Goal: Answer question/provide support

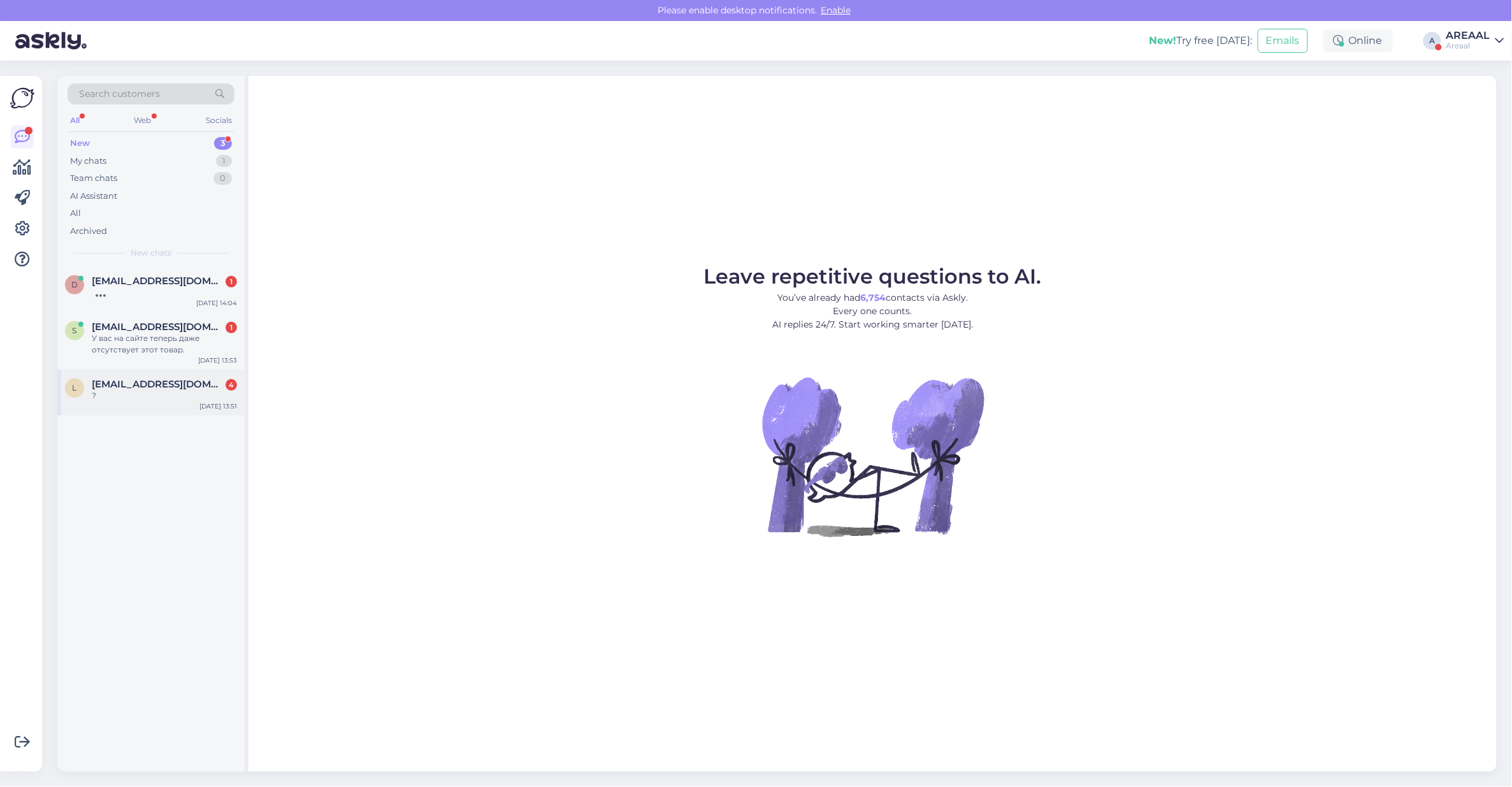
click at [218, 395] on div "?" at bounding box center [164, 395] width 145 height 12
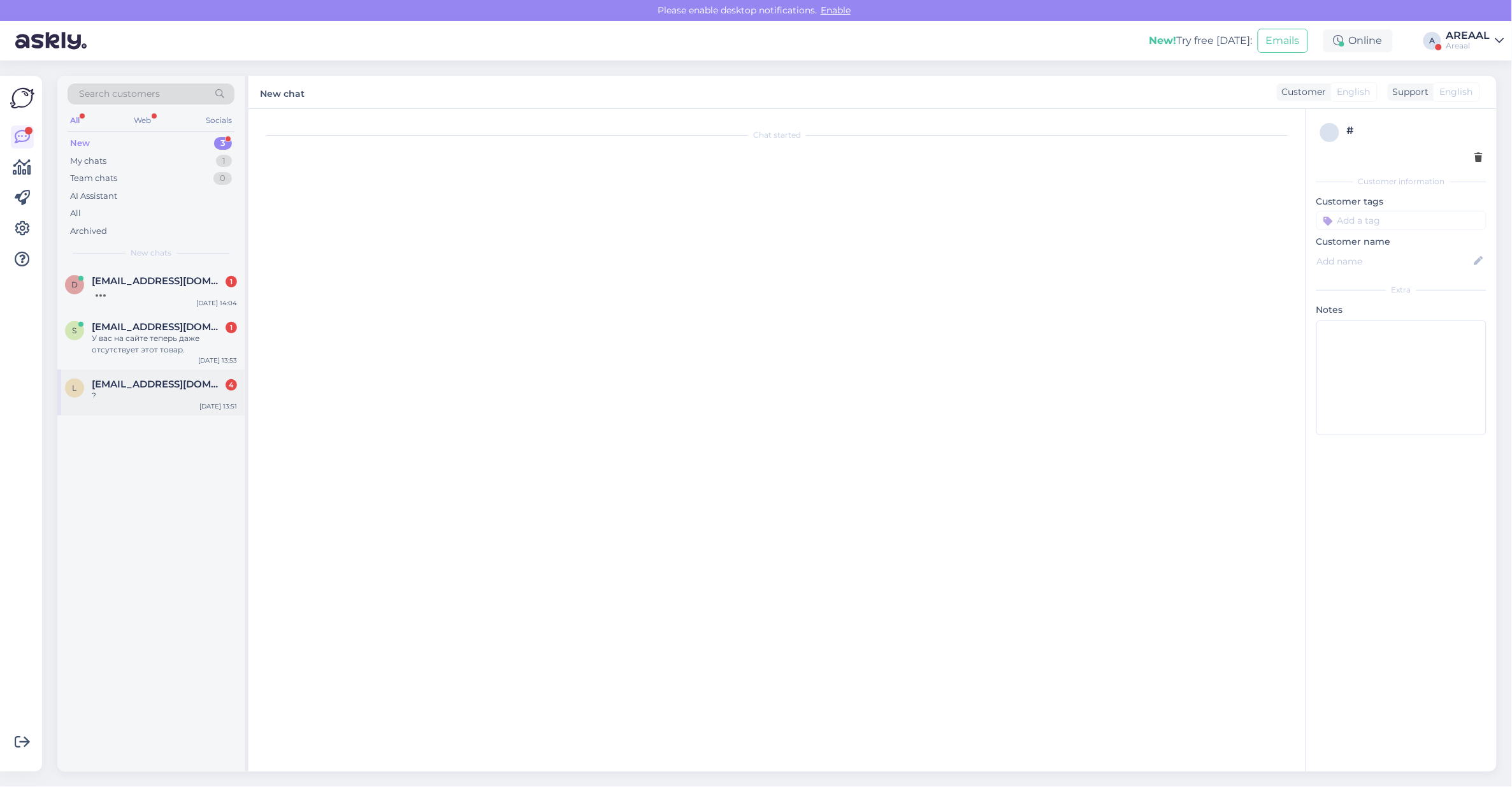
scroll to position [1096, 0]
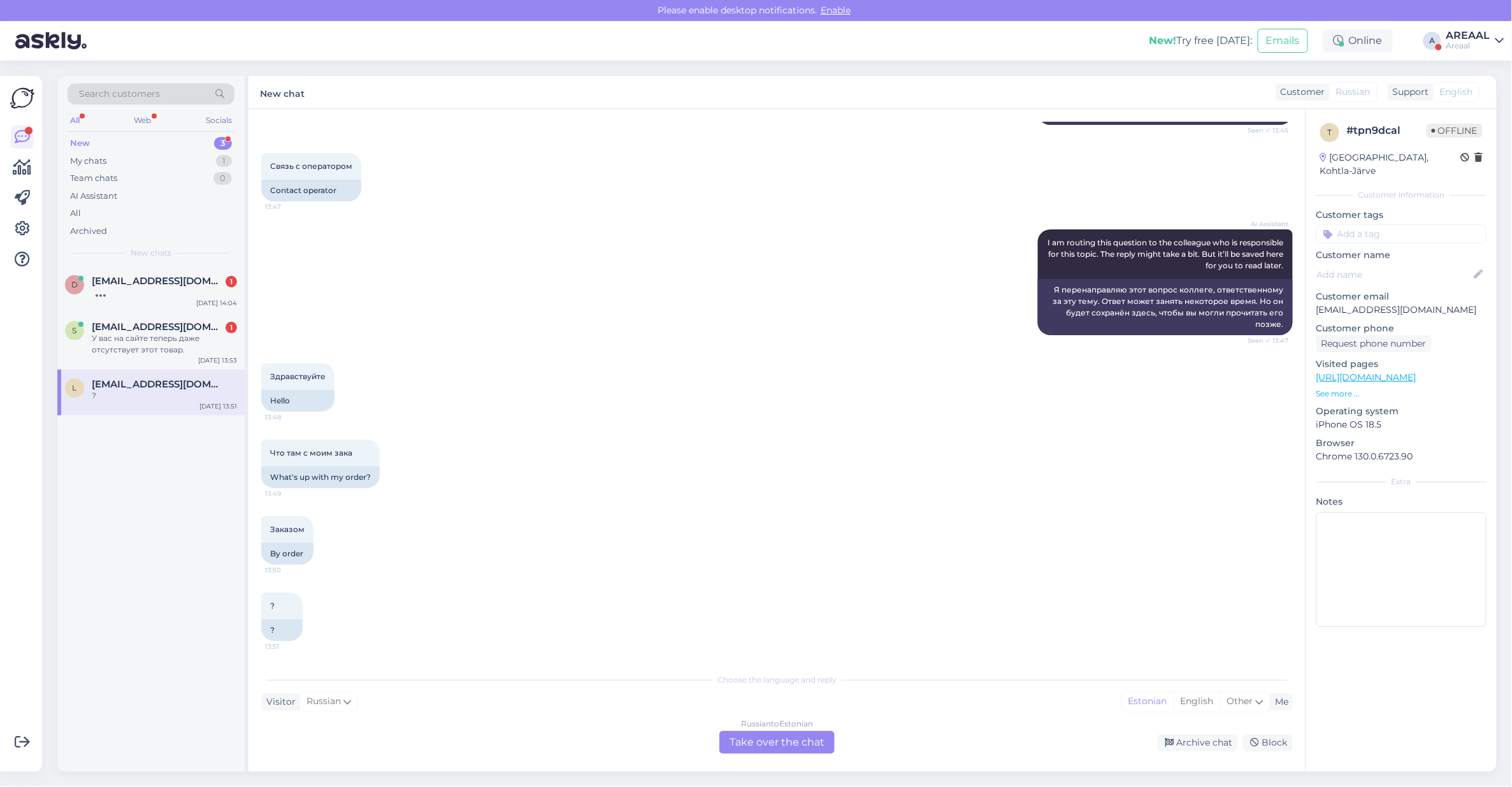
click at [545, 430] on div "Что там с моим зака 13:49 What's up with my order?" at bounding box center [777, 464] width 1031 height 76
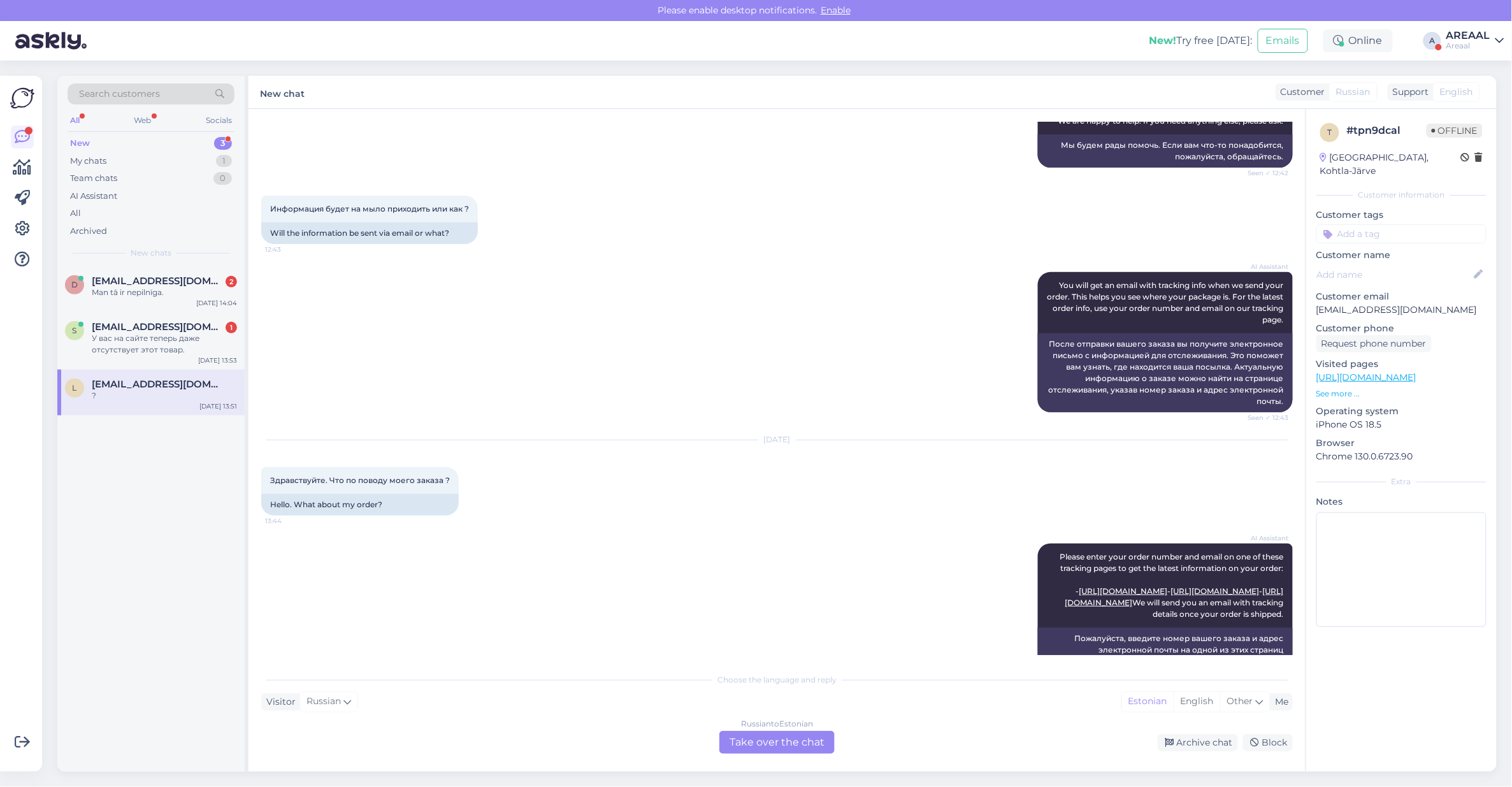
scroll to position [877, 0]
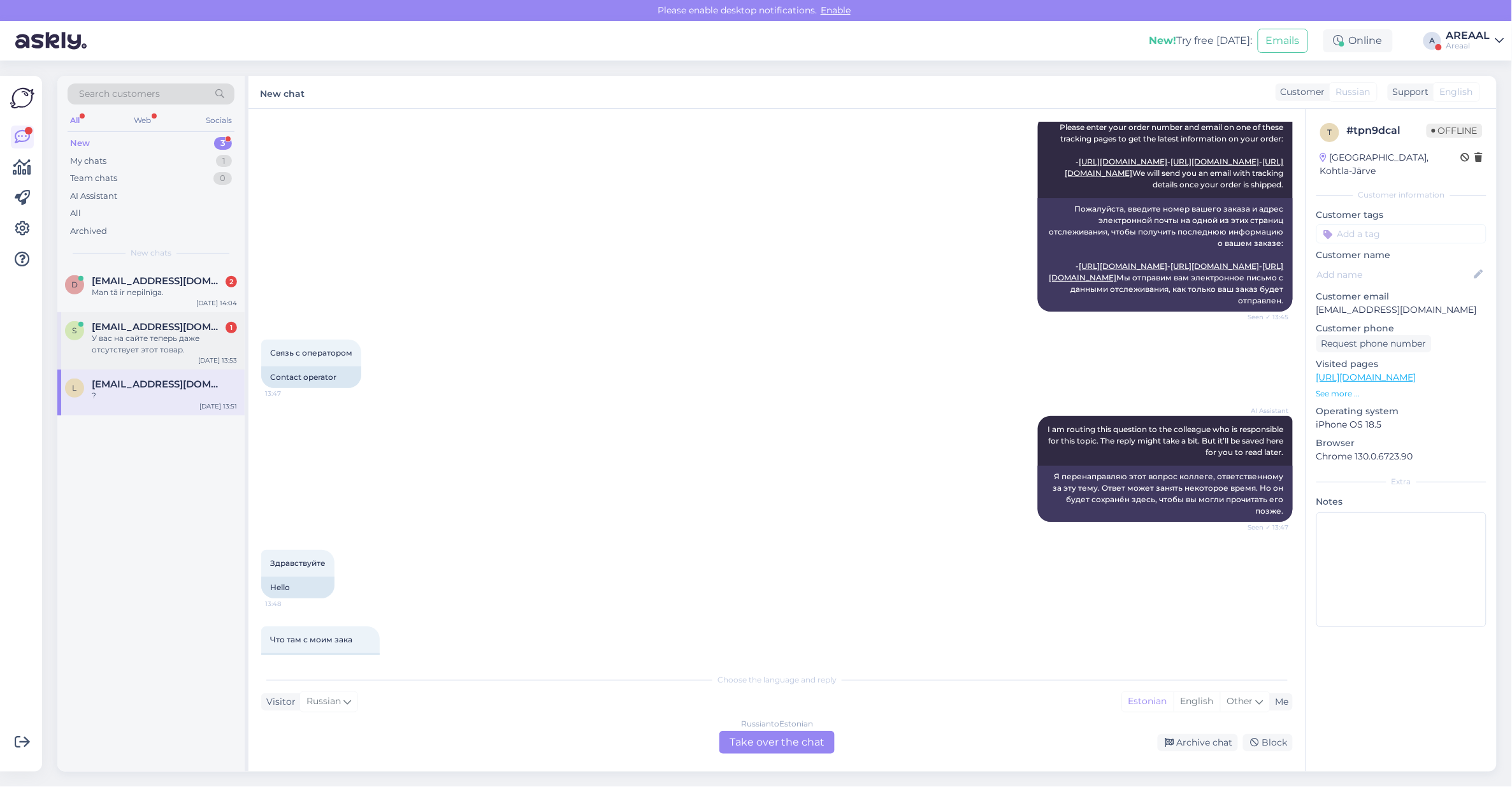
click at [204, 339] on div "У вас на сайте теперь даже отсутствует этот товар." at bounding box center [164, 344] width 145 height 23
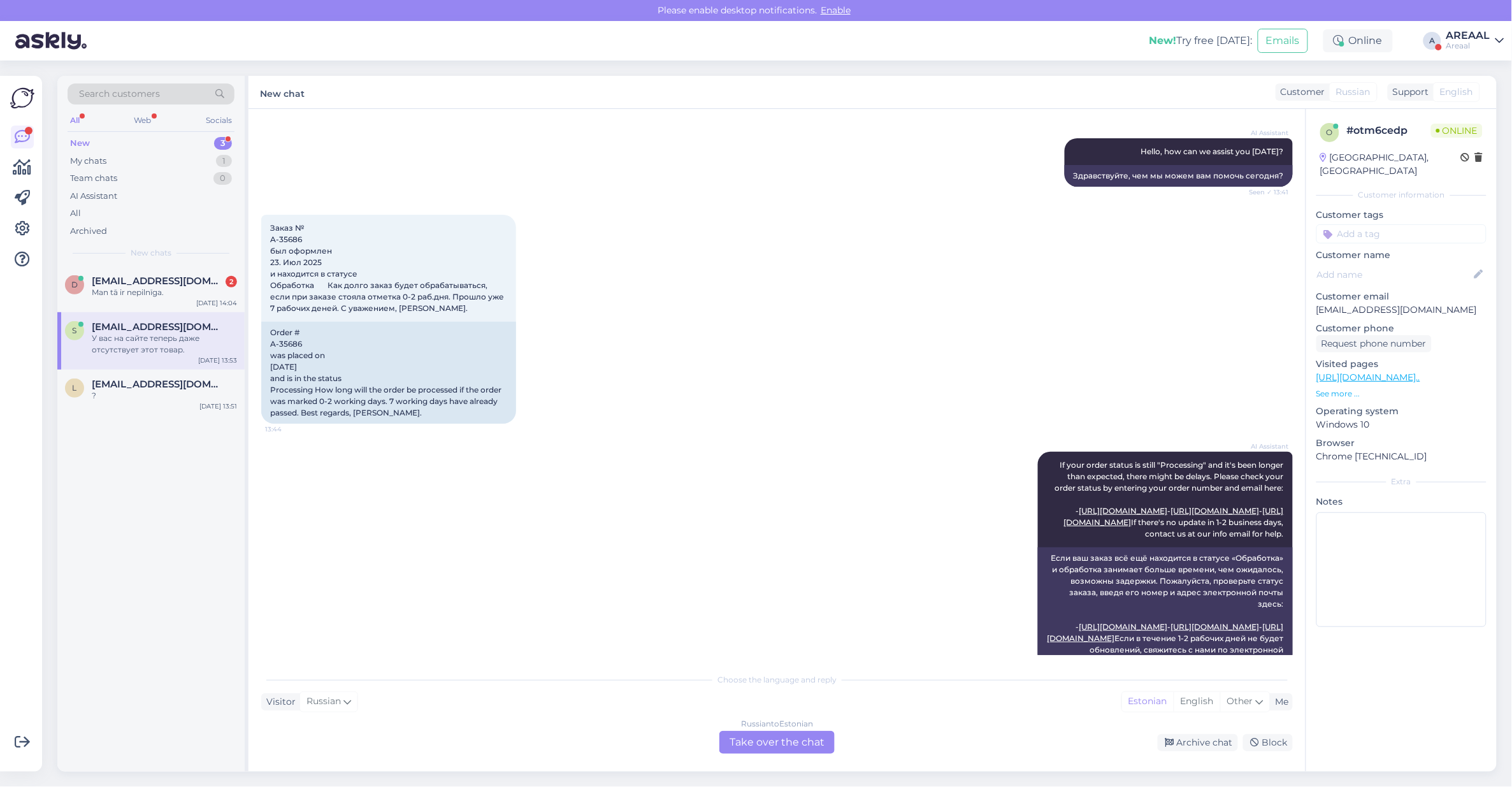
scroll to position [685, 0]
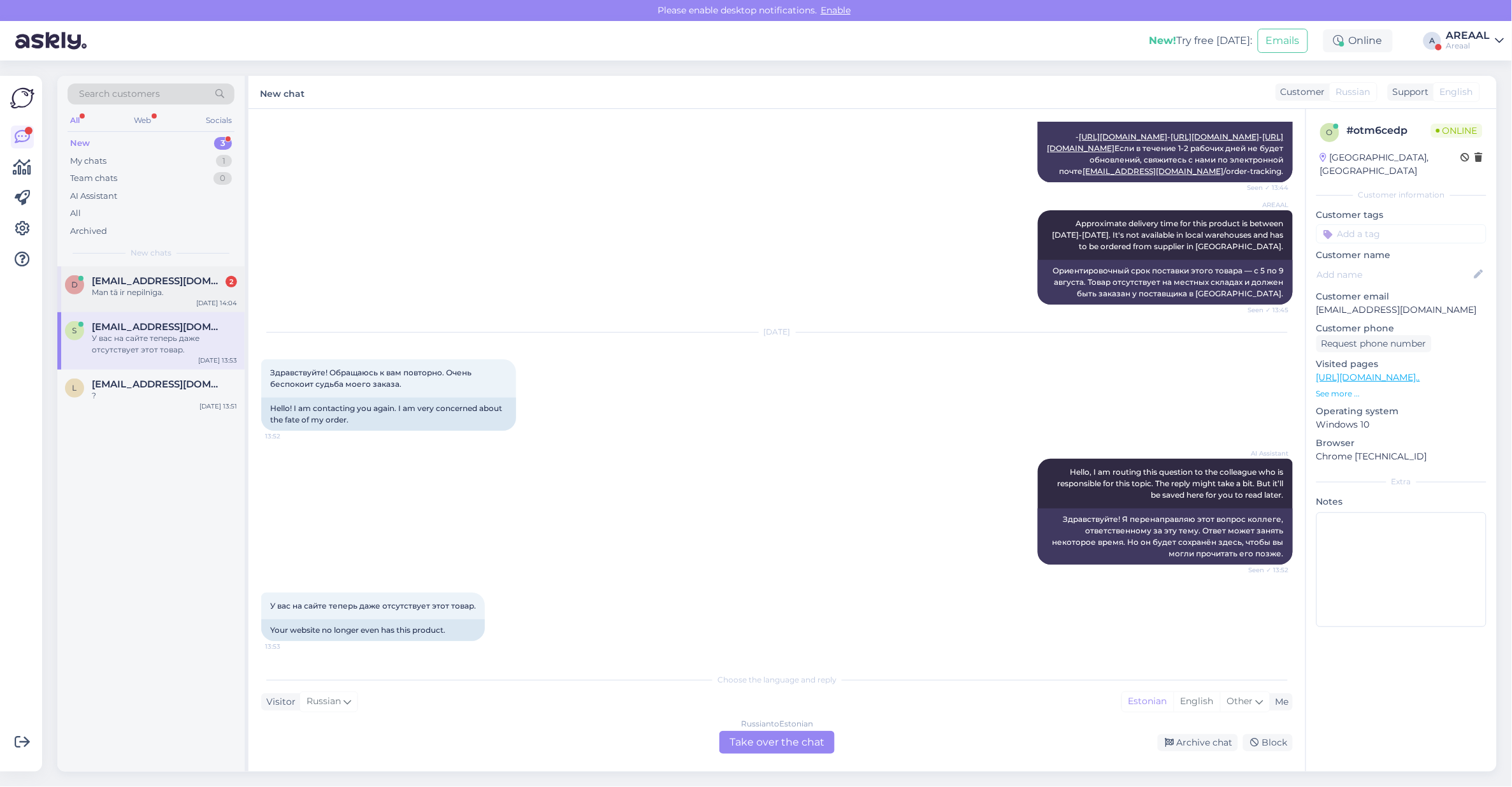
click at [206, 279] on div "dace_liepa26@inbox.lv 2" at bounding box center [164, 281] width 145 height 12
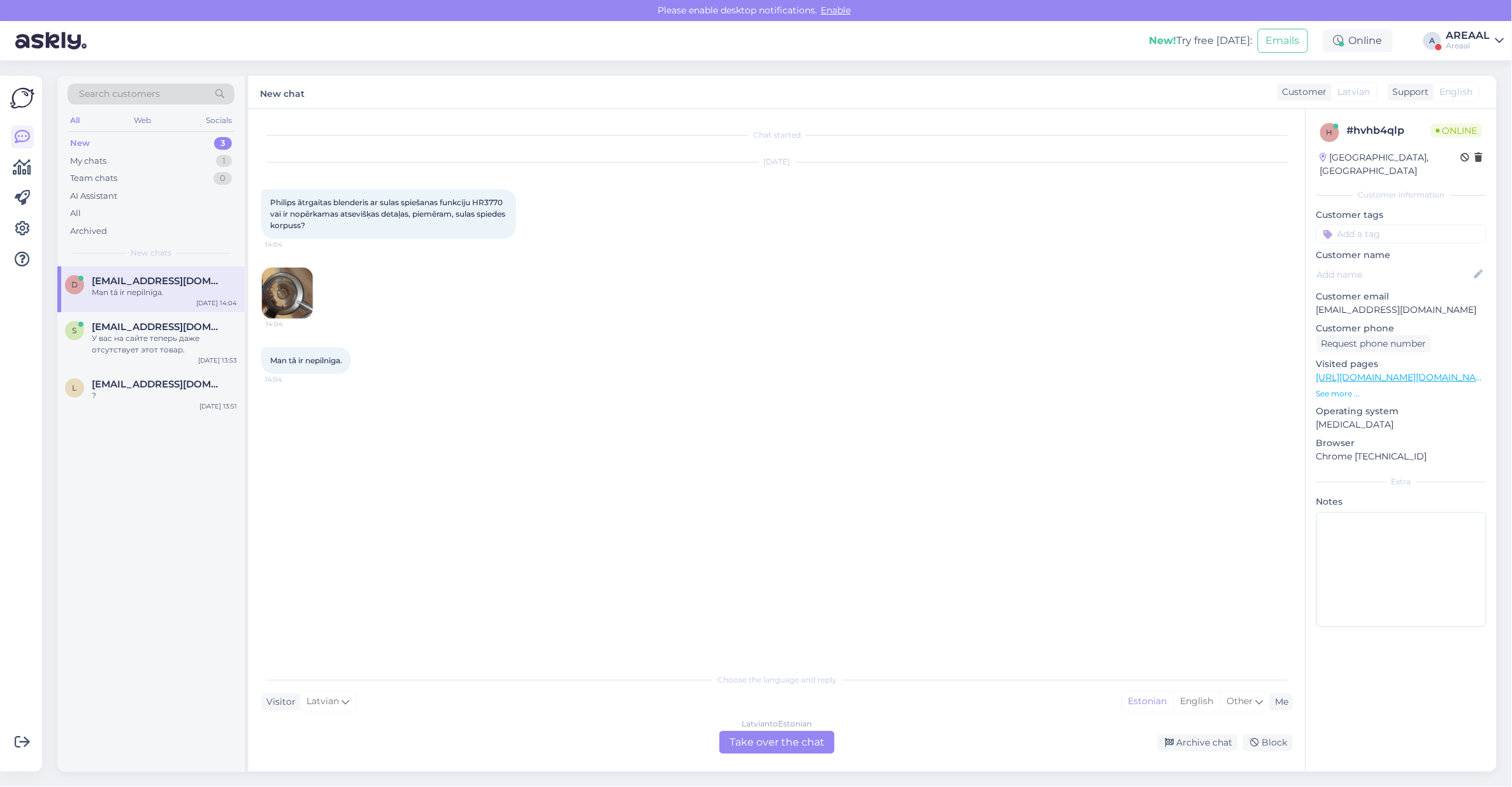
click at [598, 304] on div "Aug 11 2025 Philips ātrgaitas blenderis ar sulas spiešanas funkciju HR3770 vai …" at bounding box center [777, 241] width 1031 height 185
click at [763, 728] on div "Latvian to Estonian" at bounding box center [777, 724] width 70 height 12
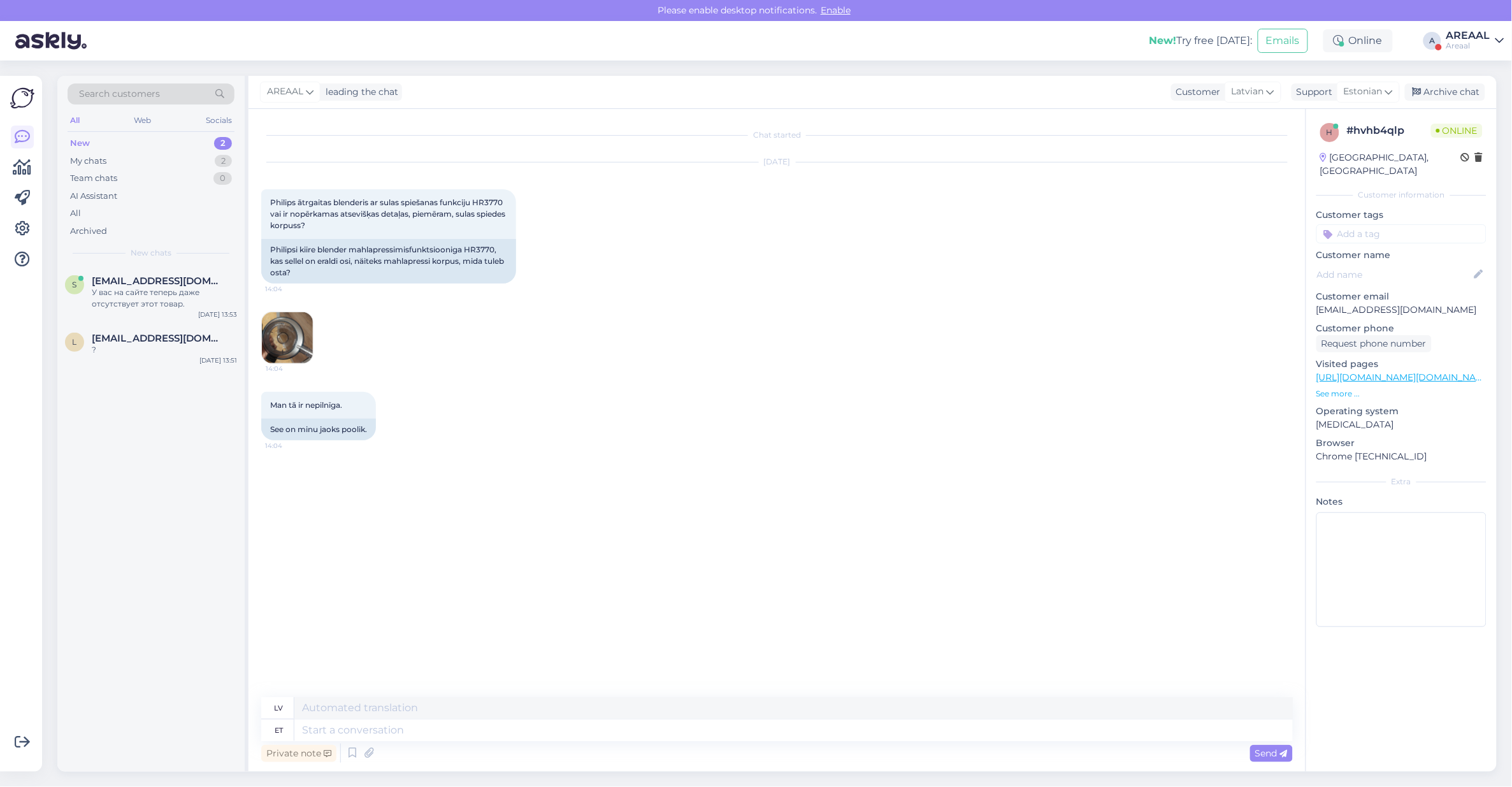
click at [277, 336] on img at bounding box center [287, 338] width 51 height 51
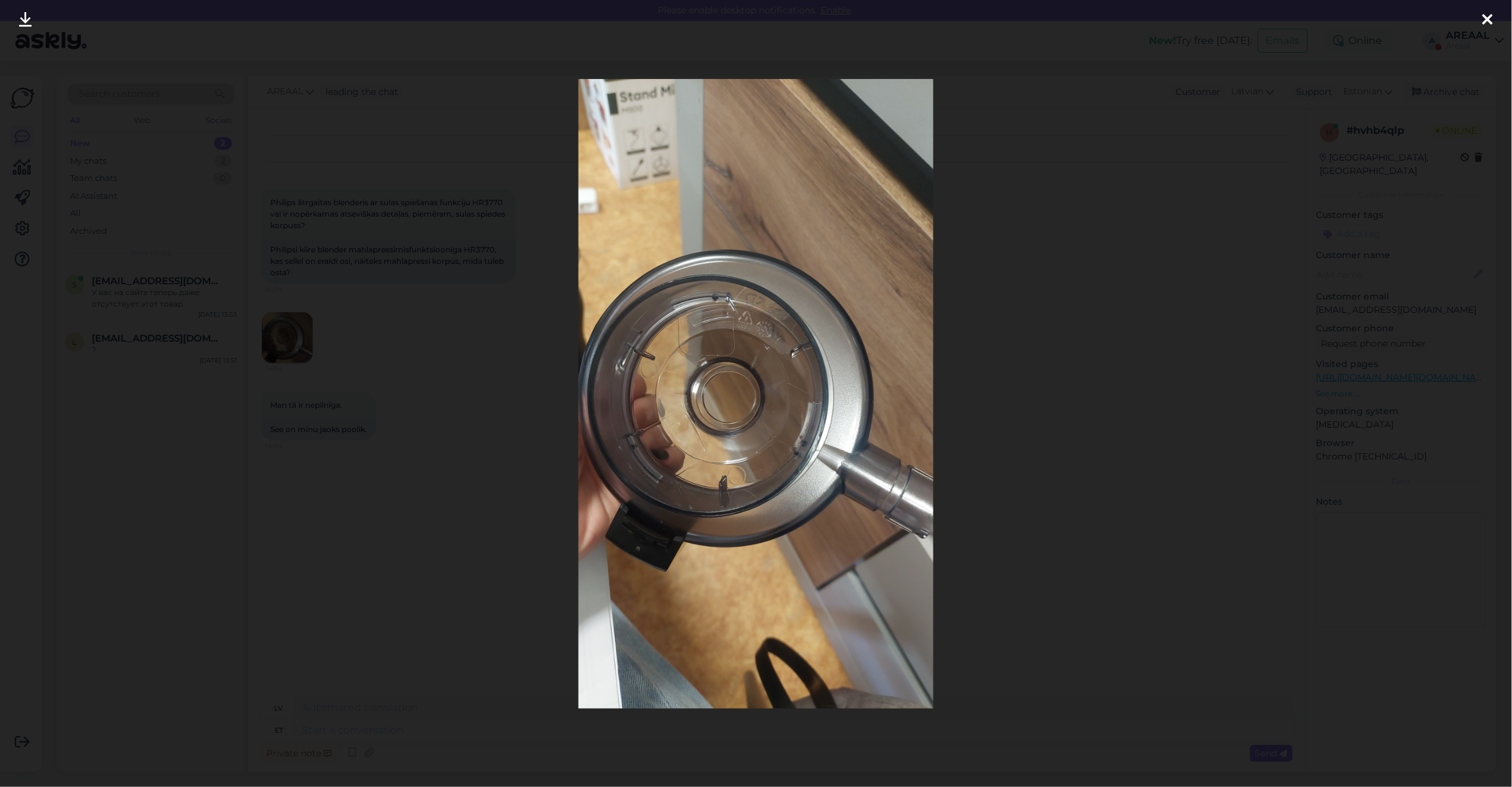
click at [507, 430] on div at bounding box center [756, 394] width 1512 height 787
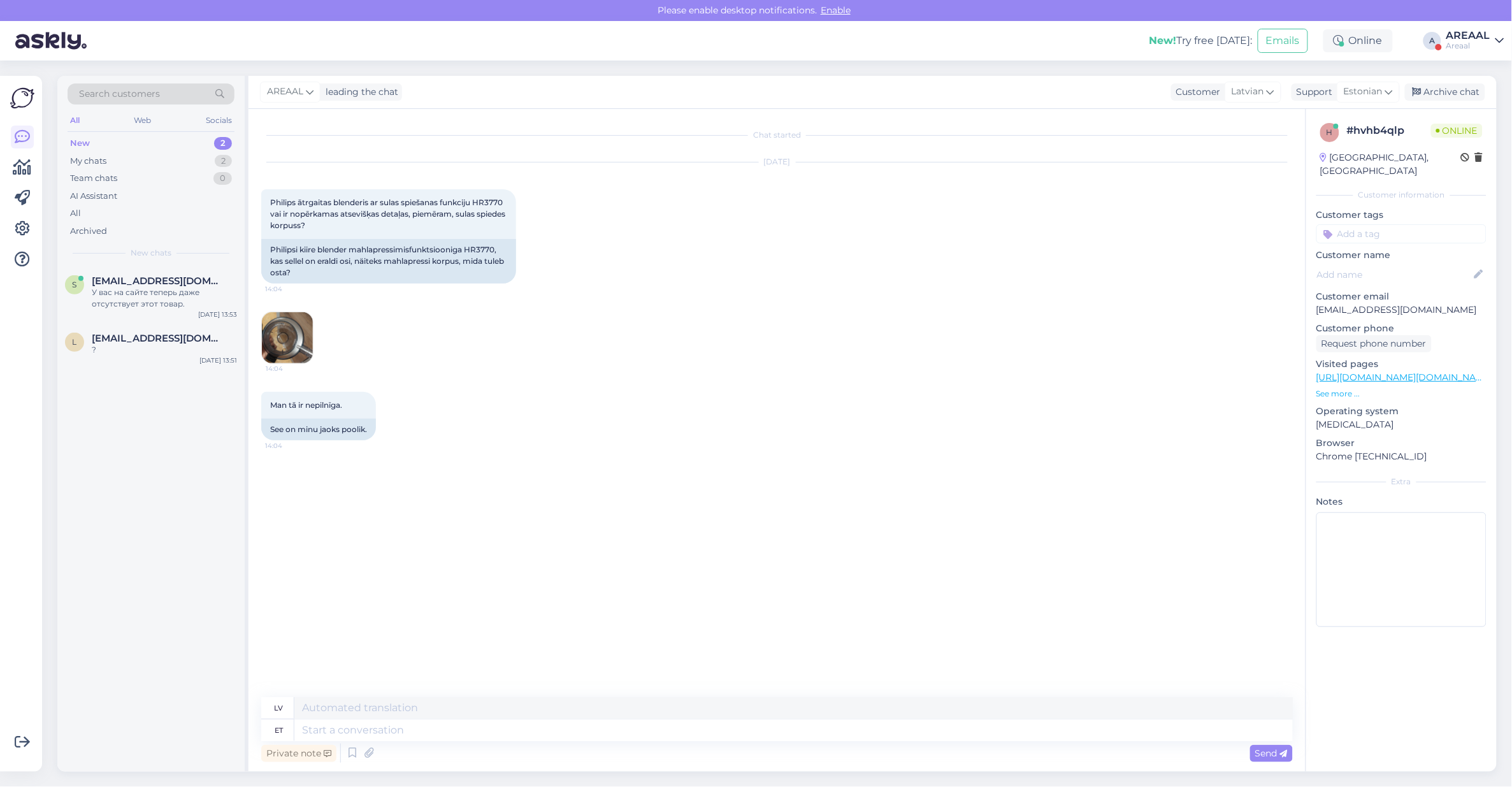
click at [670, 514] on div "Chat started Aug 11 2025 Philips ātrgaitas blenderis ar sulas spiešanas funkcij…" at bounding box center [783, 404] width 1043 height 564
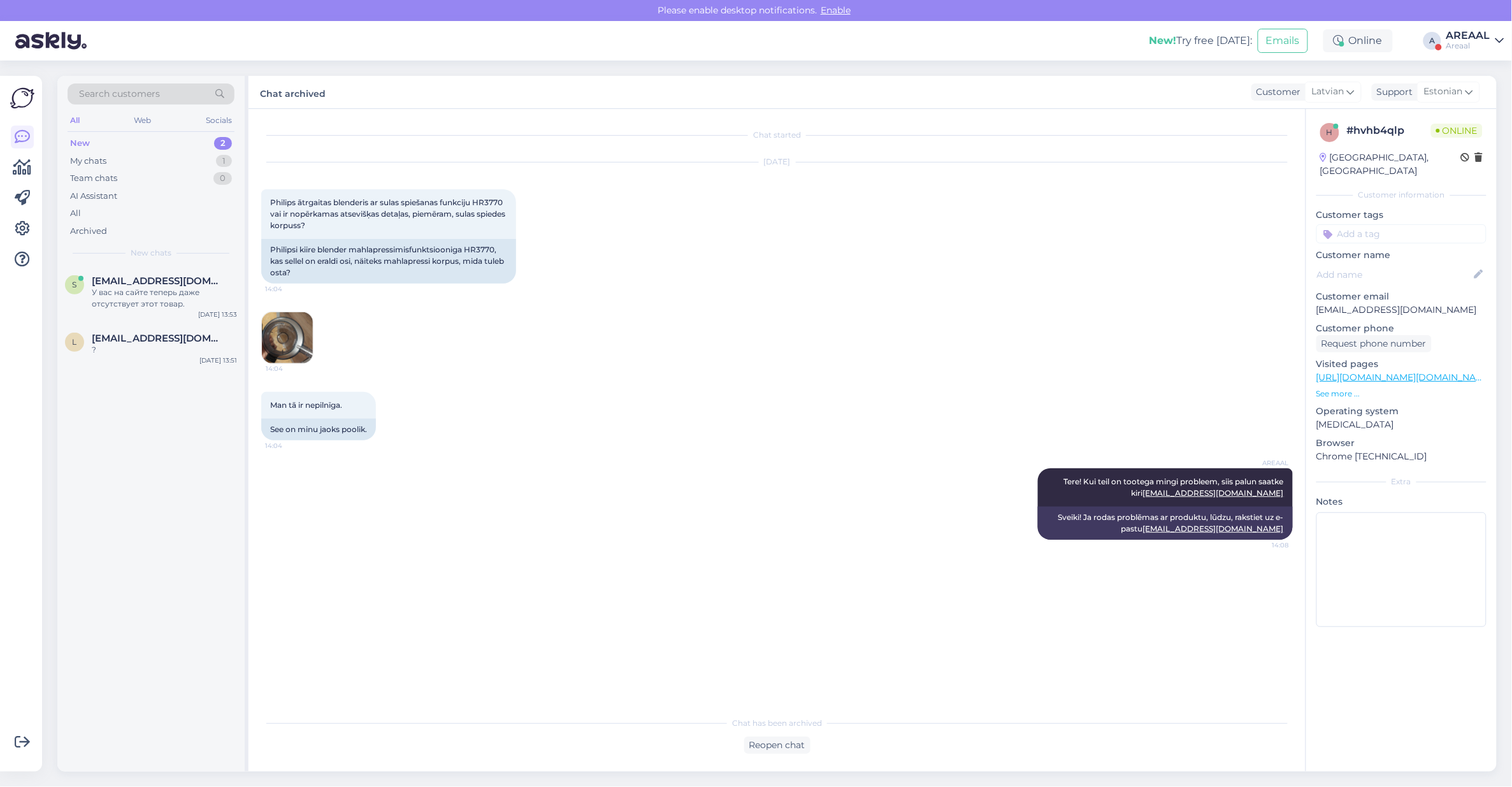
click at [1052, 254] on div "Aug 11 2025 Philips ātrgaitas blenderis ar sulas spiešanas funkciju HR3770 vai …" at bounding box center [777, 262] width 1031 height 229
click at [872, 225] on div "Aug 11 2025 Philips ātrgaitas blenderis ar sulas spiešanas funkciju HR3770 vai …" at bounding box center [777, 262] width 1031 height 229
click at [172, 161] on div "My chats 1" at bounding box center [151, 160] width 167 height 18
click at [203, 288] on div "Kui soovite tarneaja täpsustust või tellimust tühistada, siis palun saatke kiri…" at bounding box center [164, 299] width 145 height 23
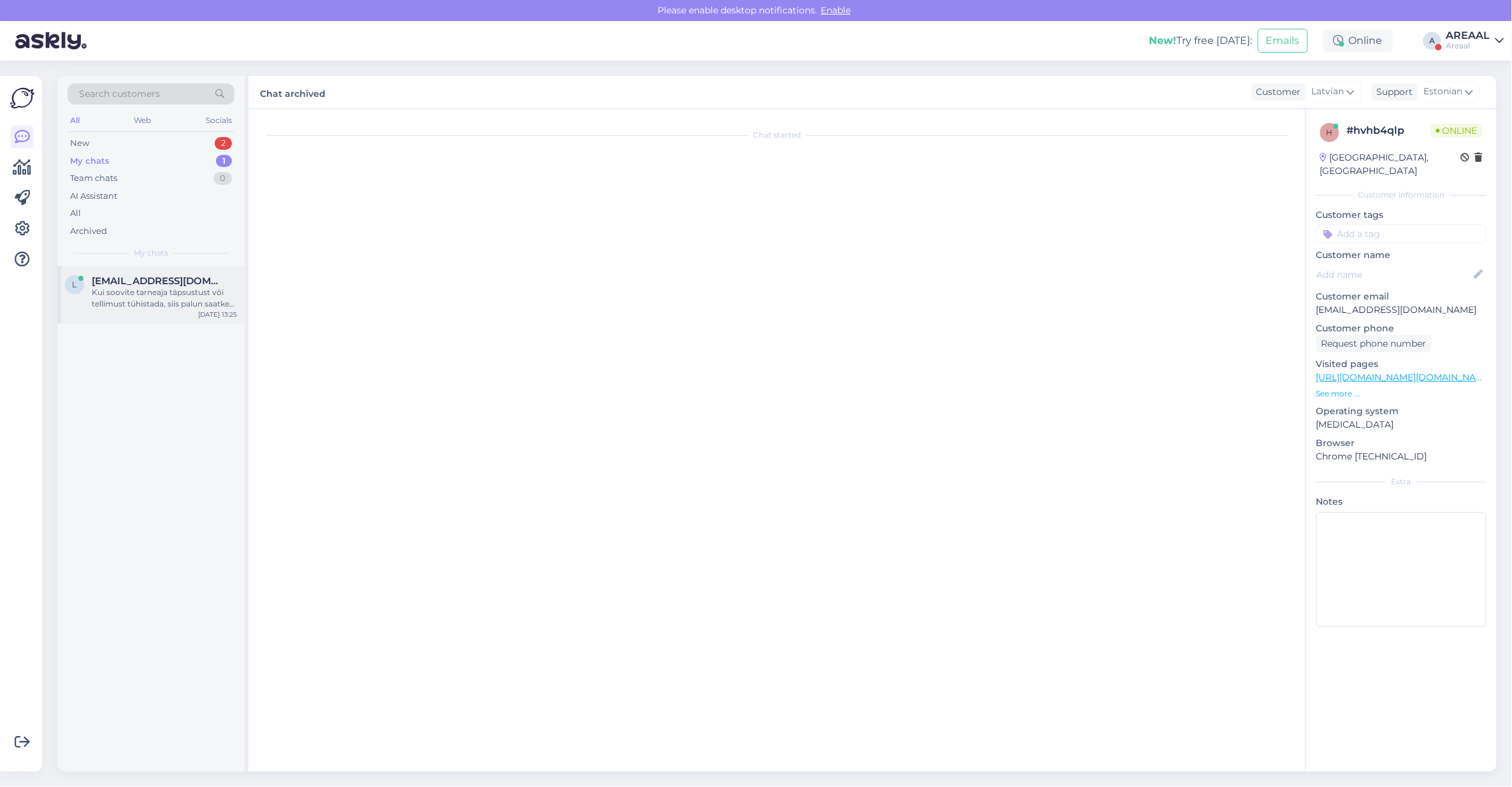
scroll to position [79, 0]
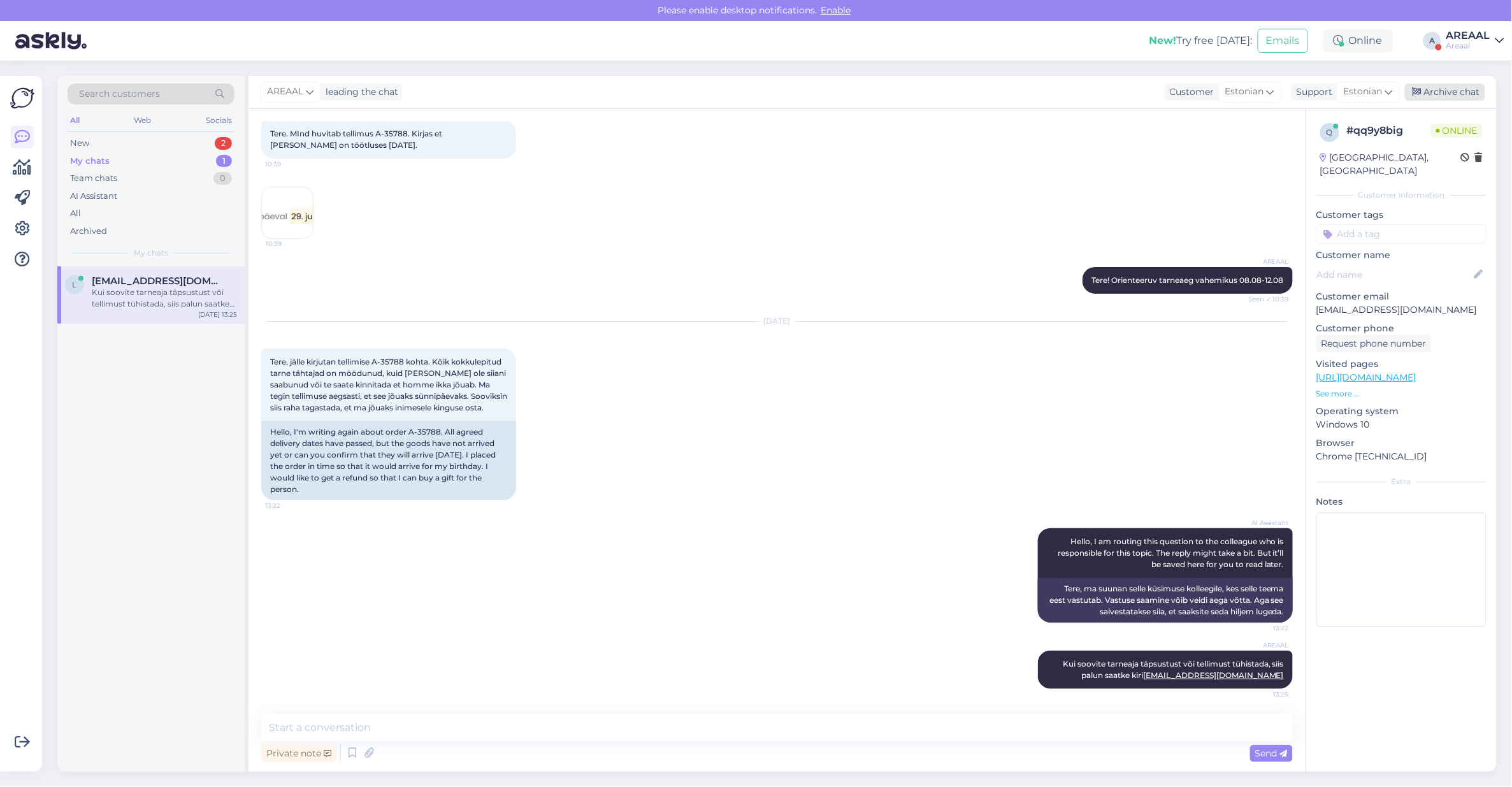
click at [1459, 88] on div "Archive chat" at bounding box center [1445, 92] width 80 height 17
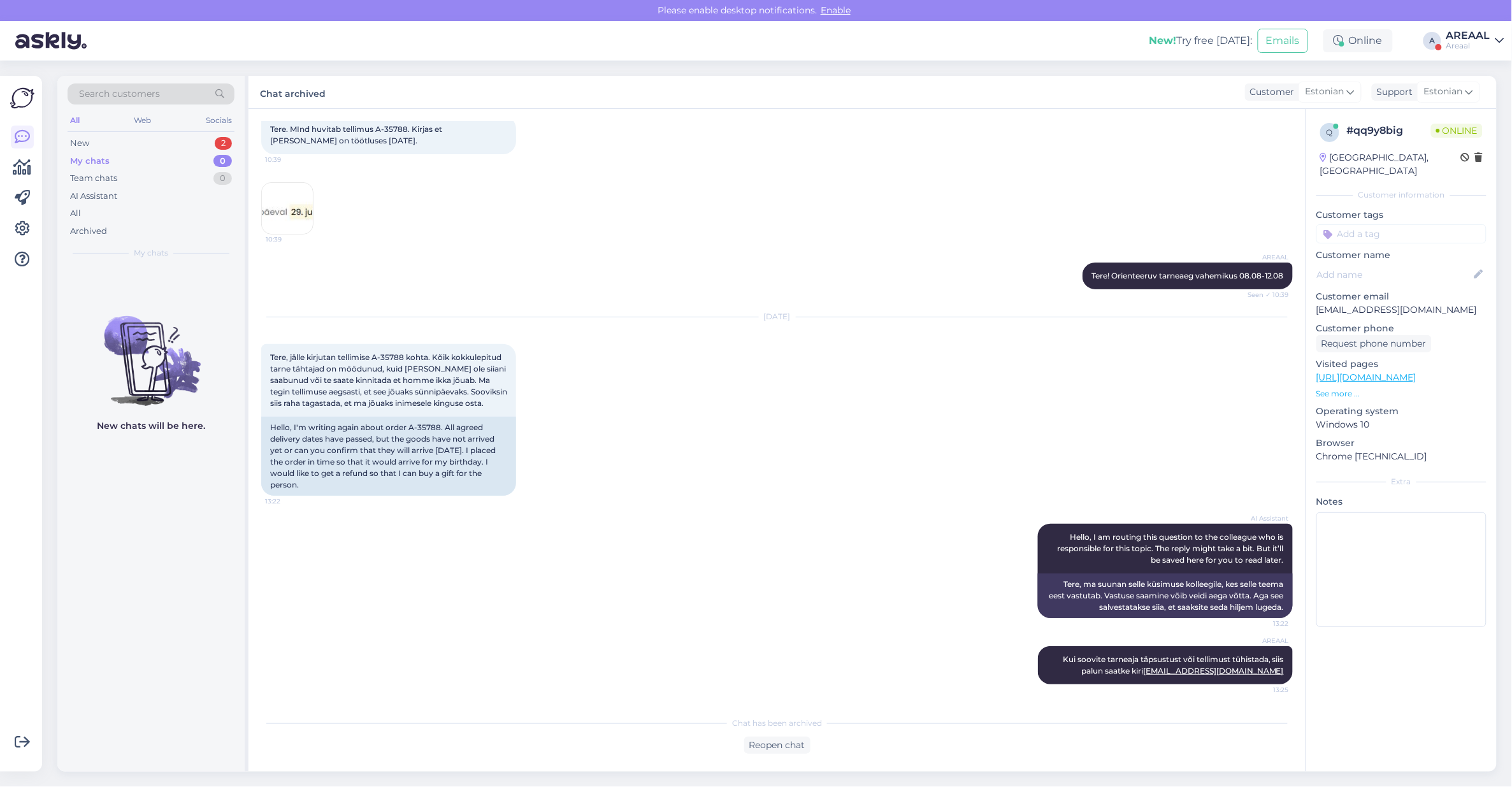
click at [1477, 34] on div "AREAAL" at bounding box center [1468, 35] width 44 height 10
click at [1477, 82] on div "Areaal Opened" at bounding box center [1426, 71] width 156 height 28
click at [1476, 94] on button "Open" at bounding box center [1476, 99] width 35 height 20
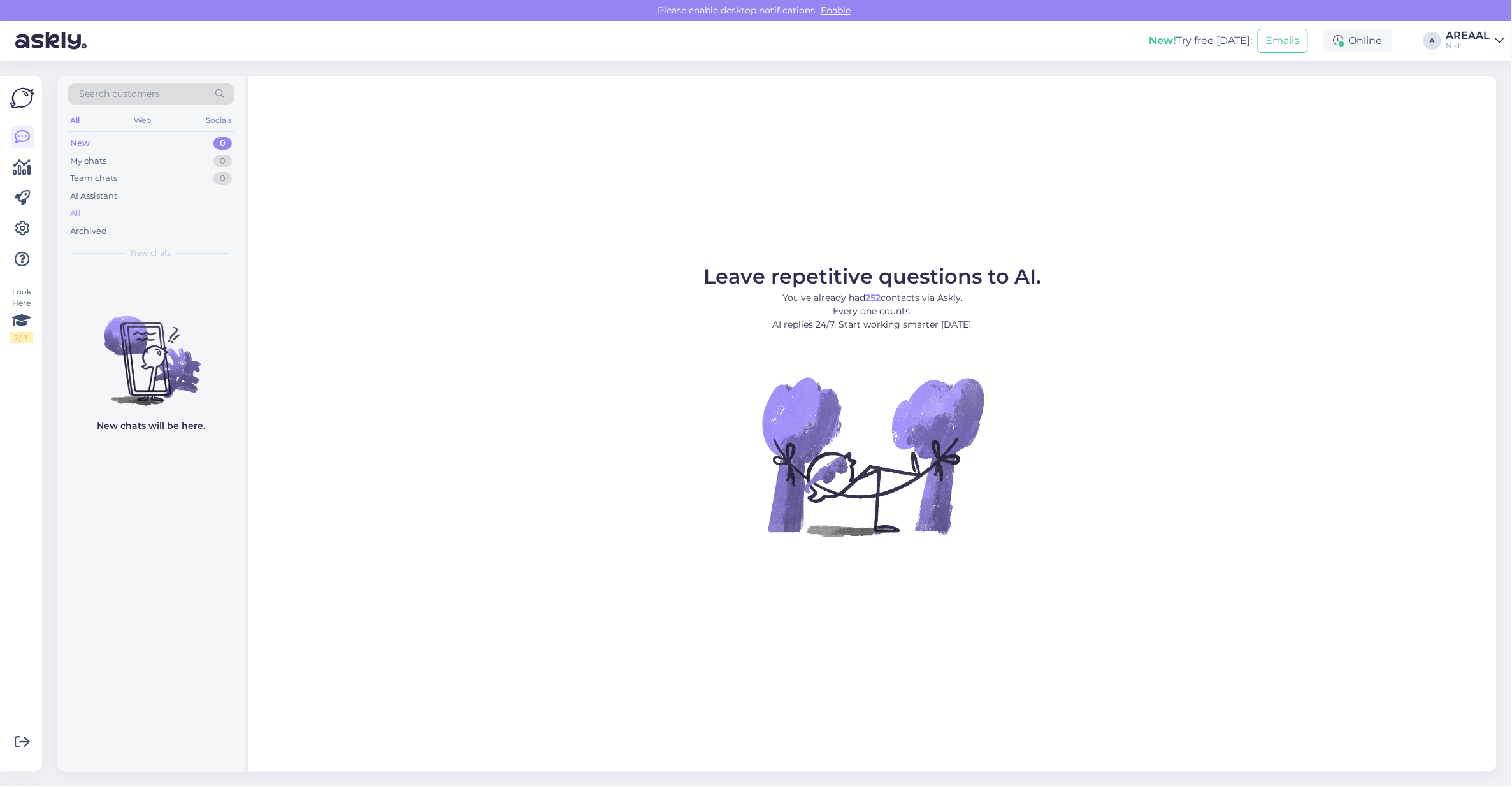
click at [160, 212] on div "All" at bounding box center [151, 213] width 167 height 18
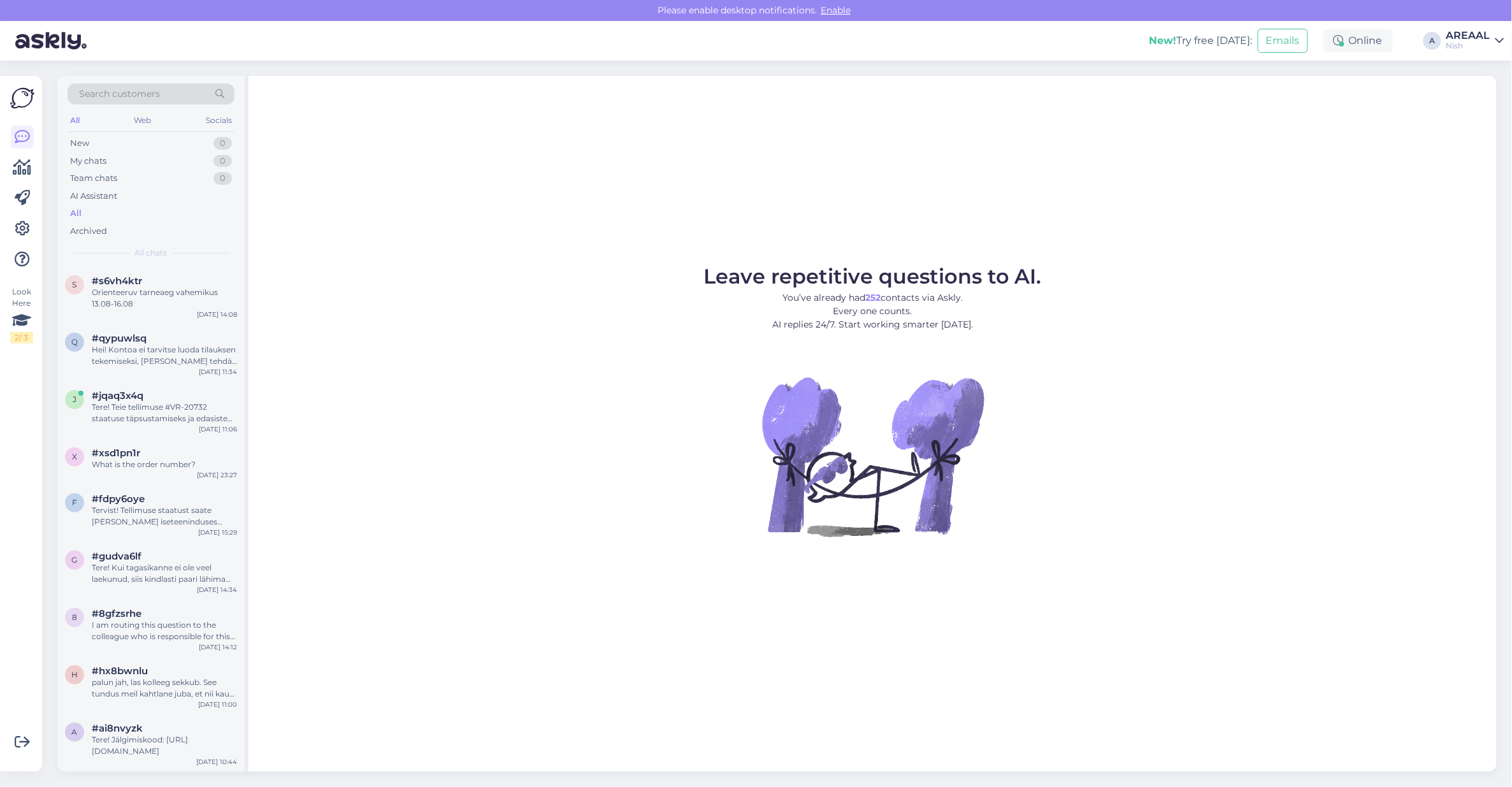
click at [1464, 35] on div "AREAAL" at bounding box center [1468, 35] width 44 height 10
click at [1475, 65] on button "Open" at bounding box center [1476, 71] width 35 height 20
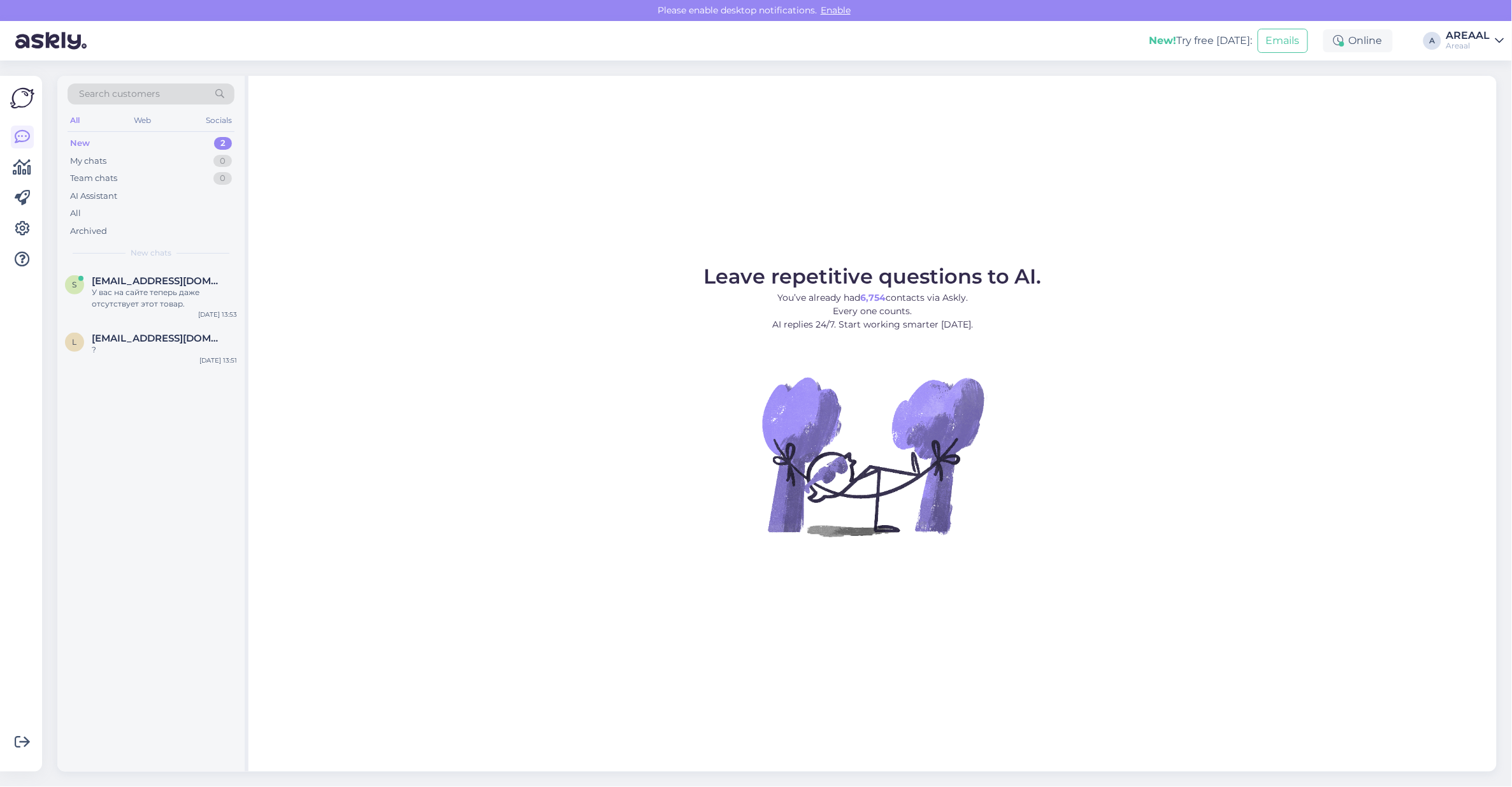
click at [1174, 122] on div "Leave repetitive questions to AI. You’ve already had 6,754 contacts via Askly. …" at bounding box center [872, 424] width 1248 height 696
click at [198, 294] on div "У вас на сайте теперь даже отсутствует этот товар." at bounding box center [164, 299] width 145 height 23
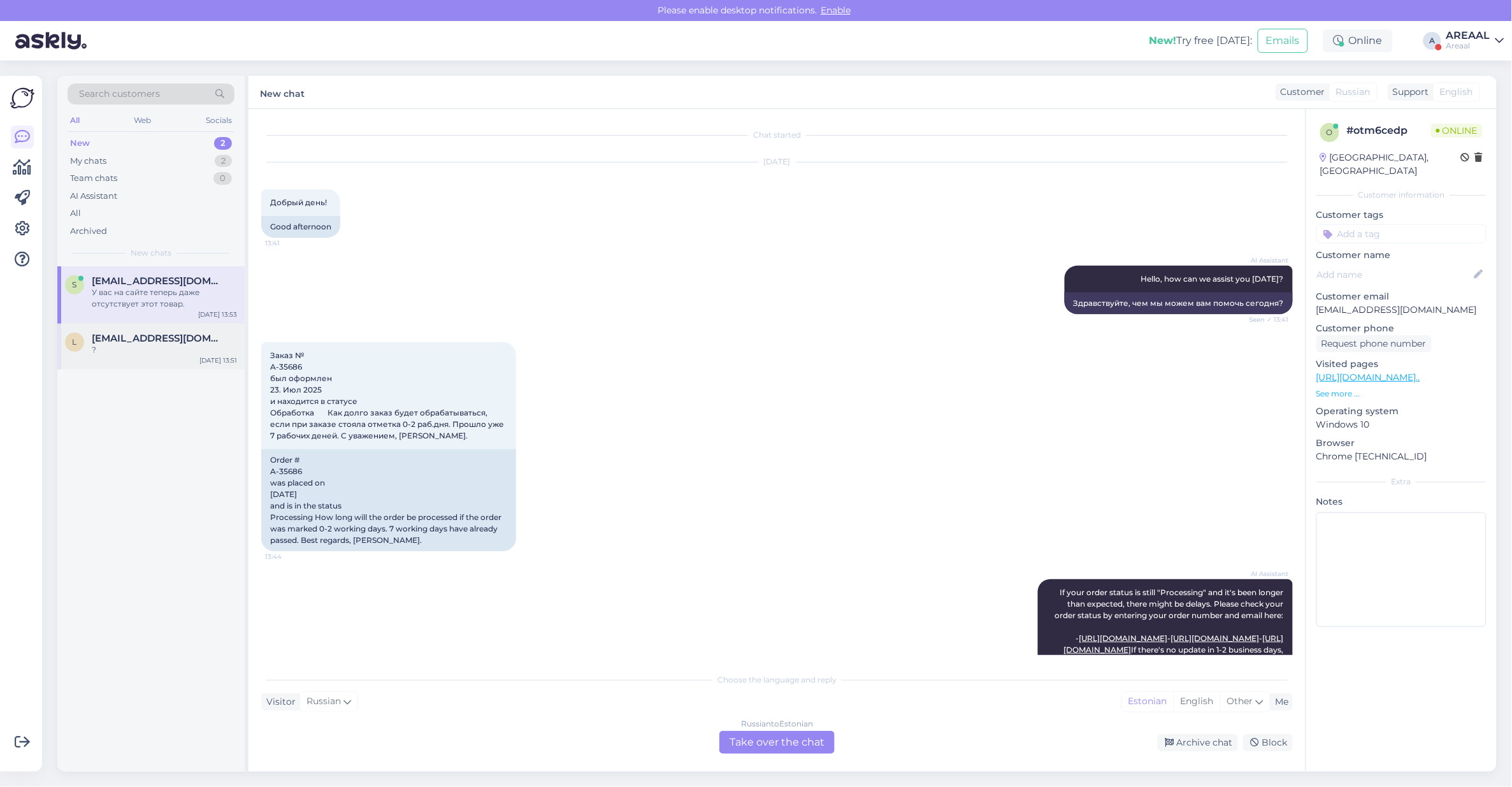
click at [170, 341] on span "[EMAIL_ADDRESS][DOMAIN_NAME]" at bounding box center [158, 338] width 133 height 12
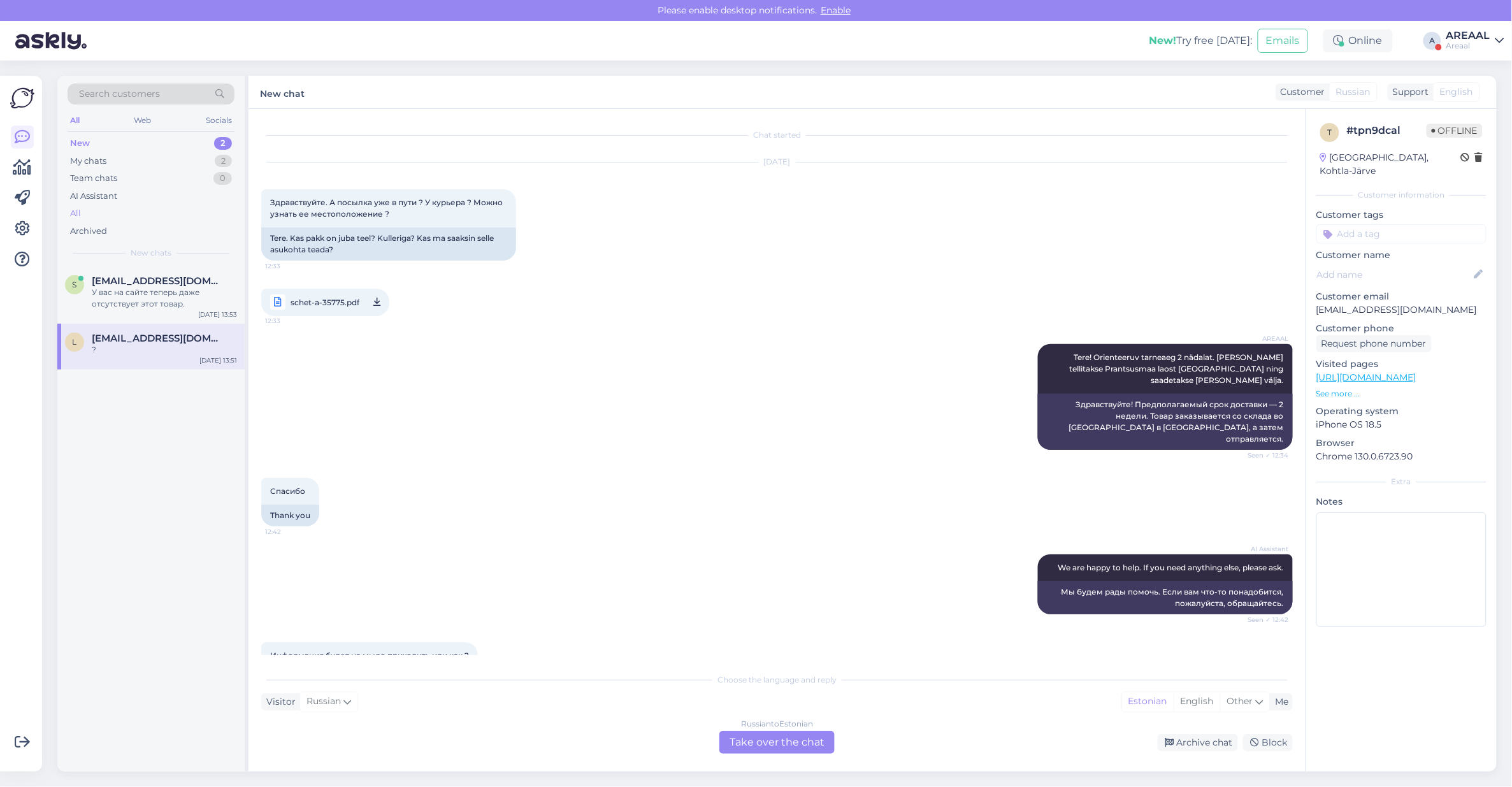
click at [156, 207] on div "All" at bounding box center [151, 213] width 167 height 18
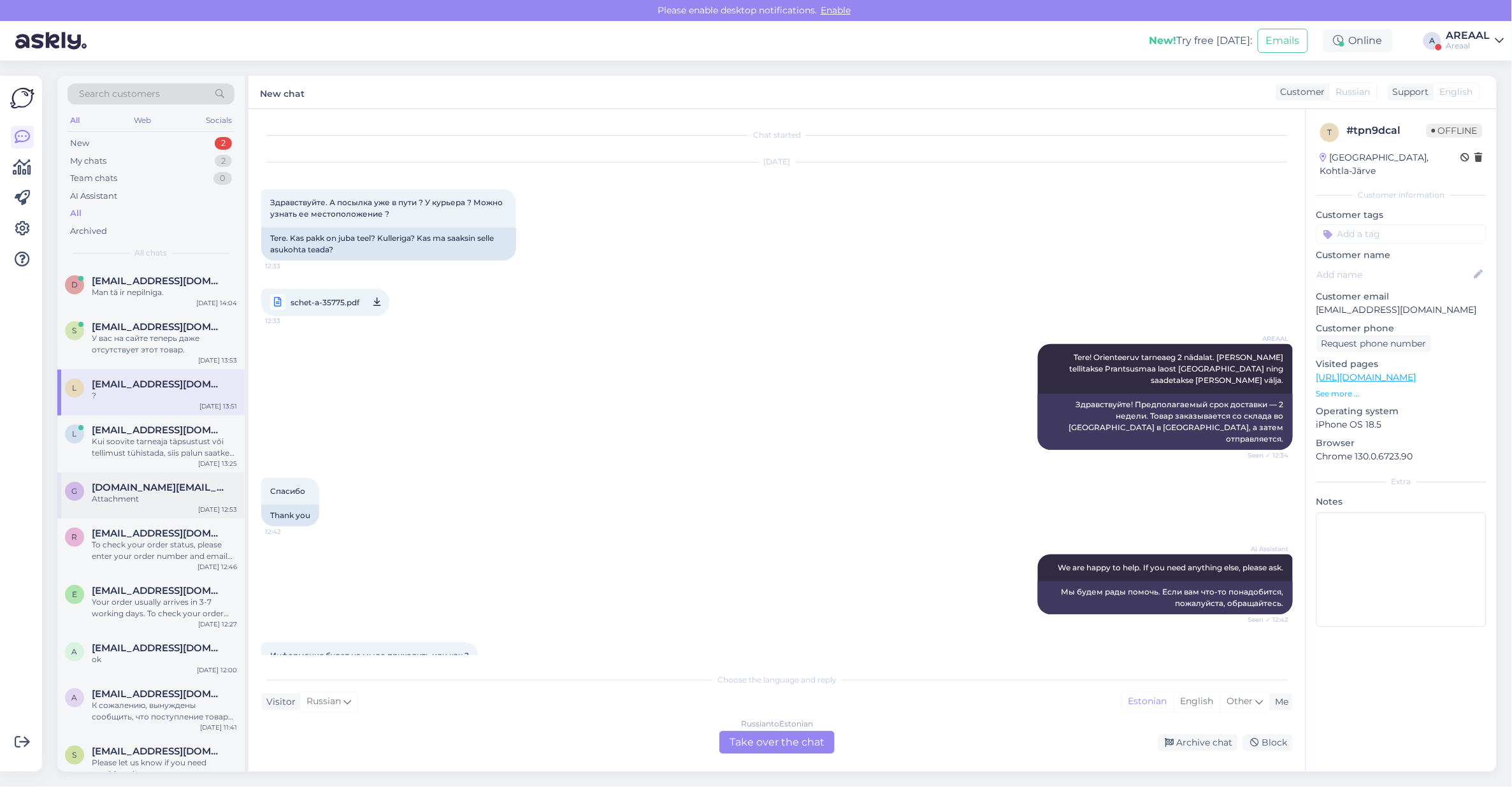
click at [175, 477] on div "g gvidas.cr@gmail.com Attachment Aug 11 12:53" at bounding box center [150, 495] width 187 height 46
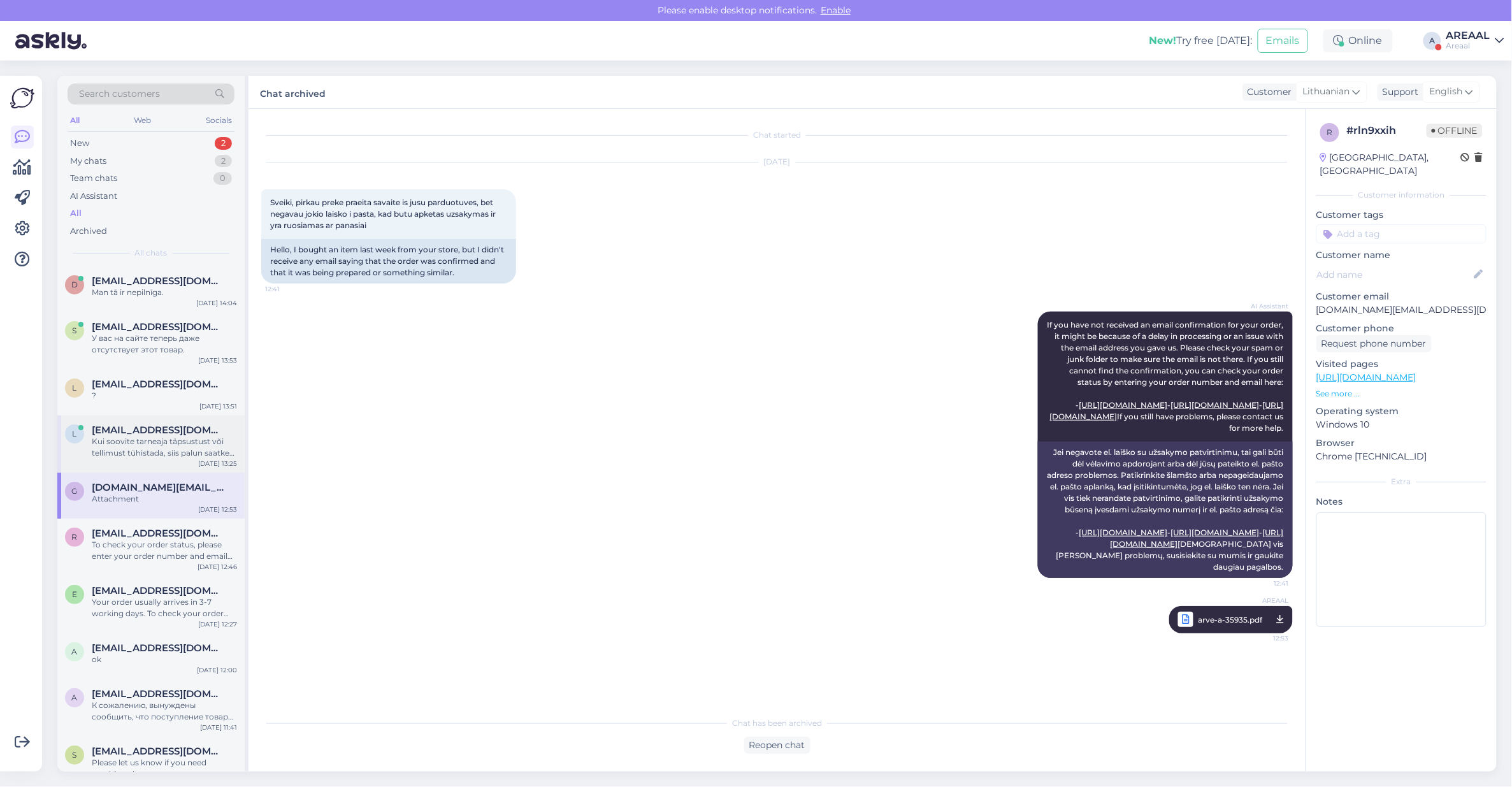
click at [170, 438] on div "Kui soovite tarneaja täpsustust või tellimust tühistada, siis palun saatke kiri…" at bounding box center [164, 448] width 145 height 23
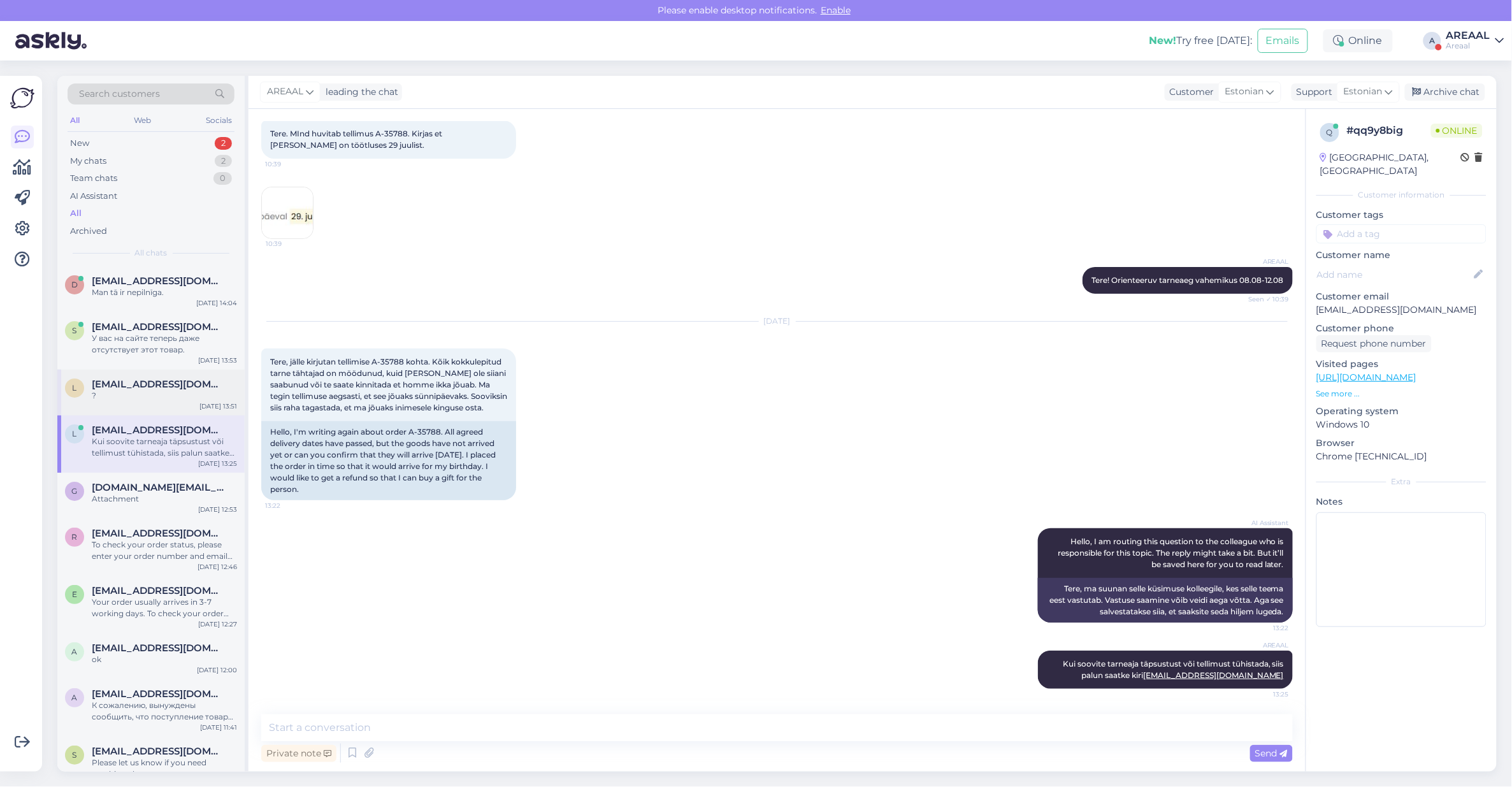
click at [173, 387] on span "[EMAIL_ADDRESS][DOMAIN_NAME]" at bounding box center [158, 384] width 133 height 12
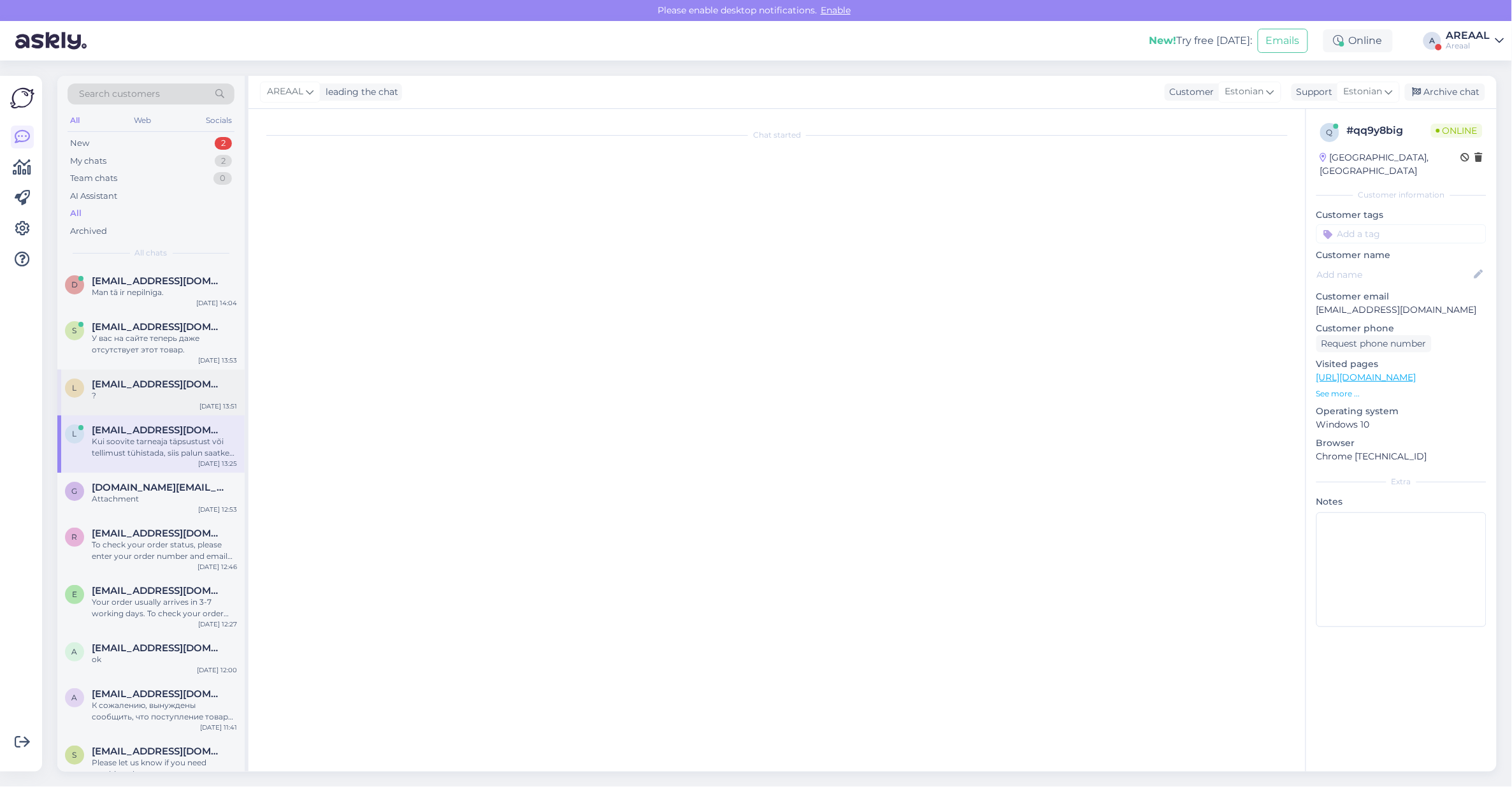
scroll to position [1096, 0]
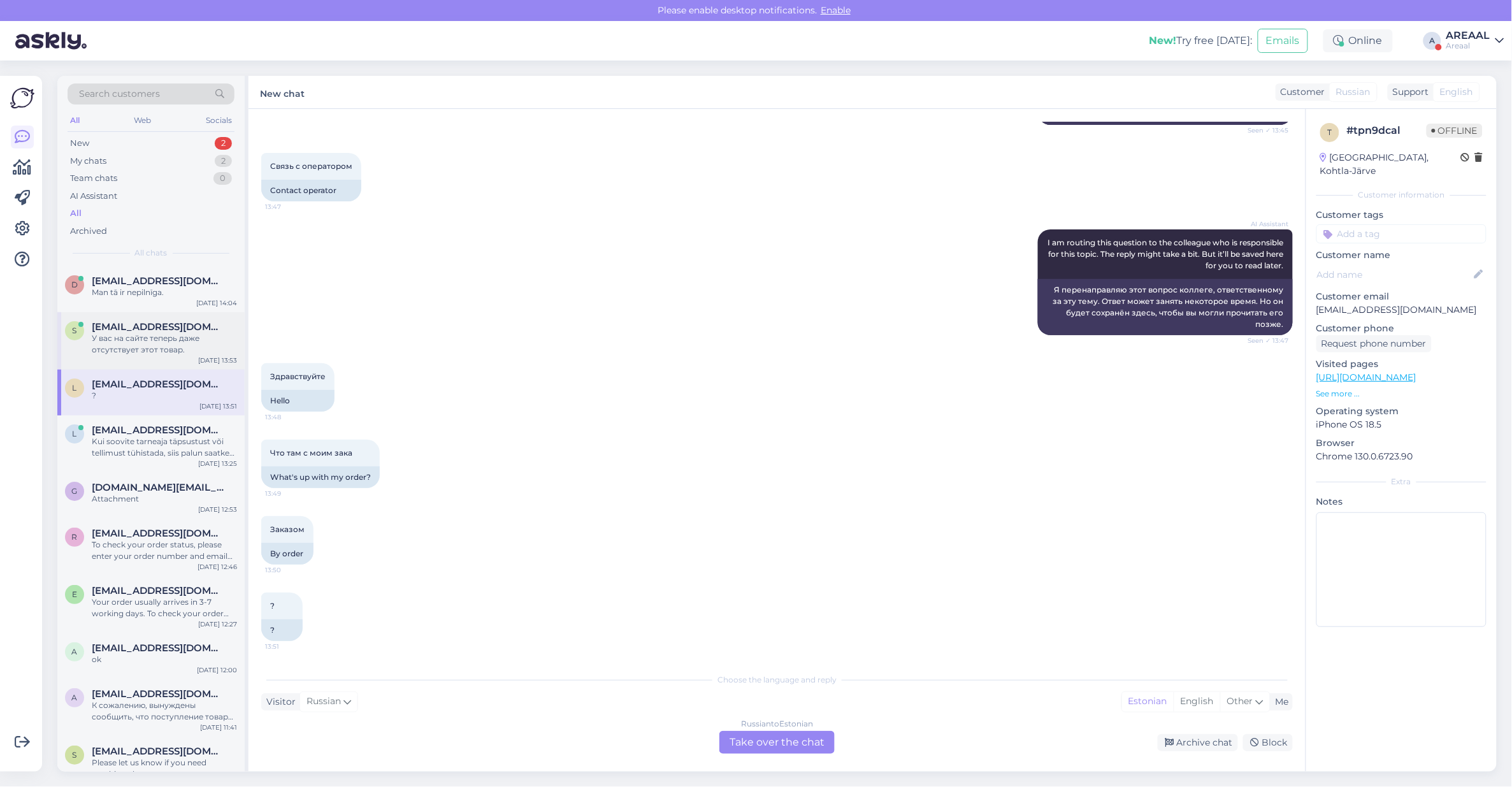
click at [163, 330] on span "[EMAIL_ADDRESS][DOMAIN_NAME]" at bounding box center [158, 326] width 133 height 12
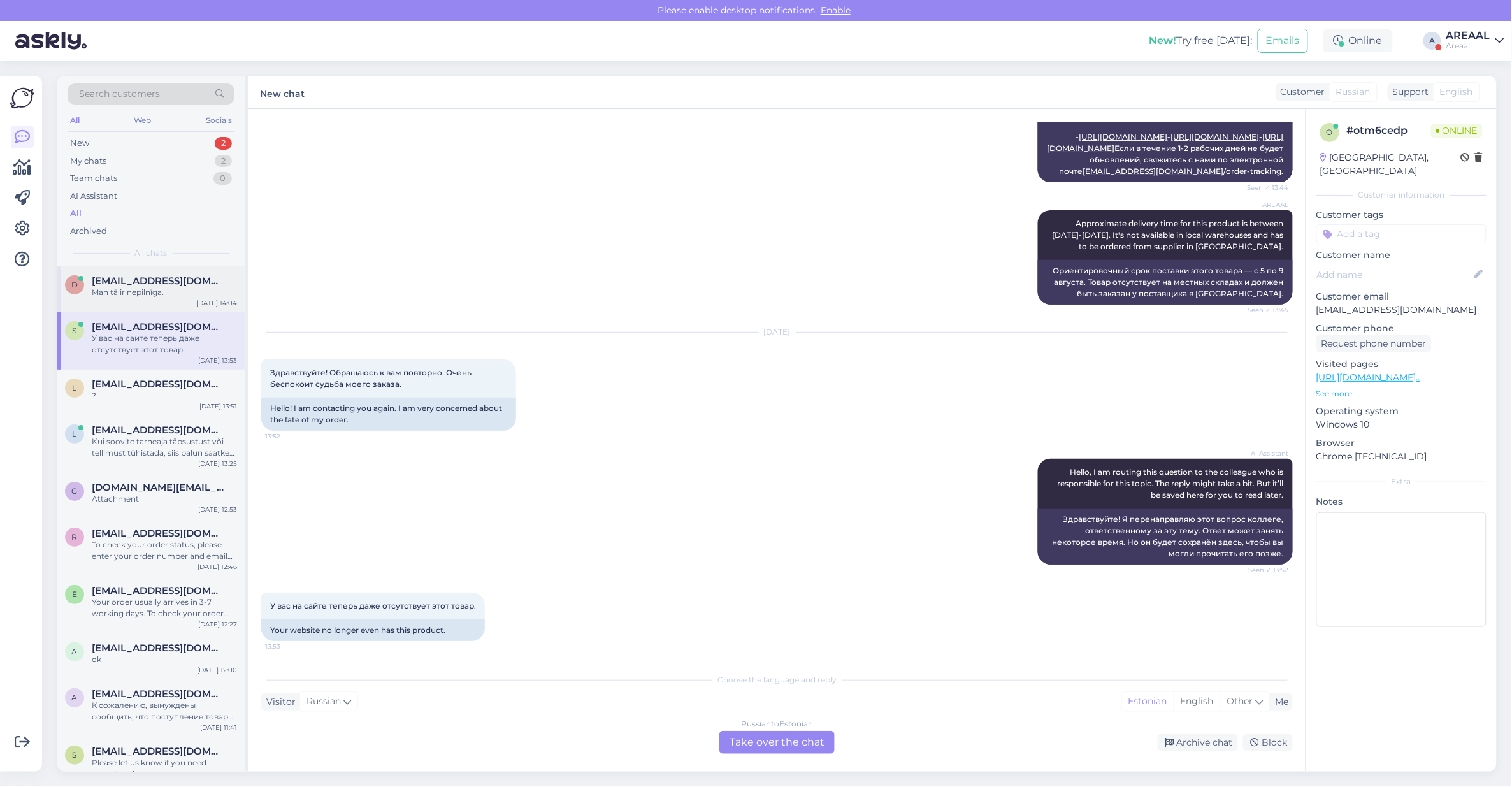
click at [151, 295] on div "Man tā ir nepilnīga." at bounding box center [164, 292] width 145 height 12
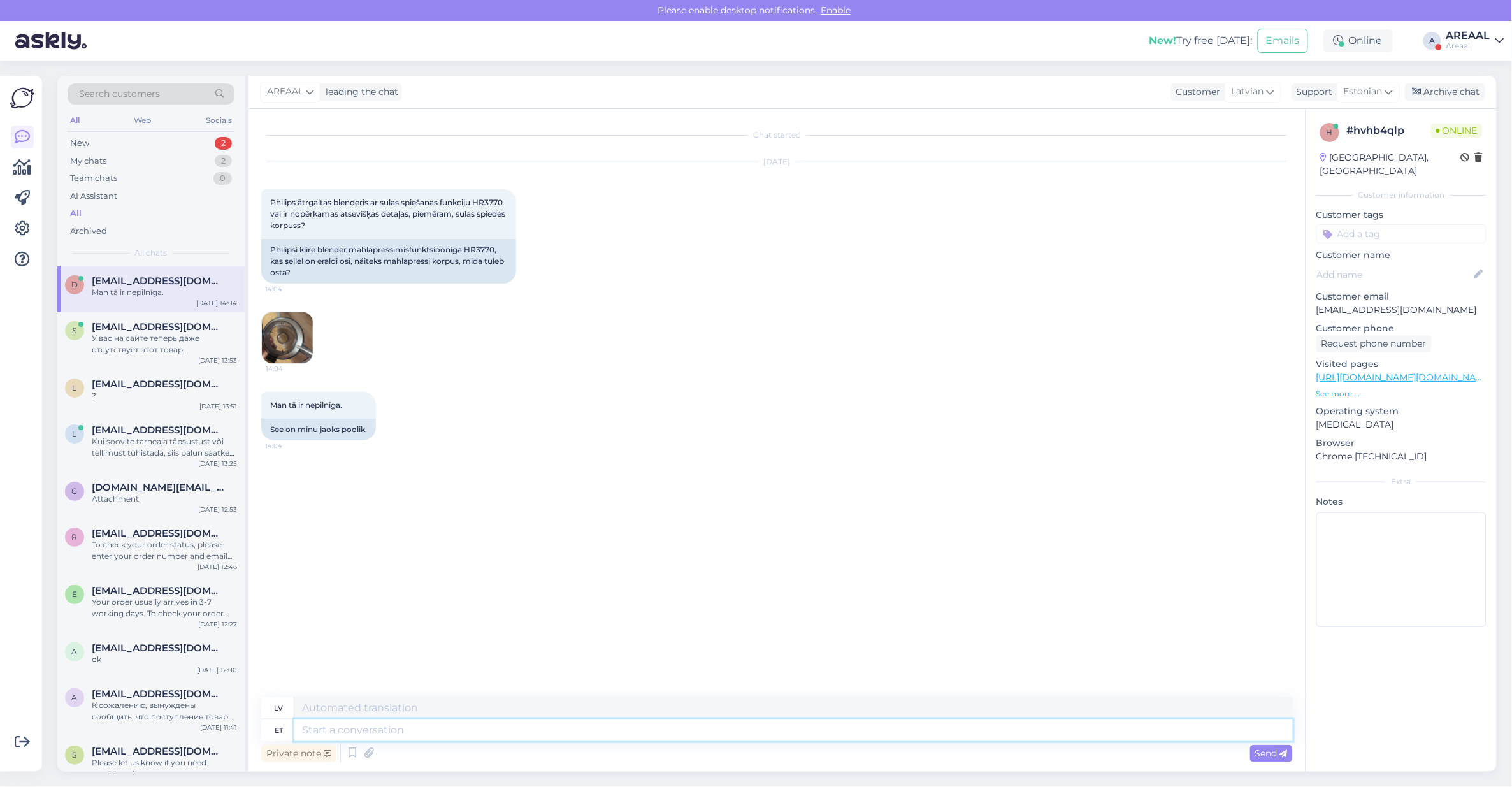
click at [596, 723] on textarea at bounding box center [794, 730] width 998 height 22
type textarea "Tere!"
type textarea "Sveiki!"
type textarea "Tere! Kui teil"
type textarea "Sveiki! Ja"
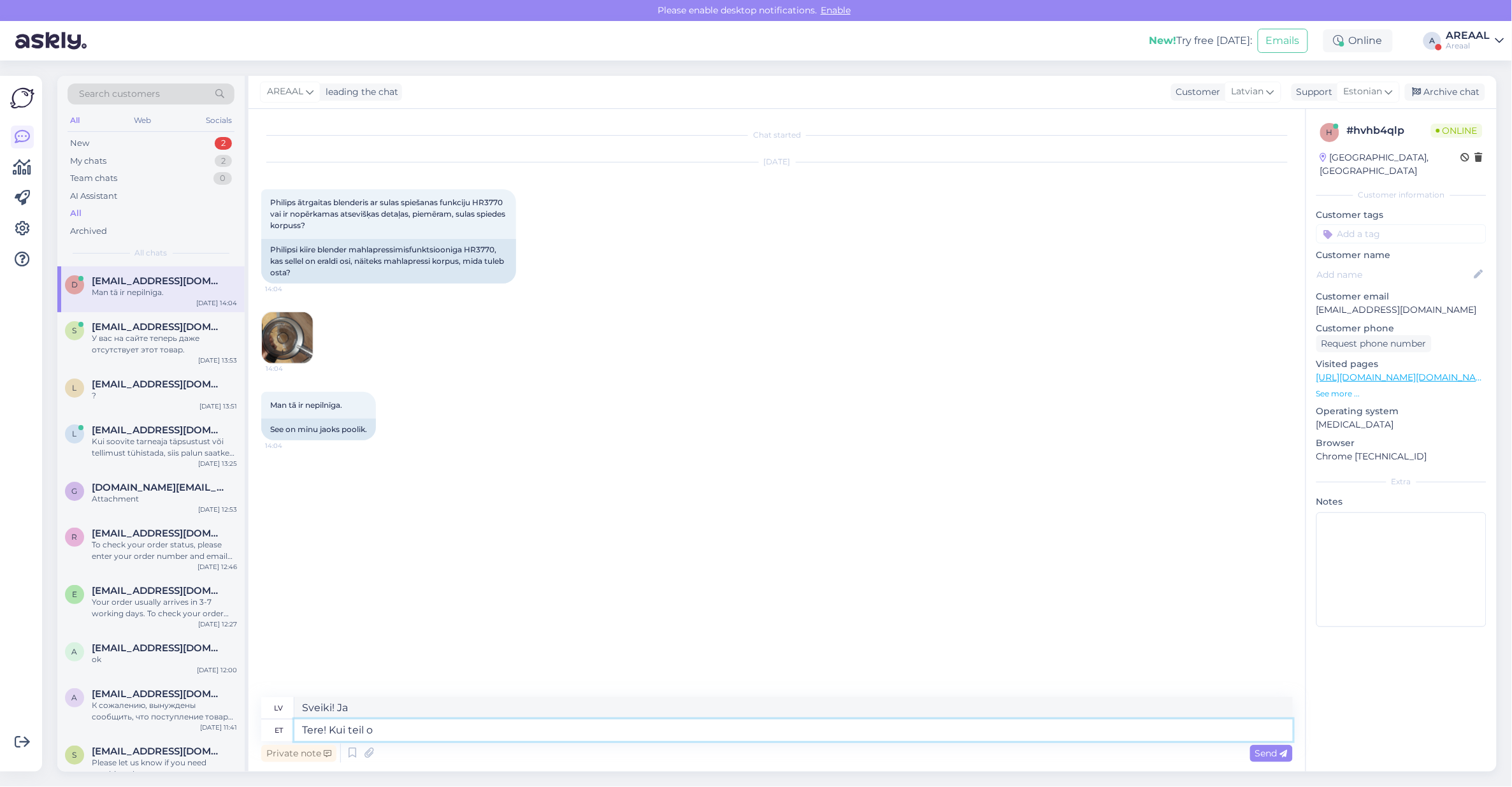
type textarea "Tere! Kui teil on"
type textarea "Sveiki! Ja jums ir"
type textarea "Tere! Kui teil on tootega mingi"
type textarea "Sveiki! Ja jums ir kādi jautājumi par produktu"
type textarea "Tere! Kui teil on tootega mingi probleem, si"
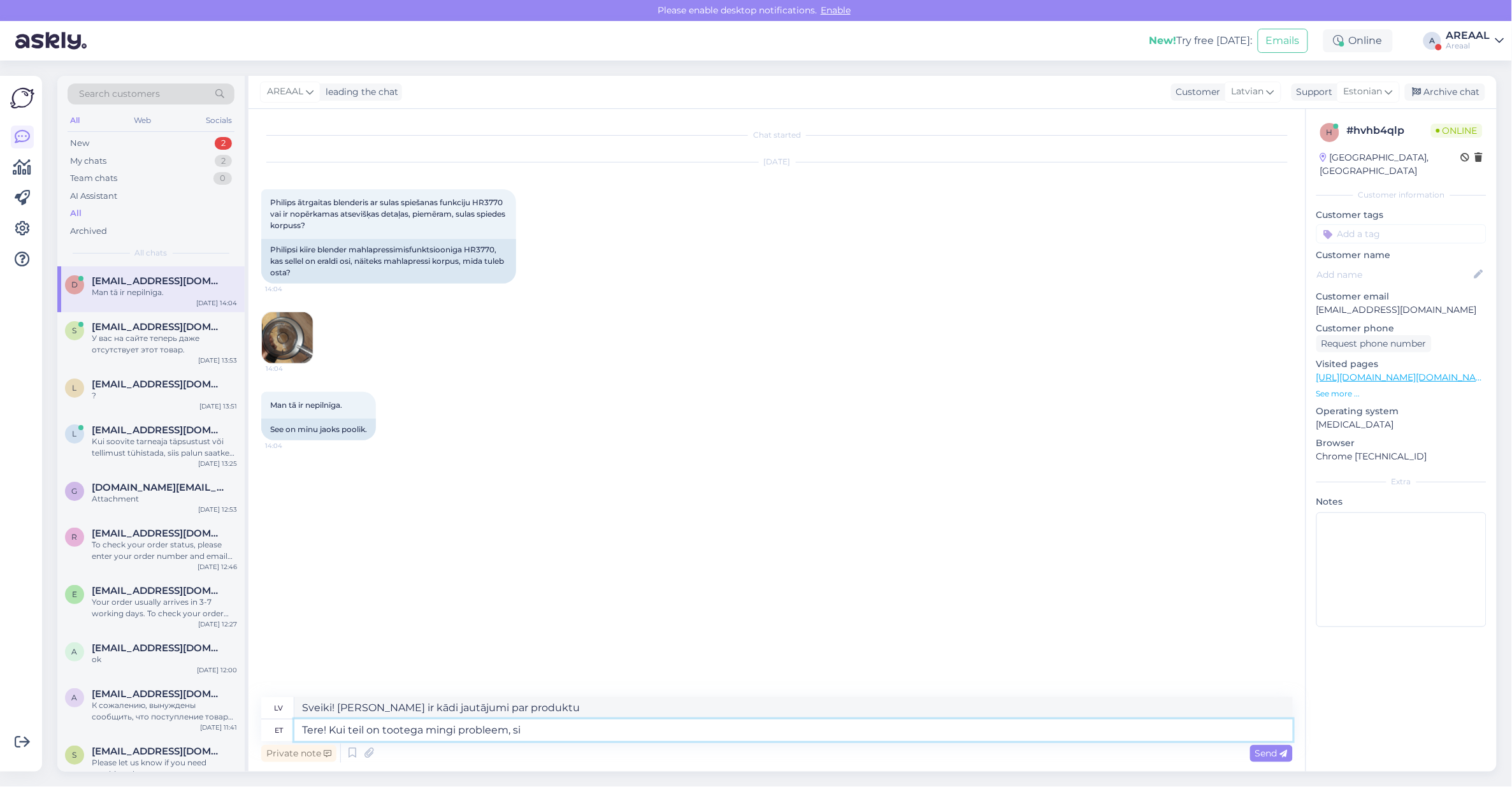
type textarea "Sveiki! Ja rodas kādas problēmas ar produktu,"
type textarea "Tere! Kui teil on tootega mingi probleem, siis palun saat"
type textarea "Sveiki! Ja jums rodas kādas problēmas ar produktu, lūdzu,"
type textarea "Tere! Kui teil on tootega mingi probleem, siis palun saatke ki"
type textarea "Sveiki! Ja rodas problēmas ar produktu, lūdzu, sūtiet"
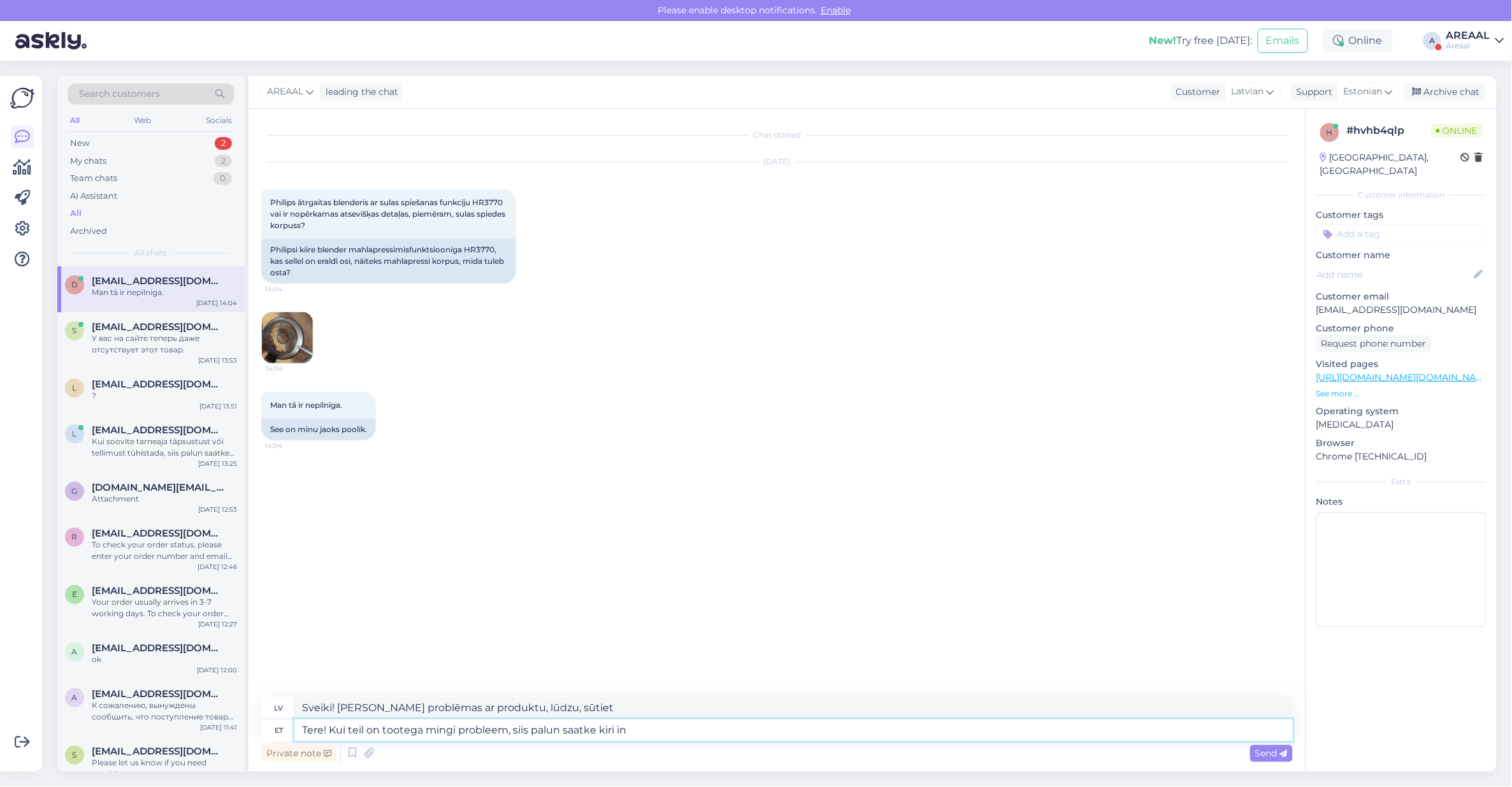
type textarea "Tere! Kui teil on tootega mingi probleem, siis palun saatke kiri inf"
type textarea "Sveiki! Ja rodas problēmas ar produktu, lūdzu, rakstiet e-pastu."
type textarea "Tere! Kui teil on tootega mingi probleem, siis palun saatke kiri info"
type textarea "Sveiki! Ja rodas problēmas ar produktu, lūdzu, rakstiet uz info."
type textarea "Tere! Kui teil on tootega mingi probleem, siis palun saatke kiri info@areaal.lv"
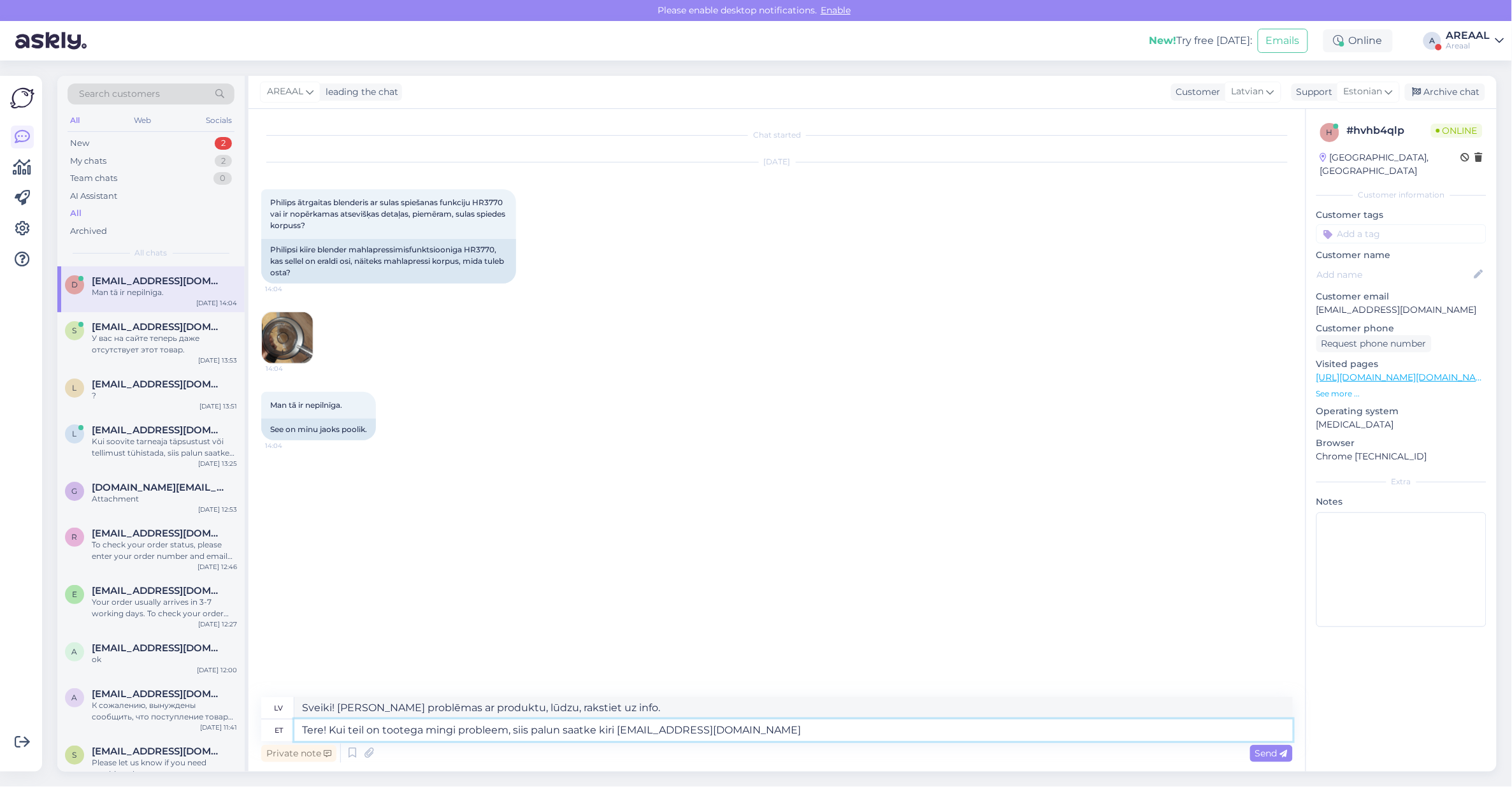
type textarea "Sveiki! Ja rodas problēmas ar produktu, lūdzu, rakstiet uz e-pastu info@areaal.…"
type textarea "Tere! Kui teil on tootega mingi probleem, siis palun saatke kiri info@areaal.lvä"
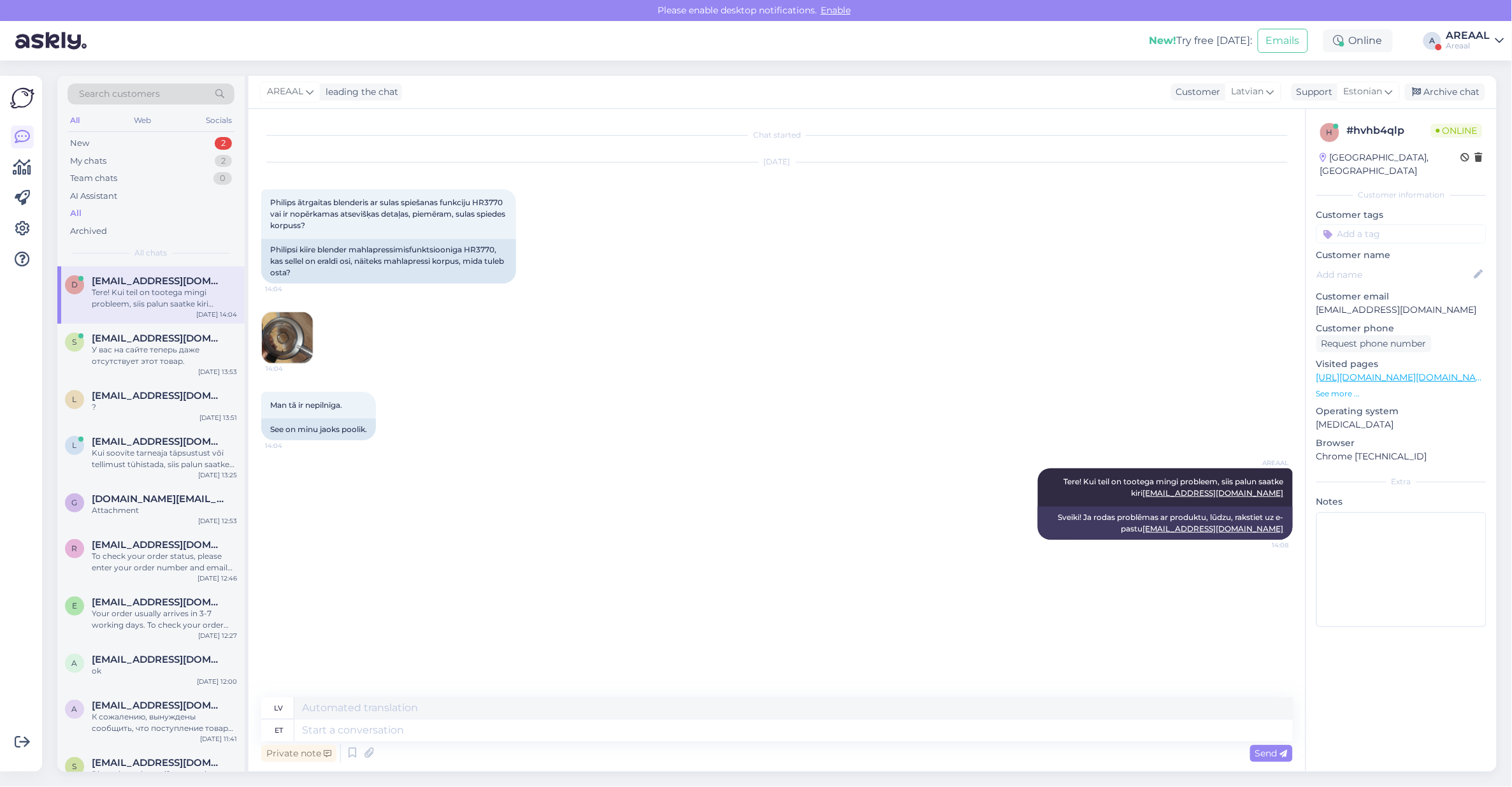
type textarea "Sveiki! Ja rodas problēmas ar produktu, lūdzu, rakstiet uz e-pastu info@areaal.…"
click at [1479, 46] on div "Areaal" at bounding box center [1468, 46] width 44 height 10
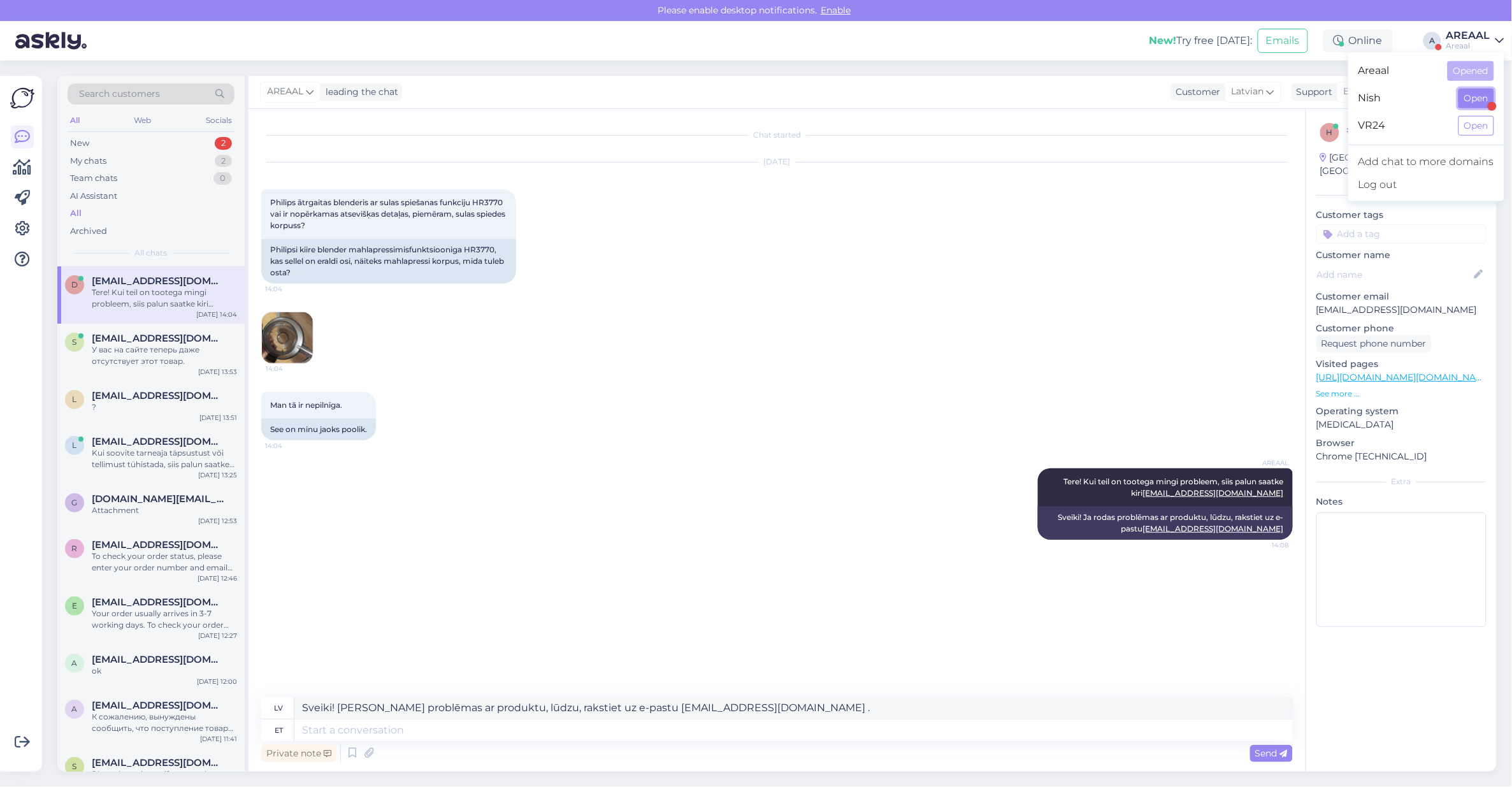
click at [1489, 91] on button "Open" at bounding box center [1476, 99] width 35 height 20
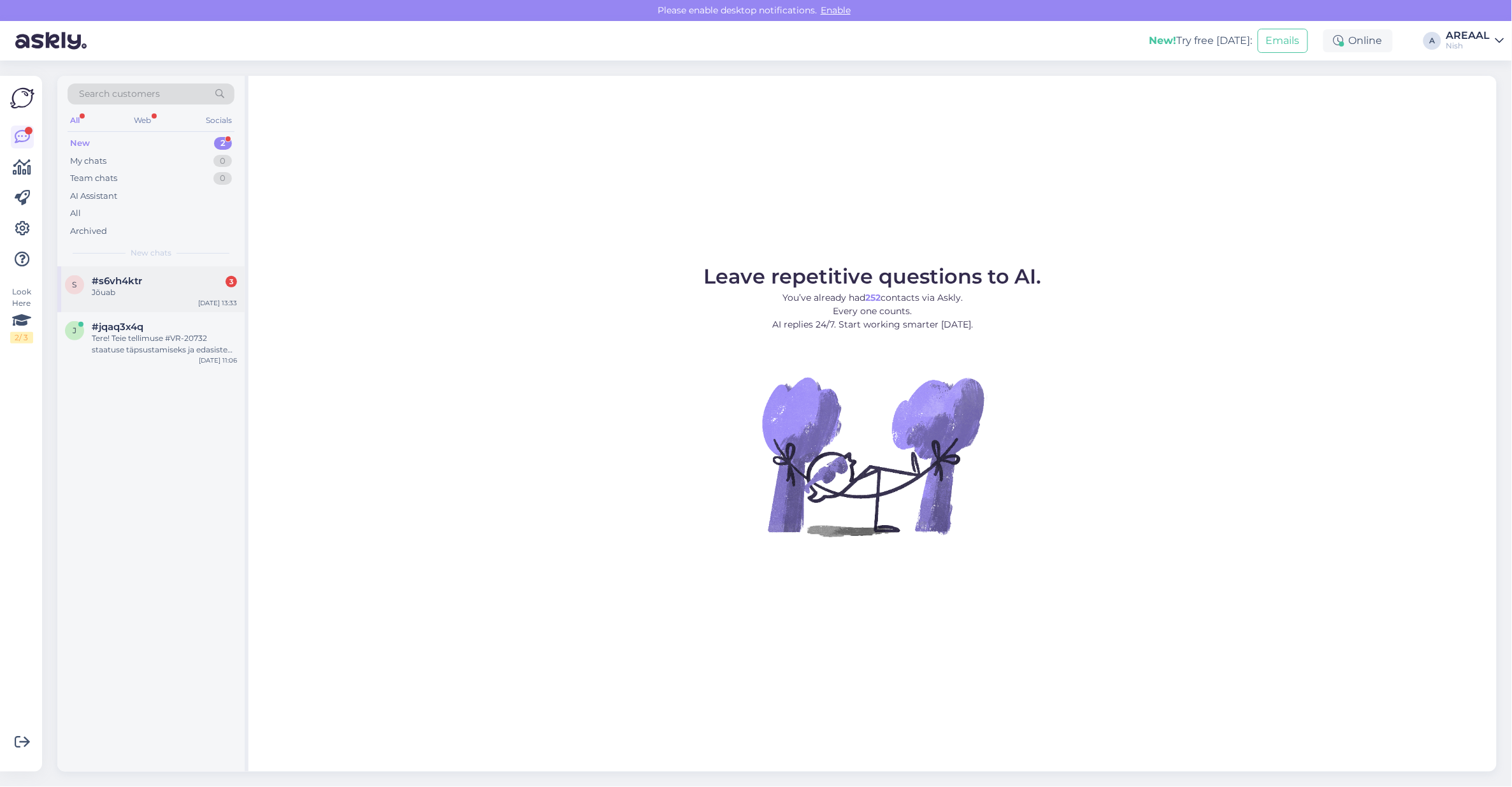
click at [154, 309] on div "s #s6vh4ktr 3 Jõuab Aug 11 13:33" at bounding box center [150, 289] width 187 height 46
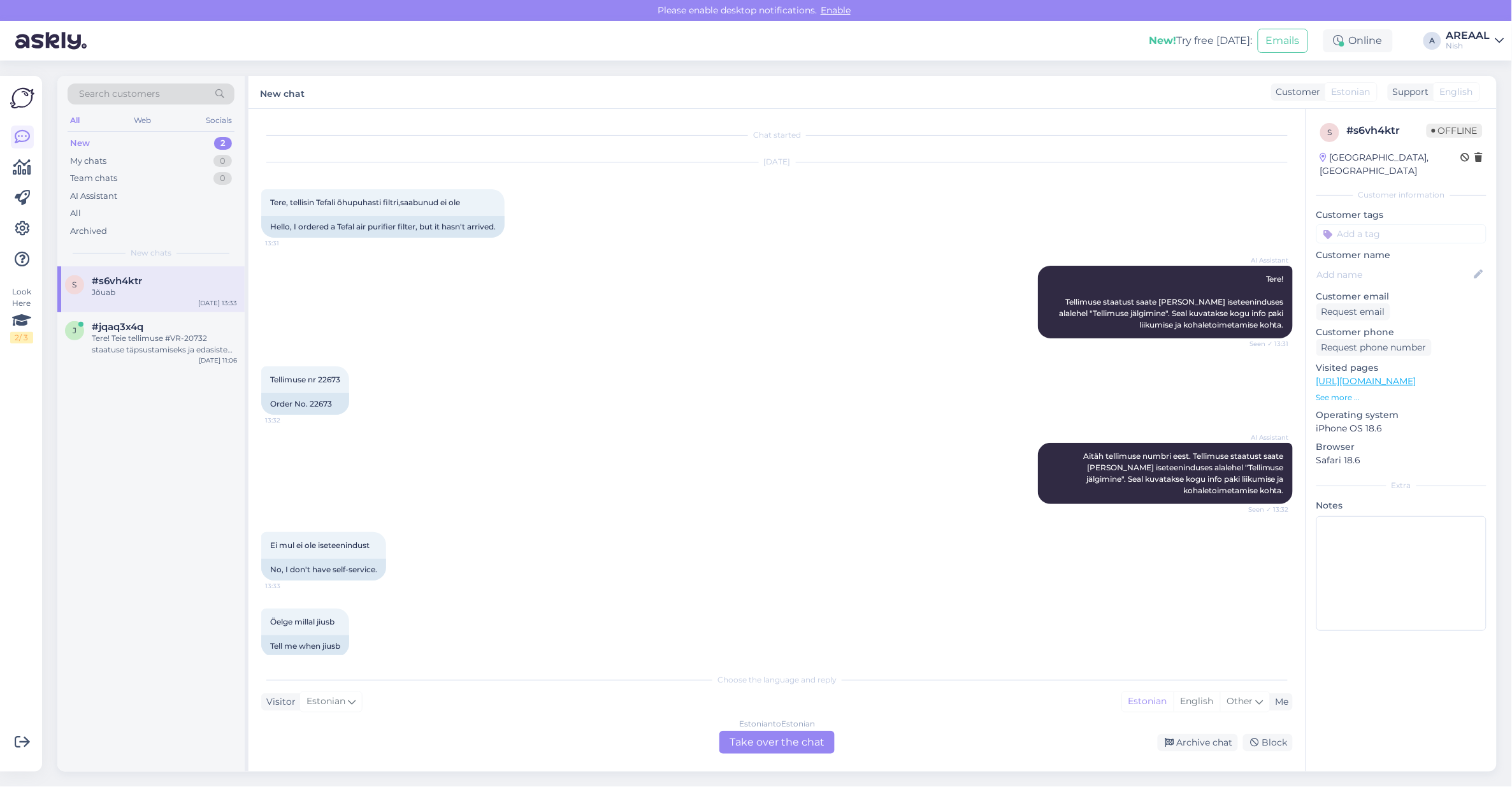
scroll to position [80, 0]
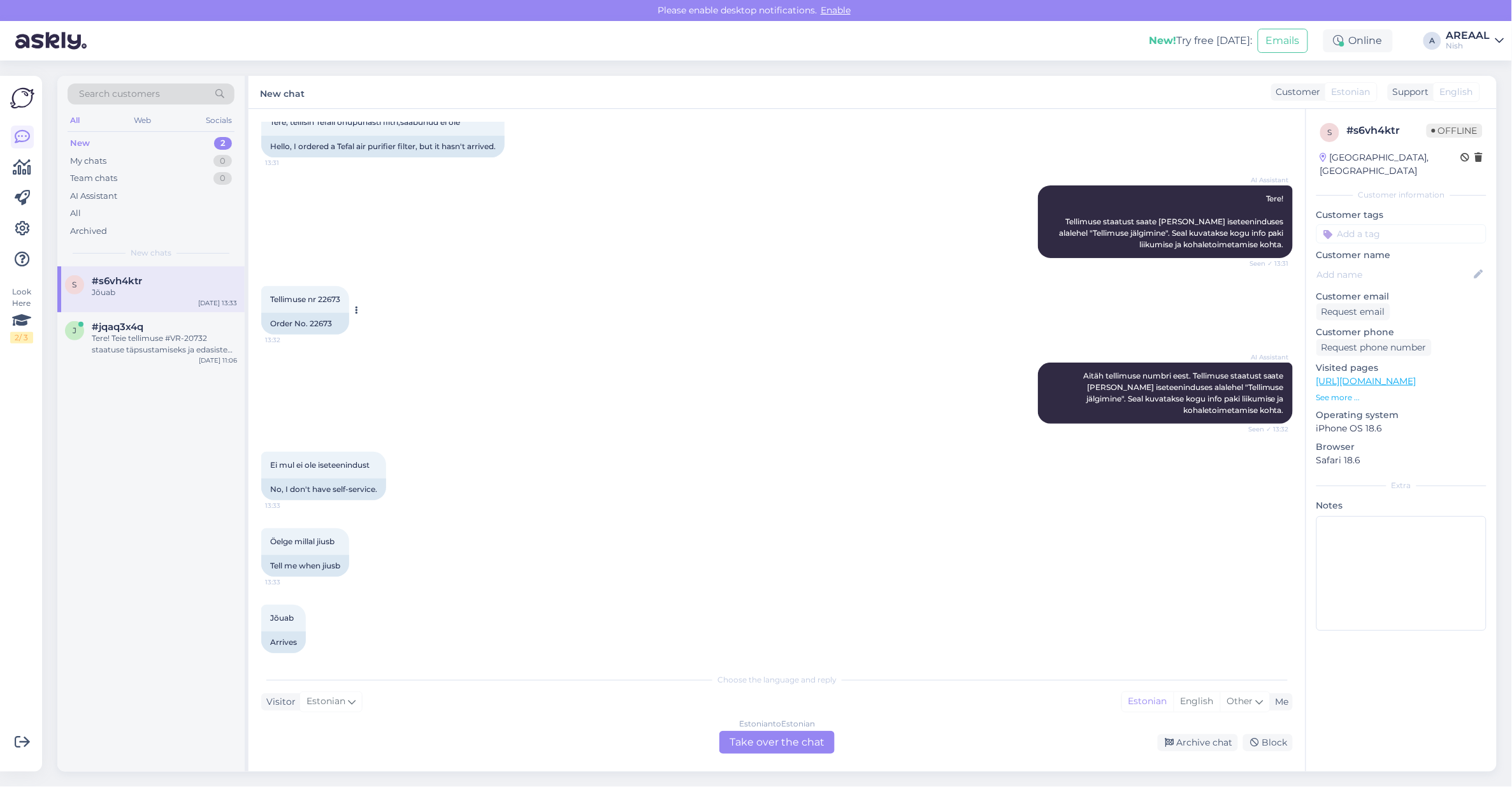
click at [316, 323] on div "Order No. 22673" at bounding box center [305, 324] width 88 height 22
copy div "22673"
click at [823, 721] on div "Choose the language and reply Visitor Estonian Me Estonian English Other Estoni…" at bounding box center [777, 710] width 1031 height 87
click at [781, 743] on div "Estonian to Estonian Take over the chat" at bounding box center [776, 742] width 115 height 23
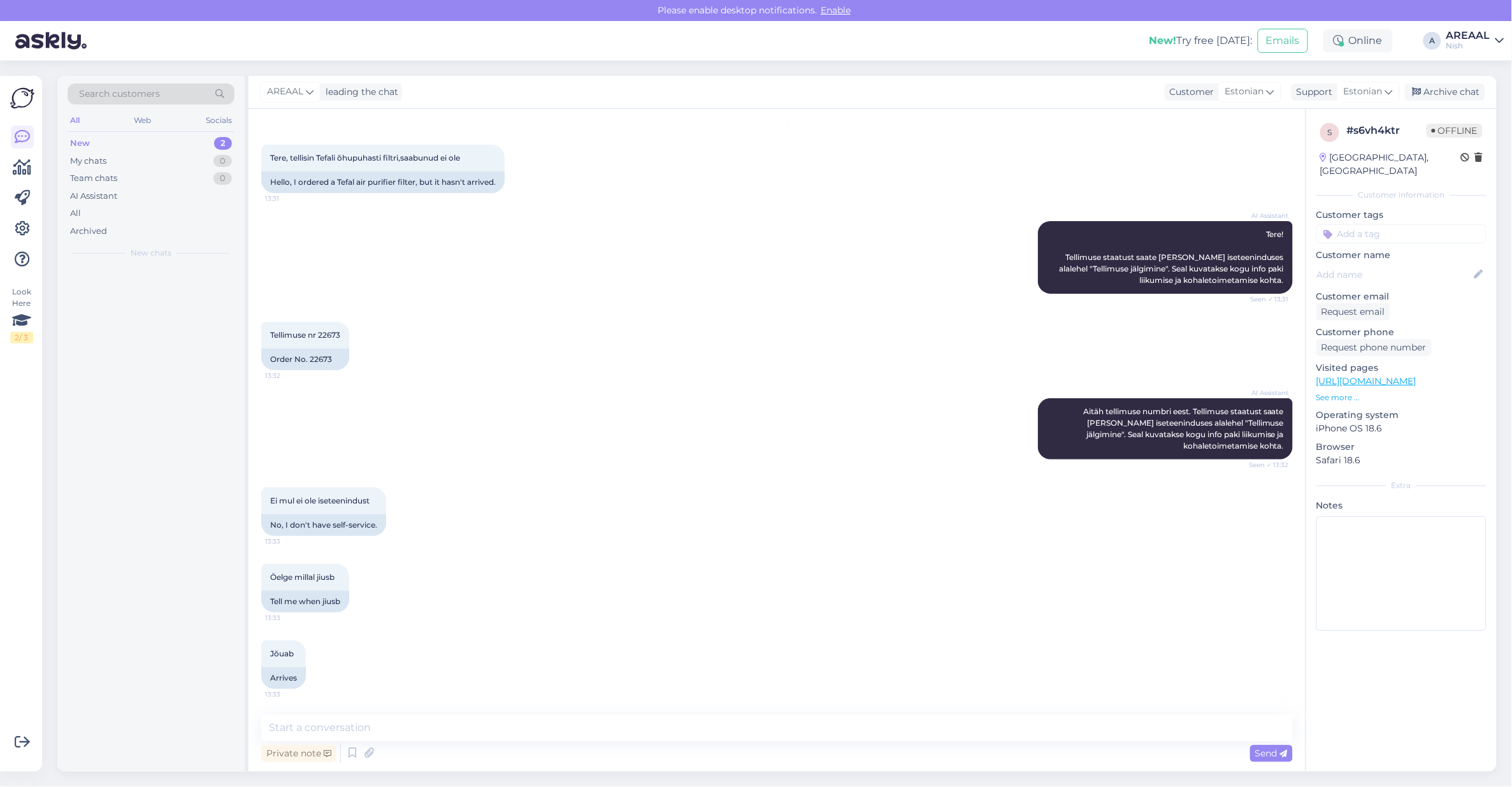
scroll to position [32, 0]
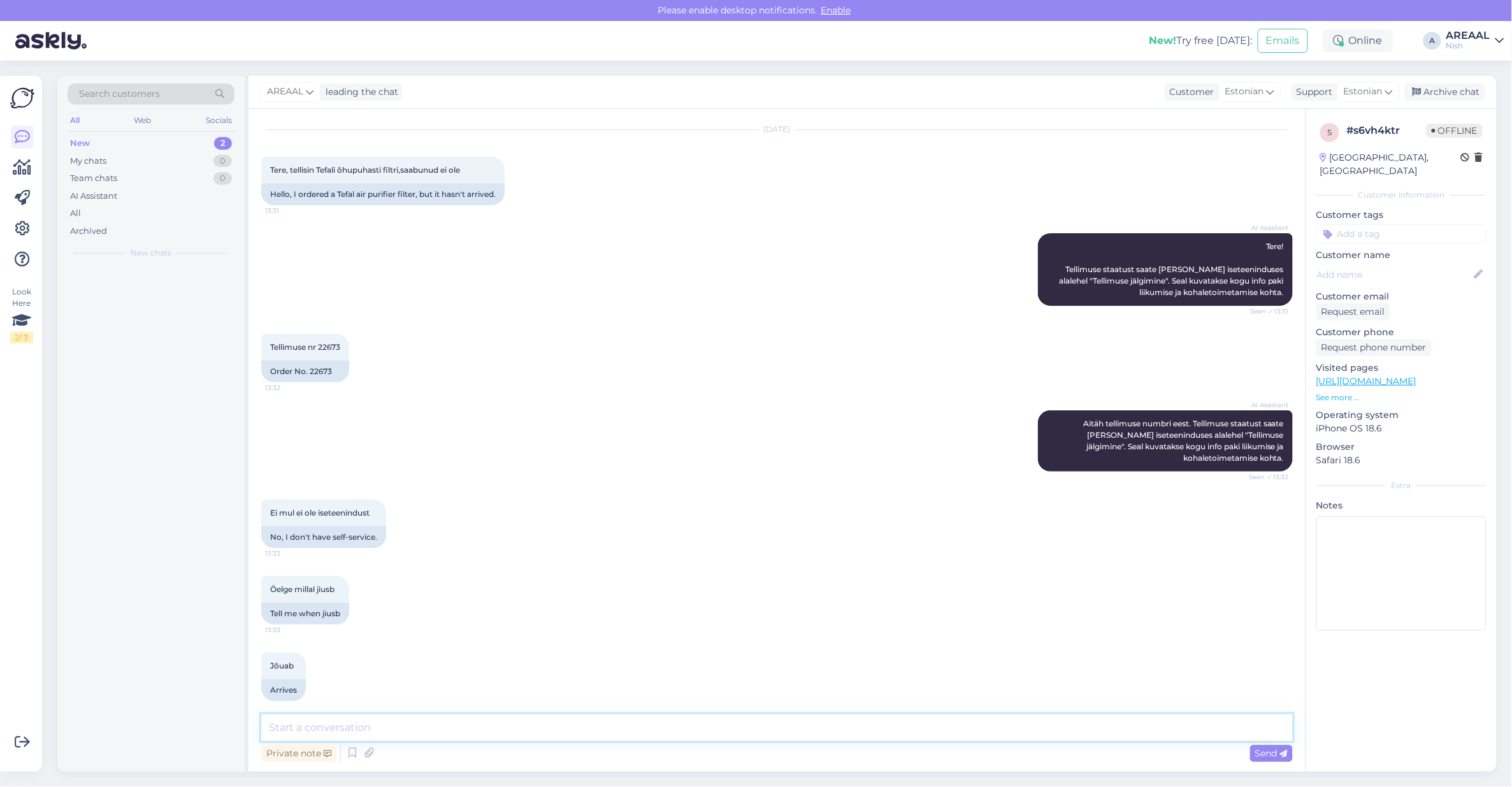
click at [781, 735] on textarea at bounding box center [777, 728] width 1031 height 27
click at [778, 734] on textarea "Orienteeruv tarneaeg vahemikus" at bounding box center [777, 728] width 1031 height 27
type textarea "Orienteeruv tarneaeg vahemikus 13.08-16.08"
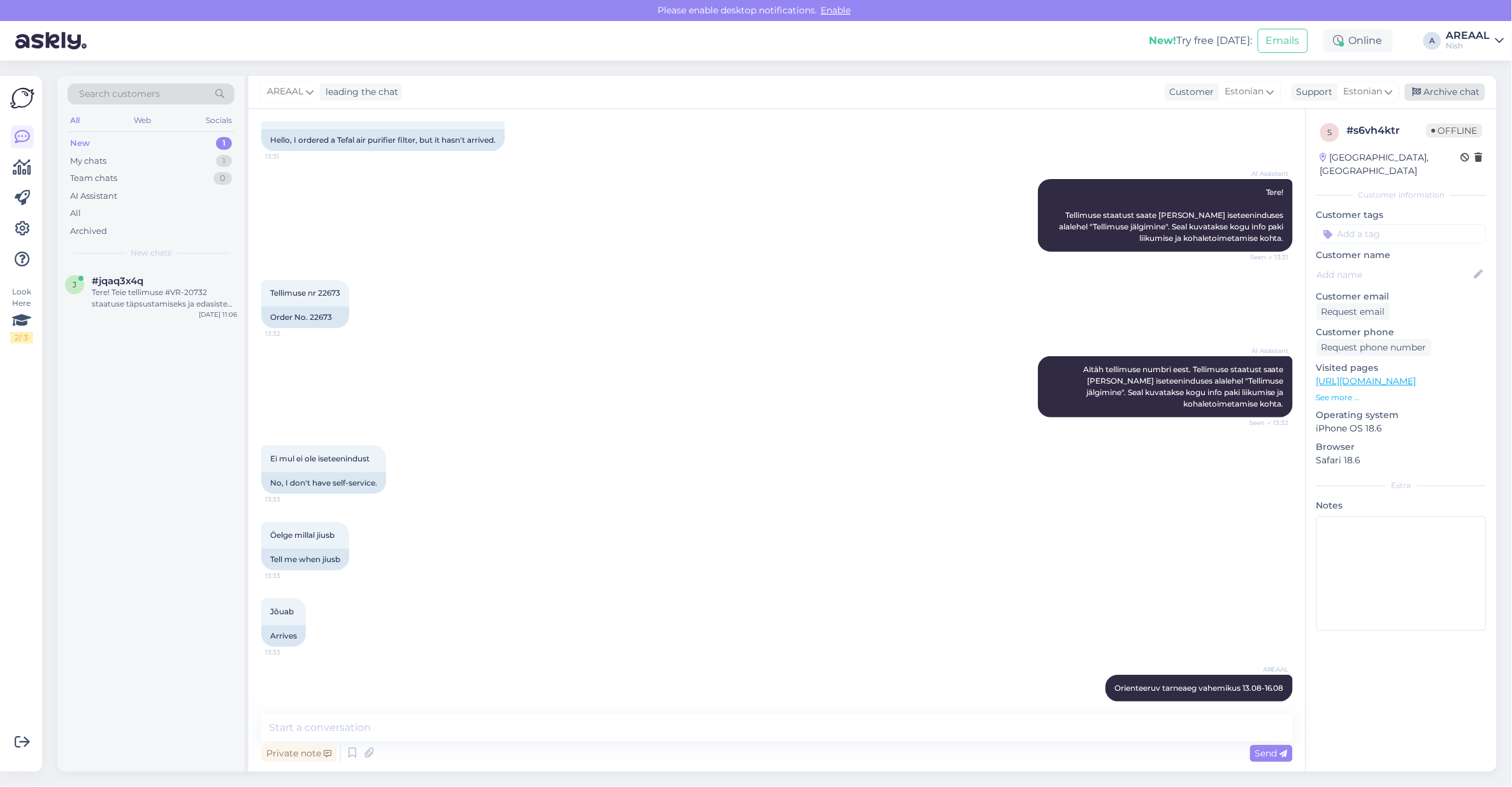
click at [1447, 97] on div "Archive chat" at bounding box center [1445, 92] width 80 height 17
click at [185, 279] on div "#jqaq3x4q" at bounding box center [164, 281] width 145 height 12
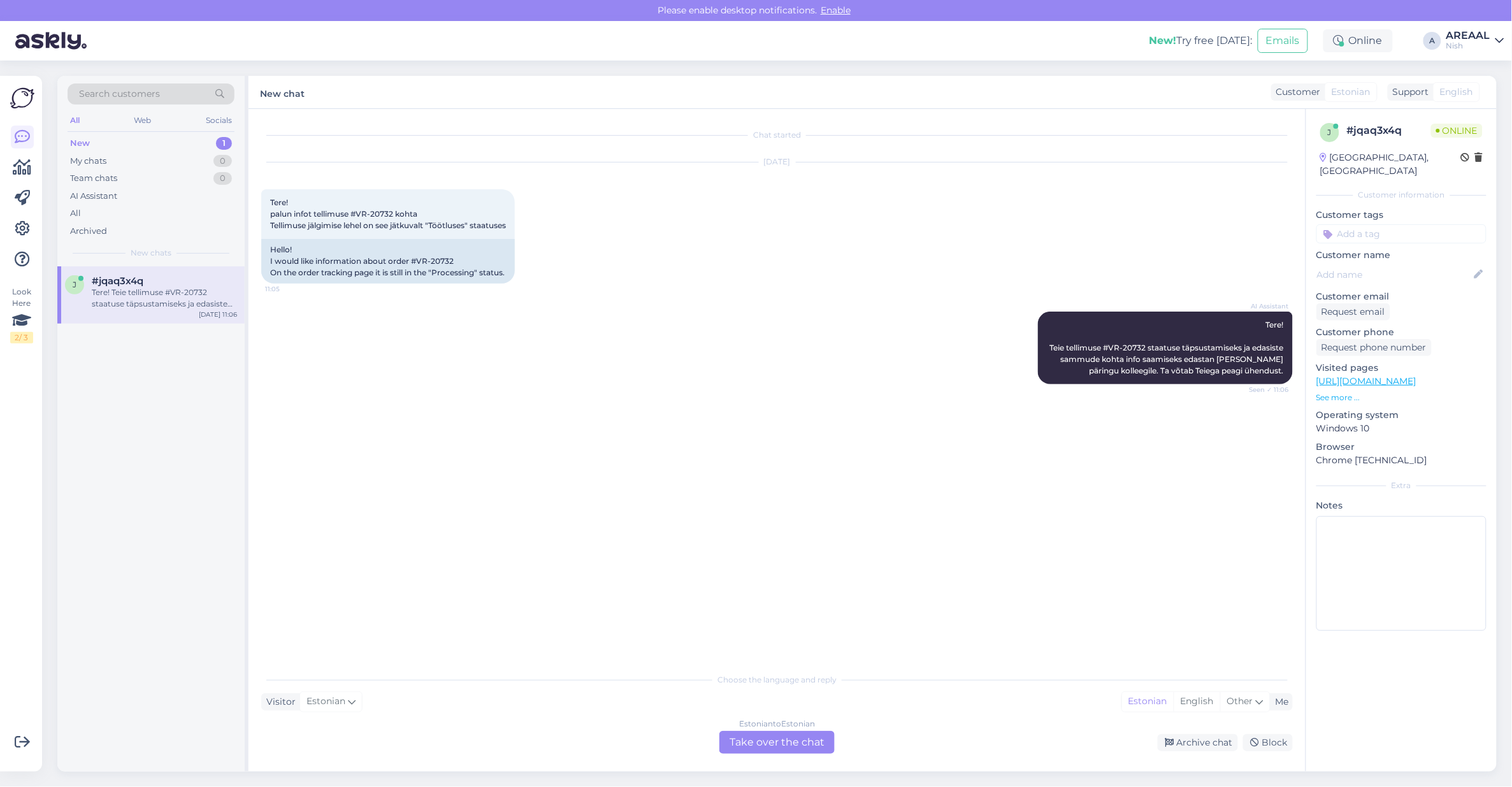
click at [1183, 733] on div "Estonian to Estonian Take over the chat Archive chat Block" at bounding box center [777, 742] width 1031 height 23
click at [1187, 744] on div "Archive chat" at bounding box center [1198, 742] width 80 height 17
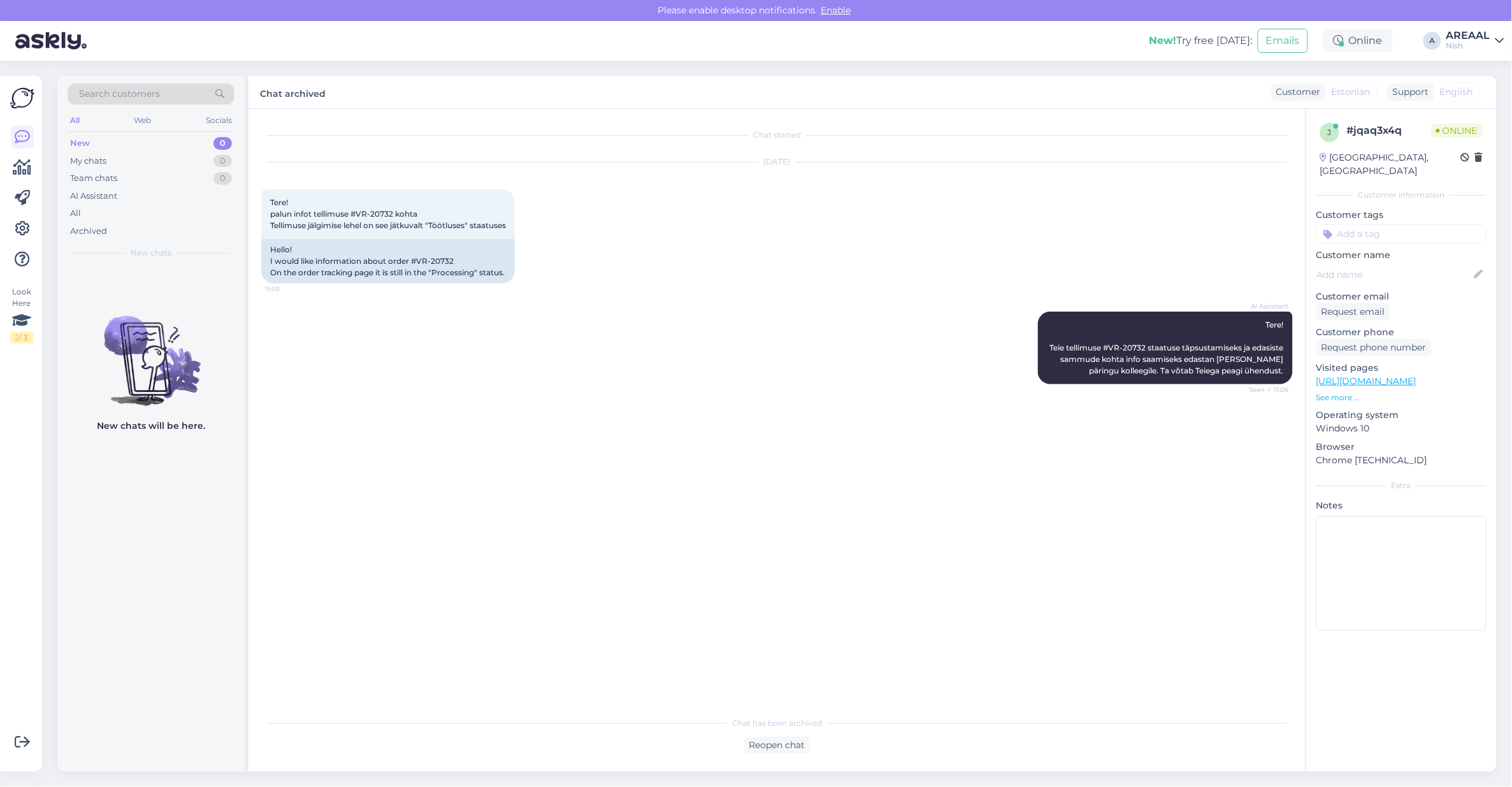
click at [1483, 43] on div "Nish" at bounding box center [1468, 46] width 44 height 10
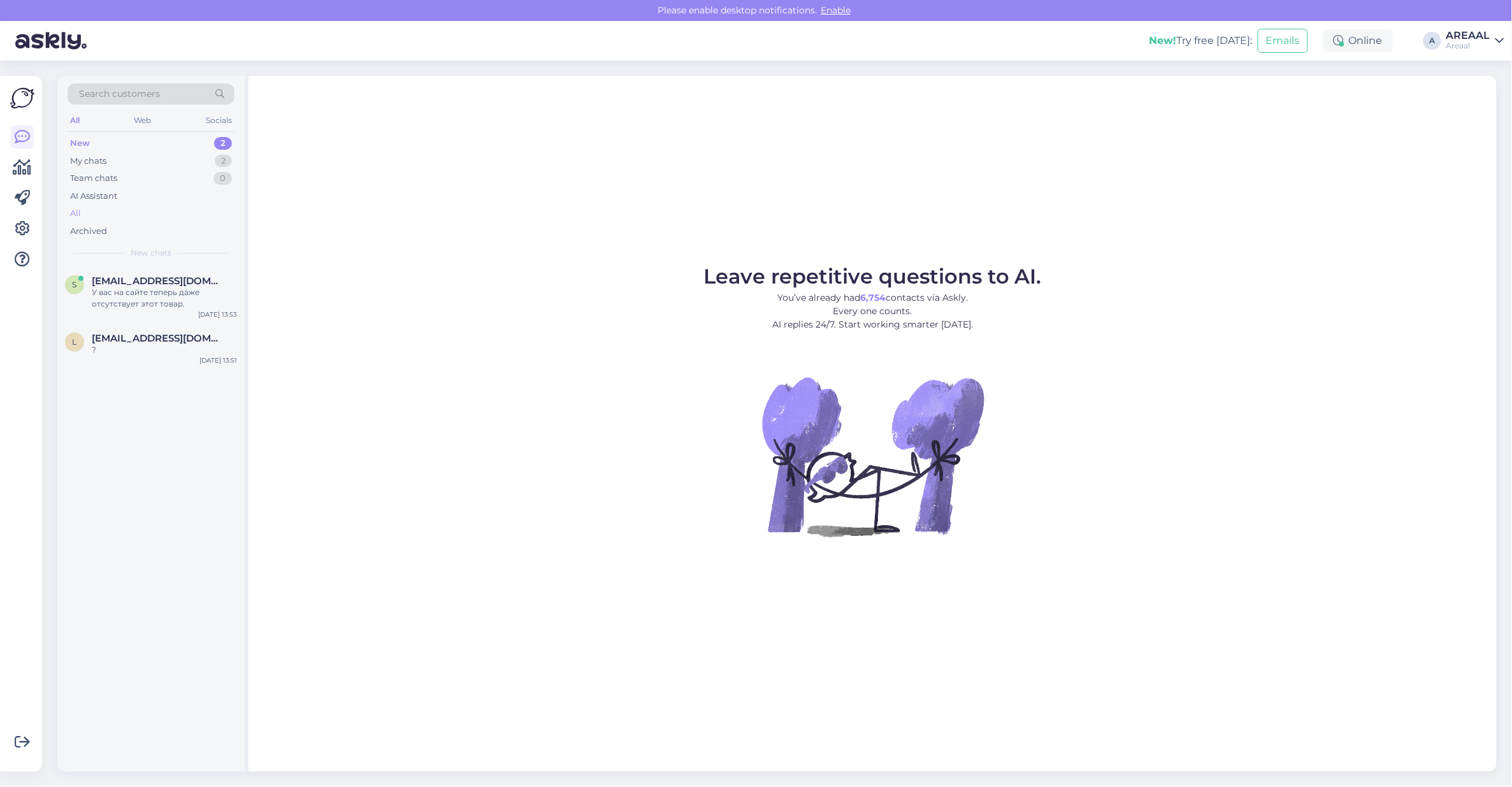
click at [154, 217] on div "All" at bounding box center [151, 213] width 167 height 18
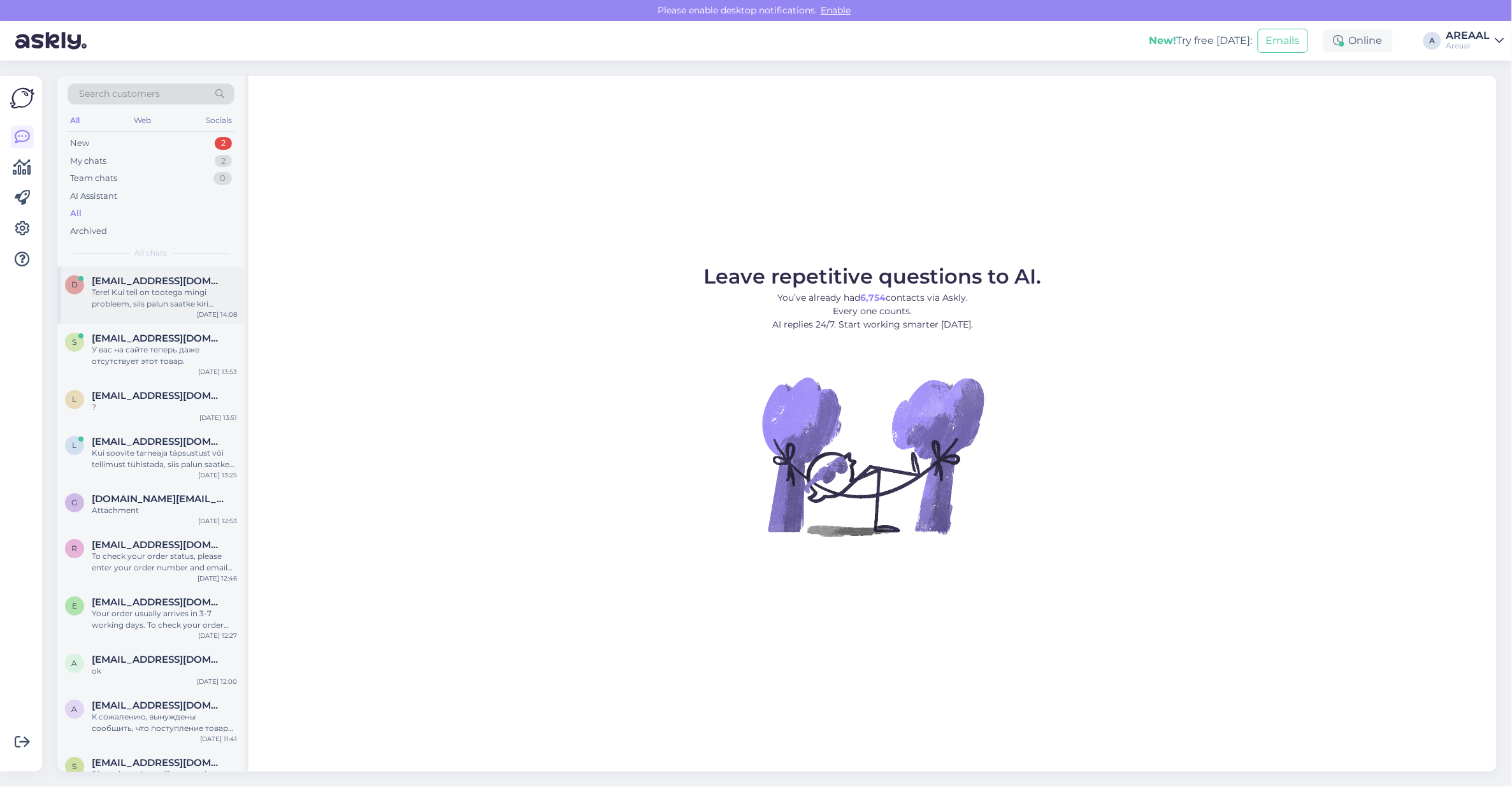
click at [163, 282] on span "dace_liepa26@inbox.lv" at bounding box center [158, 281] width 133 height 12
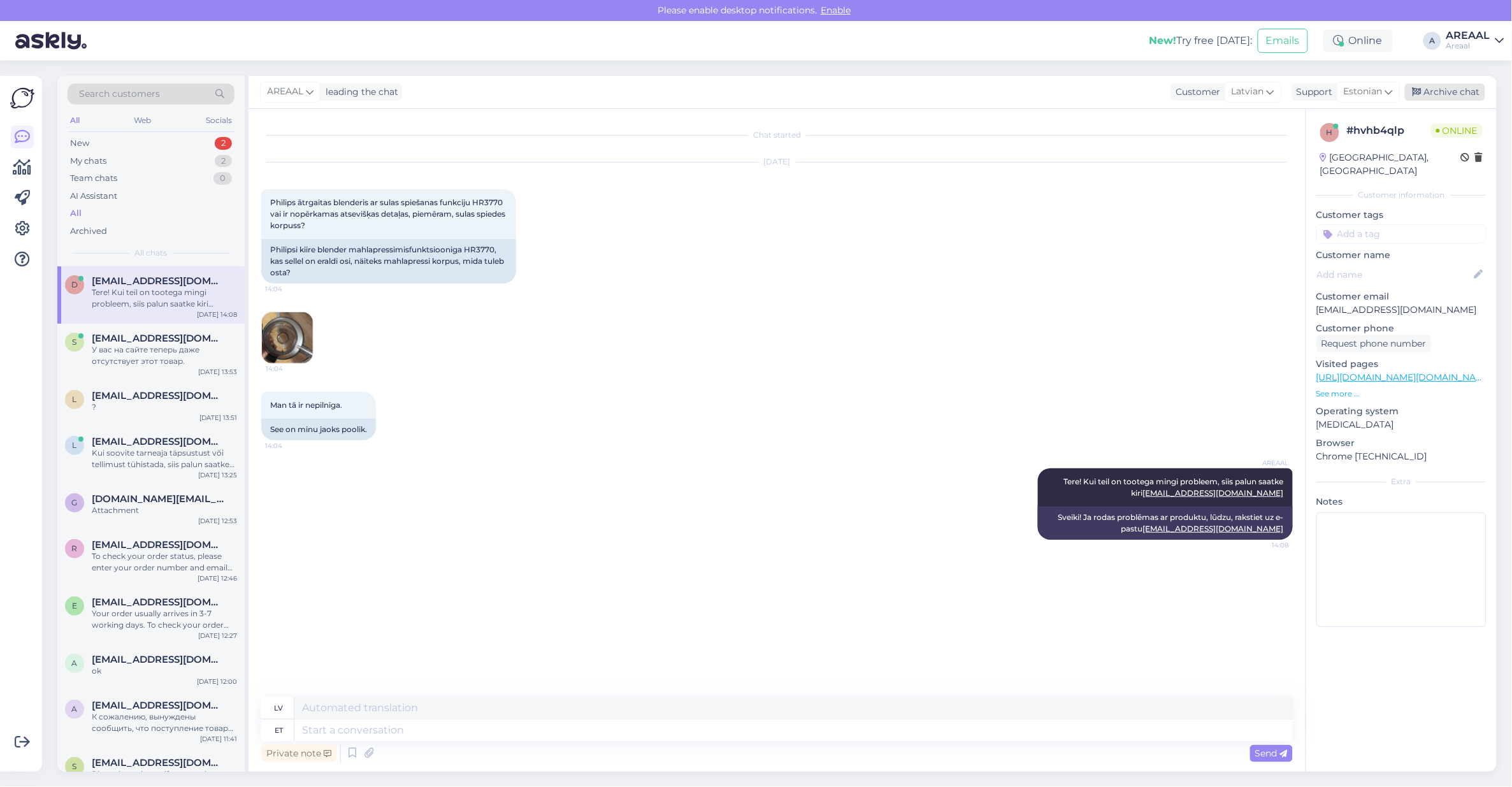
click at [1445, 93] on div "Archive chat" at bounding box center [1445, 92] width 80 height 17
click at [188, 350] on div "У вас на сайте теперь даже отсутствует этот товар." at bounding box center [164, 356] width 145 height 23
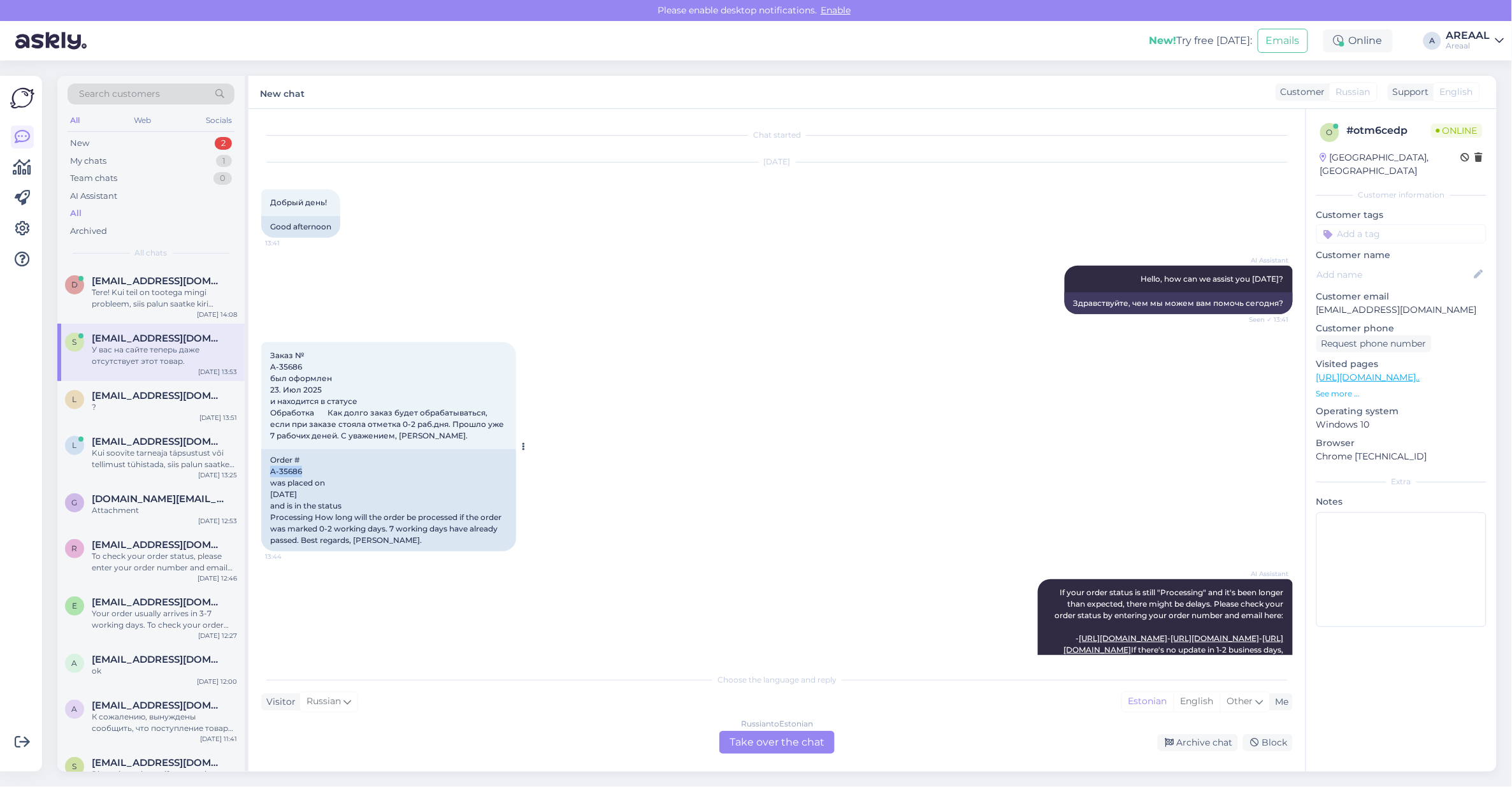
copy div "A-35686"
drag, startPoint x: 291, startPoint y: 472, endPoint x: 265, endPoint y: 471, distance: 26.0
click at [265, 471] on div "Order # A-35686 was placed on 23. Jul 2025 and is in the status Processing How …" at bounding box center [389, 500] width 255 height 102
click at [711, 309] on div "AI Assistant Hello, how can we assist you today? Seen ✓ 13:41 Здравствуйте, чем…" at bounding box center [777, 289] width 1031 height 76
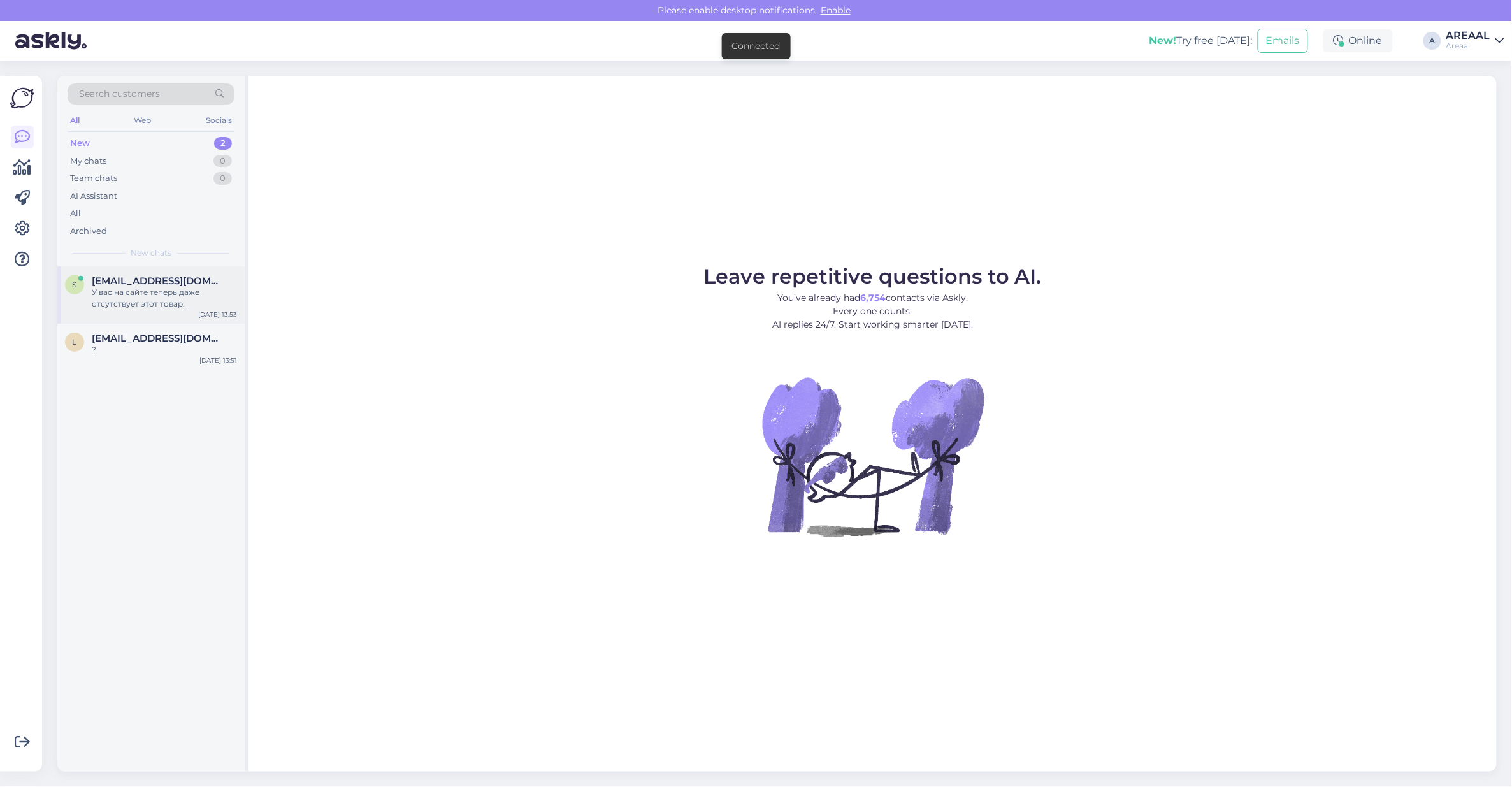
click at [188, 279] on span "[EMAIL_ADDRESS][DOMAIN_NAME]" at bounding box center [158, 281] width 133 height 12
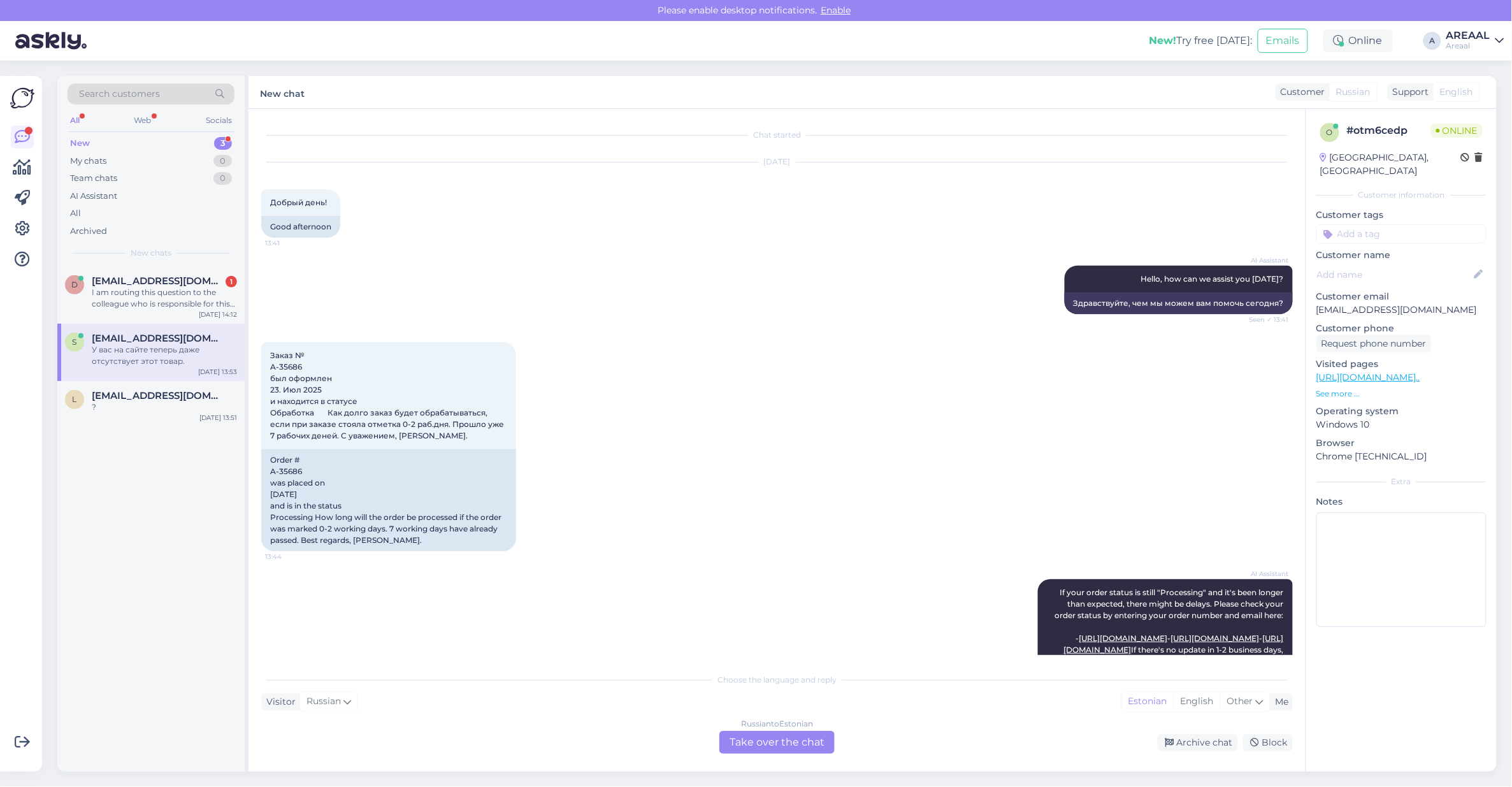
scroll to position [685, 0]
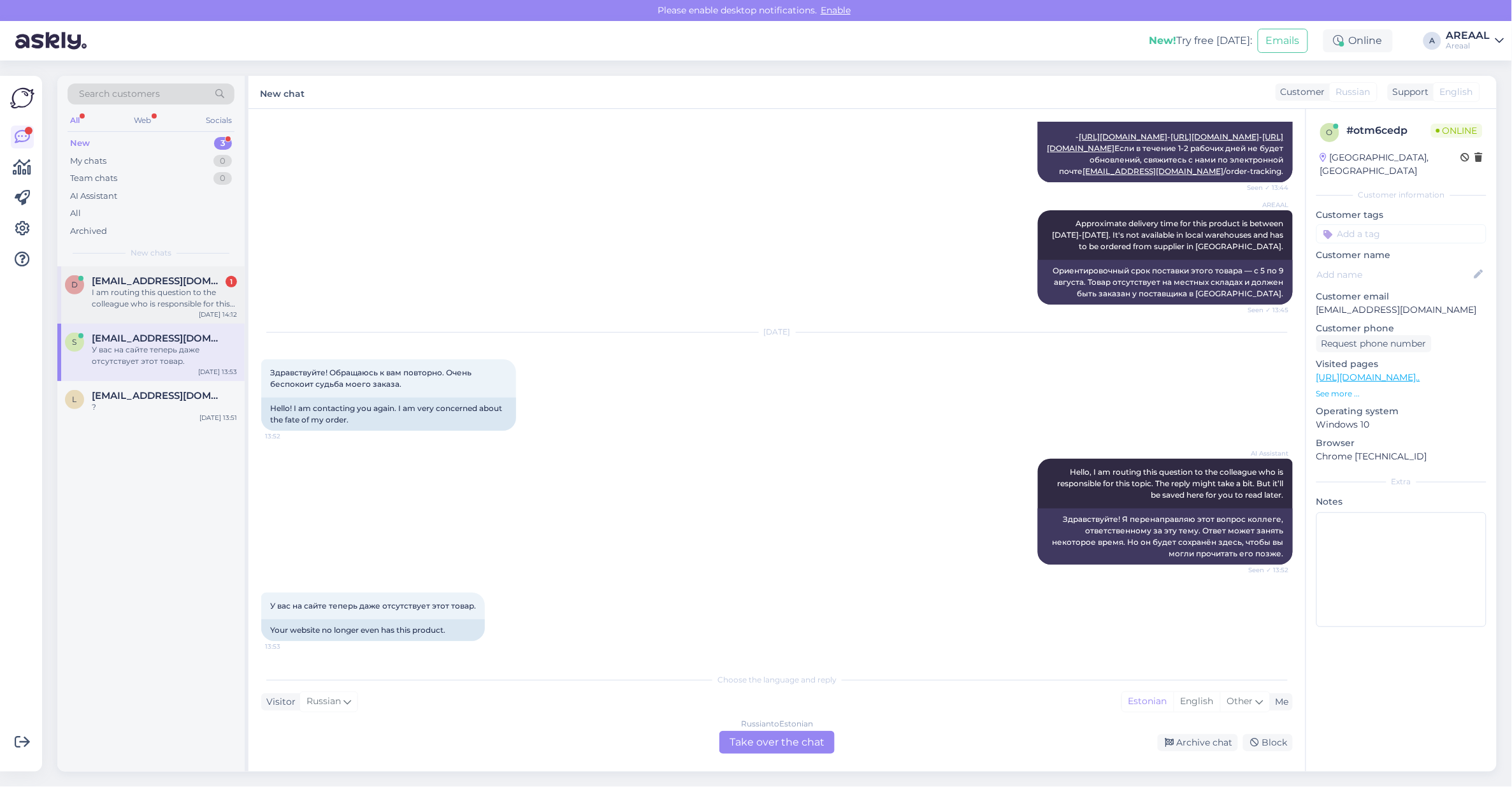
click at [122, 306] on div "I am routing this question to the colleague who is responsible for this topic. …" at bounding box center [164, 299] width 145 height 23
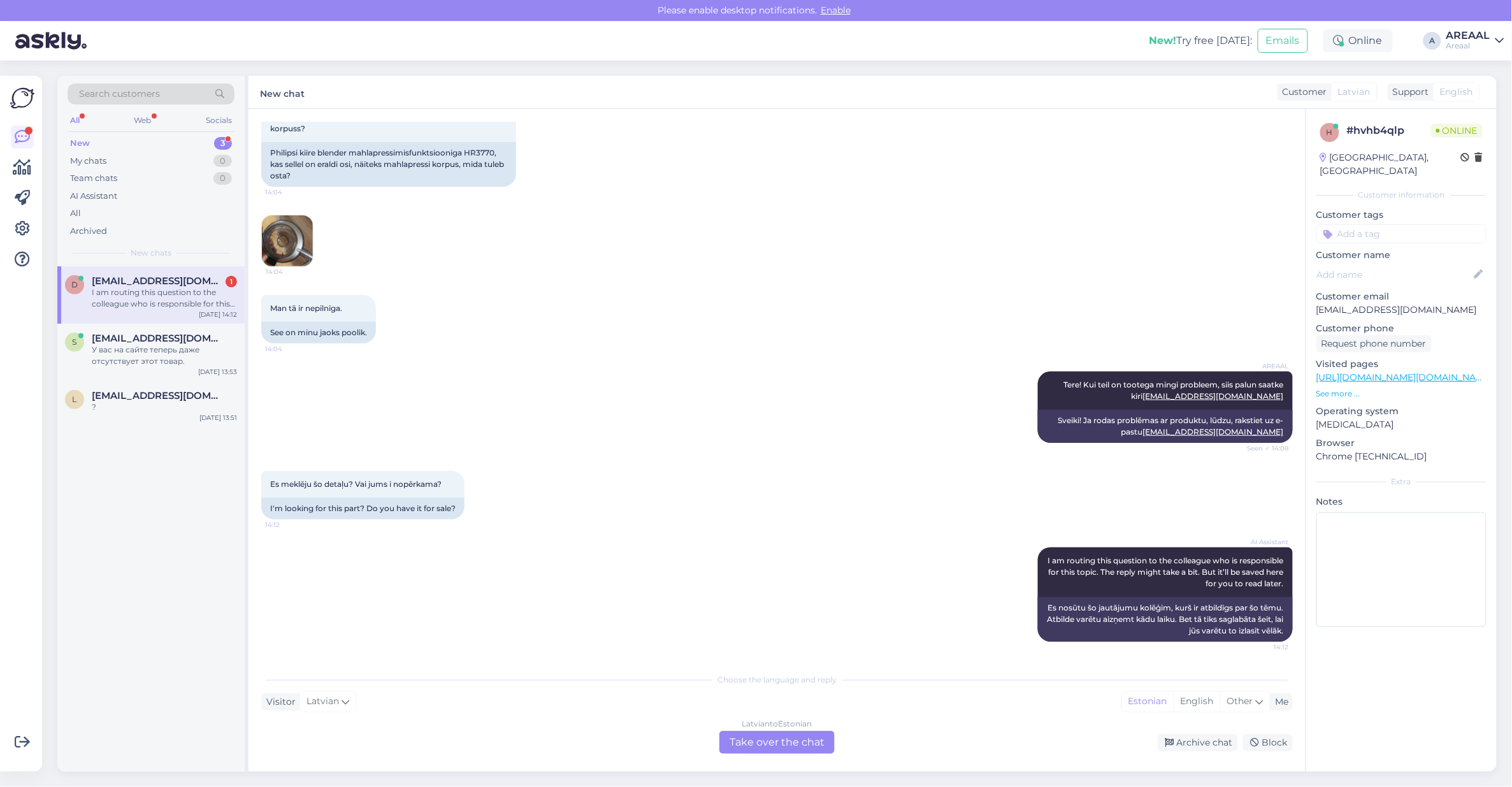
click at [775, 727] on div "Latvian to Estonian" at bounding box center [777, 724] width 70 height 12
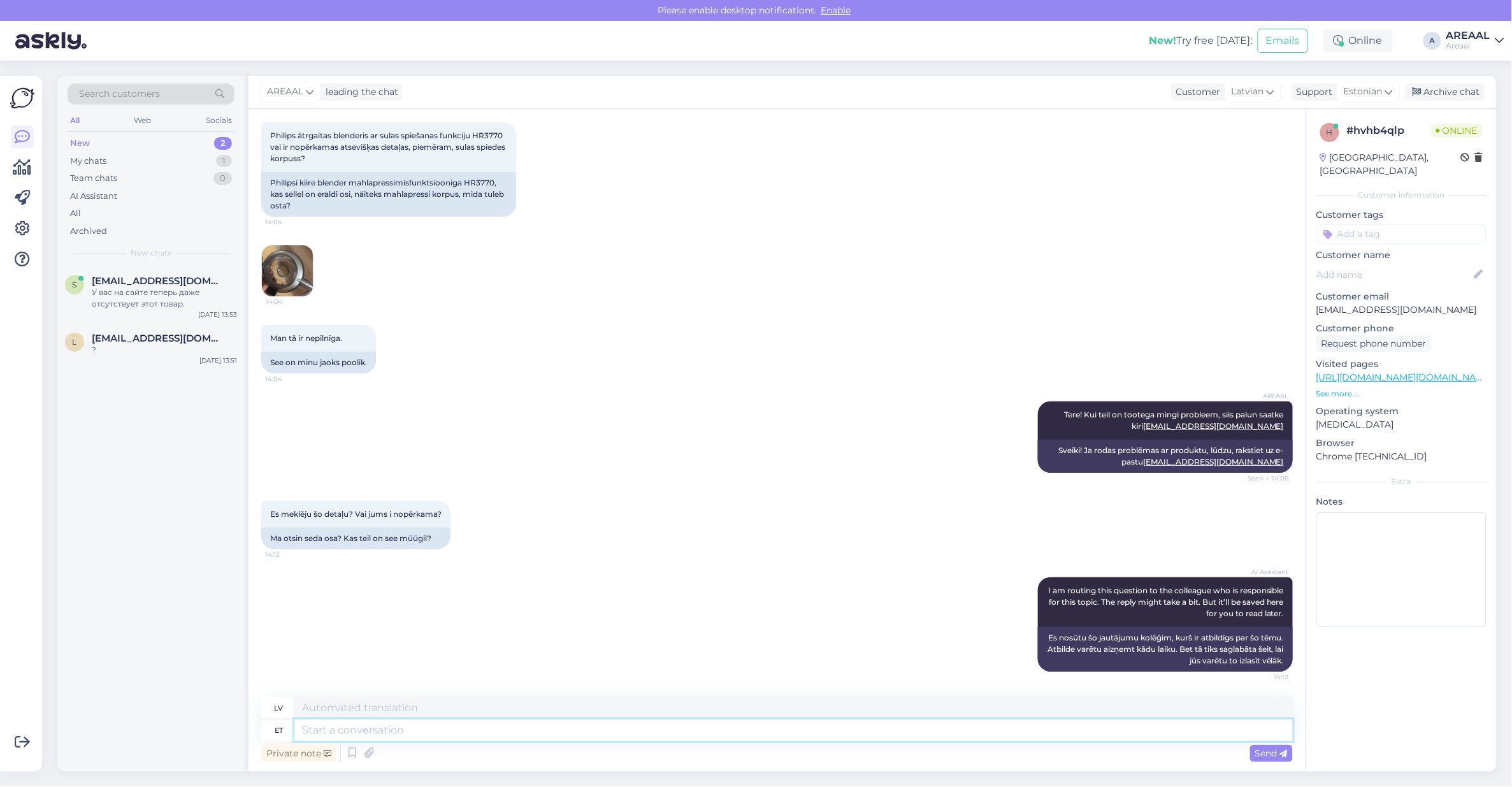
click at [791, 734] on textarea at bounding box center [794, 730] width 998 height 22
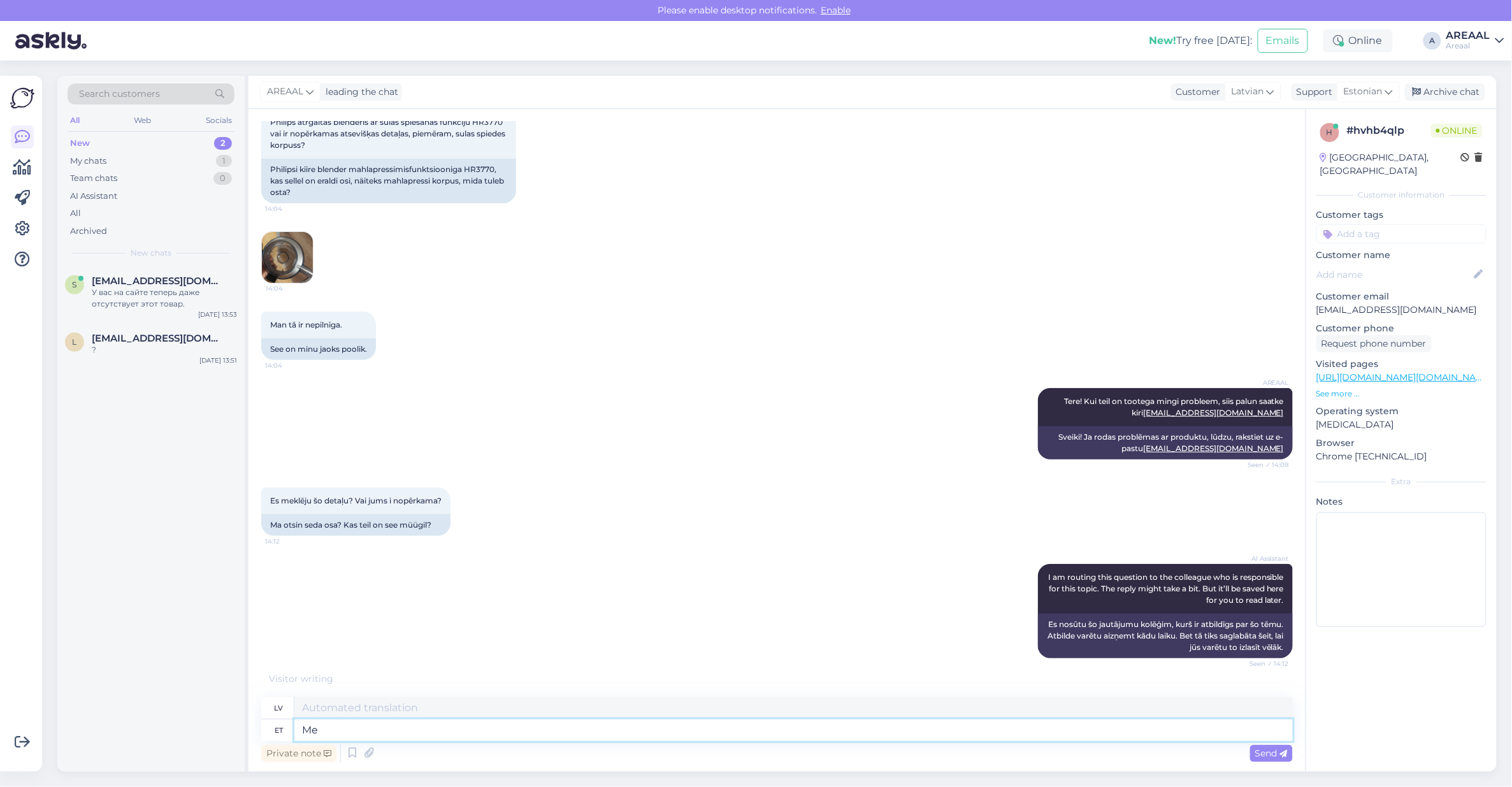
type textarea "Me e"
type textarea "Mēs"
type textarea "Me ei te"
type textarea "Mēs to nedarām"
type textarea "Me ei tegele varuosade"
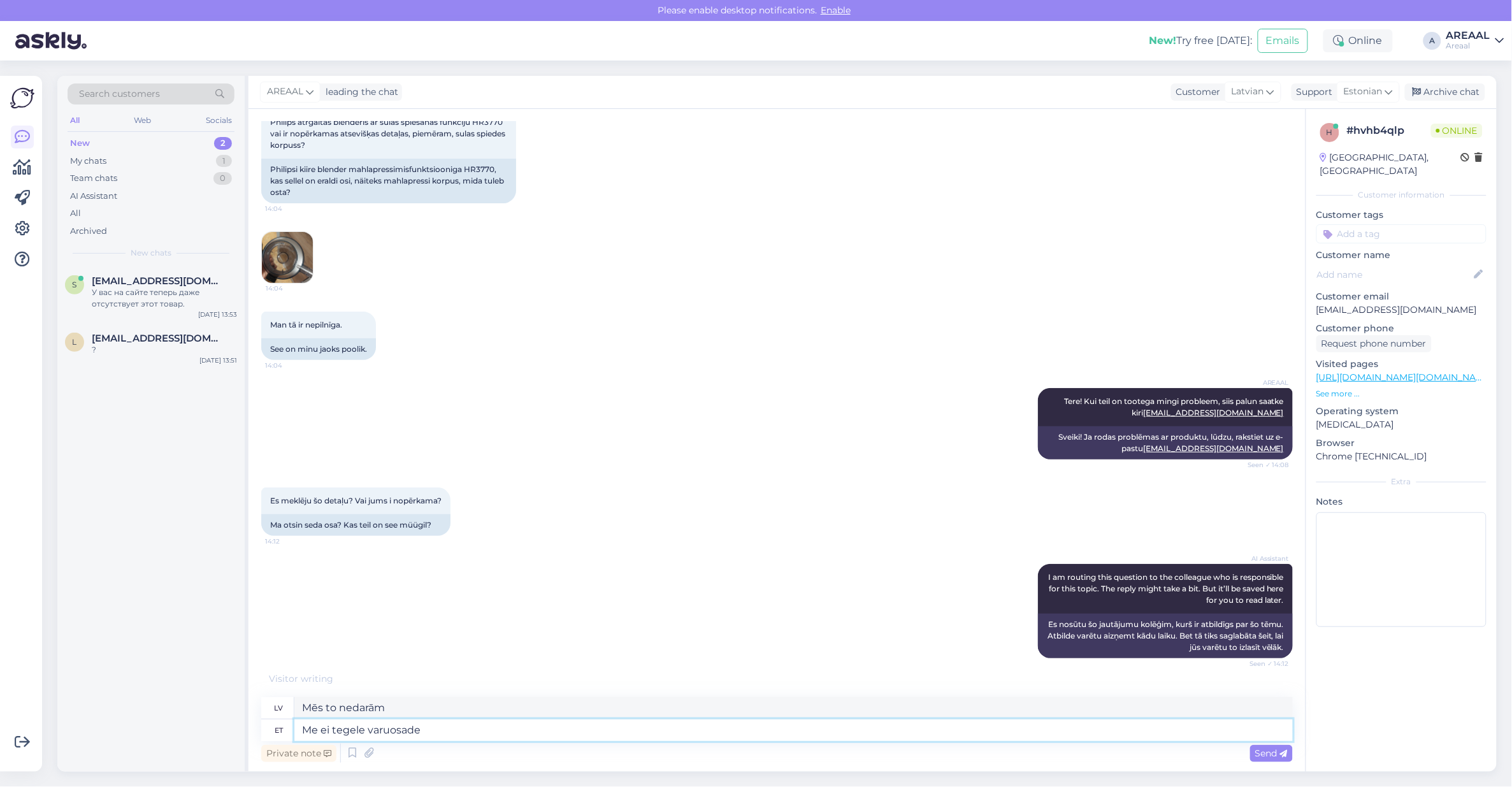
type textarea "Mēs nenodarbojamies ar"
type textarea "Kahjuks ei"
type textarea "Diemžēl"
type textarea "Kahjuks ei te"
type textarea "Diemžēl nē"
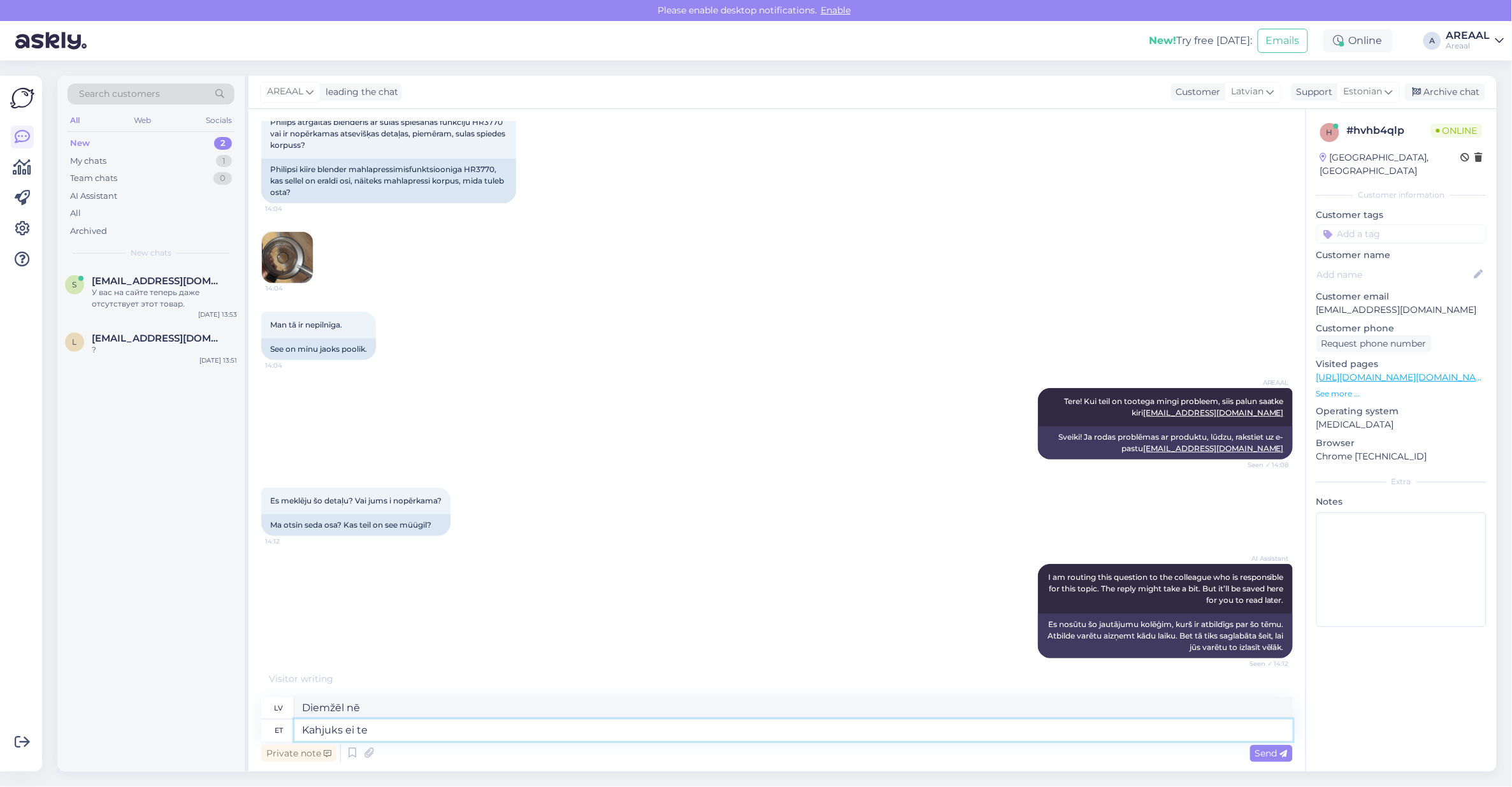
scroll to position [144, 0]
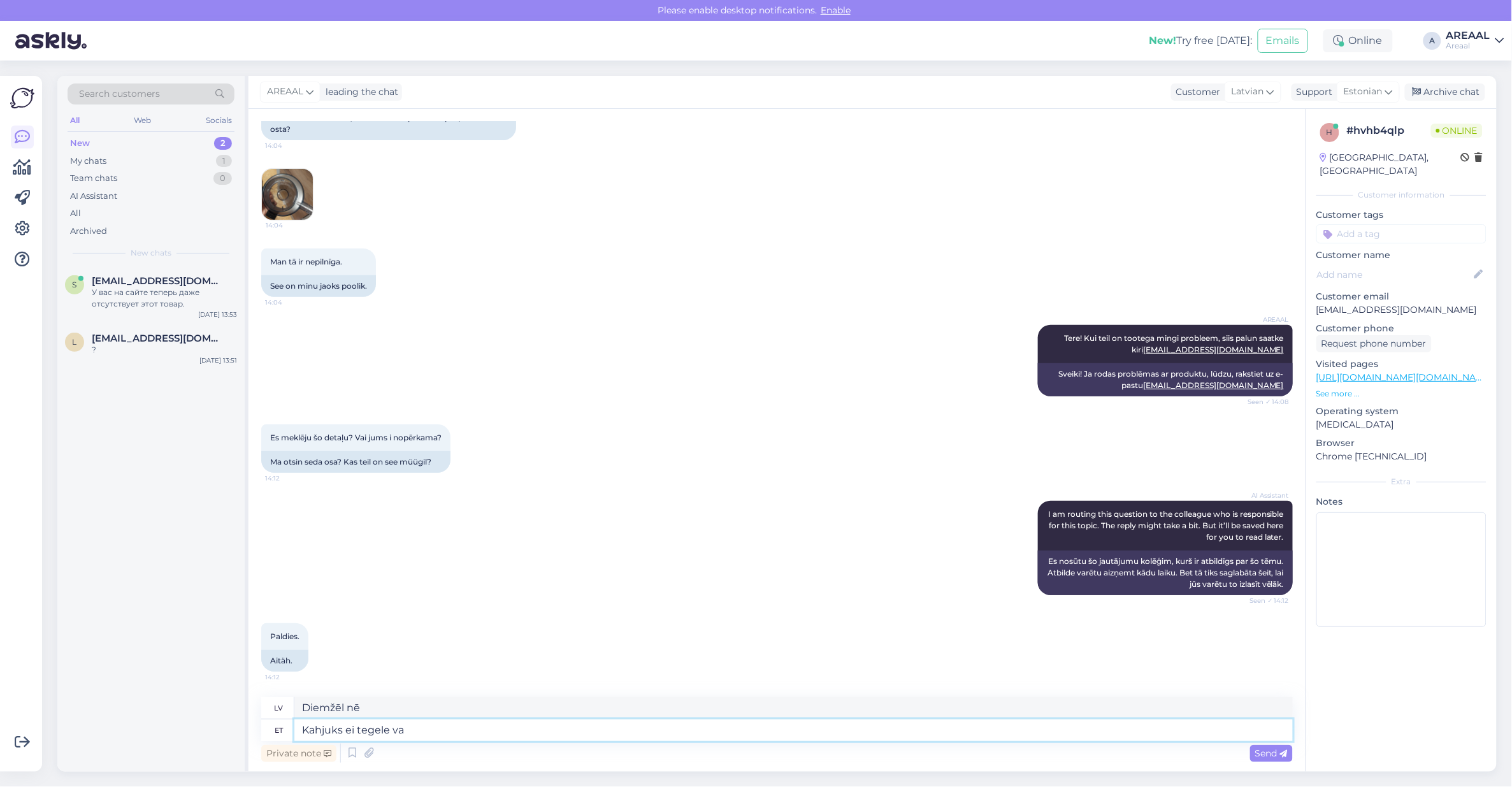
type textarea "Kahjuks ei tegele var"
type textarea "Diemžēl es netieku galā"
type textarea "Kahjuks ei tegele varuosadega müü"
type textarea "Diemžēl mēs nenodarbojamies ar rezerves daļām."
type textarea "Kahjuks ei tegele varuosad"
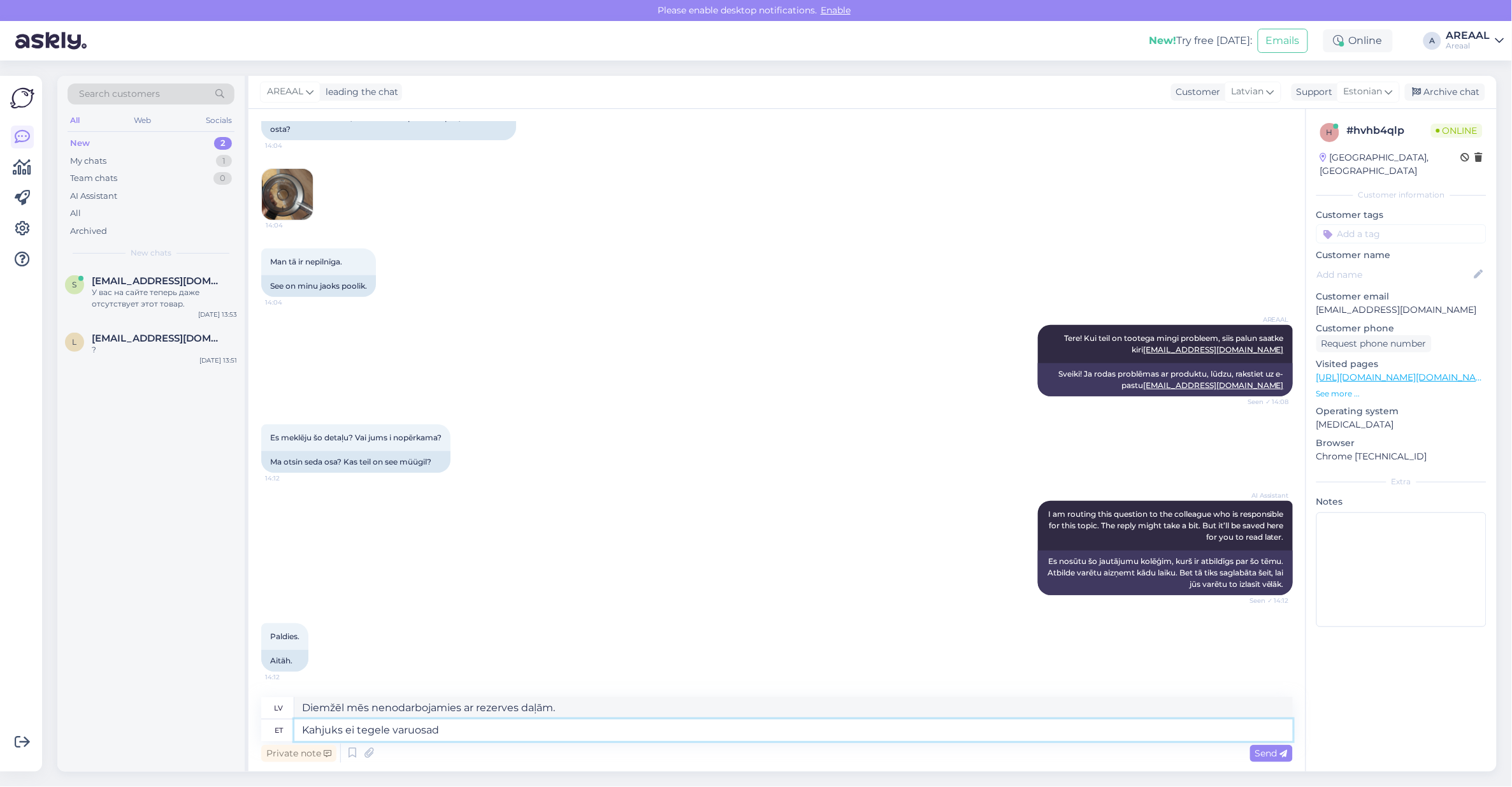
type textarea "Diemžēl mēs nenodarbojamies ar rezerves daļām"
type textarea "Kahjuks ei tegele varuosade müügiga"
type textarea "Diemžēl mēs nepārdodam rezerves daļas."
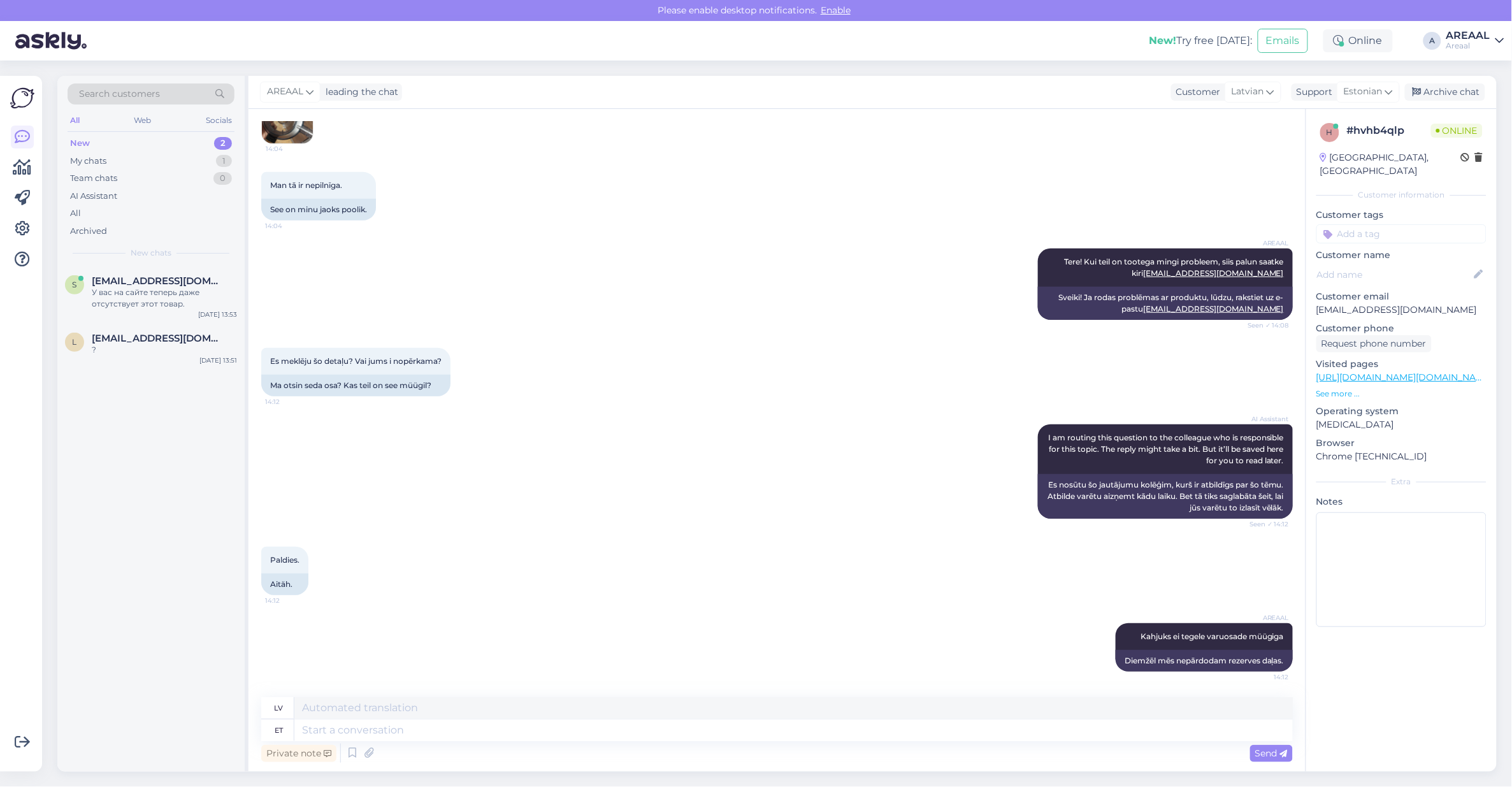
click at [849, 351] on div "Es meklēju šo detaļu? Vai jums i nopērkama? 14:12 Ma otsin seda osa? Kas teil o…" at bounding box center [777, 372] width 1031 height 76
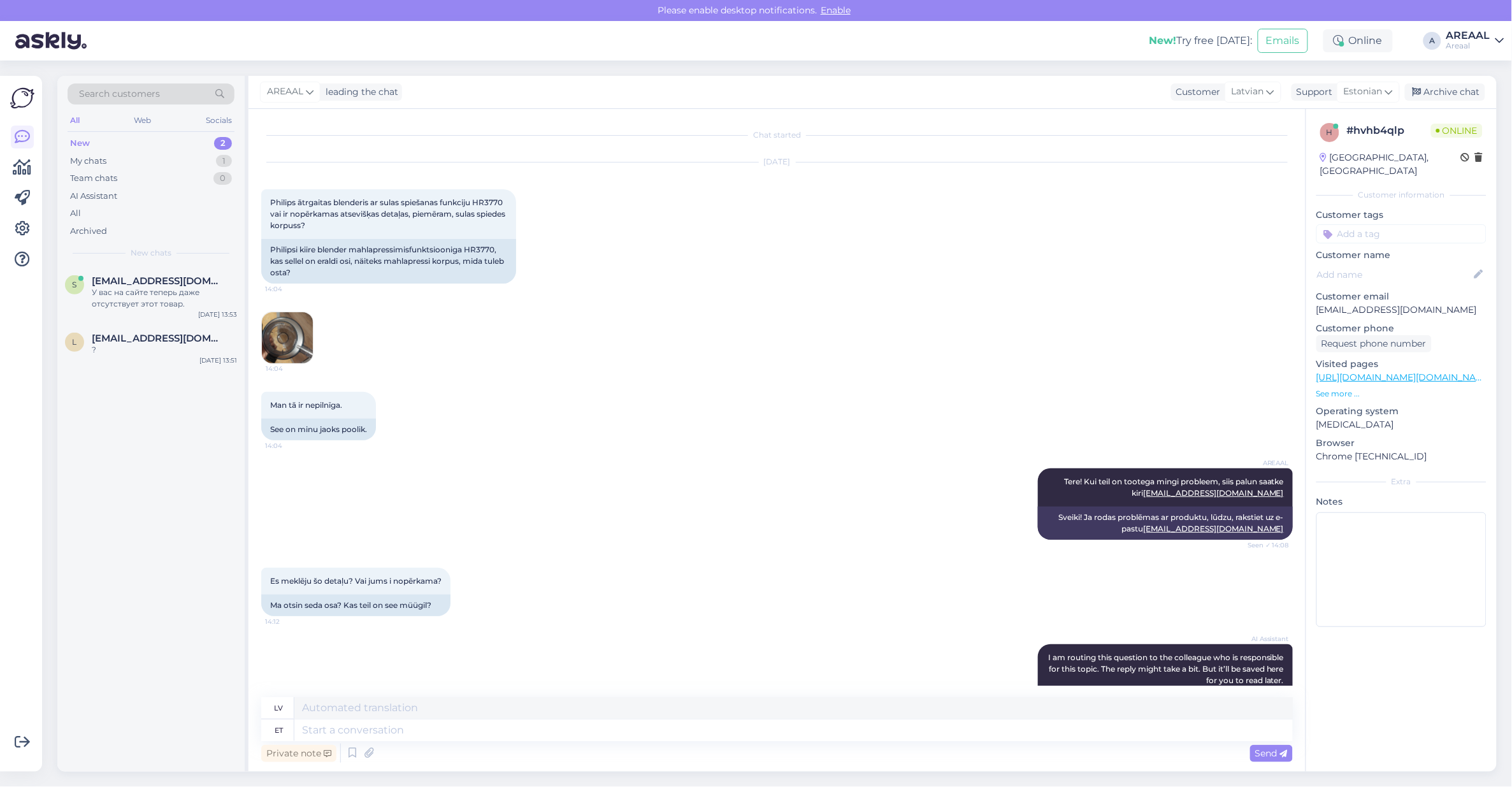
click at [276, 350] on img at bounding box center [287, 338] width 51 height 51
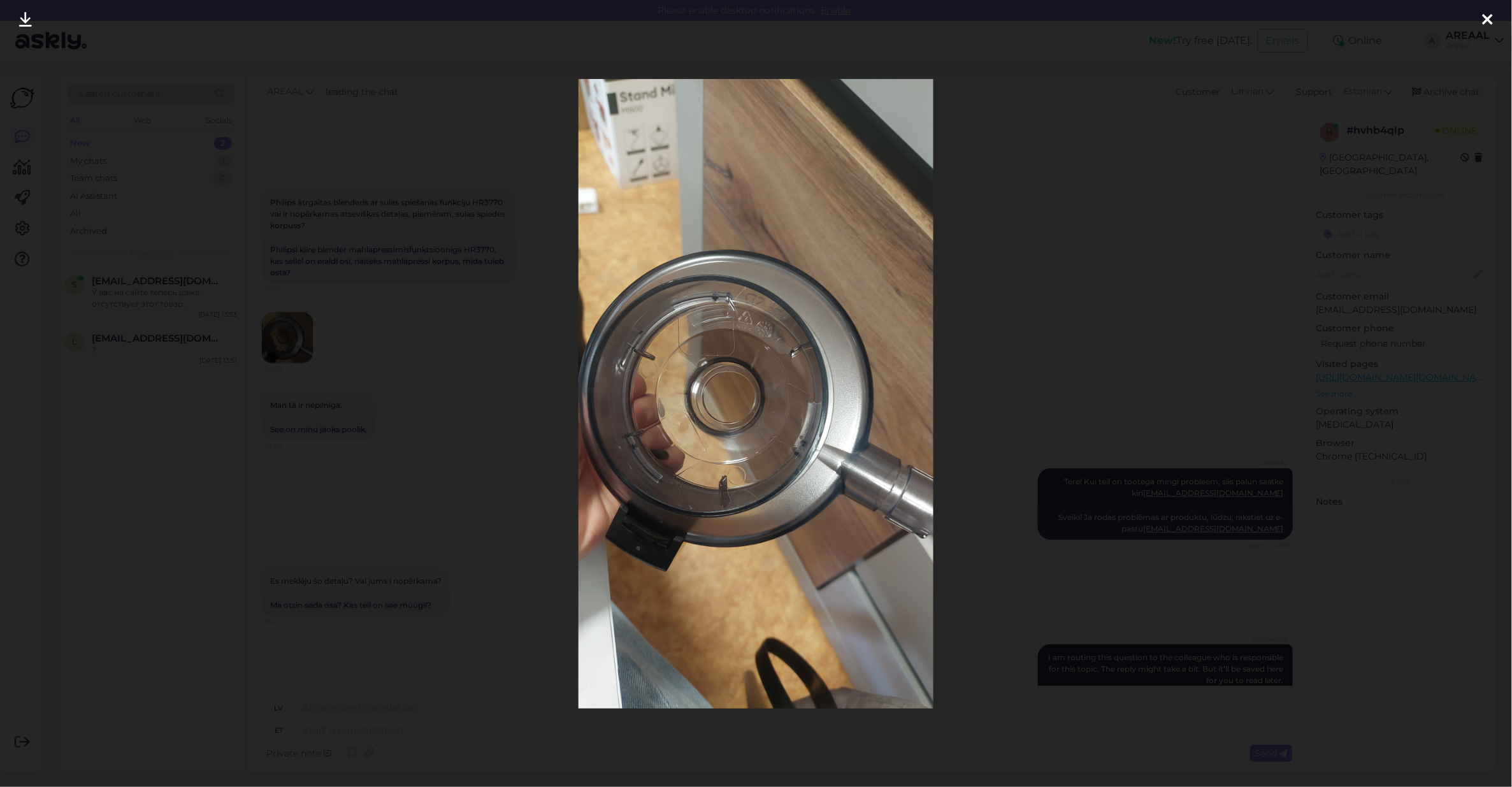
click at [441, 393] on div at bounding box center [756, 394] width 1512 height 787
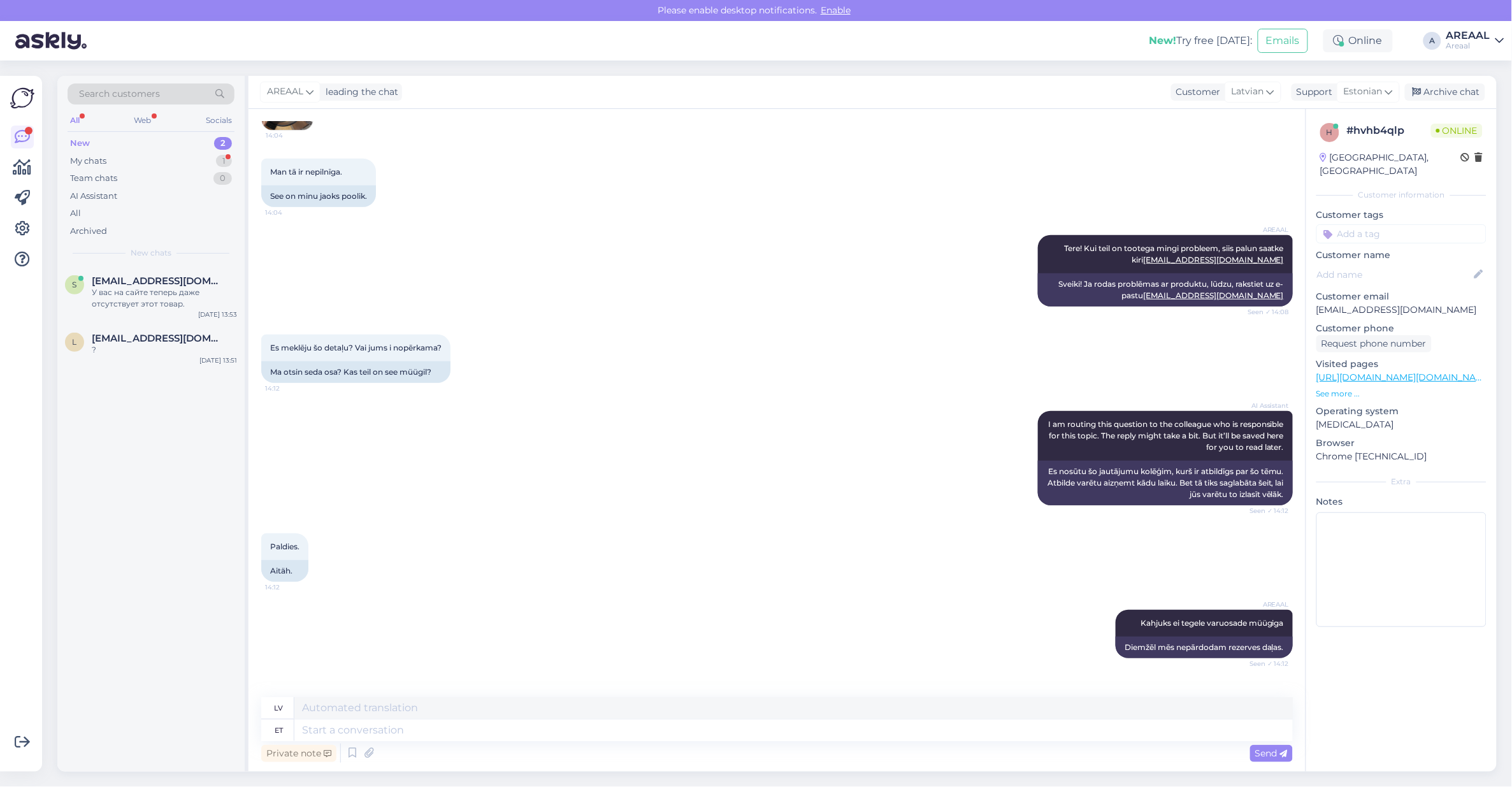
scroll to position [296, 0]
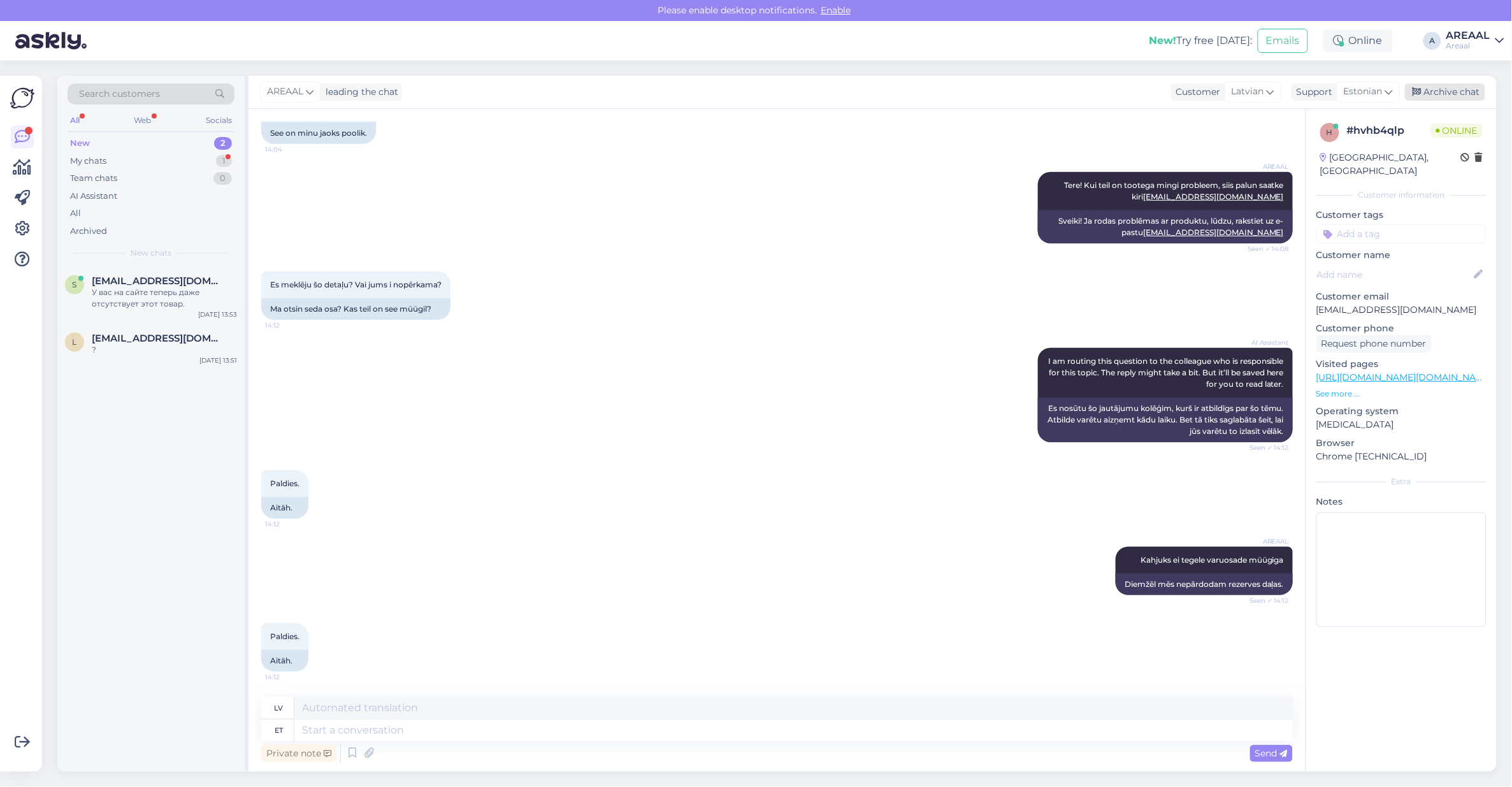
click at [1460, 96] on div "Archive chat" at bounding box center [1445, 92] width 80 height 17
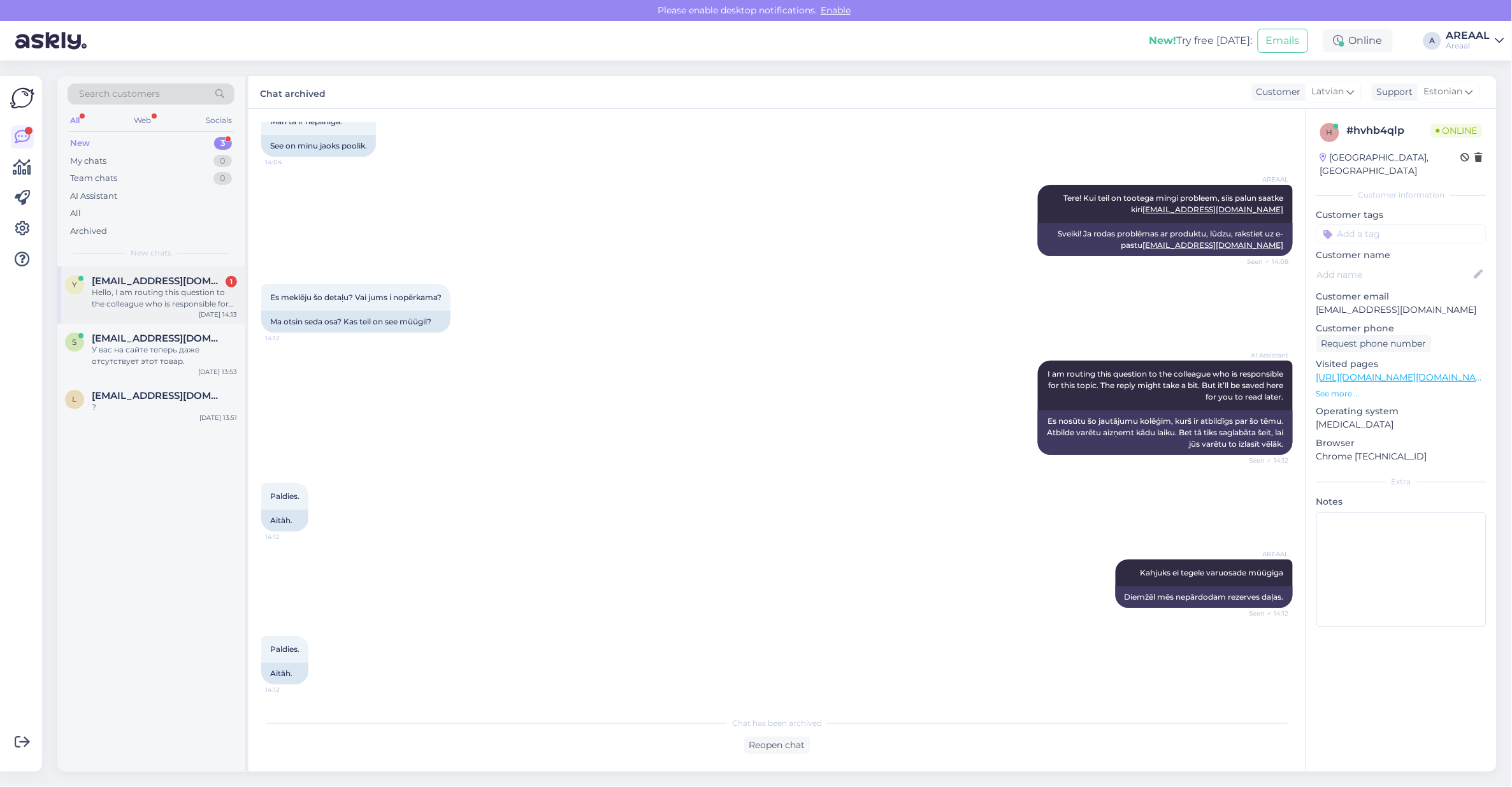
click at [115, 285] on span "[EMAIL_ADDRESS][DOMAIN_NAME]" at bounding box center [158, 281] width 133 height 12
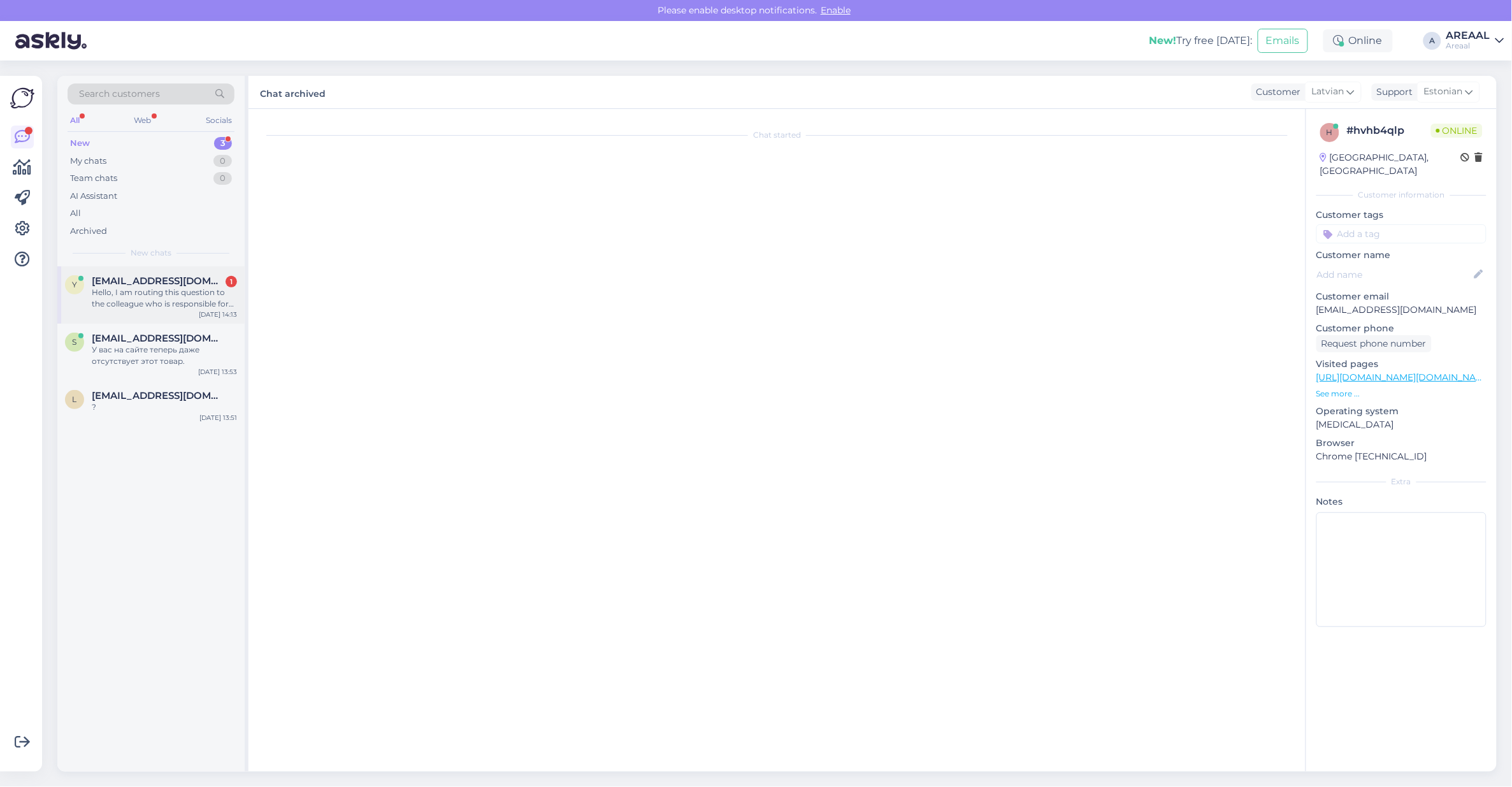
scroll to position [862, 0]
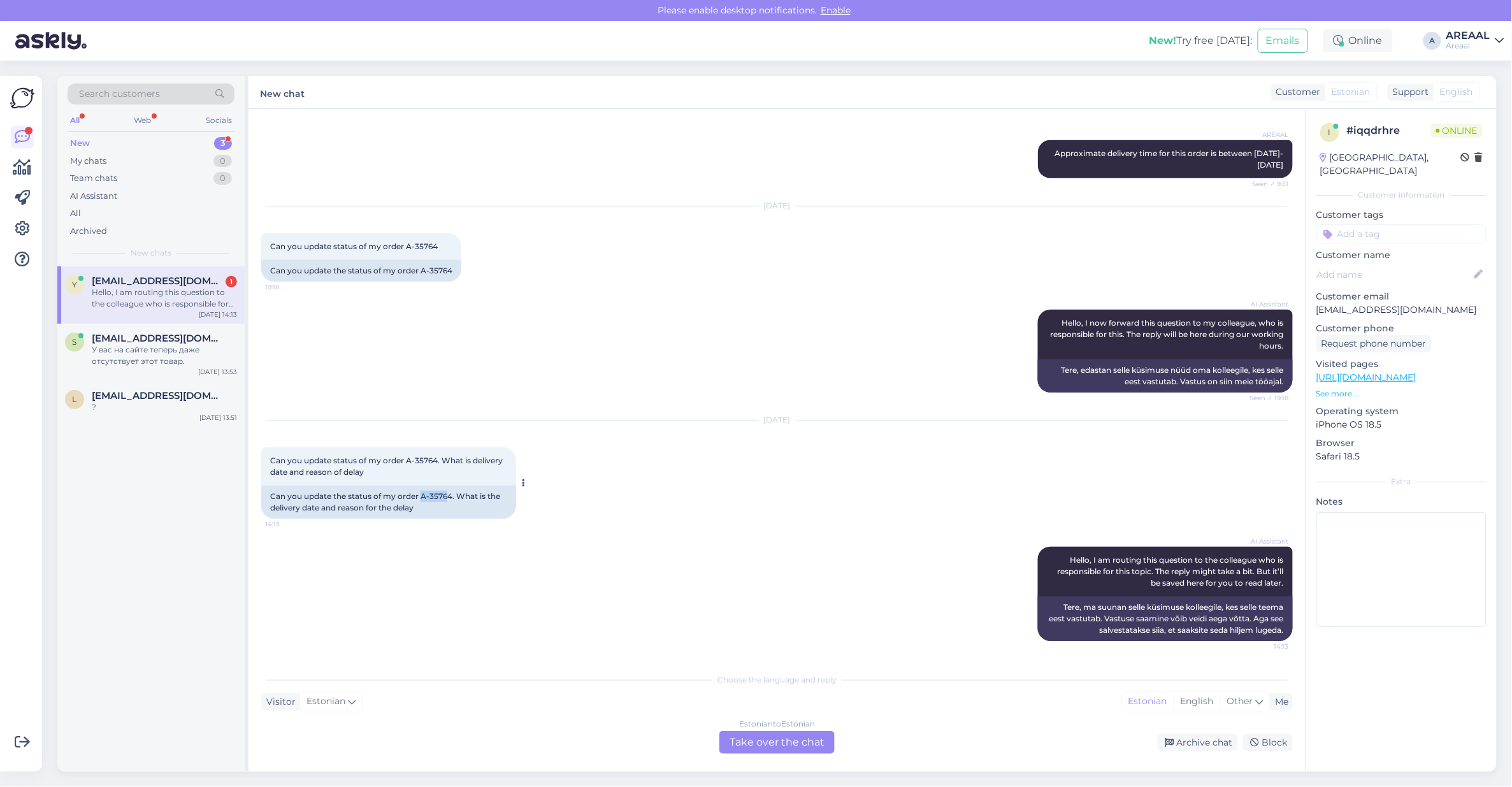
copy div "A-3576"
copy div "A-35764."
copy div "A-35764"
drag, startPoint x: 424, startPoint y: 496, endPoint x: 450, endPoint y: 495, distance: 26.0
click at [450, 495] on div "Can you update the status of my order A-35764. What is the delivery date and re…" at bounding box center [389, 502] width 255 height 33
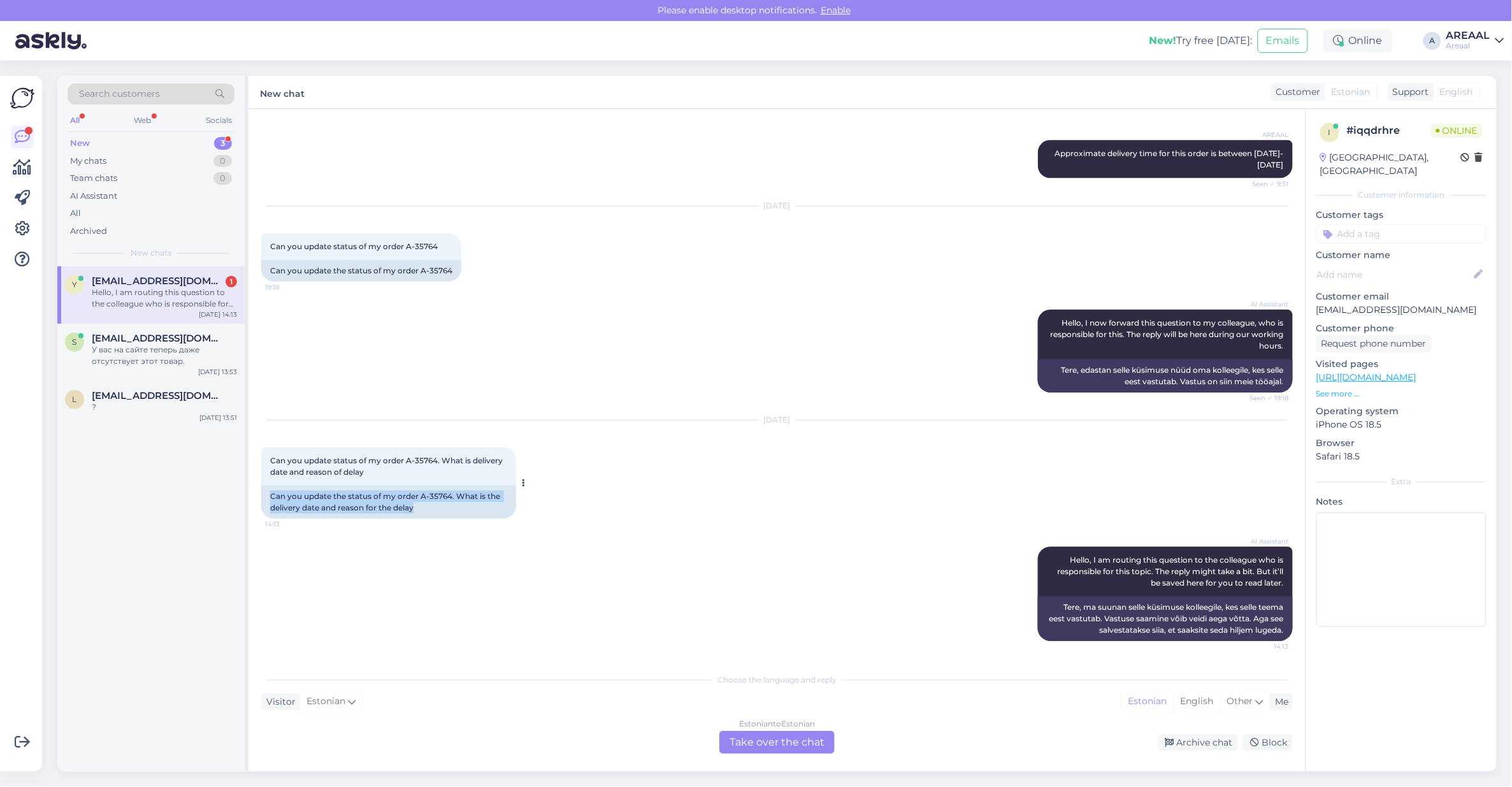
drag, startPoint x: 438, startPoint y: 513, endPoint x: 265, endPoint y: 492, distance: 174.3
click at [265, 492] on div "Can you update the status of my order A-35764. What is the delivery date and re…" at bounding box center [389, 502] width 255 height 33
copy div "Can you update the status of my order A-35764. What is the delivery date and re…"
click at [1011, 364] on div "AI Assistant Hello, I now forward this question to my colleague, who is respons…" at bounding box center [777, 351] width 1031 height 111
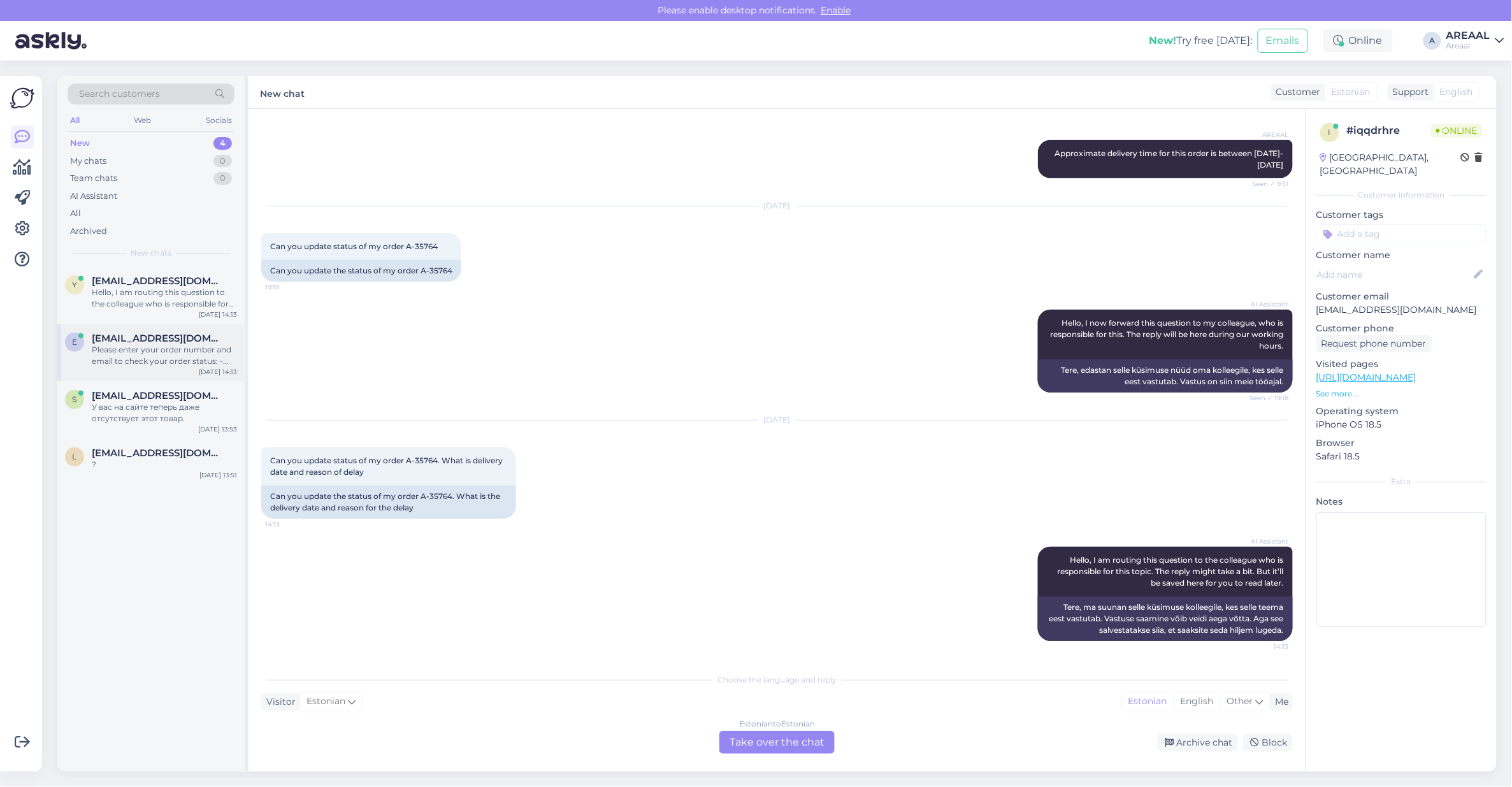
click at [179, 339] on span "[EMAIL_ADDRESS][DOMAIN_NAME]" at bounding box center [158, 338] width 133 height 12
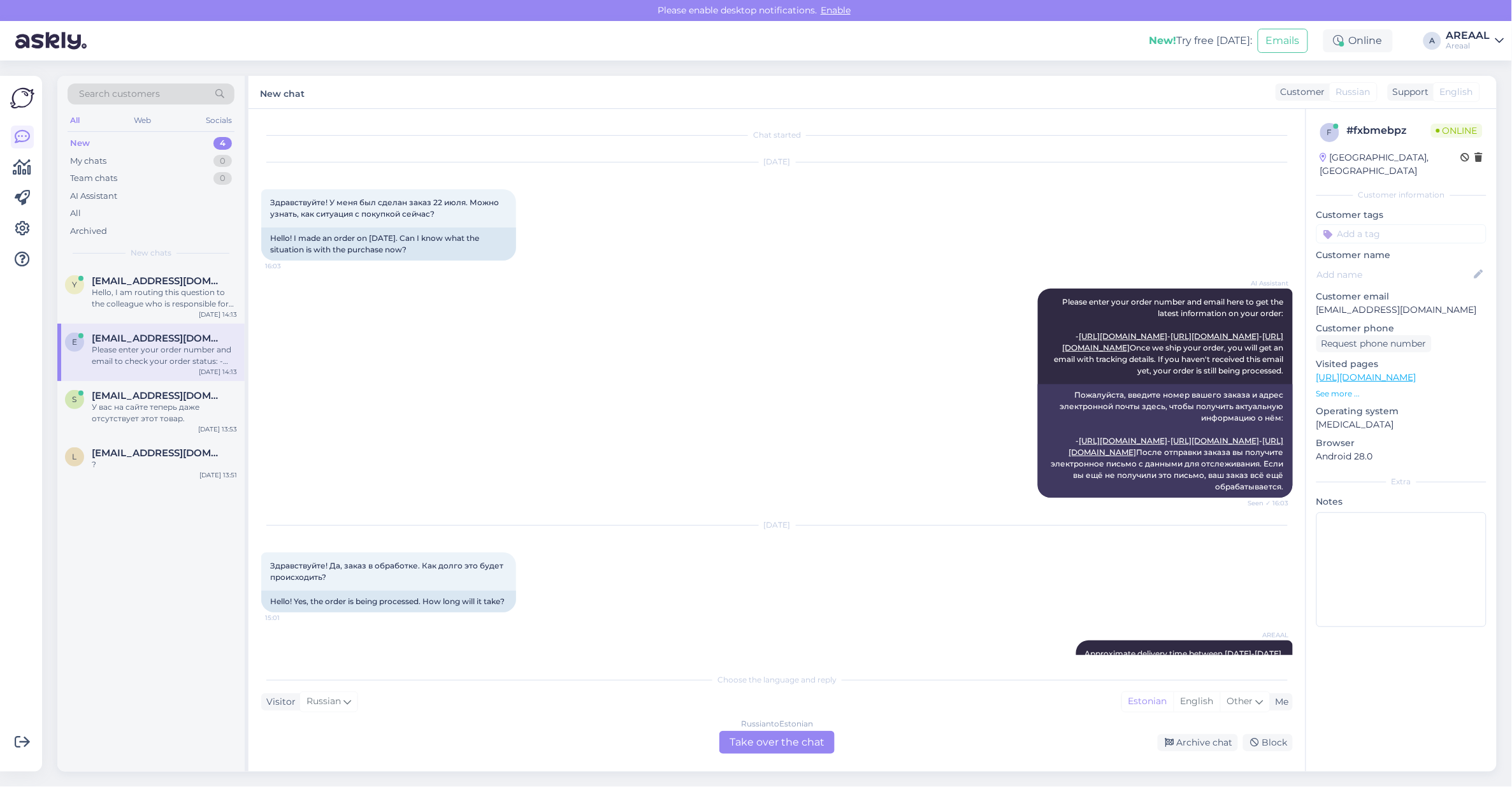
scroll to position [478, 0]
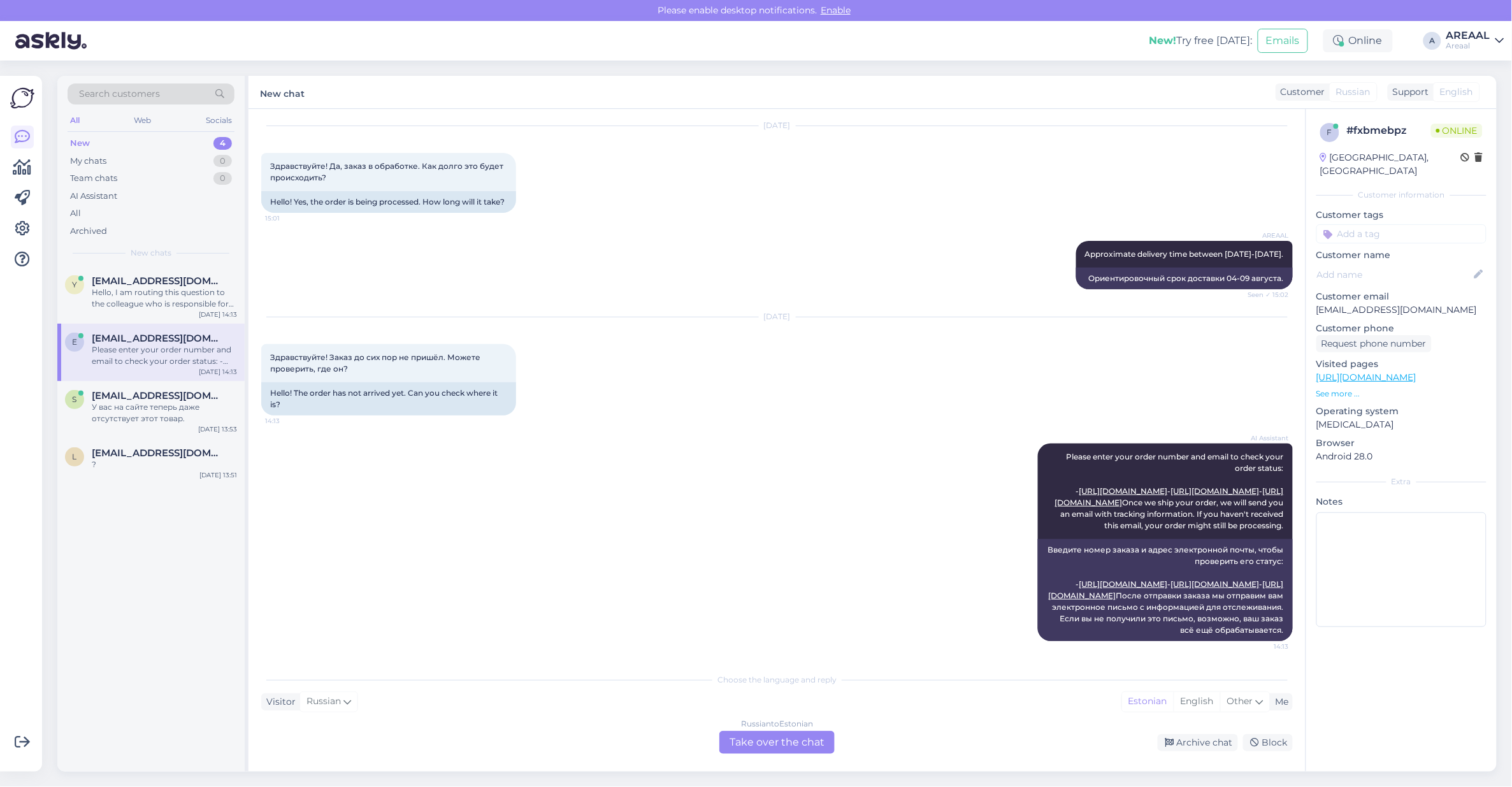
click at [564, 282] on div "AREAAL Approximate delivery time between 04-09 August. Seen ✓ 15:02 Ориентирово…" at bounding box center [777, 265] width 1031 height 76
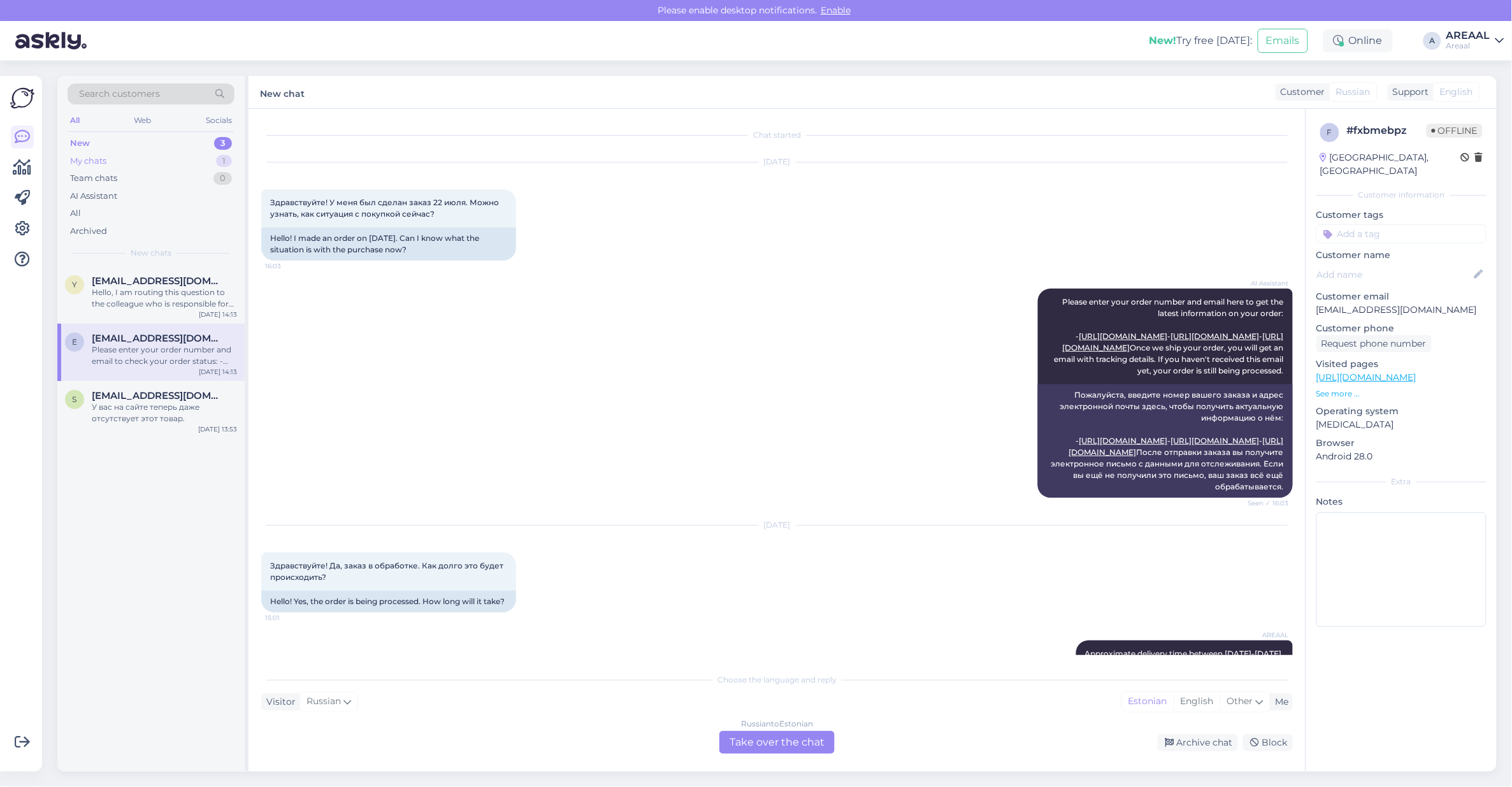
click at [224, 157] on div "1" at bounding box center [224, 161] width 16 height 13
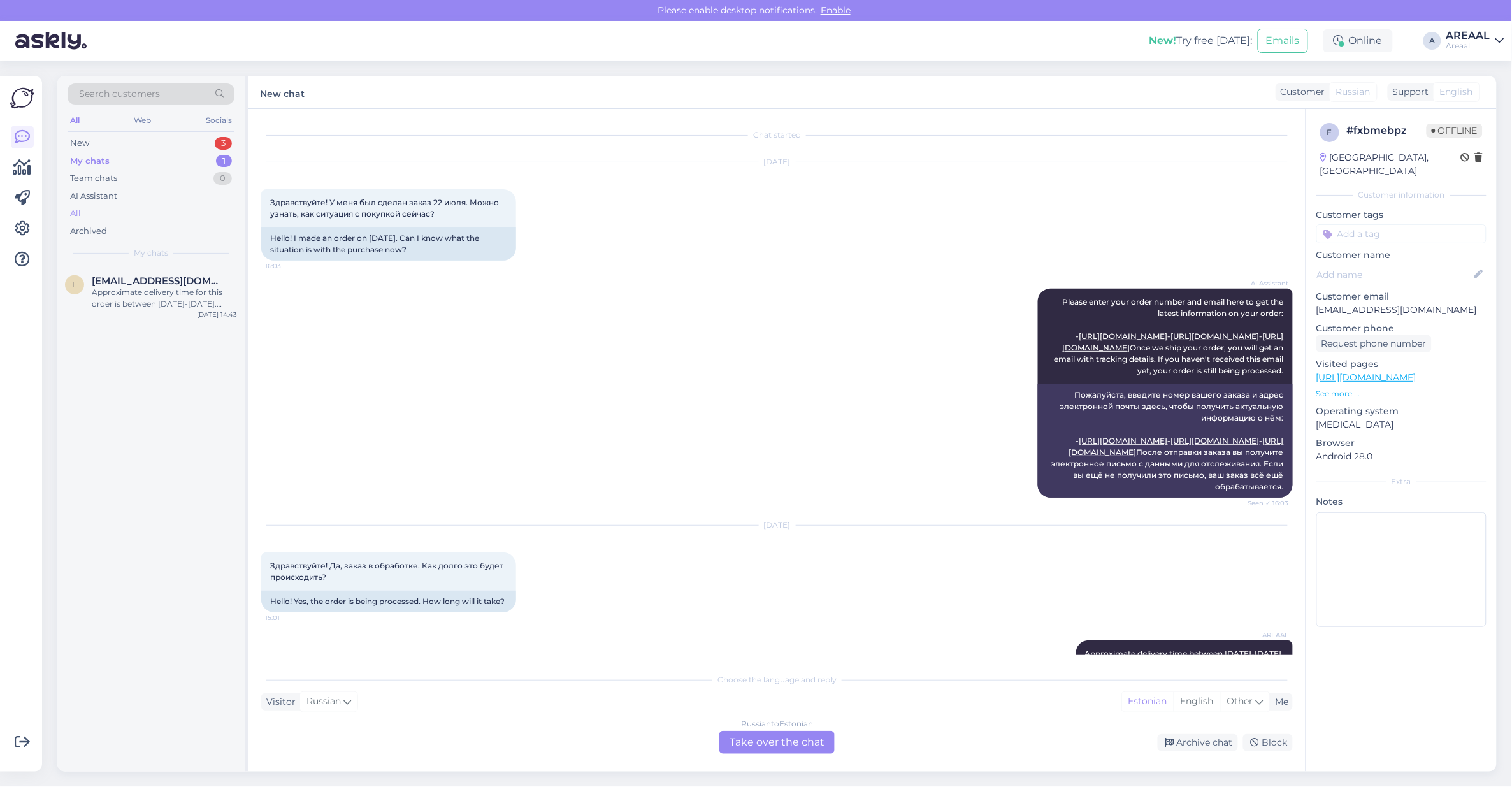
click at [156, 214] on div "All" at bounding box center [151, 213] width 167 height 18
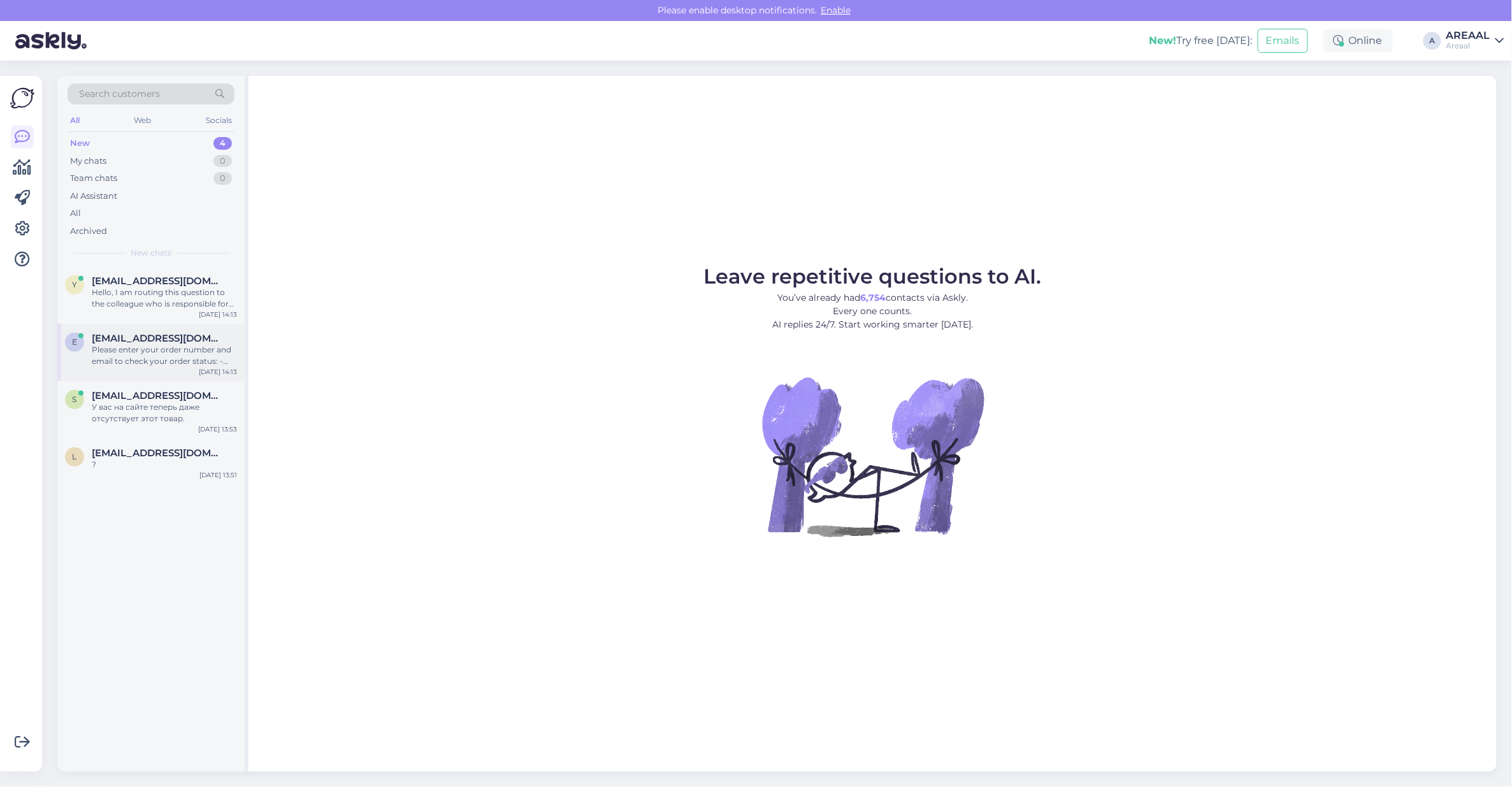
click at [188, 378] on div "e [EMAIL_ADDRESS][DOMAIN_NAME] Please enter your order number and email to chec…" at bounding box center [150, 353] width 187 height 57
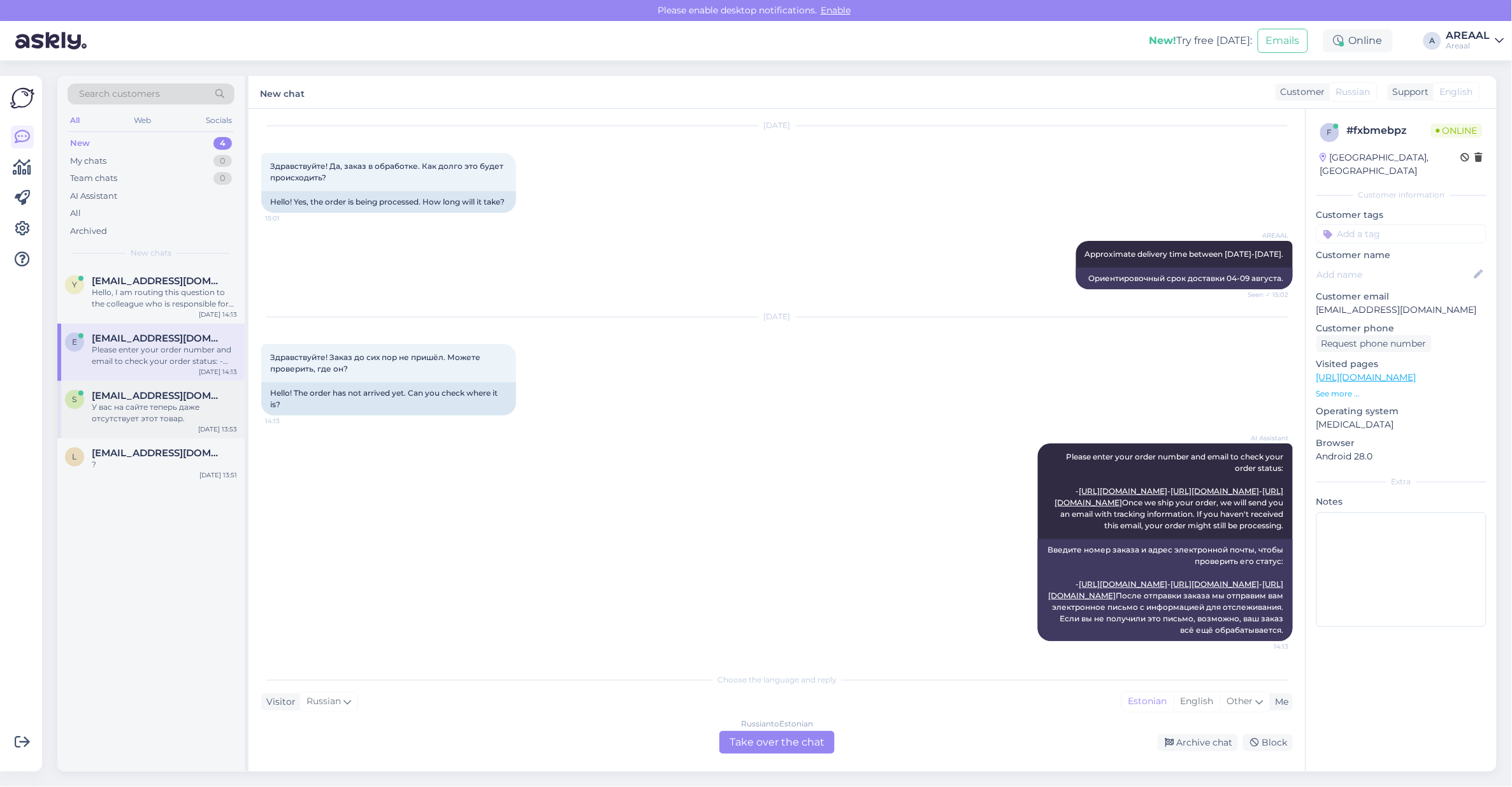
click at [190, 432] on div "s [EMAIL_ADDRESS][DOMAIN_NAME] У вас на сайте теперь даже отсутствует этот това…" at bounding box center [150, 410] width 187 height 57
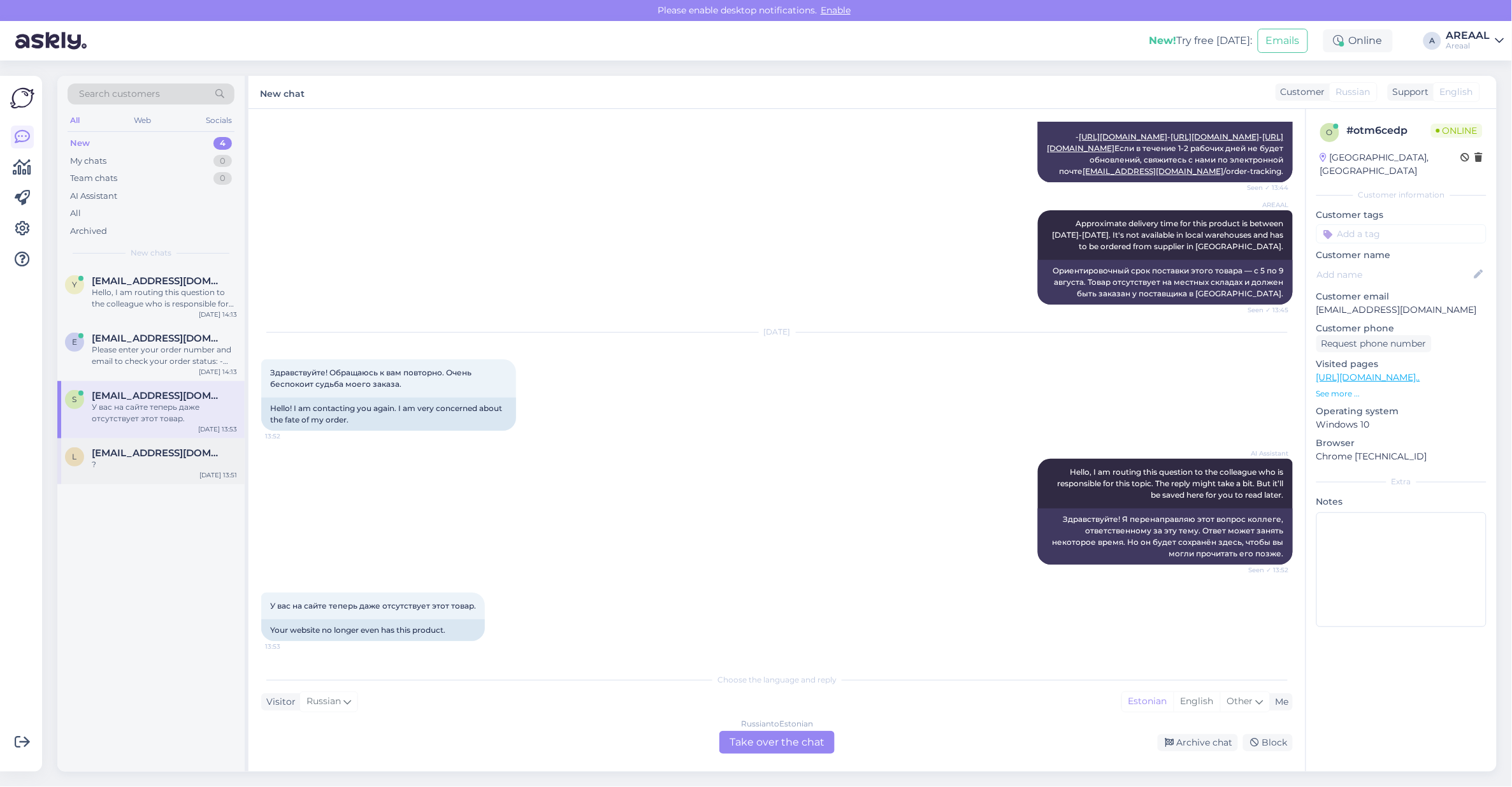
click at [187, 454] on span "[EMAIL_ADDRESS][DOMAIN_NAME]" at bounding box center [158, 453] width 133 height 12
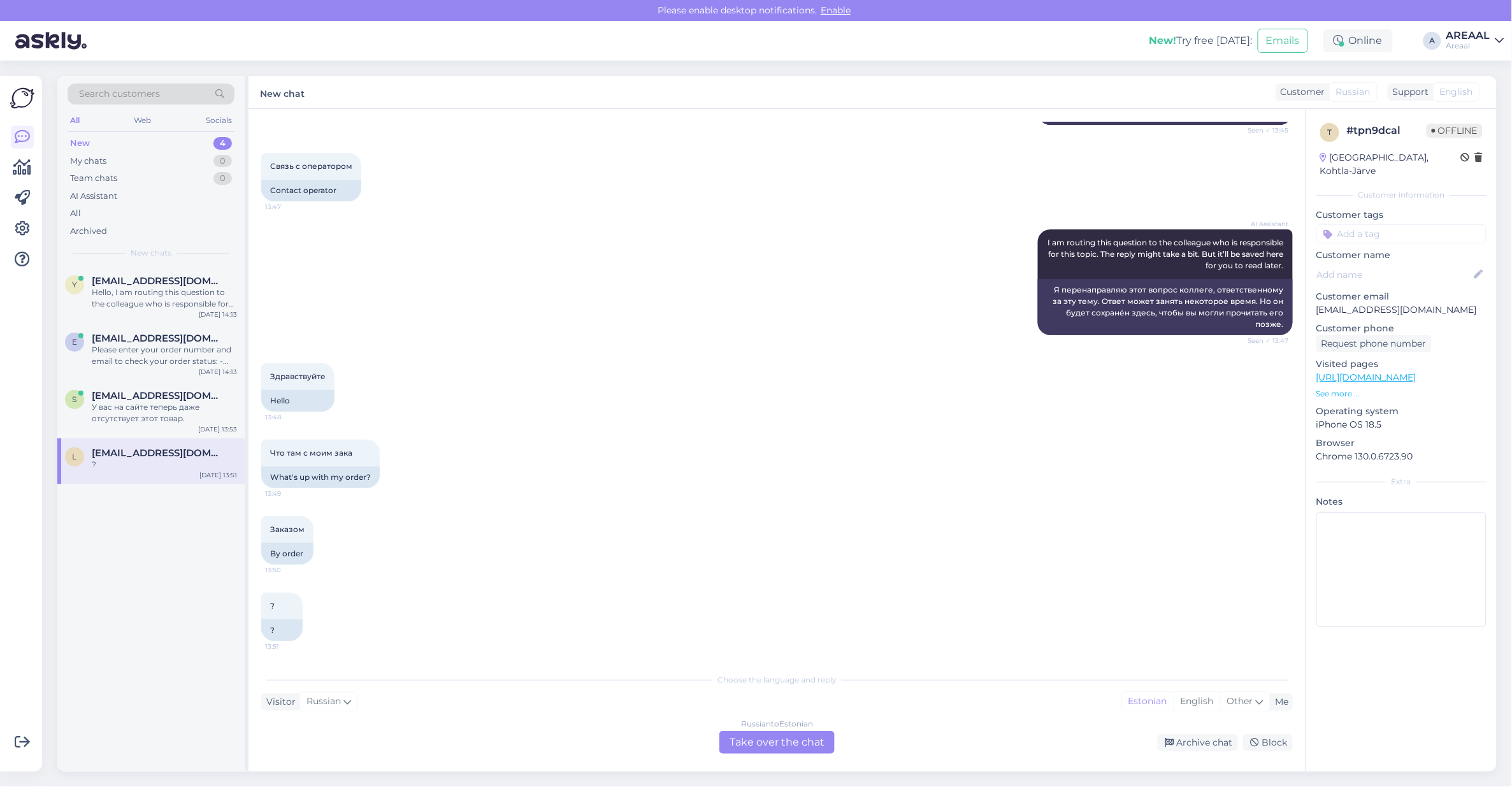
click at [533, 410] on div "Здравствуйте 13:48 Hello" at bounding box center [777, 387] width 1031 height 76
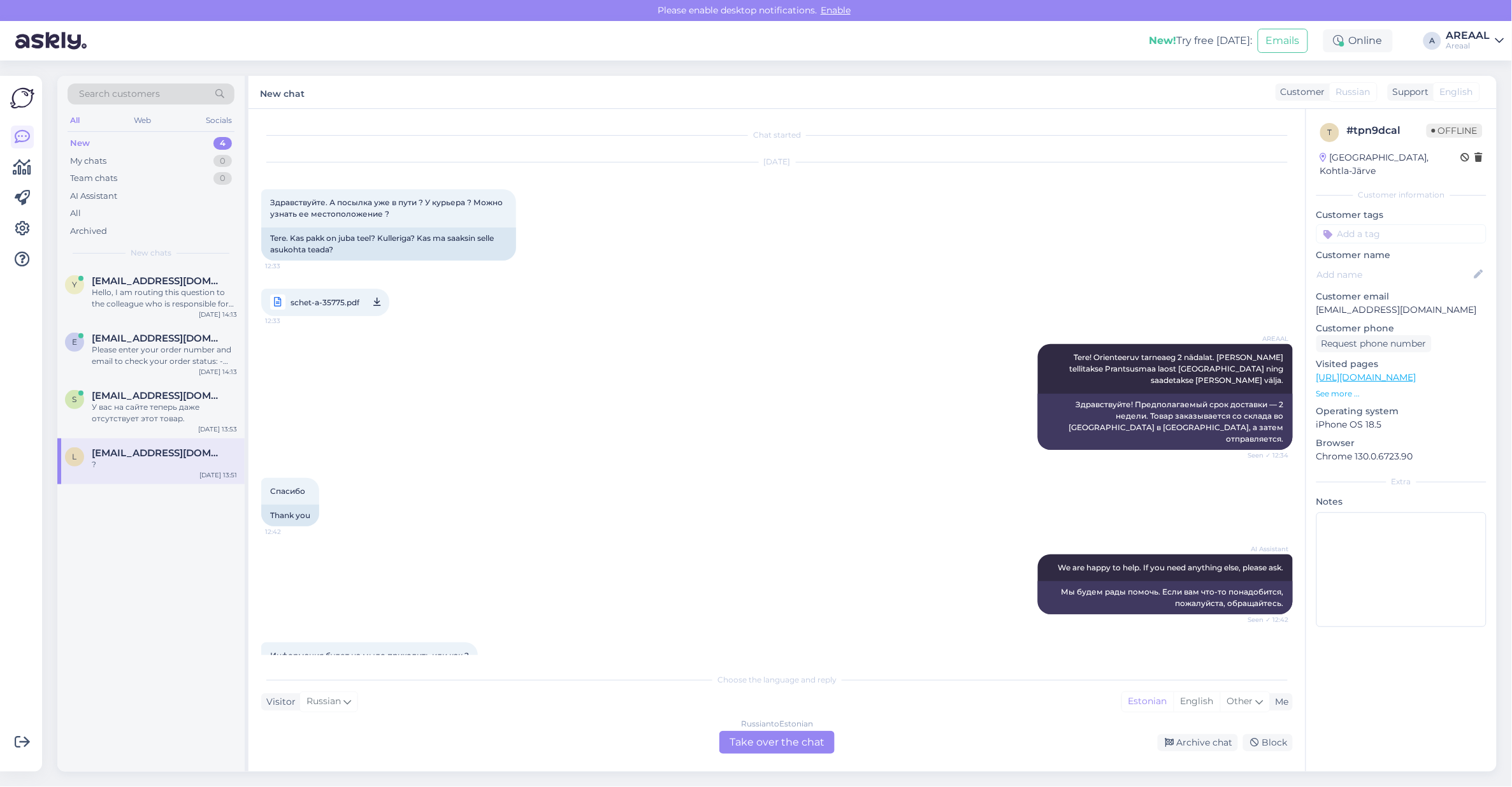
scroll to position [39, 0]
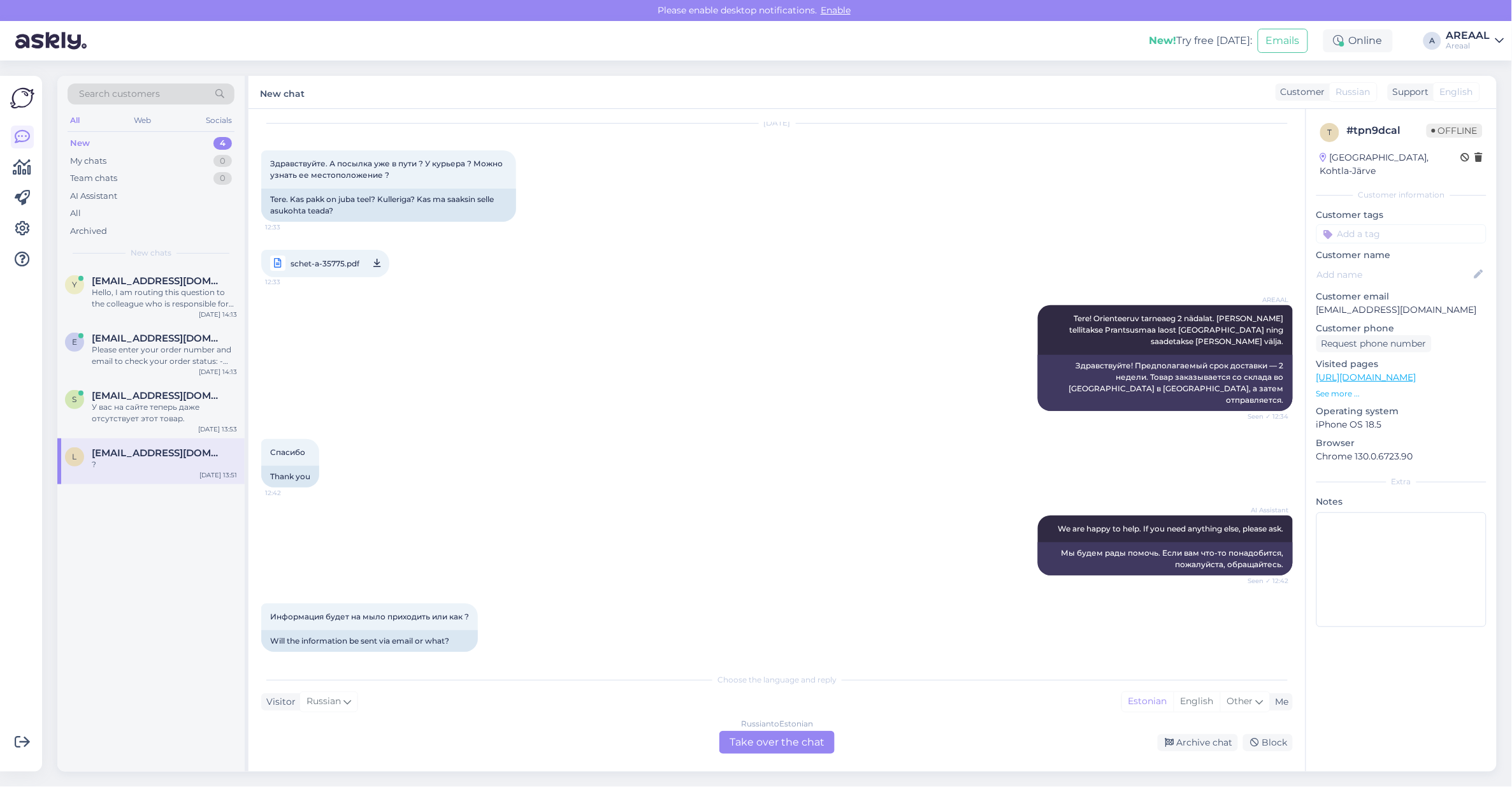
drag, startPoint x: 429, startPoint y: 341, endPoint x: 591, endPoint y: 195, distance: 218.1
click at [591, 195] on div "[DATE] Здравствуйте. А посылка уже в пути ? У курьера ? Можно узнать ее местопо…" at bounding box center [777, 200] width 1031 height 181
click at [594, 204] on div "[DATE] Здравствуйте. А посылка уже в пути ? У курьера ? Можно узнать ее местопо…" at bounding box center [777, 200] width 1031 height 181
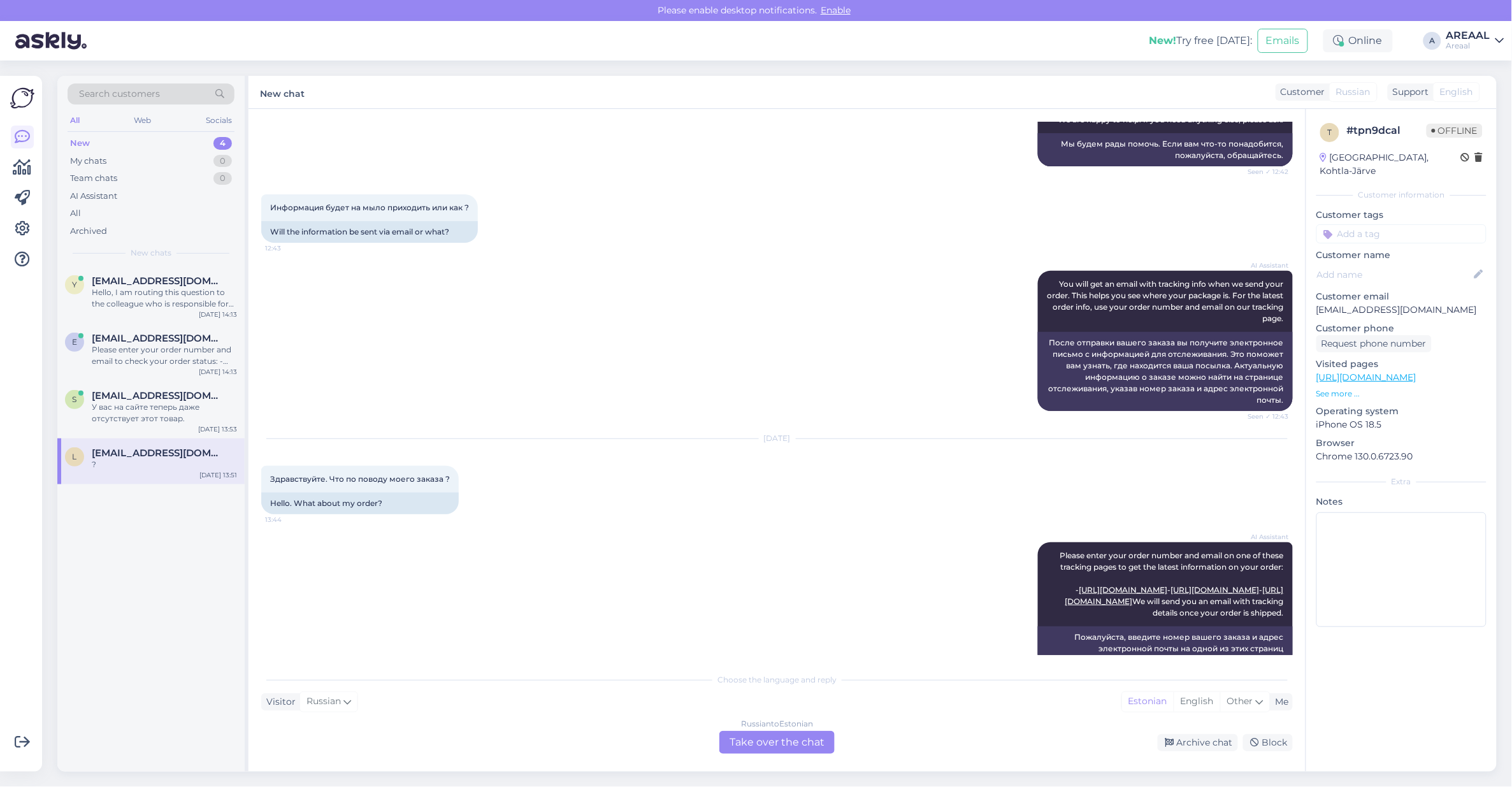
scroll to position [1096, 0]
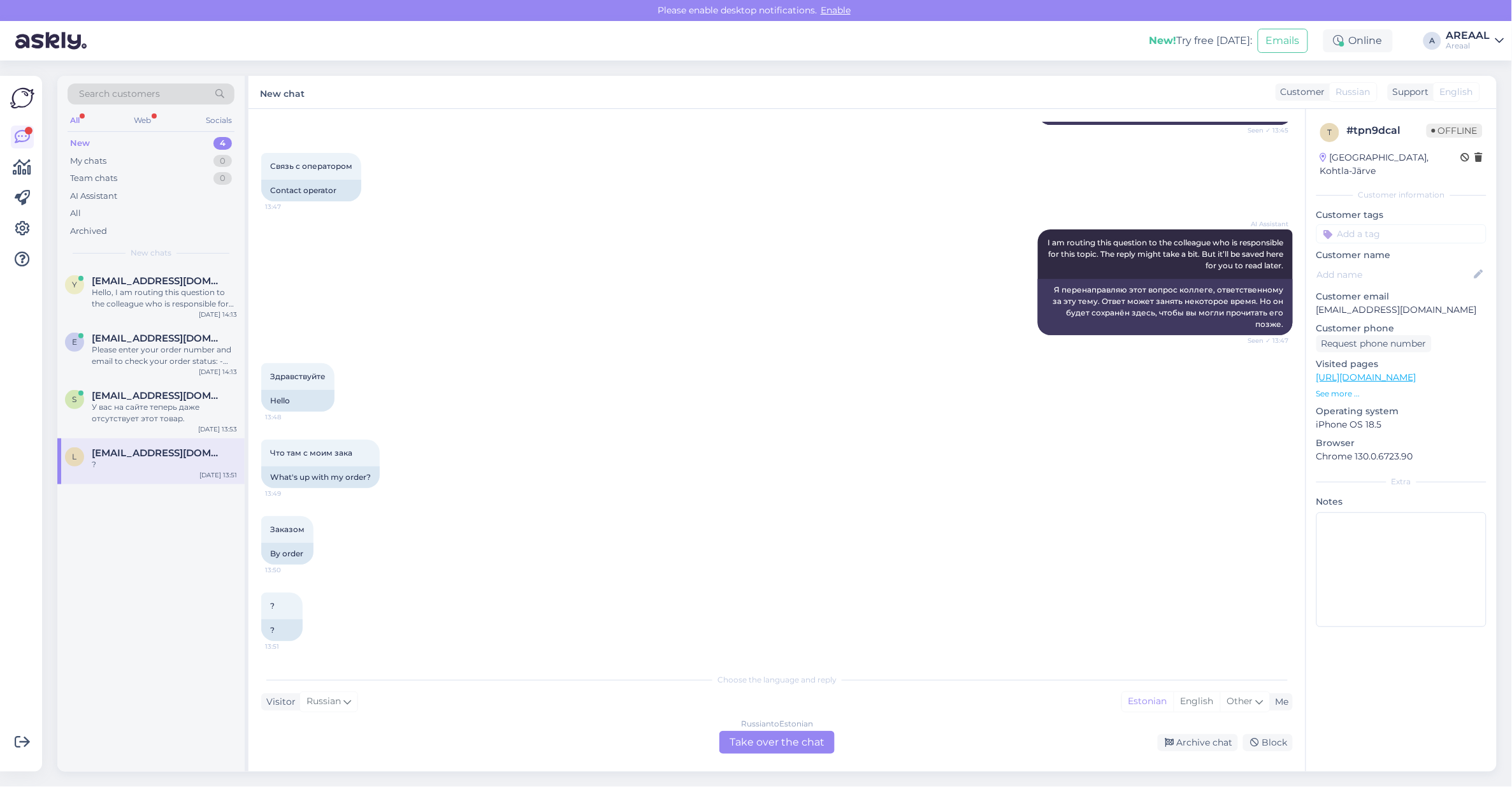
click at [587, 260] on div "AI Assistant I am routing this question to the colleague who is responsible for…" at bounding box center [777, 282] width 1031 height 133
click at [156, 204] on div "AI Assistant" at bounding box center [151, 196] width 167 height 18
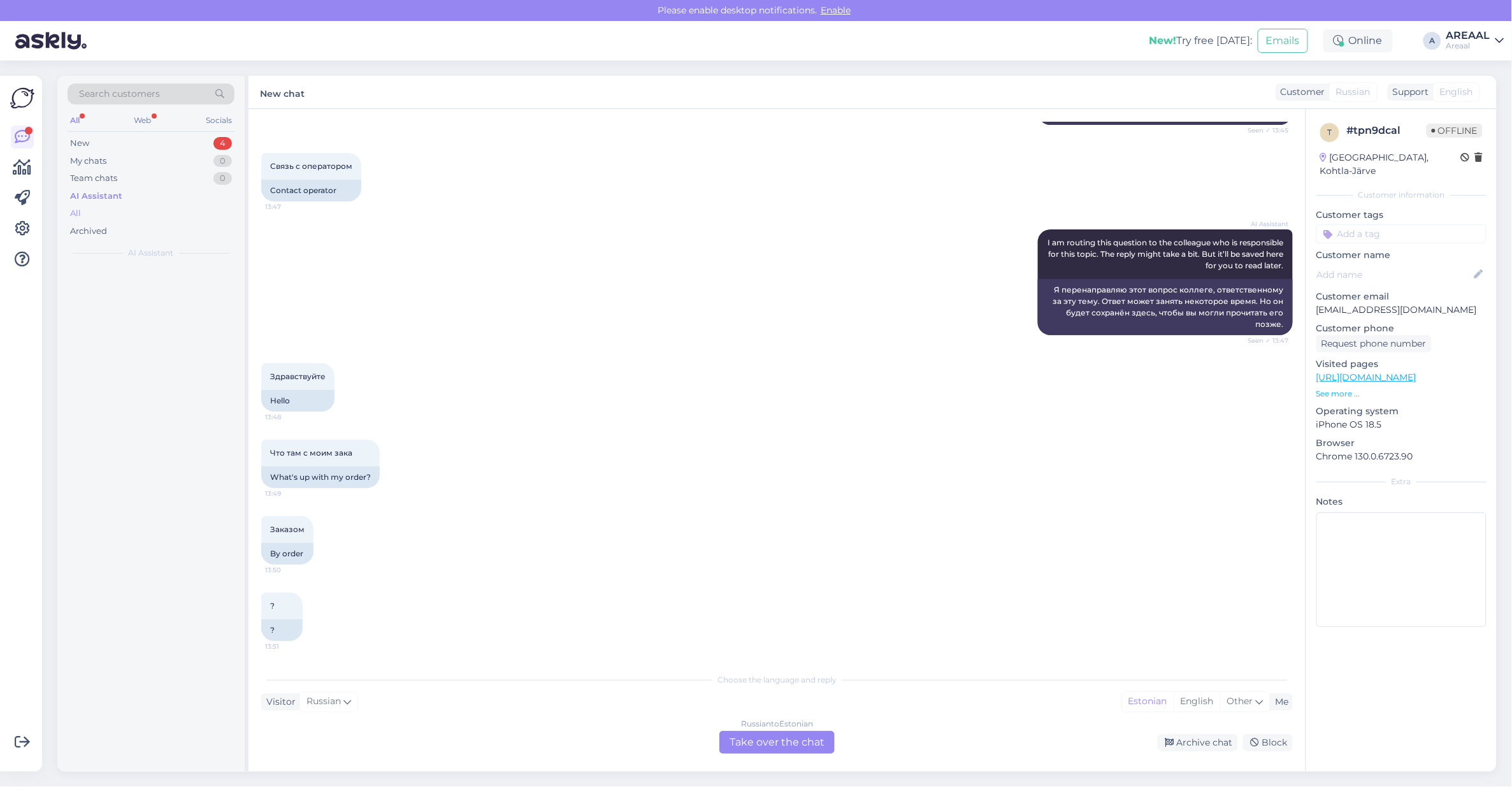
click at [154, 208] on div "All" at bounding box center [151, 213] width 167 height 18
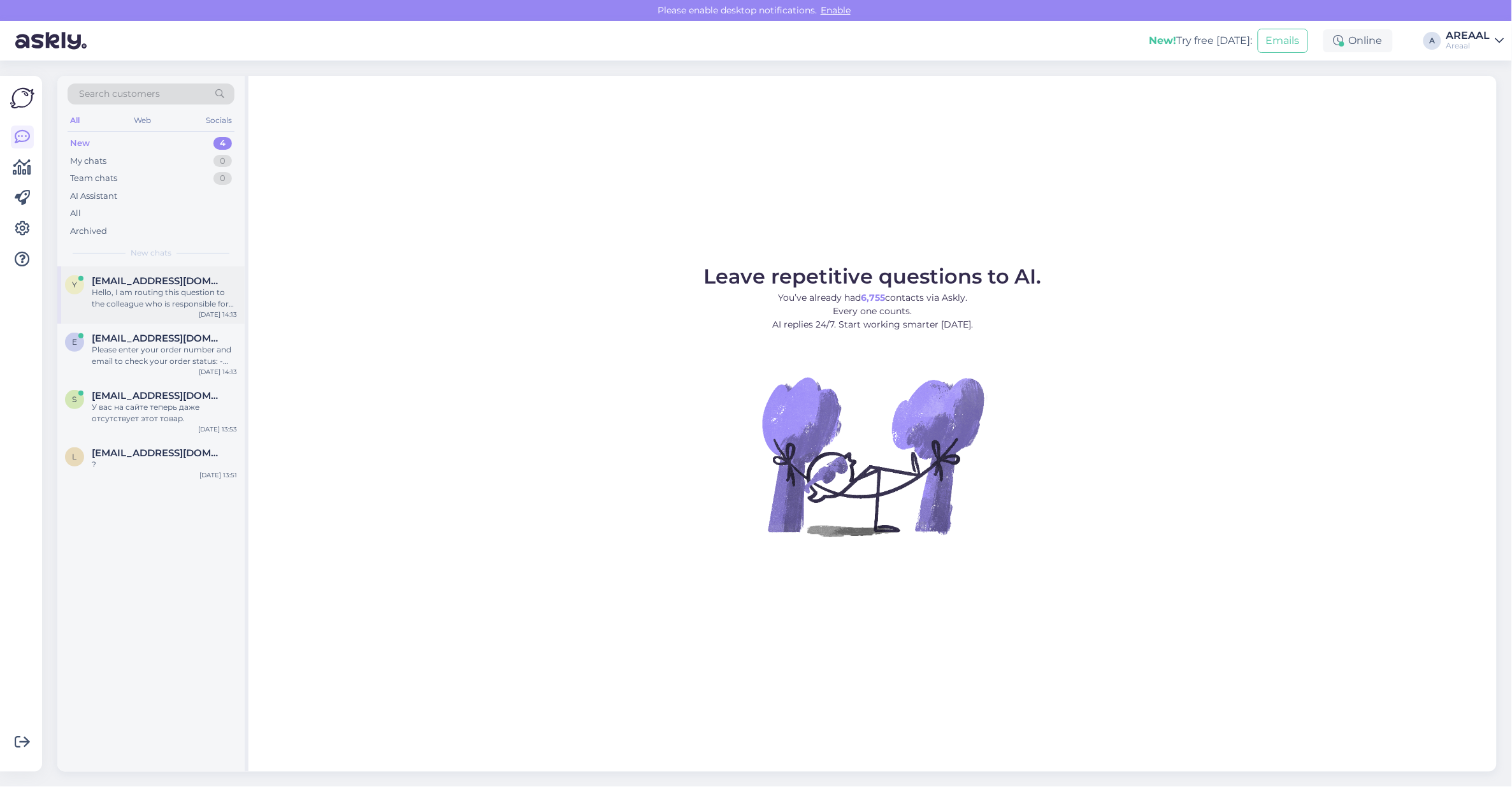
click at [183, 284] on span "[EMAIL_ADDRESS][DOMAIN_NAME]" at bounding box center [158, 281] width 133 height 12
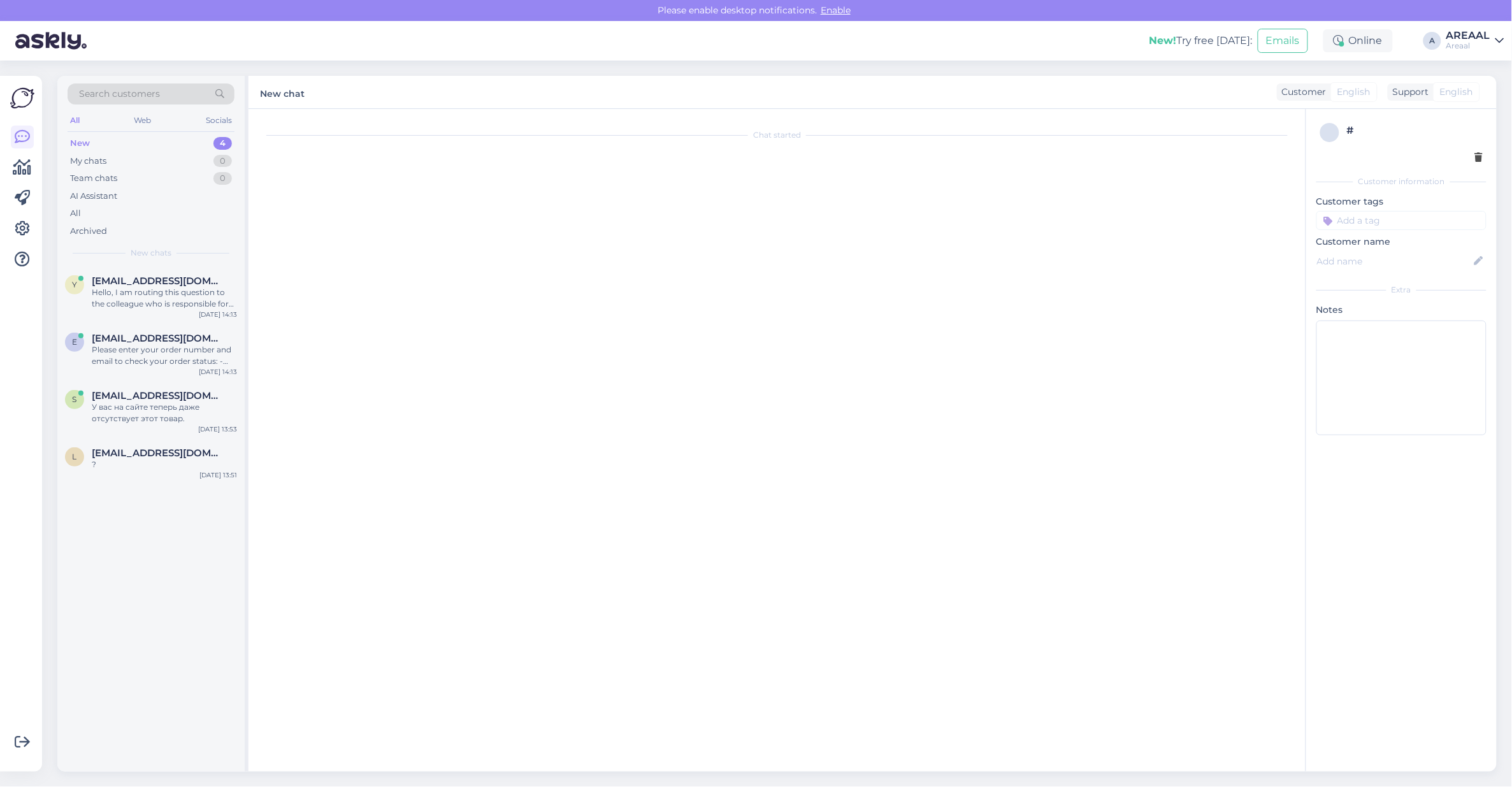
scroll to position [862, 0]
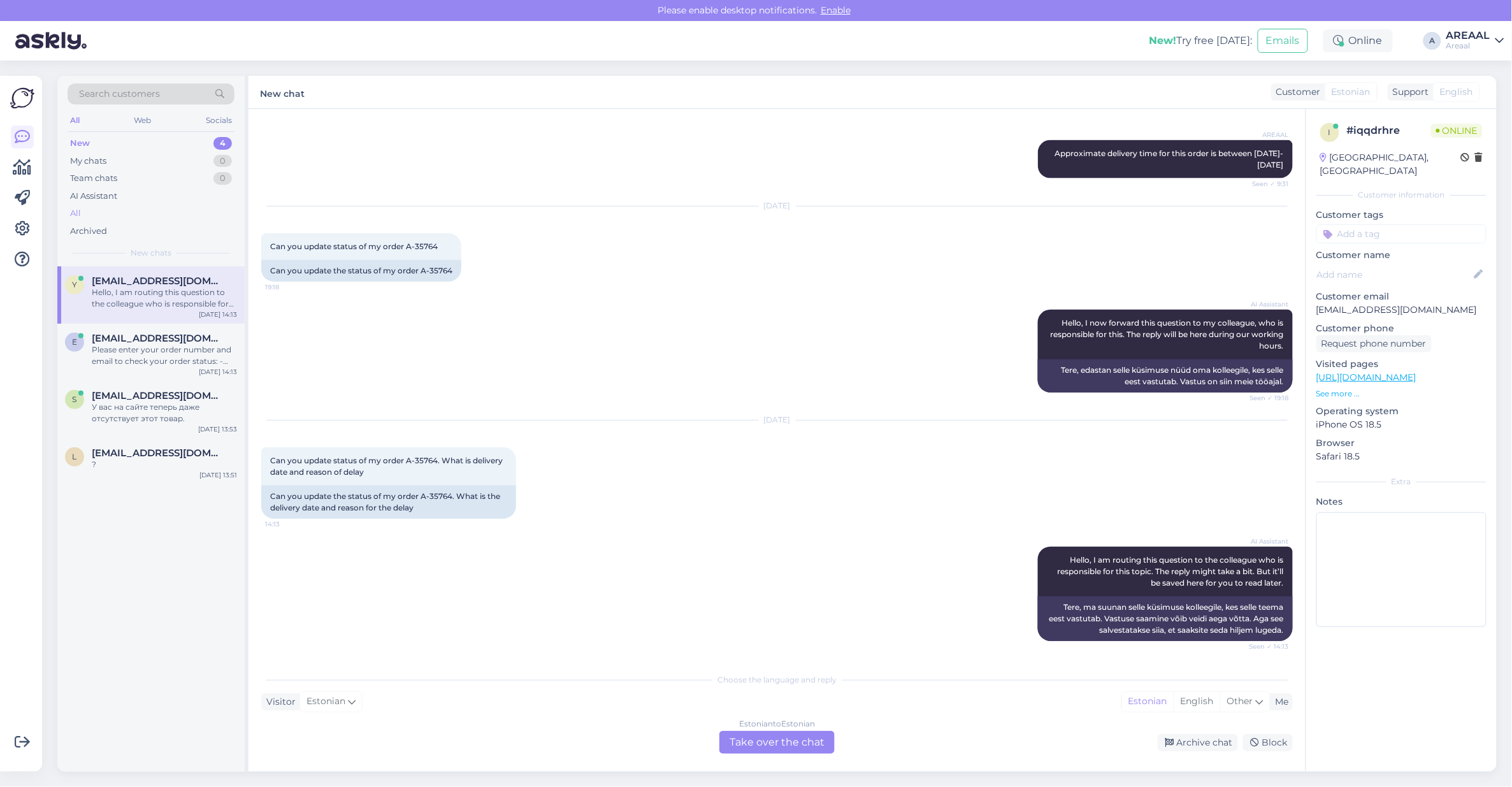
click at [147, 205] on div "All" at bounding box center [151, 213] width 167 height 18
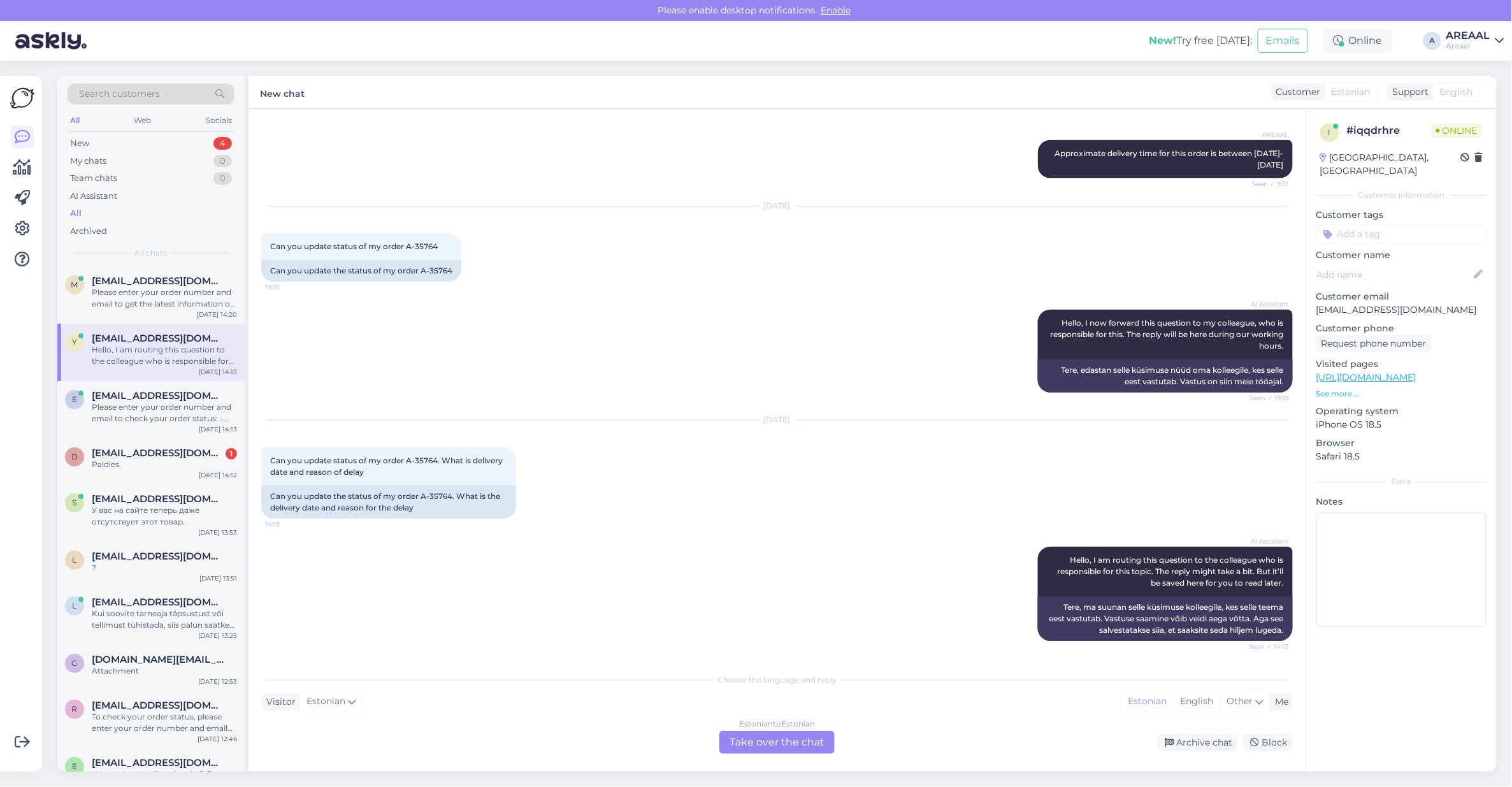
click at [174, 287] on div "Please enter your order number and email to get the latest information on your …" at bounding box center [164, 299] width 145 height 23
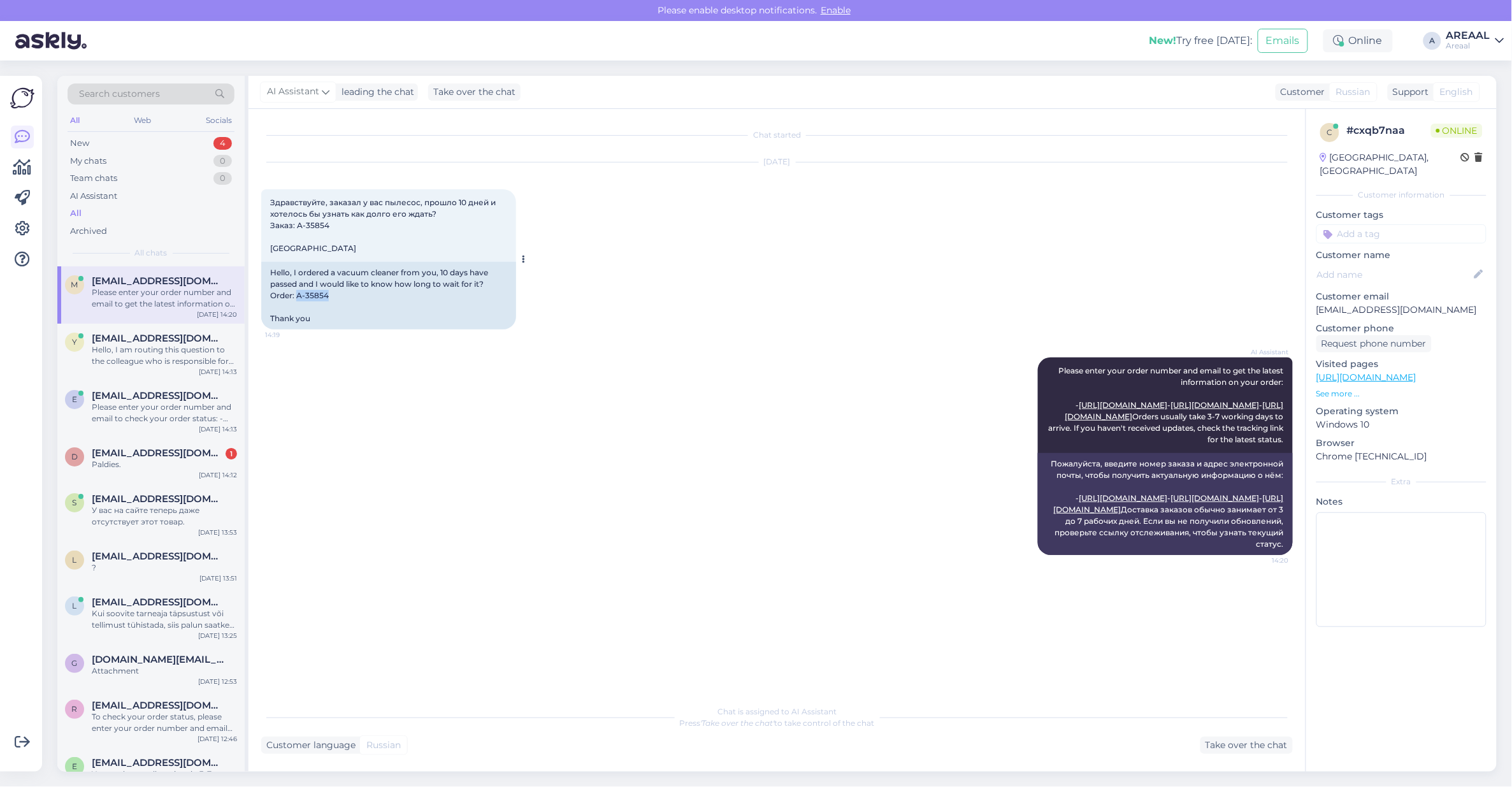
copy div "A-35854"
drag, startPoint x: 344, startPoint y: 300, endPoint x: 297, endPoint y: 300, distance: 47.0
click at [297, 300] on div "Hello, I ordered a vacuum cleaner from you, 10 days have passed and I would lik…" at bounding box center [389, 296] width 255 height 68
click at [1258, 748] on div "Take over the chat" at bounding box center [1247, 745] width 93 height 17
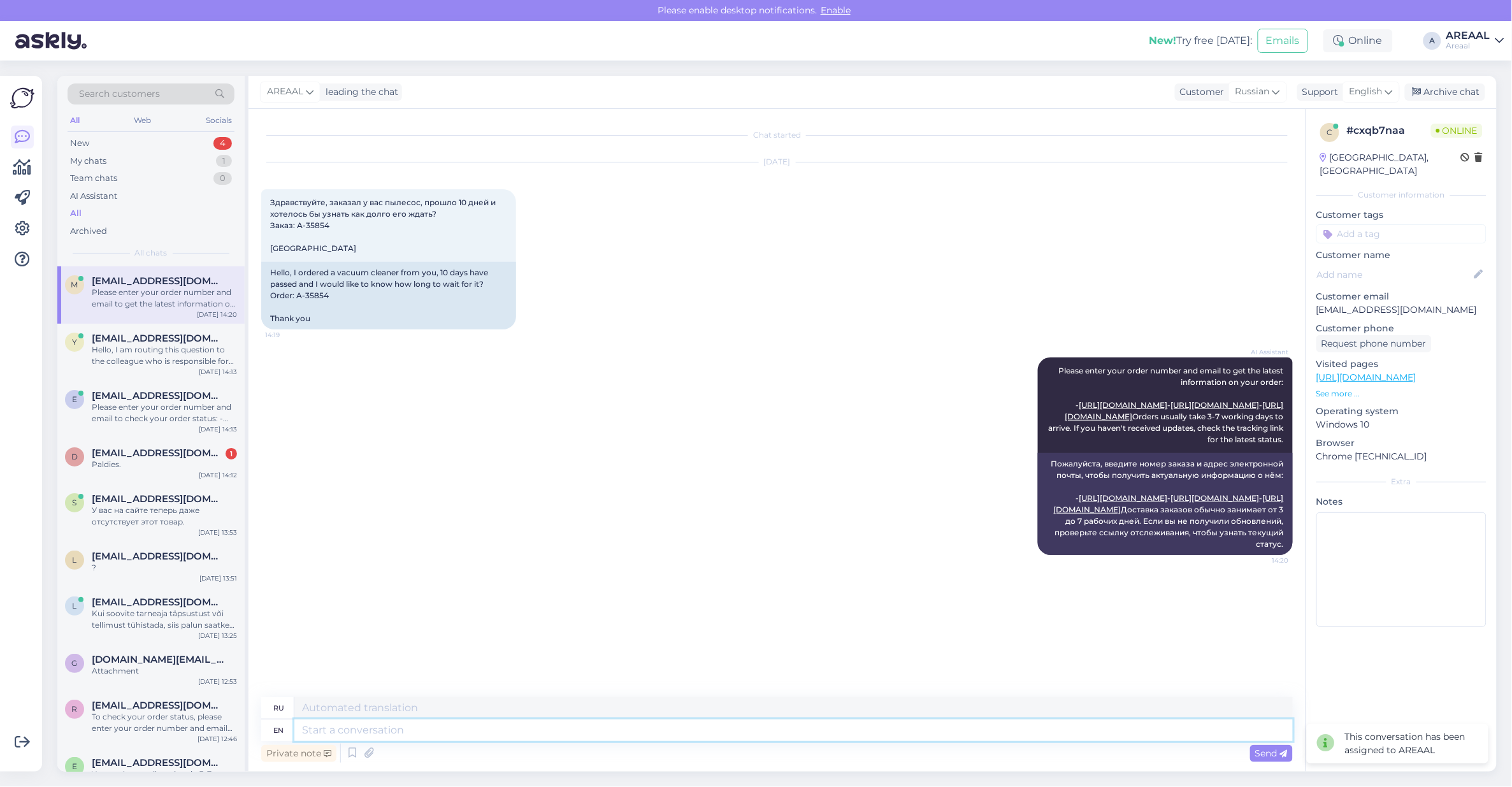
click at [974, 731] on textarea at bounding box center [794, 730] width 998 height 22
type textarea "Approximate deliv"
type textarea "Приблизительный"
type textarea "Approximate delivery tim"
type textarea "Ориентировочная доставка"
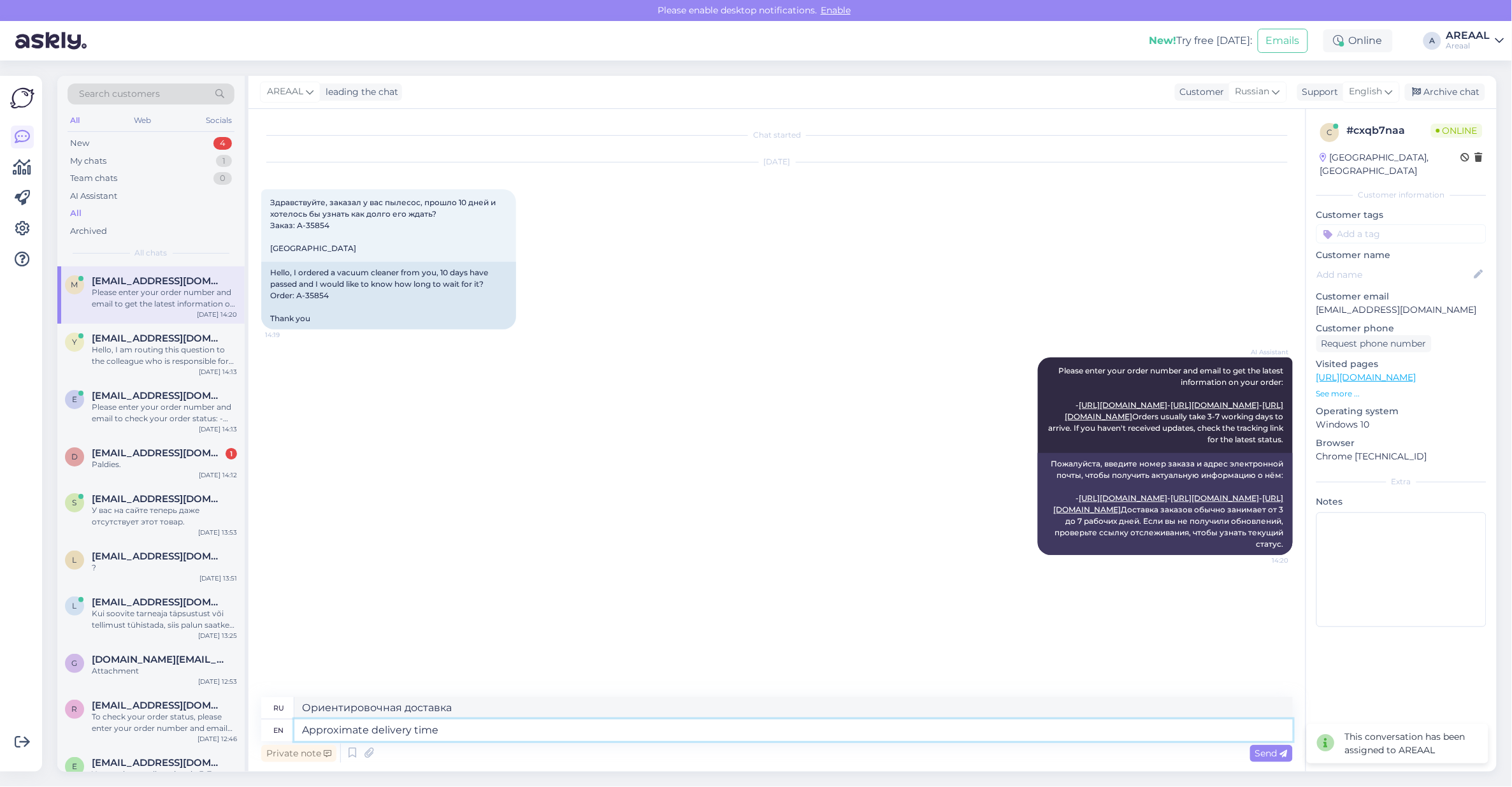
type textarea "Approximate delivery time b"
type textarea "Примерное время доставки"
type textarea "Approximate delivery time between"
type textarea "Примерное время доставки между"
click at [1042, 721] on textarea "Approximate delivery time between" at bounding box center [794, 730] width 998 height 22
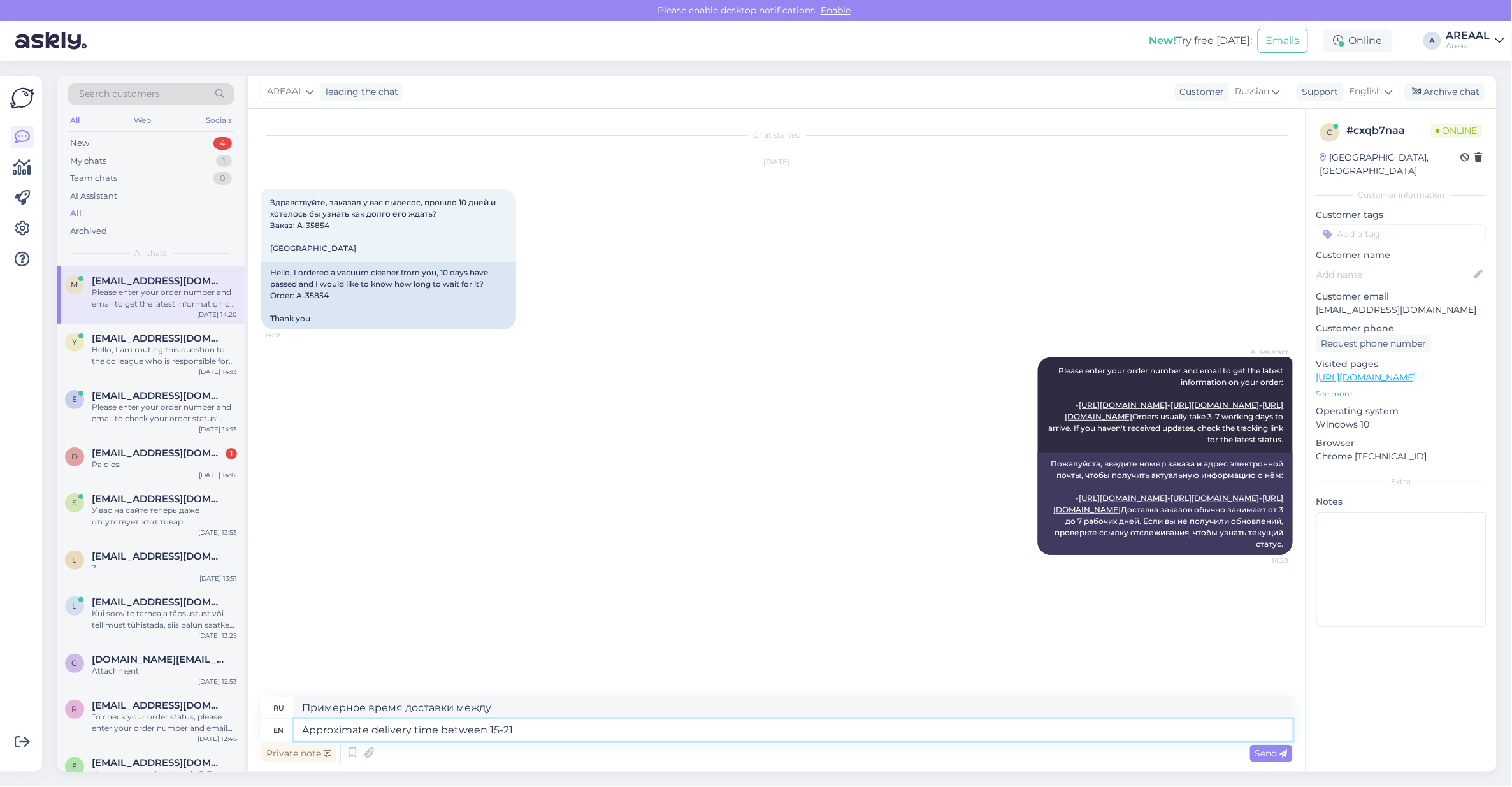
type textarea "Approximate delivery time between 15-21"
type textarea "Примерное время доставки между 15-21"
type textarea "Approximate delivery time between 15-20 A"
type textarea "Примерное время доставки 15-20"
type textarea "Approximate delivery time between 15-20 August"
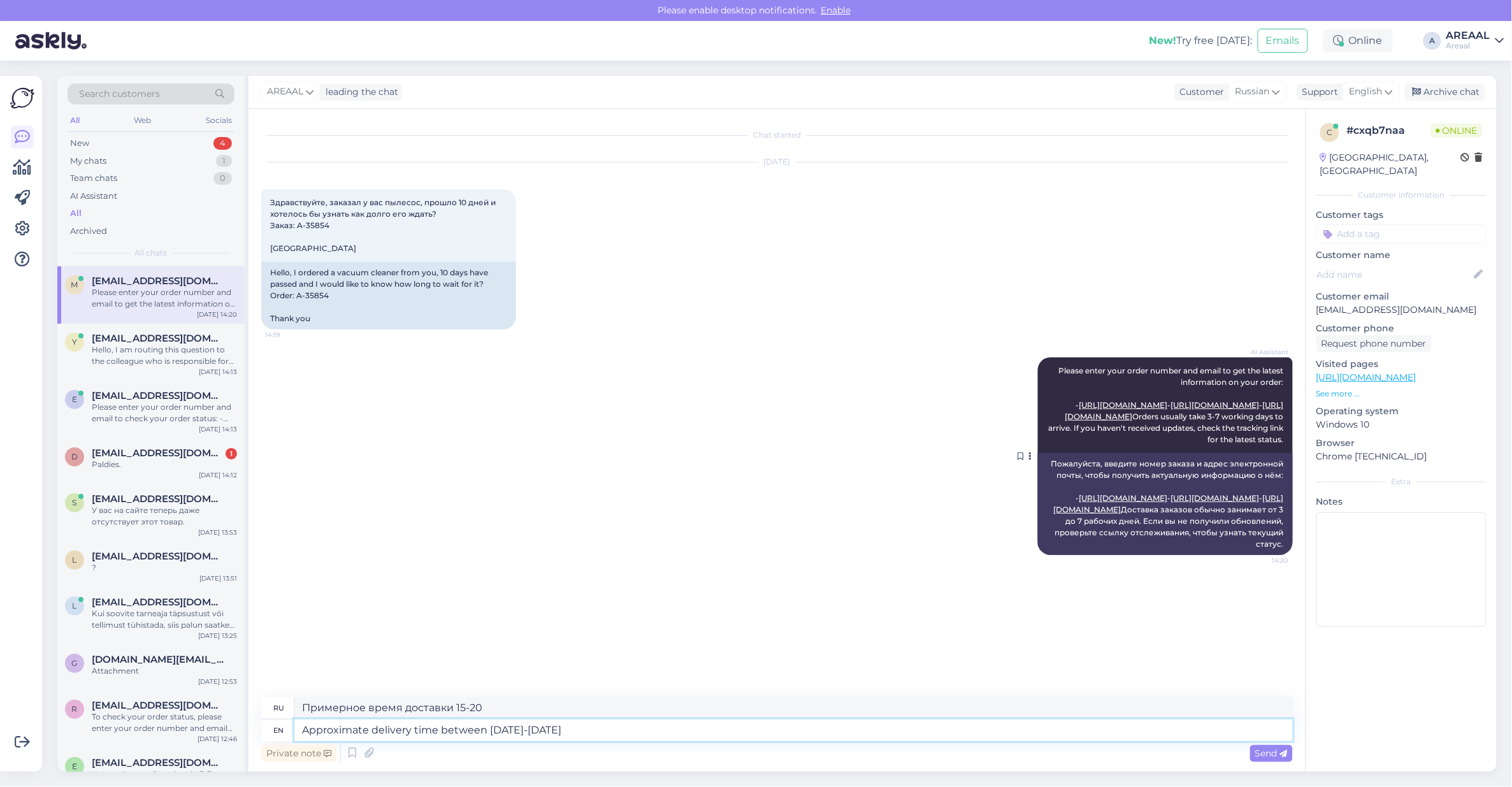
type textarea "Ориентировочное время доставки 15-20 августа."
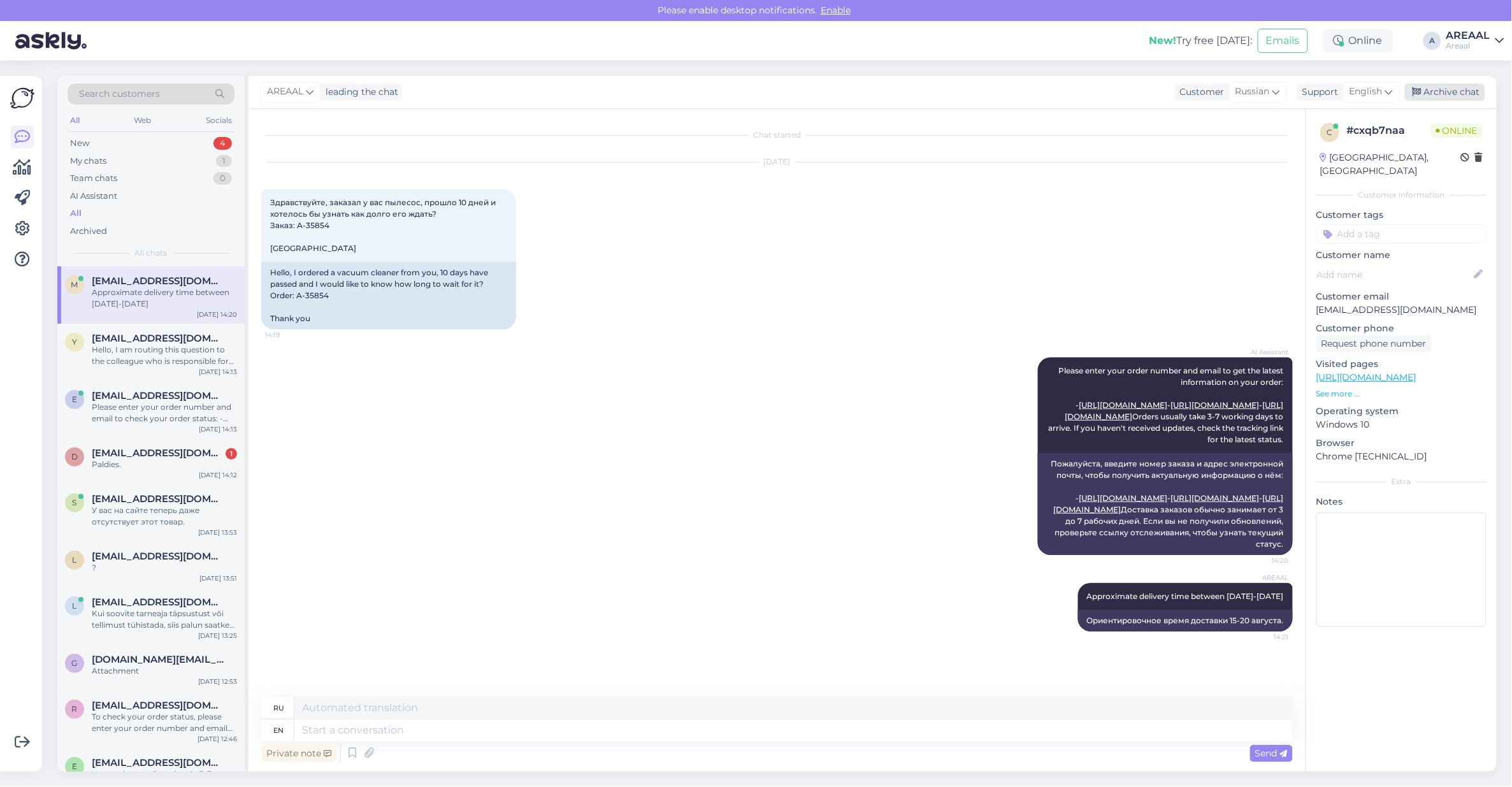
click at [1466, 88] on div "Archive chat" at bounding box center [1445, 92] width 80 height 17
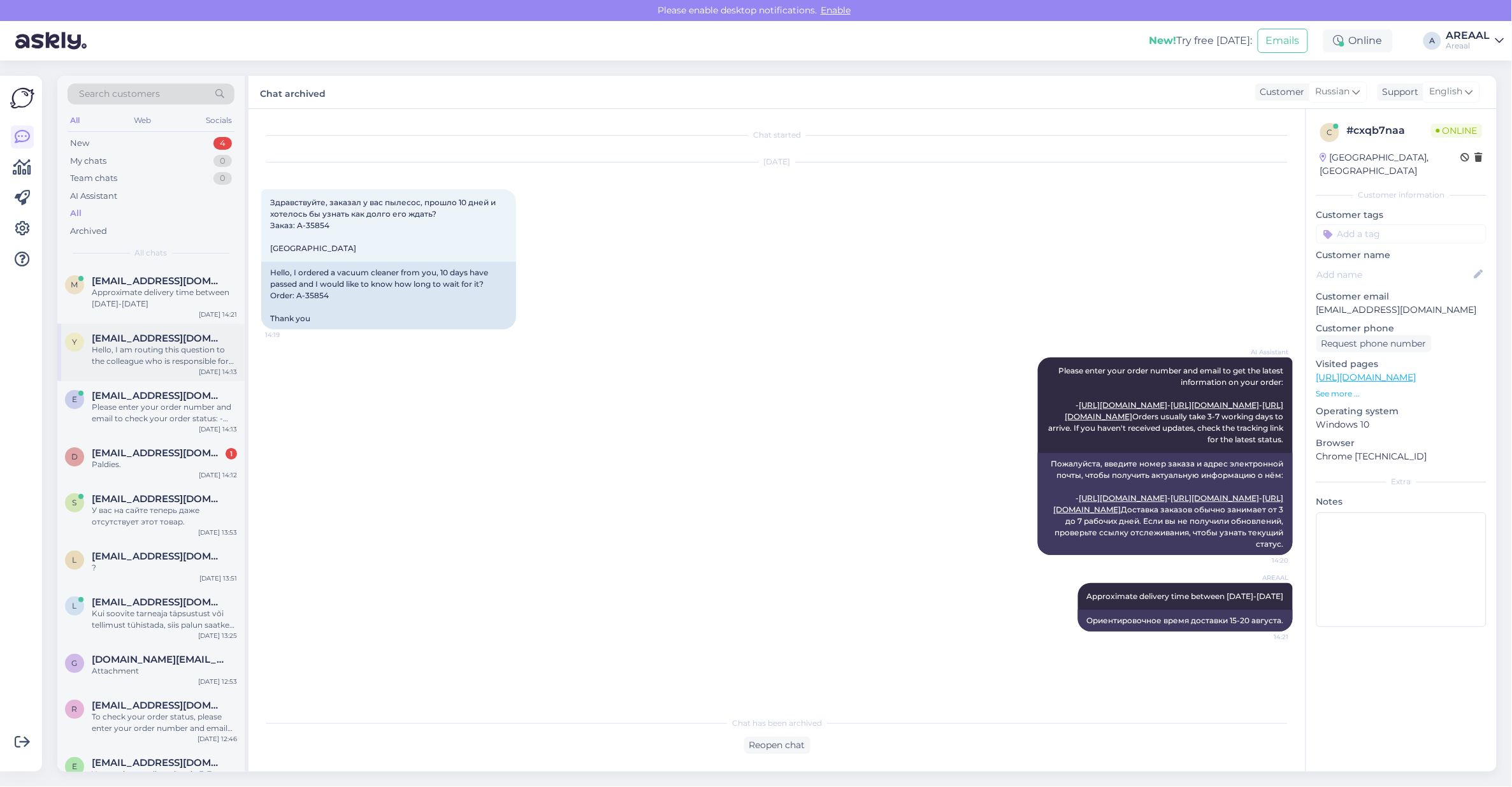
click at [178, 338] on span "yurysoloviev@outlook.com" at bounding box center [158, 338] width 133 height 12
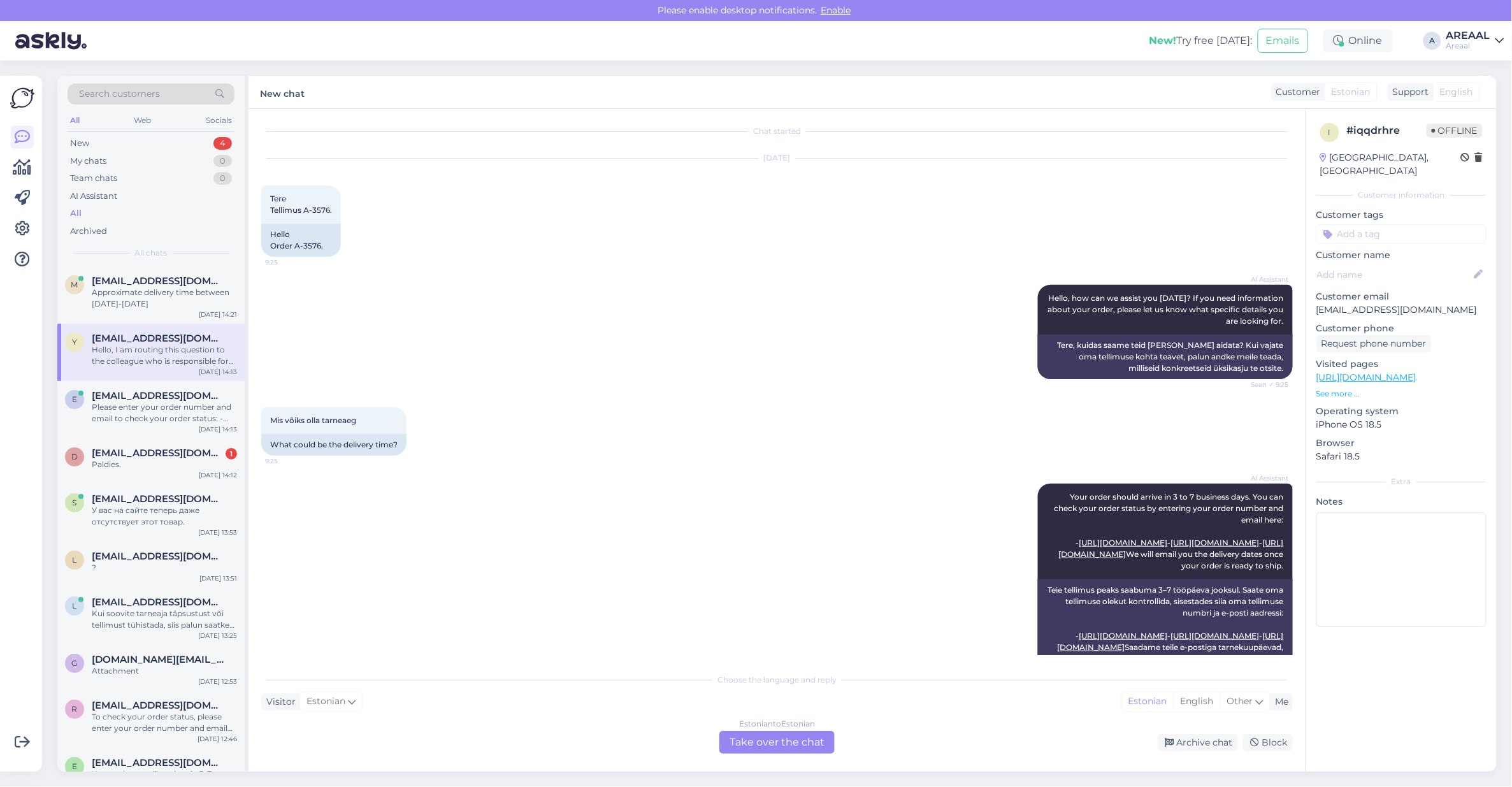
scroll to position [862, 0]
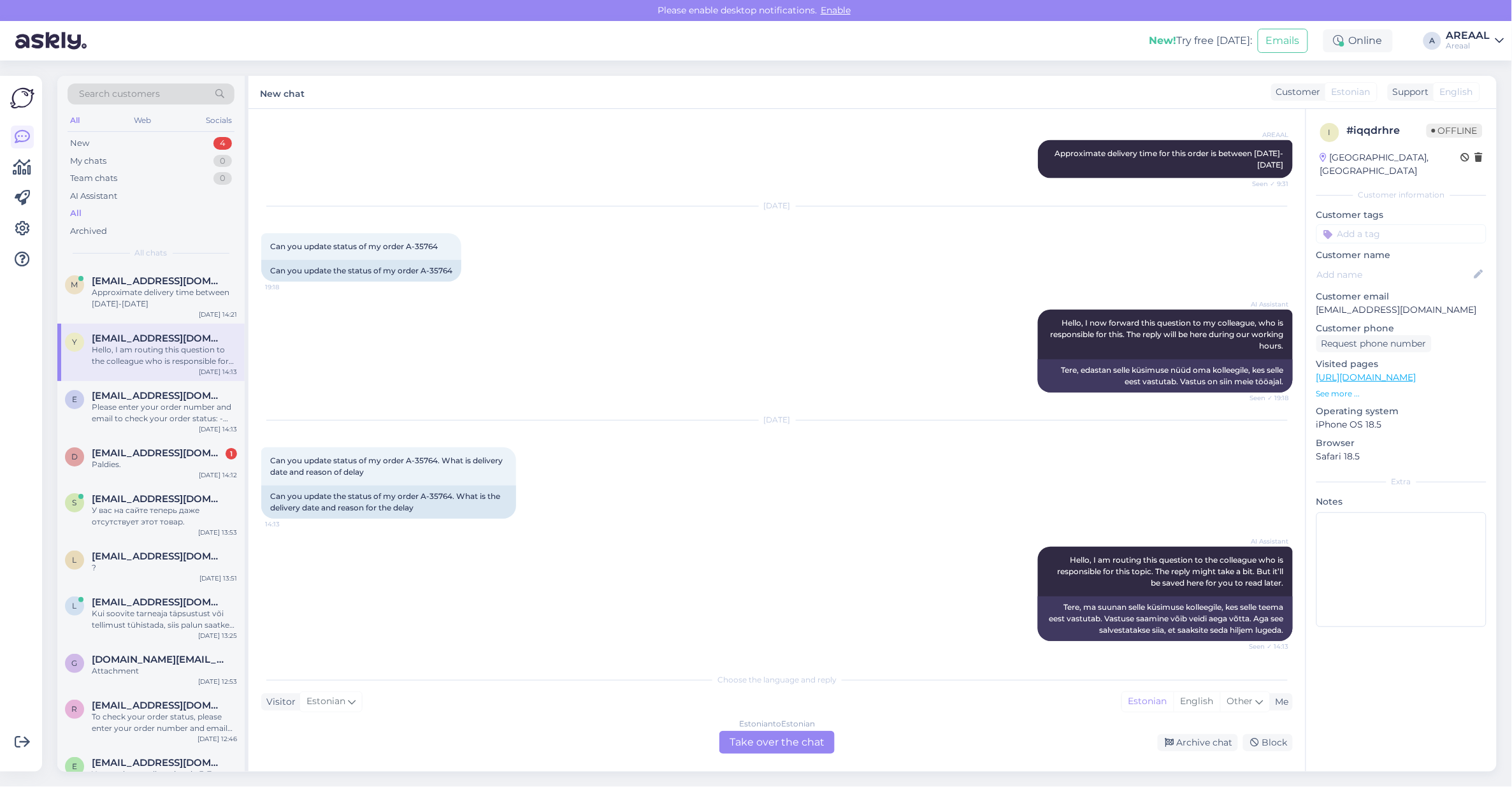
click at [737, 310] on div "AI Assistant Hello, I now forward this question to my colleague, who is respons…" at bounding box center [777, 351] width 1031 height 111
click at [224, 295] on div "Approximate delivery time between [DATE]-[DATE]" at bounding box center [164, 299] width 145 height 23
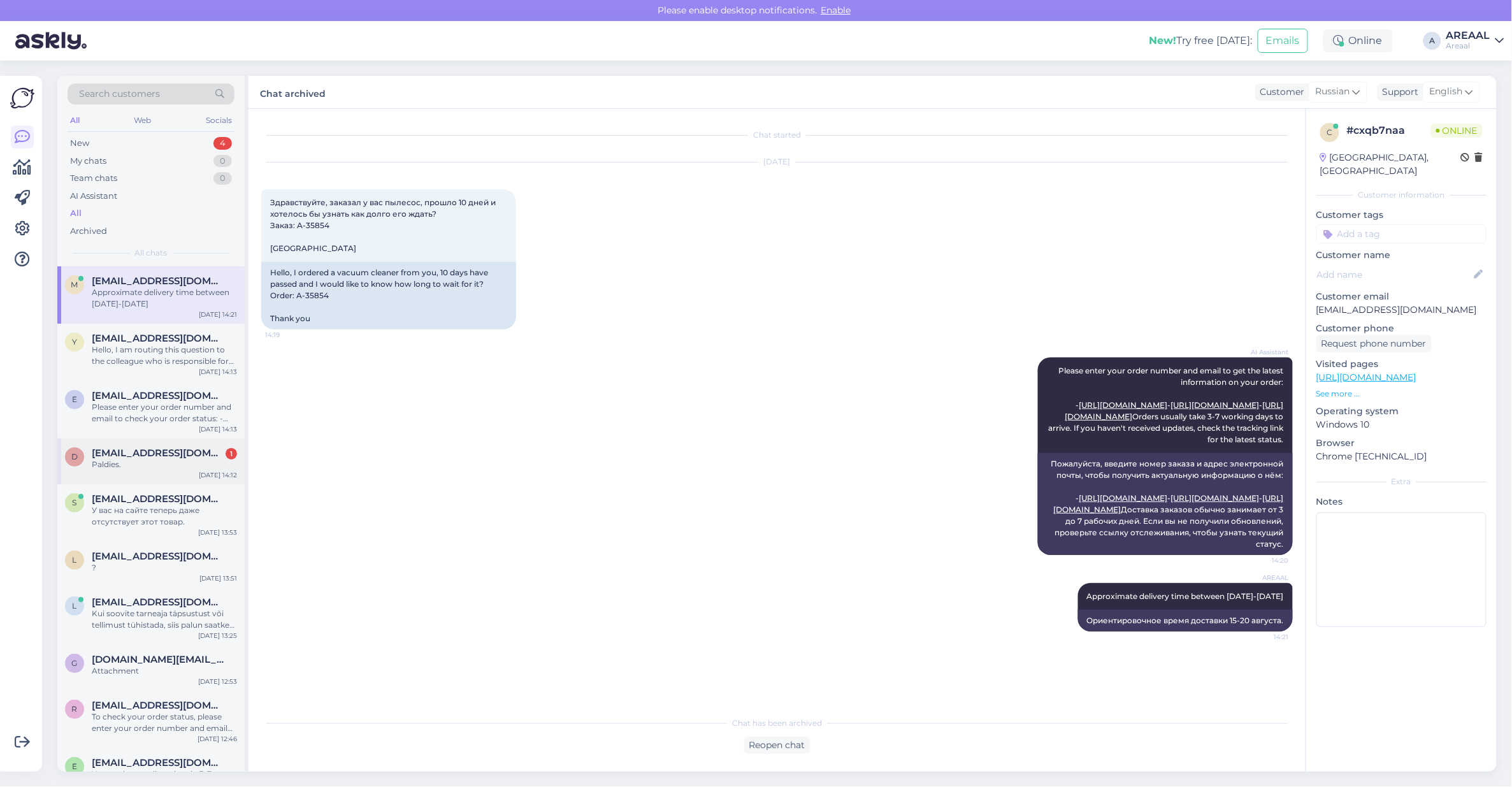
click at [174, 448] on span "[EMAIL_ADDRESS][DOMAIN_NAME]" at bounding box center [158, 453] width 133 height 12
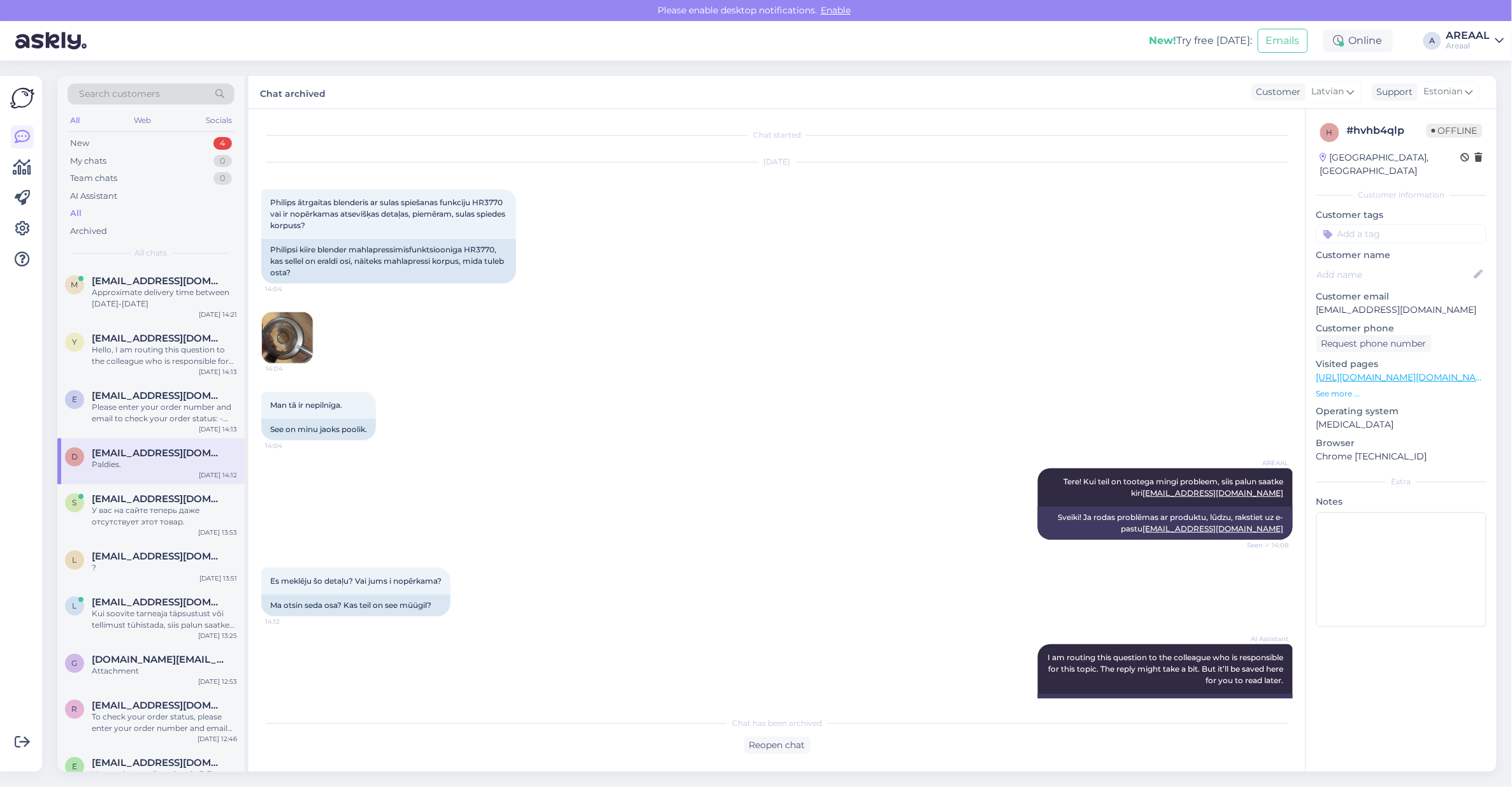
scroll to position [284, 0]
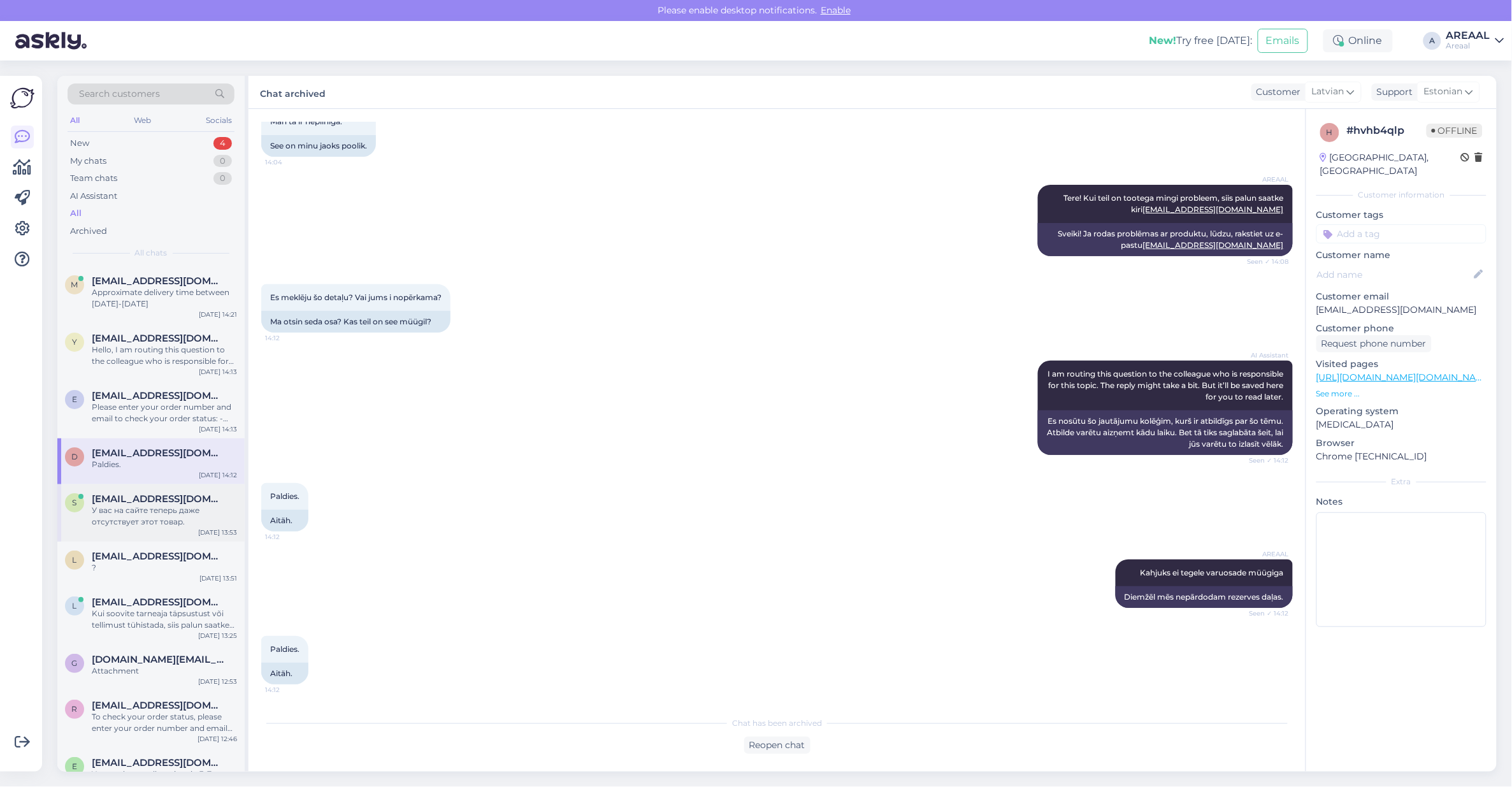
click at [130, 517] on div "У вас на сайте теперь даже отсутствует этот товар." at bounding box center [164, 516] width 145 height 23
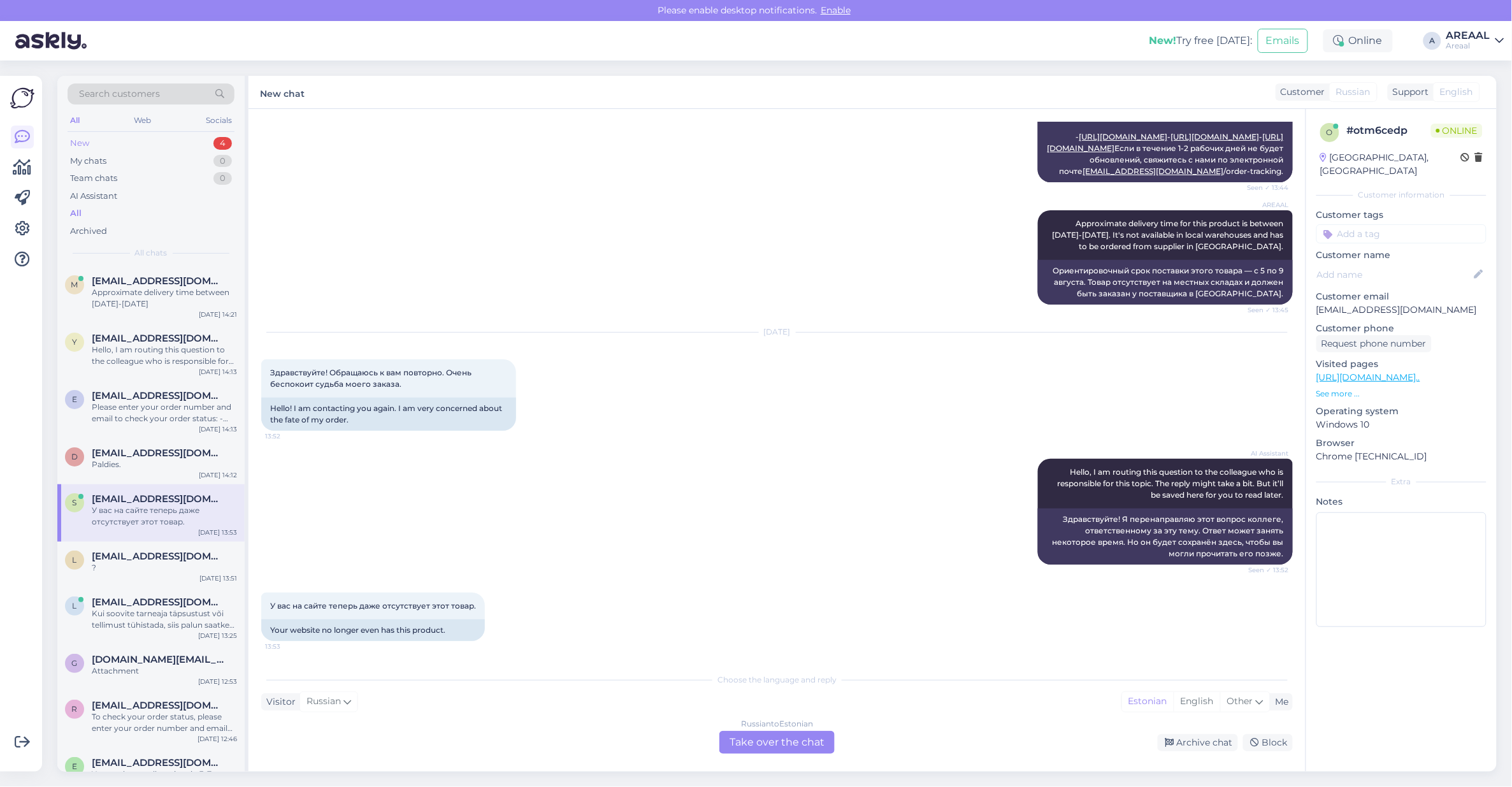
click at [186, 145] on div "New 4" at bounding box center [151, 143] width 167 height 18
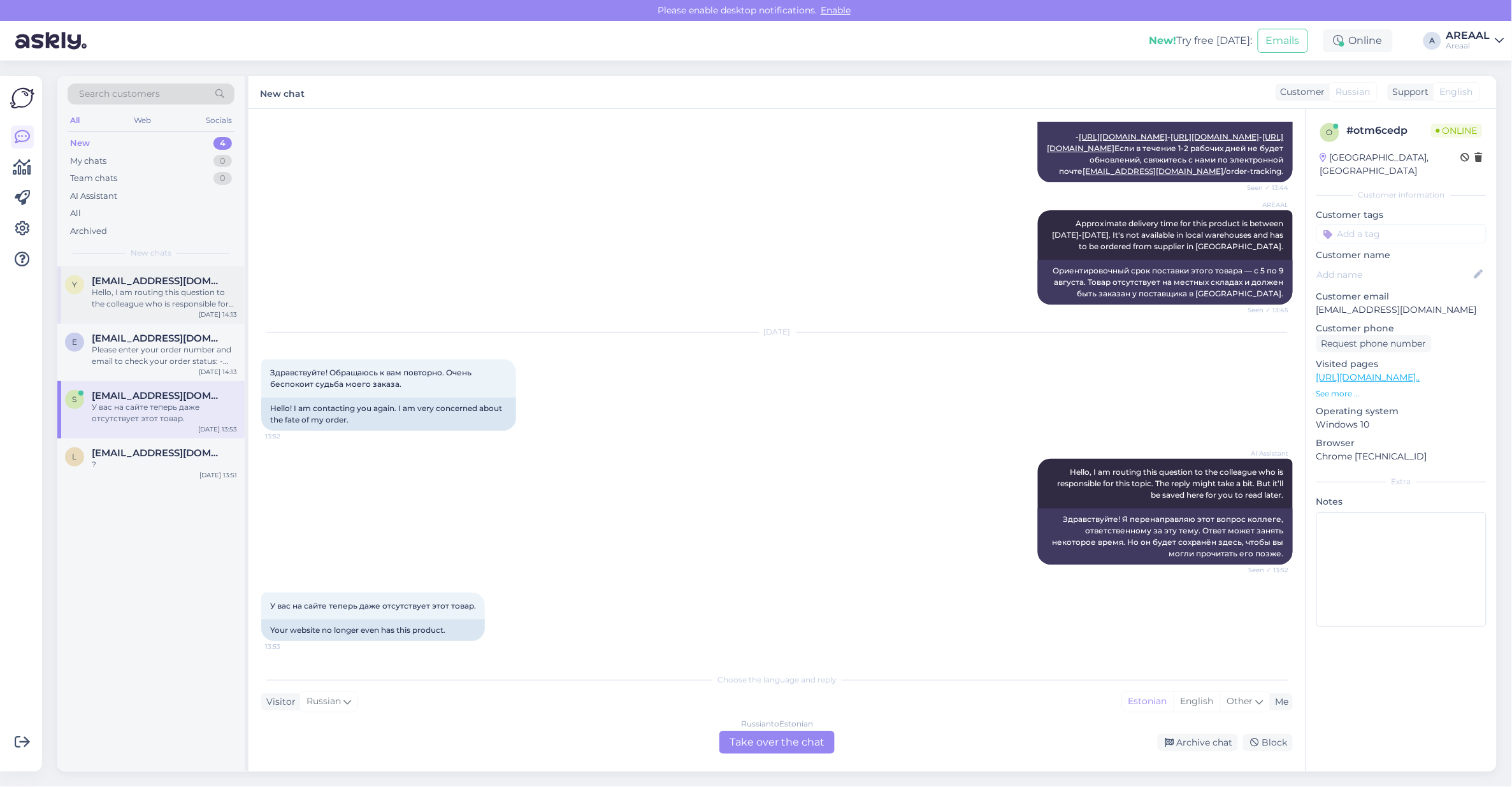
click at [208, 316] on div "[DATE] 14:13" at bounding box center [218, 314] width 39 height 9
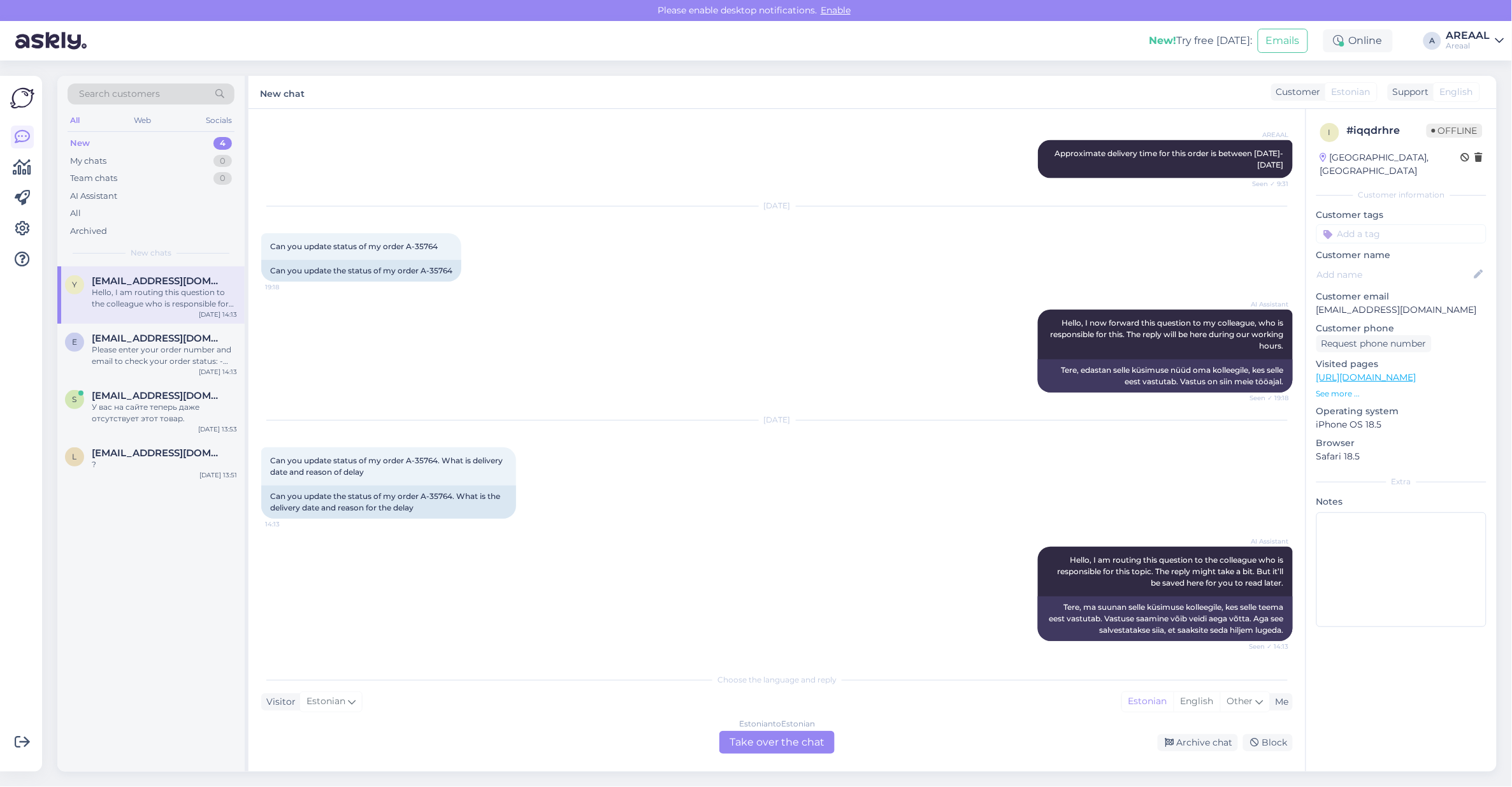
click at [759, 177] on div "AREAAL Approximate delivery time for this order is between 04-09 august Seen ✓ …" at bounding box center [777, 160] width 1031 height 66
click at [208, 456] on div "lanik418@gmail.com 2" at bounding box center [164, 453] width 145 height 12
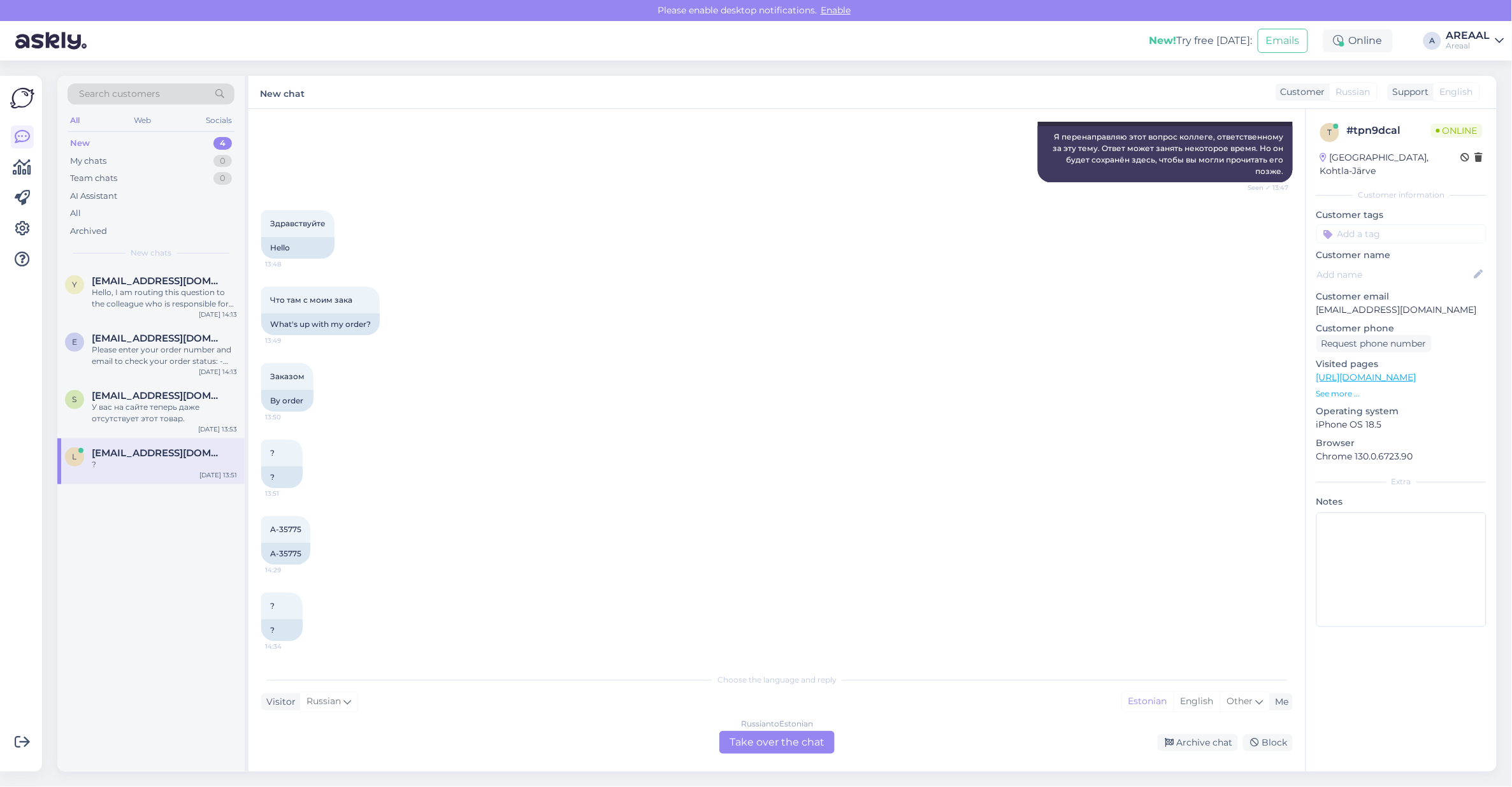
click at [755, 722] on div "Russian to Estonian" at bounding box center [776, 724] width 72 height 12
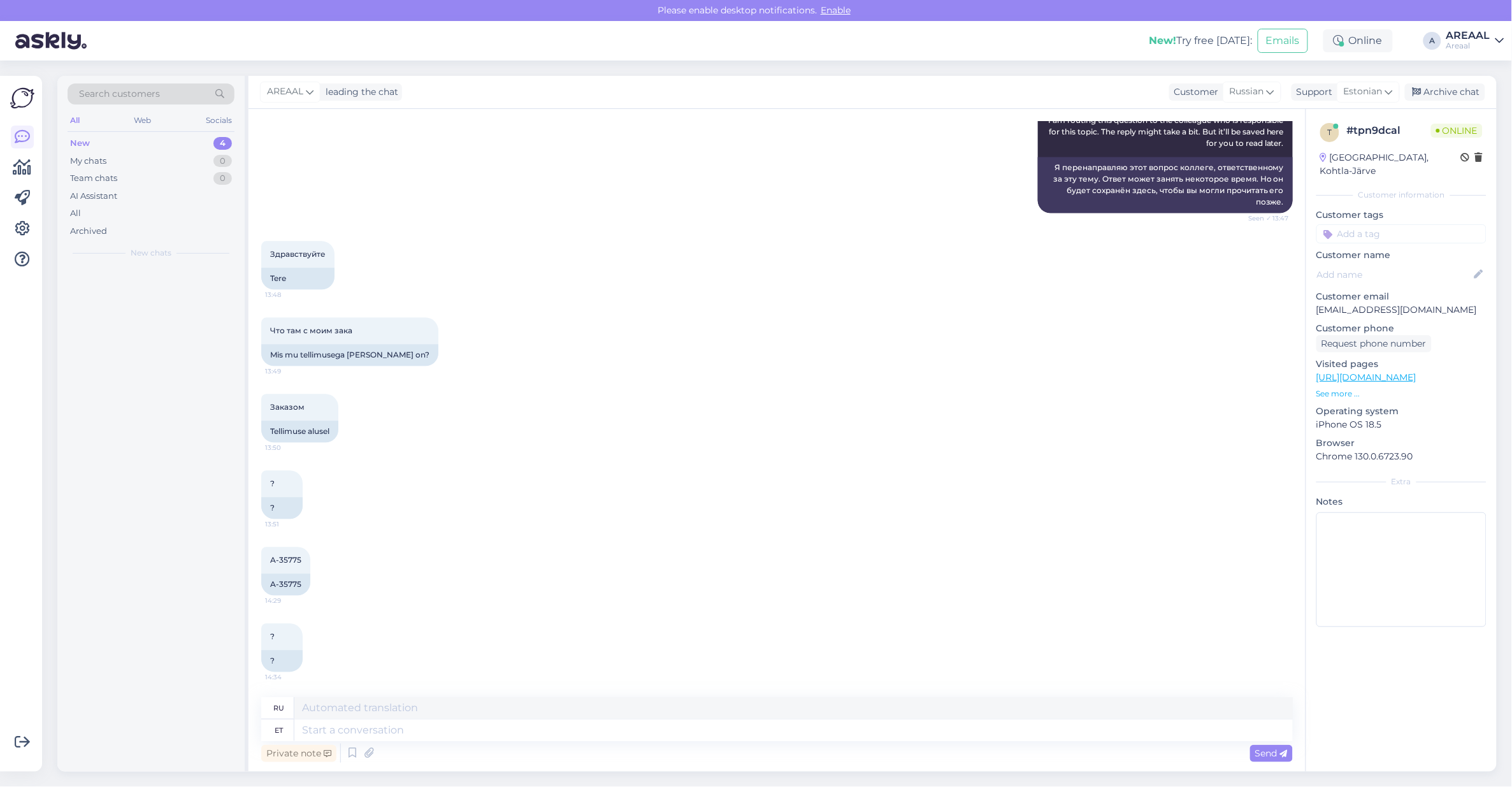
scroll to position [1218, 0]
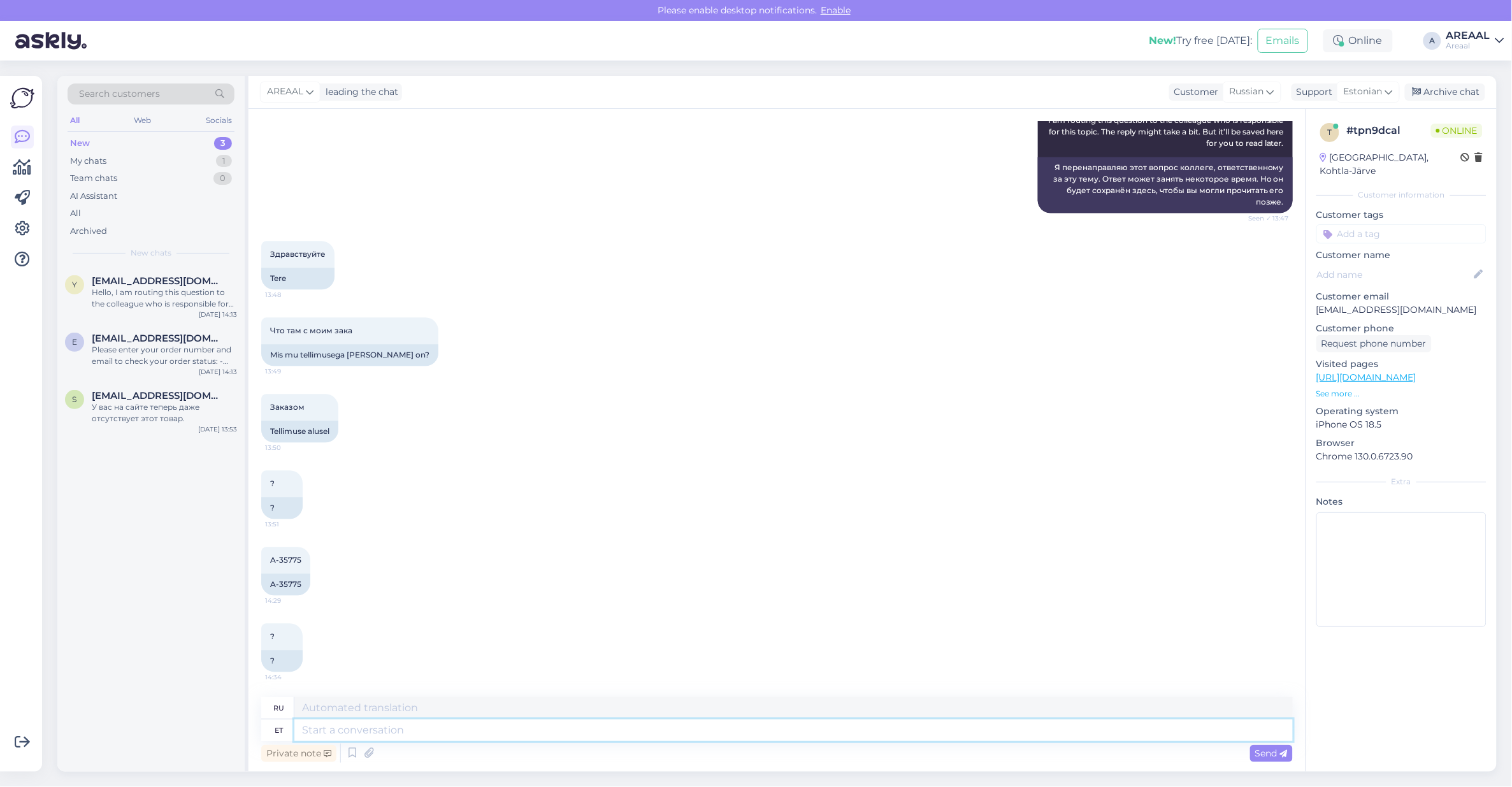
click at [771, 731] on textarea at bounding box center [794, 730] width 998 height 22
type textarea "Approximate del"
type textarea "Приблизительный"
type textarea "Approximate delivery tim"
type textarea "Ориентировочная доставка"
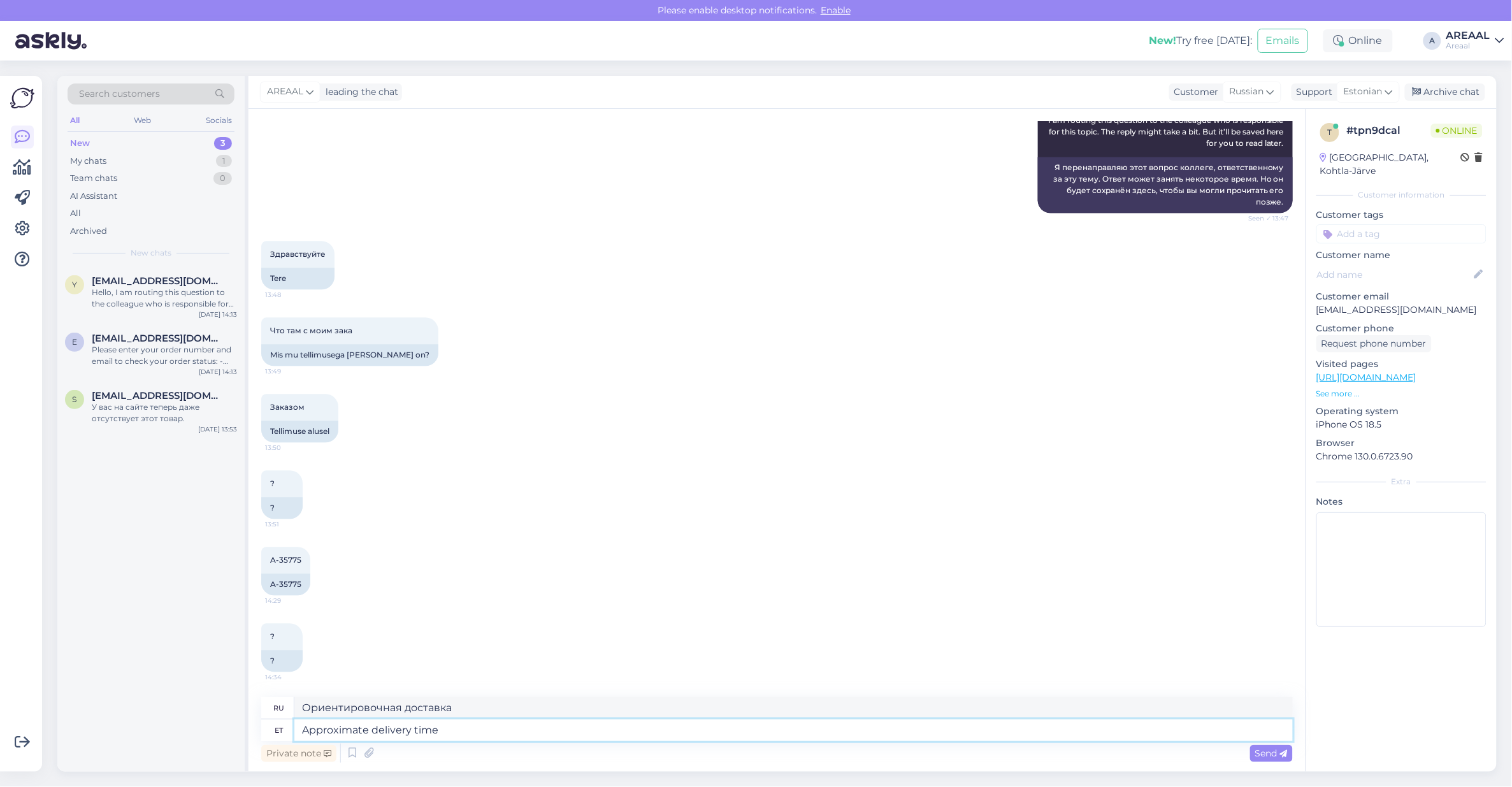
type textarea "Approximate delivery time f"
type textarea "Примерное время доставки"
type textarea "Approximate delivery time for this"
type textarea "Ориентировочное время доставки"
type textarea "Approximate delivery time for this ord"
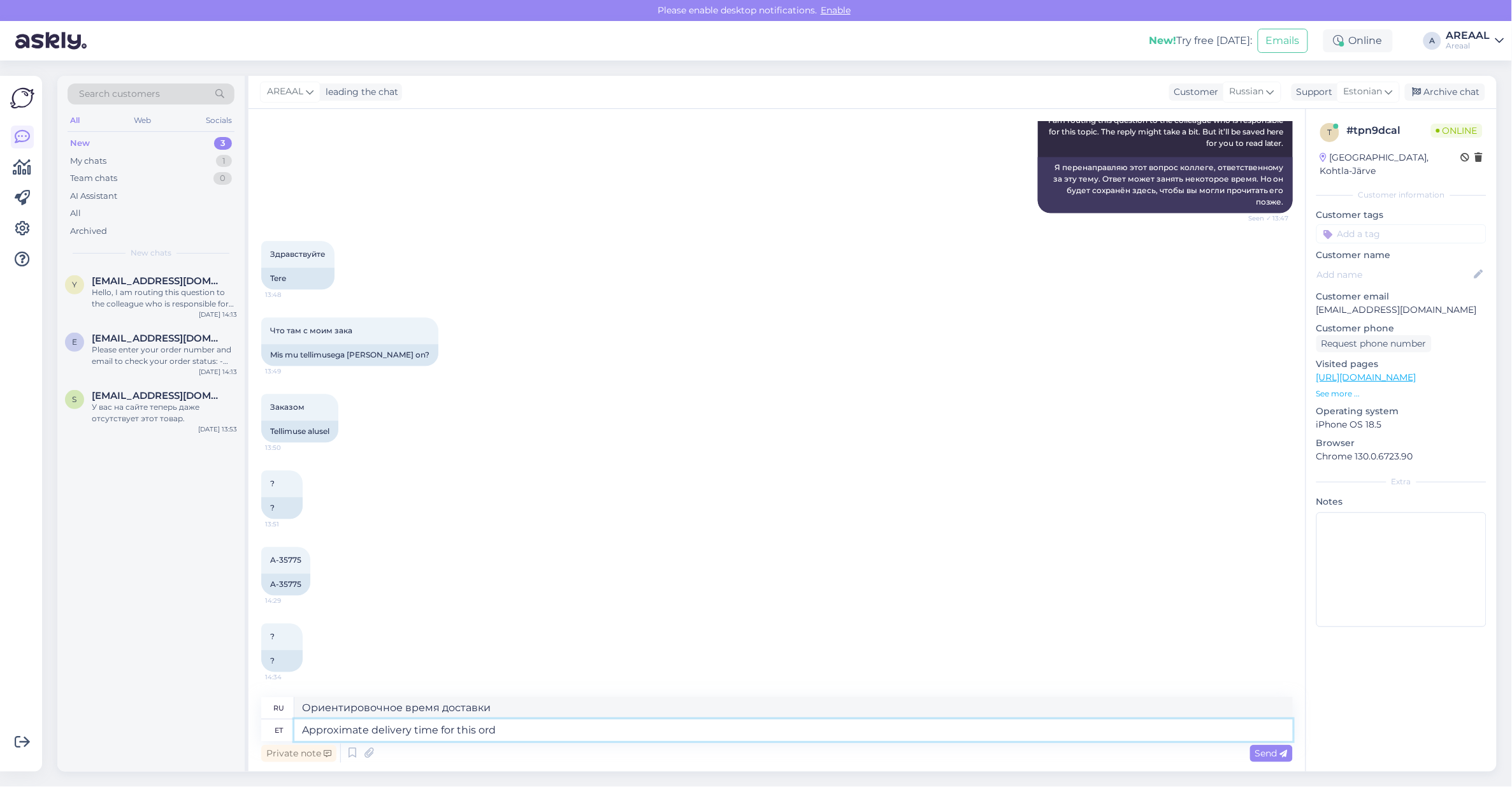
type textarea "Примерное время доставки для этого"
type textarea "Approximate delivery time for this order is"
type textarea "Примерное время доставки этого заказа"
type textarea "Approximate delivery time for this order is betwe"
type textarea "Ориентировочное время доставки этого заказа составляет"
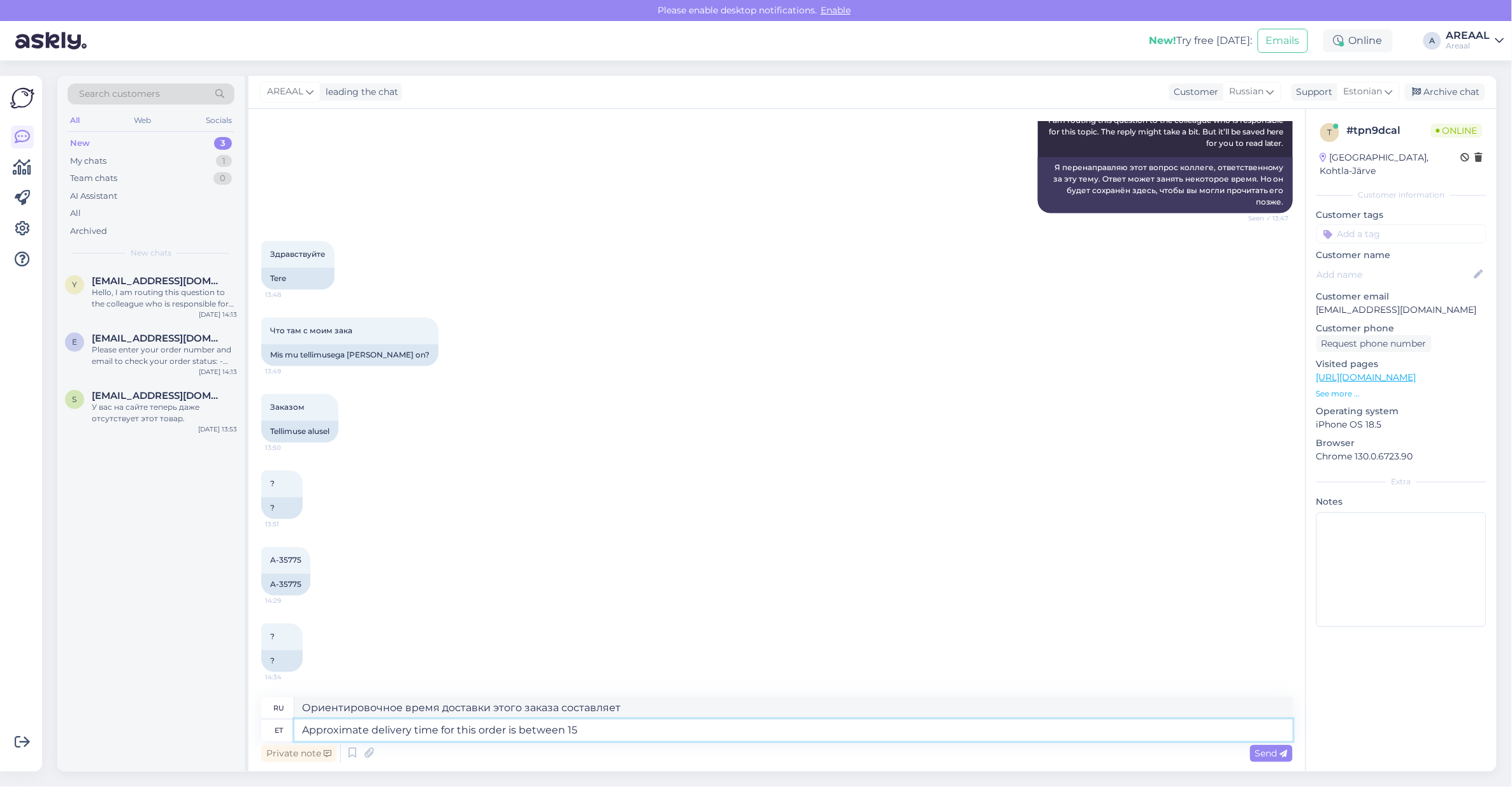
type textarea "Approximate delivery time for this order is between 15-"
type textarea "Ориентировочное время доставки этого заказа составляет от"
type textarea "Approximate delivery time for this order is between 15-21 A"
type textarea "Ориентировочное время доставки этого заказа — 15–21"
type textarea "Approximate delivery time for this order is between 15-21 August."
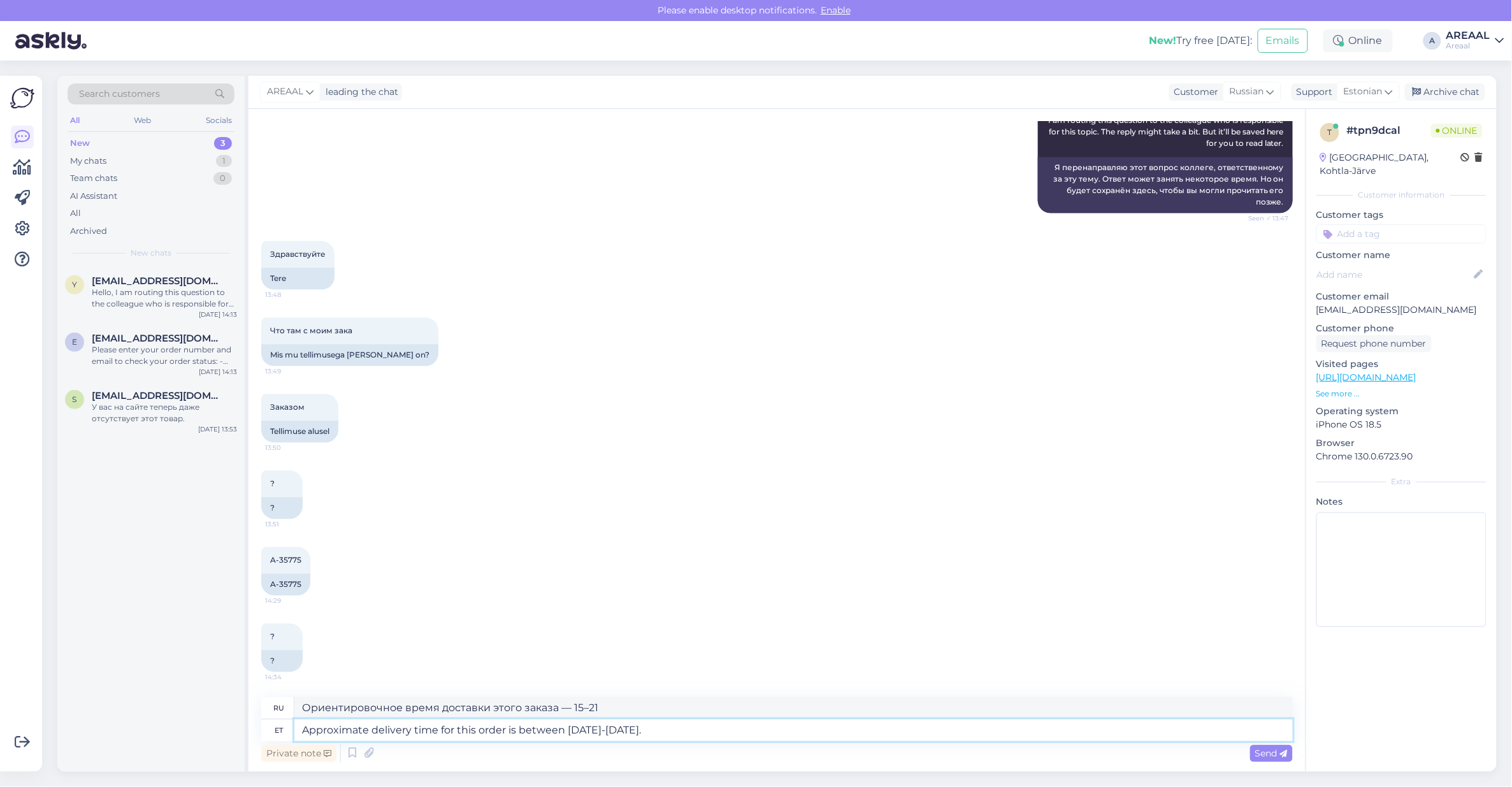
type textarea "Ориентировочный срок доставки этого заказа — 15–21 августа."
type textarea "Approximate delivery time for this order is between 15-21 August. Product has"
type textarea "Ориентировочный срок доставки этого заказа — с 15 по 21 августа."
type textarea "Approximate delivery time for this order is between 15-21 August. Product has be"
type textarea "Ориентировочный срок доставки этого заказа — с 15 по 21 августа. Товар"
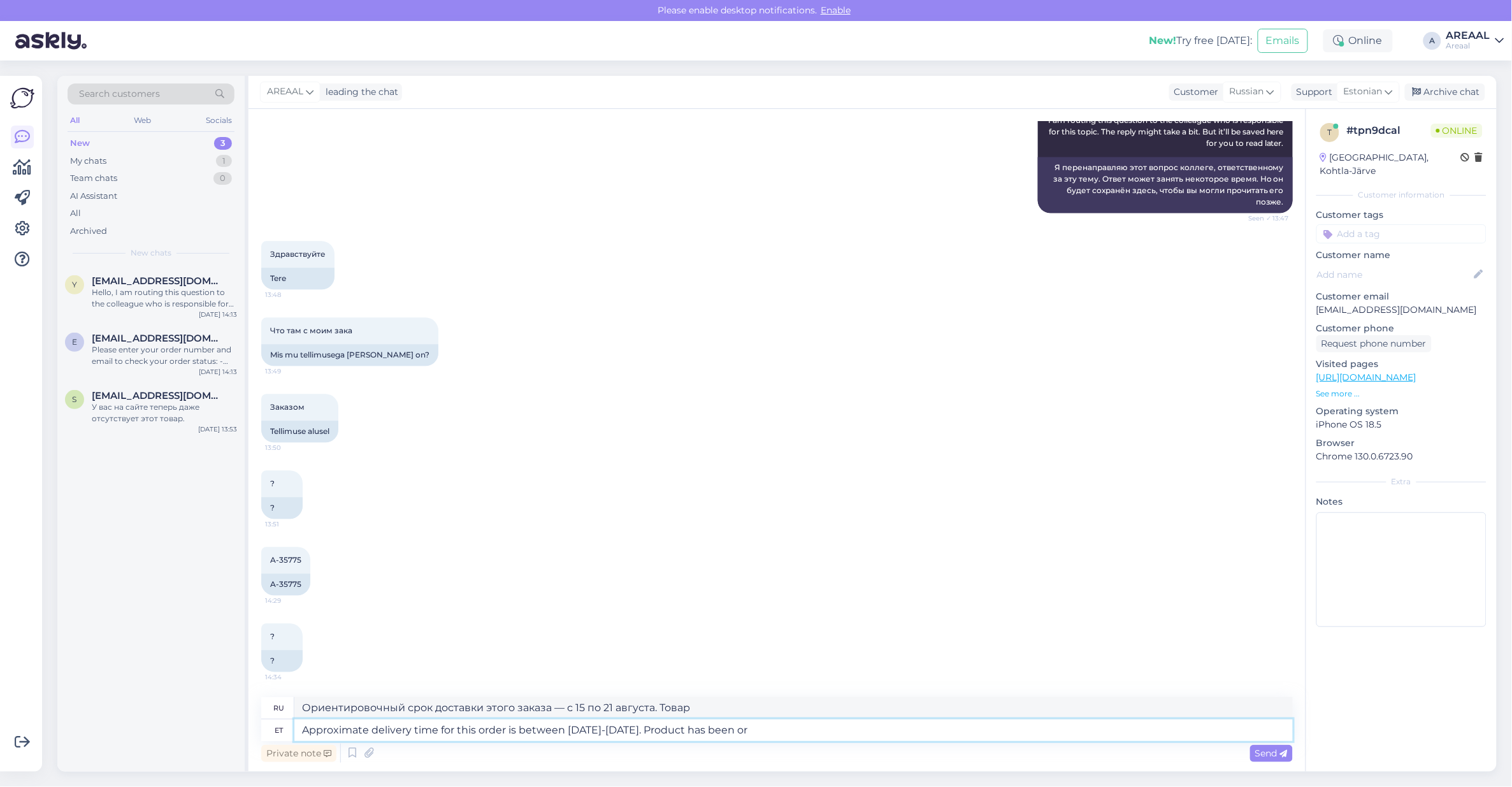
type textarea "Approximate delivery time for this order is between 15-21 August. Product has b…"
type textarea "Ориентировочный срок доставки этого заказа — с 15 по 21 августа. Товар был..."
type textarea "Approximate delivery time for this order is between 15-21 August. Product has b…"
type textarea "Ориентировочный срок доставки этого заказа — с 15 по 21 августа. Товар заказан."
type textarea "Approximate delivery time for this order is between 15-21 August. Product has b…"
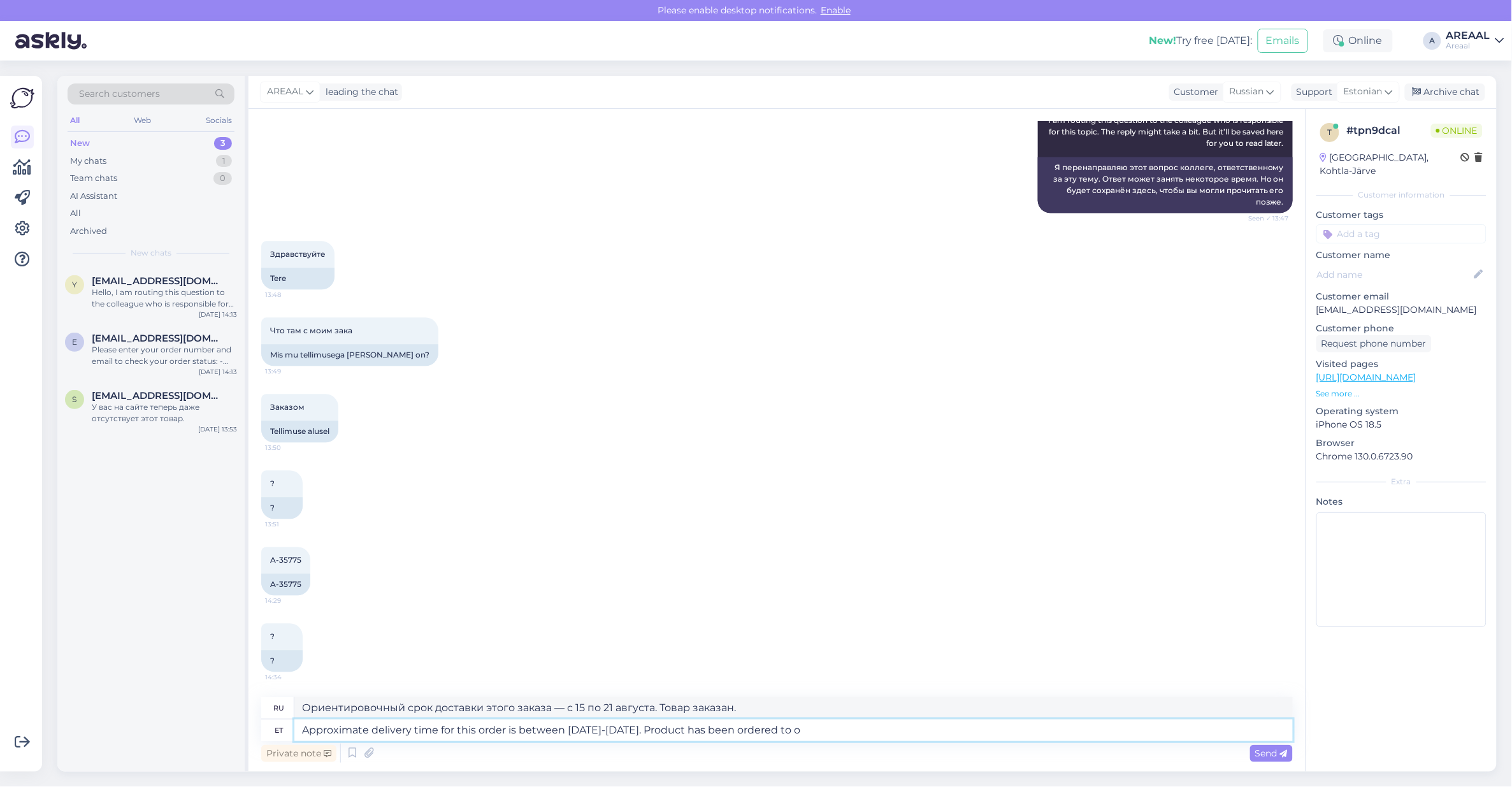
type textarea "Ориентировочный срок доставки этого заказа — с 15 по 21 августа. Товар заказан"
type textarea "Approximate delivery time for this order is between 15-21 August. Product has b…"
type textarea "Ориентировочный срок доставки этого заказа — с 15 по 21 августа. Товар был зака…"
type textarea "Approximate delivery time for this order is between 15-21 August. Product has b…"
type textarea "Ориентировочный срок доставки этого заказа — с 15 по 21 августа. Товар заказан …"
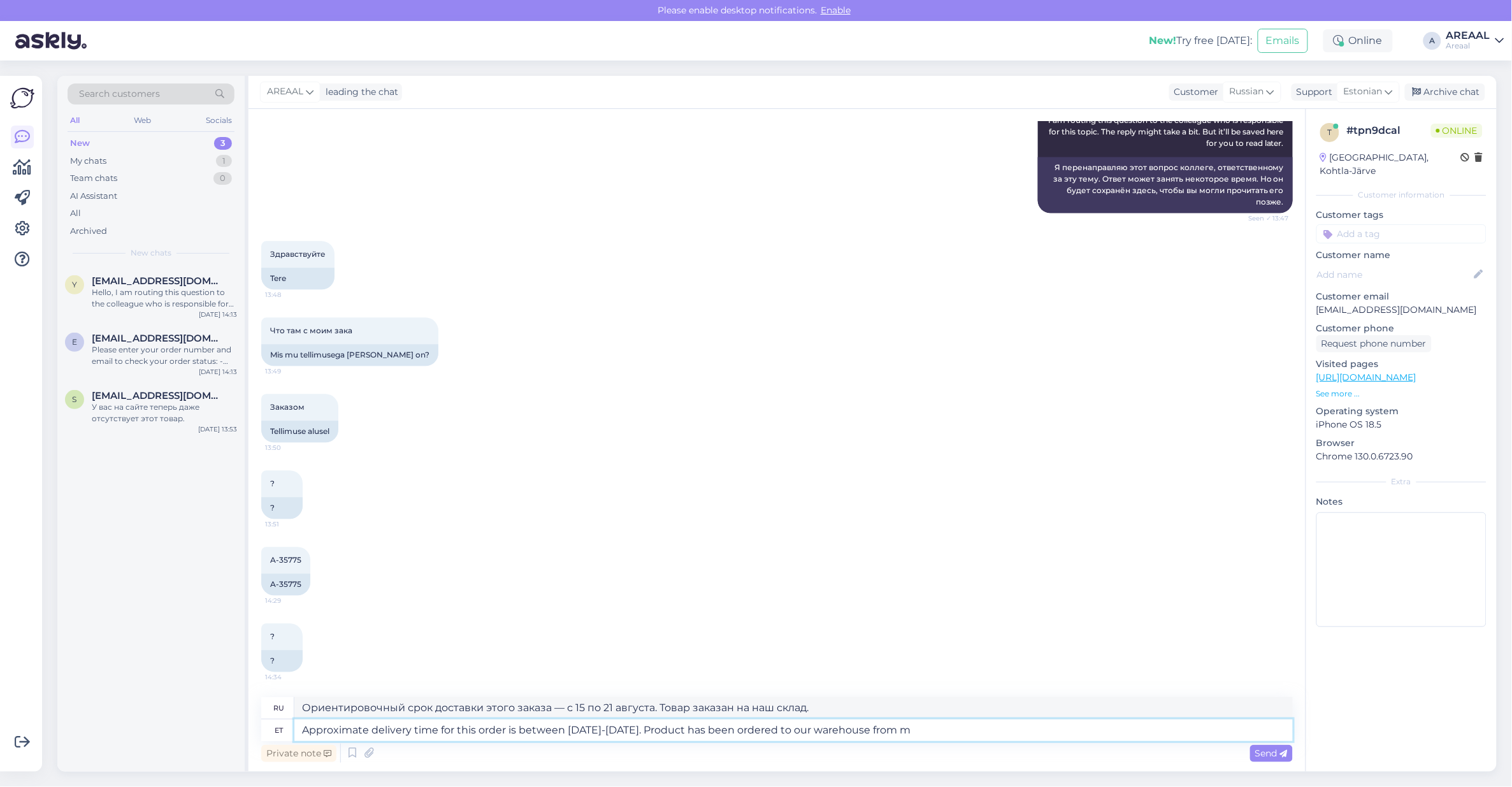
type textarea "Approximate delivery time for this order is between 15-21 August. Product has b…"
type textarea "Ориентировочный срок доставки этого заказа — с 15 по 21 августа. Товар поступил…"
type textarea "Approximate delivery time for this order is between 15-21 August. Product has b…"
type textarea "Ориентировочный срок доставки этого заказа — с 15 по 21 августа. Товар заказан …"
type textarea "Approximate delivery time for this order is between 15-21 August. Product has b…"
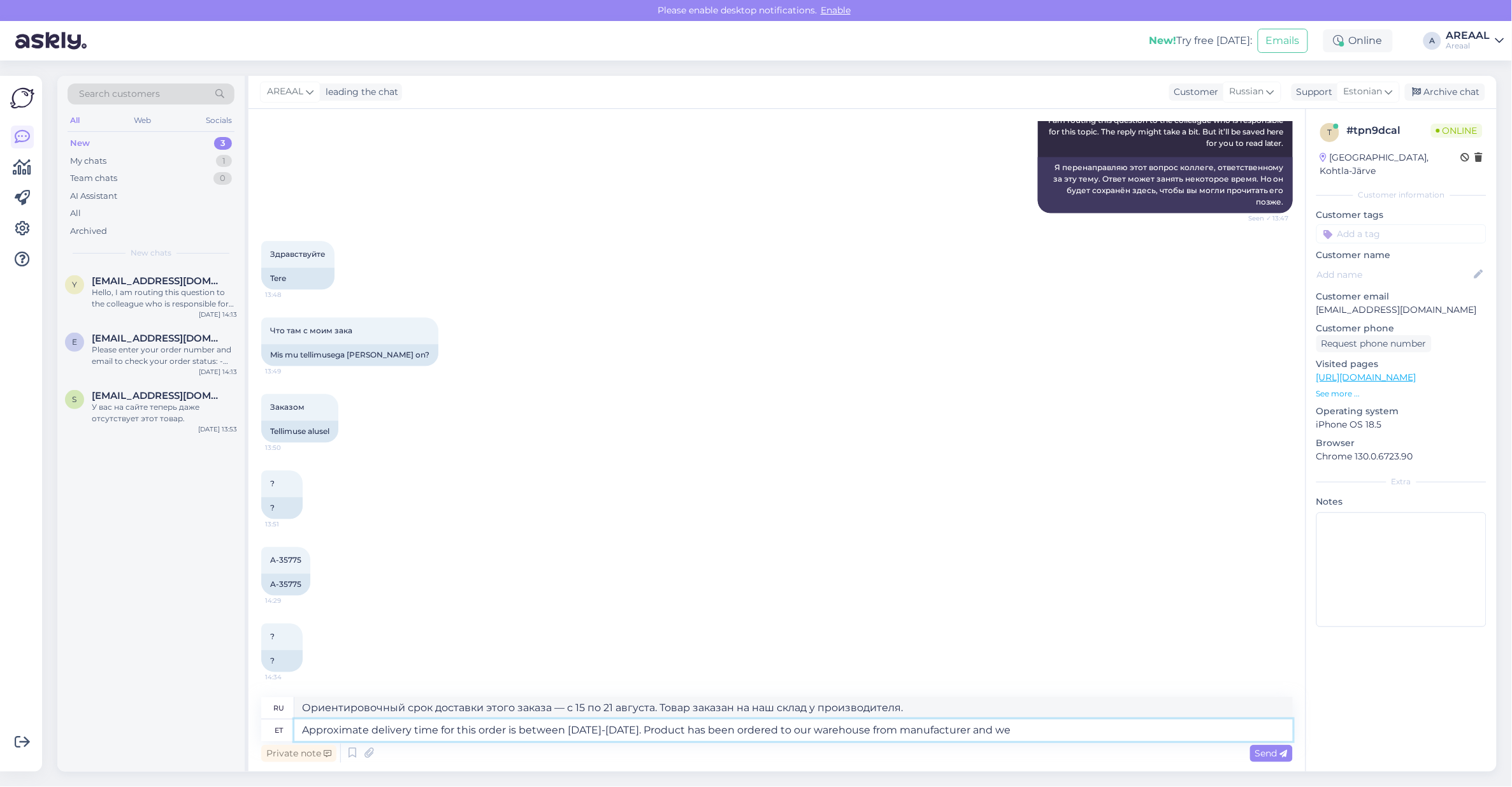
type textarea "Ориентировочный срок доставки этого заказа — с 15 по 21 августа. Товар заказан …"
type textarea "Approximate delivery time for this order is between 15-21 August. Product has b…"
type textarea "Ориентировочный срок доставки этого заказа — с 15 по 21 августа. Товар заказан …"
type textarea "Approximate delivery time for this order is between 15-21 August. Product has b…"
type textarea "Ориентировочный срок доставки этого заказа — с 15 по 21 августа. Товар заказан …"
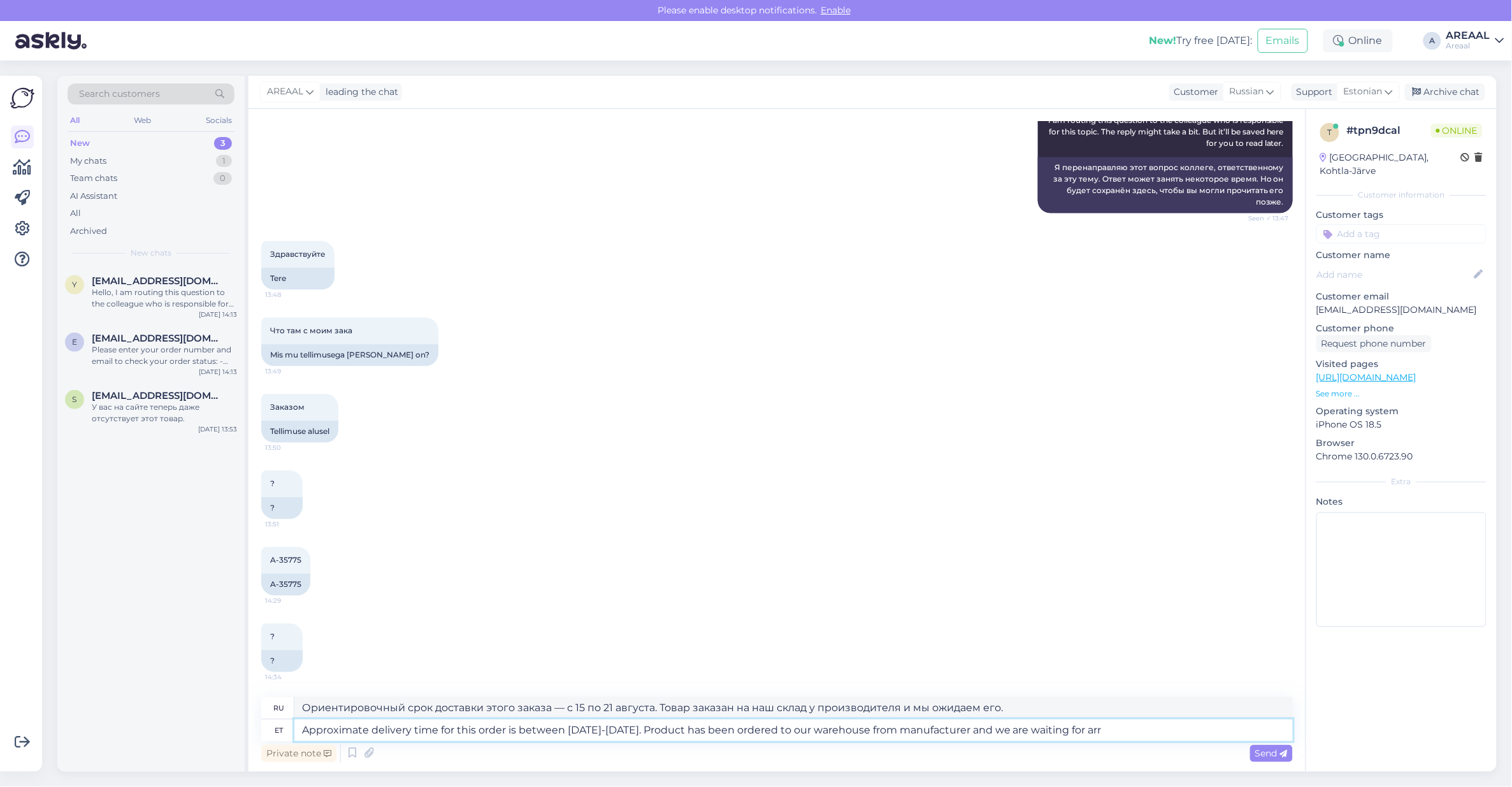
type textarea "Approximate delivery time for this order is between 15-21 August. Product has b…"
type textarea "Ориентировочный срок поставки этого заказа — с 15 по 21 августа. Товар заказан …"
type textarea "Approximate delivery time for this order is between 15-21 August. Product has b…"
type textarea "Ориентировочный срок доставки этого заказа — с 15 по 21 августа. Товар заказан …"
click at [1147, 723] on textarea "Approximate delivery time for this order is between 15-21 August. Product has b…" at bounding box center [794, 730] width 998 height 22
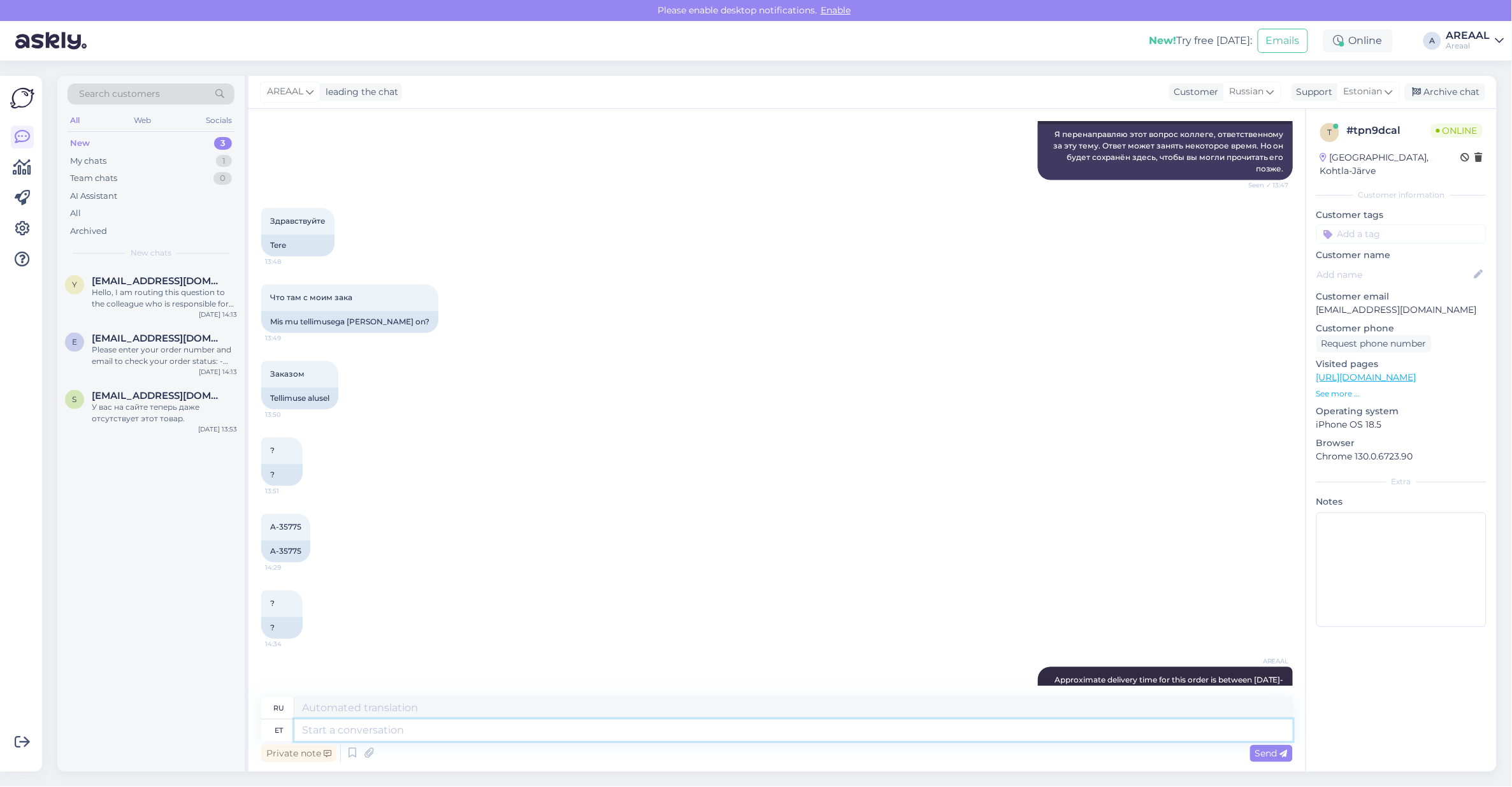
scroll to position [1340, 0]
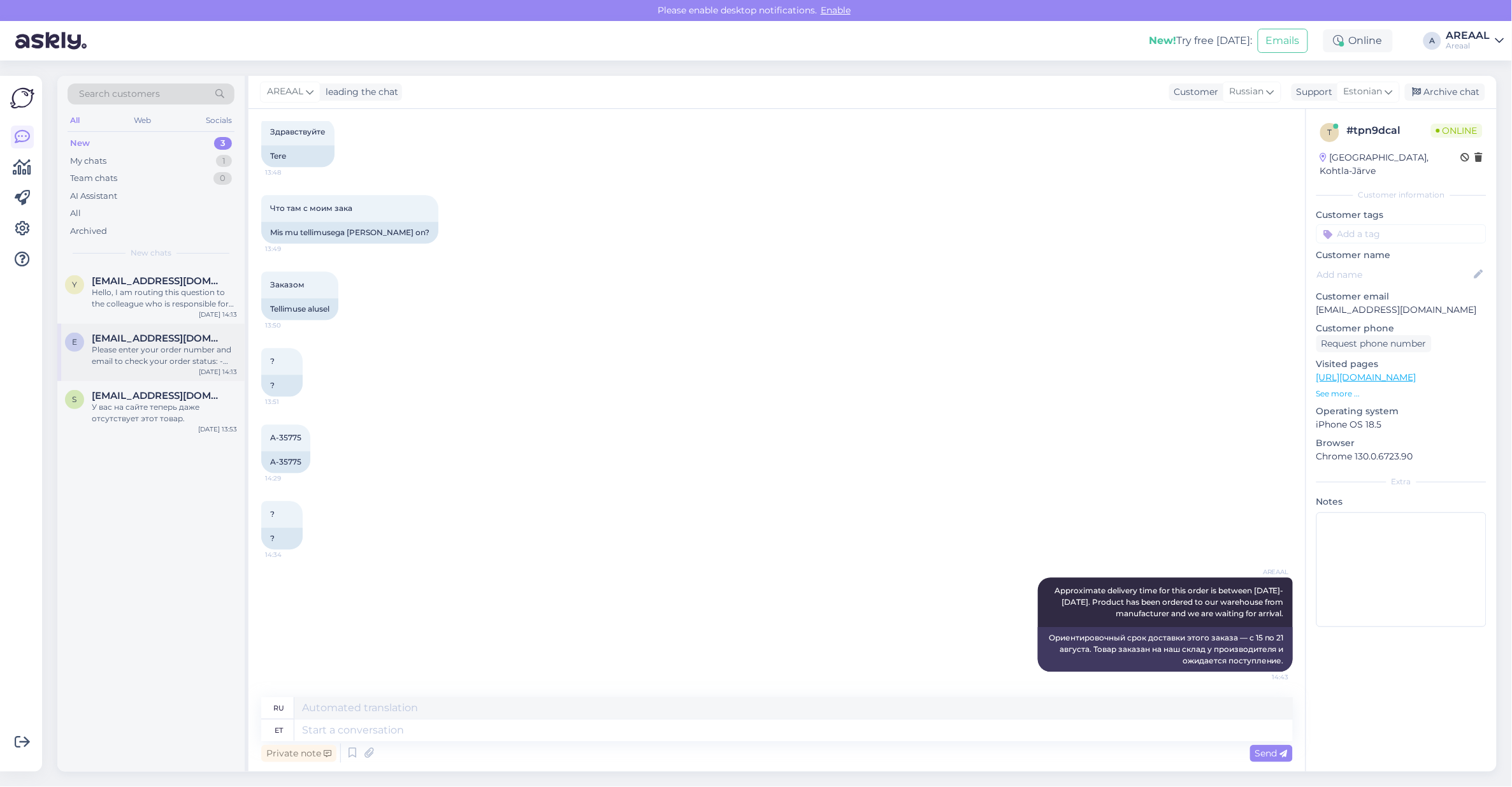
click at [115, 350] on div "Please enter your order number and email to check your order status: - [URL][DO…" at bounding box center [164, 356] width 145 height 23
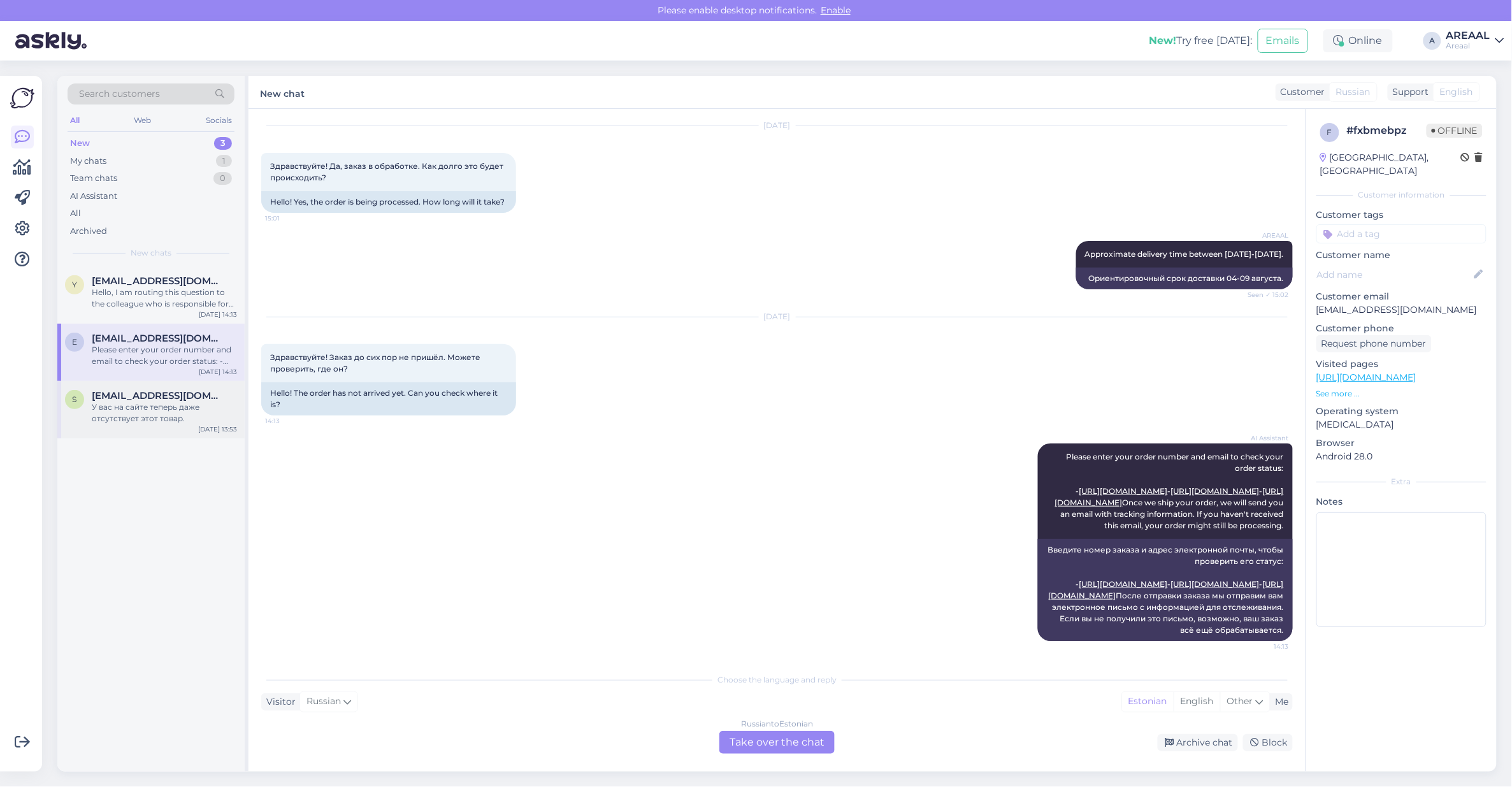
click at [136, 403] on div "У вас на сайте теперь даже отсутствует этот товар." at bounding box center [164, 413] width 145 height 23
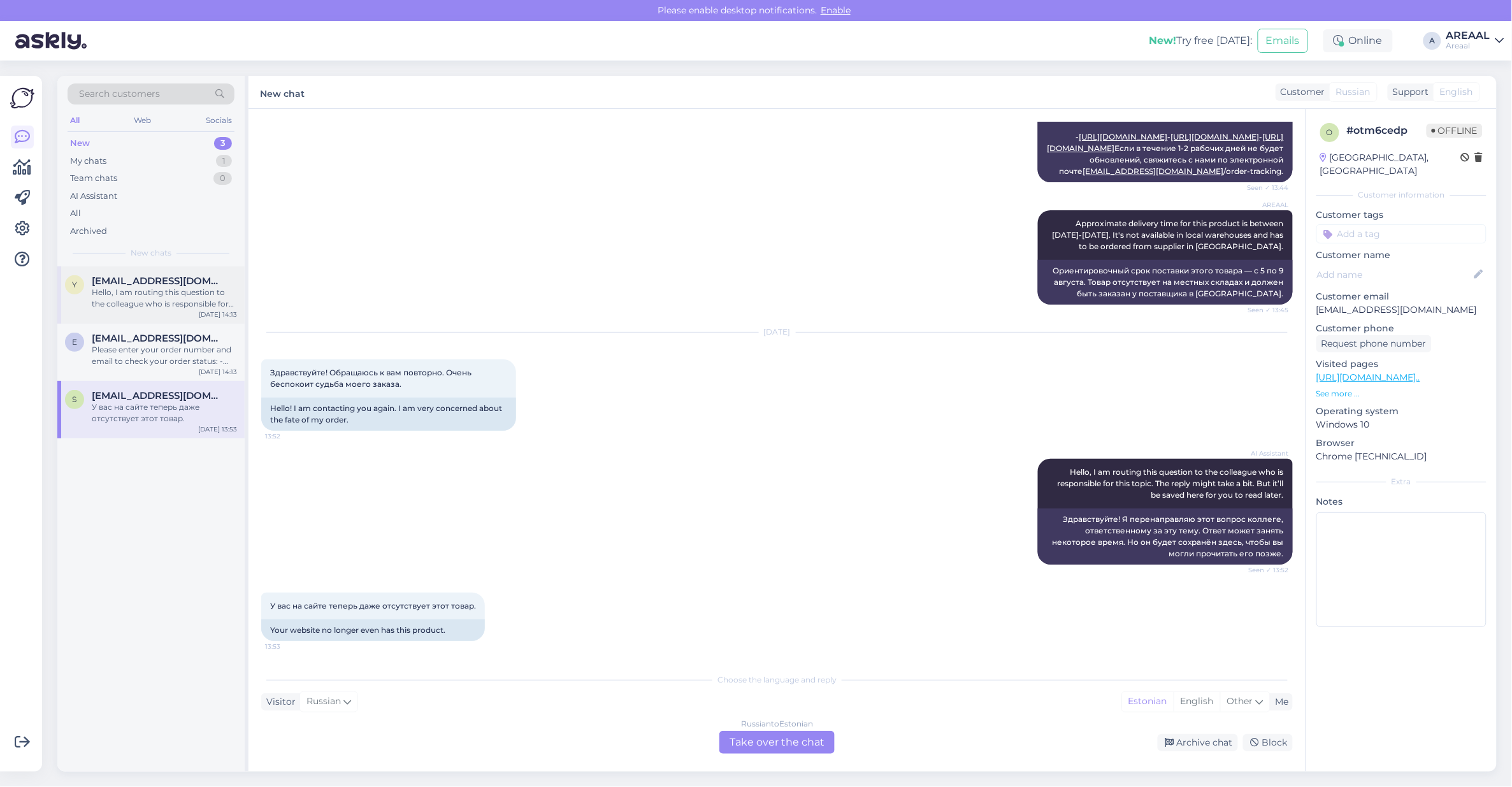
click at [177, 295] on div "Hello, I am routing this question to the colleague who is responsible for this …" at bounding box center [164, 299] width 145 height 23
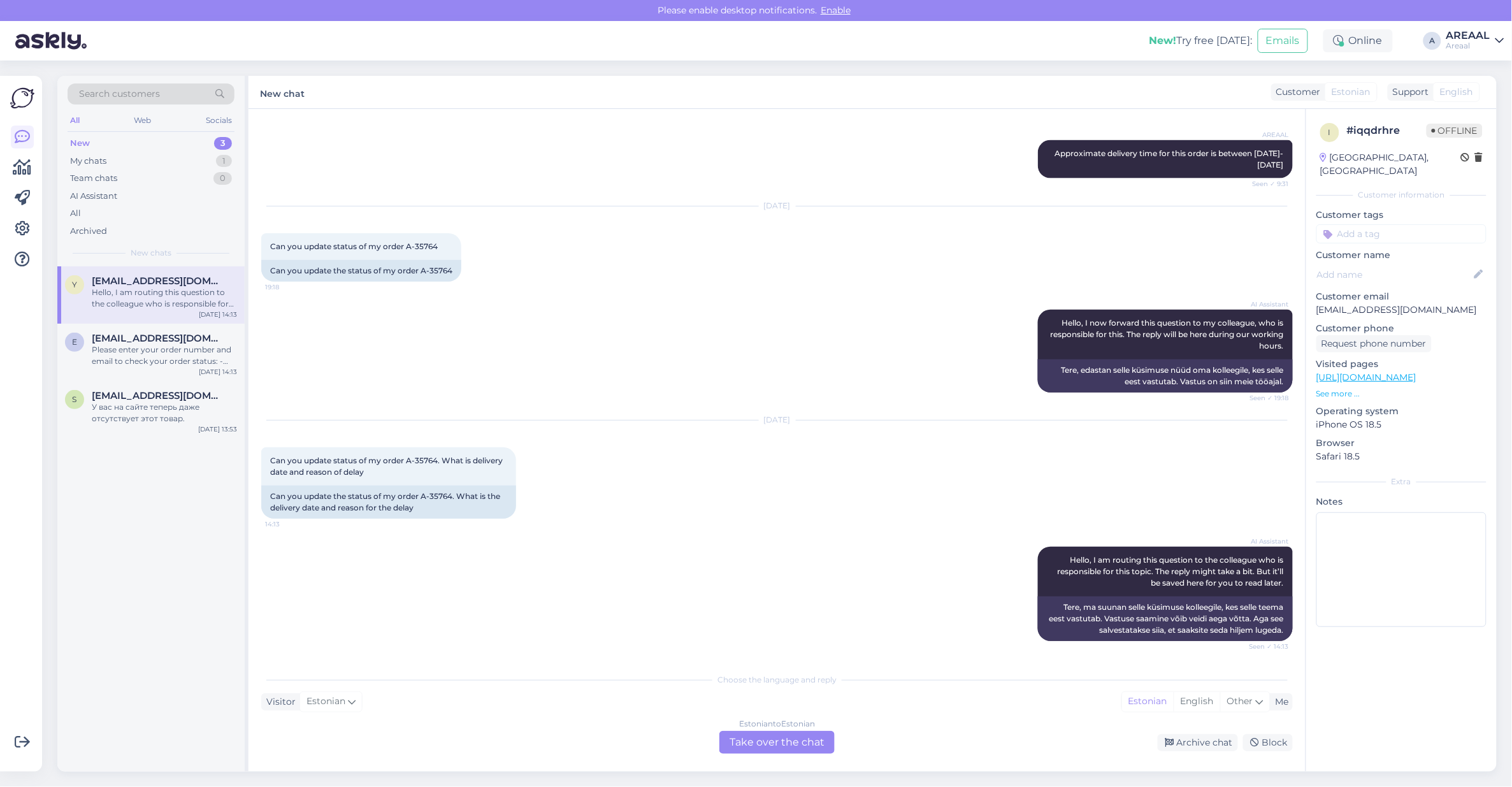
click at [770, 741] on div "Estonian to Estonian Take over the chat" at bounding box center [776, 742] width 115 height 23
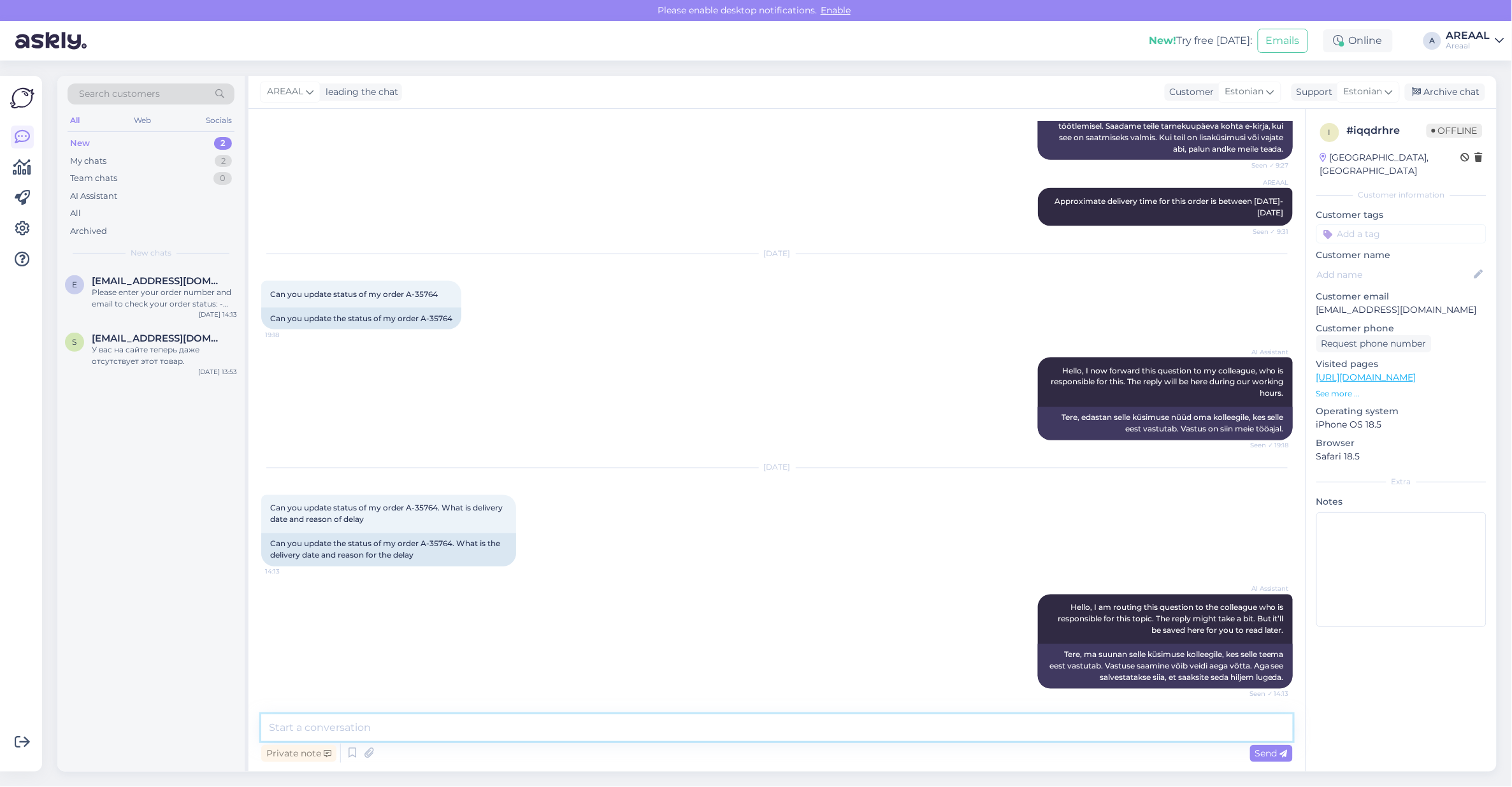
click at [776, 737] on textarea at bounding box center [777, 728] width 1031 height 27
drag, startPoint x: 814, startPoint y: 706, endPoint x: 814, endPoint y: 720, distance: 14.0
click at [814, 708] on div "Chat started Jul 31 2025 Tere Tellimus A-3576. 9:25 Hello Order A-3576. AI Assi…" at bounding box center [777, 440] width 1057 height 663
click at [814, 720] on textarea "Tere! Teie saadetud e-mailile vastatakse tänase päeva jooksul." at bounding box center [777, 728] width 1031 height 27
paste textarea "Hello! The email you sent will be answered within today"
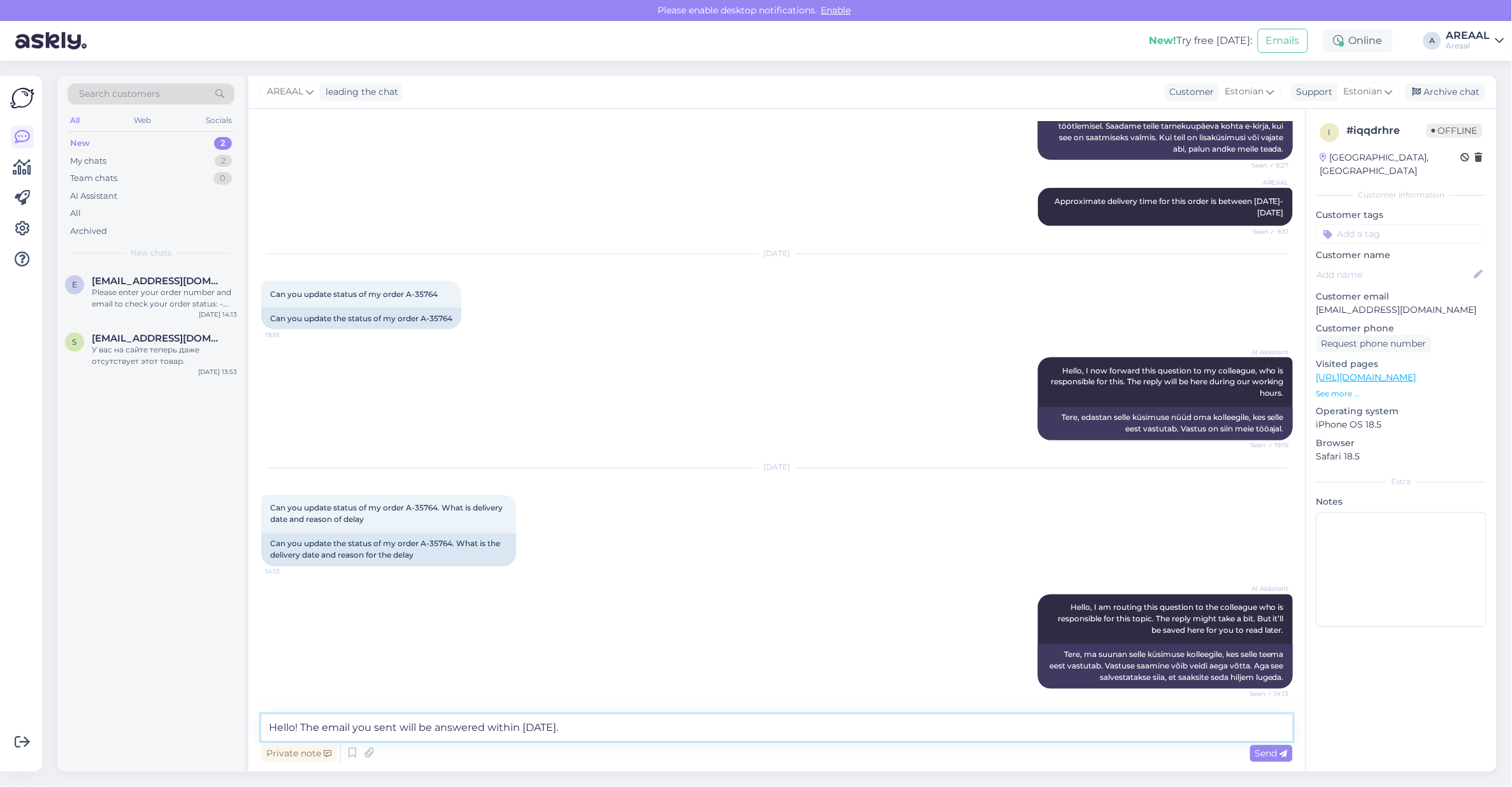
click at [329, 720] on textarea "Hello! The email you sent will be answered within today." at bounding box center [777, 728] width 1031 height 27
type textarea "Hello! The e-mail you sent will be answered within [DATE]."
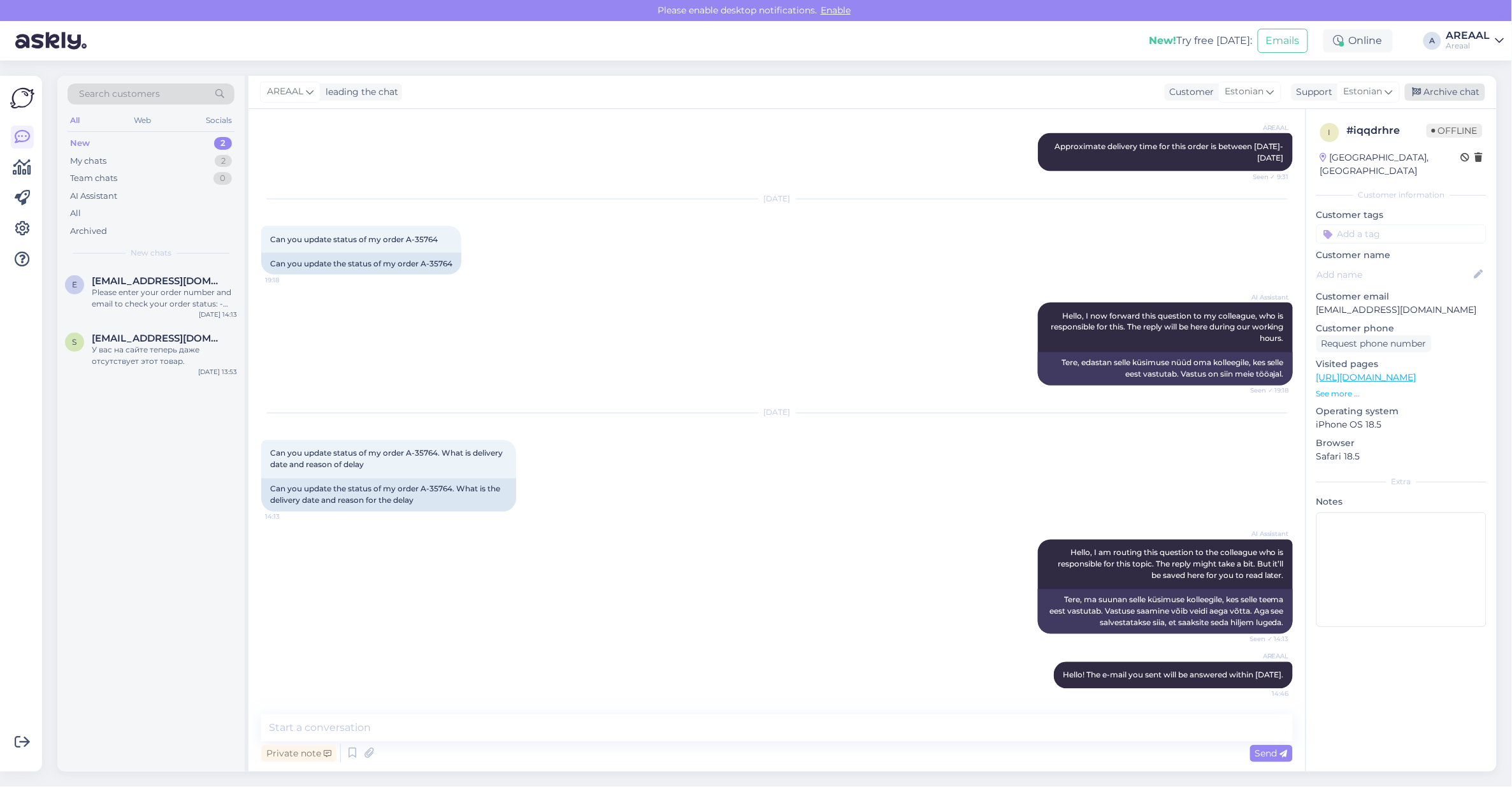
click at [1472, 93] on div "Archive chat" at bounding box center [1445, 92] width 80 height 17
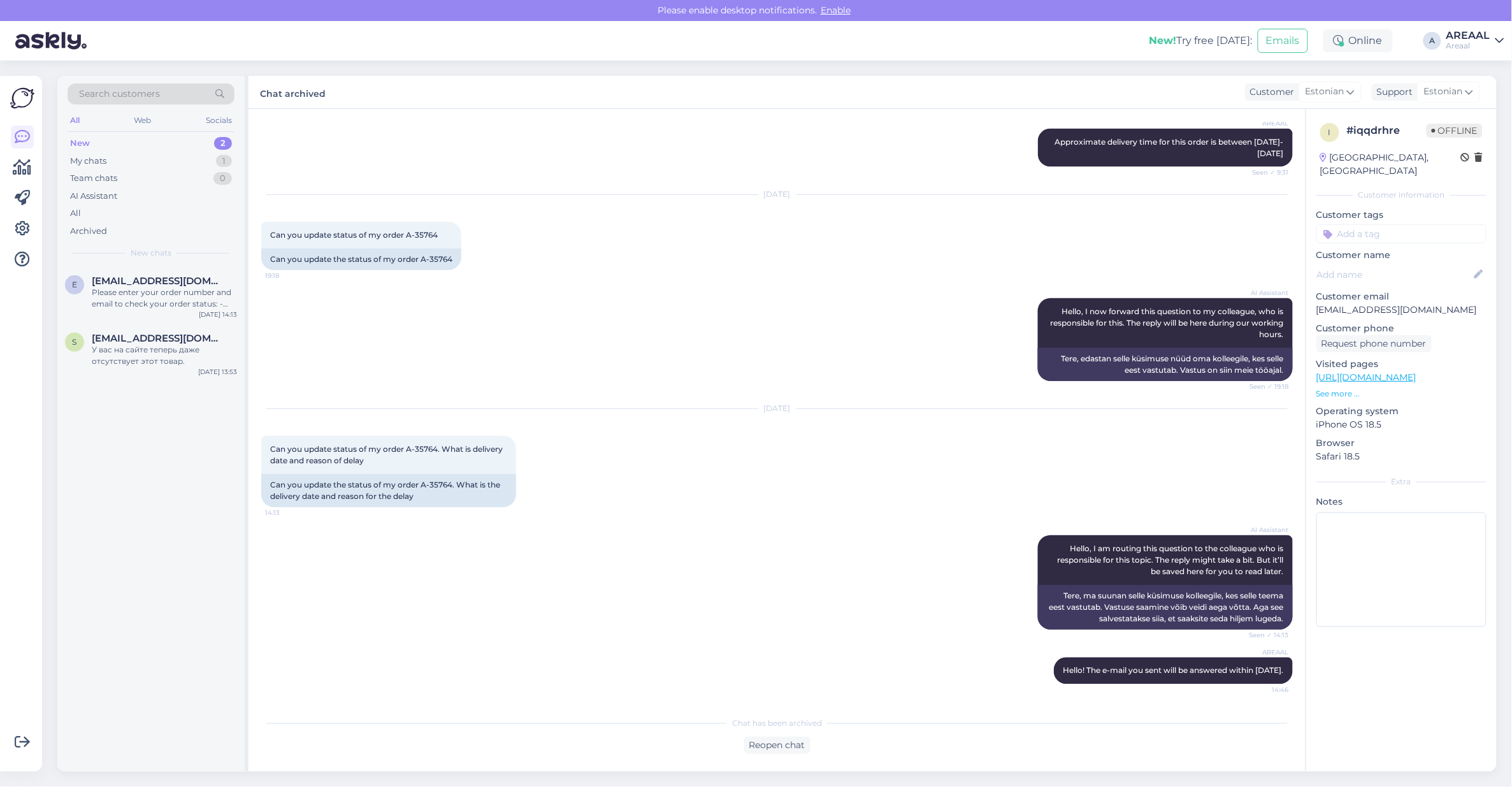
click at [356, 346] on div "AI Assistant Hello, I now forward this question to my colleague, who is respons…" at bounding box center [777, 339] width 1031 height 111
click at [214, 287] on div "Please enter your order number and email to check your order status: - [URL][DO…" at bounding box center [164, 299] width 145 height 23
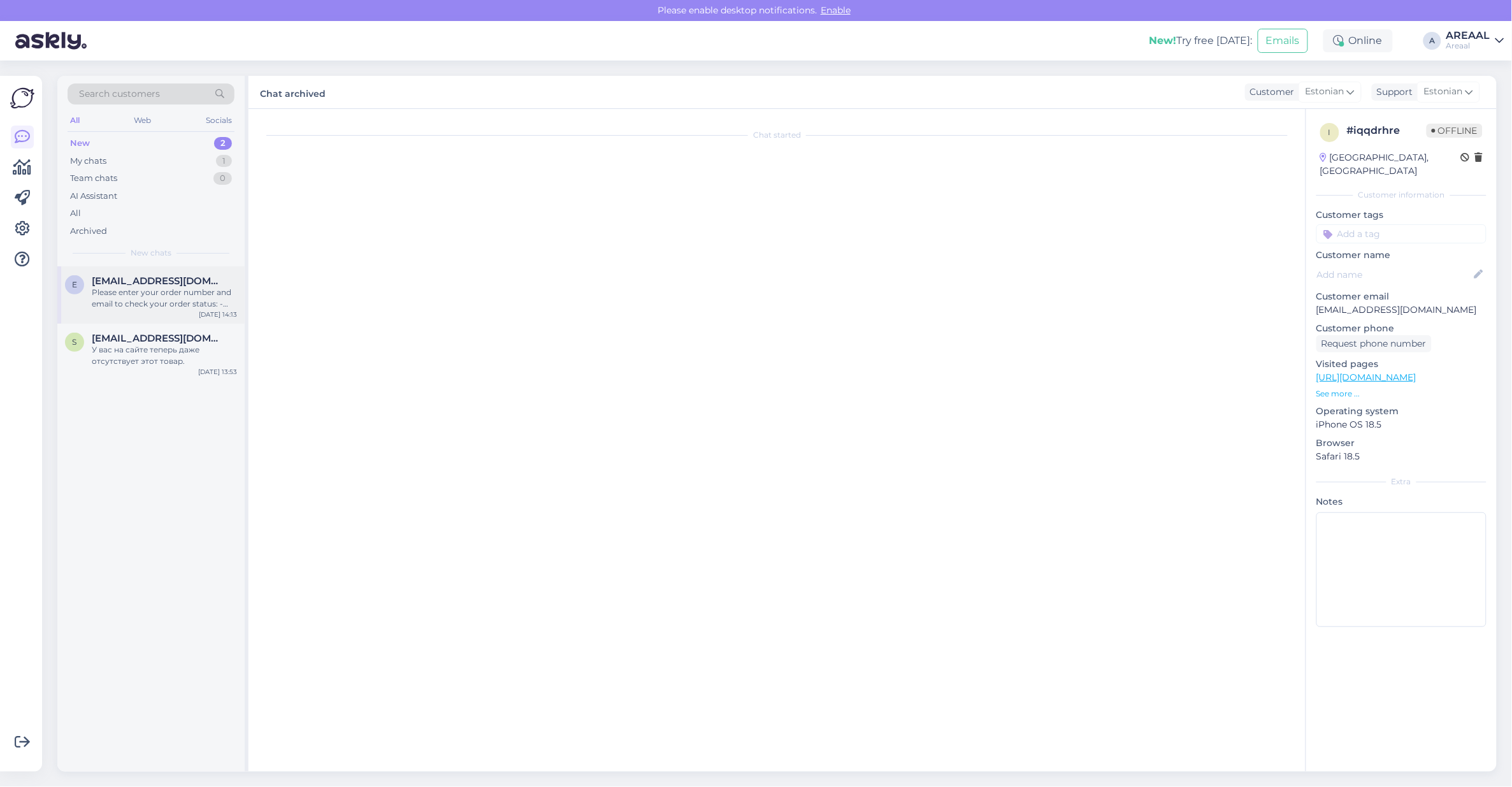
scroll to position [536, 0]
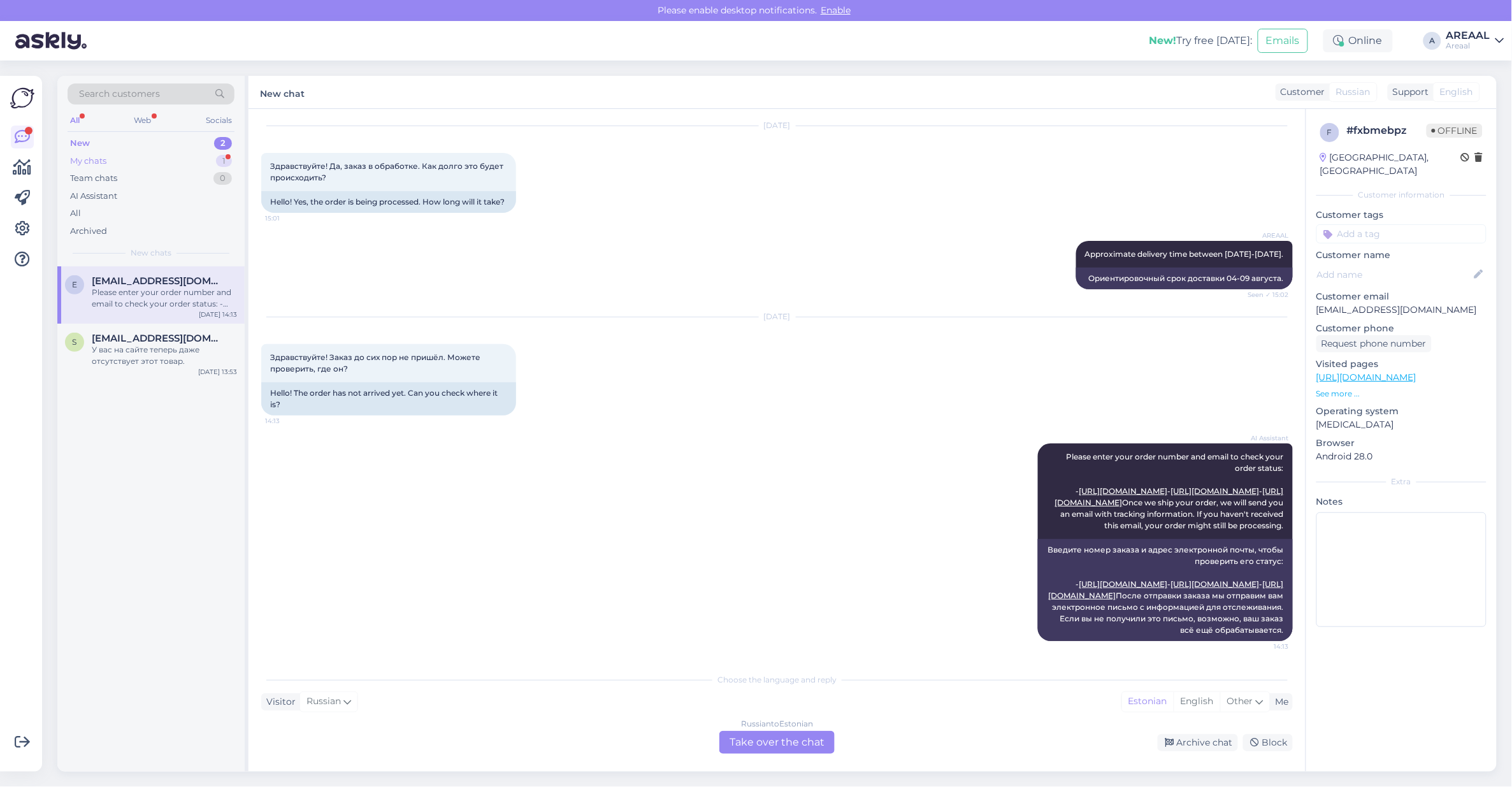
click at [192, 163] on div "My chats 1" at bounding box center [151, 160] width 167 height 18
click at [150, 291] on div "Что - то долго, изначально было написано 3-7 дня… потом 2 недели … 15 число это…" at bounding box center [164, 299] width 145 height 23
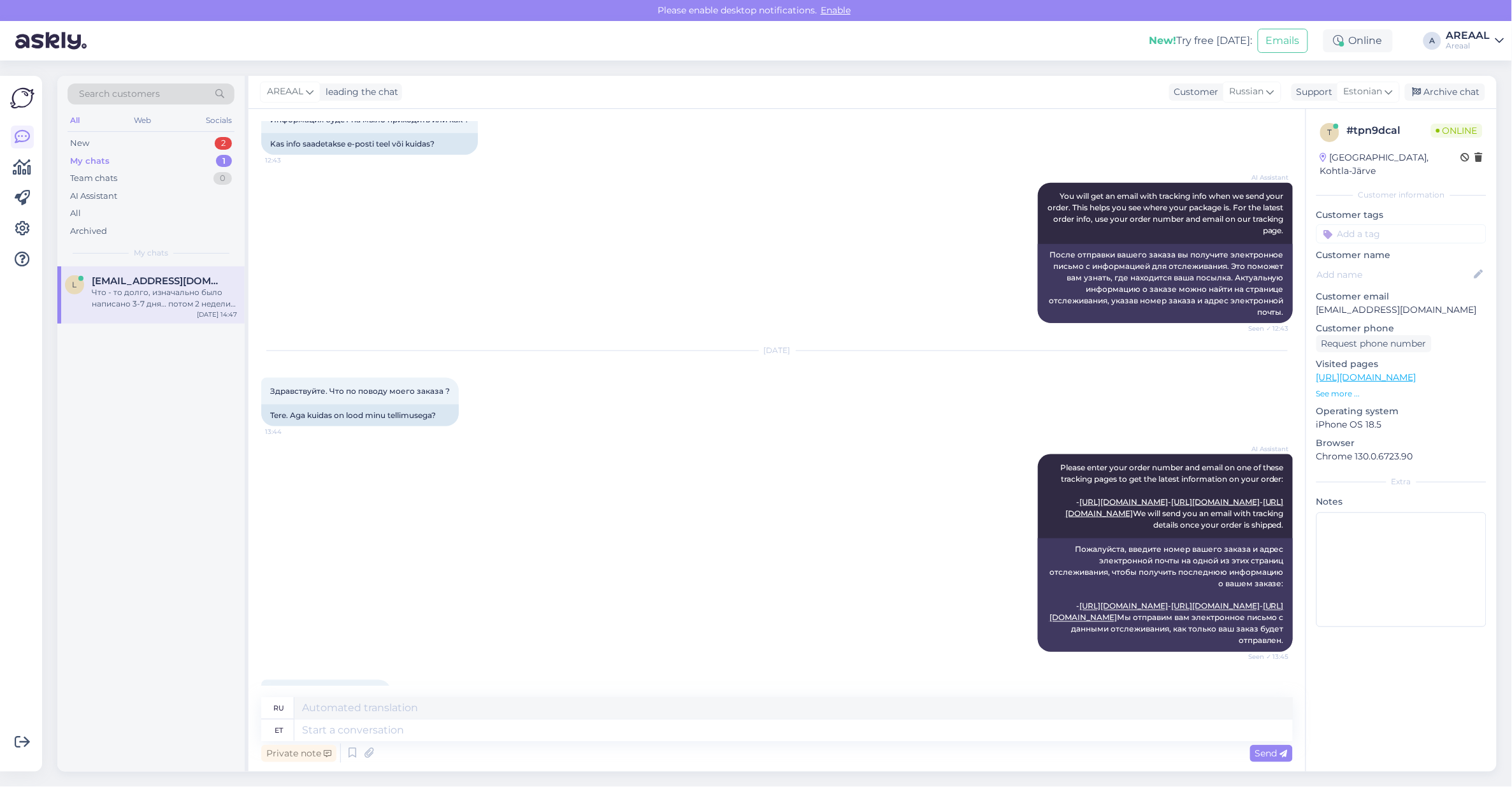
scroll to position [1463, 0]
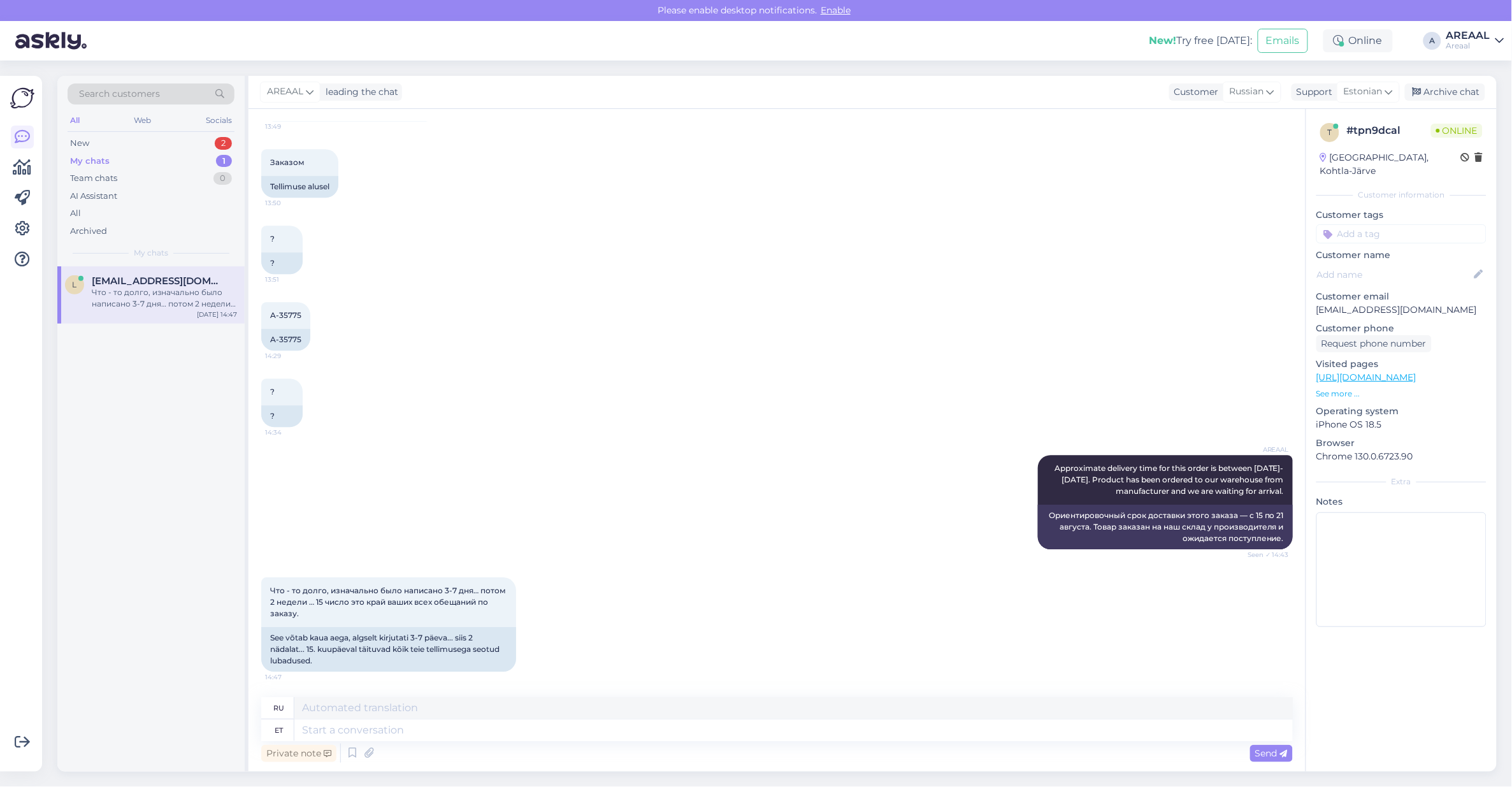
click at [889, 293] on div "A-35775 14:29 A-35775" at bounding box center [777, 326] width 1031 height 76
click at [899, 734] on textarea at bounding box center [794, 730] width 998 height 22
type textarea "3-7"
type textarea "3-7 tööpäeva tar"
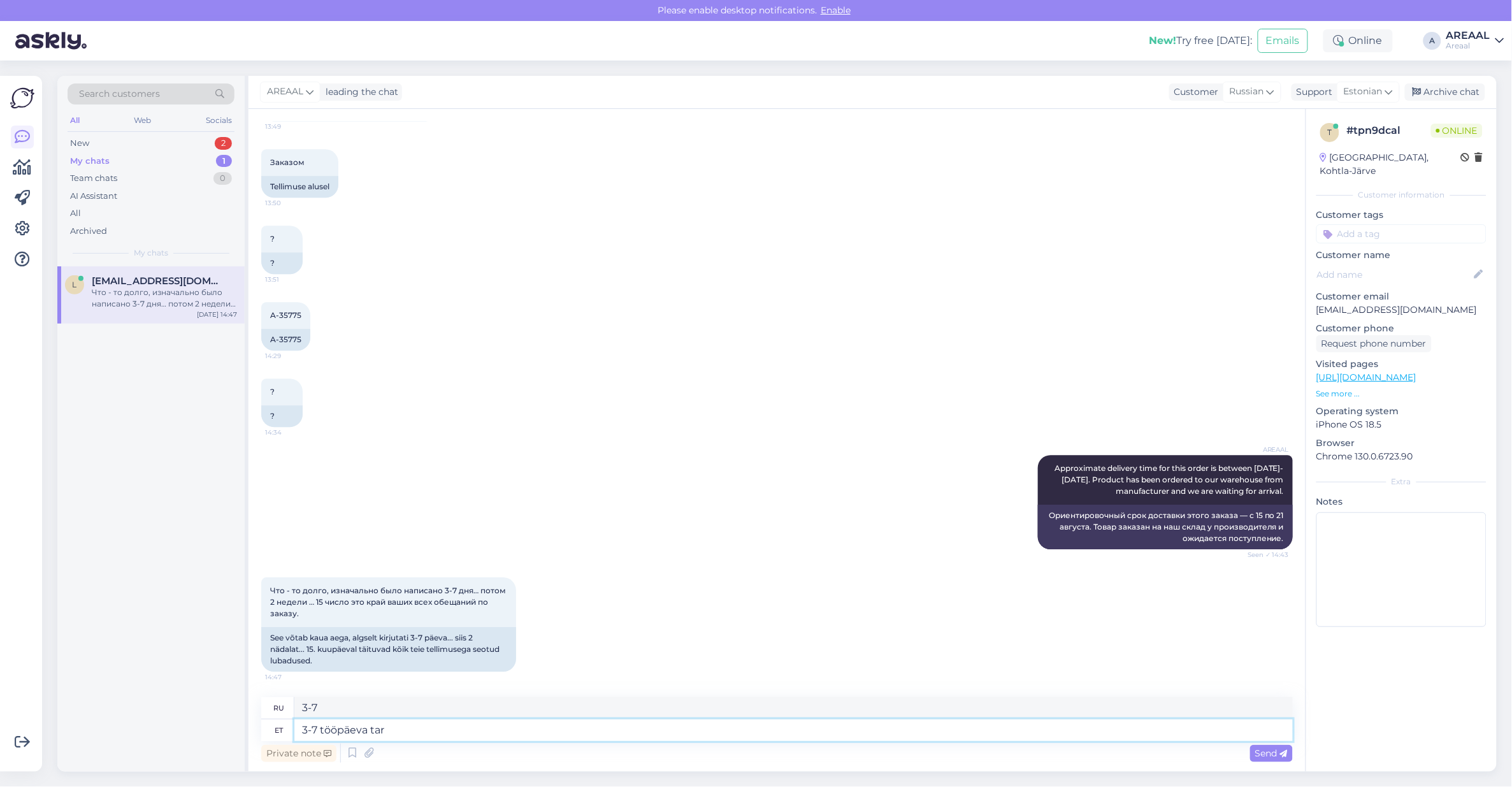
type textarea "3-7 рабочих дней"
type textarea "3-7 tööpäeva tarneaeg keh"
type textarea "Срок доставки 3–7 рабочих дней"
type textarea "3-7 tööpäeva tarneaeg kehtib ain"
type textarea "Срок доставки составляет 3–7 рабочих дней."
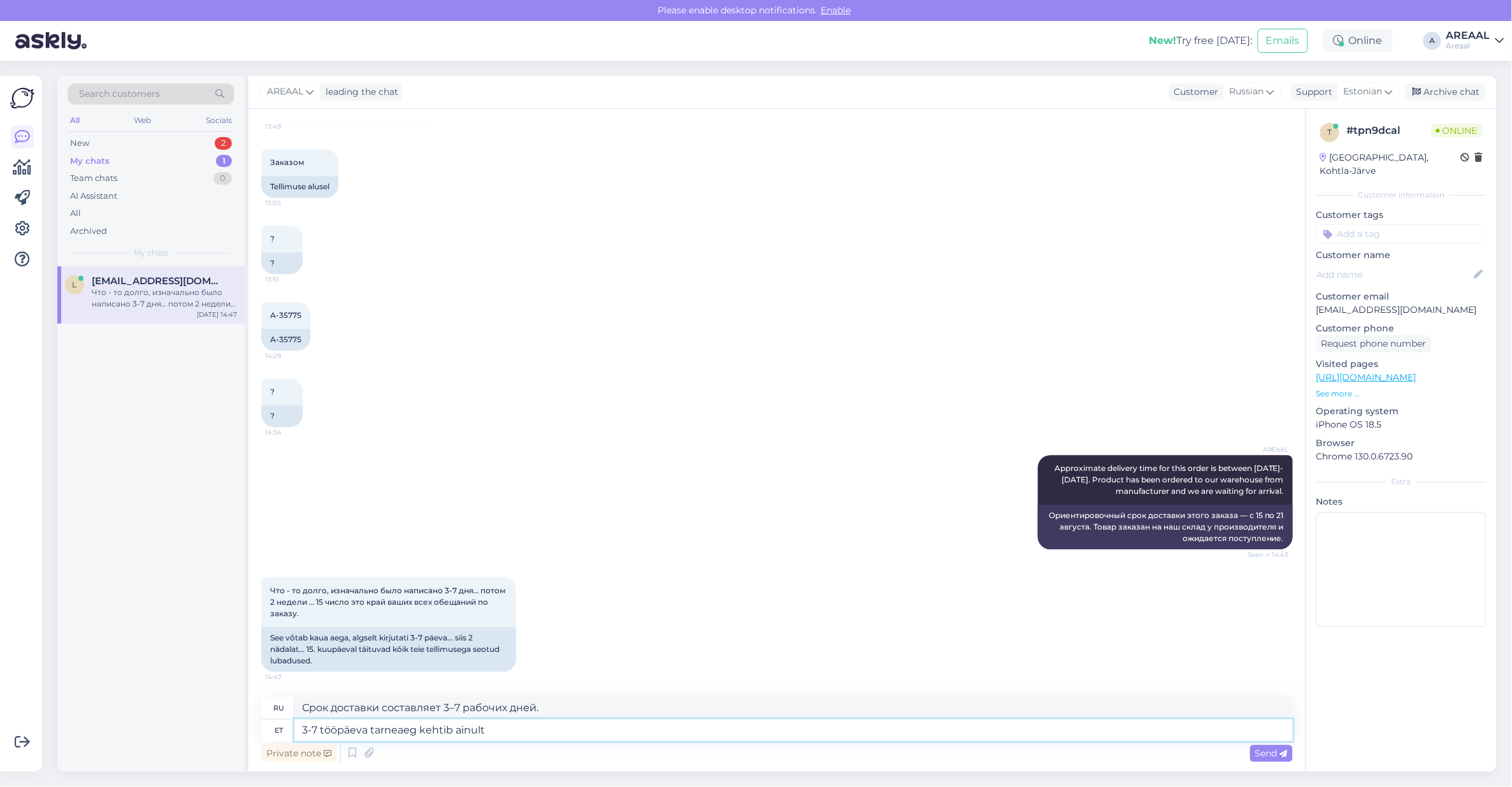
type textarea "3-7 tööpäeva tarneaeg kehtib ainult o"
type textarea "Срок доставки составляет всего 3–7 рабочих дней."
type textarea "3-7 tööpäeva tarneaeg kehtib ainult laosolevale"
type textarea "Срок доставки от 3 до 7 рабочих дней применяется только к товарам, имеющимся в …"
type textarea "3-7 tööpäeva tarneaeg kehtib ainult laosolevale kaubale."
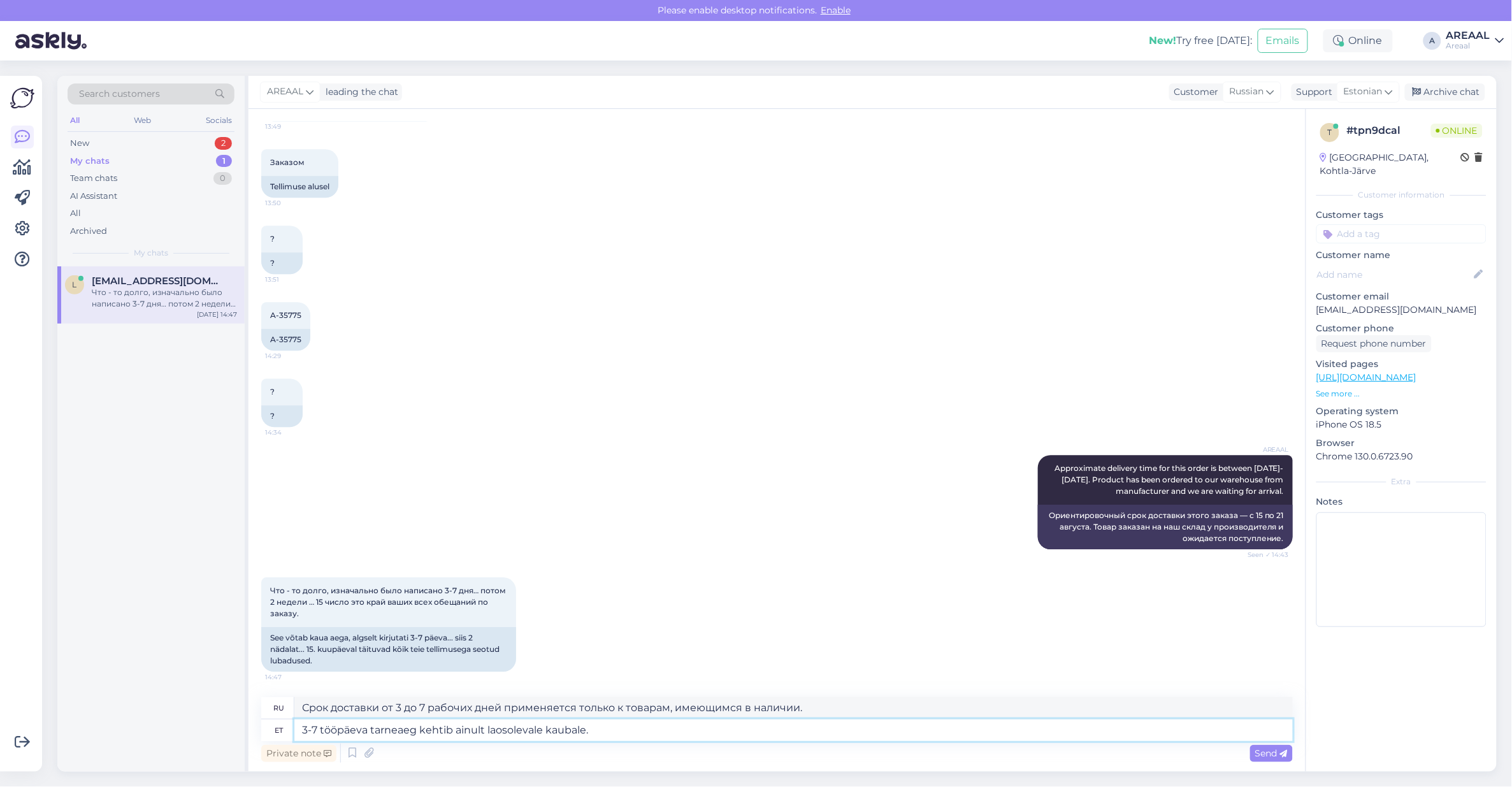
type textarea "Срок доставки 3–7 рабочих дней распространяется только на товары, имеющиеся в н…"
type textarea "3-7 tööpäeva tarneaeg kehtib ainult laosolevale kaubale. Oleme kodu"
type textarea "Срок доставки 3–7 рабочих дней распространяется только на товары, имеющиеся на …"
type textarea "3-7 tööpäeva tarneaeg kehtib ainult laosolevale kaubale. Oleme kodulehele lisa"
type textarea "Срок доставки 3–7 рабочих дней. Только для товаров в наличии. Мы на сайте."
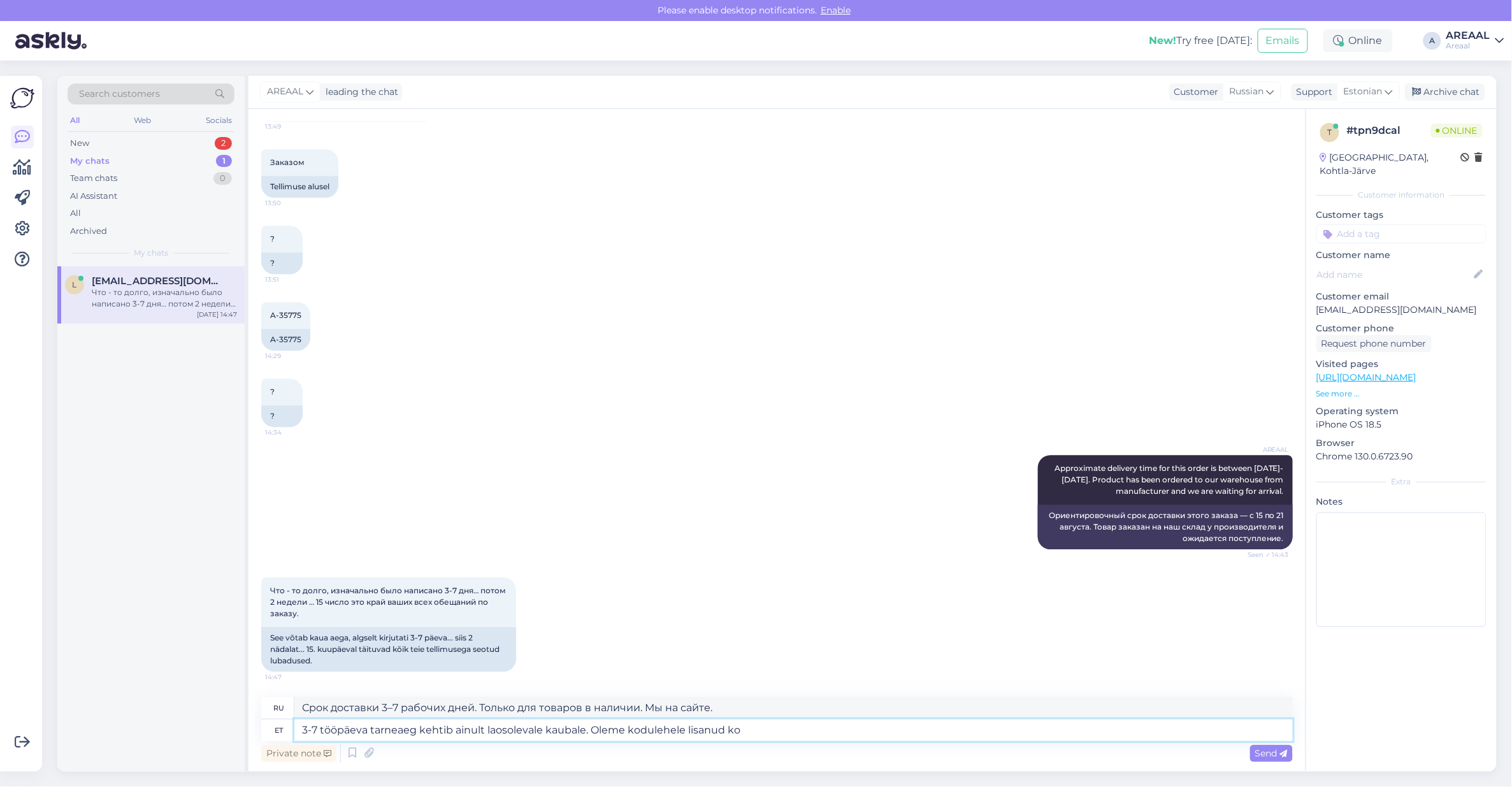
type textarea "3-7 tööpäeva tarneaeg kehtib ainult laosolevale kaubale. Oleme kodulehele lisan…"
type textarea "Срок доставки 3–7 рабочих дней распространяется только на товары, имеющиеся в н…"
type textarea "3-7 tööpäeva tarneaeg kehtib ainult laosolevale kaubale. Oleme kodulehele lisan…"
type textarea "Срок доставки составляет от 3 до 7 рабочих дней. Только для товаров, имеющихся …"
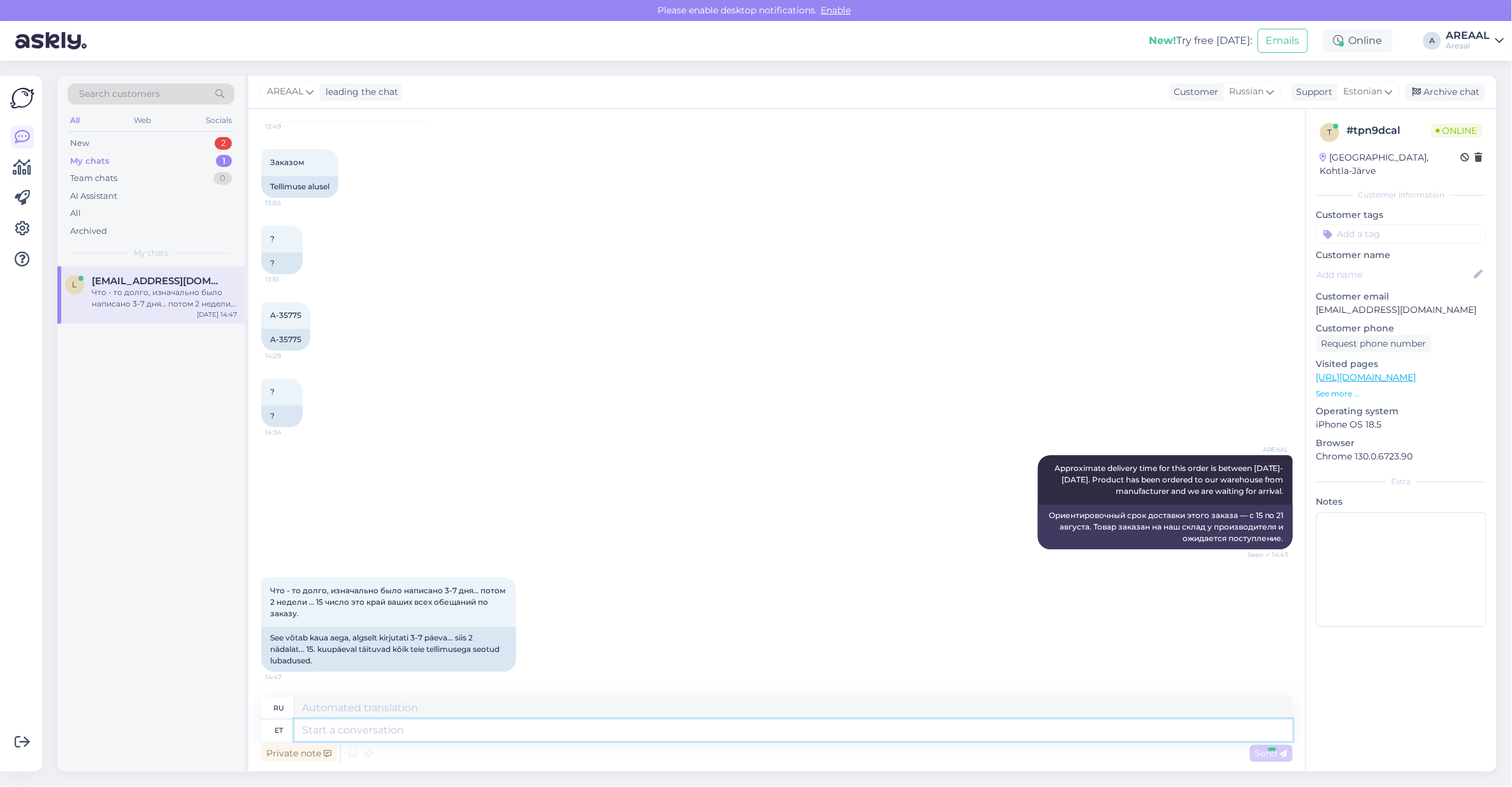
scroll to position [1574, 0]
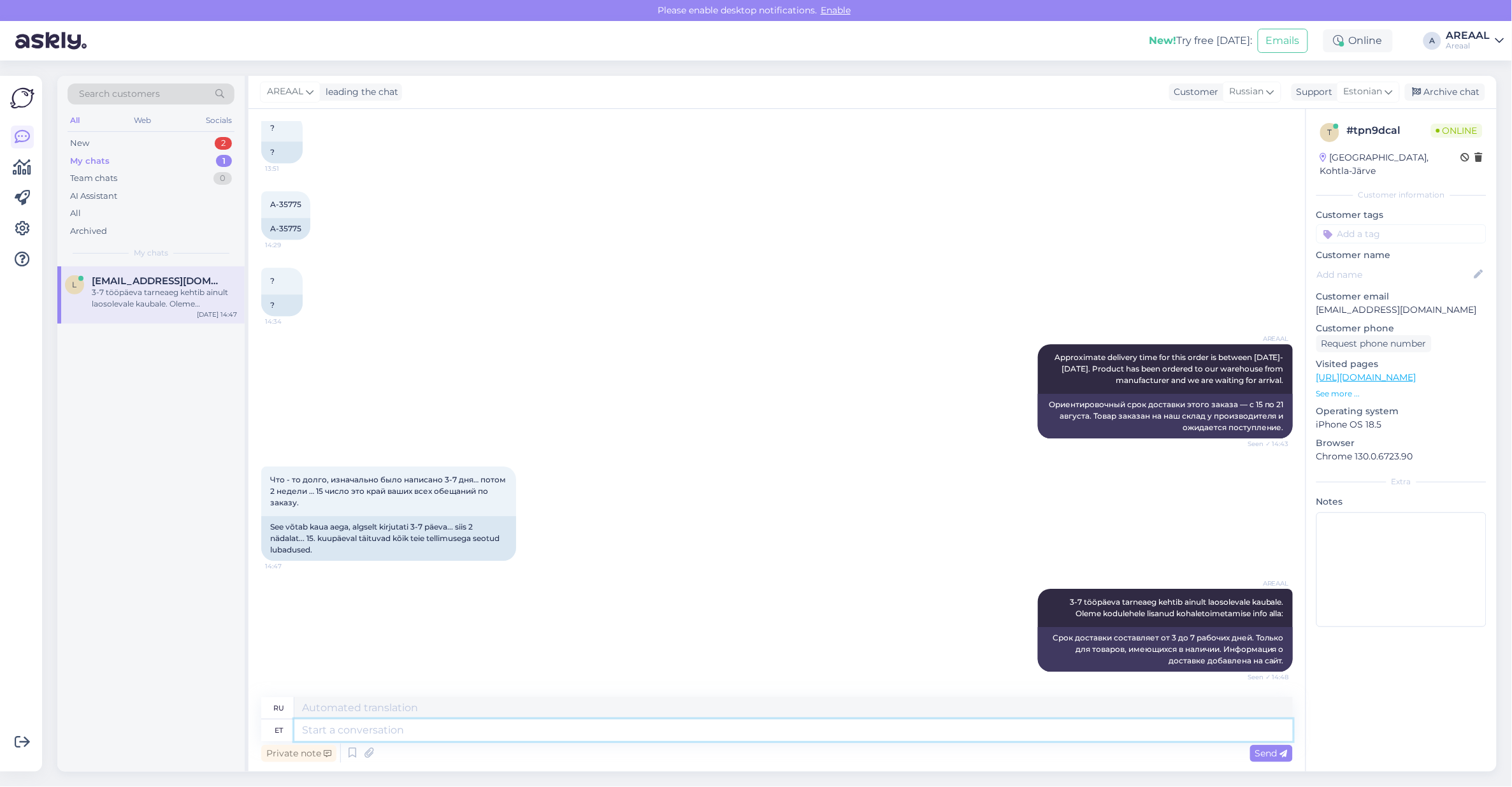
click at [1053, 725] on textarea at bounding box center [794, 730] width 998 height 22
paste textarea "Указанные сроки являются предварительными и уточняются после оформления и оплат…"
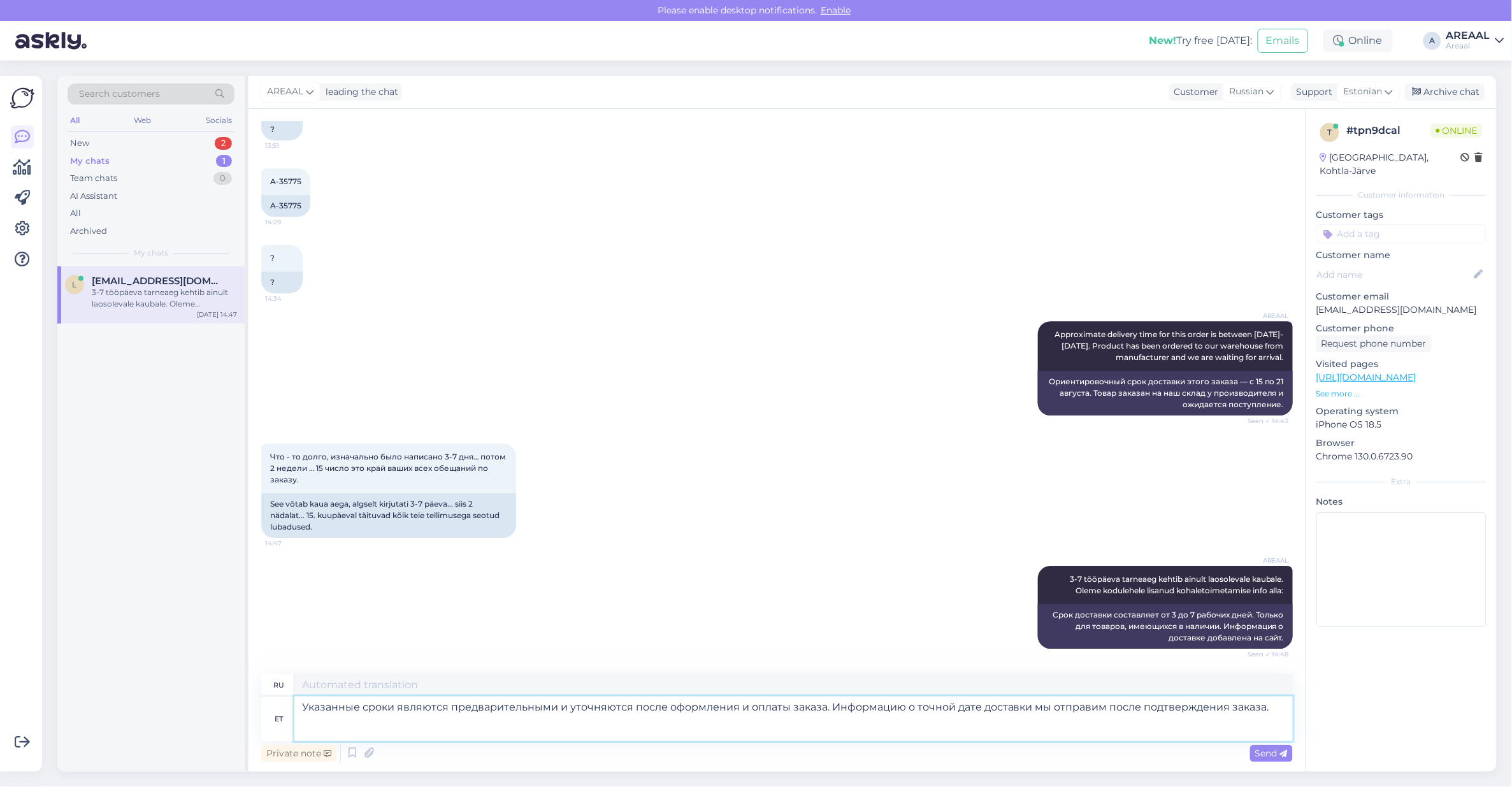
type textarea "Указанные сроки являются предварительными и уточняются после оформления и оплат…"
click at [1044, 688] on textarea "Срок доставки от 3 до 7 рабочих дней распространяется только на товары, имеющие…" at bounding box center [794, 685] width 998 height 22
paste textarea "казанные сроки являются предварительными и уточняются после оформления и оплаты…"
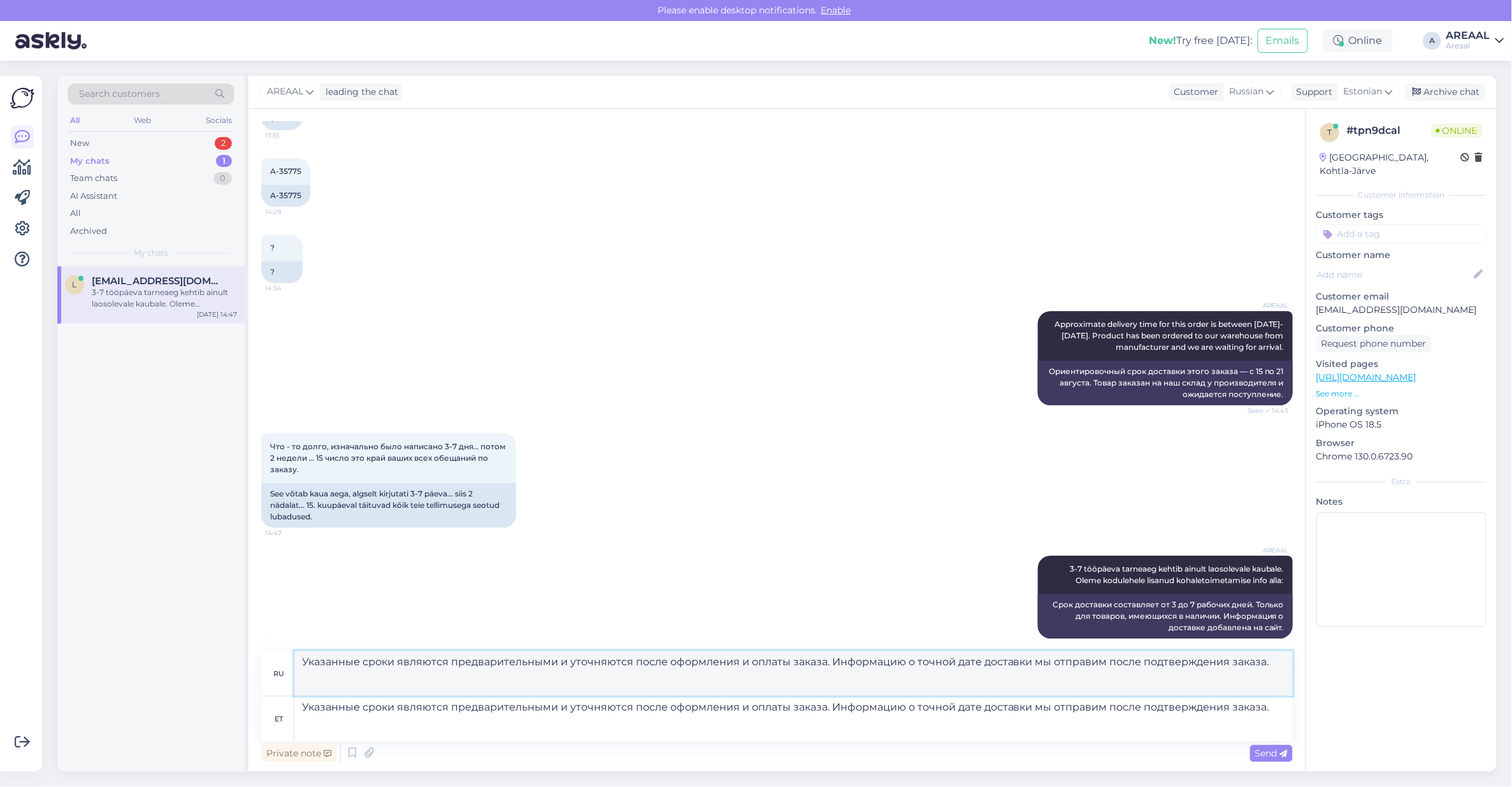
type textarea "Указанные сроки являются предварительными и будут уточнены после оформления и о…"
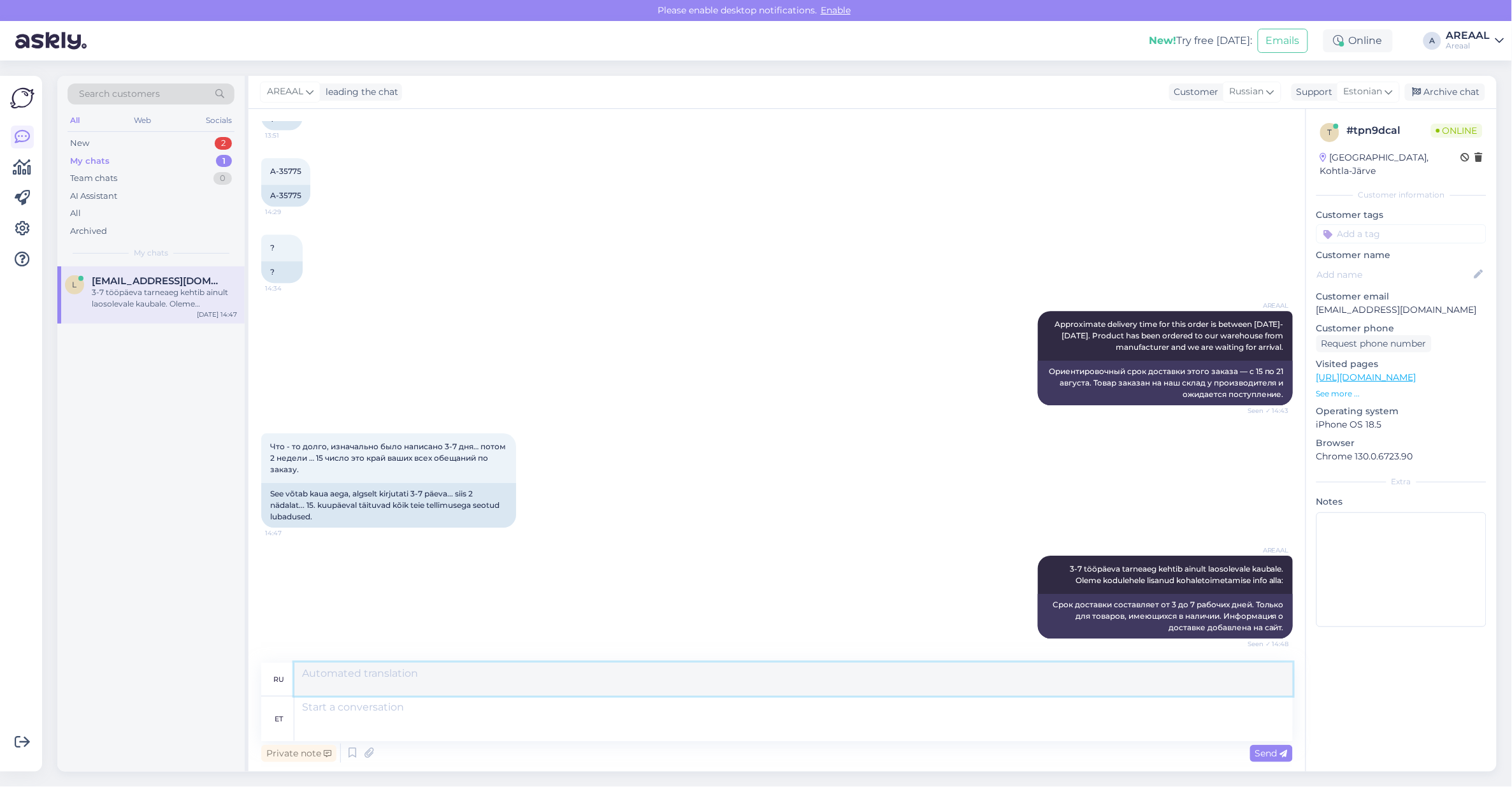
scroll to position [1731, 0]
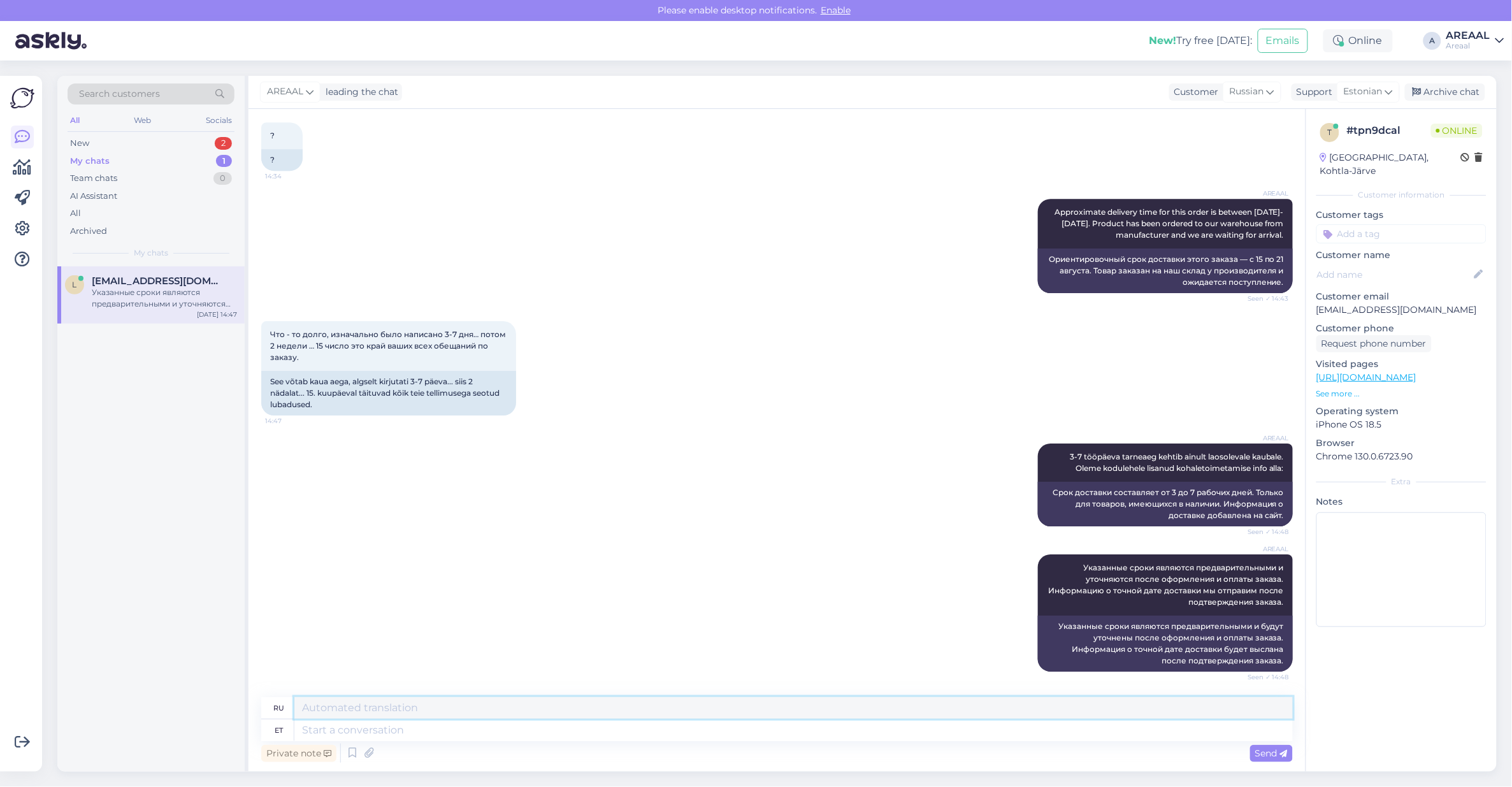
type textarea "K"
type textarea "Kui se"
type textarea "Если"
type textarea "Kui see ta"
type textarea "Если это"
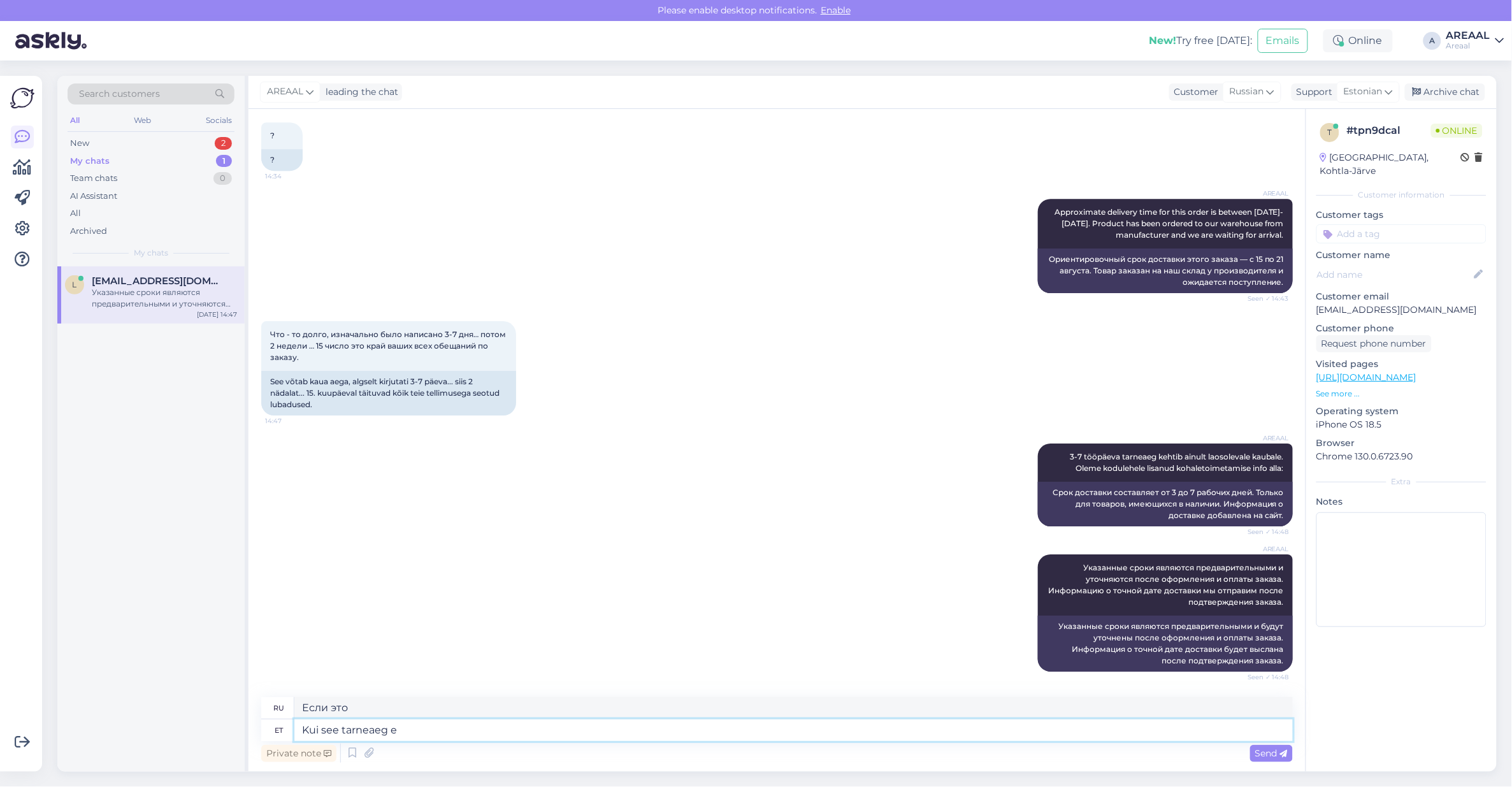
type textarea "Kui see tarneaeg ei"
type textarea "Если это время доставки"
type textarea "Kui see tarneaeg ei ole"
type textarea "Если этот срок доставки не"
type textarea "Kui see tarneaeg ei ole Teiej"
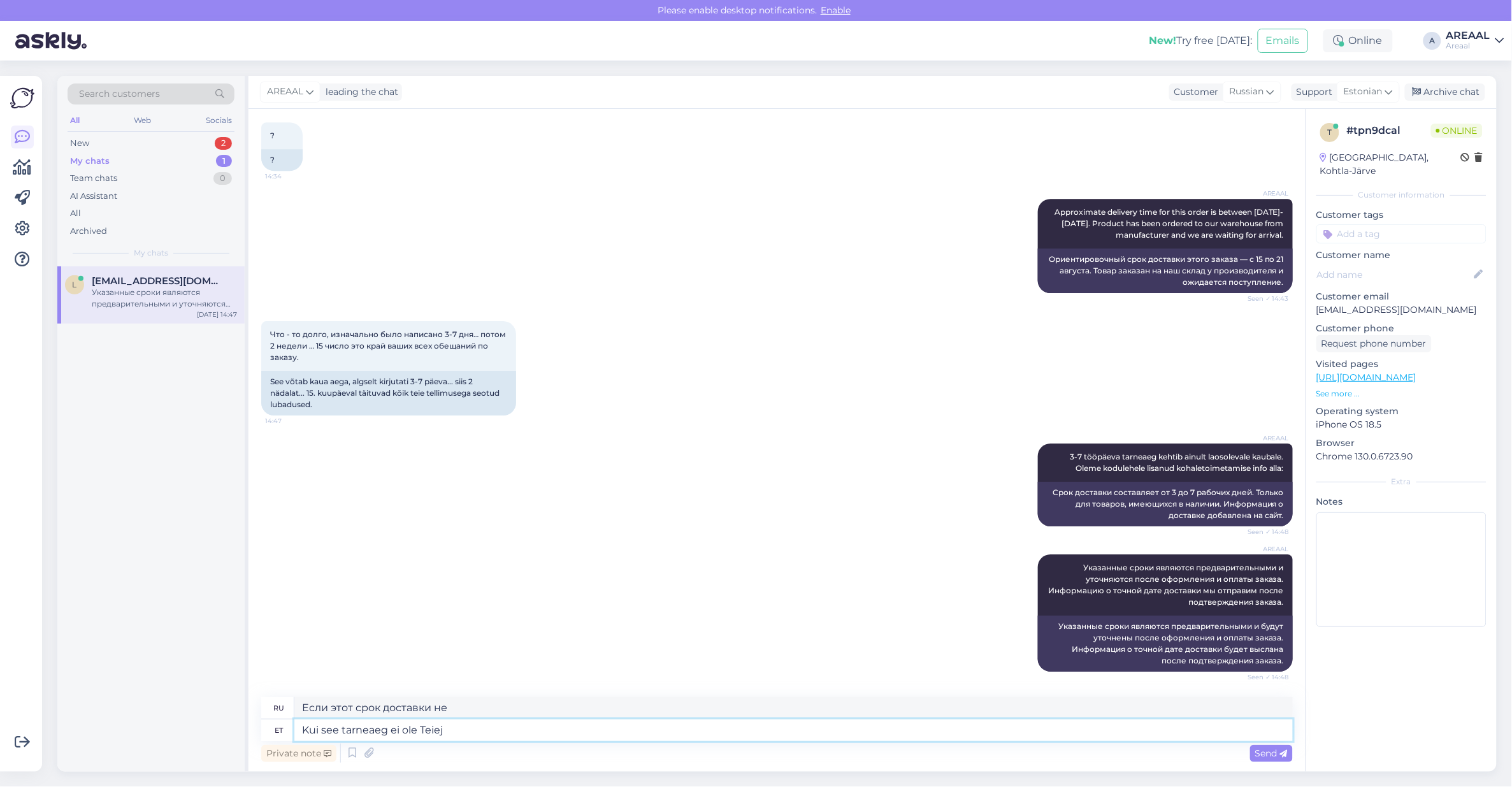
type textarea "Если это время доставки вам не подходит,"
type textarea "Kui see tarneaeg ei ole Teie jaoks"
type textarea "Если это время доставки вам не подходит"
type textarea "Kui see tarneaeg ei ole Teie jaoks sobilik, siis"
type textarea "Если это время доставки вам не подходит,"
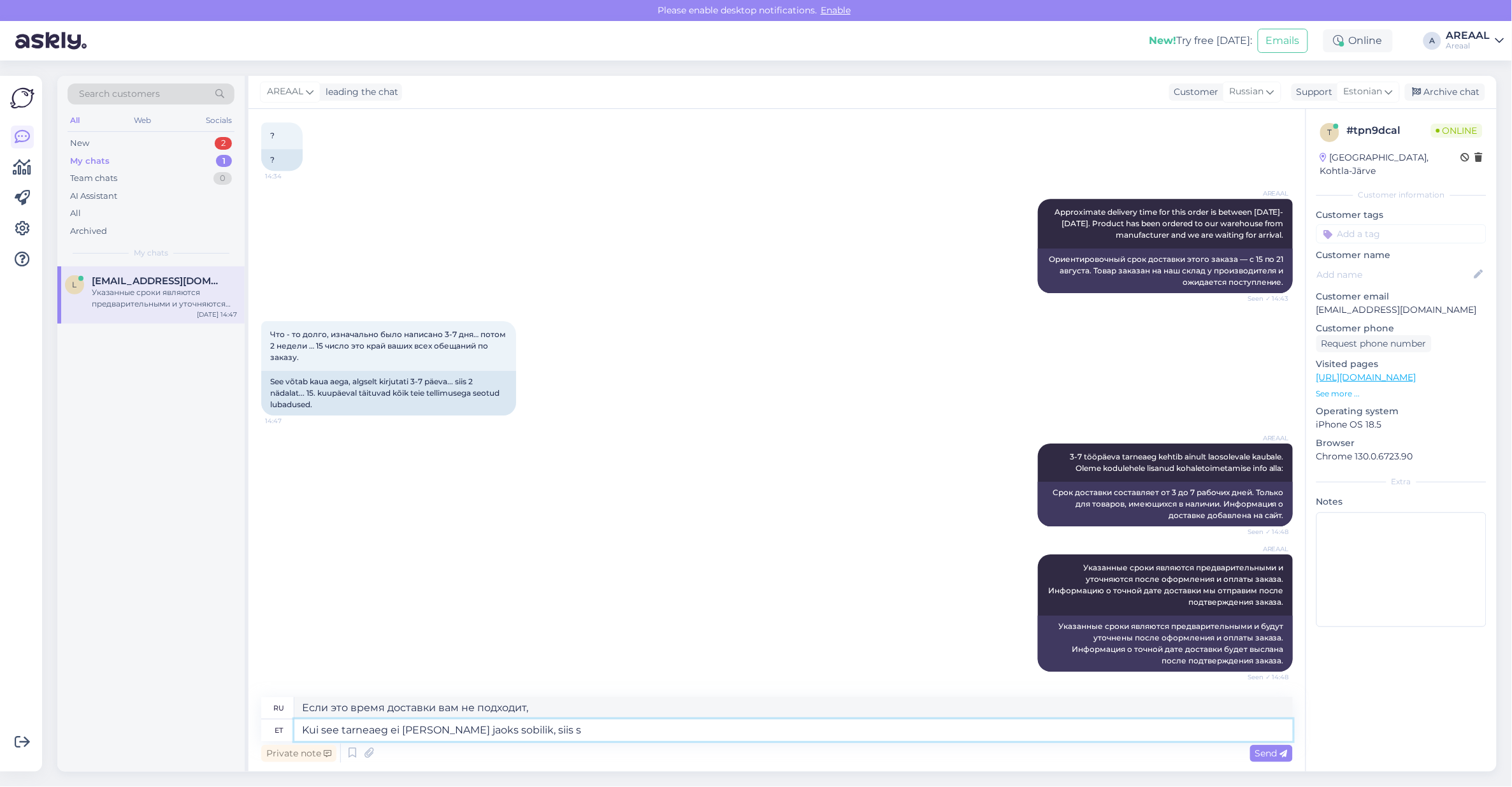
type textarea "Kui see tarneaeg ei ole Teie jaoks sobilik, siis sa"
type textarea "Если этот срок доставки вам не подходит, то"
type textarea "Kui see tarneaeg ei ole Teie jaoks sobilik, siis saame tel"
type textarea "Если это время доставки вам не подходит, мы можем"
type textarea "Kui see tarneaeg ei ole Teie jaoks sobilik, siis saame tellimuse tühistada n"
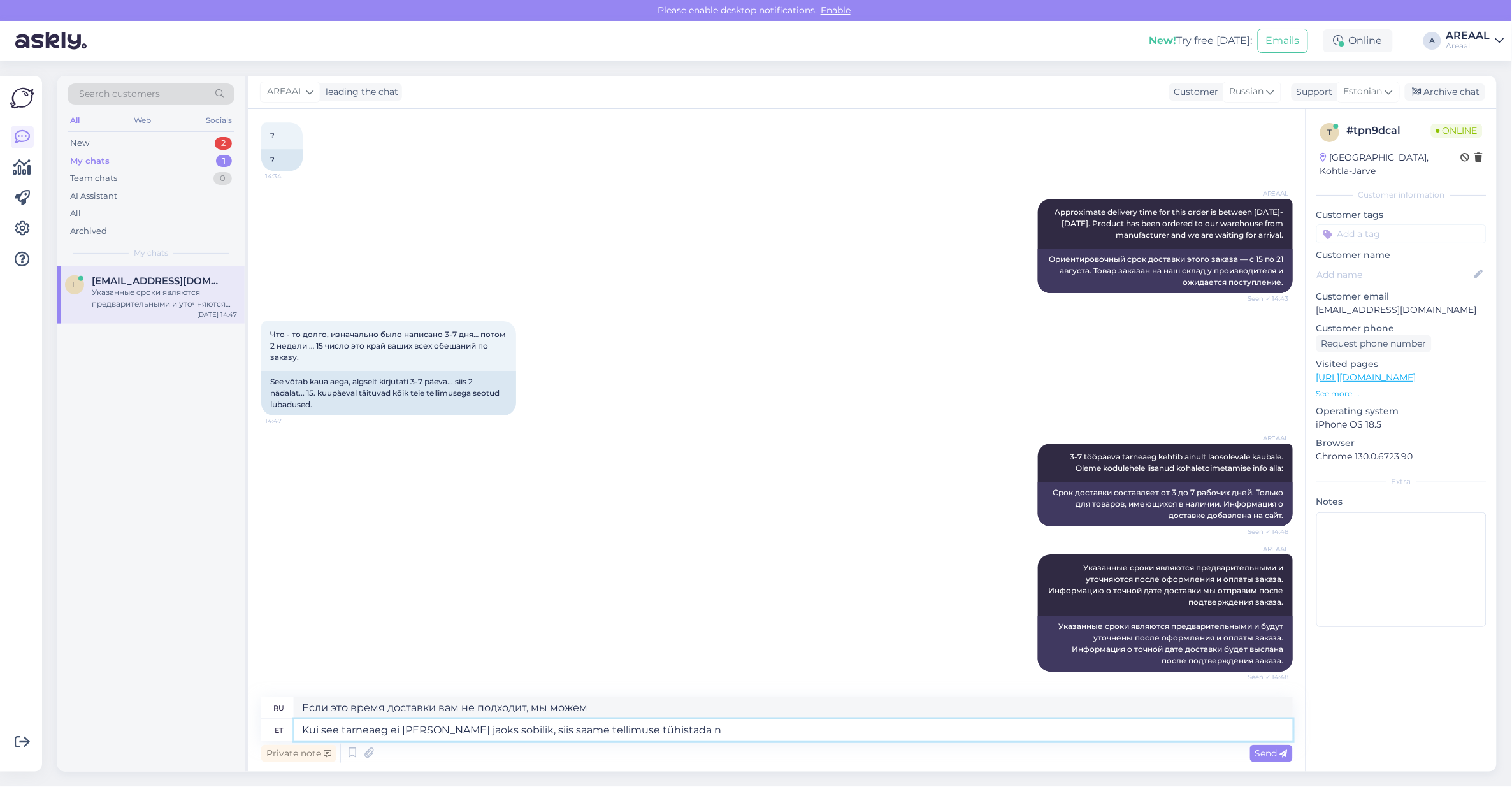
type textarea "Если это время доставки вам не подходит, мы примем заказ"
type textarea "Kui see tarneaeg ei ole Teie jaoks sobilik, siis saame tellimuse tühistada ning"
type textarea "Если данное время доставки вас не устраивает, мы можем отменить заказ."
type textarea "Kui see tarneaeg ei ole Teie jaoks sobilik, siis saame tellimuse tühistada ning…"
type textarea "Если это время доставки вам не подходит, мы можем отменить заказ и"
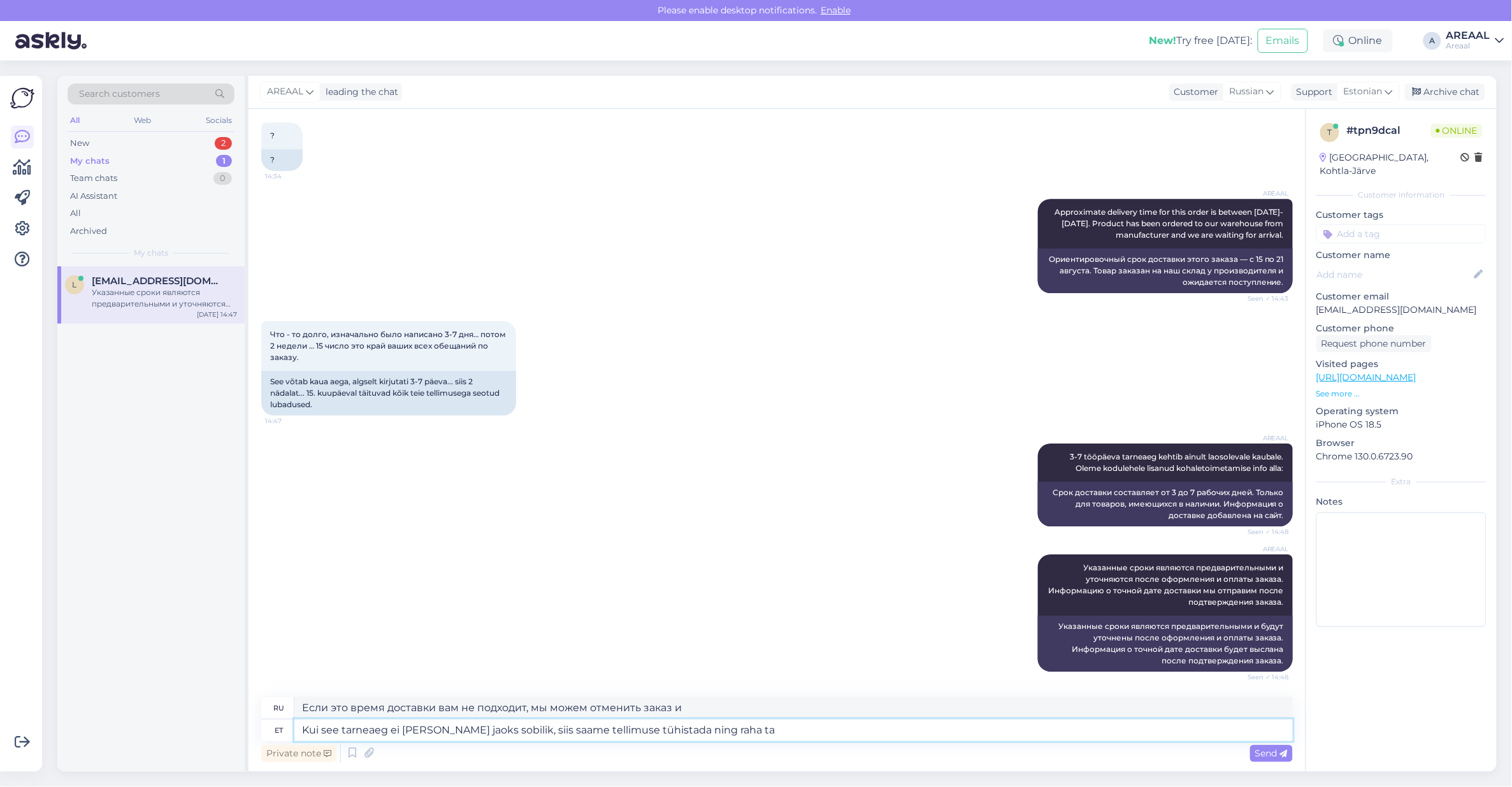
type textarea "Kui see tarneaeg ei ole Teie jaoks sobilik, siis saame tellimuse tühistada ning…"
type textarea "Если данное время доставки вас не устраивает, мы можем отменить заказ и вернуть…"
type textarea "Kui see tarneaeg ei ole Teie jaoks sobilik, siis saame tellimuse tühistada ning…"
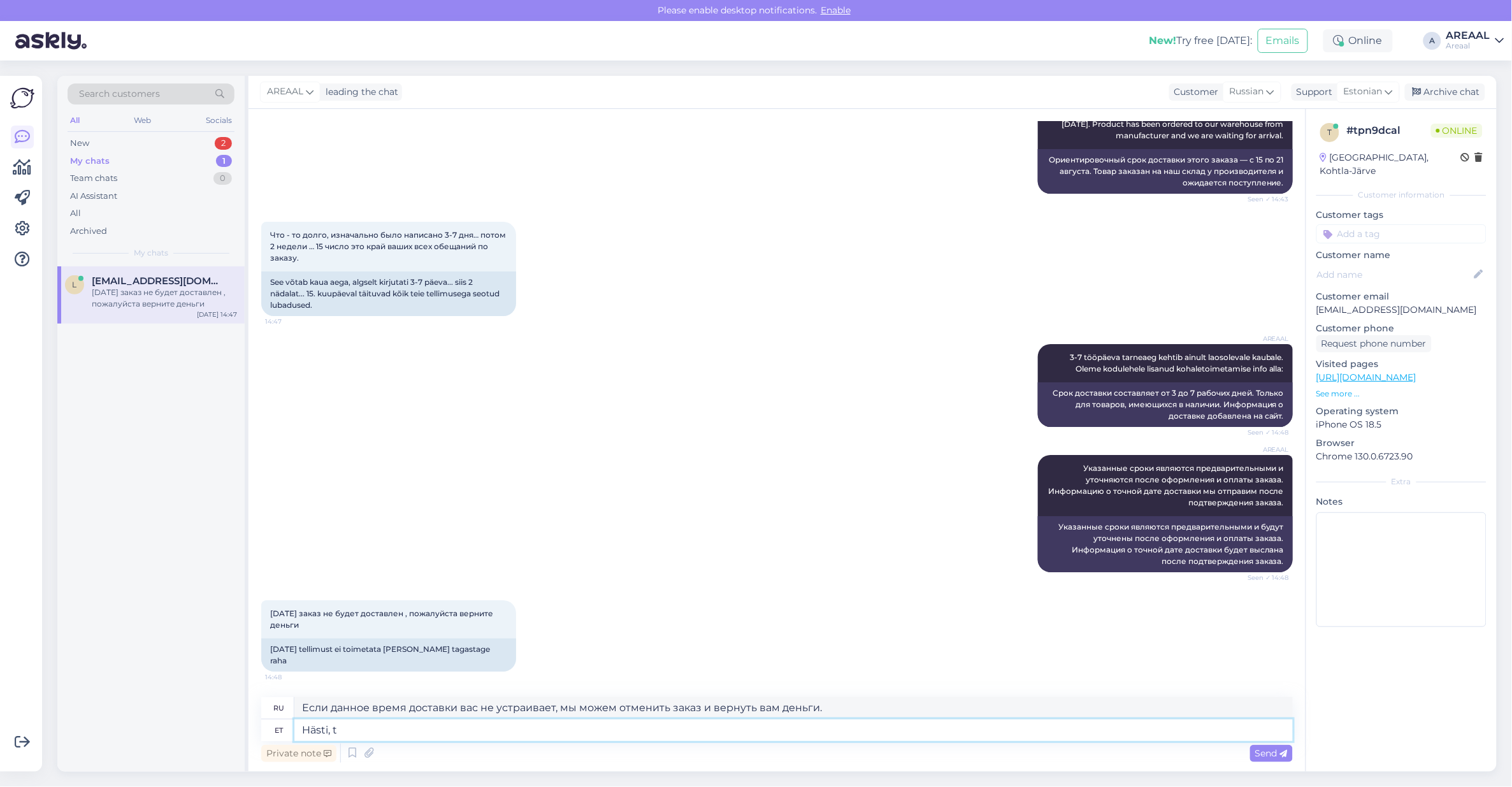
type textarea "Hästi, te"
type textarea "Хорошо,"
type textarea "Hästi, teeme ni"
type textarea "Хорошо, давайте сделаем это."
type textarea "Hästi, teeme nii"
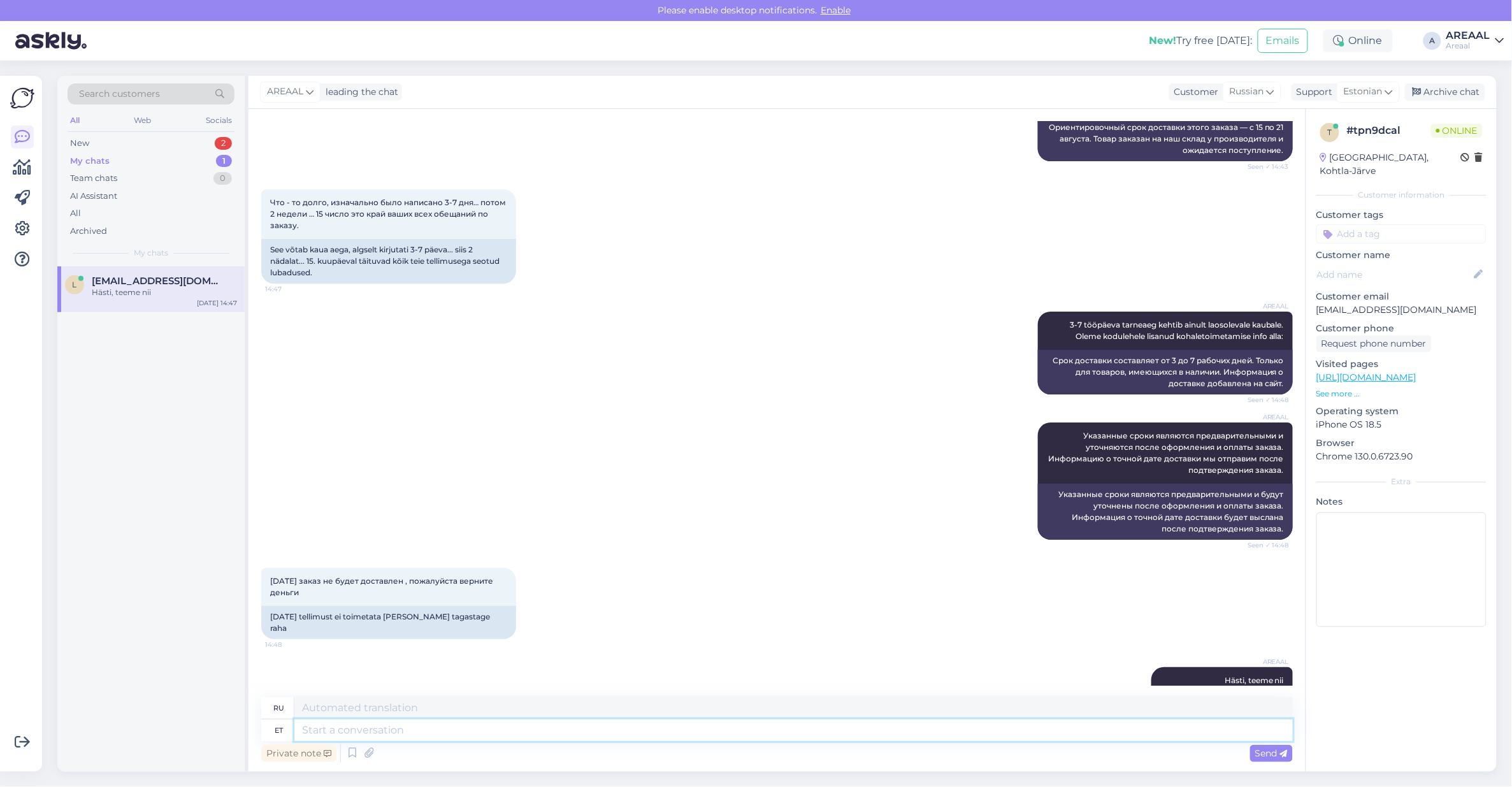
scroll to position [1894, 0]
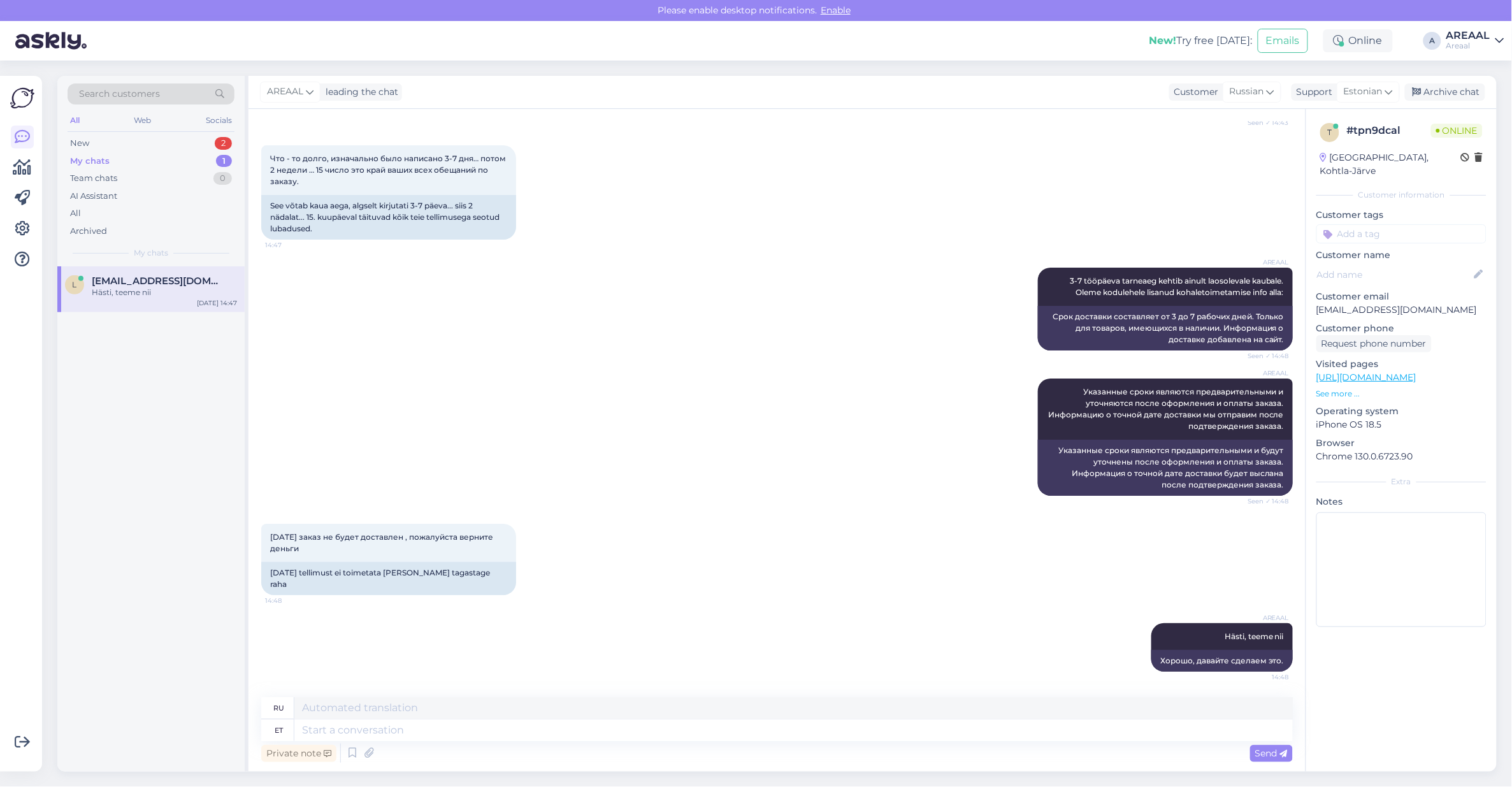
click at [393, 313] on div "AREAAL 3-7 tööpäeva tarneaeg kehtib ainult laosolevale kaubale. Oleme kodulehel…" at bounding box center [777, 309] width 1031 height 111
click at [201, 140] on div "New 2" at bounding box center [151, 143] width 167 height 18
click at [131, 371] on div "s svmaitak@gmail.com У вас на сайте теперь даже отсутствует этот товар. Aug 11 …" at bounding box center [150, 353] width 187 height 57
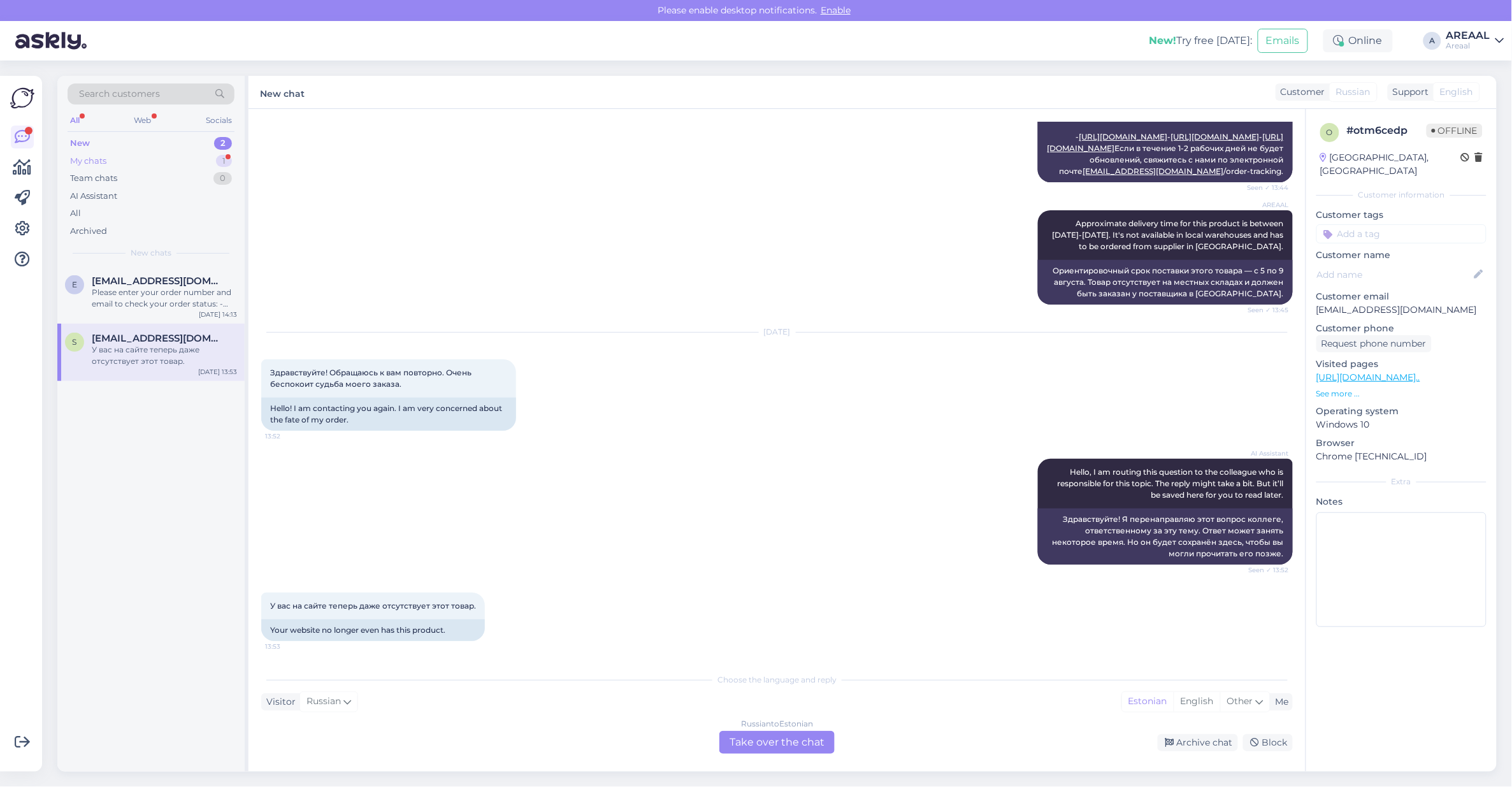
click at [218, 164] on div "1" at bounding box center [224, 161] width 16 height 13
click at [177, 285] on span "[EMAIL_ADDRESS][DOMAIN_NAME]" at bounding box center [158, 281] width 133 height 12
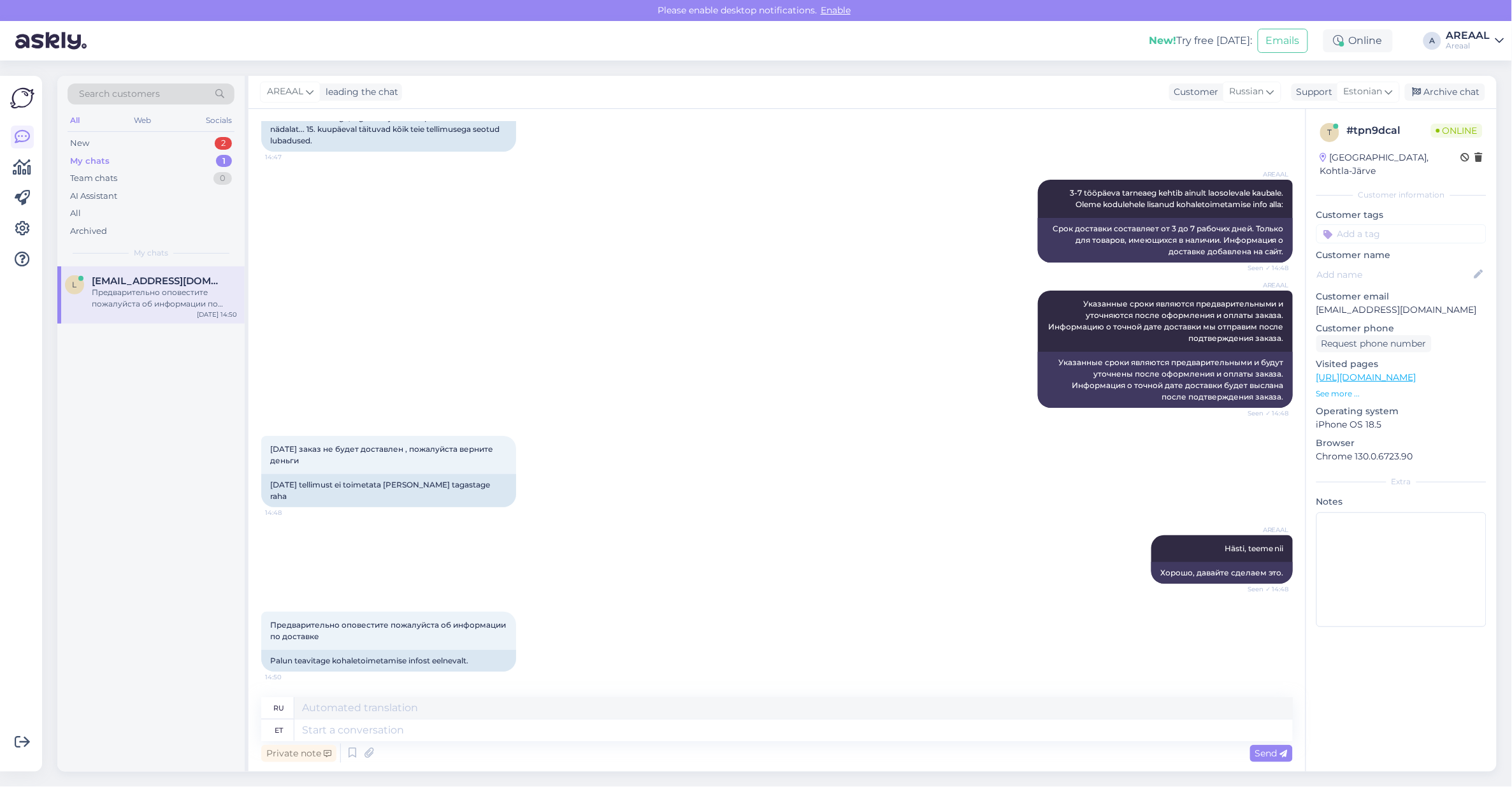
scroll to position [2059, 0]
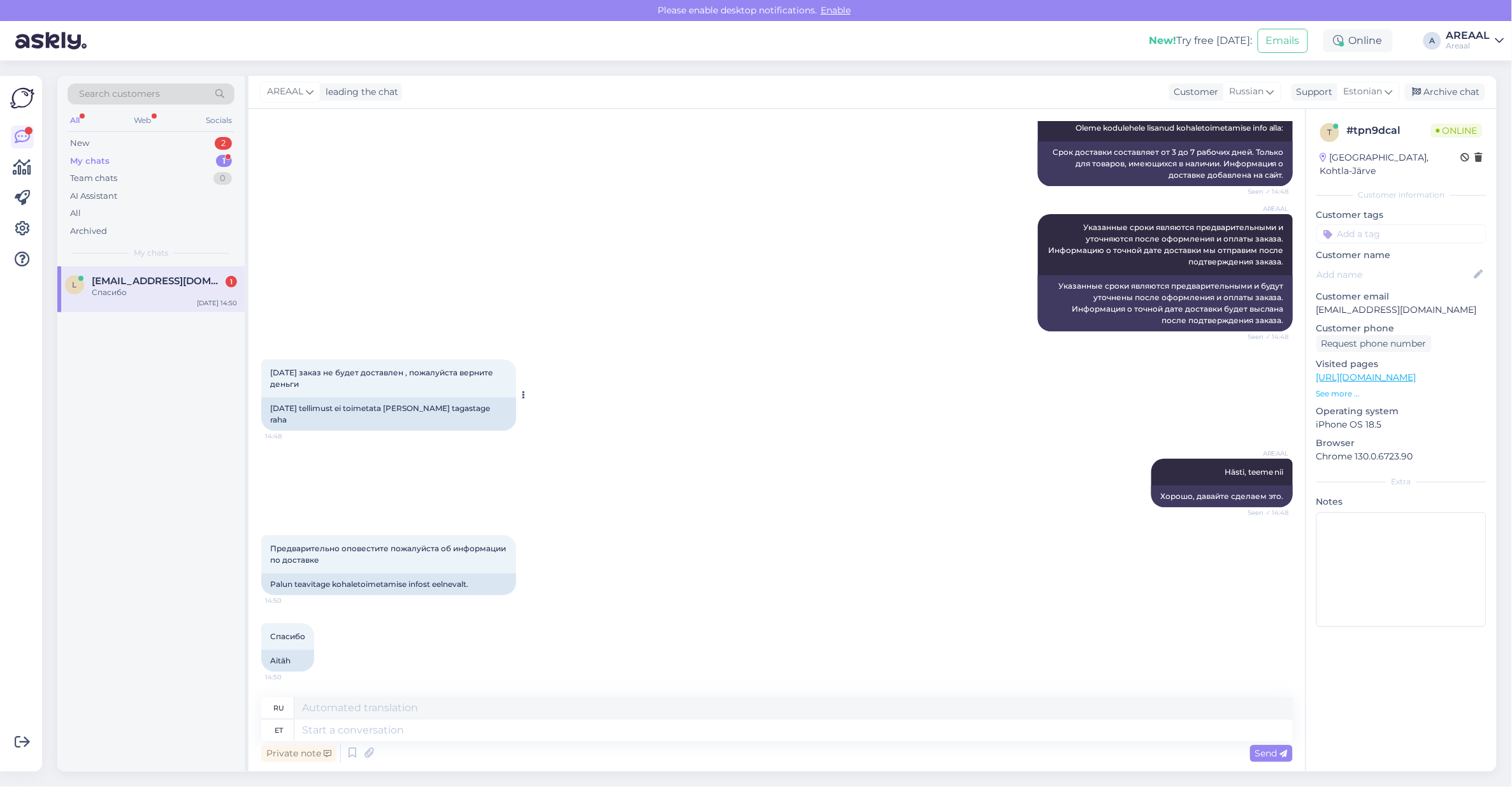
click at [414, 397] on div "15.08.25 заказ не будет доставлен , пожалуйста верните деньги 14:48" at bounding box center [389, 379] width 255 height 39
click at [666, 332] on div "AREAAL Указанные сроки являются предварительными и уточняются после оформления …" at bounding box center [777, 272] width 1031 height 145
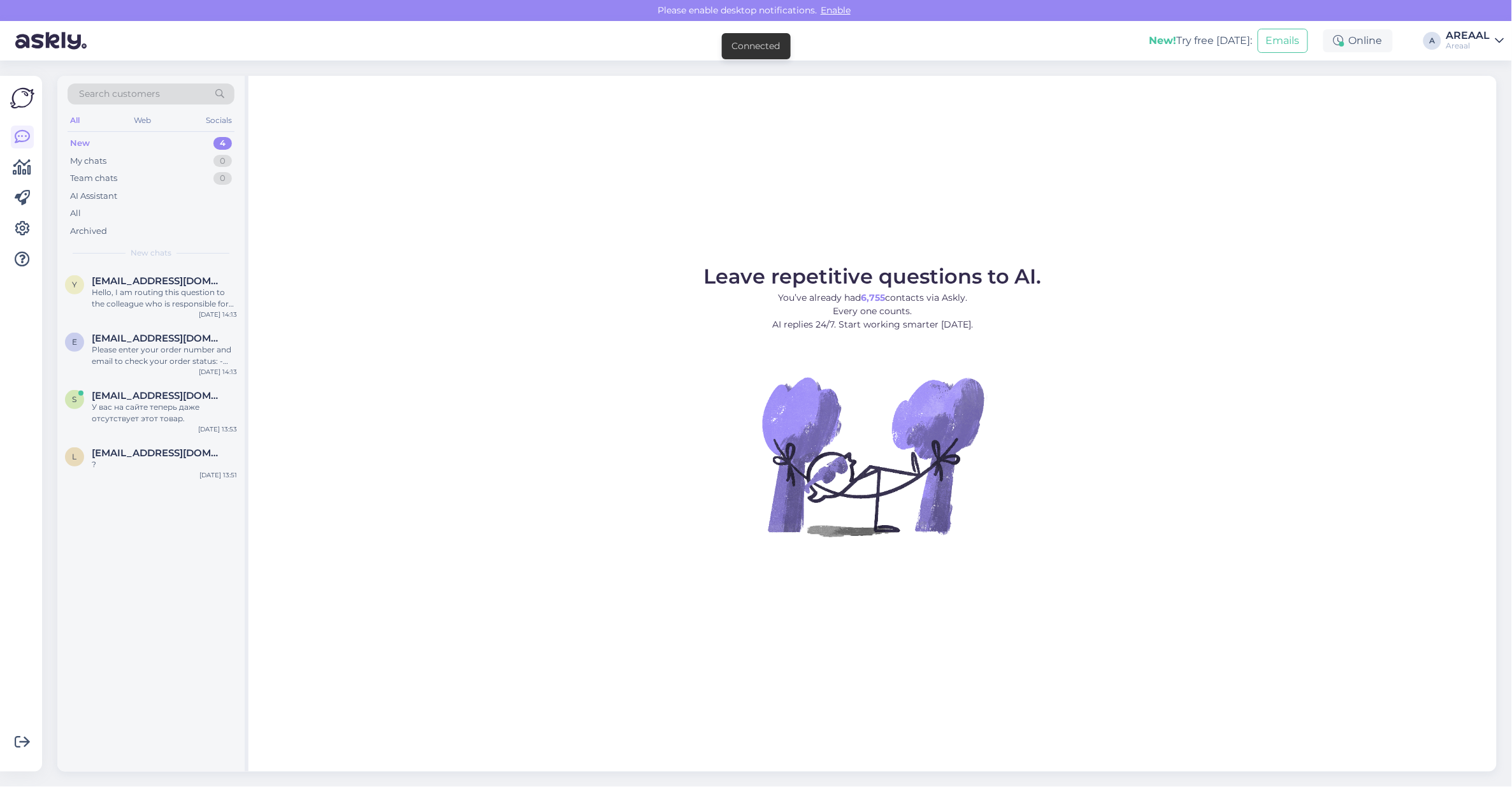
click at [477, 186] on div "Leave repetitive questions to AI. You’ve already had 6,755 contacts via Askly. …" at bounding box center [872, 424] width 1248 height 696
click at [421, 248] on div "Leave repetitive questions to AI. You’ve already had 6,755 contacts via Askly. …" at bounding box center [872, 424] width 1248 height 696
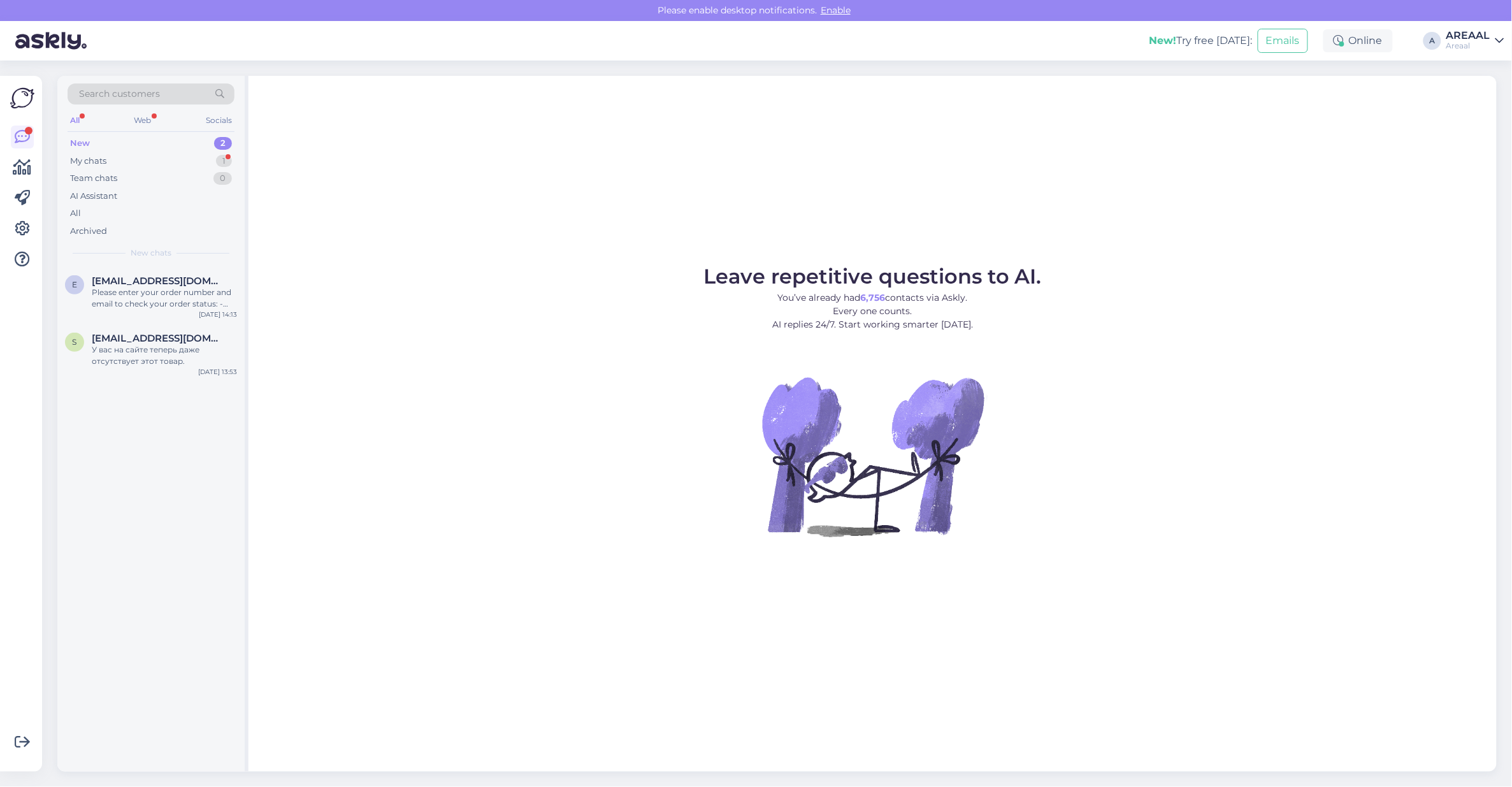
click at [368, 215] on div "Leave repetitive questions to AI. You’ve already had 6,756 contacts via Askly. …" at bounding box center [872, 424] width 1248 height 696
click at [239, 161] on div "Search customers All Web Socials New 2 My chats 1 Team chats 0 AI Assistant All…" at bounding box center [150, 171] width 187 height 191
click at [228, 161] on div "1" at bounding box center [224, 161] width 16 height 13
click at [540, 233] on div "Leave repetitive questions to AI. You’ve already had 6,756 contacts via Askly. …" at bounding box center [872, 424] width 1248 height 696
click at [1031, 343] on figure "Leave repetitive questions to AI. You’ve already had 6,756 contacts via Askly. …" at bounding box center [872, 418] width 1225 height 305
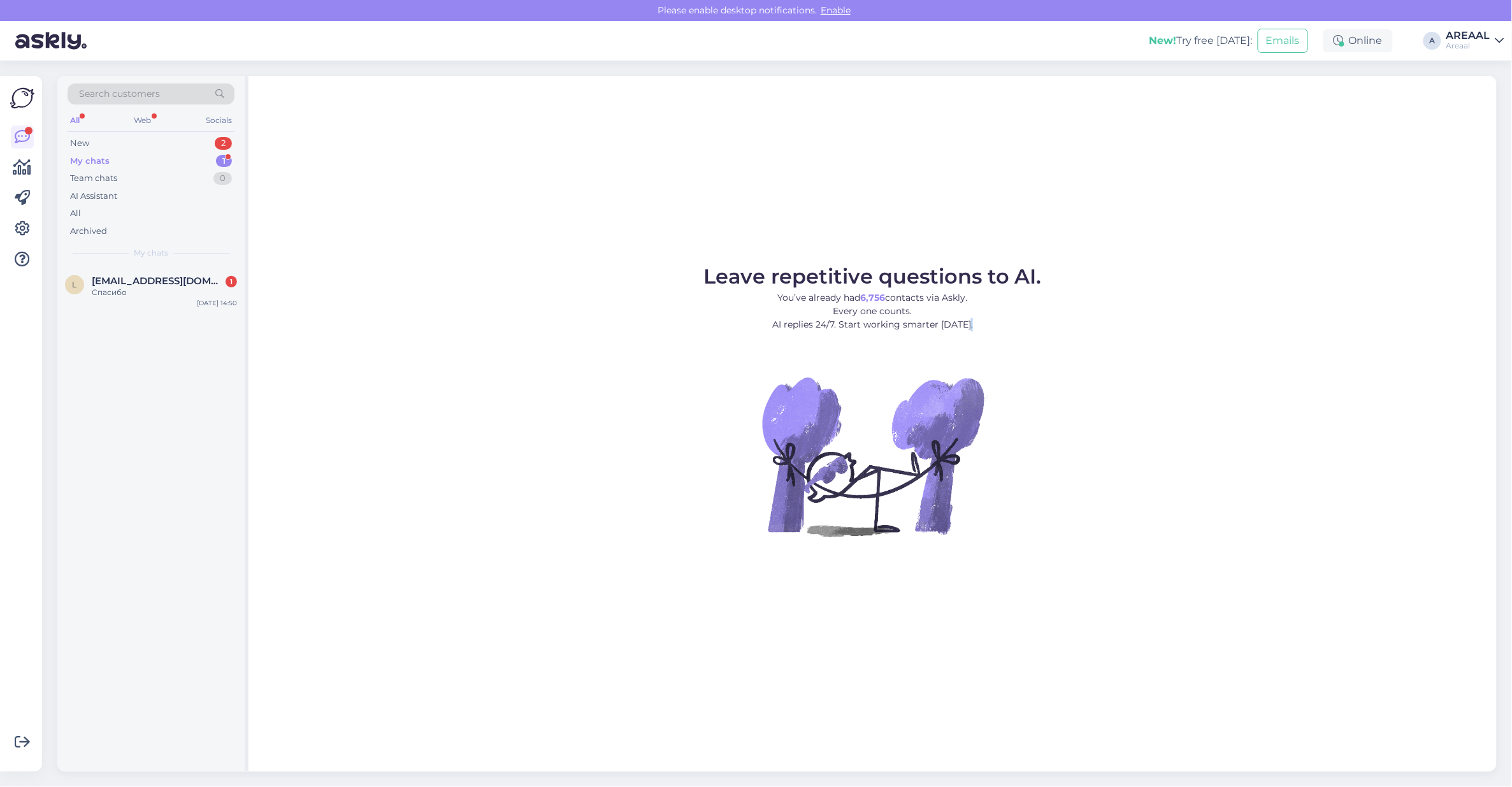
click at [1031, 343] on figure "Leave repetitive questions to AI. You’ve already had 6,756 contacts via Askly. …" at bounding box center [872, 418] width 1225 height 305
click at [197, 163] on div "My chats 1" at bounding box center [151, 160] width 167 height 18
click at [207, 272] on div "l lanik418@gmail.com 1 Спасибо Aug 11 14:50" at bounding box center [150, 289] width 187 height 46
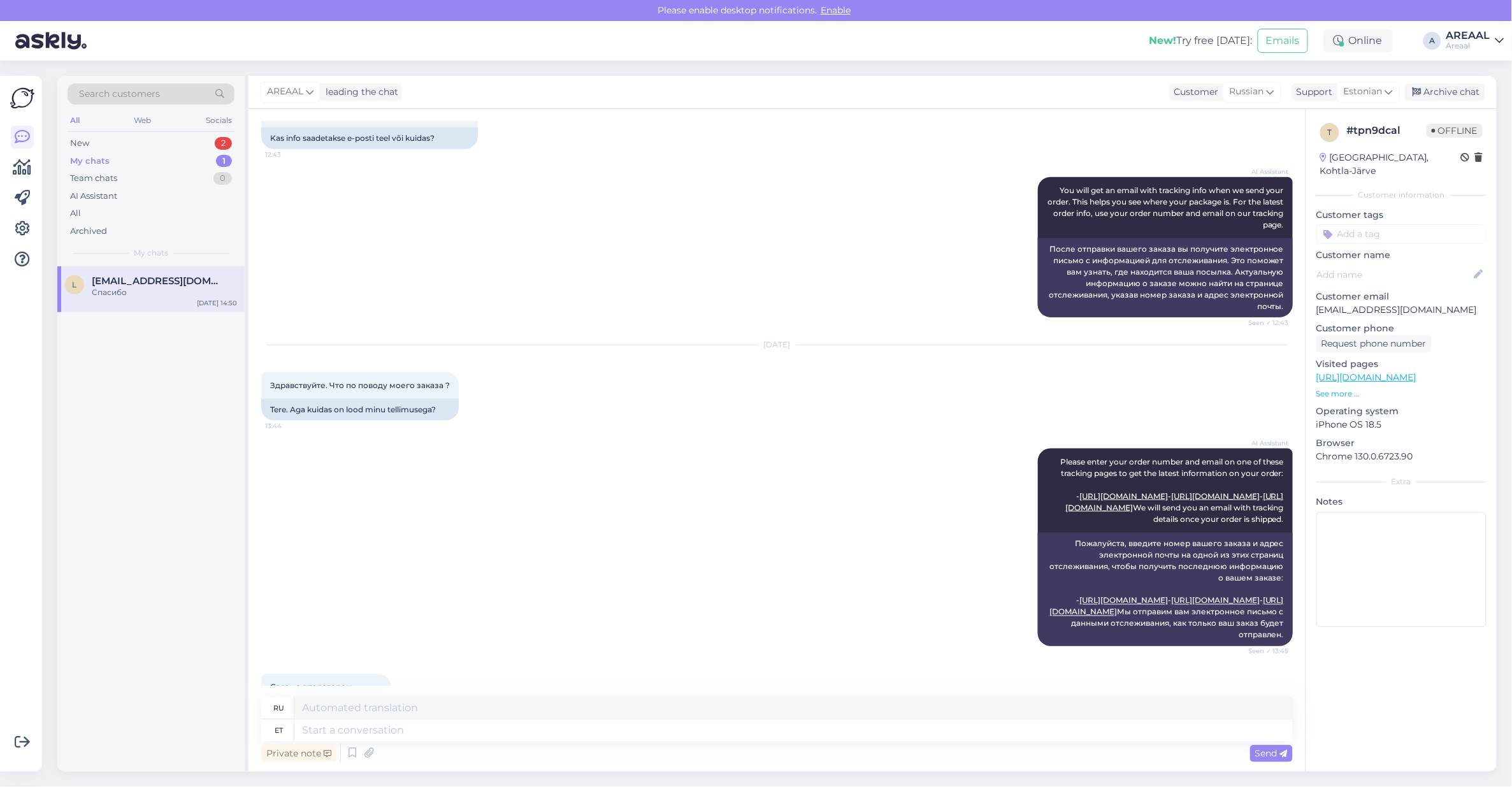
scroll to position [2059, 0]
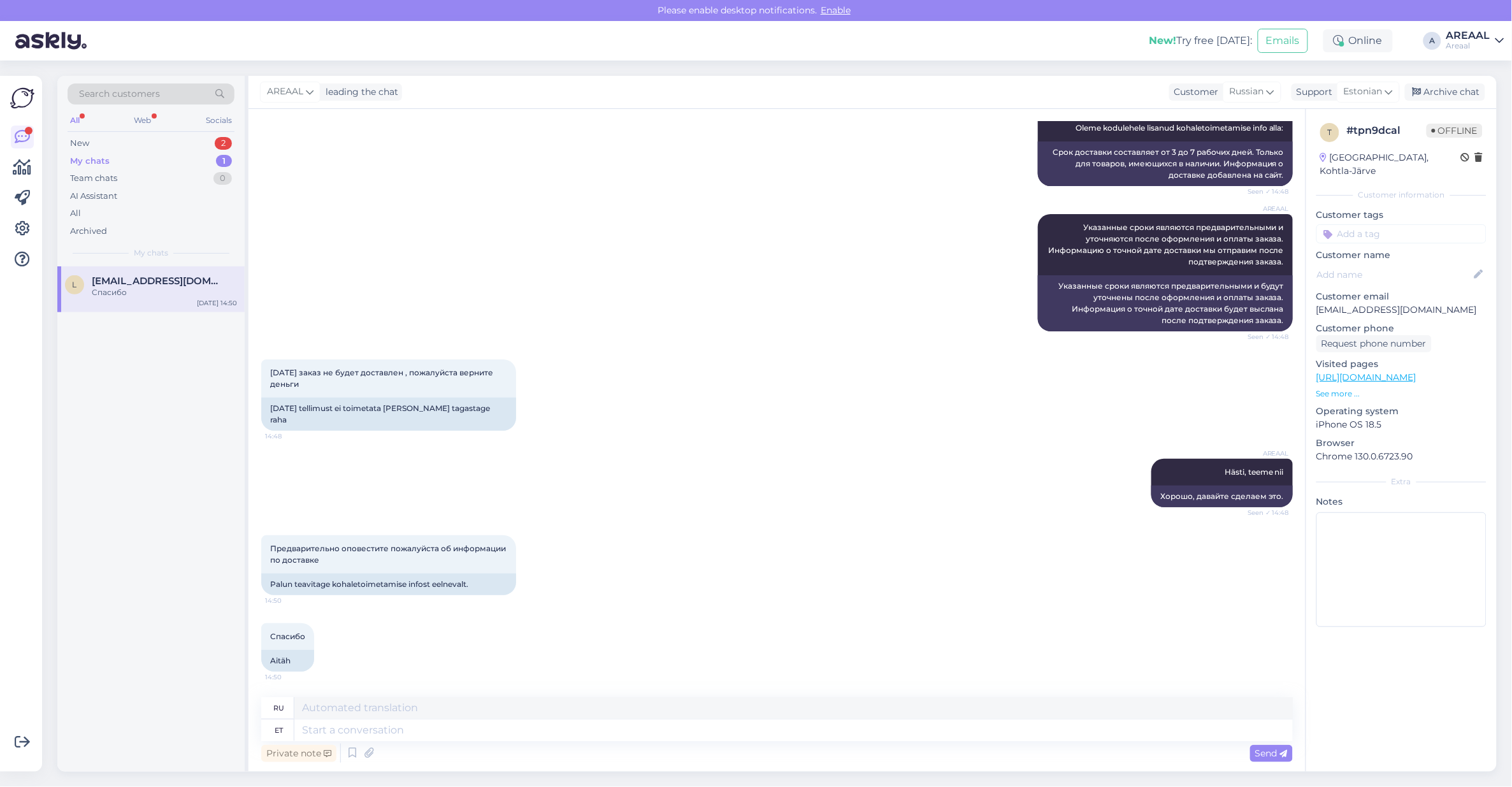
click at [437, 186] on div "AREAAL 3-7 tööpäeva tarneaeg kehtib ainult laosolevale kaubale. Oleme kodulehel…" at bounding box center [777, 145] width 1031 height 111
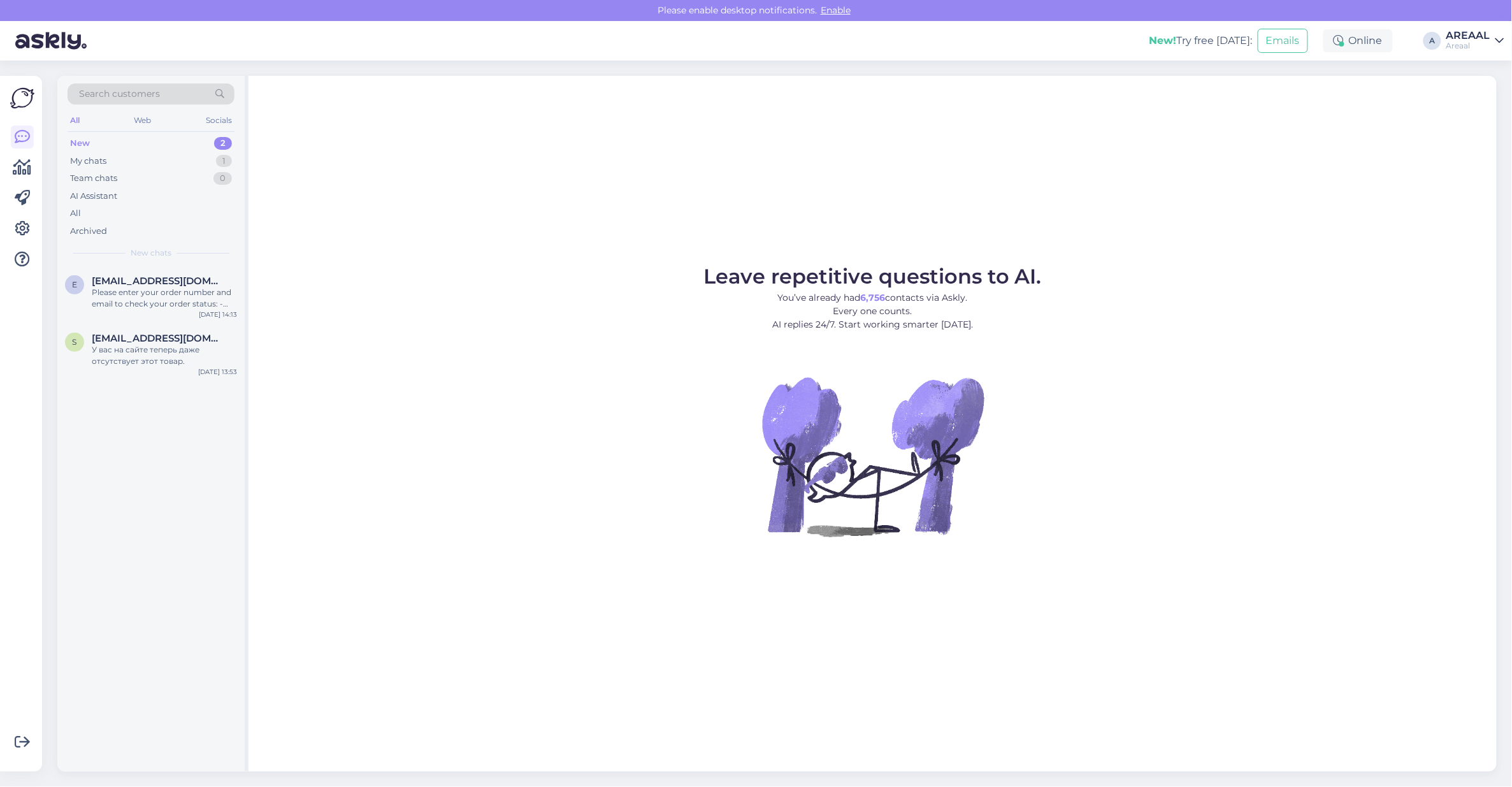
click at [948, 335] on figcaption "Leave repetitive questions to AI. You’ve already had 6,756 contacts via Askly. …" at bounding box center [872, 303] width 339 height 75
click at [472, 259] on div "Leave repetitive questions to AI. You’ve already had 6,756 contacts via Askly. …" at bounding box center [872, 424] width 1248 height 696
click at [157, 217] on div "All" at bounding box center [151, 213] width 167 height 18
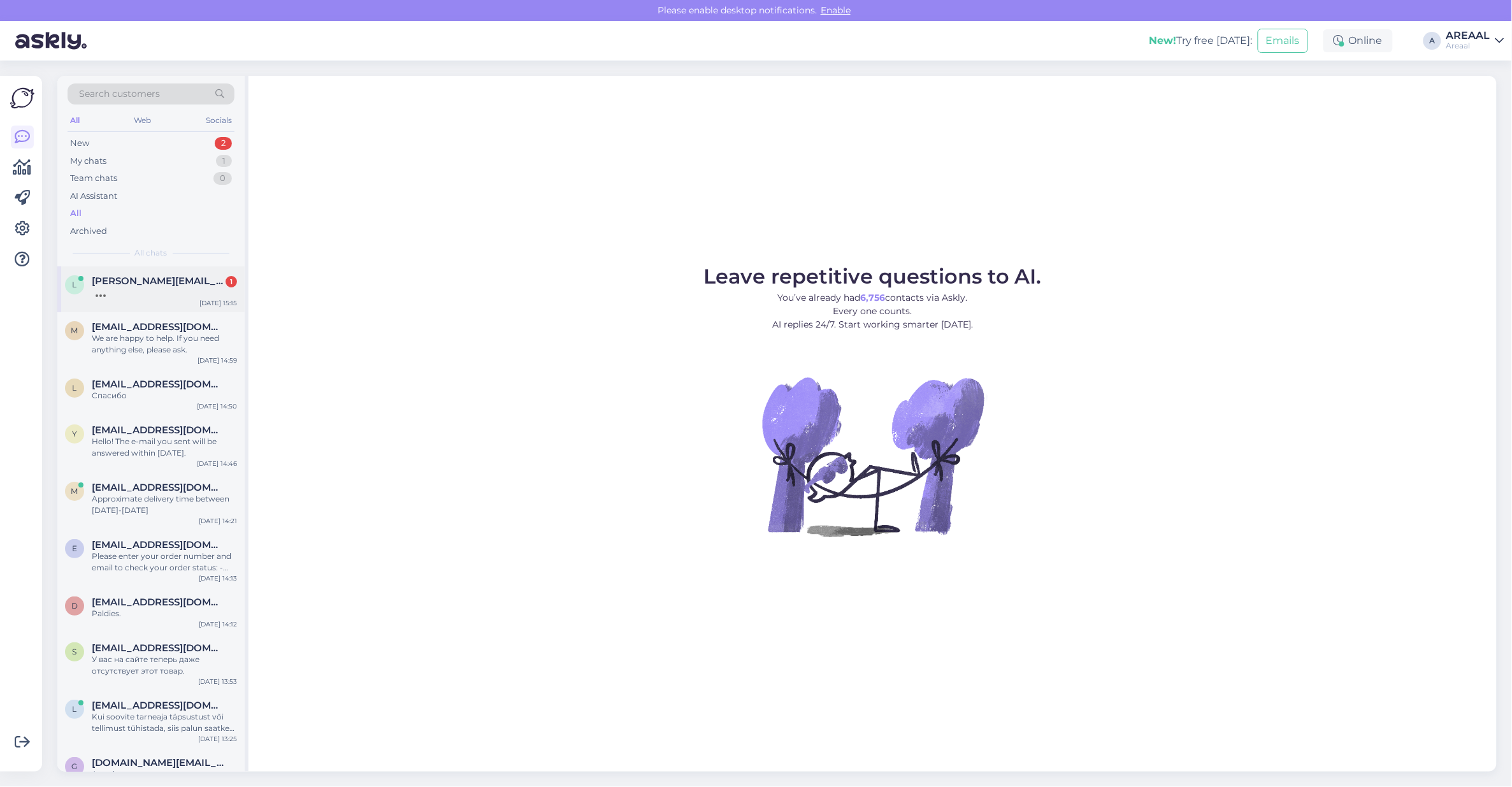
click at [123, 272] on div "l lida.konovalova000@mail.ru 1 Aug 11 15:15" at bounding box center [150, 289] width 187 height 46
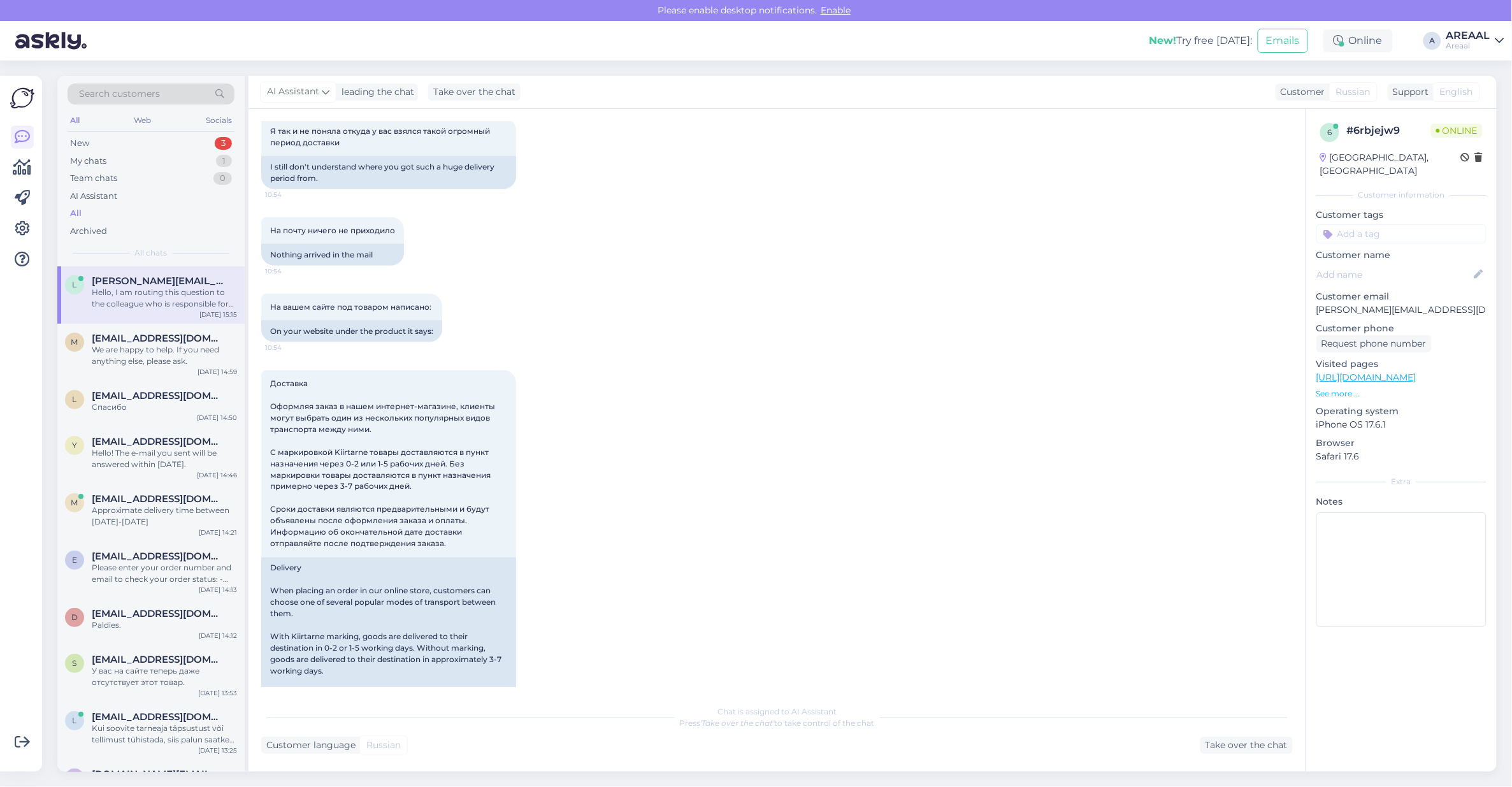
scroll to position [2076, 0]
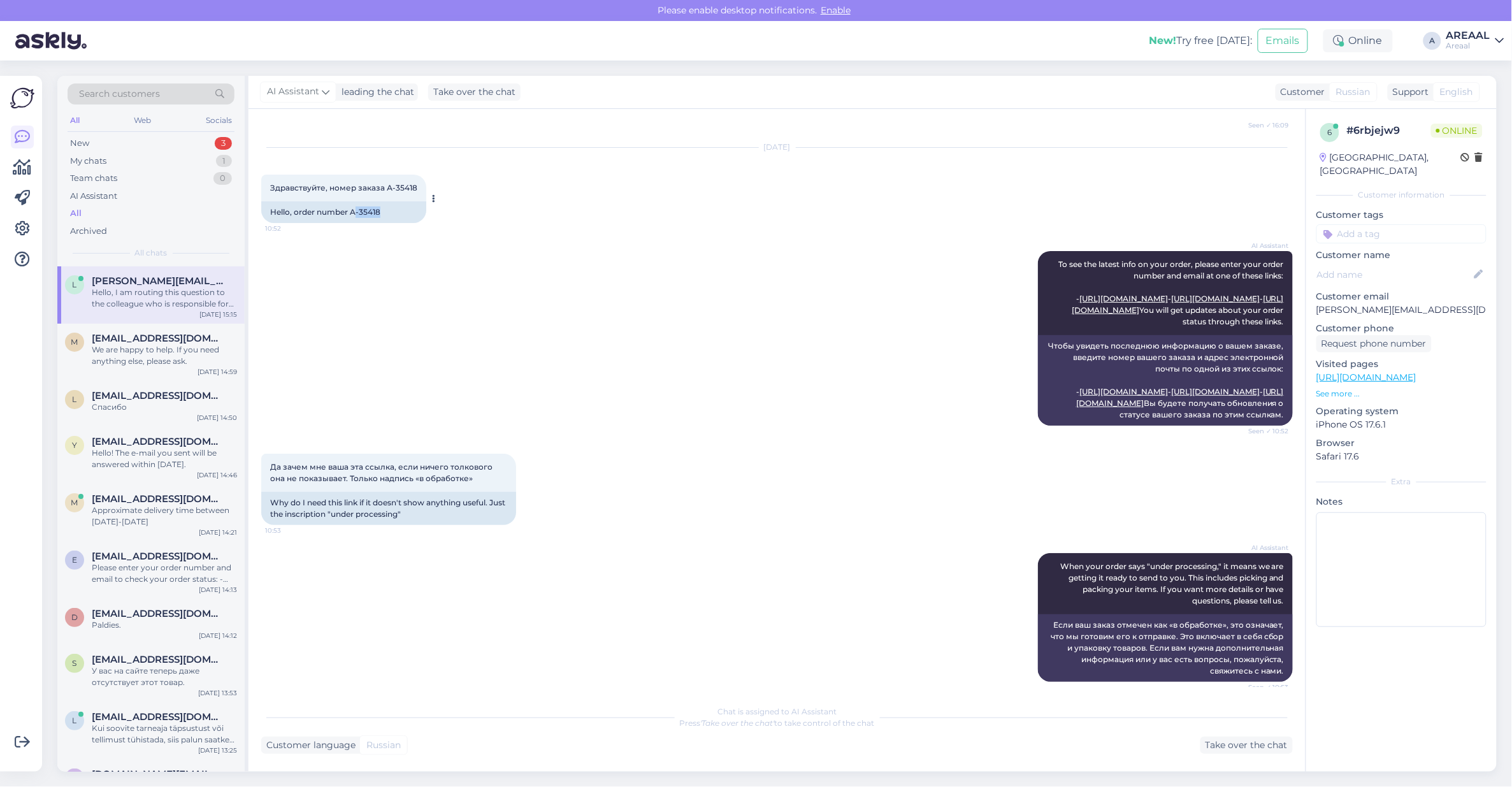
copy div "-35418"
copy div "A-35418"
drag, startPoint x: 356, startPoint y: 299, endPoint x: 349, endPoint y: 301, distance: 7.3
click at [349, 237] on div "Jul 29 2025 Здравствуйте, номер заказа А-35418 10:52 Hello, order number A-35418" at bounding box center [777, 185] width 1031 height 103
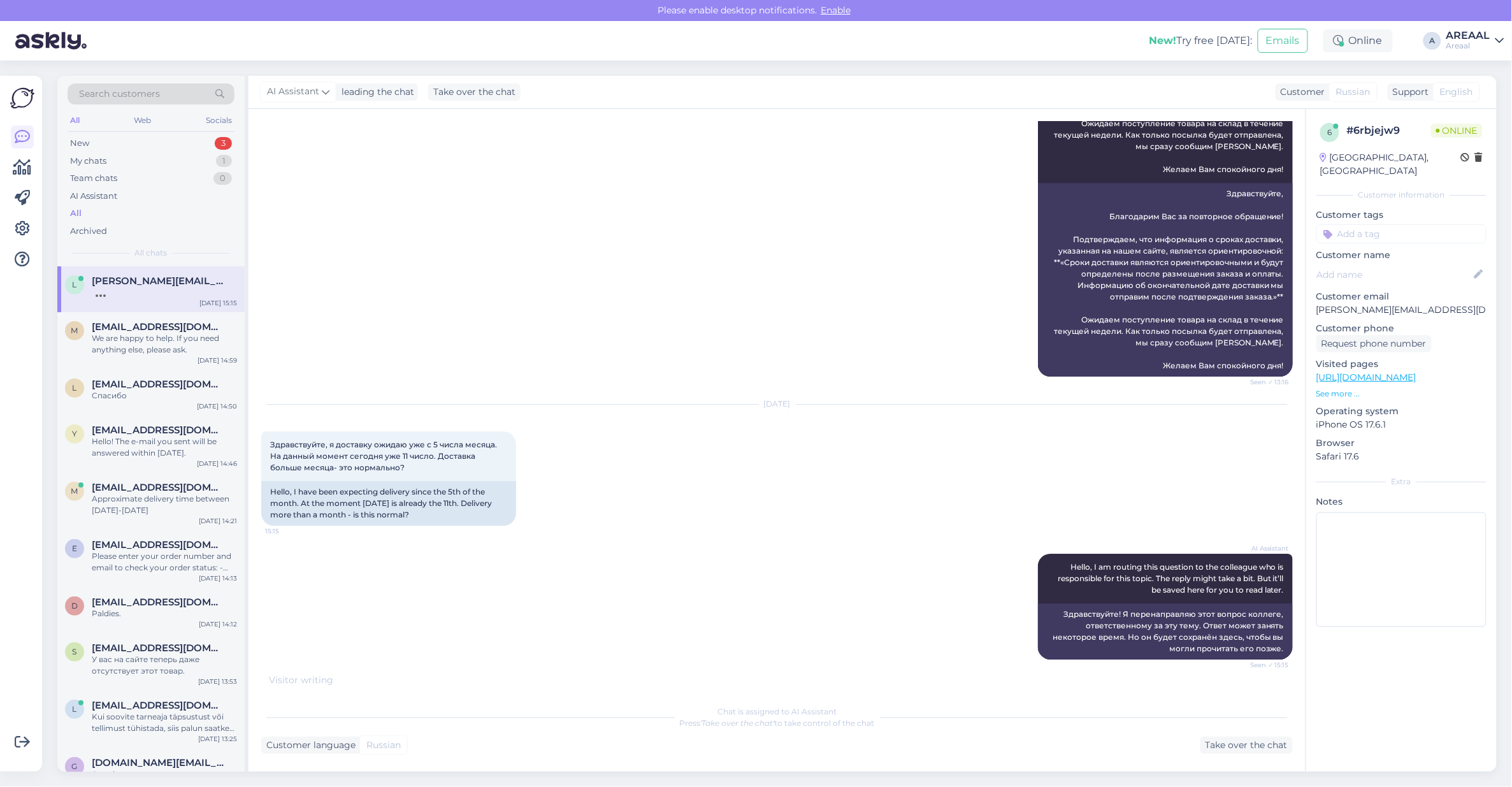
scroll to position [3761, 0]
click at [1247, 745] on div "Take over the chat" at bounding box center [1247, 745] width 93 height 17
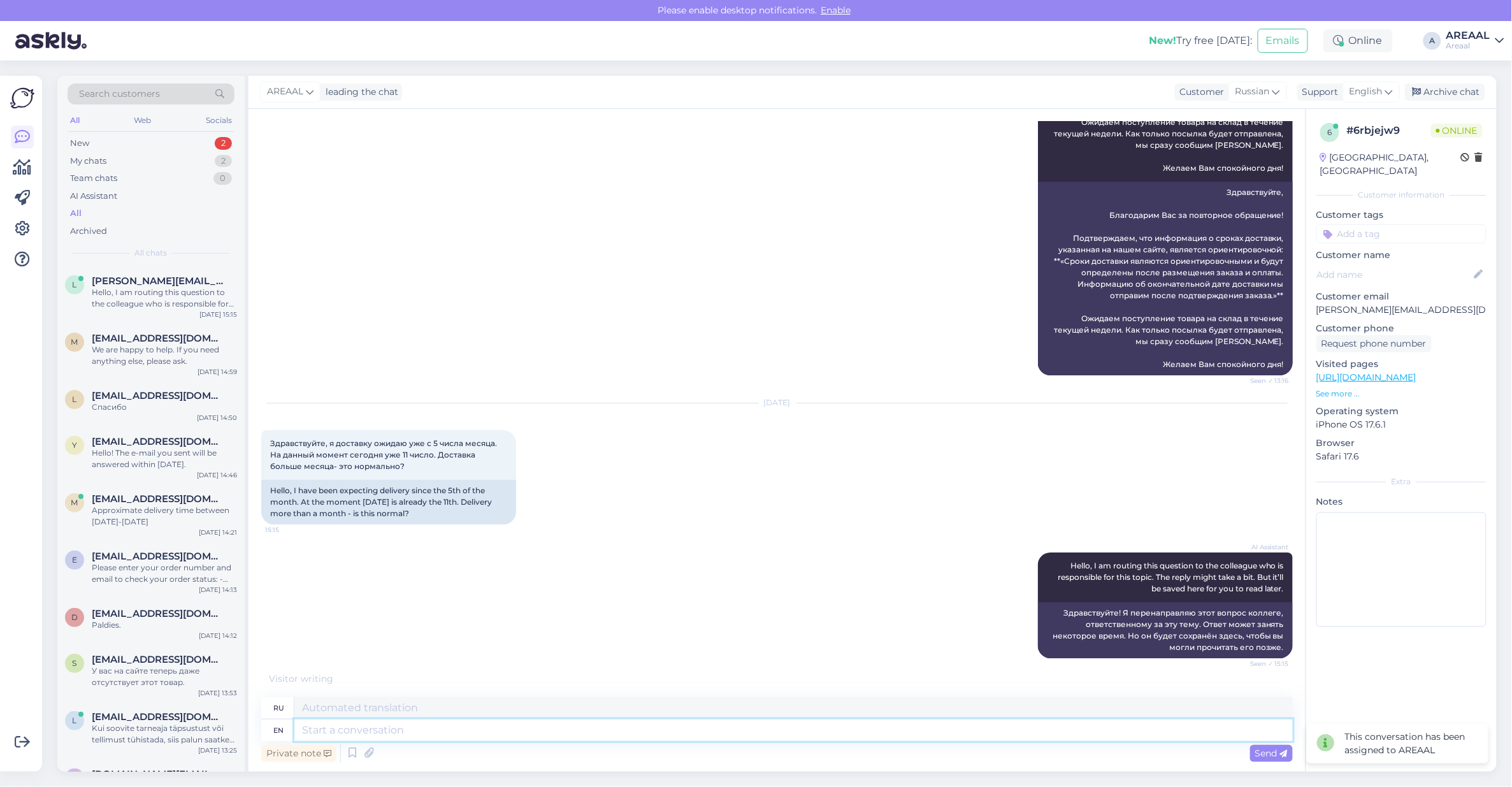
click at [937, 728] on textarea at bounding box center [794, 730] width 998 height 22
type textarea "Tracking c"
type textarea "Отслеживание"
type textarea "Tracking code:"
type textarea "Код отслеживания:"
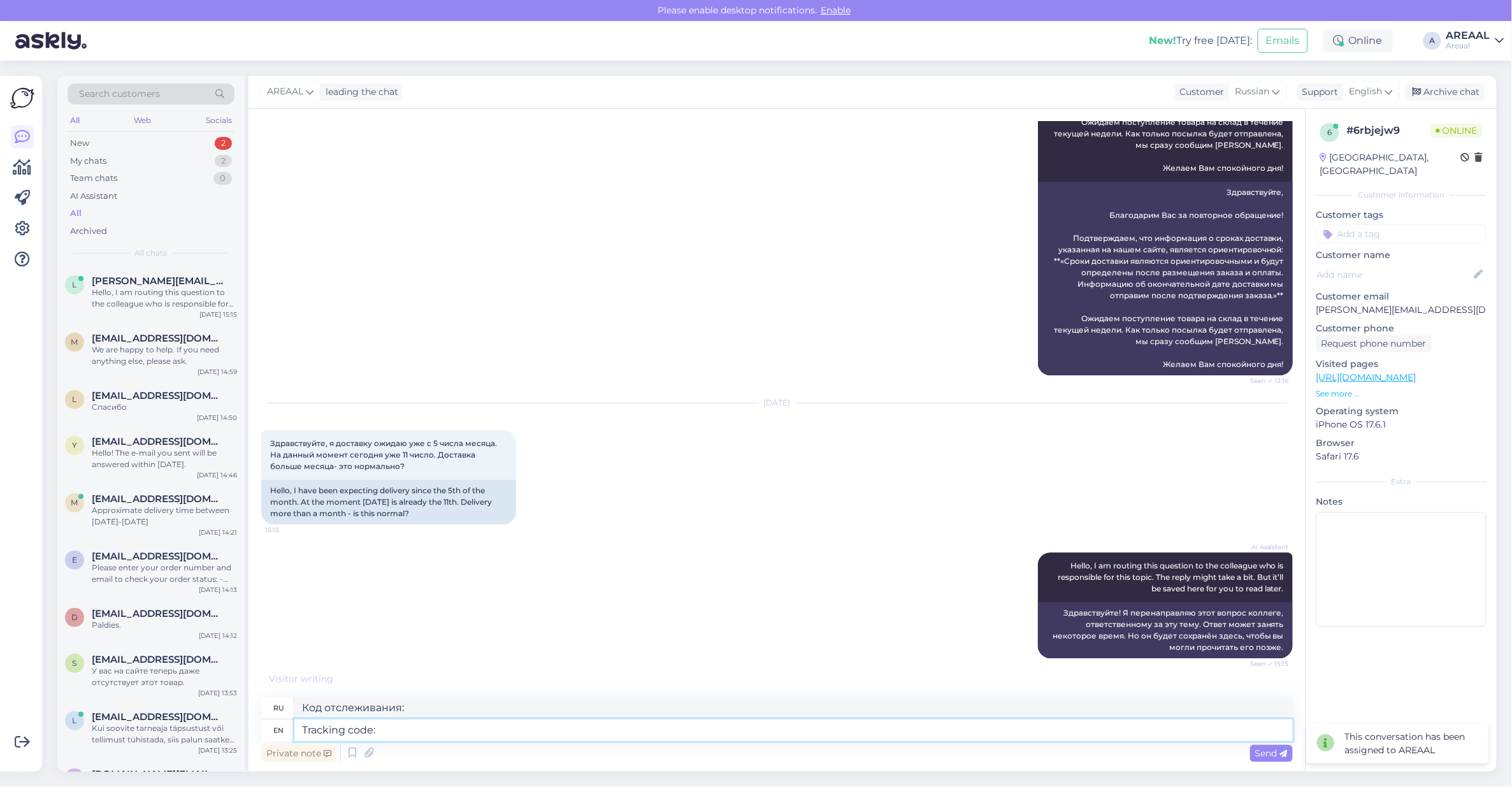
paste textarea "[URL][DOMAIN_NAME]"
type textarea "Tracking code: [URL][DOMAIN_NAME]"
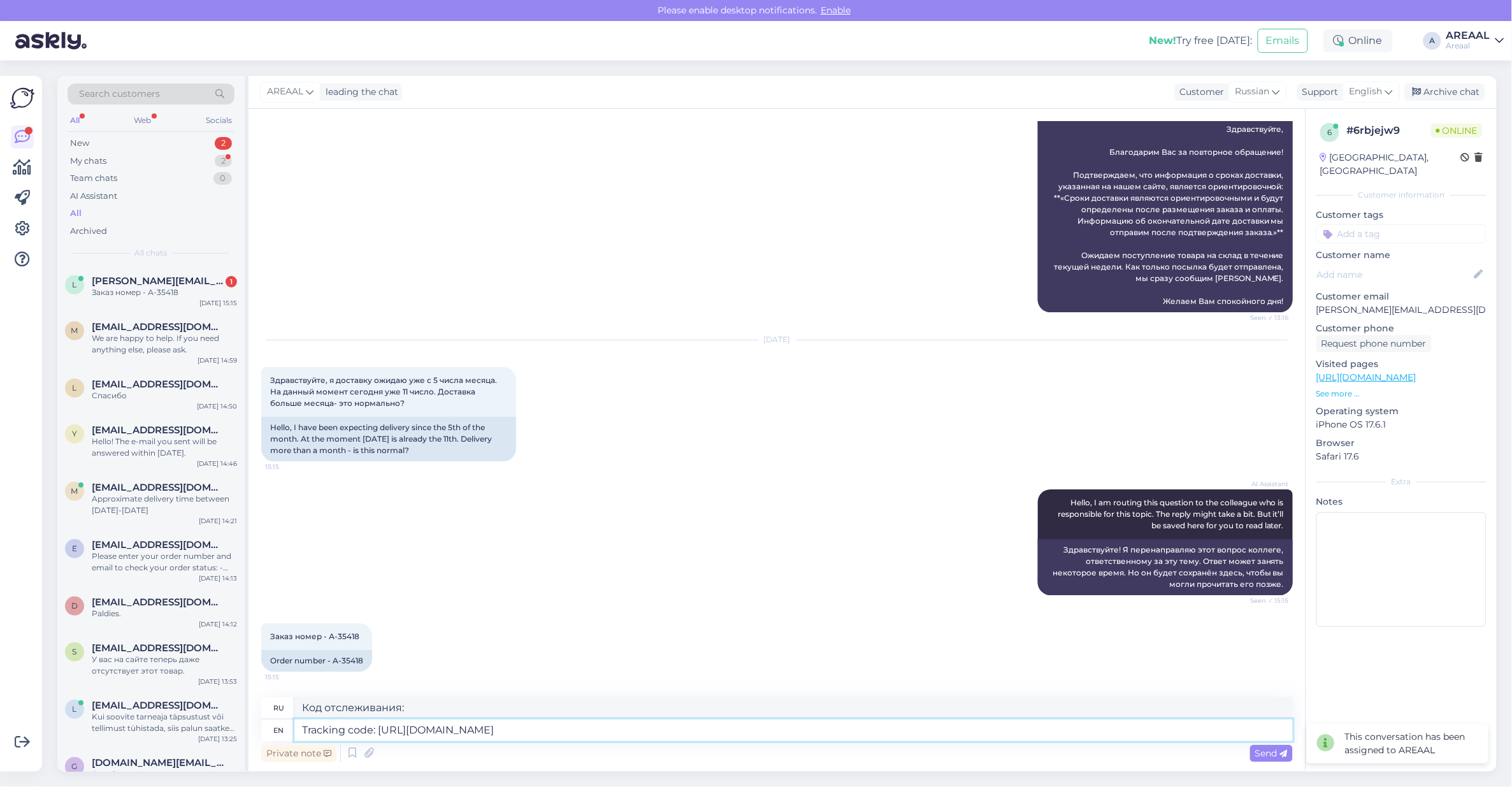
type textarea "Код отслеживания: https://www.posti.fi/seuranta#/lahetys/JJFI68192000000001603"
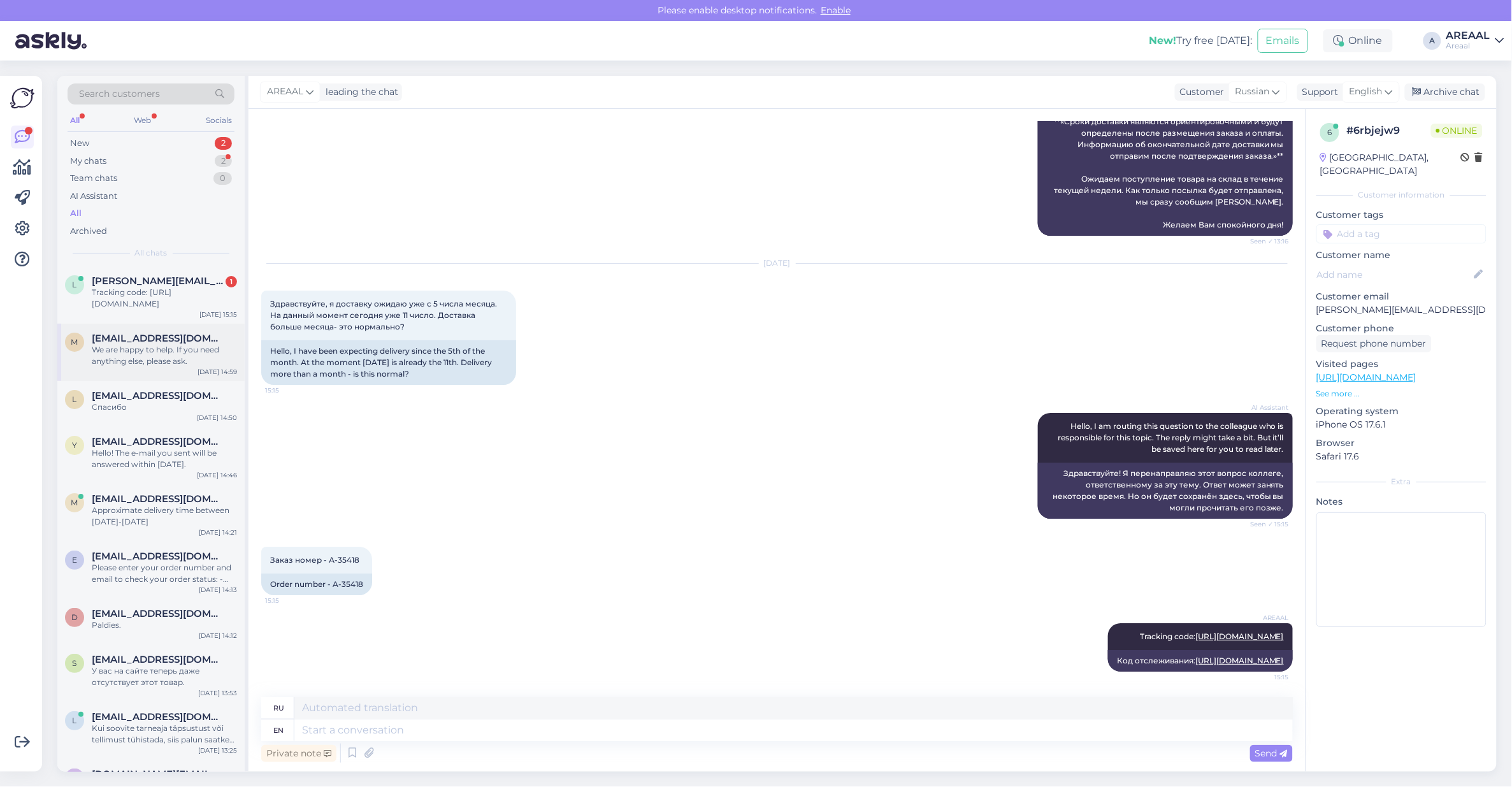
click at [141, 356] on div "We are happy to help. If you need anything else, please ask." at bounding box center [164, 356] width 145 height 23
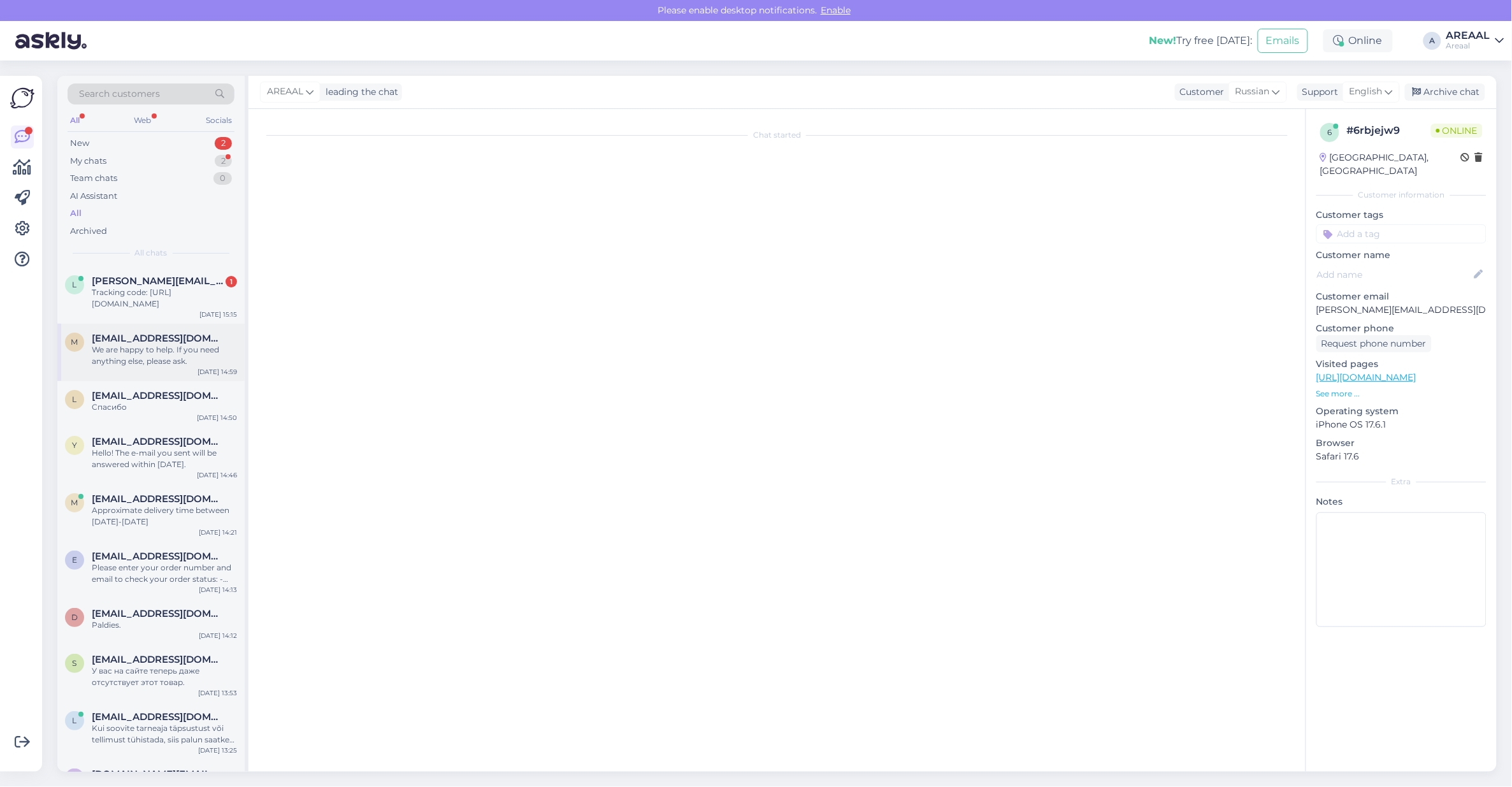
scroll to position [96, 0]
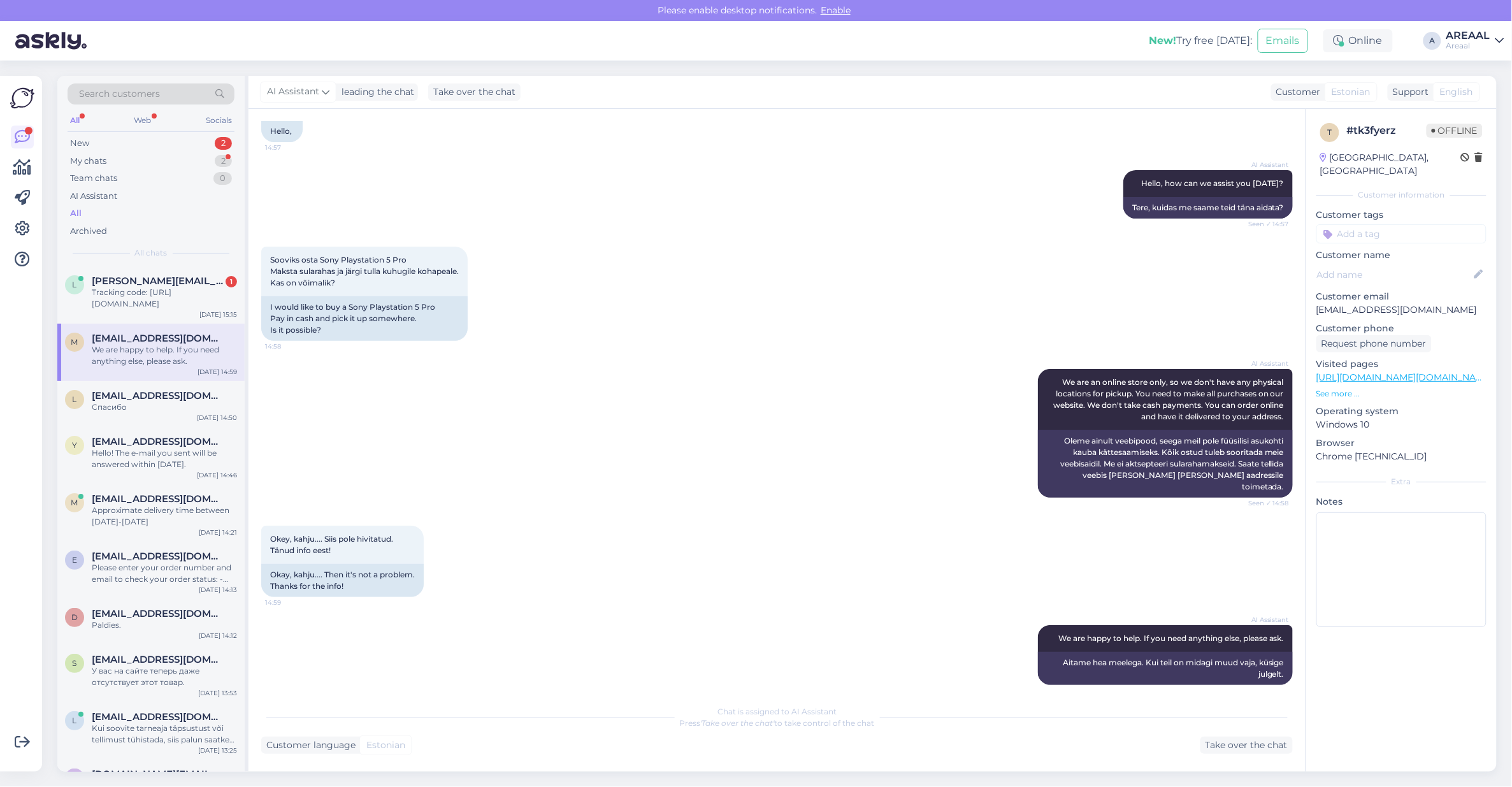
click at [572, 555] on div "Okey, kahju.... Siis pole hivitatud. Tänud info eest! 14:59 Okay, kahju.... The…" at bounding box center [777, 561] width 1031 height 100
click at [568, 543] on div "Okey, kahju.... Siis pole hivitatud. Tänud info eest! 14:59 Okay, kahju.... The…" at bounding box center [777, 561] width 1031 height 100
click at [154, 411] on div "Спасибо" at bounding box center [164, 407] width 145 height 12
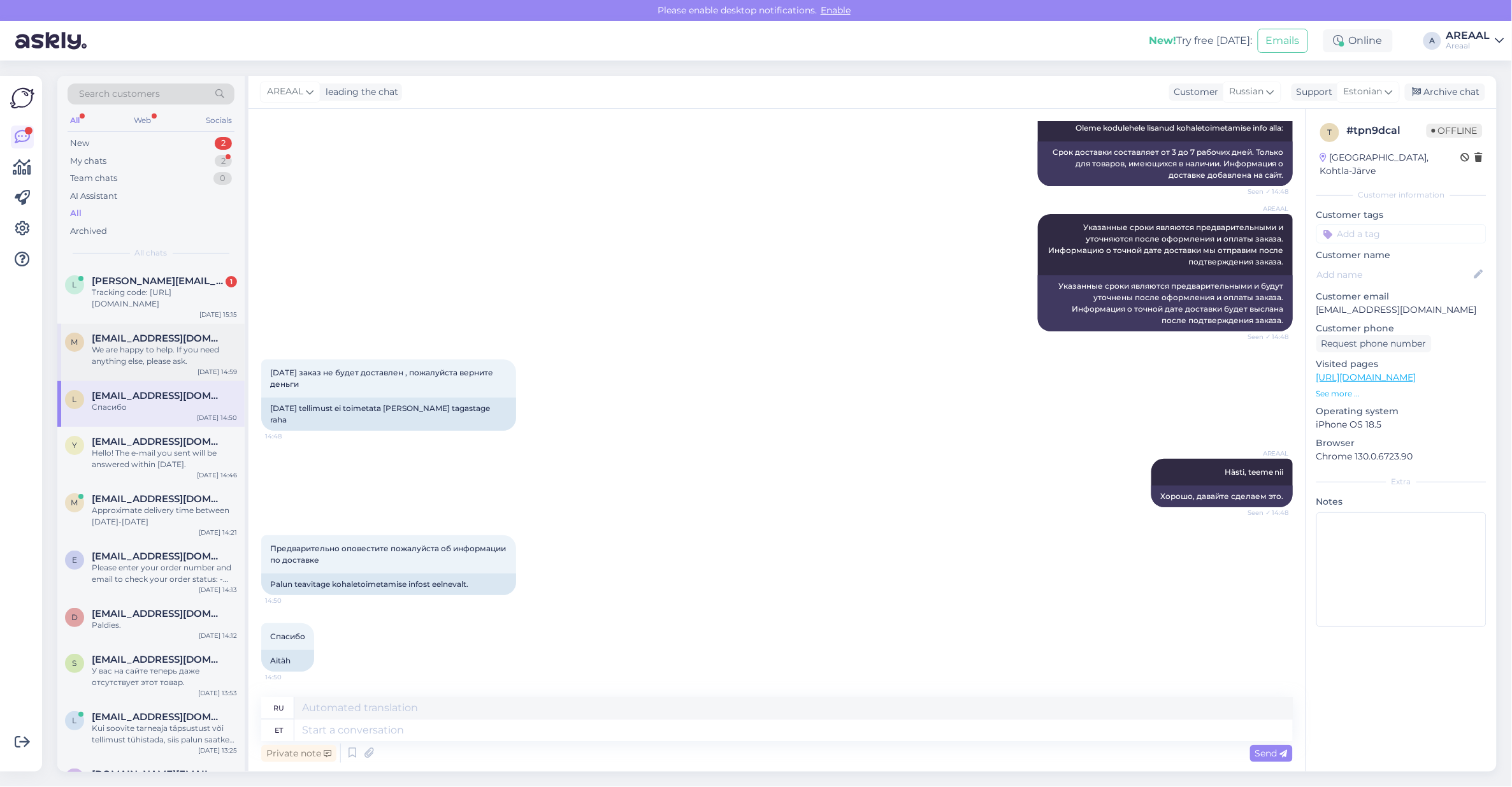
click at [183, 345] on div "We are happy to help. If you need anything else, please ask." at bounding box center [164, 356] width 145 height 23
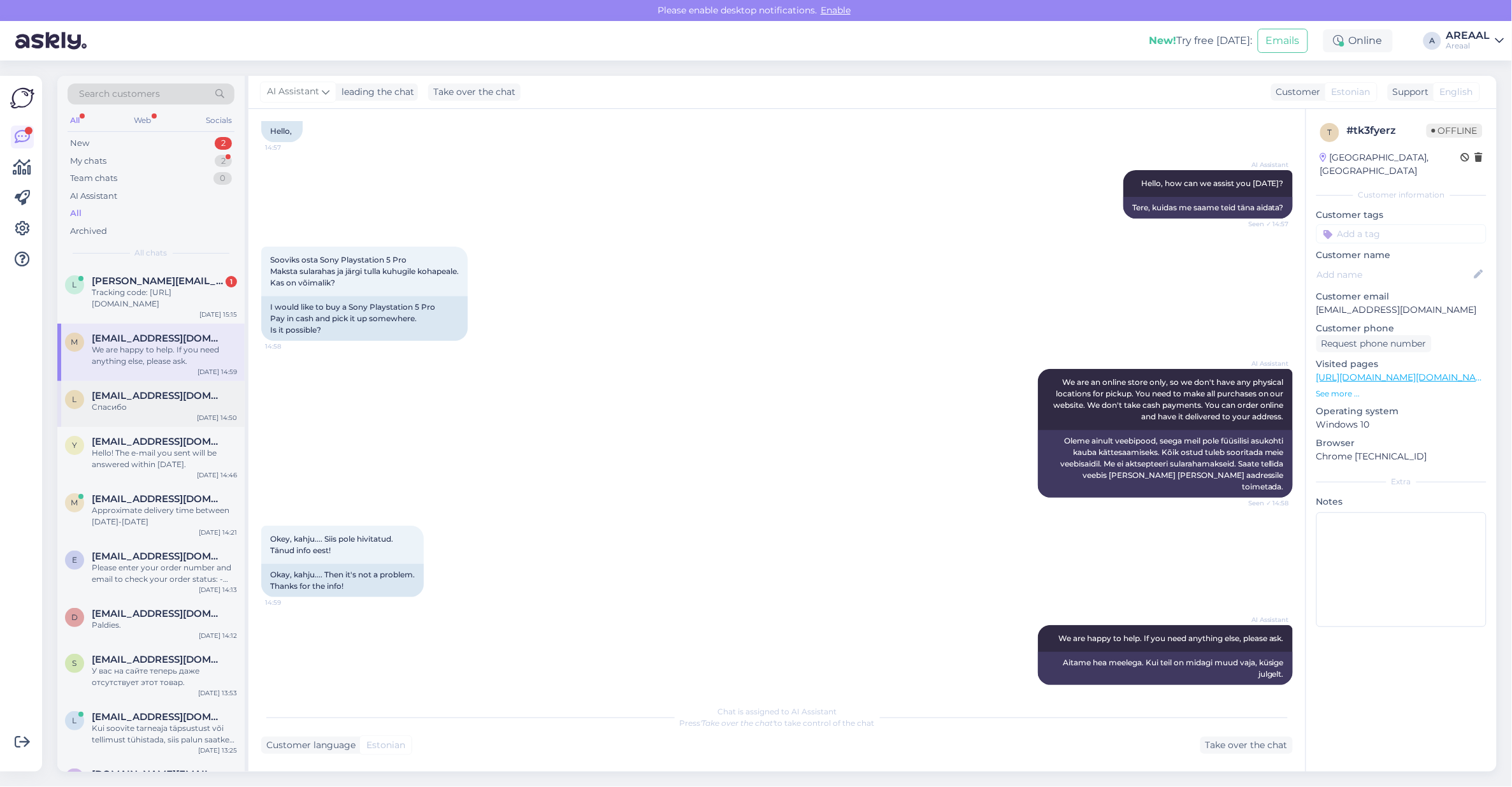
click at [191, 402] on div "Спасибо" at bounding box center [164, 407] width 145 height 12
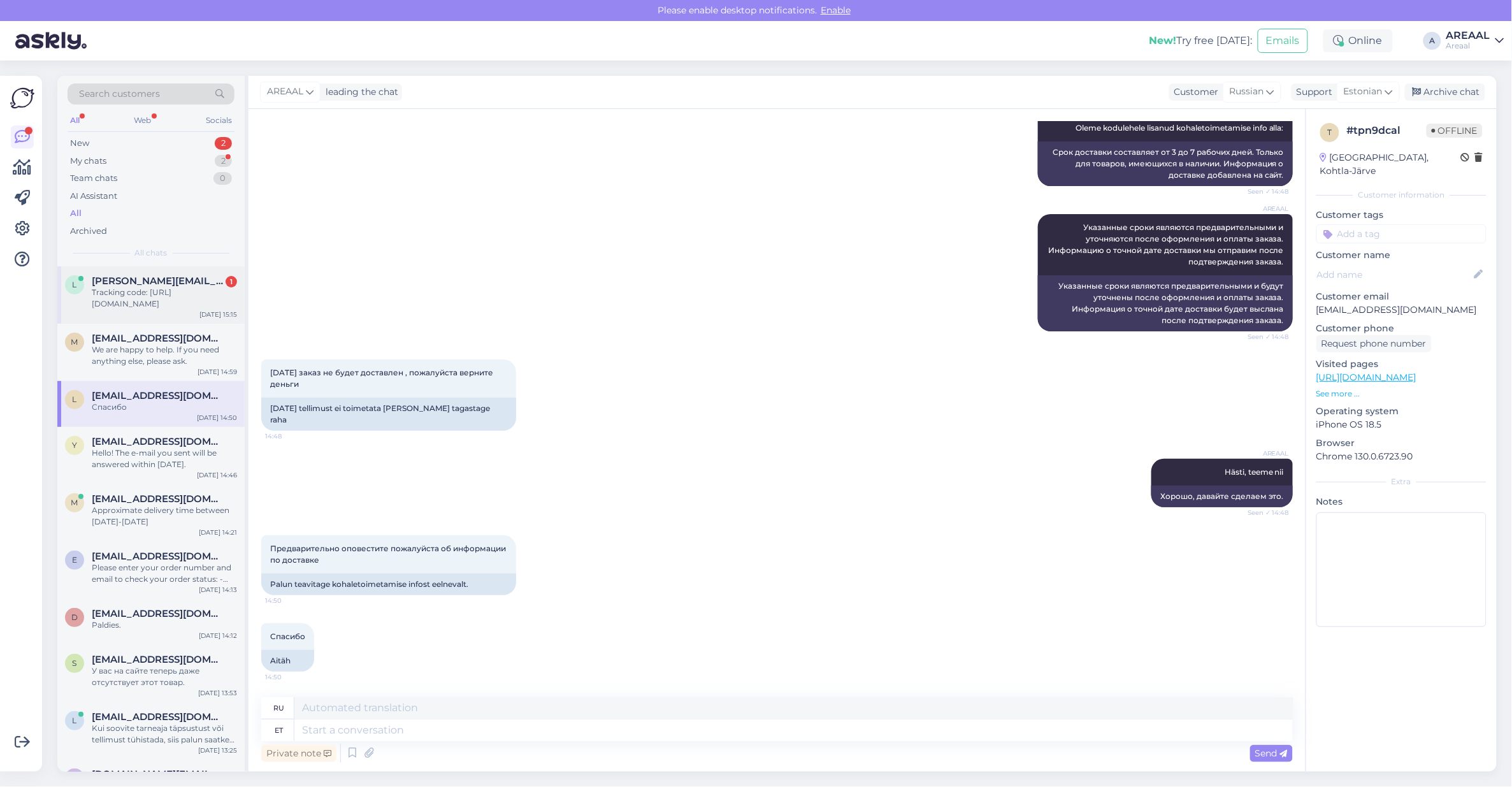
click at [174, 275] on span "[PERSON_NAME][EMAIL_ADDRESS][DOMAIN_NAME]" at bounding box center [158, 281] width 133 height 12
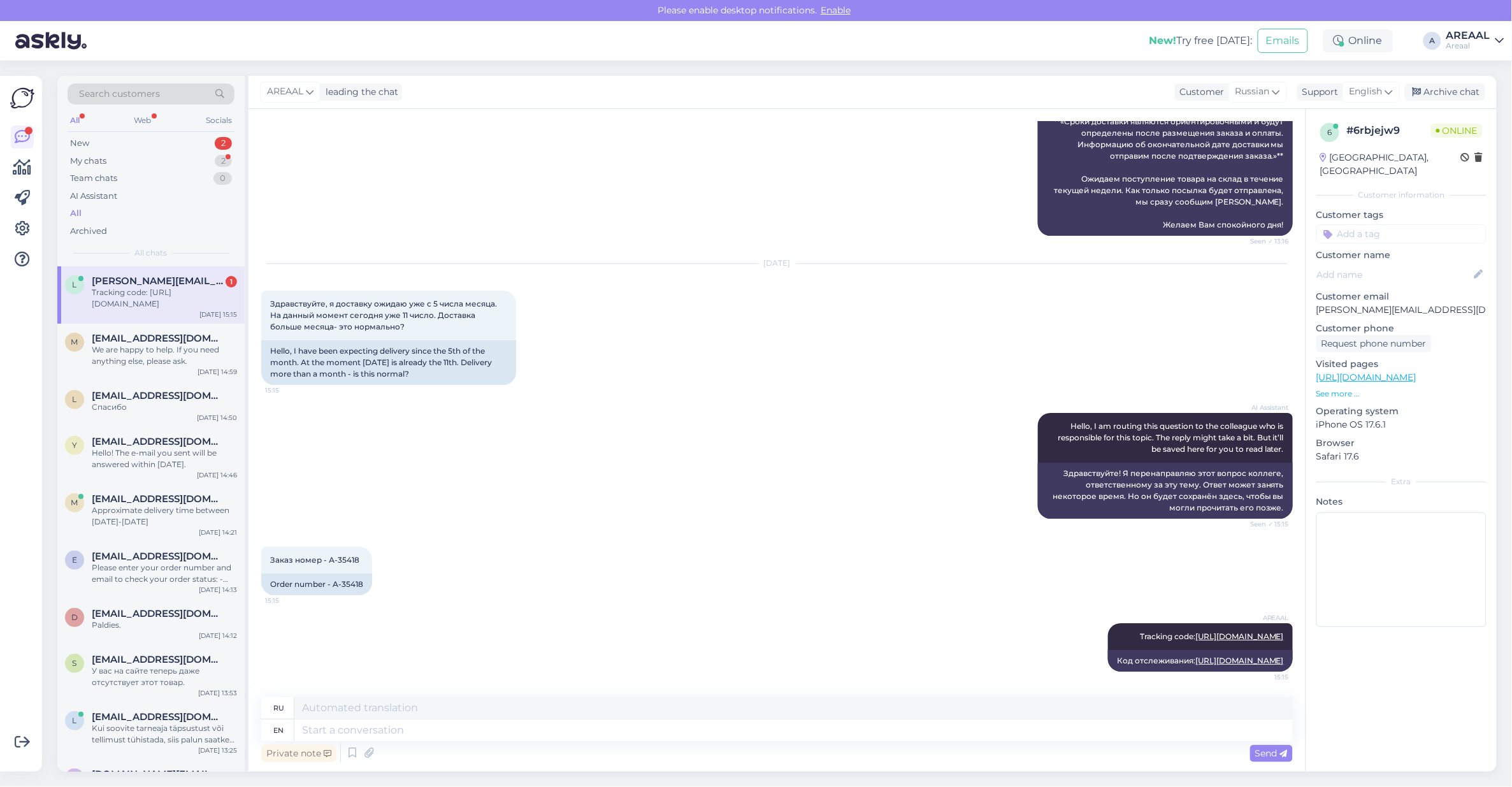
click at [791, 482] on div "AI Assistant Hello, I am routing this question to the colleague who is responsi…" at bounding box center [777, 465] width 1031 height 133
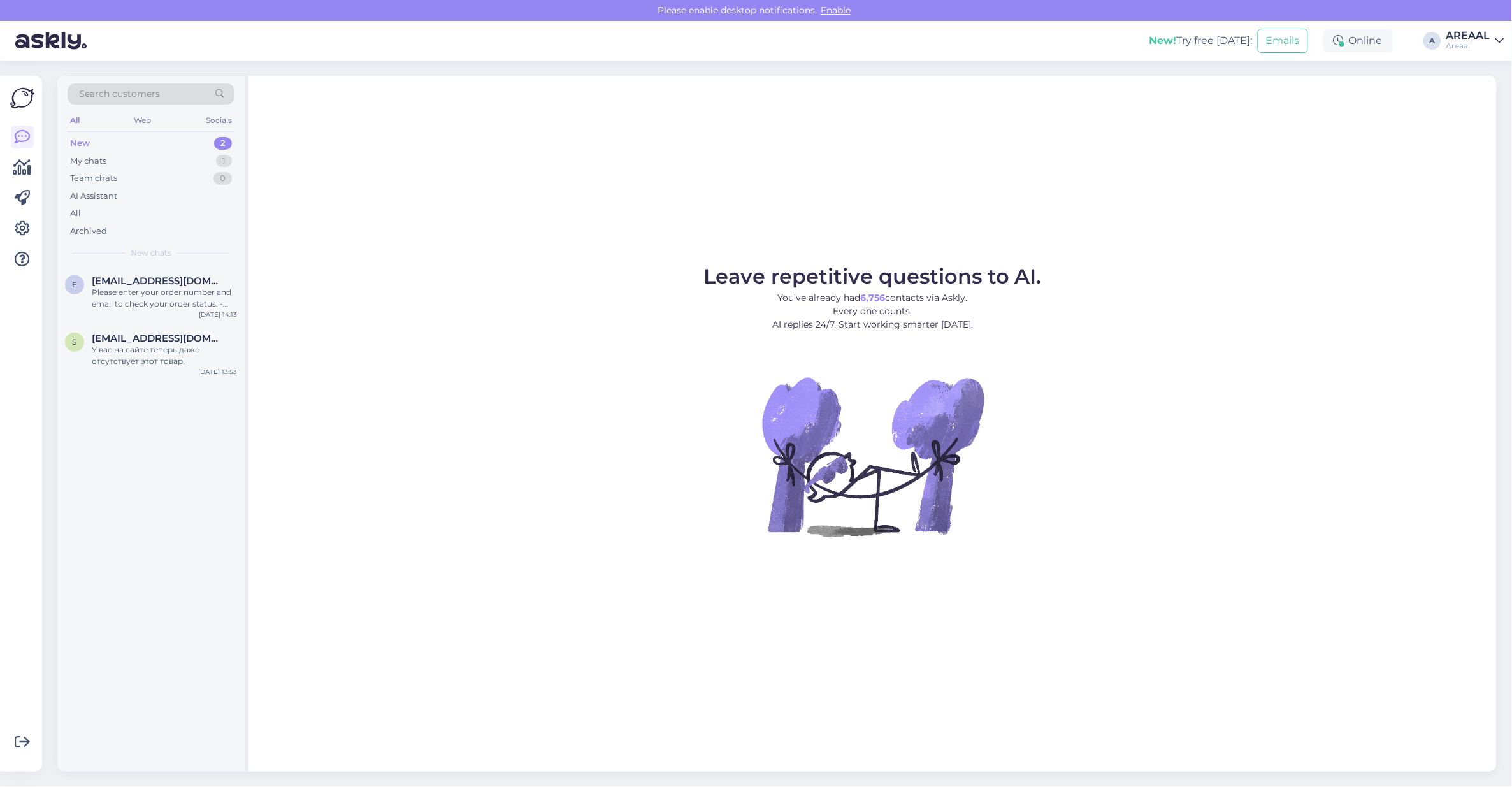
click at [1307, 186] on div "Leave repetitive questions to AI. You’ve already had 6,756 contacts via Askly. …" at bounding box center [872, 424] width 1248 height 696
click at [309, 302] on figure "Leave repetitive questions to AI. You’ve already had 6,756 contacts via Askly. …" at bounding box center [872, 418] width 1225 height 305
click at [835, 432] on img at bounding box center [872, 456] width 229 height 229
click at [119, 342] on span "[EMAIL_ADDRESS][DOMAIN_NAME]" at bounding box center [158, 338] width 133 height 12
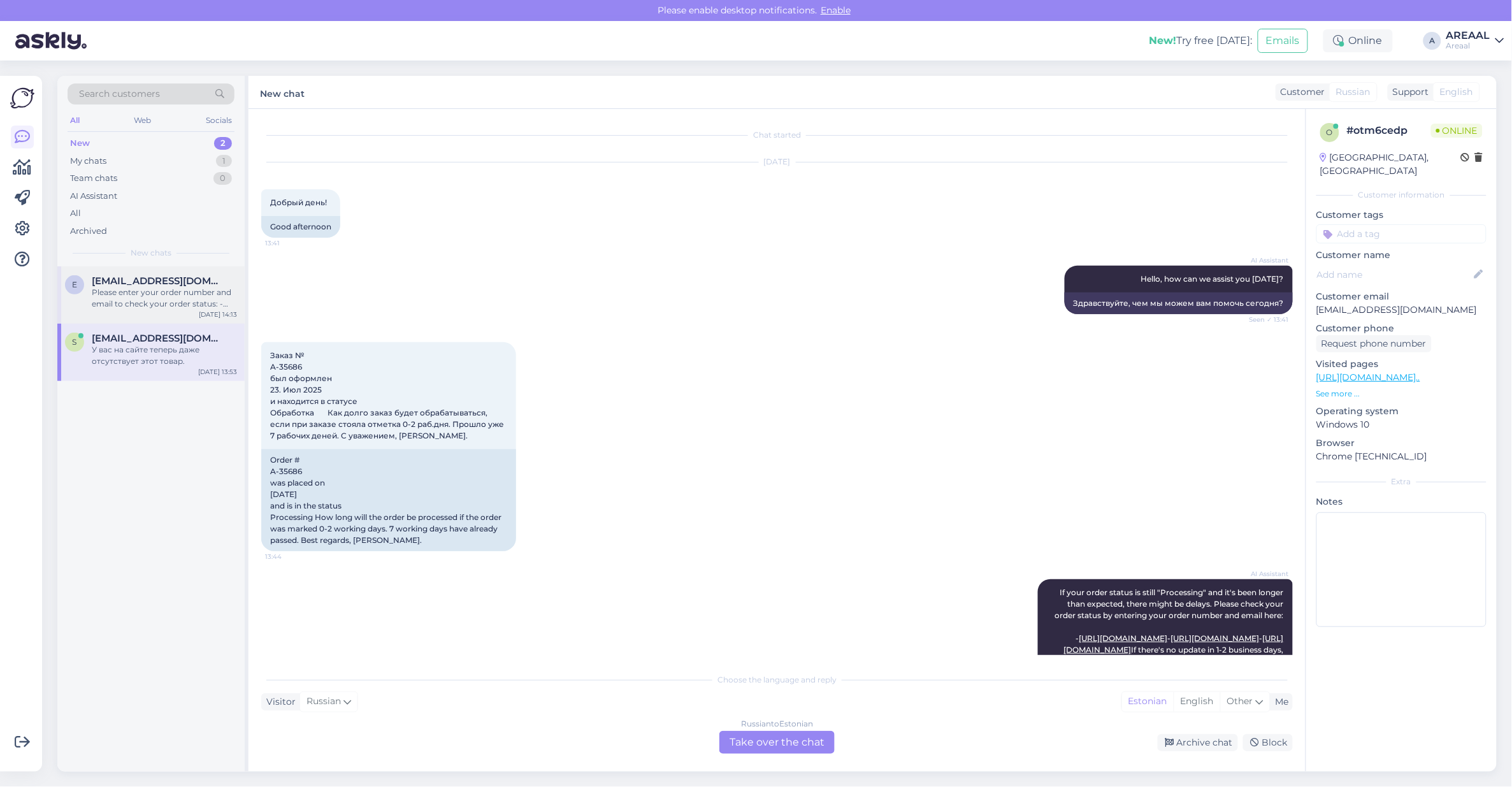
scroll to position [685, 0]
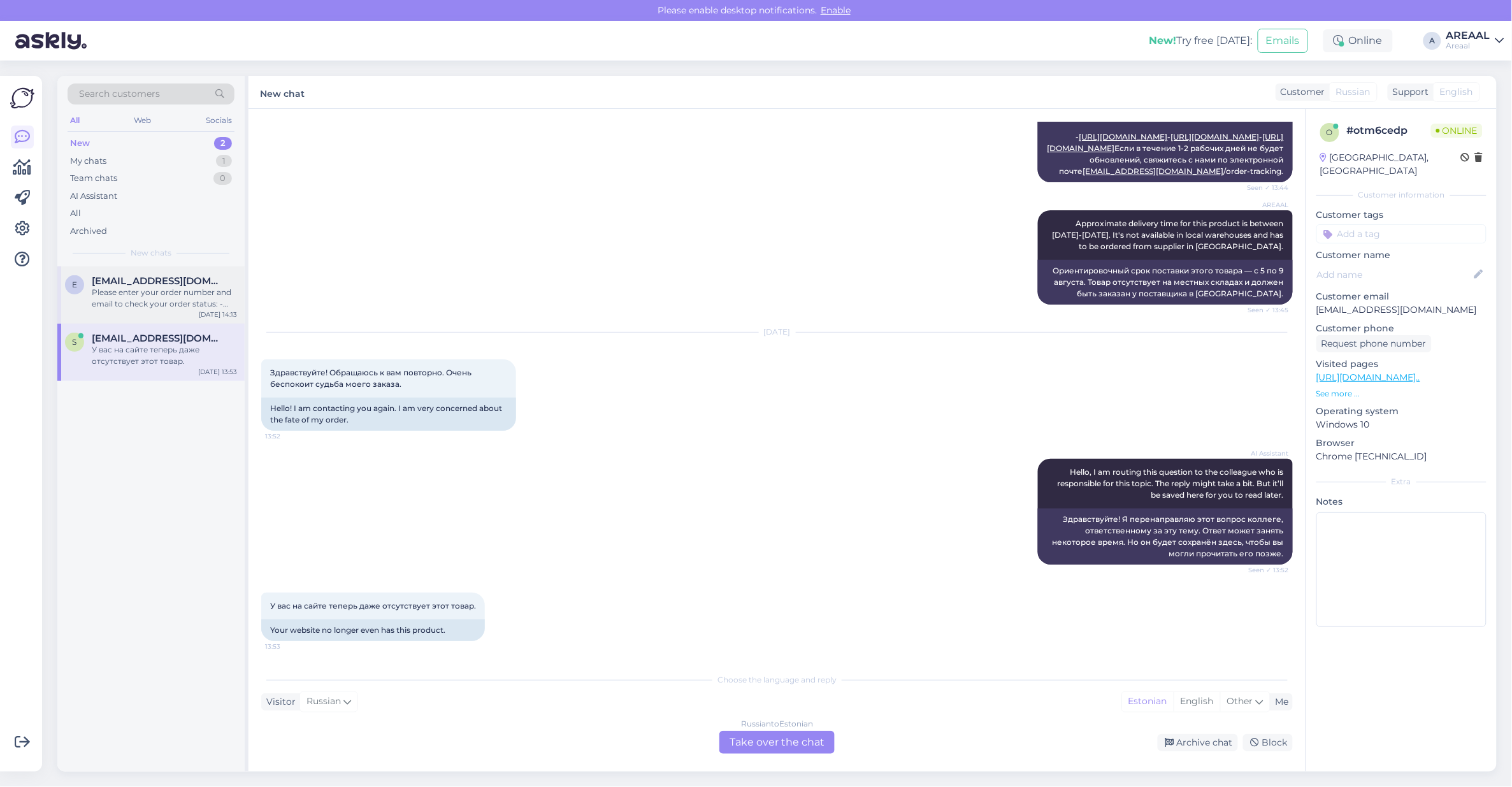
click at [99, 291] on div "Please enter your order number and email to check your order status: - [URL][DO…" at bounding box center [164, 299] width 145 height 23
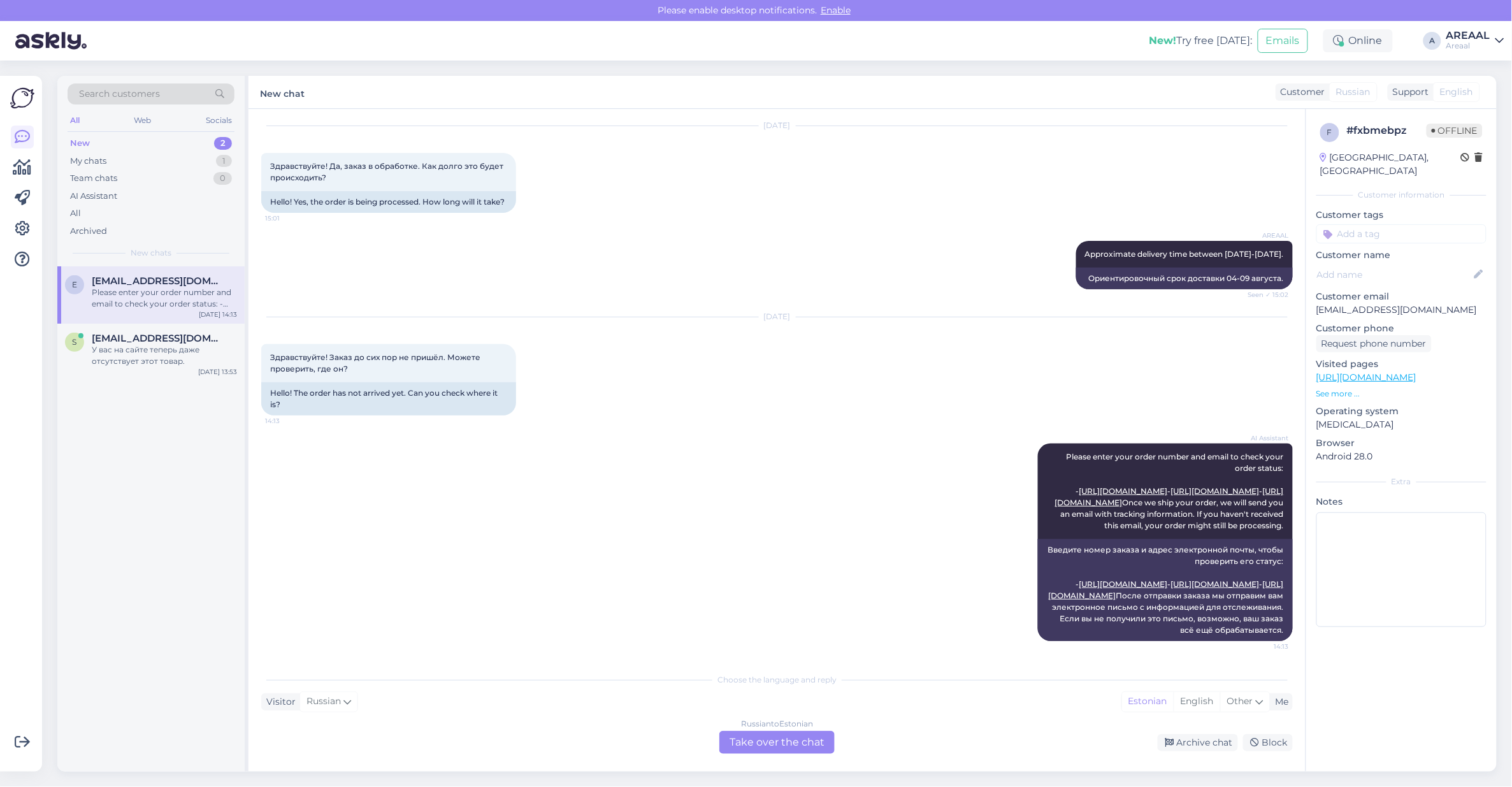
scroll to position [0, 0]
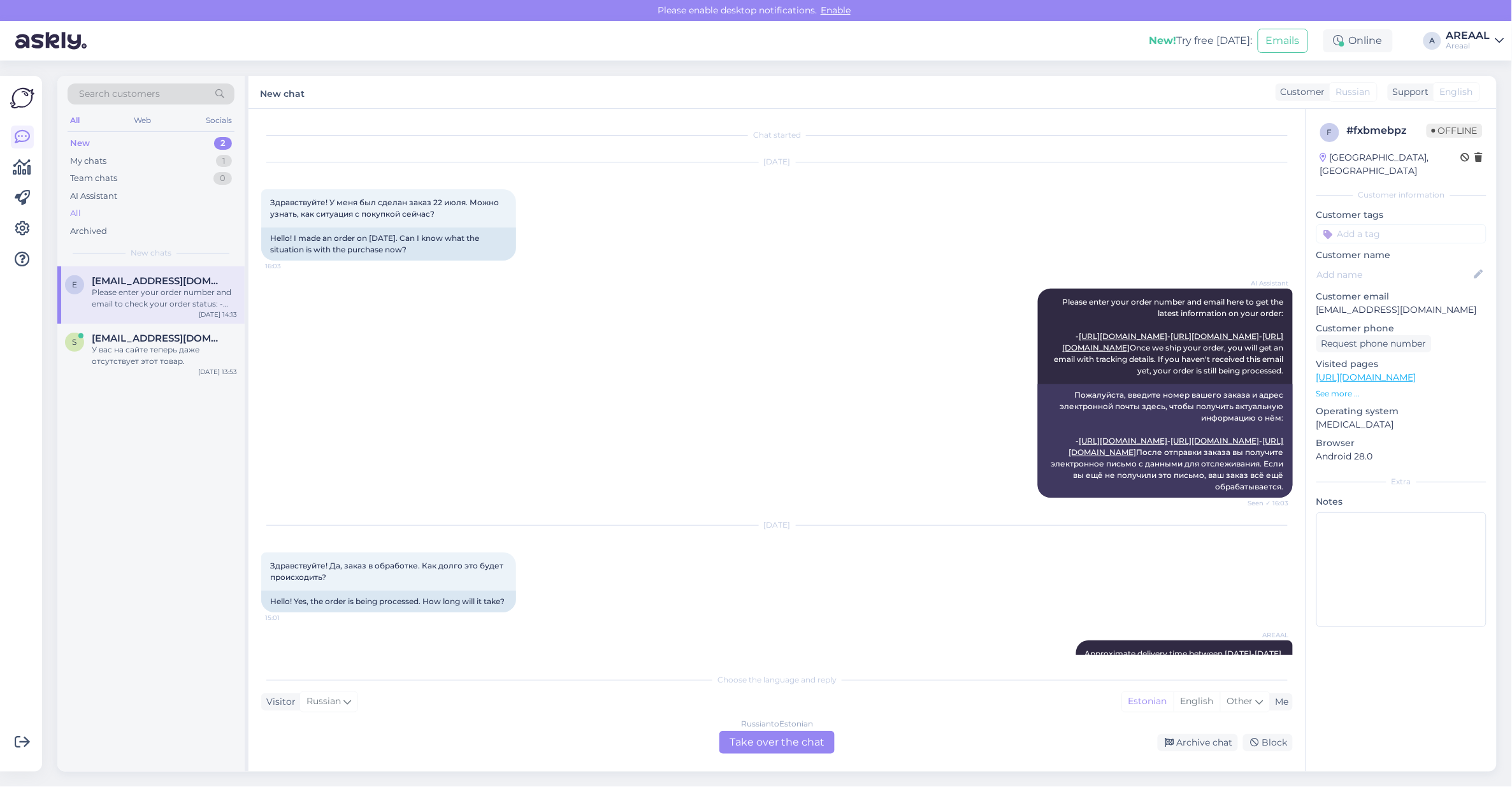
click at [160, 211] on div "All" at bounding box center [151, 213] width 167 height 18
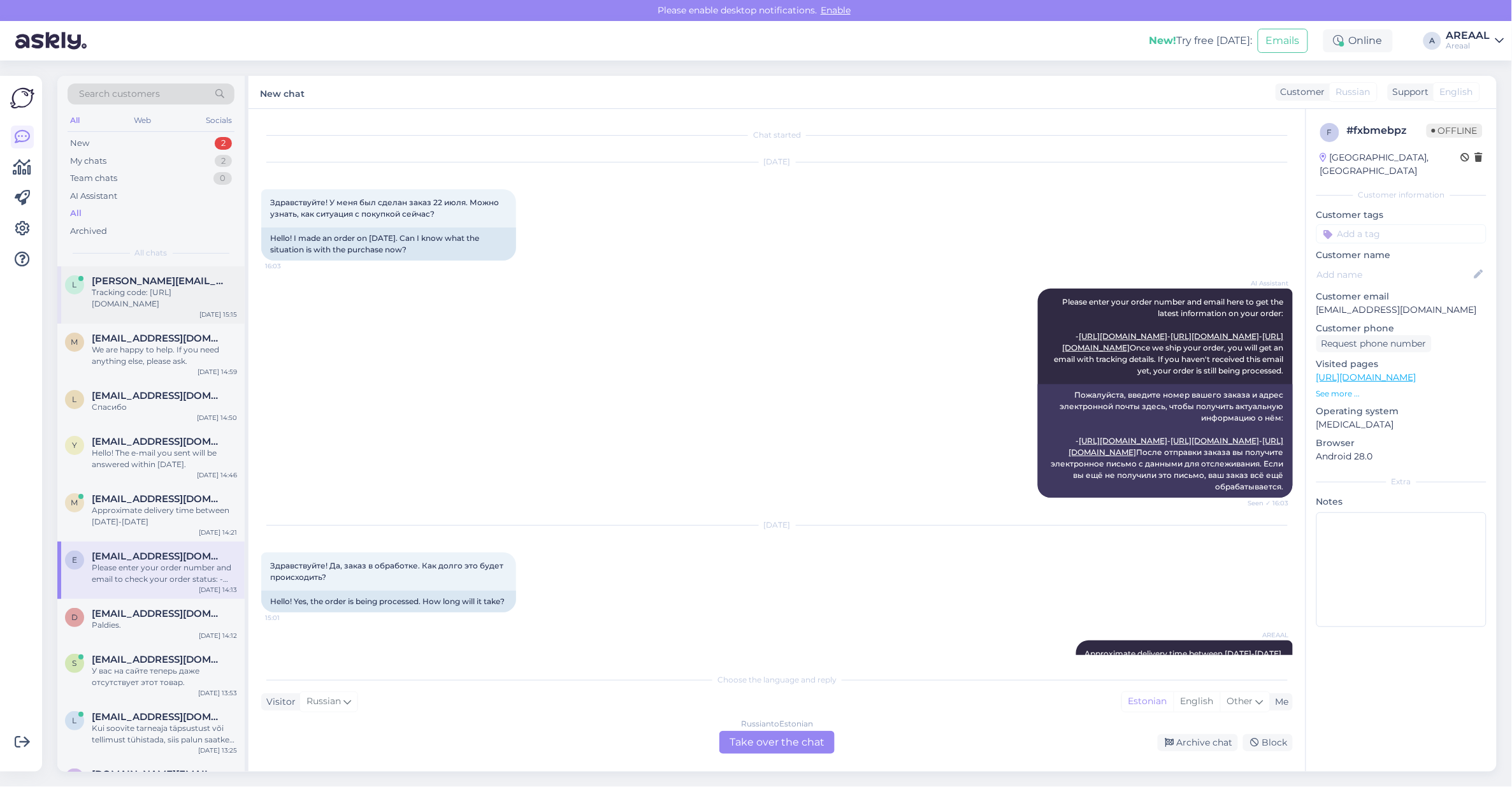
click at [154, 289] on div "Tracking code: [URL][DOMAIN_NAME]" at bounding box center [164, 299] width 145 height 23
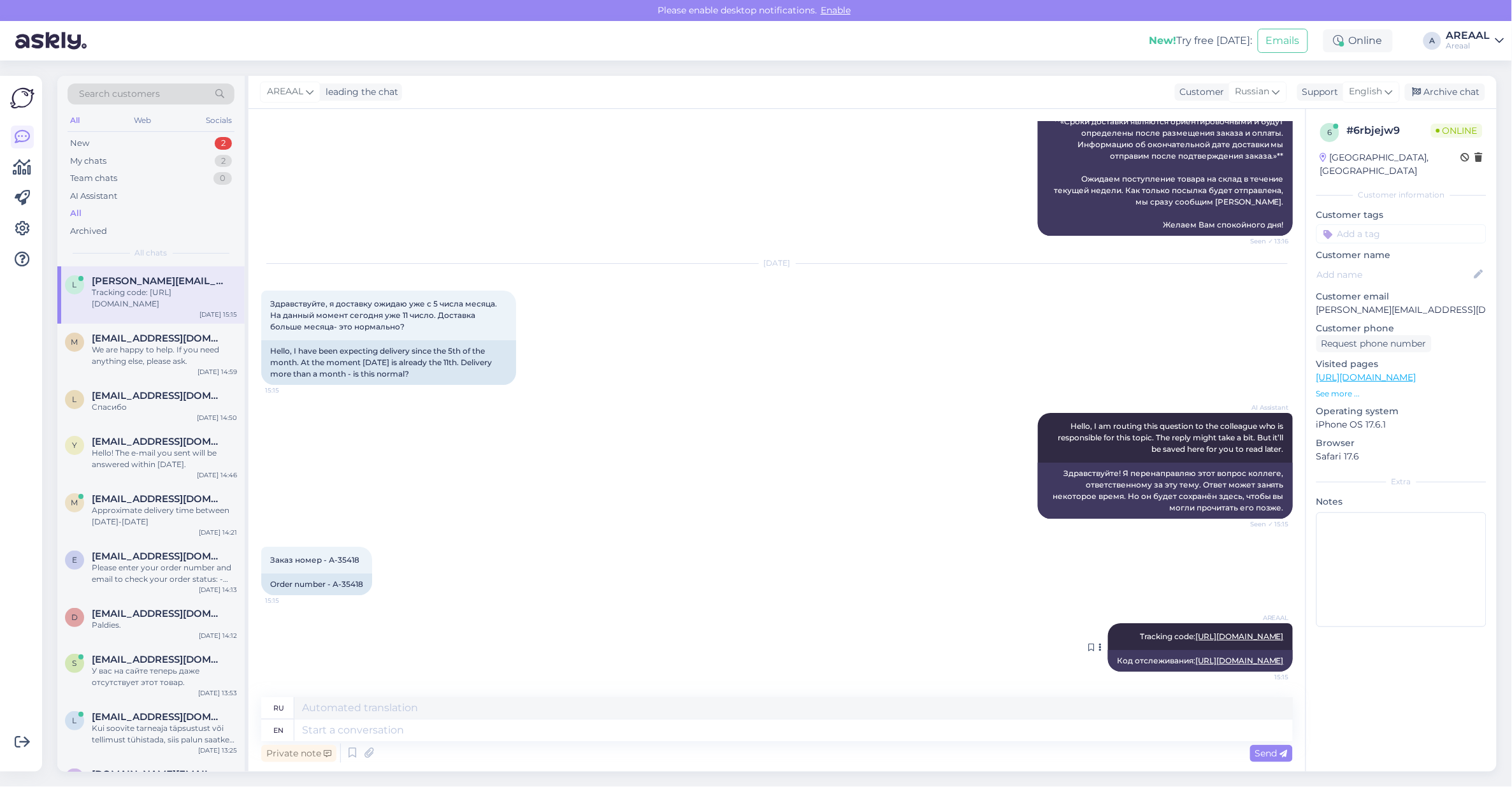
drag, startPoint x: 1122, startPoint y: 590, endPoint x: 1129, endPoint y: 602, distance: 13.9
click at [1122, 623] on div "AREAAL Tracking code: [URL][DOMAIN_NAME] 15:15" at bounding box center [1200, 637] width 185 height 27
click at [1195, 631] on link "[URL][DOMAIN_NAME]" at bounding box center [1239, 636] width 89 height 9
click at [752, 418] on div "AI Assistant Hello, I am routing this question to the colleague who is responsi…" at bounding box center [777, 465] width 1031 height 133
click at [1450, 88] on div "Archive chat" at bounding box center [1445, 92] width 80 height 17
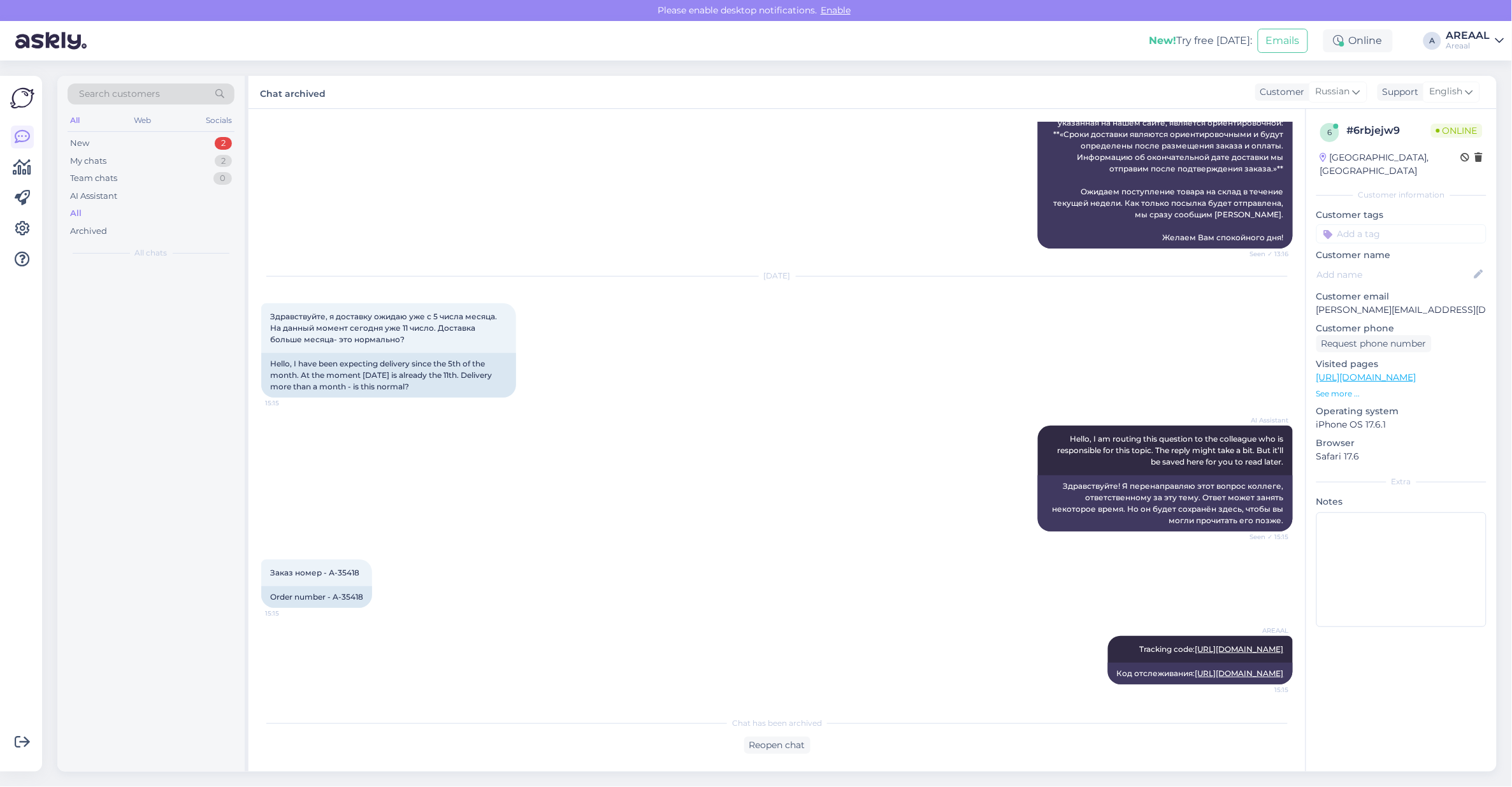
scroll to position [3936, 0]
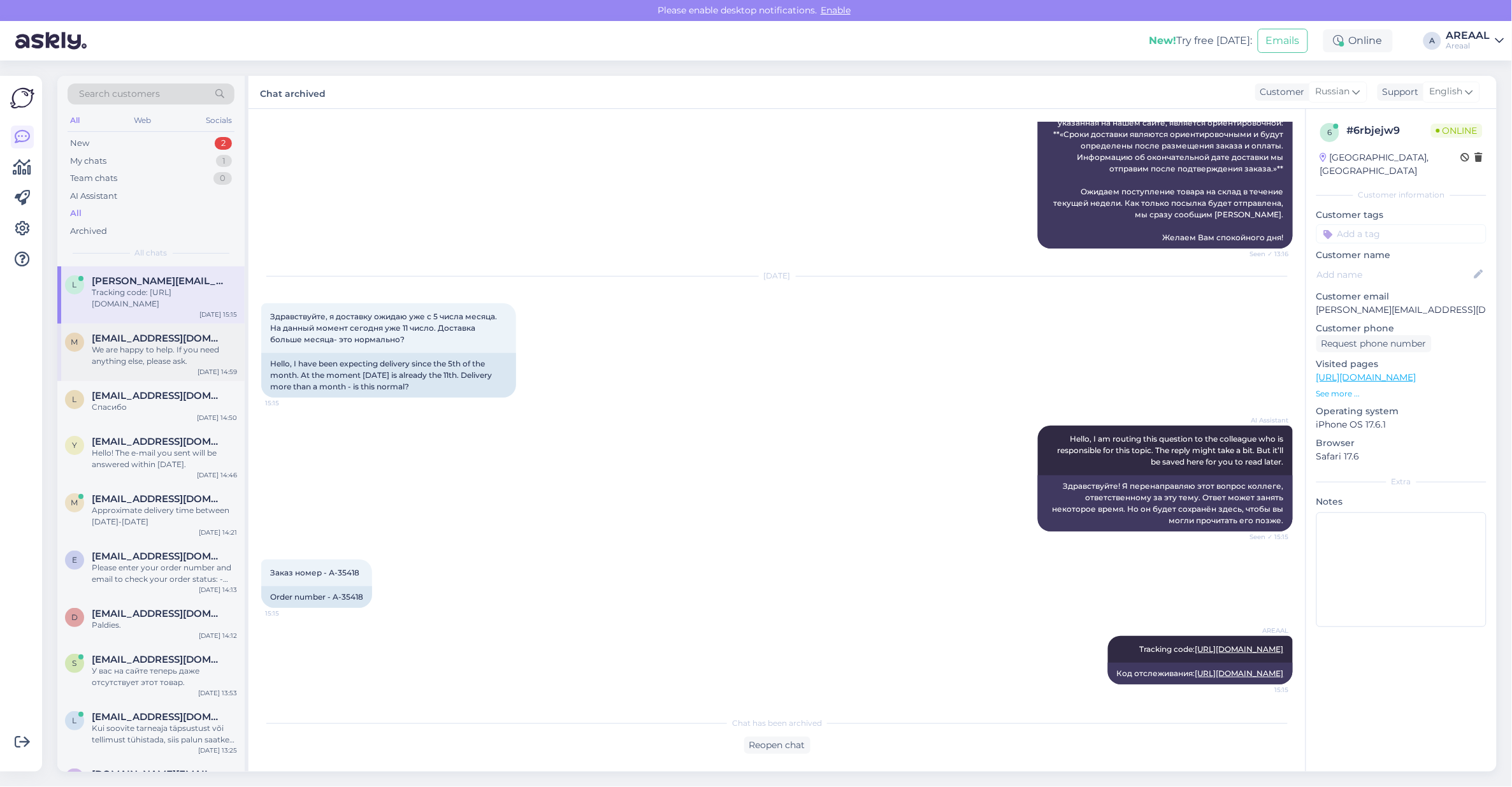
click at [160, 346] on div "We are happy to help. If you need anything else, please ask." at bounding box center [164, 356] width 145 height 23
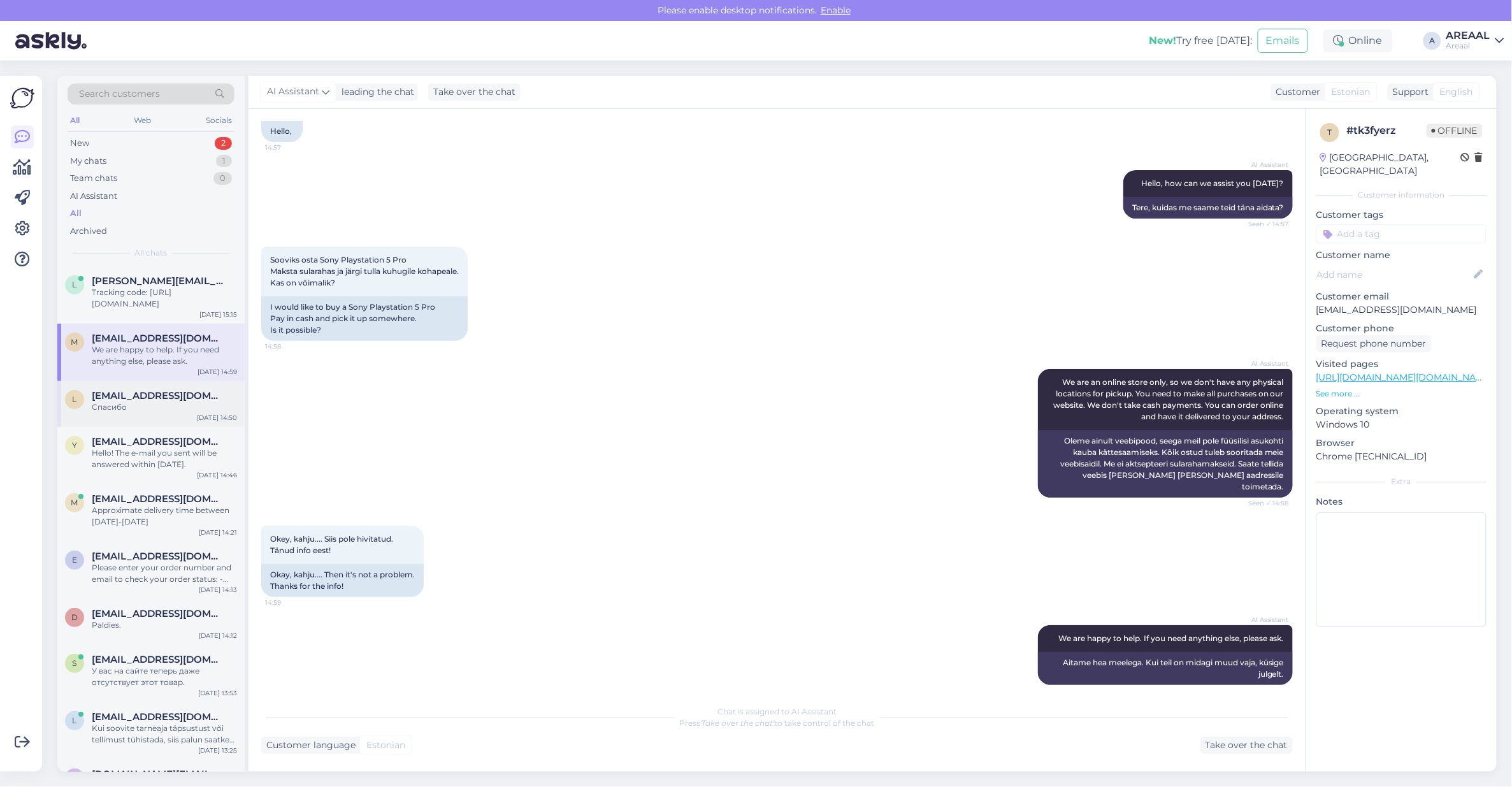
click at [163, 399] on span "[EMAIL_ADDRESS][DOMAIN_NAME]" at bounding box center [158, 395] width 133 height 12
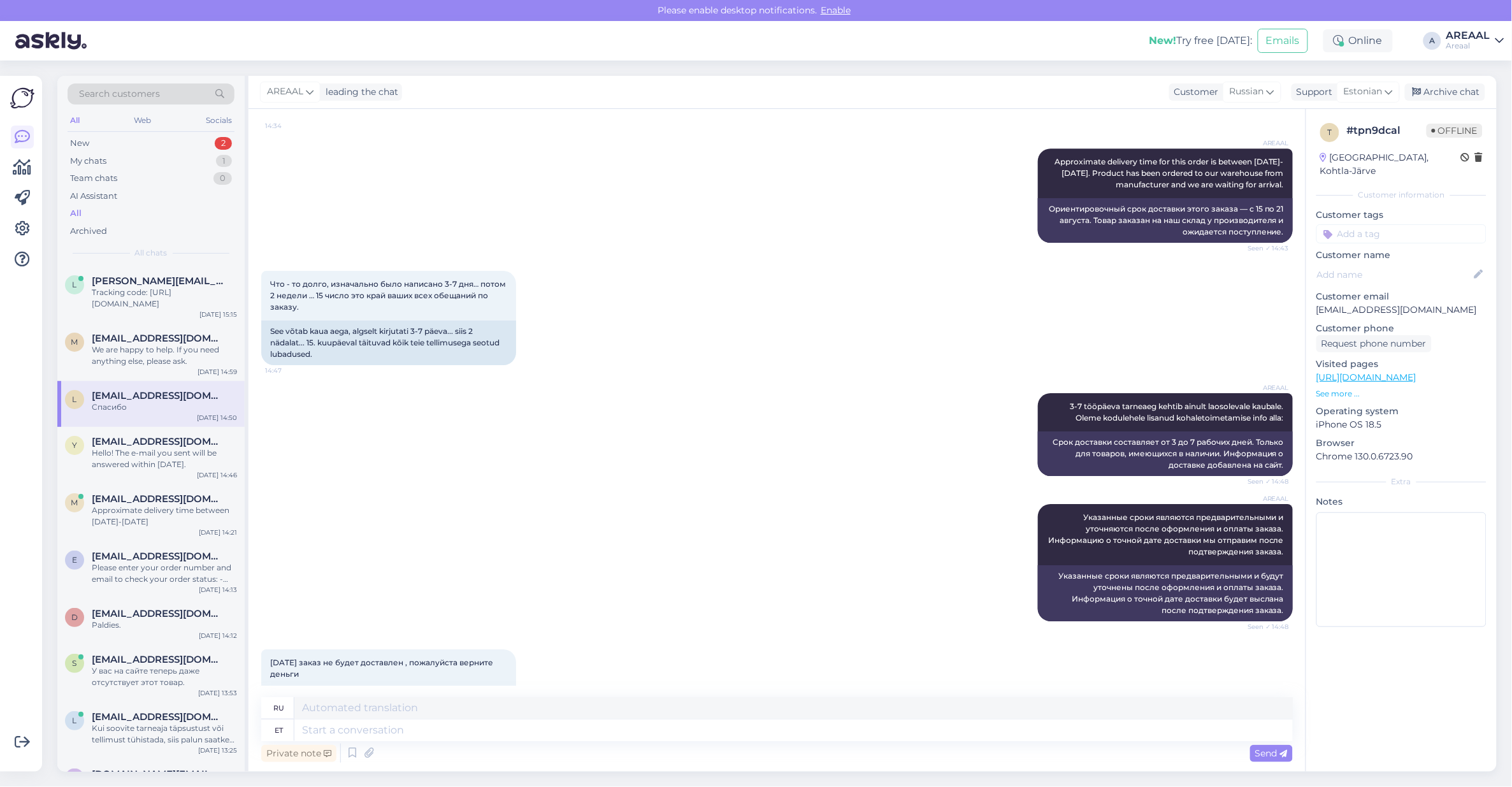
scroll to position [1342, 0]
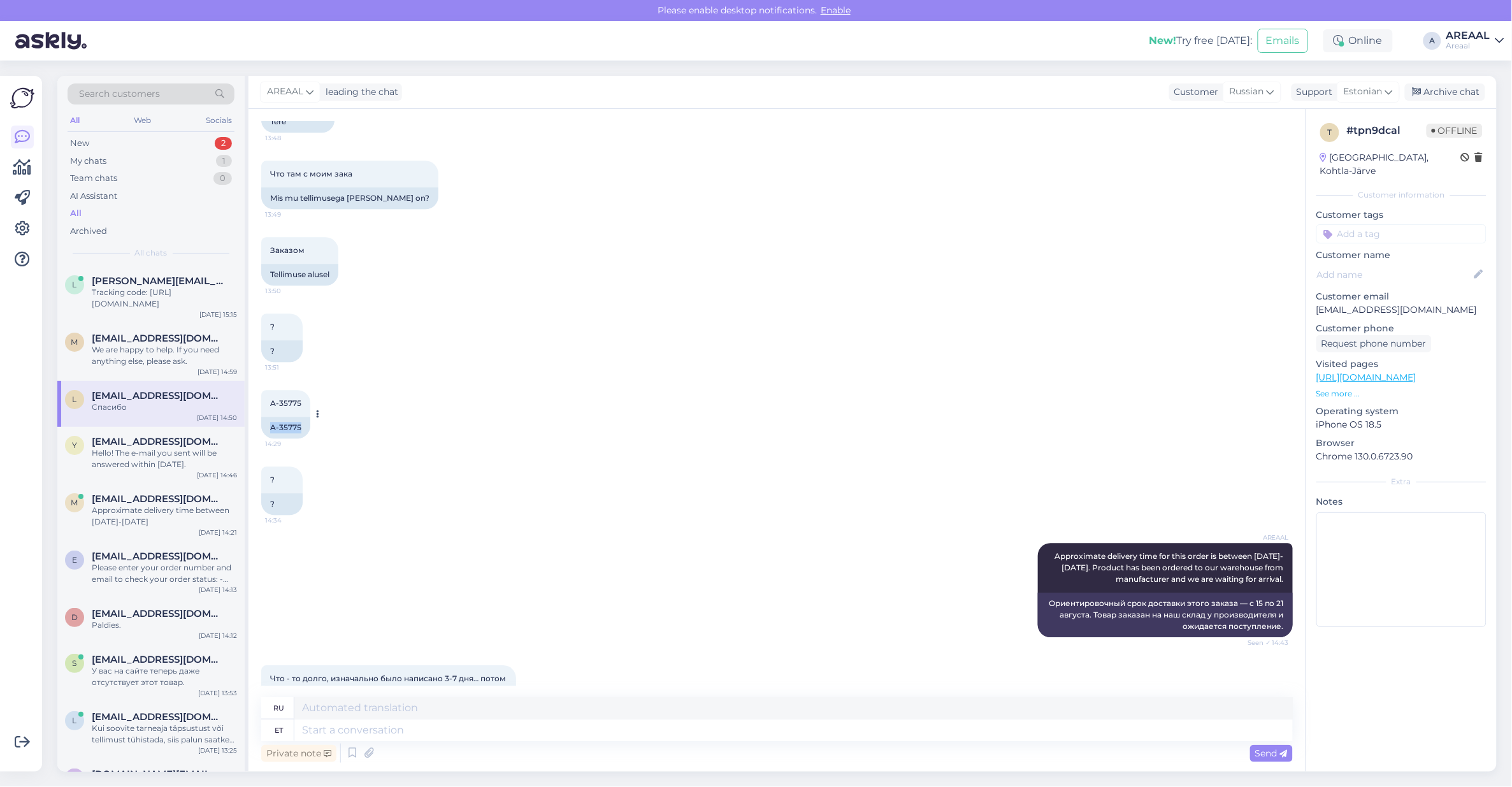
drag, startPoint x: 305, startPoint y: 458, endPoint x: 265, endPoint y: 463, distance: 40.3
click at [265, 438] on div "A-35775" at bounding box center [286, 427] width 49 height 22
copy div "A-35775"
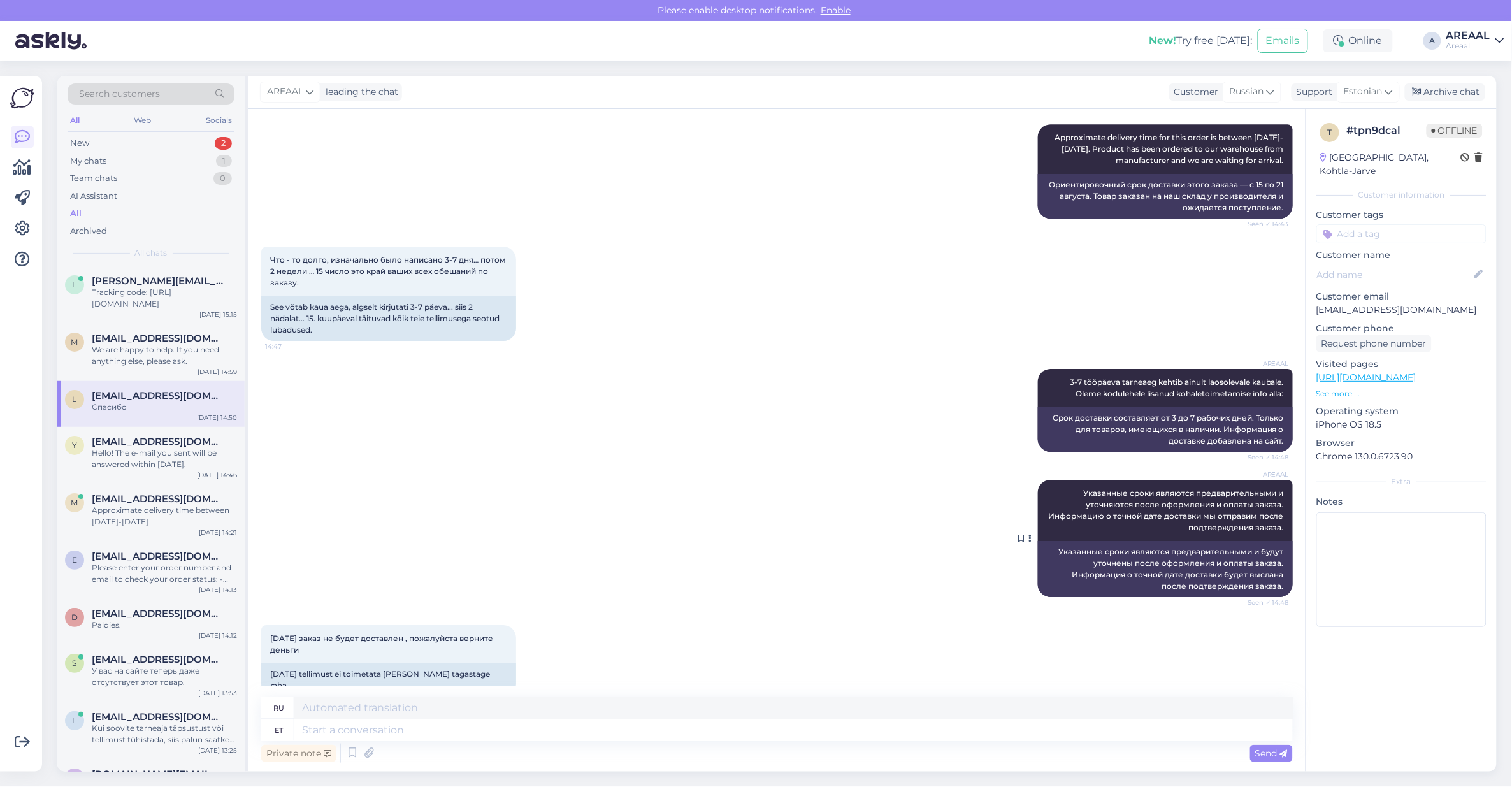
scroll to position [2059, 0]
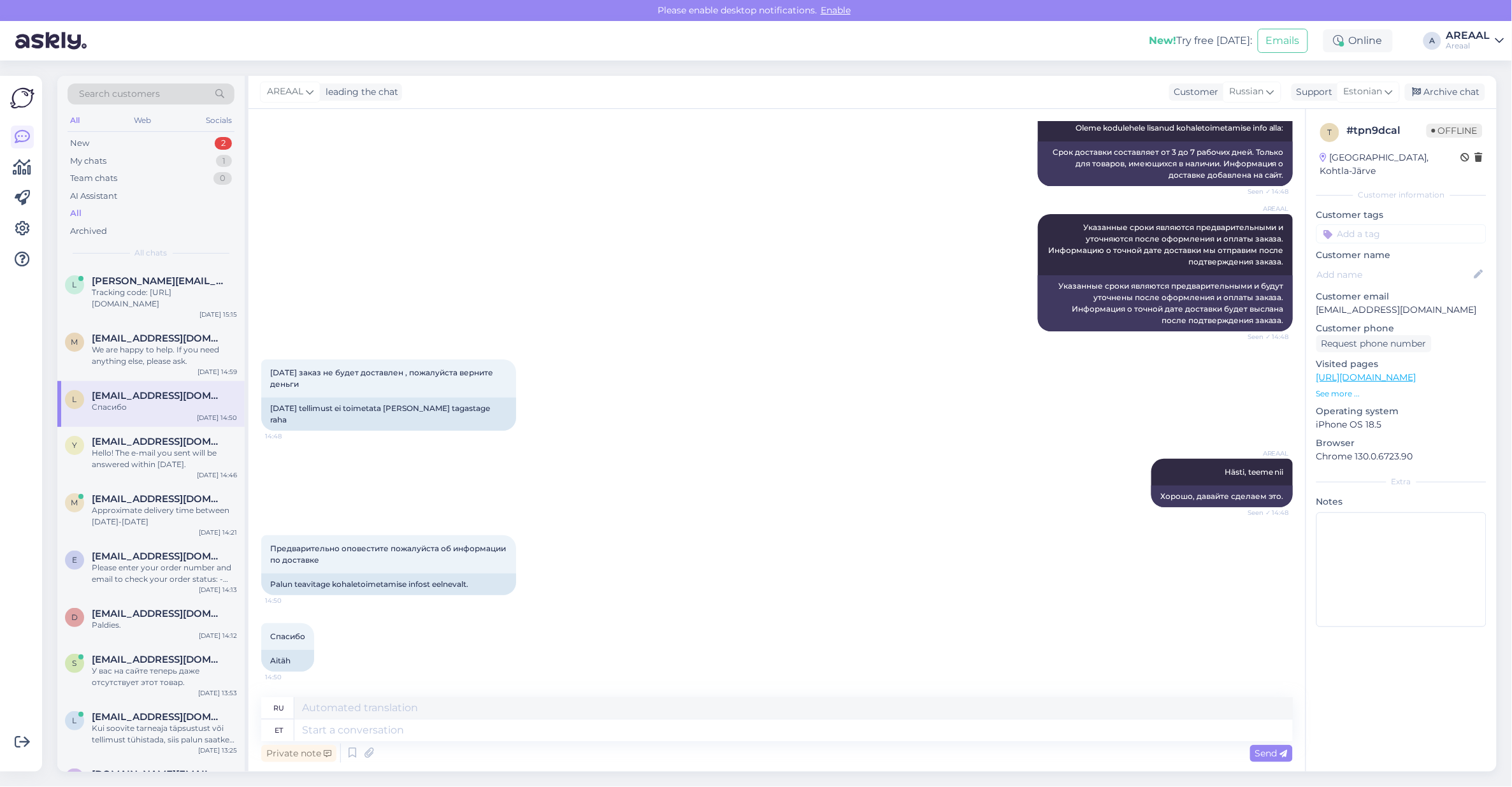
click at [144, 415] on div "l lanik418@gmail.com Спасибо Aug 11 14:50" at bounding box center [150, 404] width 187 height 46
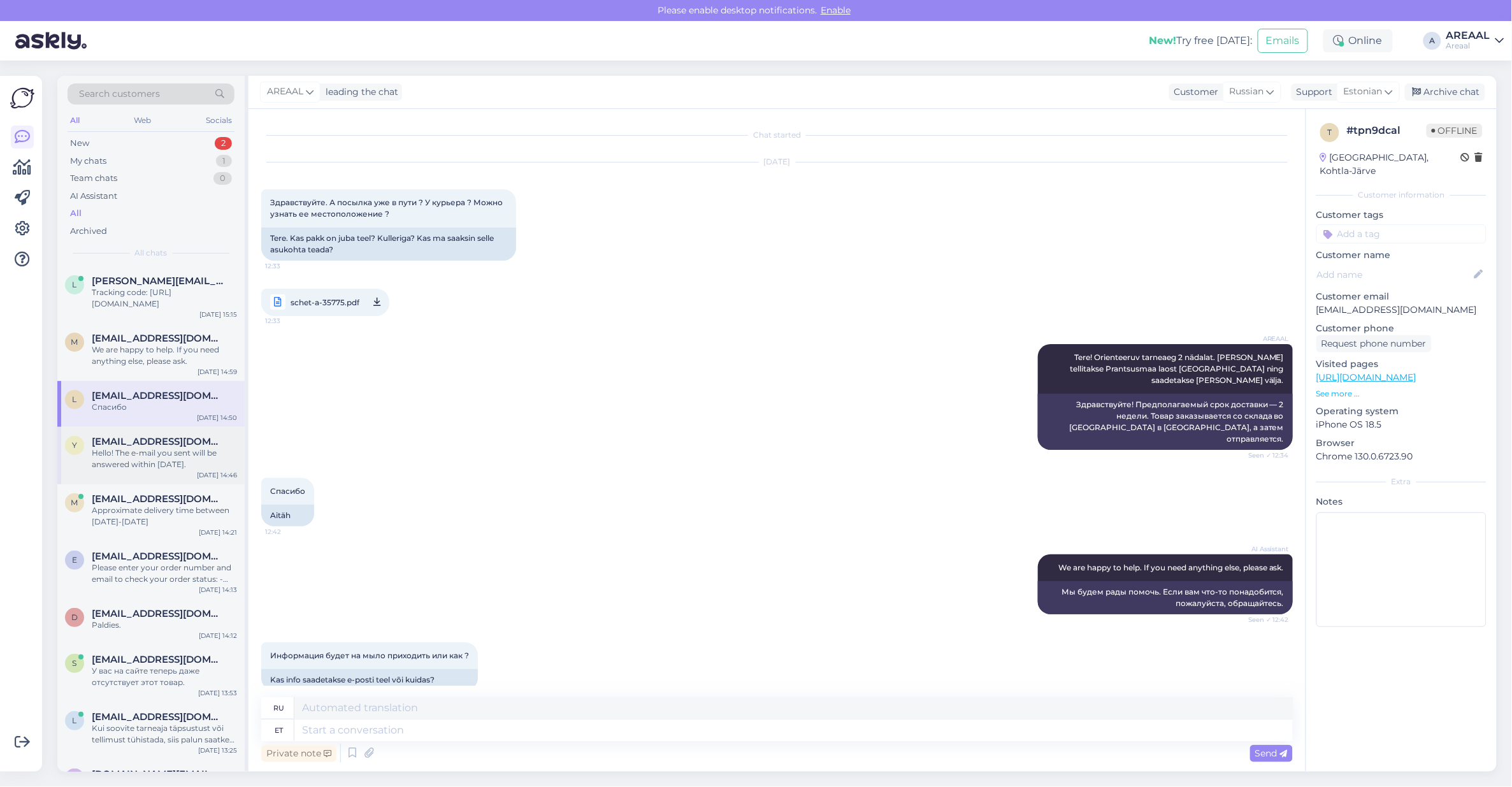
click at [139, 437] on span "[EMAIL_ADDRESS][DOMAIN_NAME]" at bounding box center [158, 441] width 133 height 12
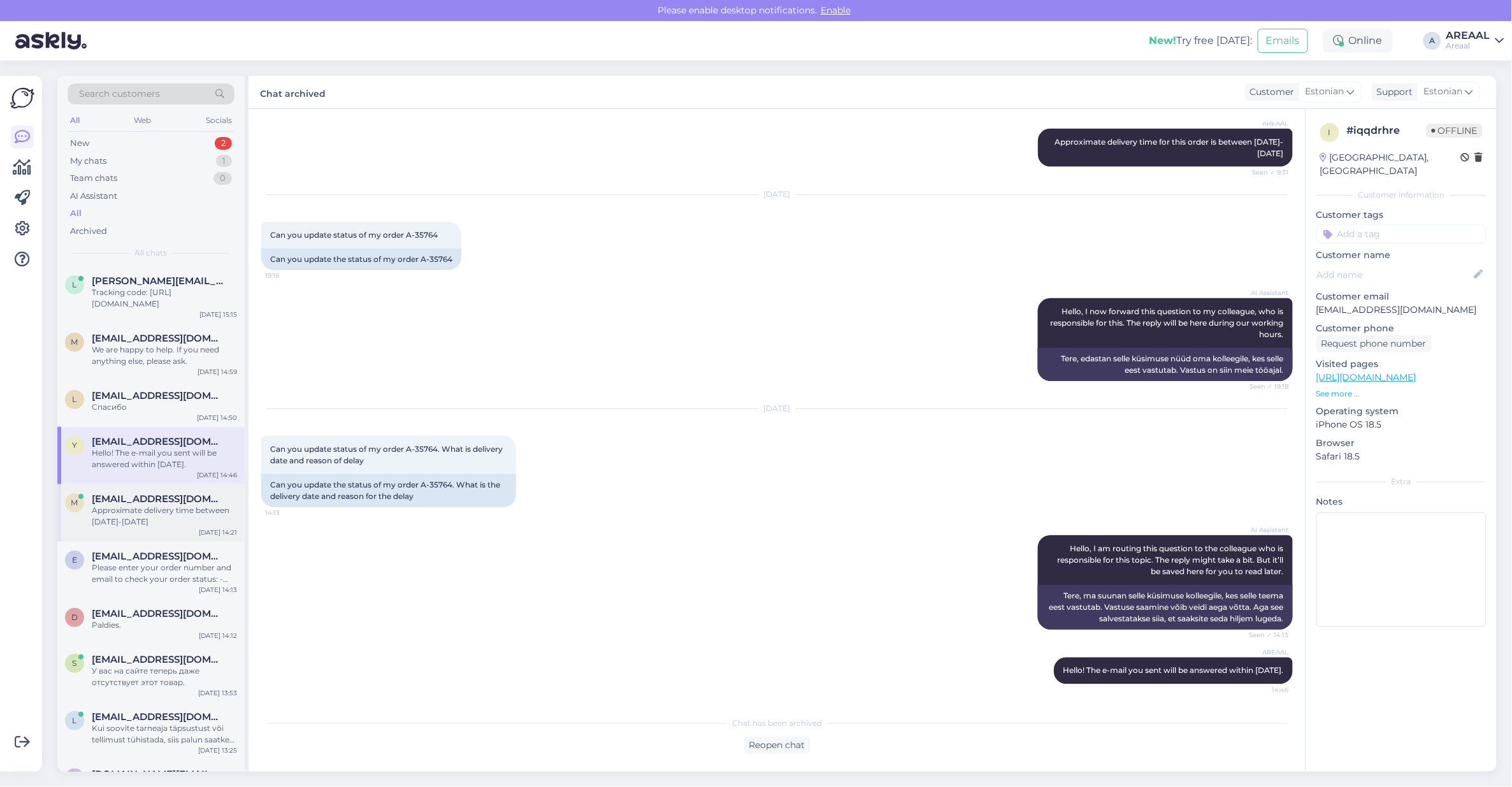
click at [181, 499] on span "makc.aromae@gmail.com" at bounding box center [158, 498] width 133 height 12
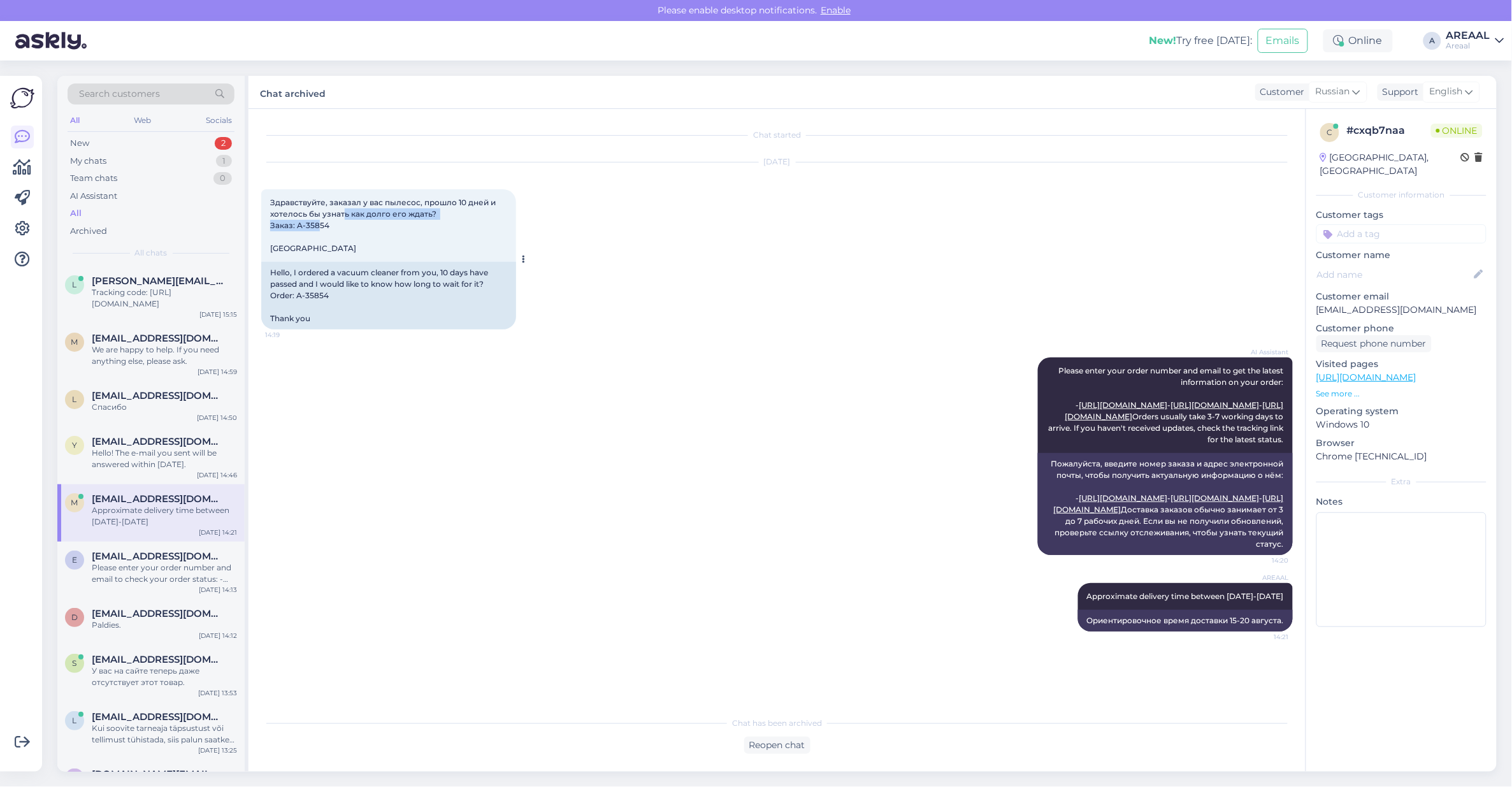
drag, startPoint x: 341, startPoint y: 215, endPoint x: 319, endPoint y: 223, distance: 23.4
click at [319, 223] on span "Здравствуйте, заказал у вас пылесос, прошло 10 дней и хотелось бы узнать как до…" at bounding box center [383, 225] width 228 height 56
click at [322, 225] on span "Здравствуйте, заказал у вас пылесос, прошло 10 дней и хотелось бы узнать как до…" at bounding box center [383, 225] width 228 height 56
copy span "з: A-35854"
copy span "A-35854"
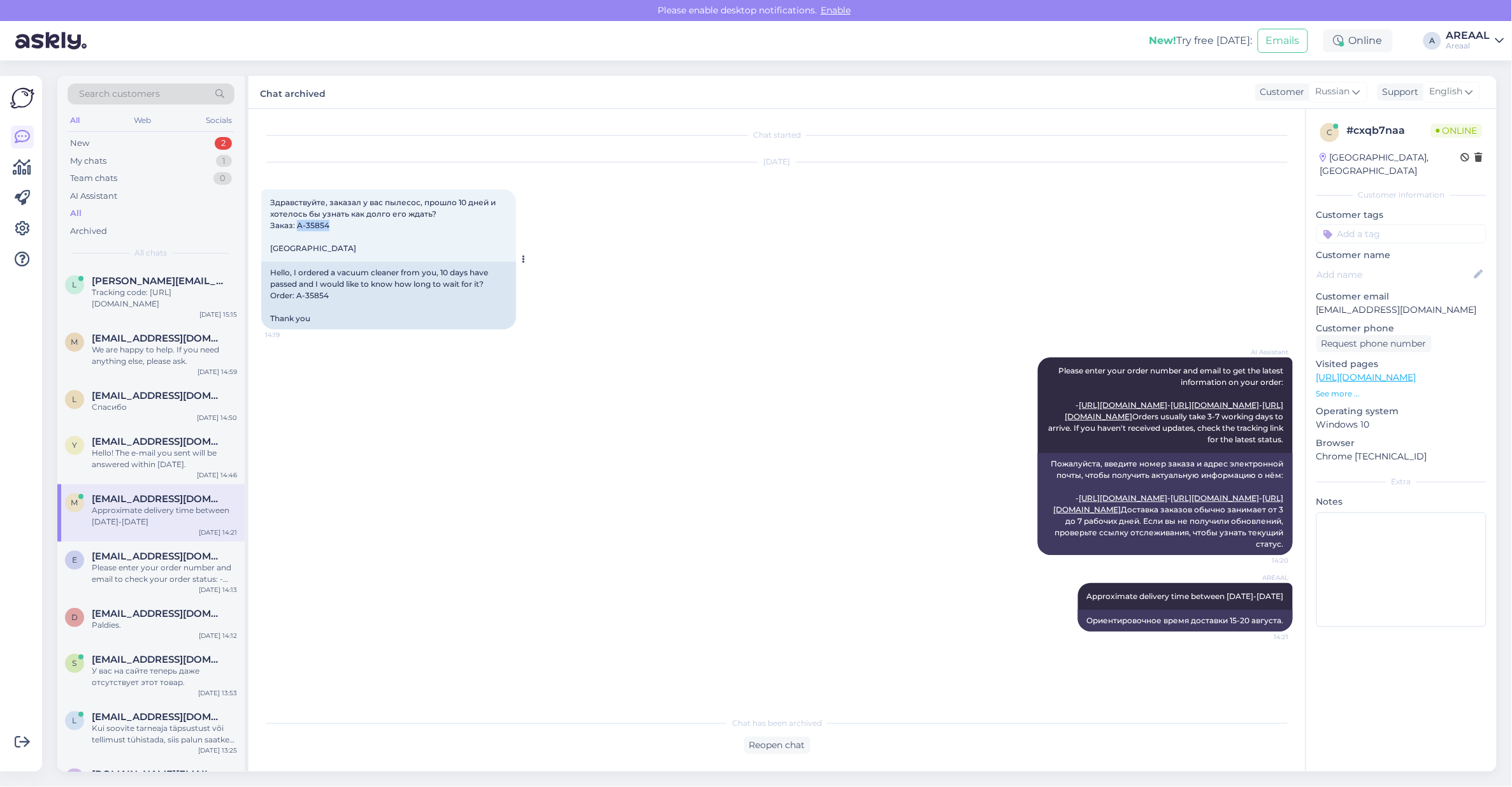
drag, startPoint x: 349, startPoint y: 221, endPoint x: 298, endPoint y: 226, distance: 51.2
click at [298, 226] on div "Здравствуйте, заказал у вас пылесос, прошло 10 дней и хотелось бы узнать как до…" at bounding box center [389, 225] width 255 height 73
click at [160, 555] on span "[EMAIL_ADDRESS][DOMAIN_NAME]" at bounding box center [158, 556] width 133 height 12
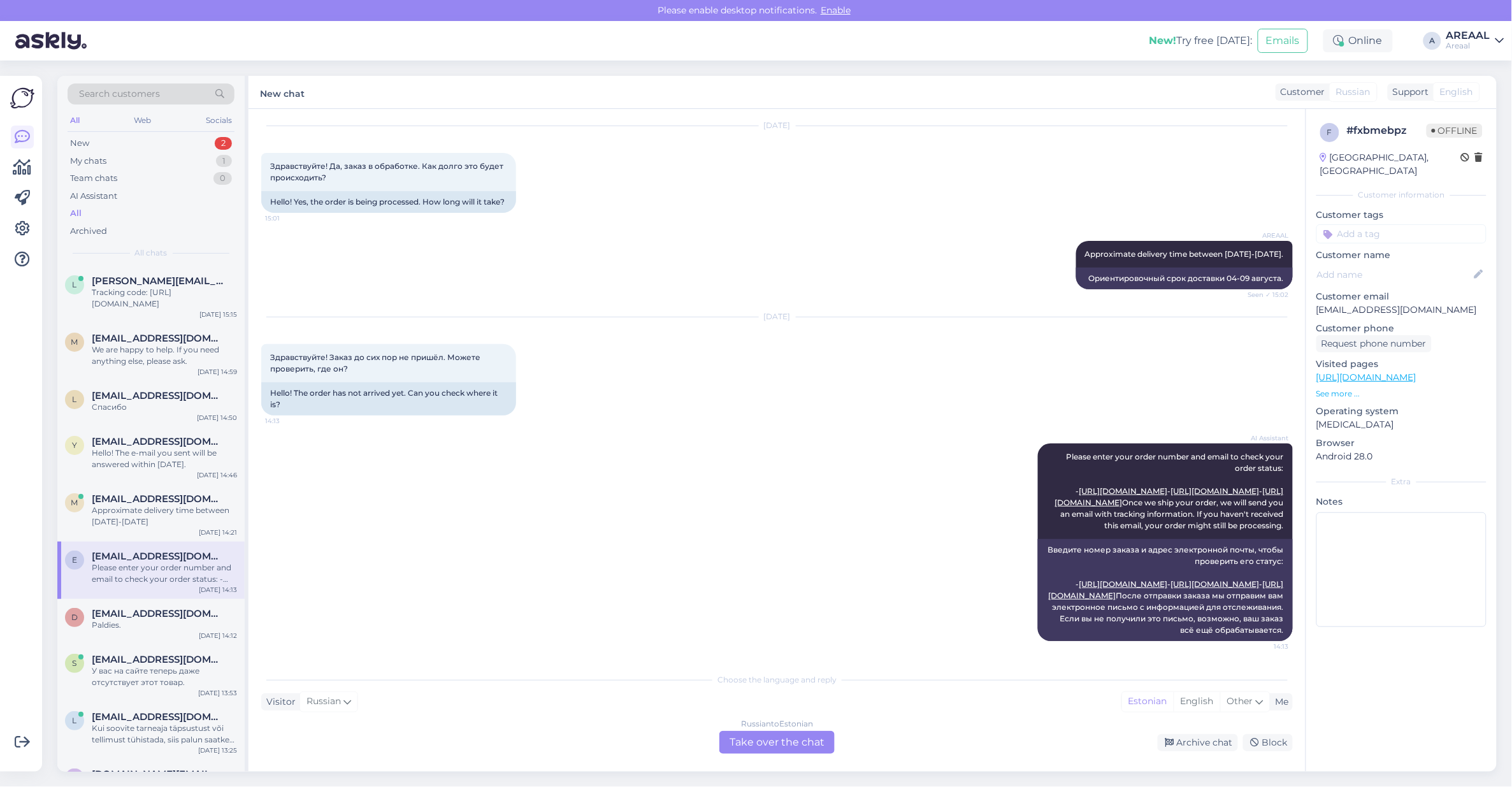
scroll to position [536, 0]
copy p "tex@gmail.com"
copy p "stvertex@gmail.com"
copy p "estvertex@gmail.com"
drag, startPoint x: 1402, startPoint y: 299, endPoint x: 1316, endPoint y: 295, distance: 86.1
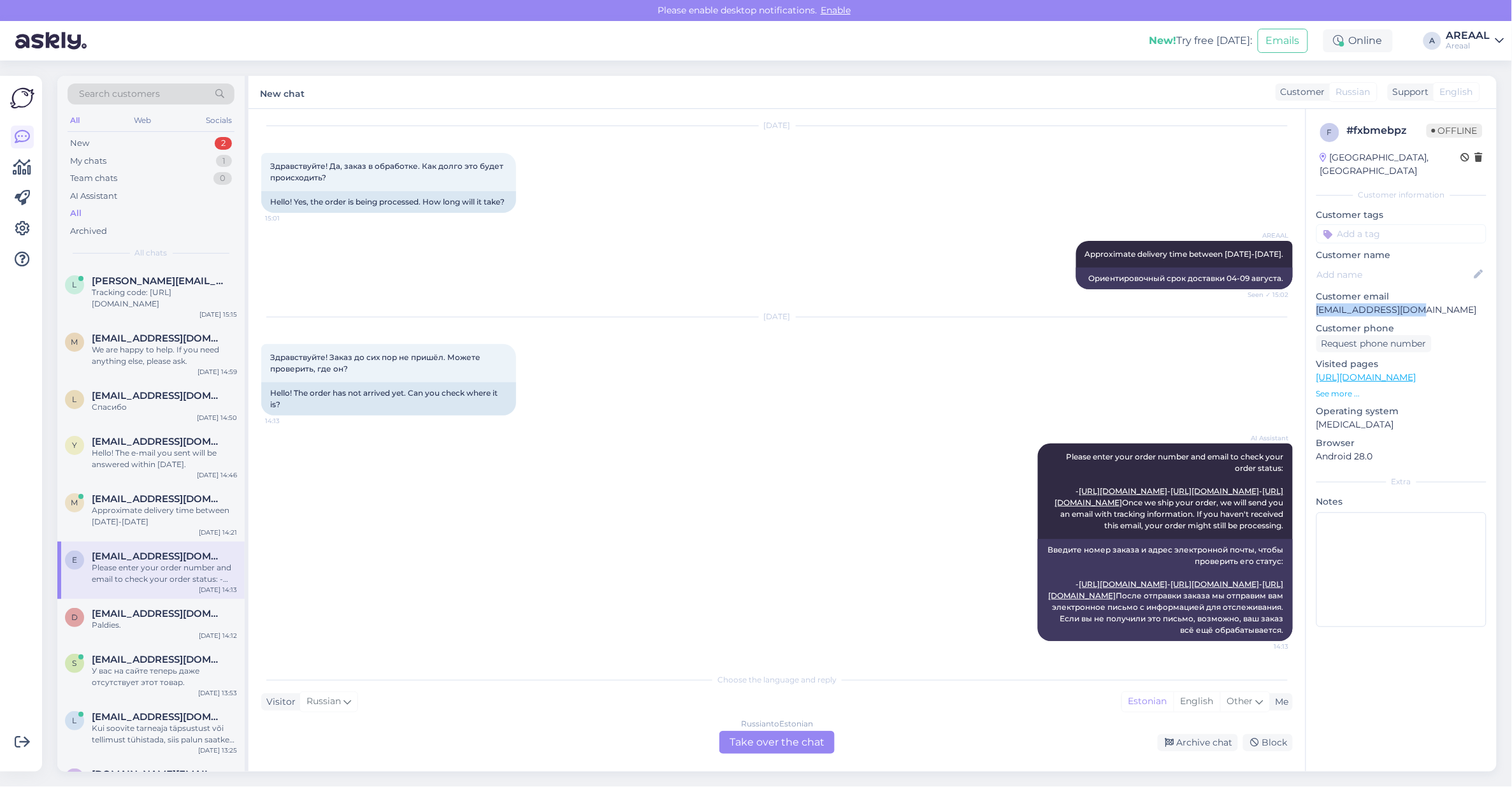
click at [1316, 303] on p "estvertex@gmail.com" at bounding box center [1401, 309] width 170 height 13
click at [1171, 744] on icon at bounding box center [1170, 743] width 9 height 9
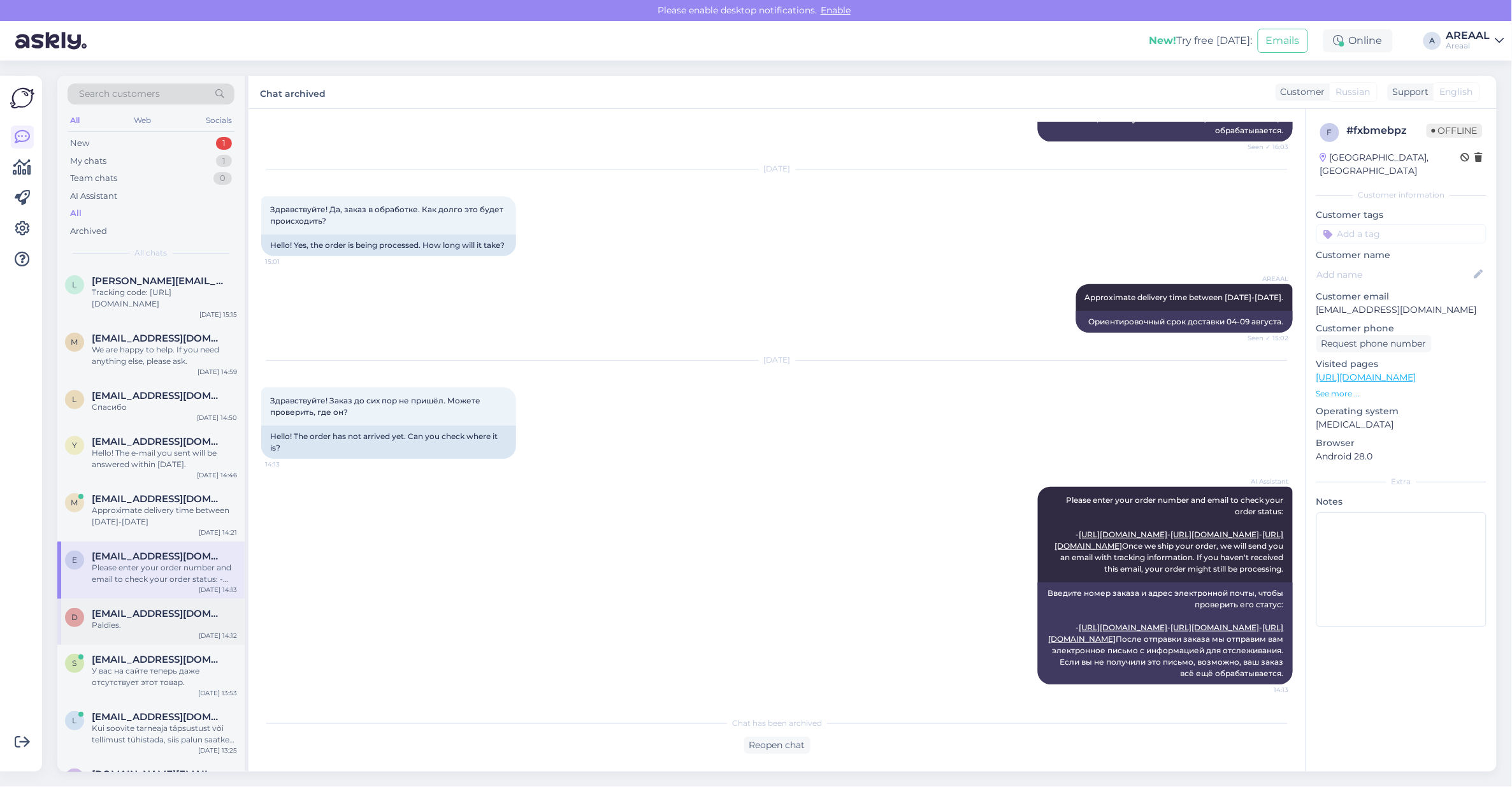
click at [172, 631] on div "d dace_liepa26@inbox.lv Paldies. Aug 11 14:12" at bounding box center [150, 621] width 187 height 46
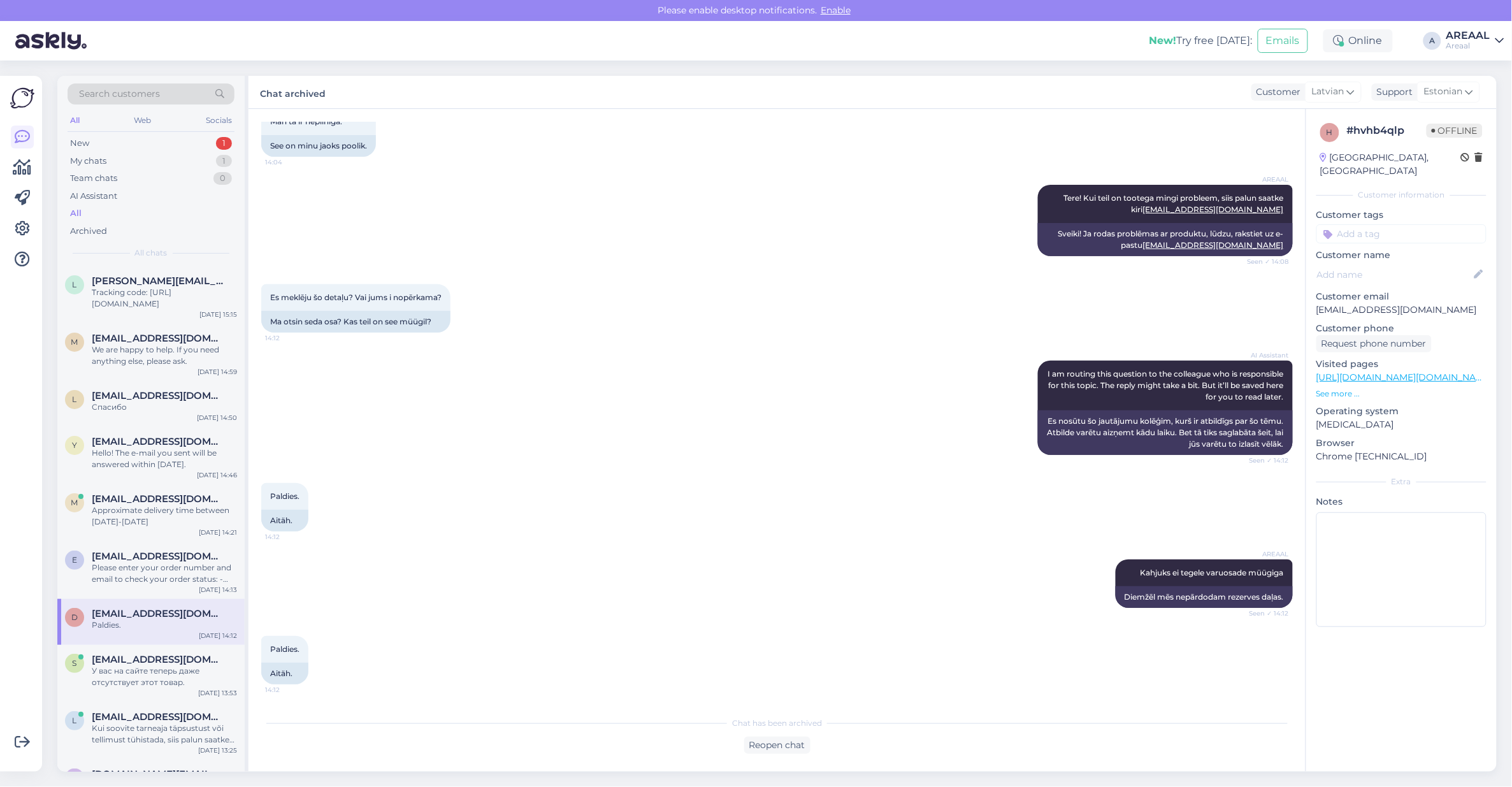
scroll to position [284, 0]
click at [163, 690] on div "s svmaitak@gmail.com У вас на сайте теперь даже отсутствует этот товар. Aug 11 …" at bounding box center [150, 674] width 187 height 57
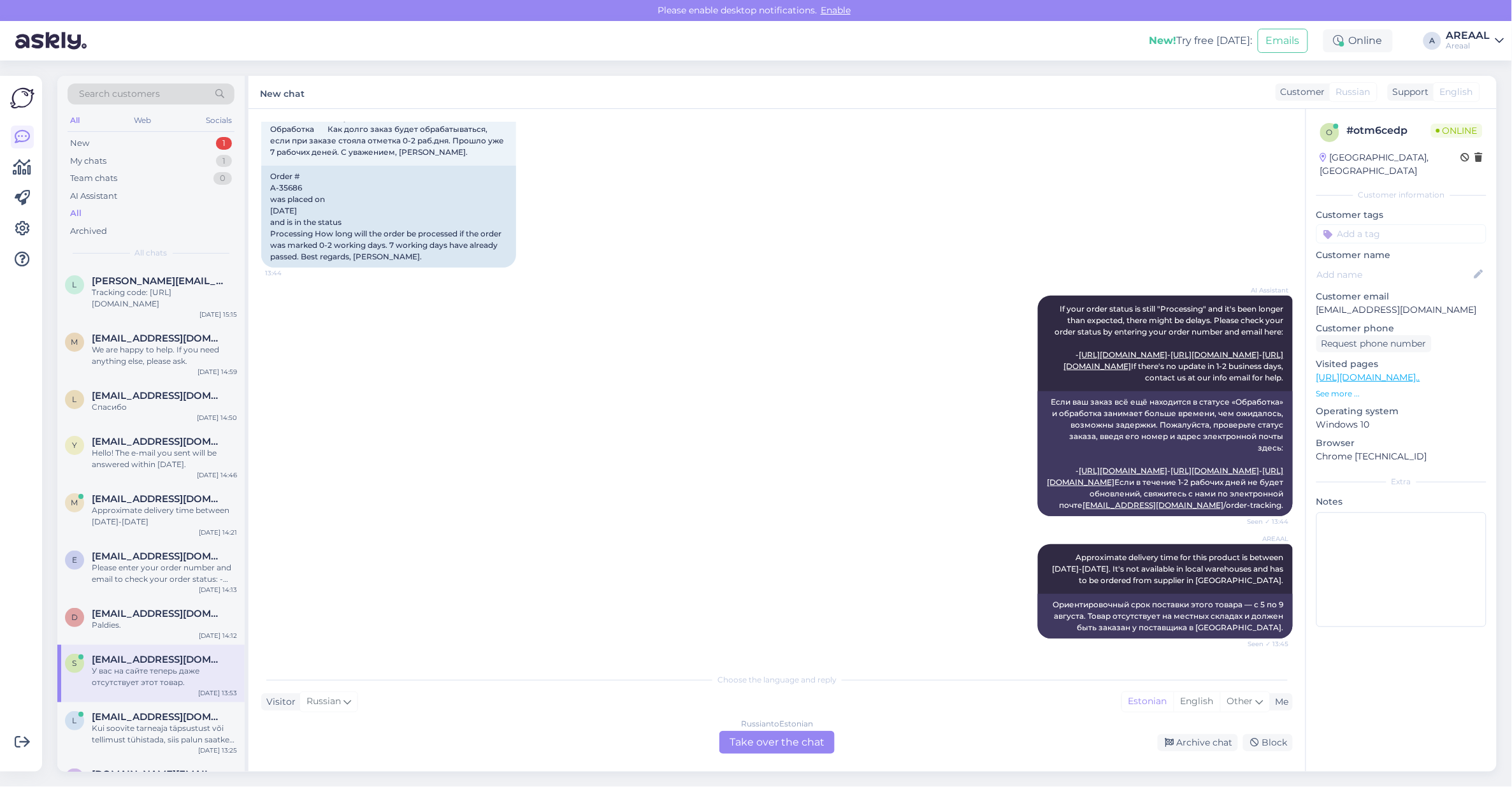
scroll to position [685, 0]
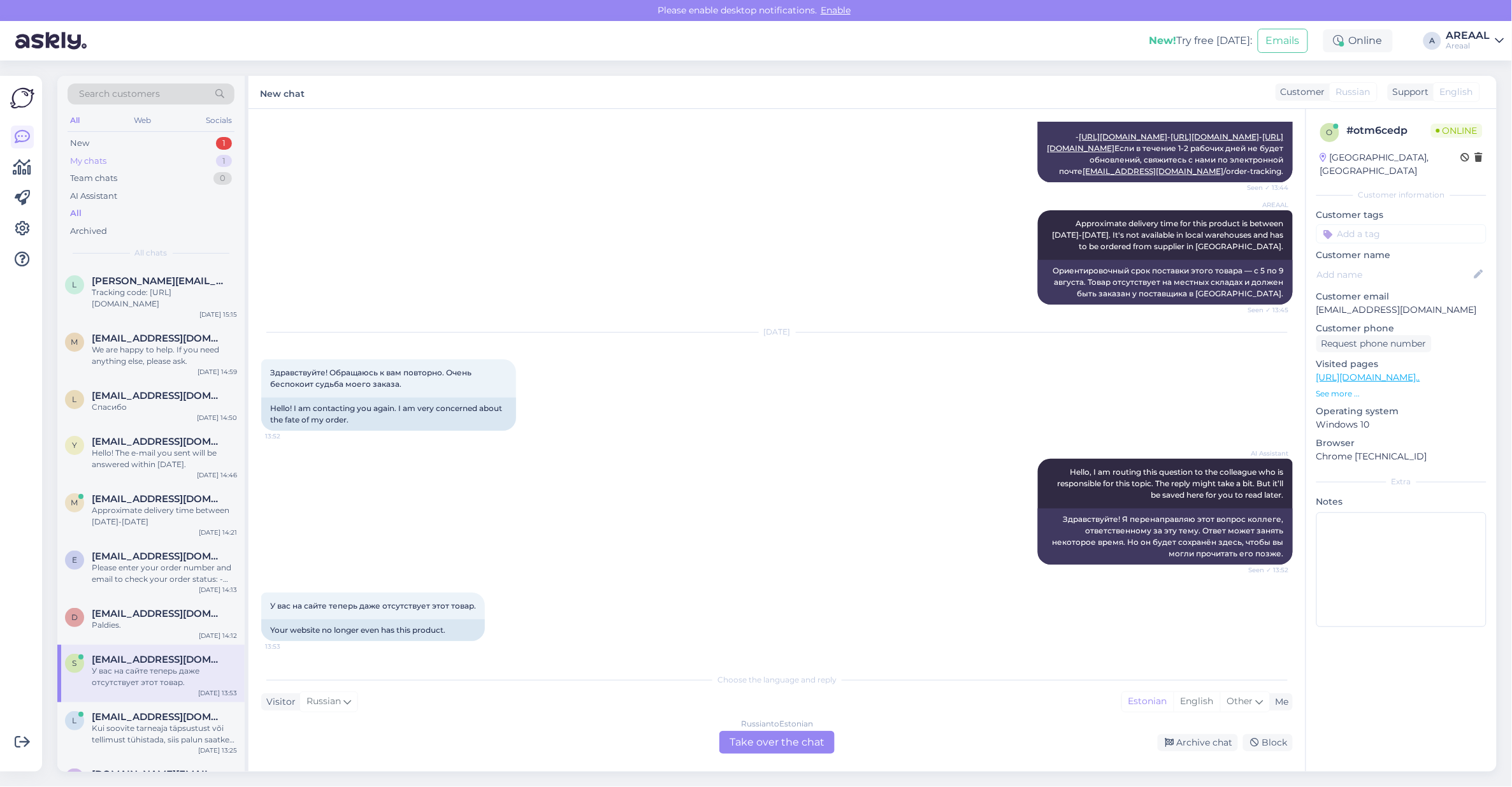
click at [211, 157] on div "My chats 1" at bounding box center [151, 160] width 167 height 18
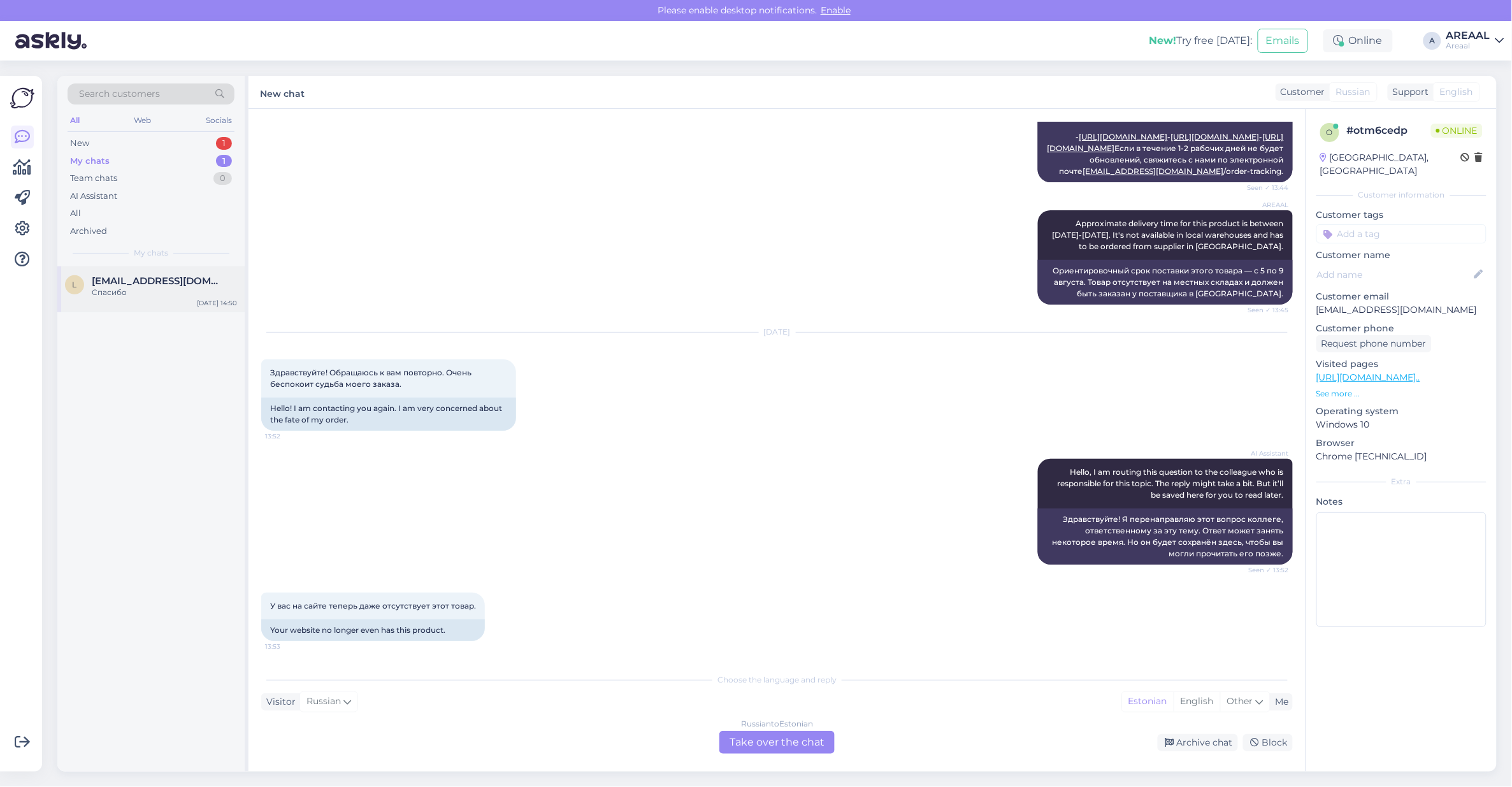
click at [221, 298] on div "Спасибо" at bounding box center [164, 292] width 145 height 12
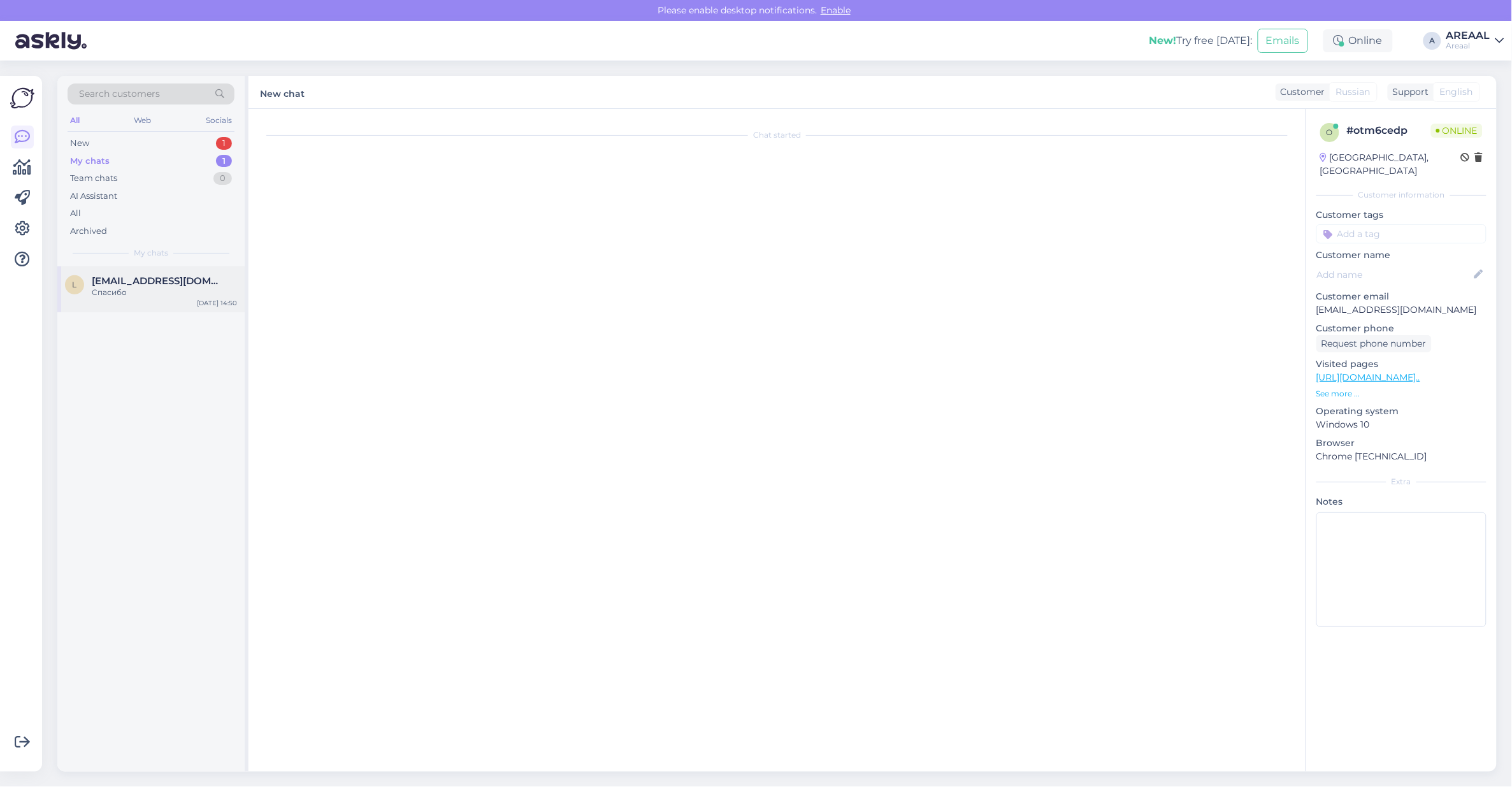
scroll to position [2059, 0]
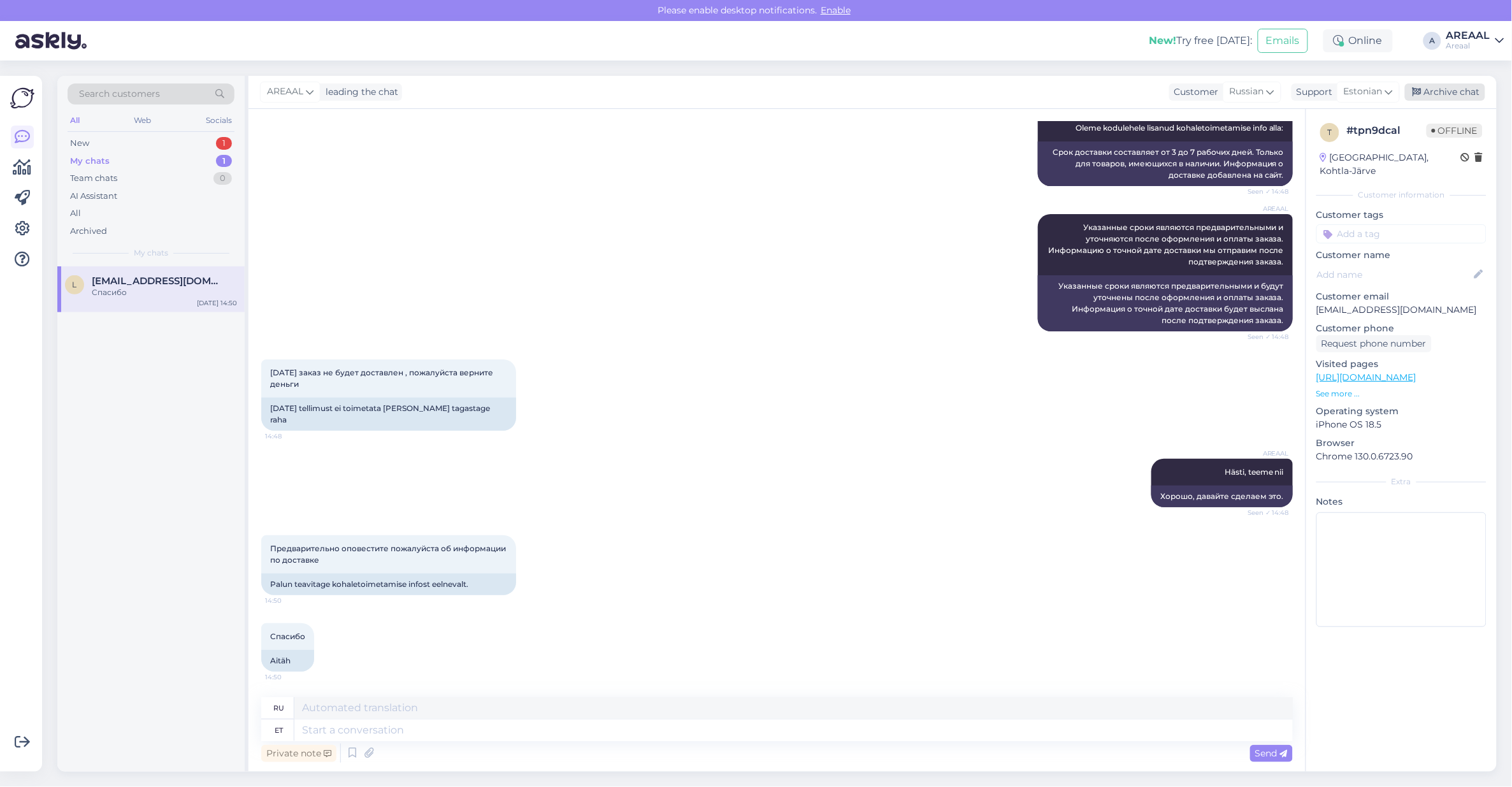
click at [1469, 100] on div "Archive chat" at bounding box center [1445, 92] width 80 height 17
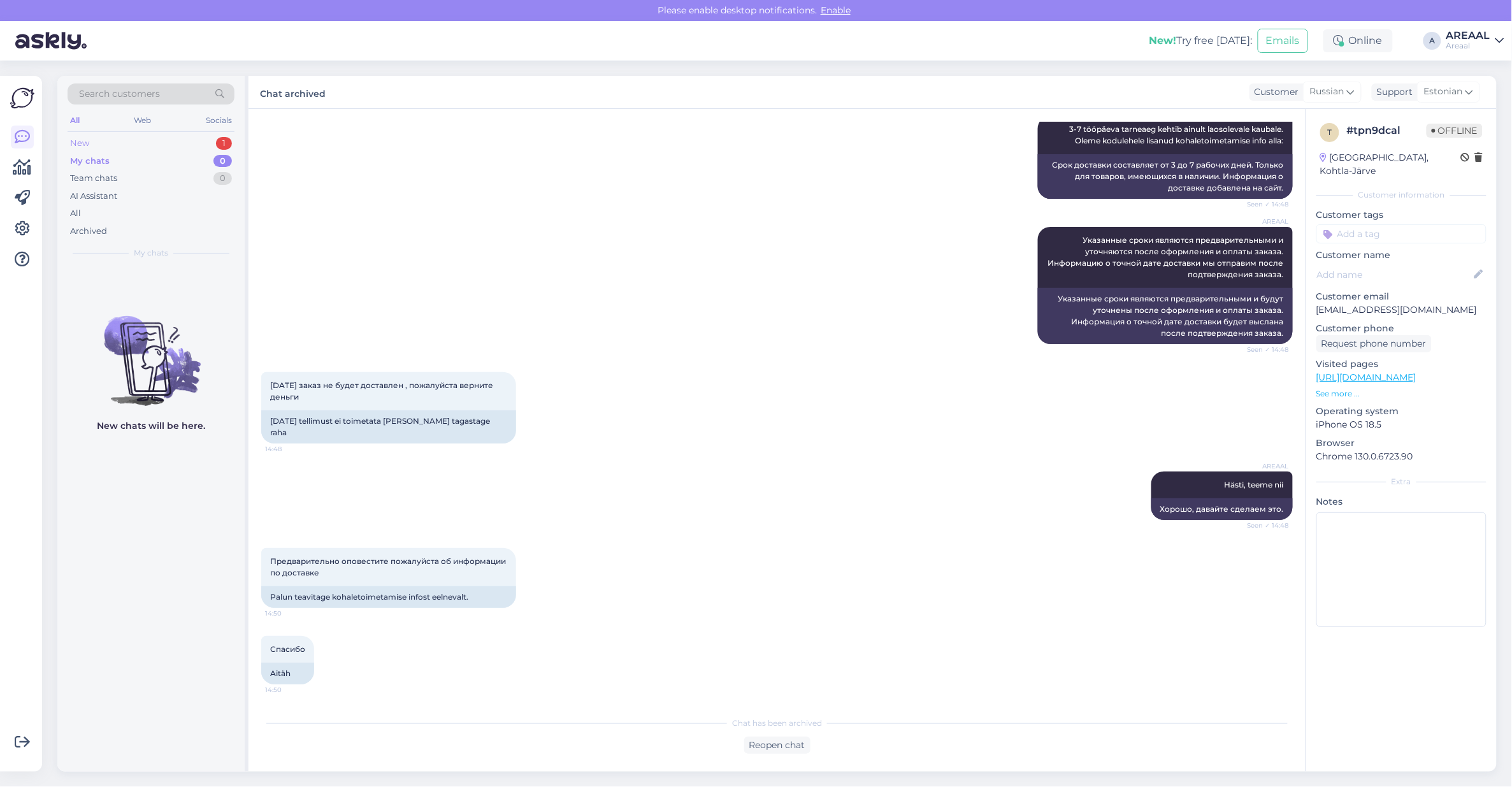
click at [196, 142] on div "New 1" at bounding box center [151, 143] width 167 height 18
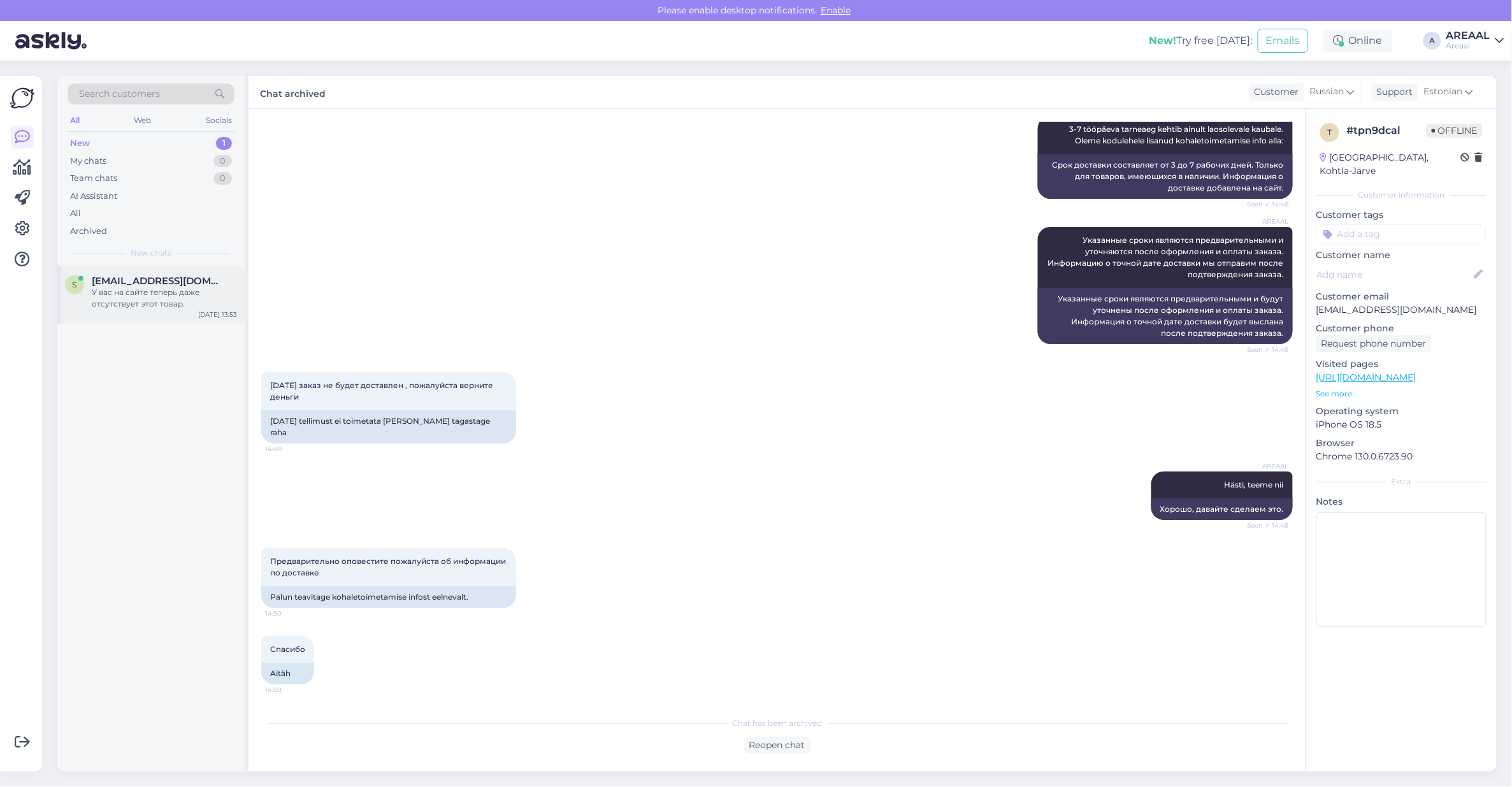
click at [150, 313] on div "s svmaitak@gmail.com У вас на сайте теперь даже отсутствует этот товар. Aug 11 …" at bounding box center [150, 295] width 187 height 57
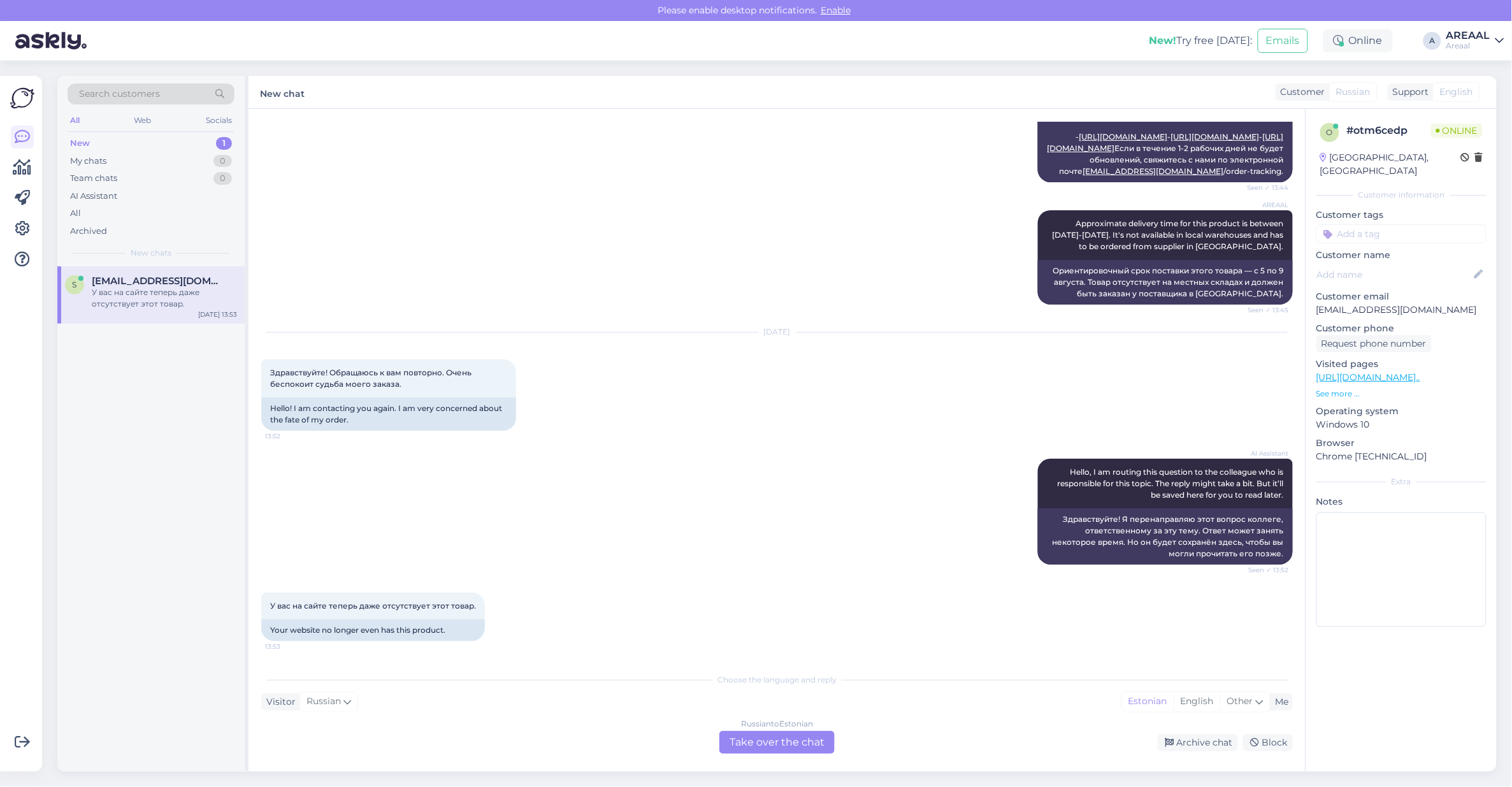
click at [775, 749] on div "Russian to Estonian Take over the chat" at bounding box center [776, 742] width 115 height 23
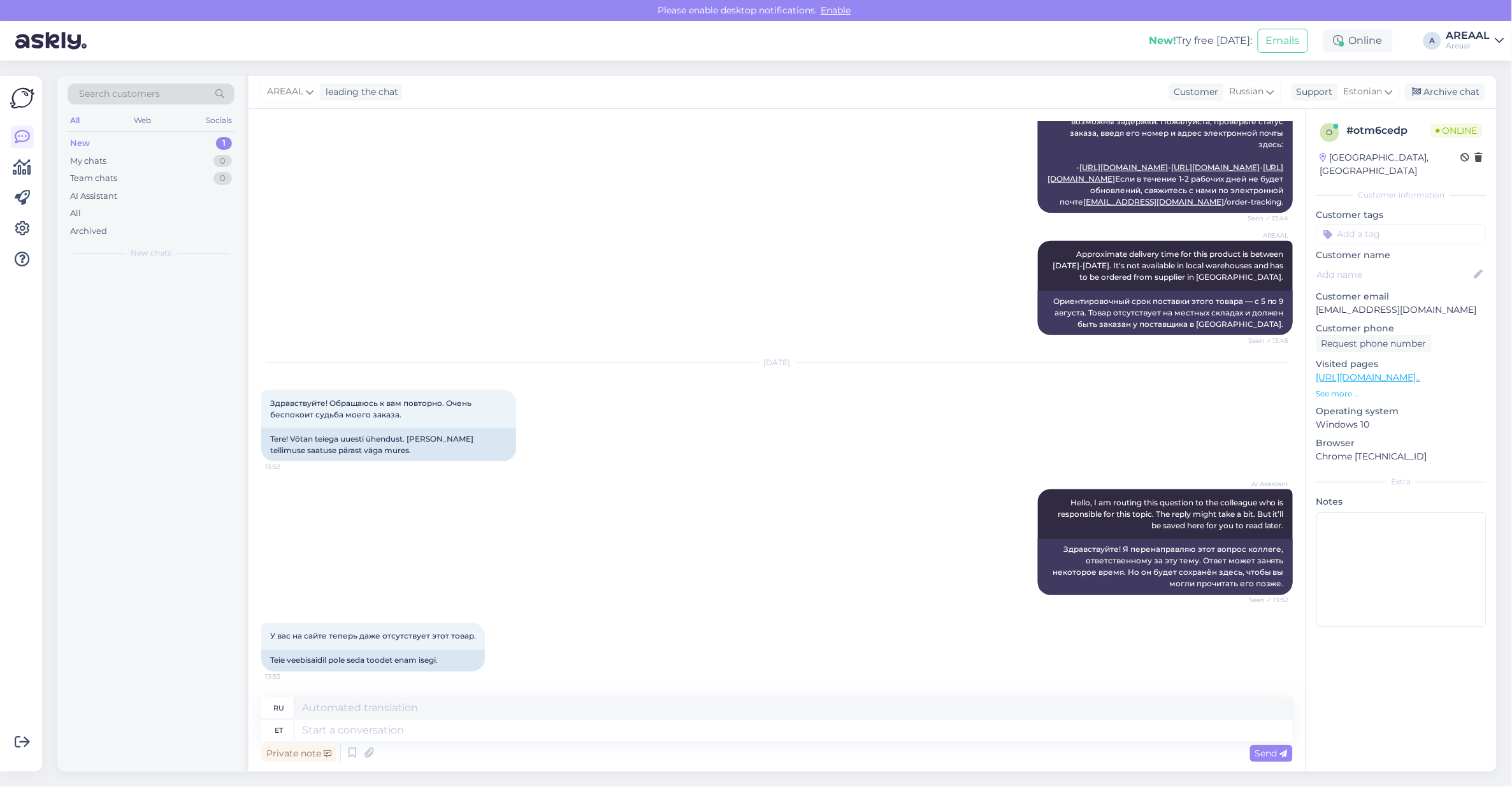
scroll to position [654, 0]
click at [775, 739] on textarea at bounding box center [794, 730] width 998 height 22
type textarea "Tere!"
type textarea "Привет!"
type textarea "Tere! Kui so"
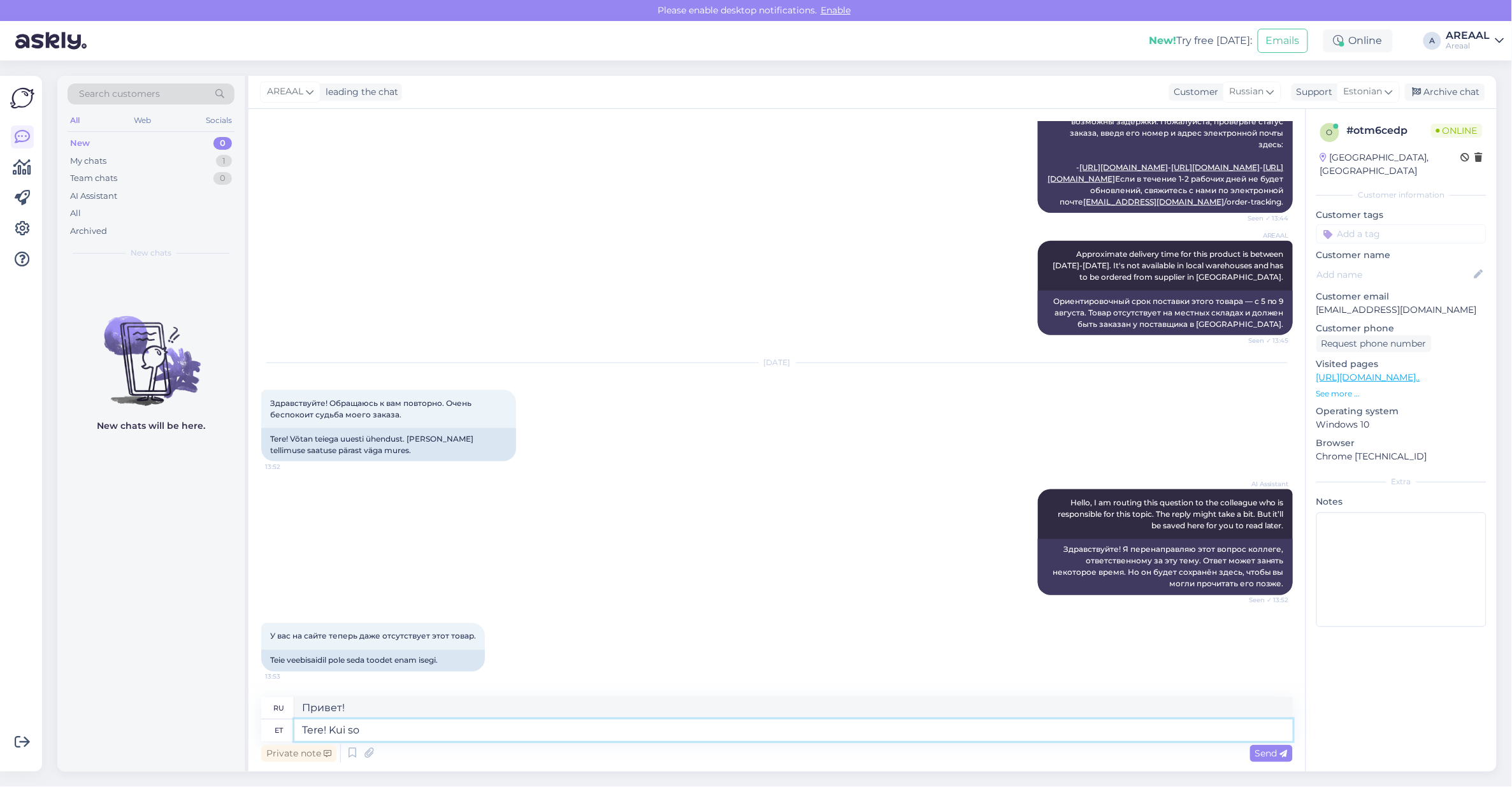
type textarea "Привет! Если"
type textarea "Tere! Kui soovite täp"
type textarea "Привет! Если хочешь"
type textarea "Tere! Kui soovite täpsemamt tar"
type textarea "Здравствуйте! Если хотите узнать подробности,"
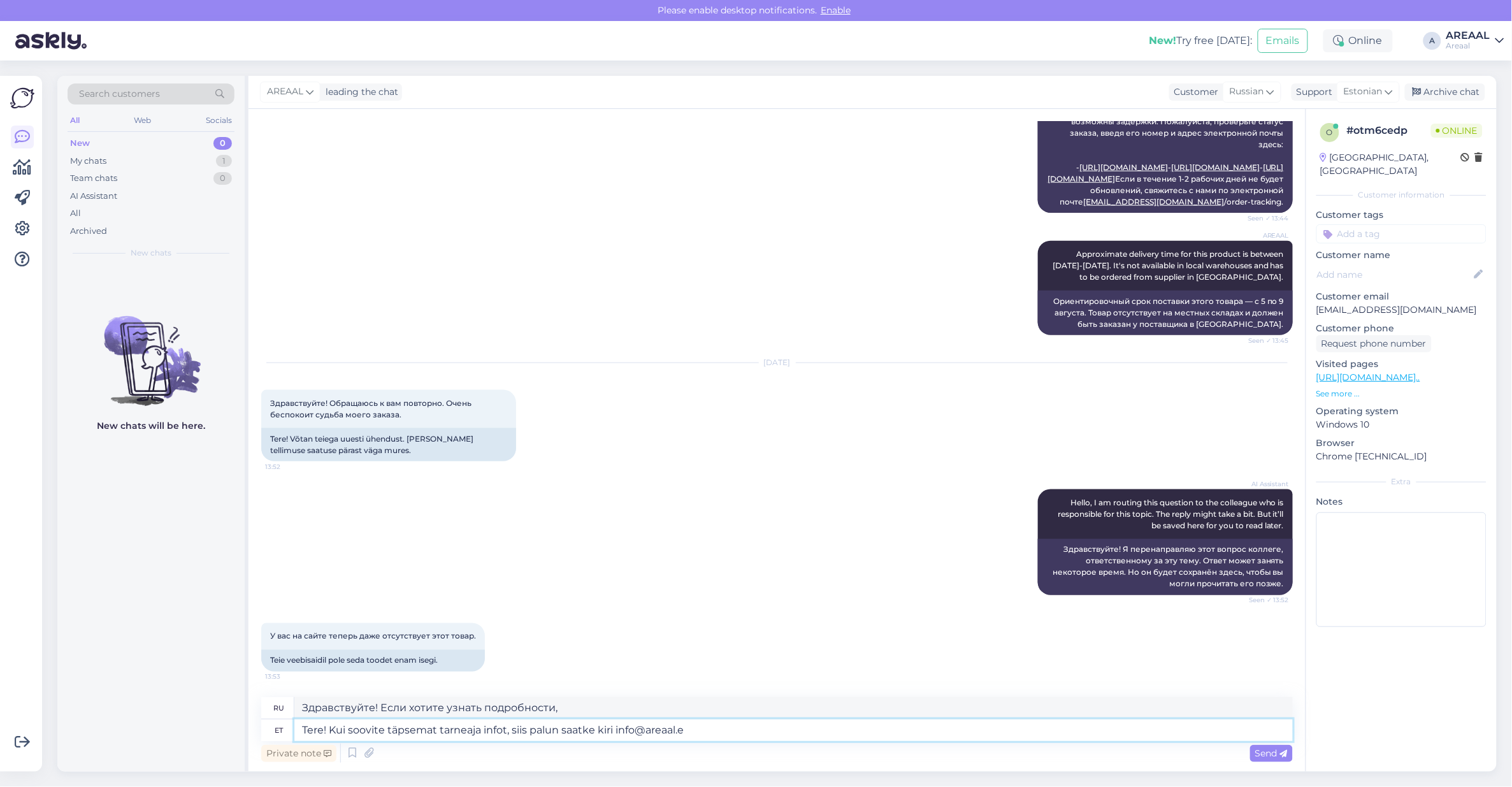
type textarea "Tere! Kui soovite täpsemat tarneaja infot, siis palun saatke kiri [EMAIL_ADDRES…"
type textarea "Здравствуйте! Если вам нужна более подробная информация о сроках доставки, пожа…"
paste textarea "Tere! Kui soovite täpsemat tarneaja infot, siis palun saatke kiri info@areaal.ee"
type textarea "Tere! Kui soovite täpsemat tarneaja infot, siis palun saatke kiri info@areaal.ee"
type textarea "Здравствуйте! Если вам нужна более подробная информация о сроках доставки, отпр…"
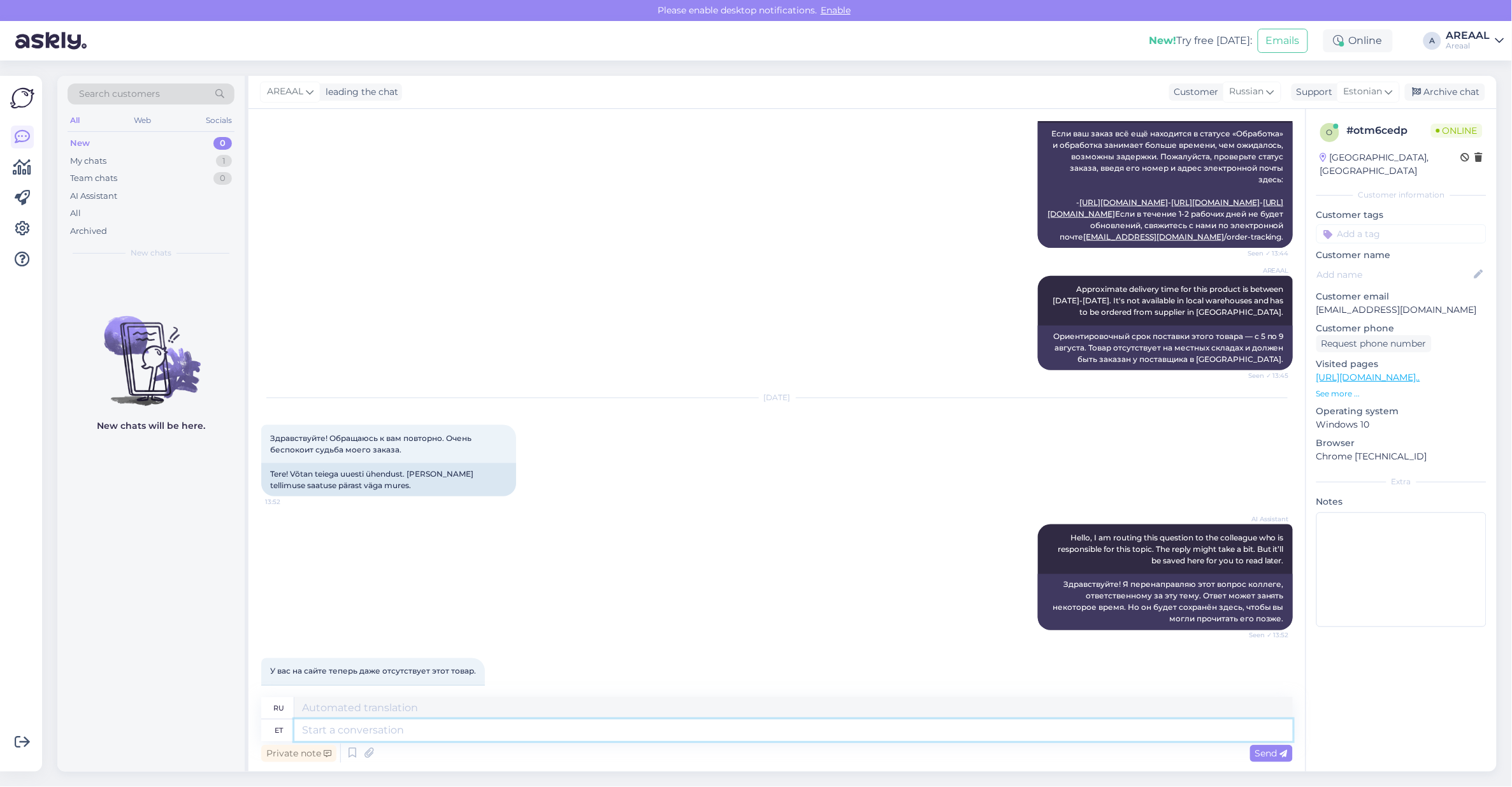
scroll to position [287, 0]
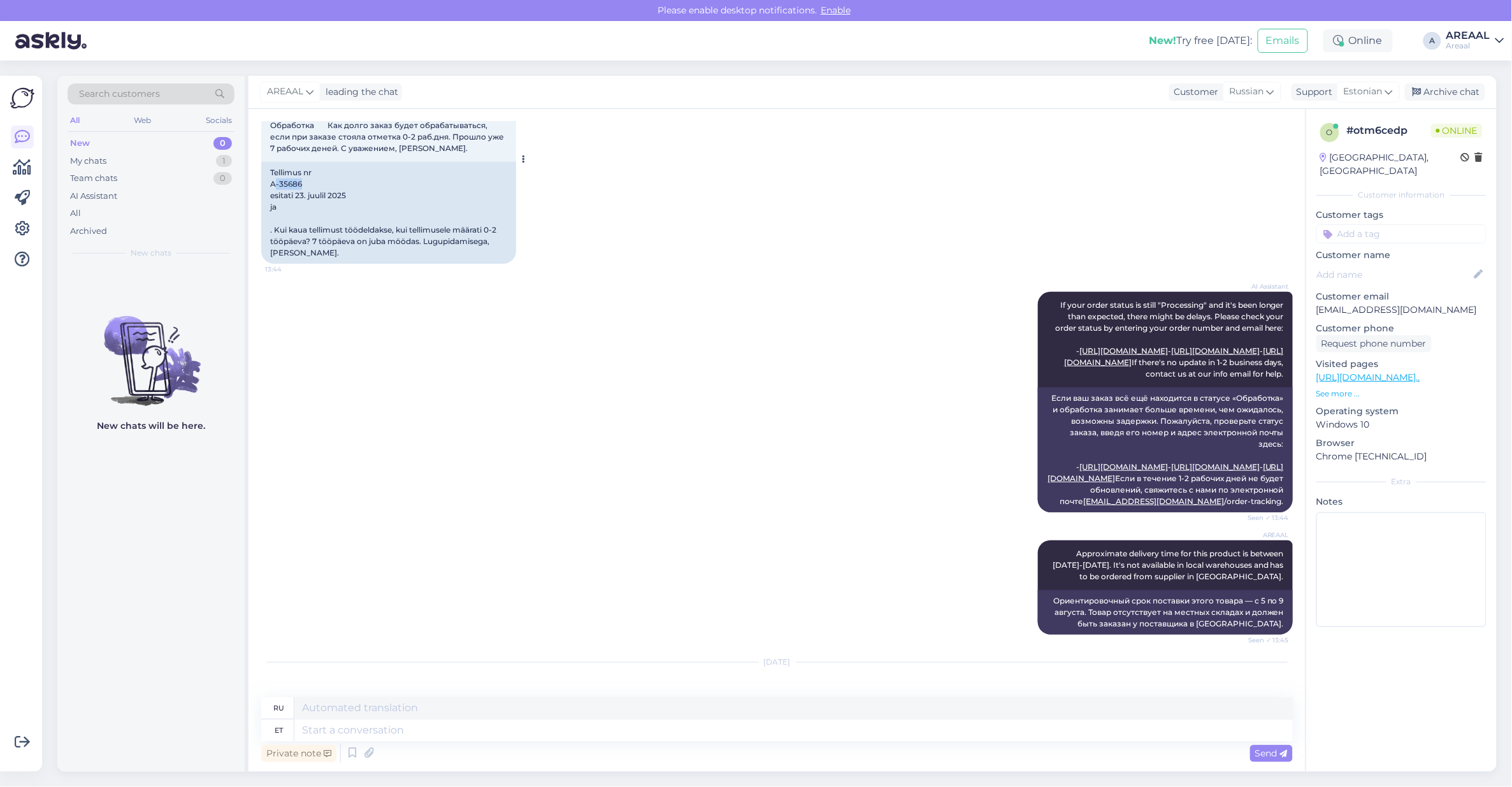
copy div "-35686"
copy div "A-35686"
drag, startPoint x: 304, startPoint y: 181, endPoint x: 269, endPoint y: 181, distance: 35.0
click at [269, 181] on div "Tellimus nr A-35686 esitati 23. juulil 2025 ja . Kui kaua tellimust töödeldakse…" at bounding box center [389, 213] width 255 height 102
click at [848, 269] on div "Заказ № A-35686 был оформлен 23. Июл 2025 и находится в статусе Обработка Как д…" at bounding box center [777, 159] width 1031 height 237
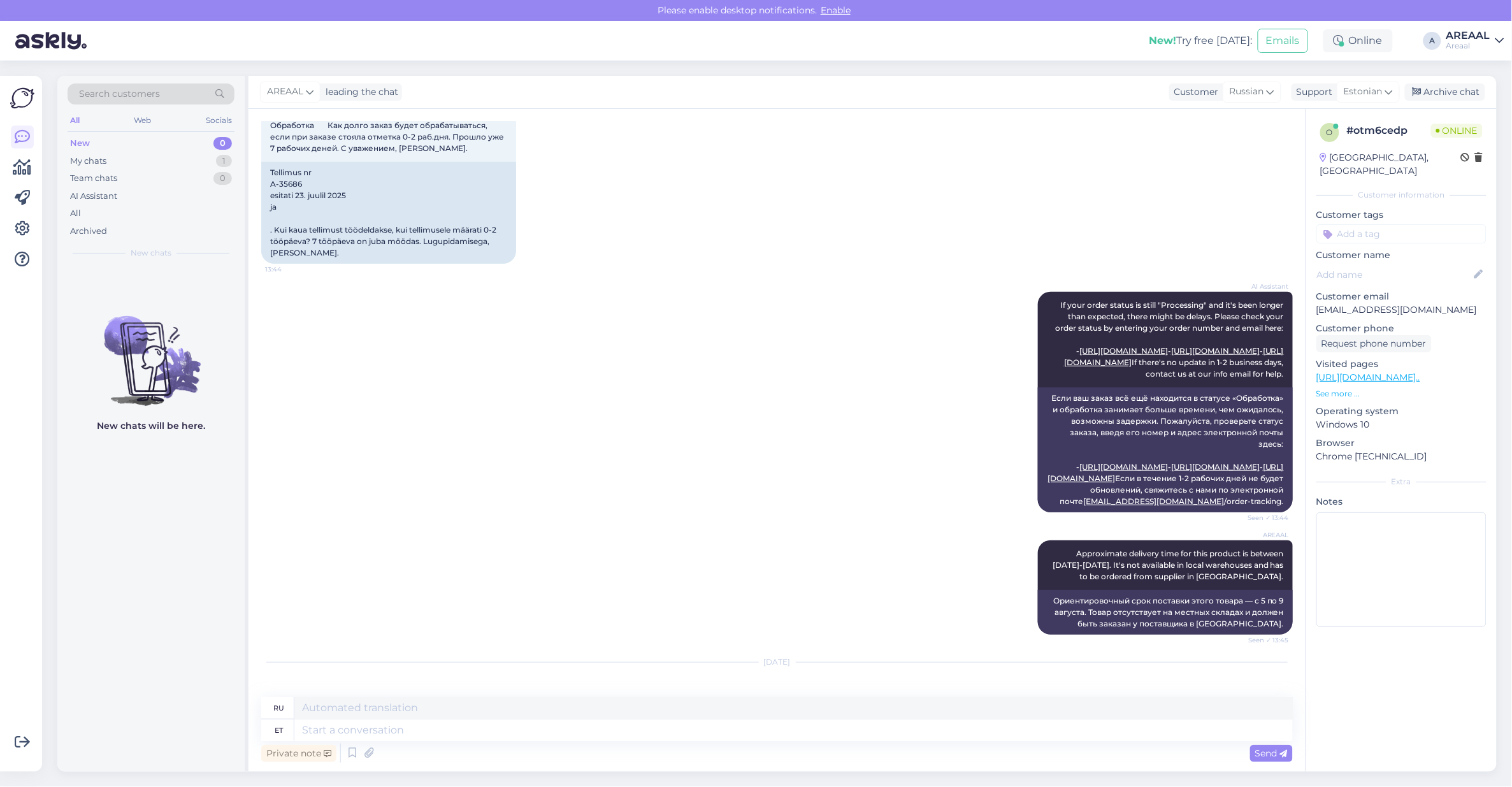
click at [935, 373] on div "AI Assistant If your order status is still "Processing" and it's been longer th…" at bounding box center [777, 402] width 1031 height 248
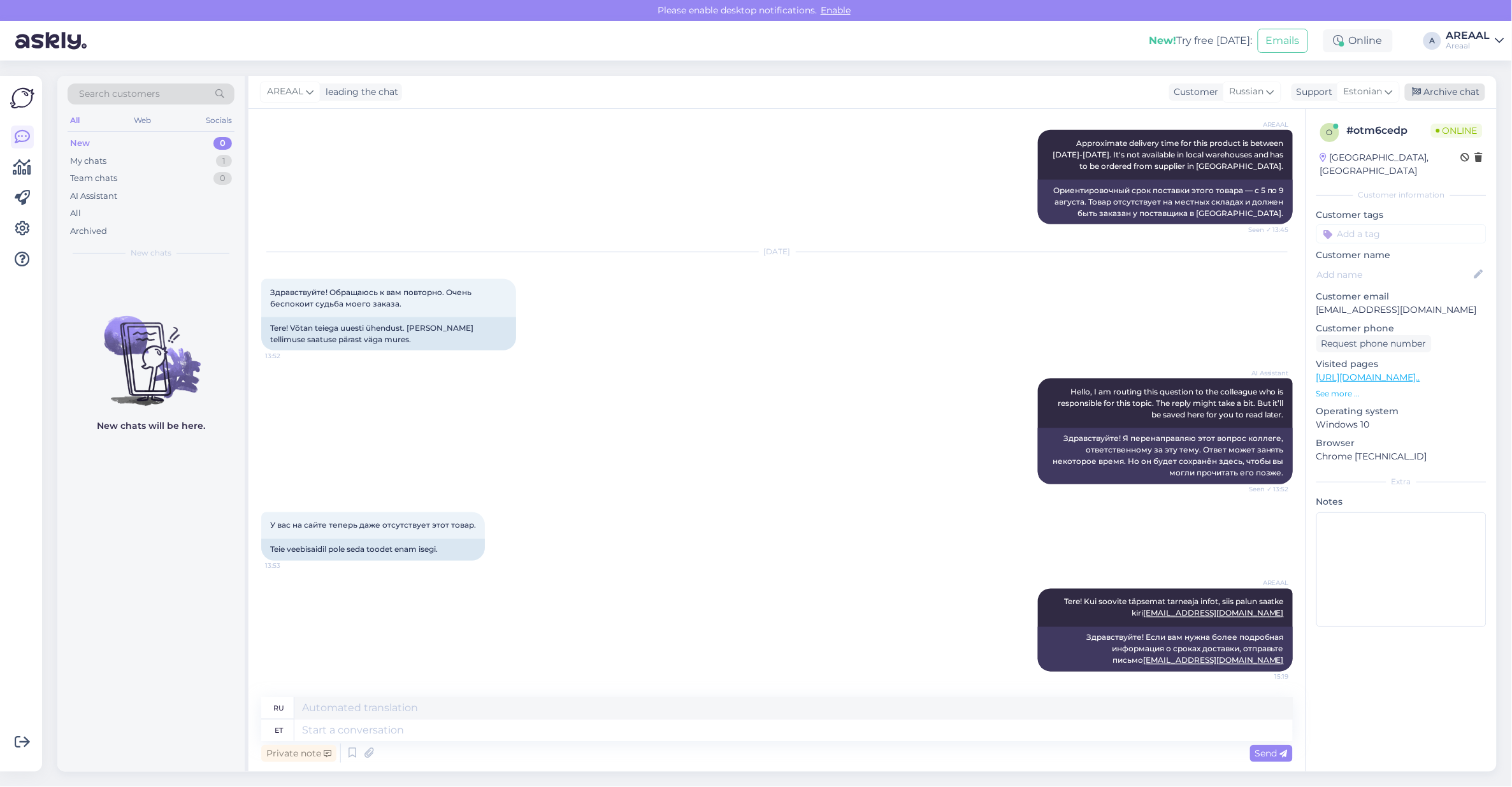
click at [1469, 100] on div "Archive chat" at bounding box center [1445, 92] width 80 height 17
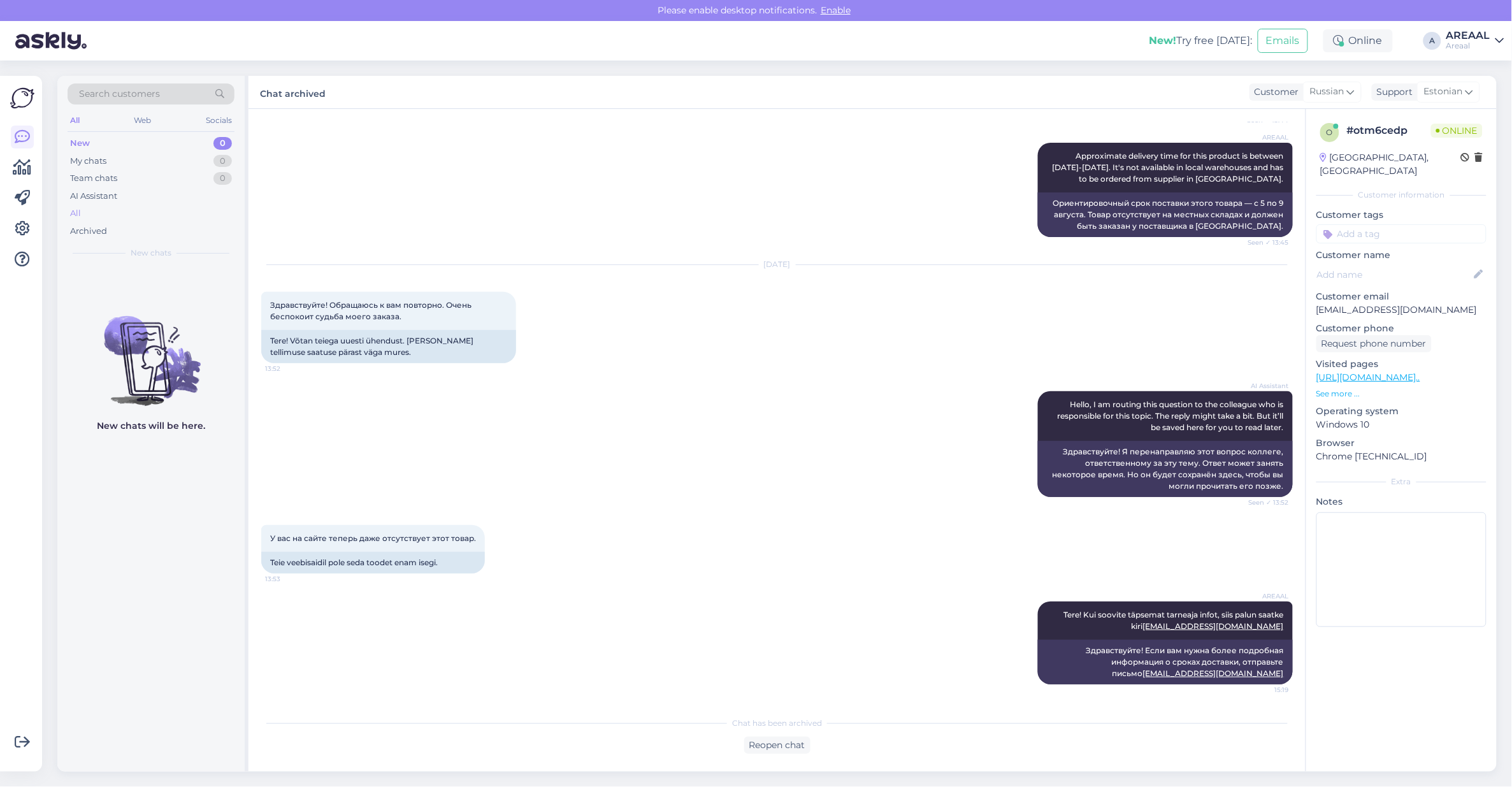
click at [138, 212] on div "All" at bounding box center [151, 213] width 167 height 18
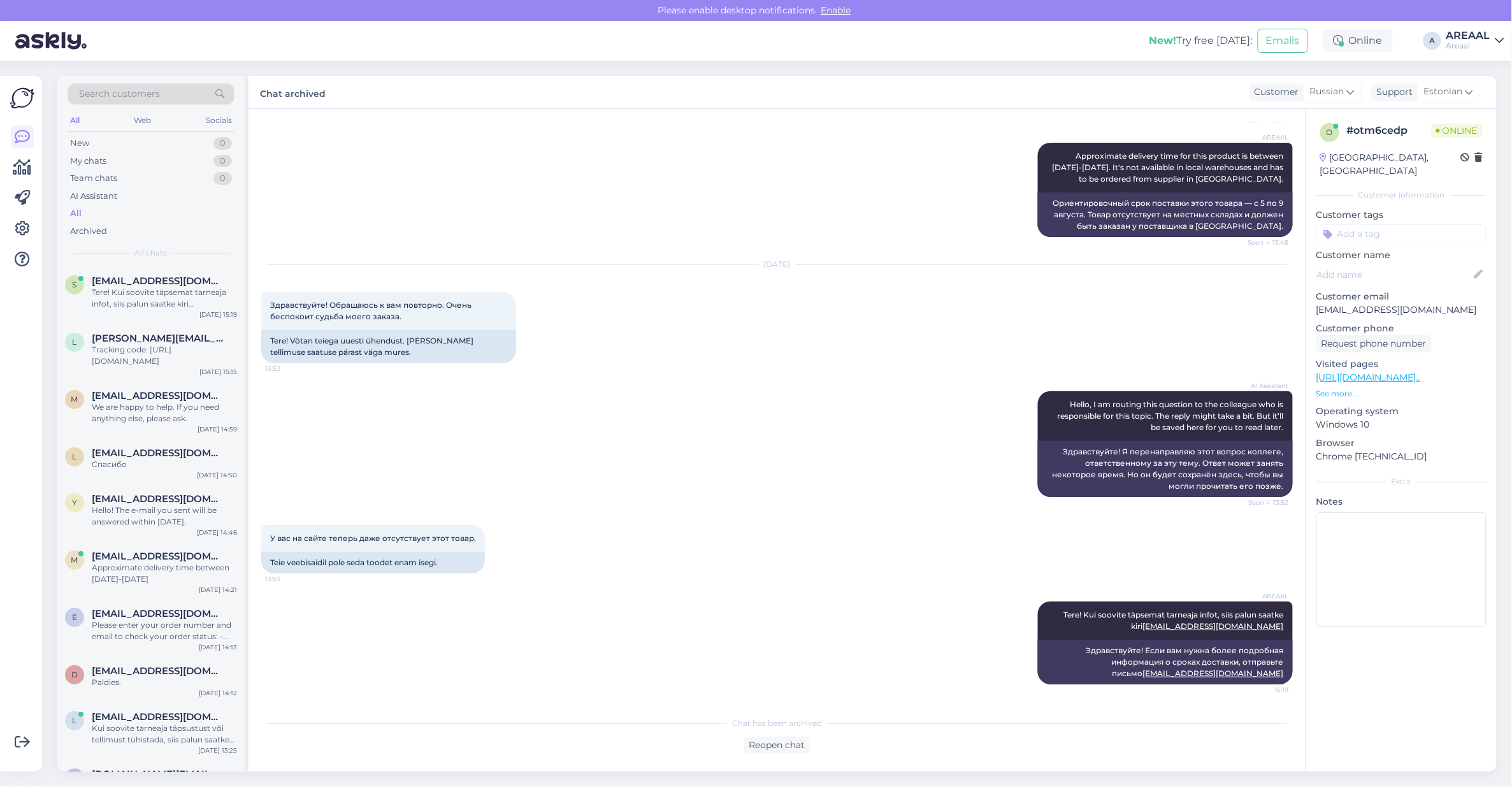
click at [677, 325] on div "Aug 11 2025 Здравствуйте! Обращаюсь к вам повторно. Очень беспокоит судьба моег…" at bounding box center [777, 314] width 1031 height 127
click at [88, 351] on div "l lida.konovalova000@mail.ru Tracking code: https://www.posti.fi/seuranta#/lahe…" at bounding box center [150, 350] width 172 height 35
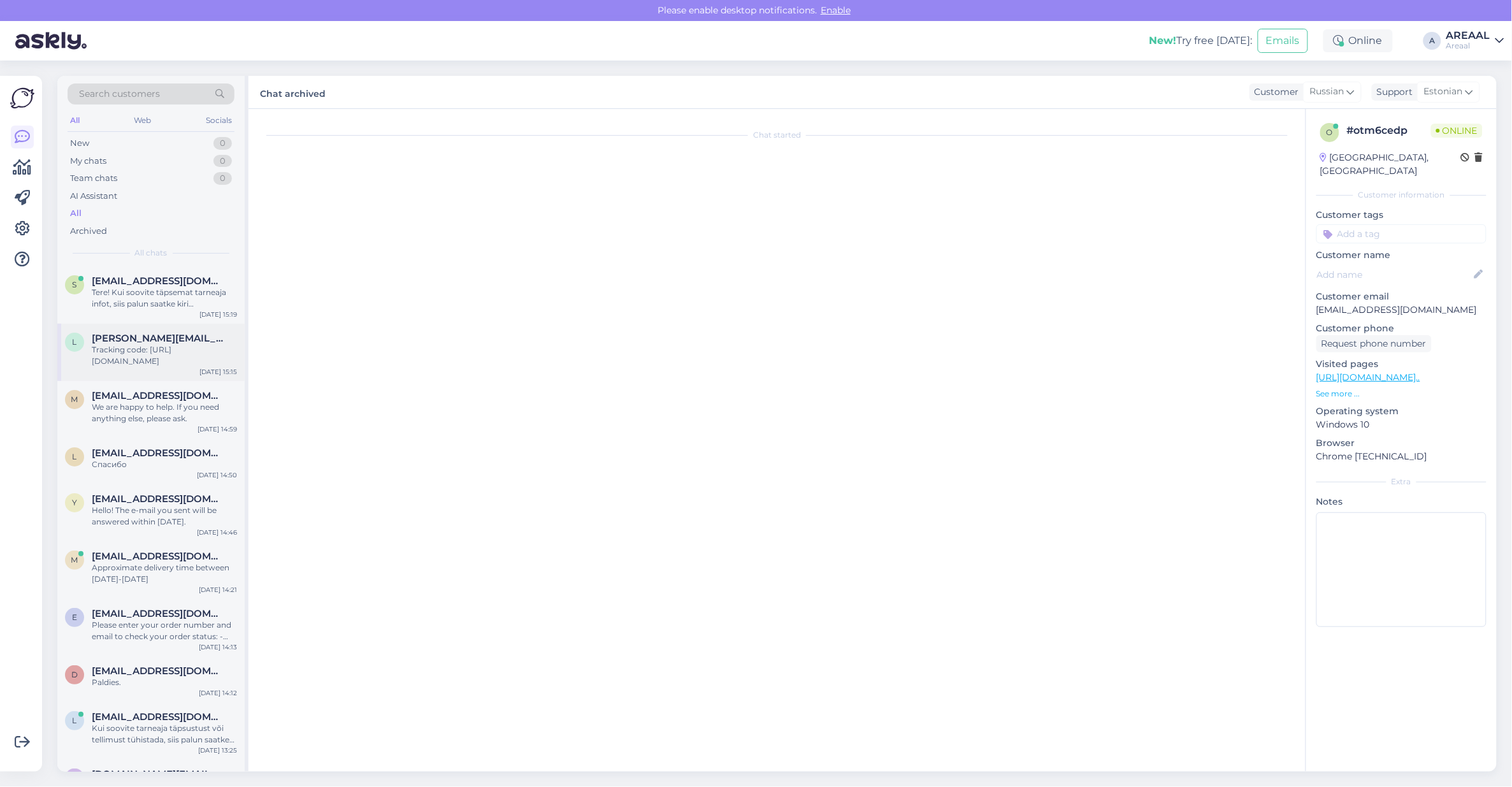
scroll to position [3936, 0]
click at [133, 290] on div "Tere! Kui soovite täpsemat tarneaja infot, siis palun saatke kiri [EMAIL_ADDRES…" at bounding box center [164, 299] width 145 height 23
click at [154, 483] on div "l lanik418@gmail.com Спасибо Aug 11 14:50" at bounding box center [150, 461] width 187 height 46
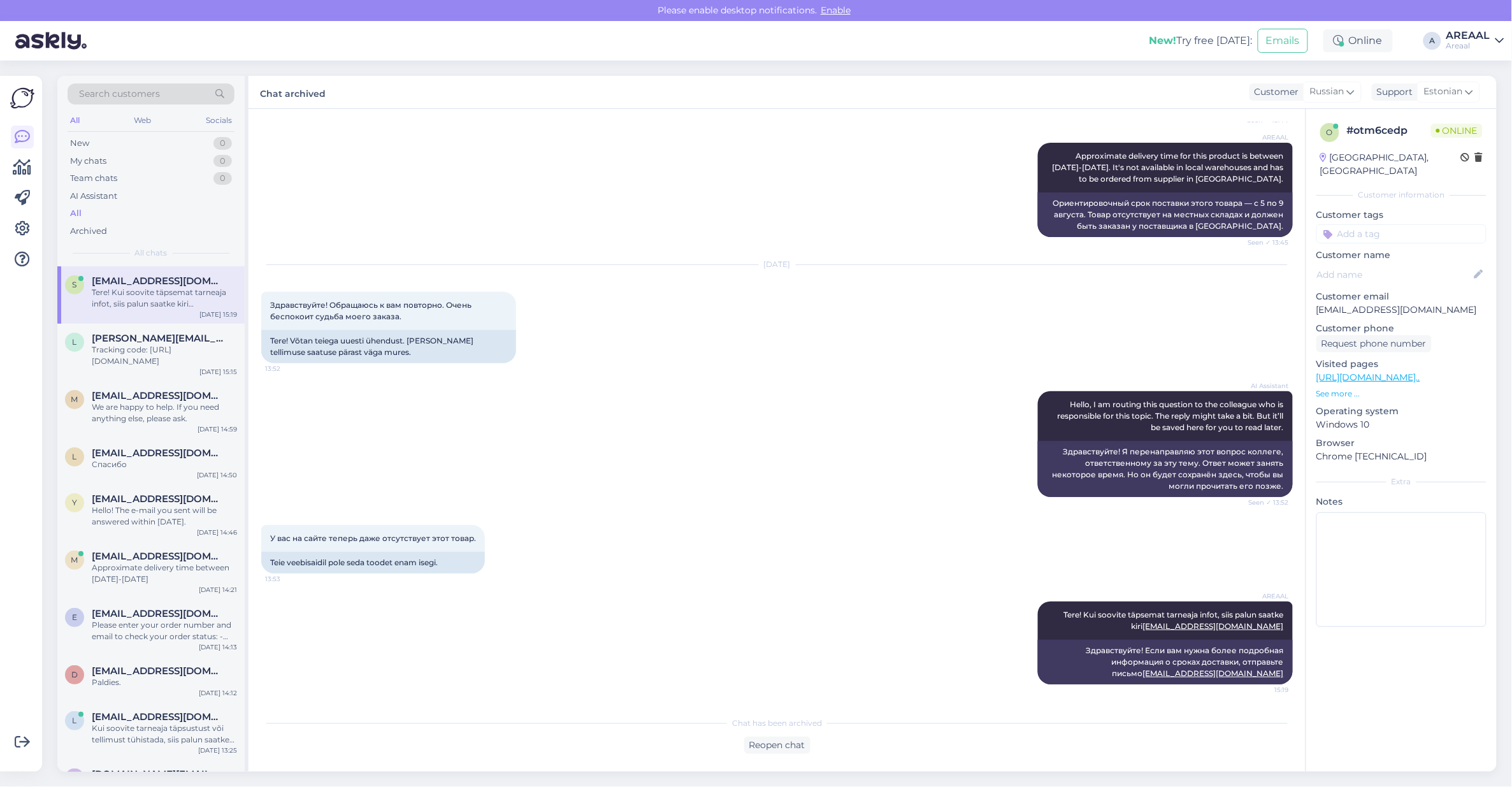
scroll to position [2046, 0]
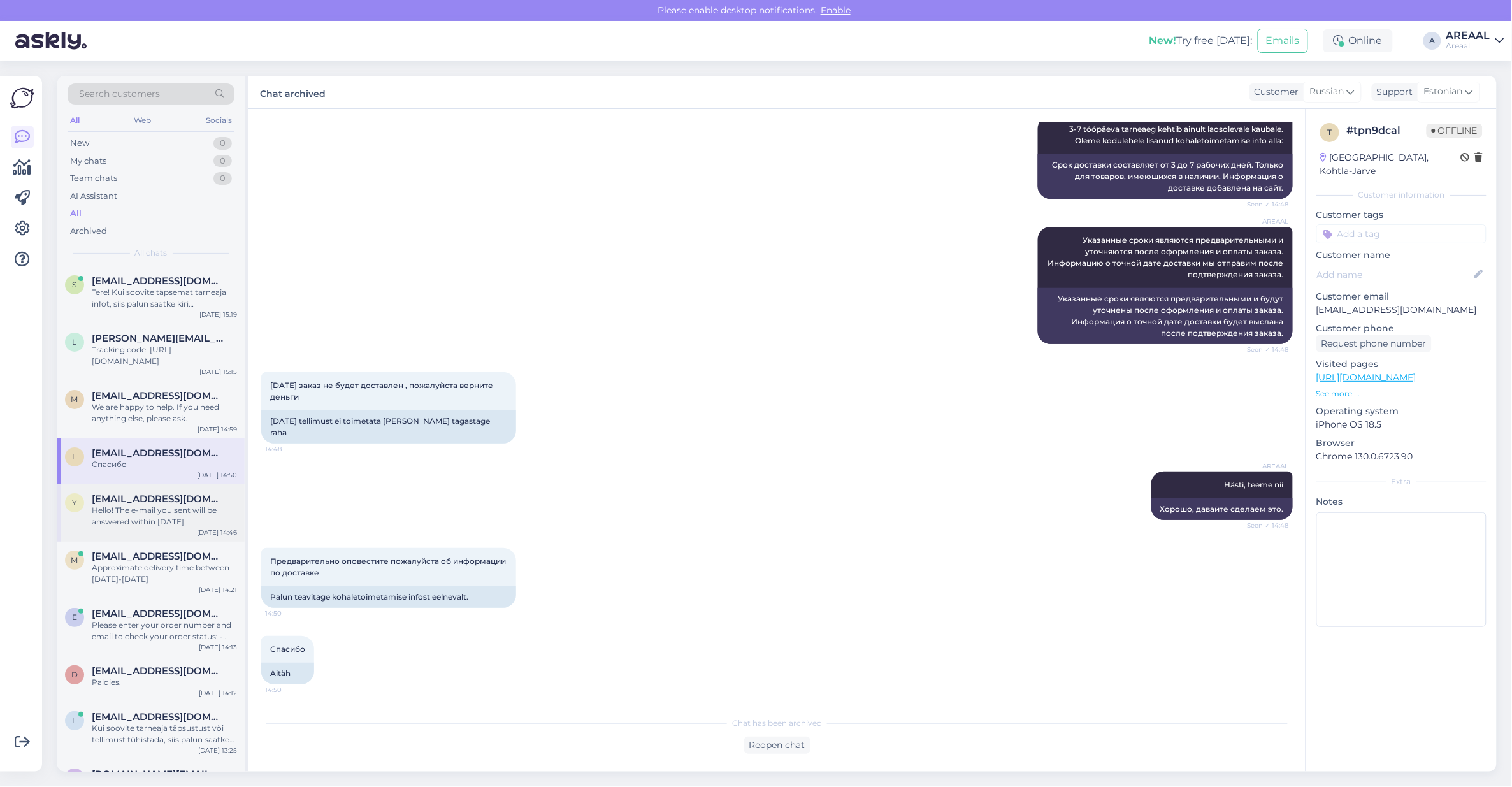
click at [214, 491] on div "y yurysoloviev@outlook.com Hello! The e-mail you sent will be answered within t…" at bounding box center [150, 513] width 187 height 57
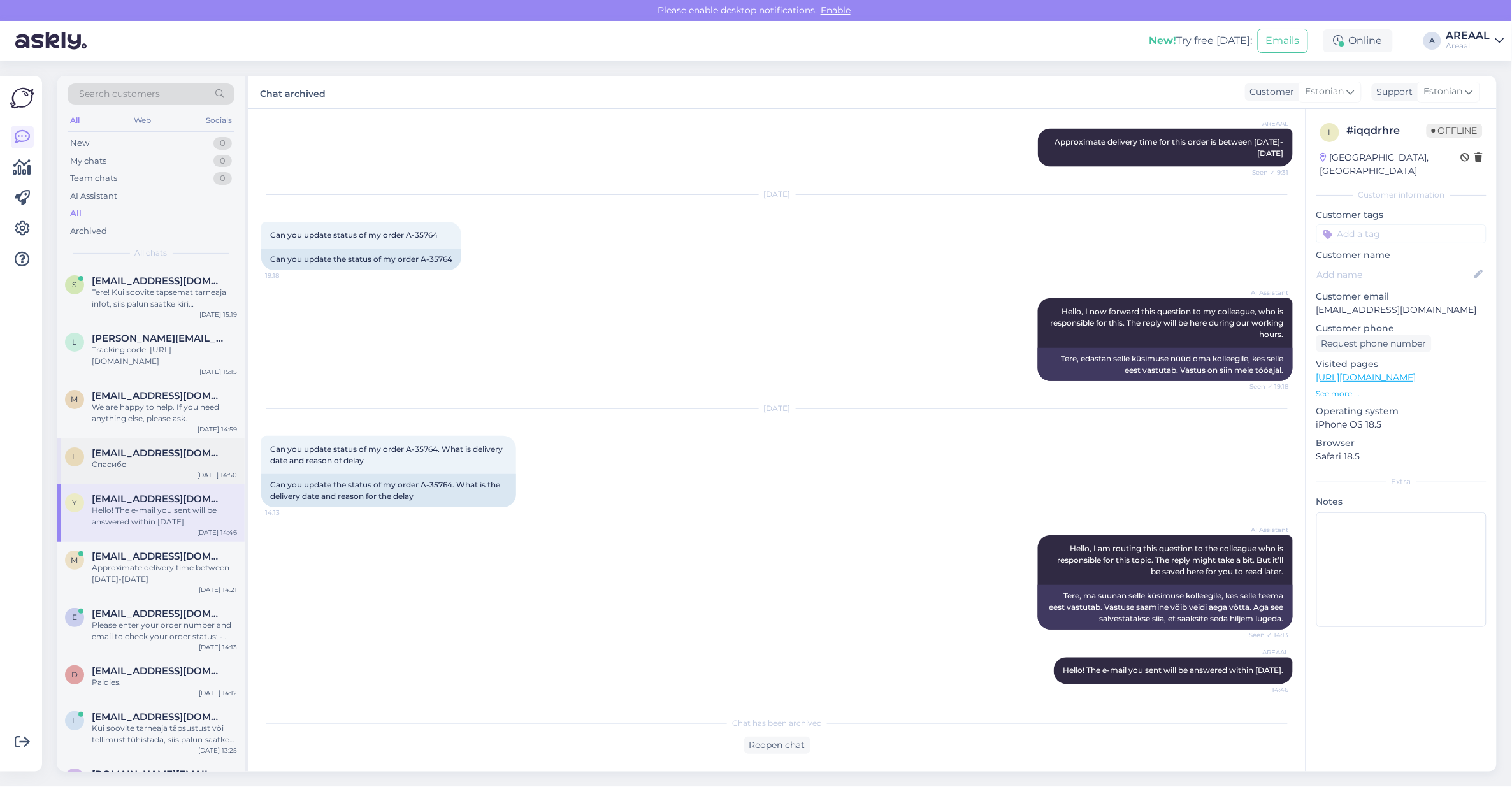
click at [194, 465] on div "Спасибо" at bounding box center [164, 464] width 145 height 12
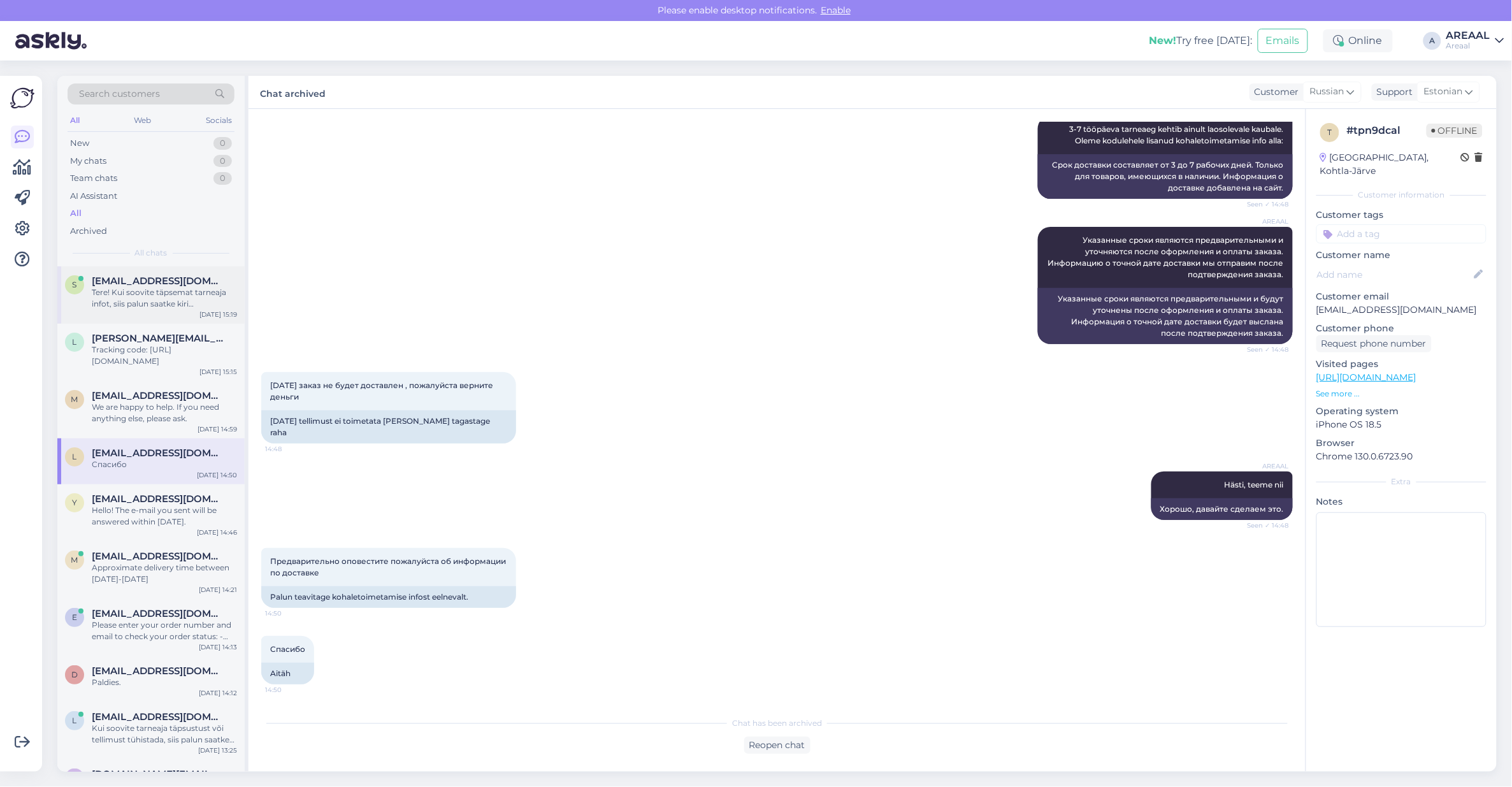
click at [154, 277] on span "[EMAIL_ADDRESS][DOMAIN_NAME]" at bounding box center [158, 281] width 133 height 12
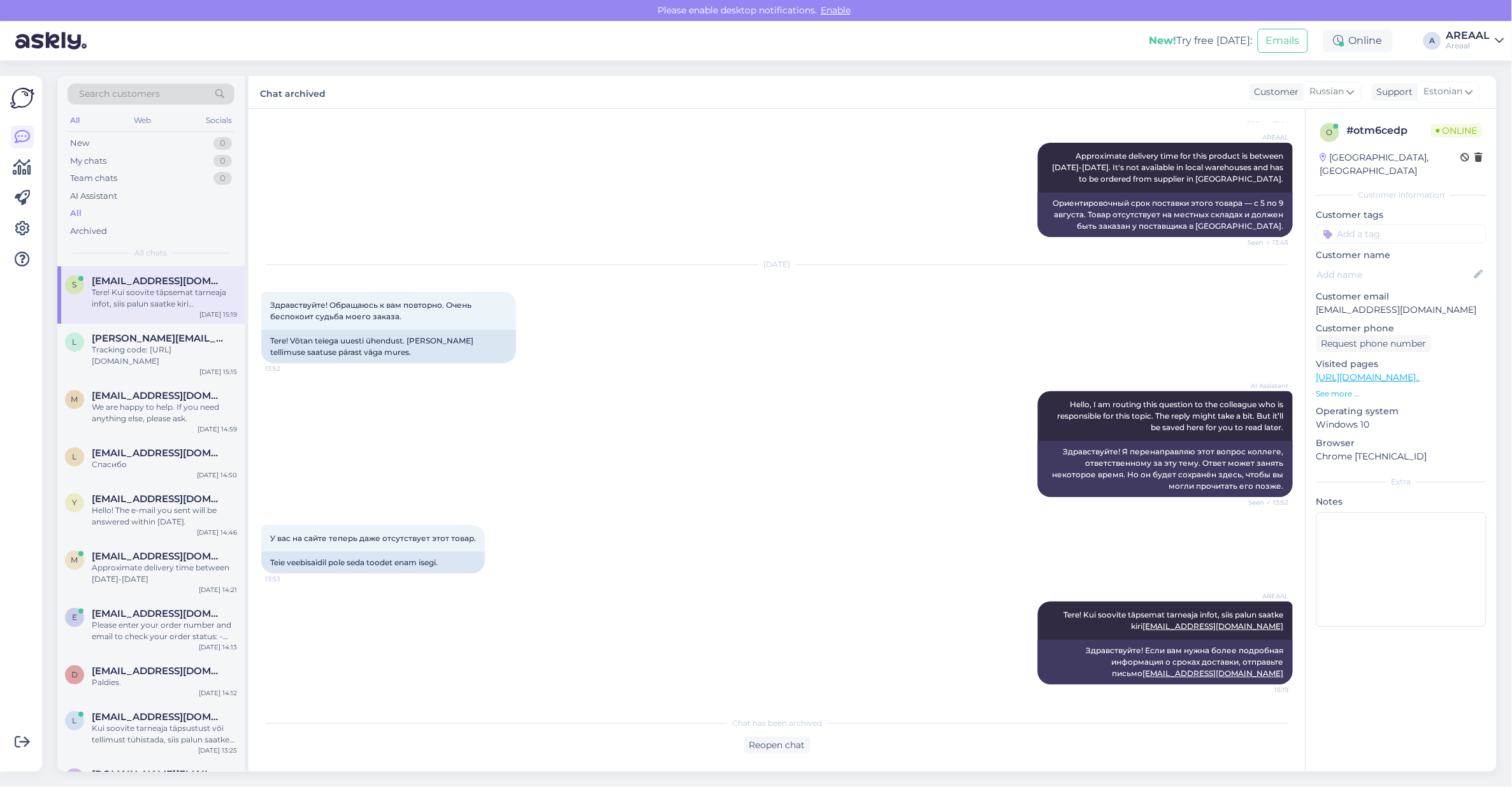
scroll to position [752, 0]
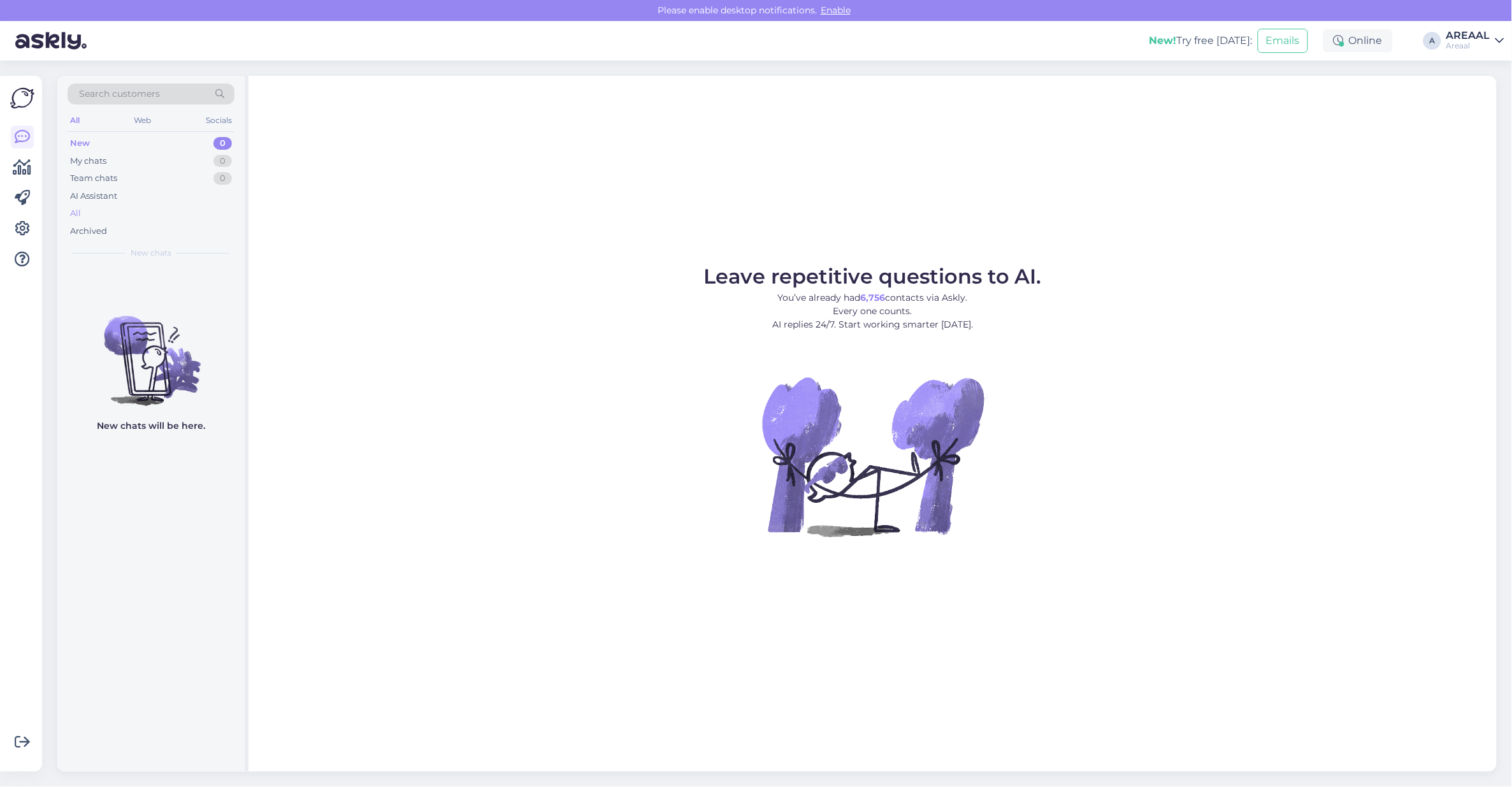
click at [202, 211] on div "All" at bounding box center [151, 213] width 167 height 18
click at [119, 224] on div "Archived" at bounding box center [151, 231] width 167 height 18
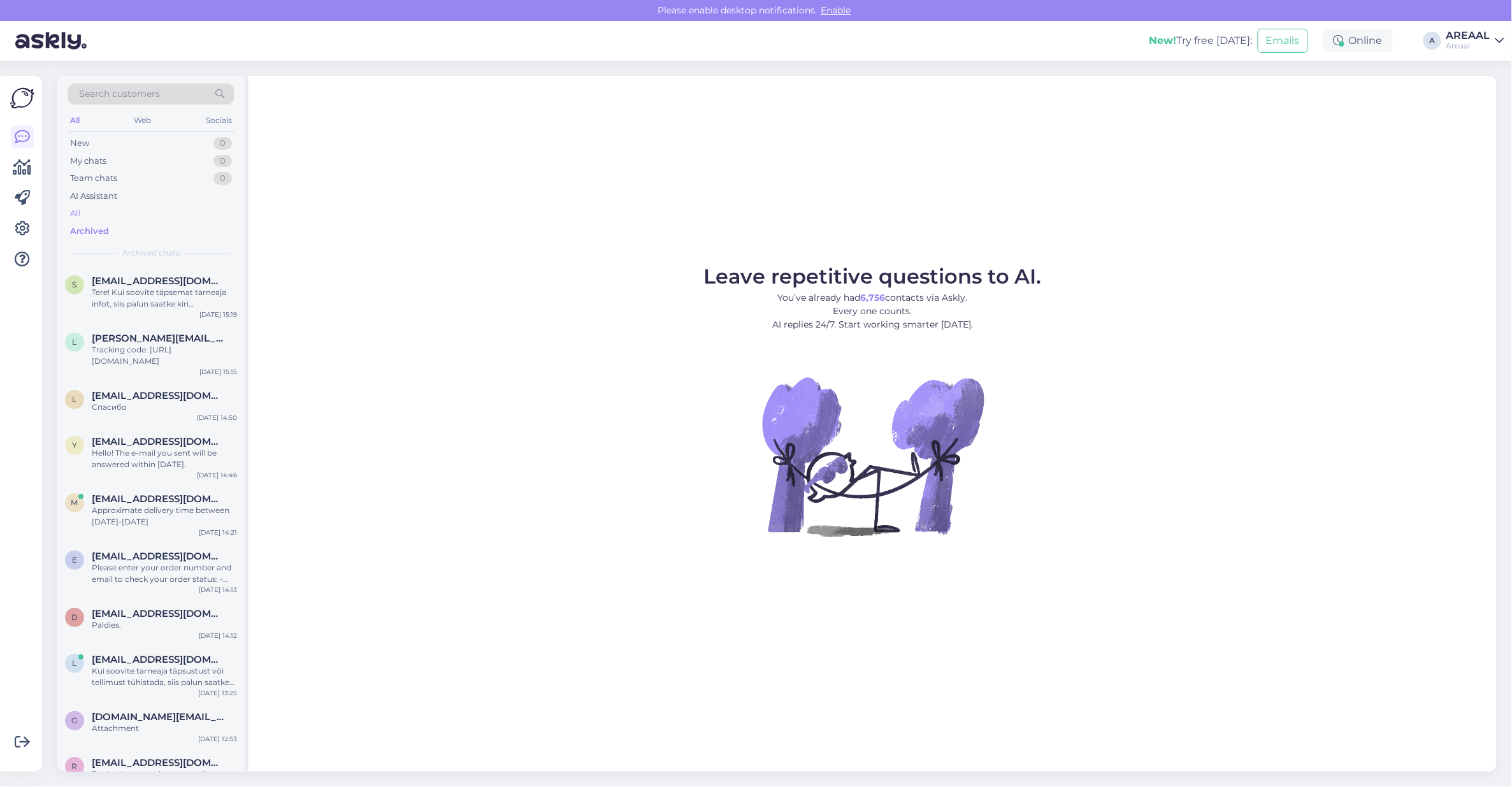
click at [116, 214] on div "All" at bounding box center [151, 213] width 167 height 18
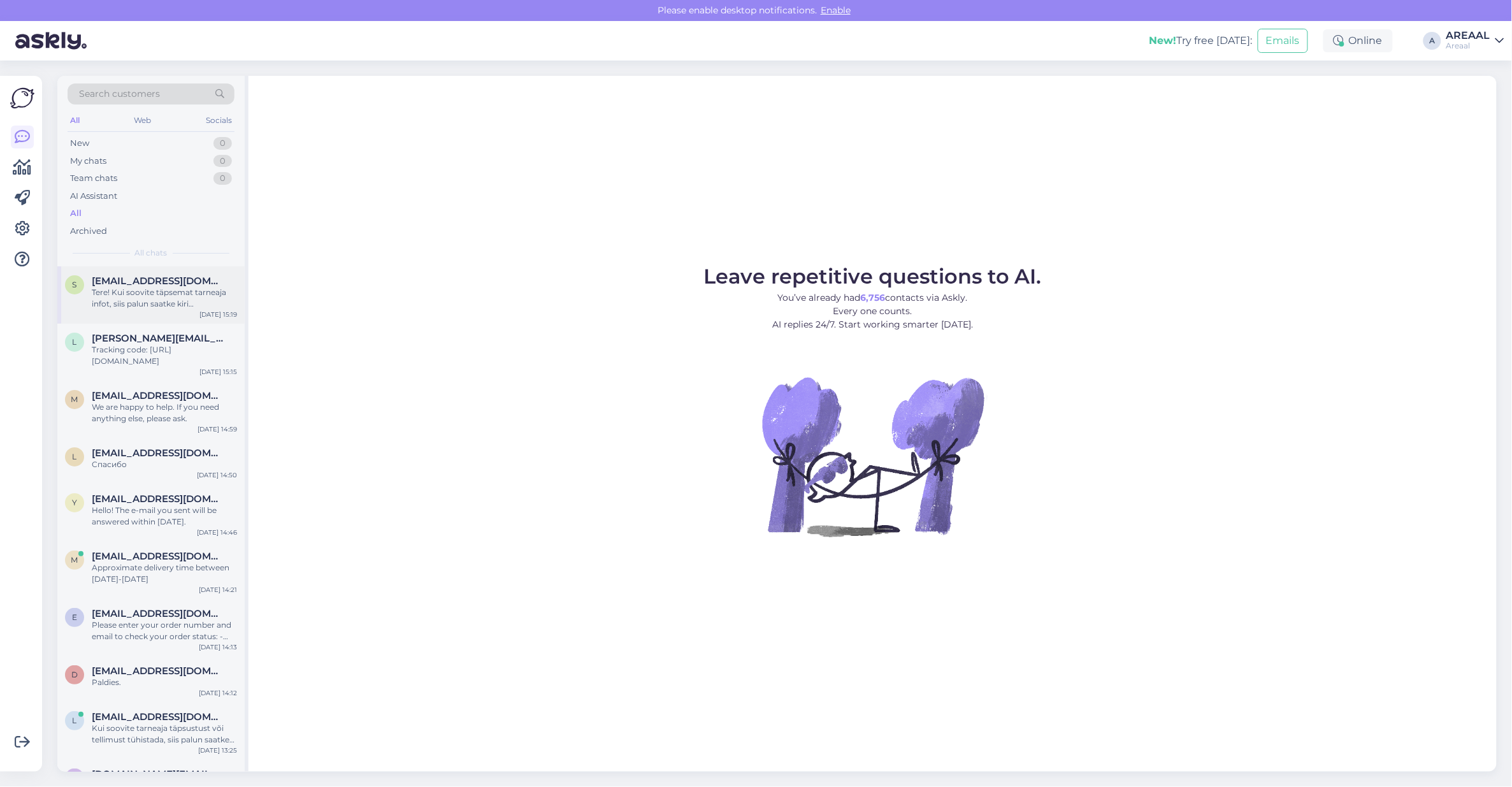
click at [158, 284] on span "[EMAIL_ADDRESS][DOMAIN_NAME]" at bounding box center [158, 281] width 133 height 12
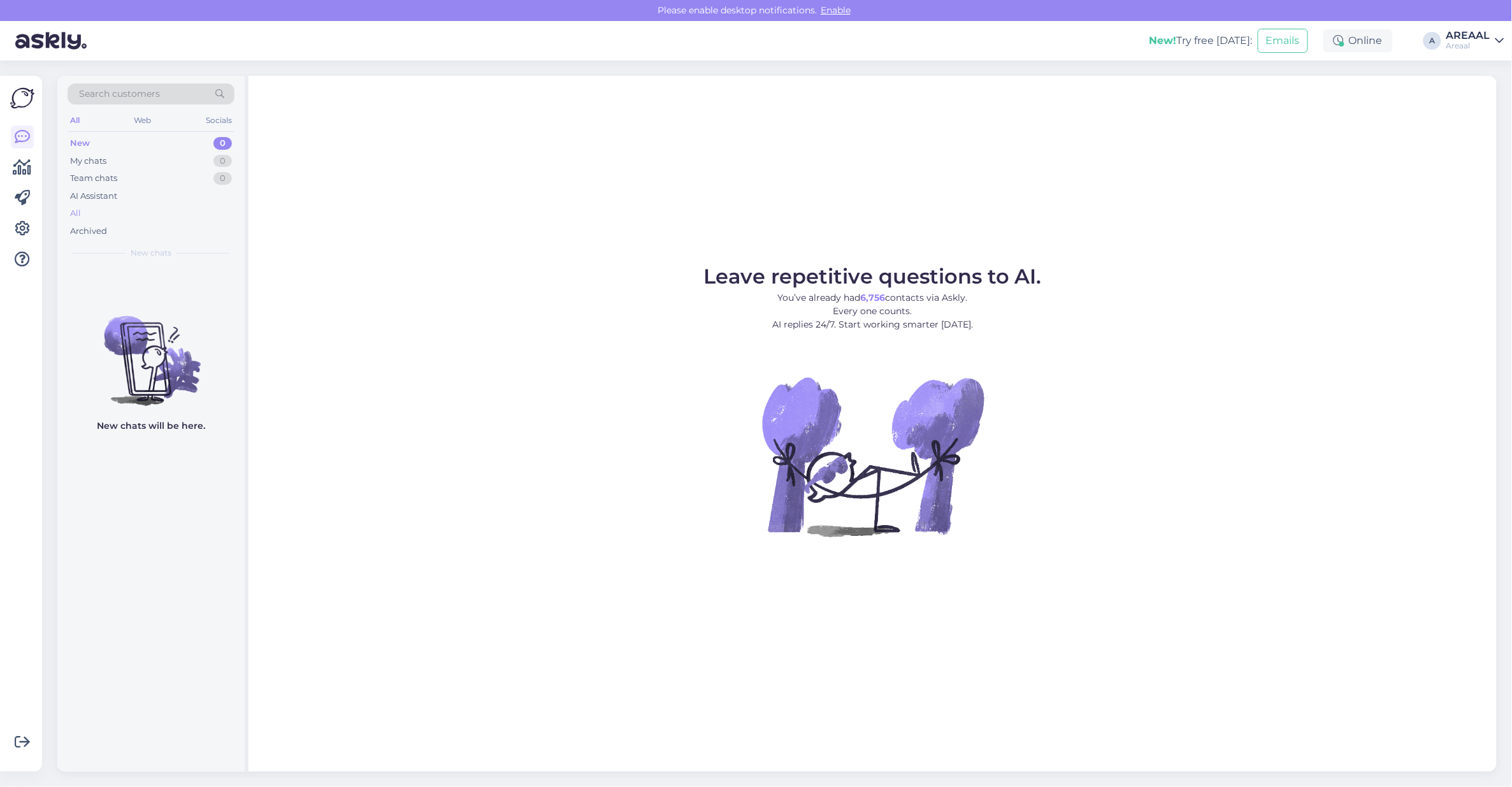
click at [150, 206] on div "All" at bounding box center [151, 213] width 167 height 18
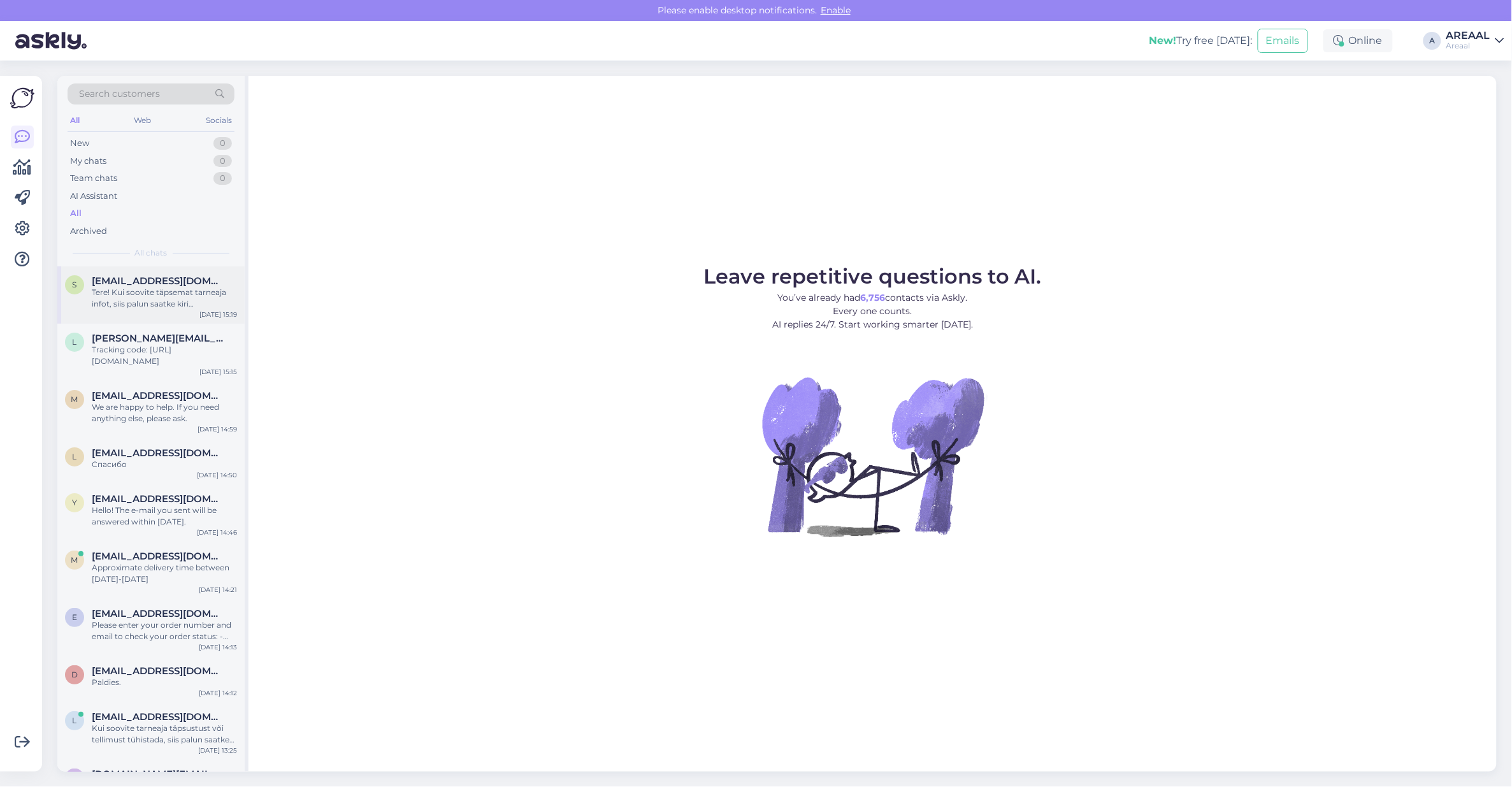
click at [185, 279] on span "[EMAIL_ADDRESS][DOMAIN_NAME]" at bounding box center [158, 281] width 133 height 12
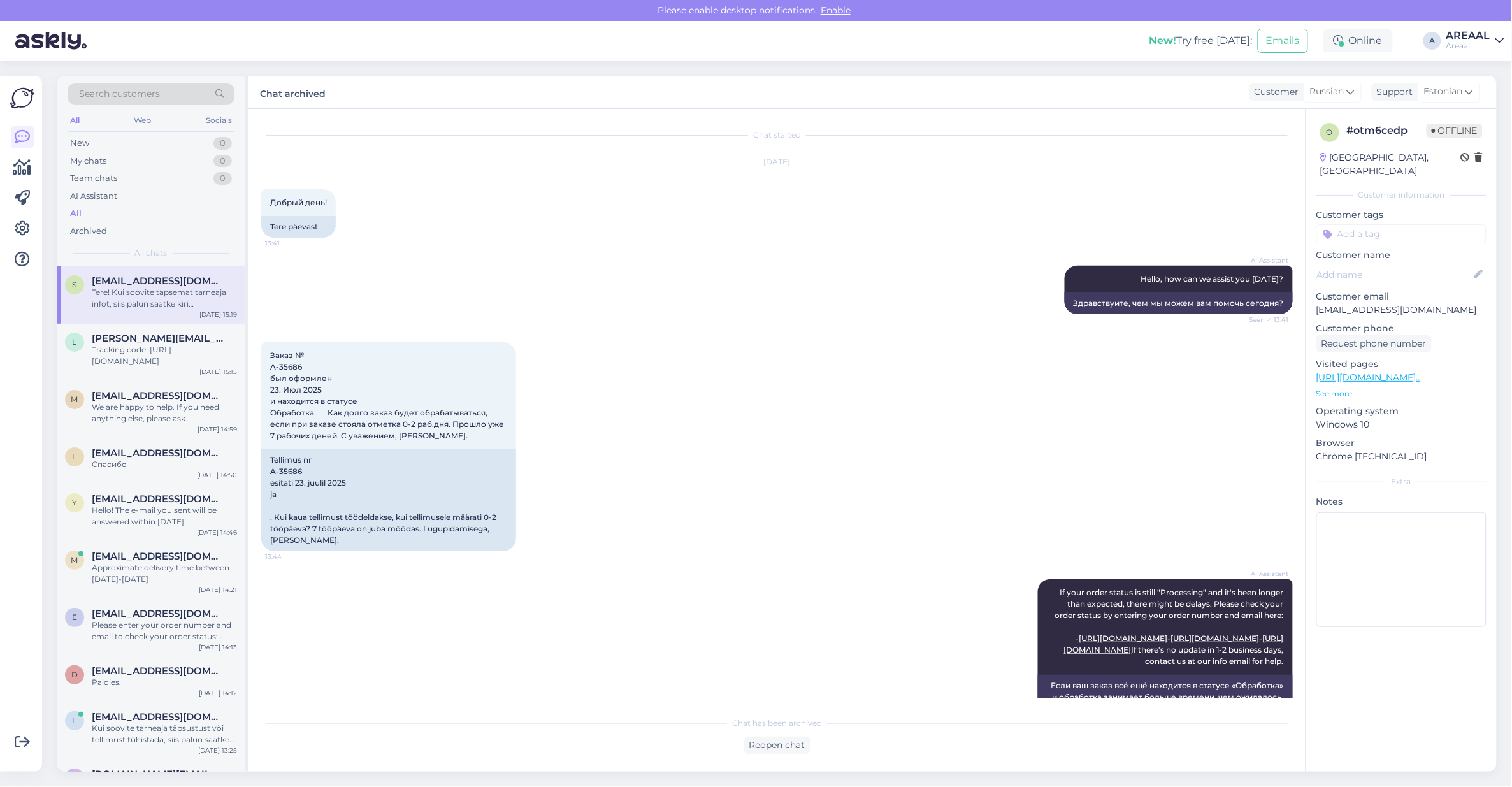
scroll to position [752, 0]
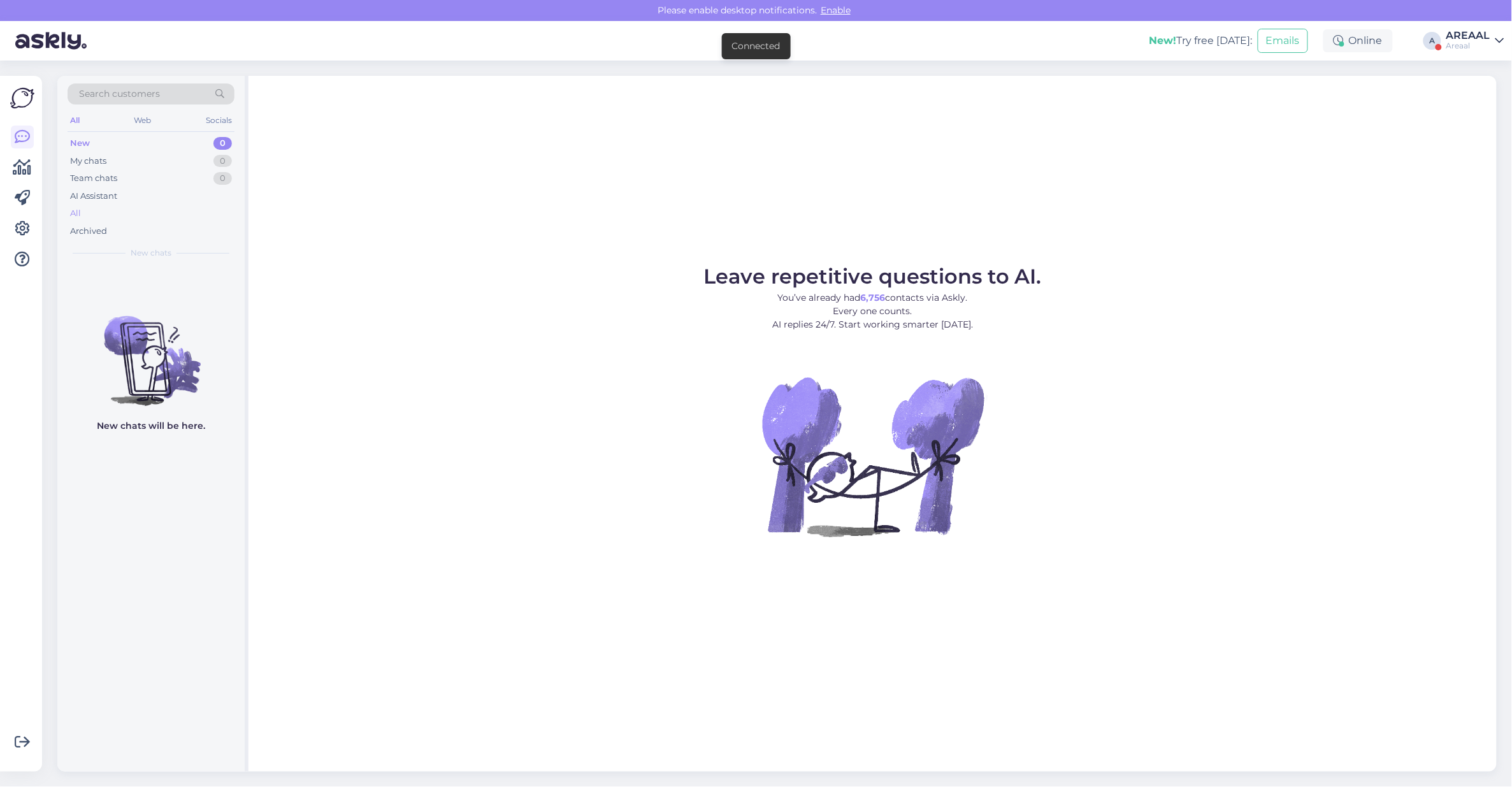
click at [167, 209] on div "All" at bounding box center [151, 213] width 167 height 18
click at [141, 206] on div "All" at bounding box center [151, 213] width 167 height 18
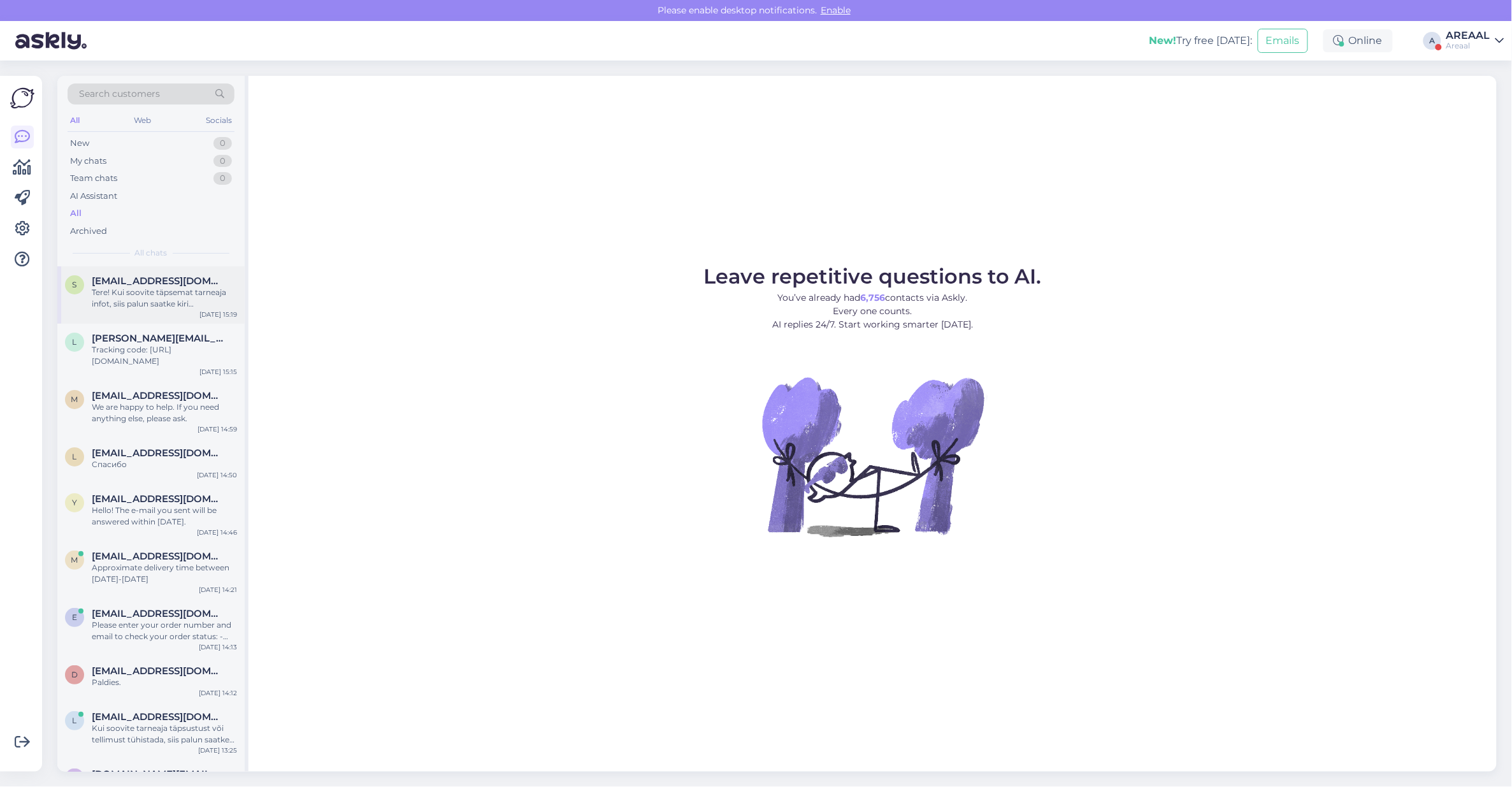
click at [170, 299] on div "Tere! Kui soovite täpsemat tarneaja infot, siis palun saatke kiri [EMAIL_ADDRES…" at bounding box center [164, 299] width 145 height 23
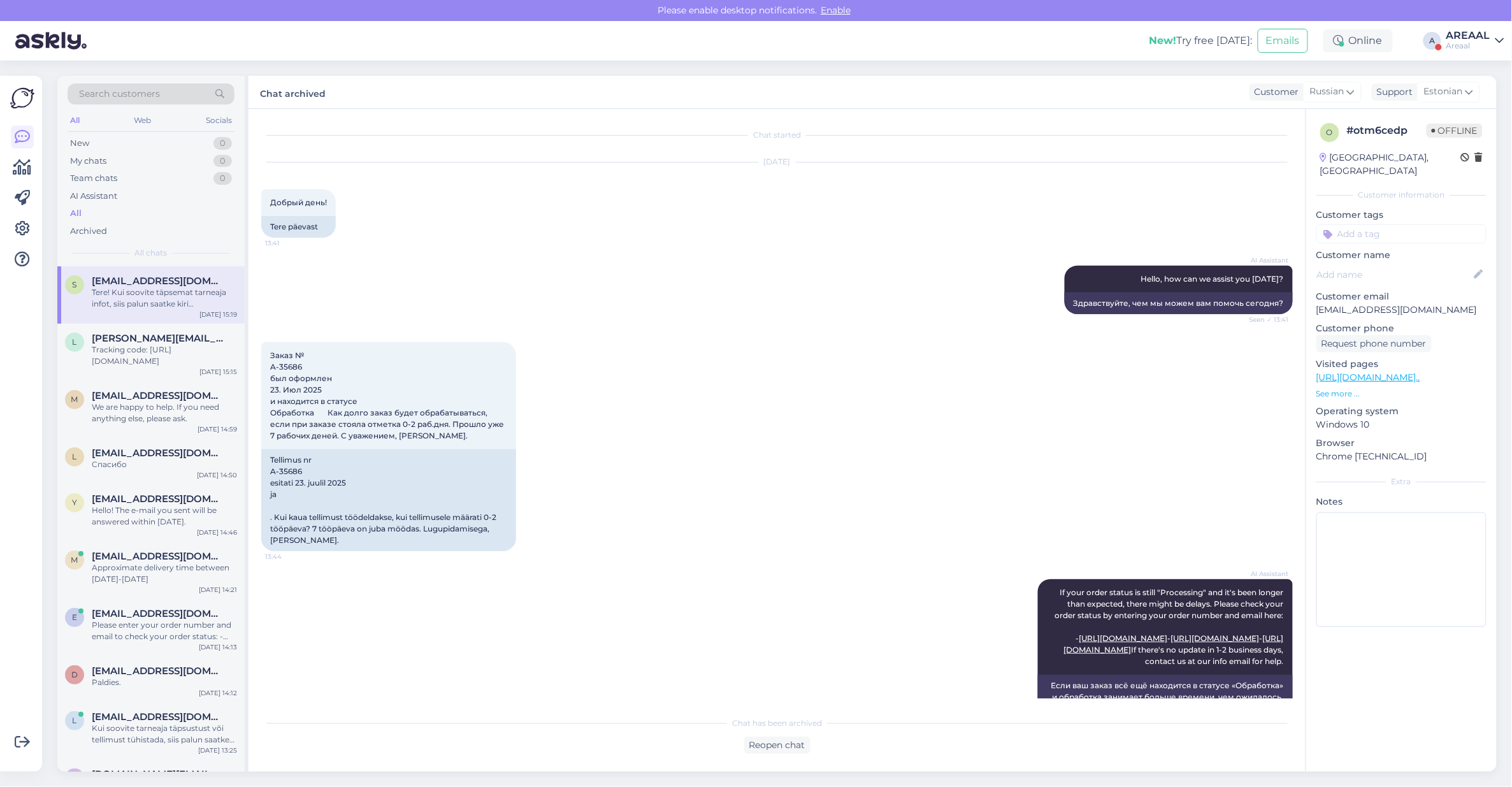
scroll to position [752, 0]
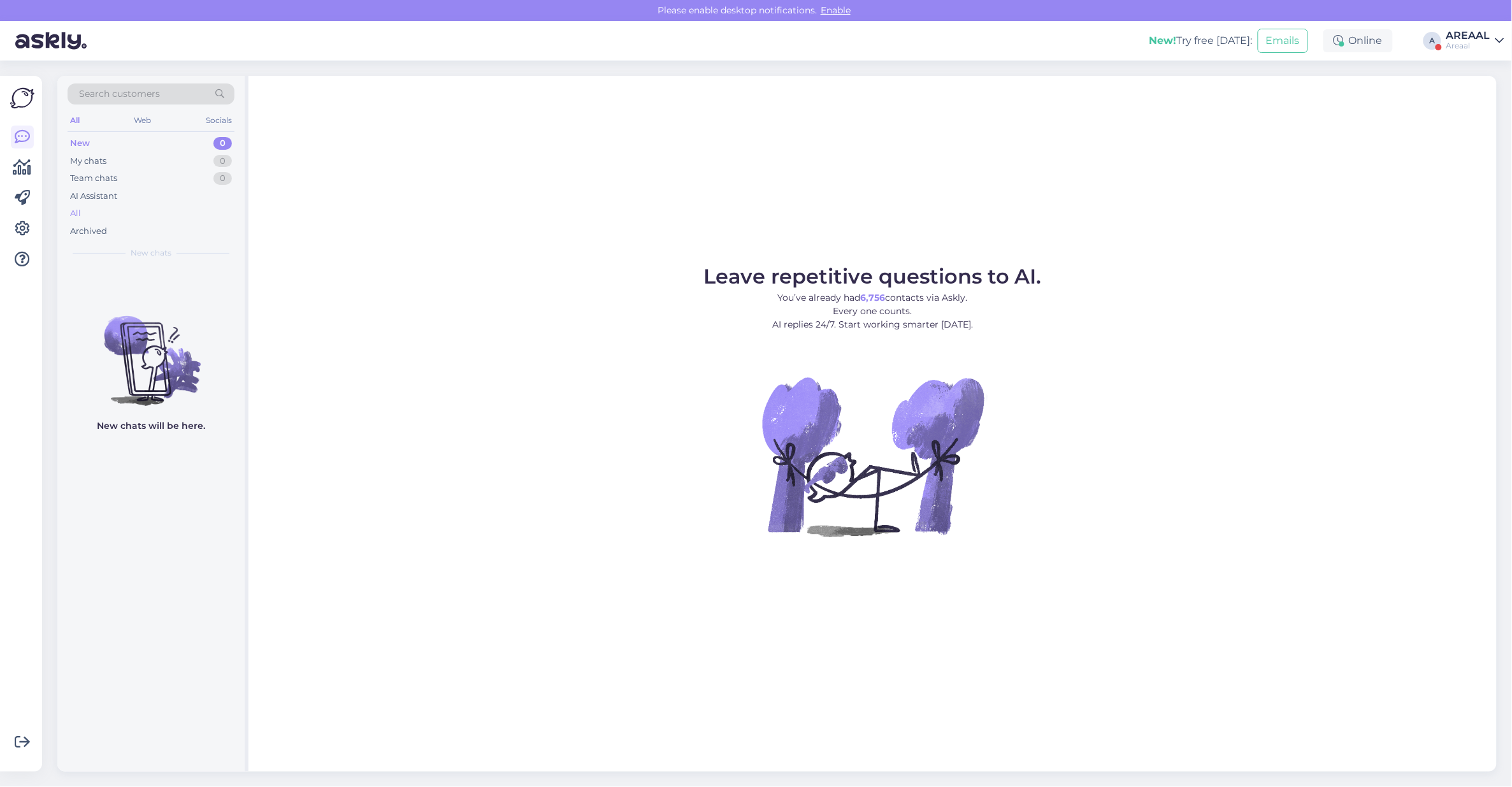
click at [140, 211] on div "All" at bounding box center [151, 213] width 167 height 18
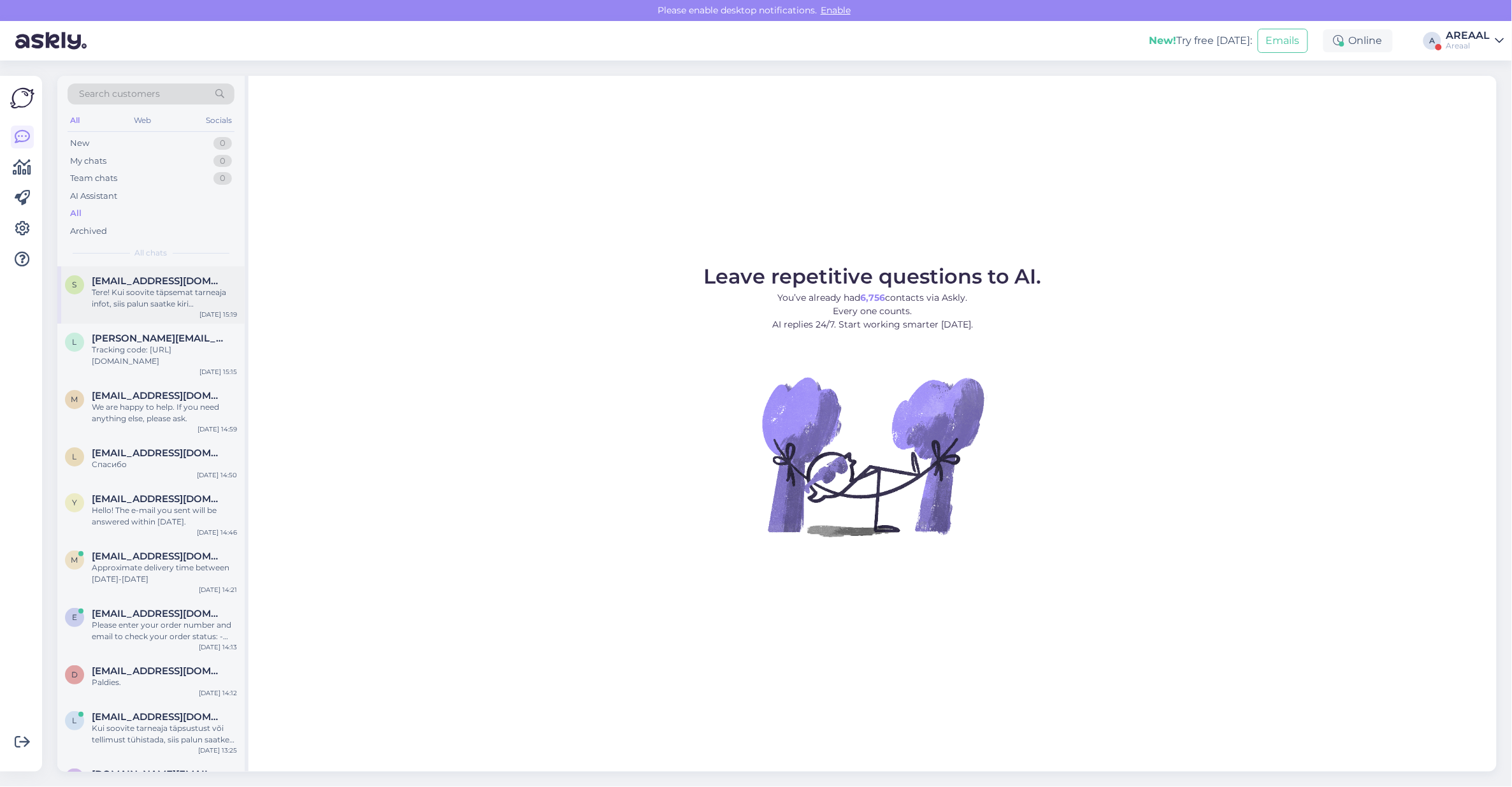
click at [169, 271] on div "s [EMAIL_ADDRESS][DOMAIN_NAME] Tere! Kui soovite täpsemat tarneaja infot, siis …" at bounding box center [150, 295] width 187 height 57
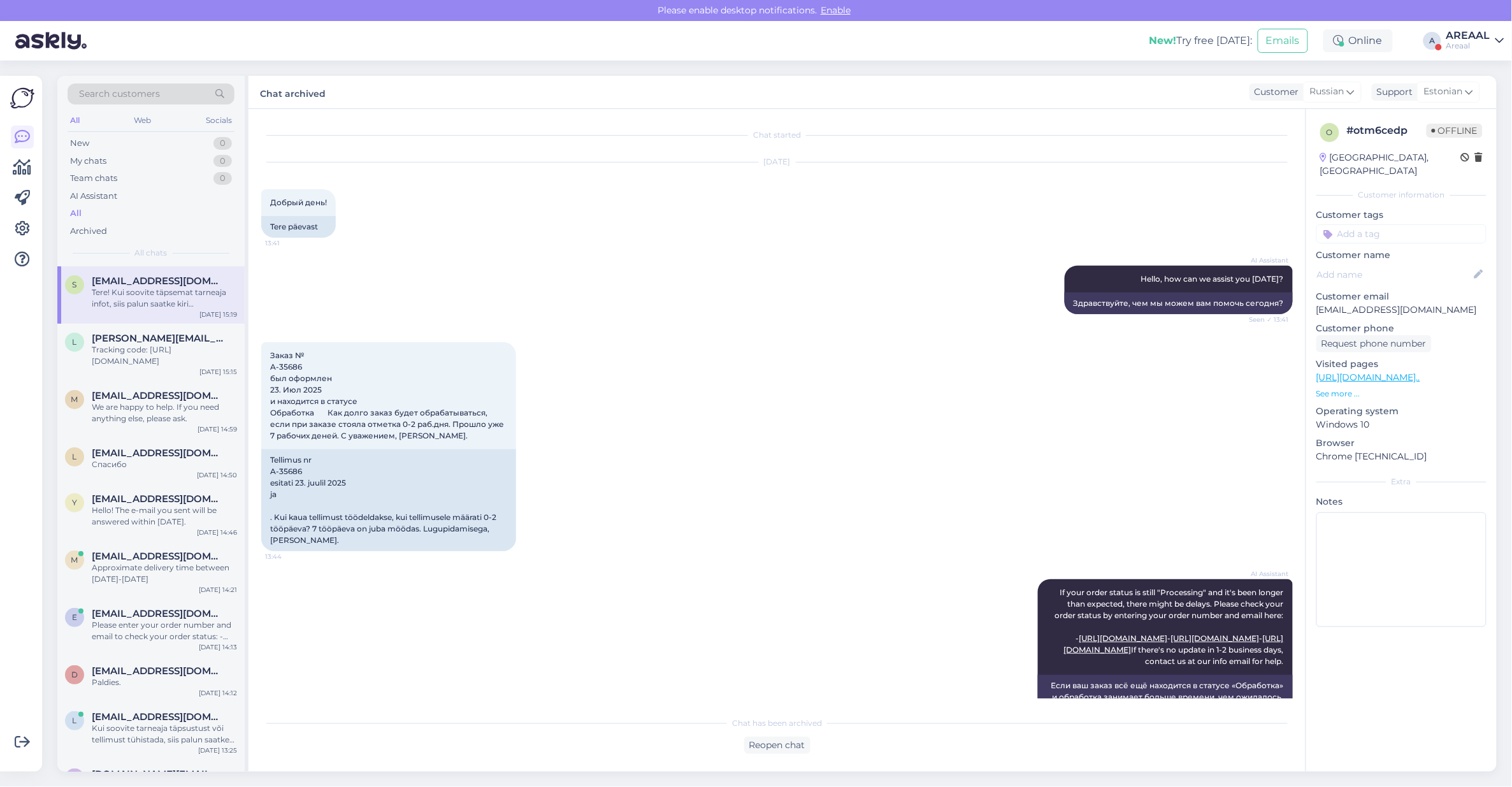
scroll to position [752, 0]
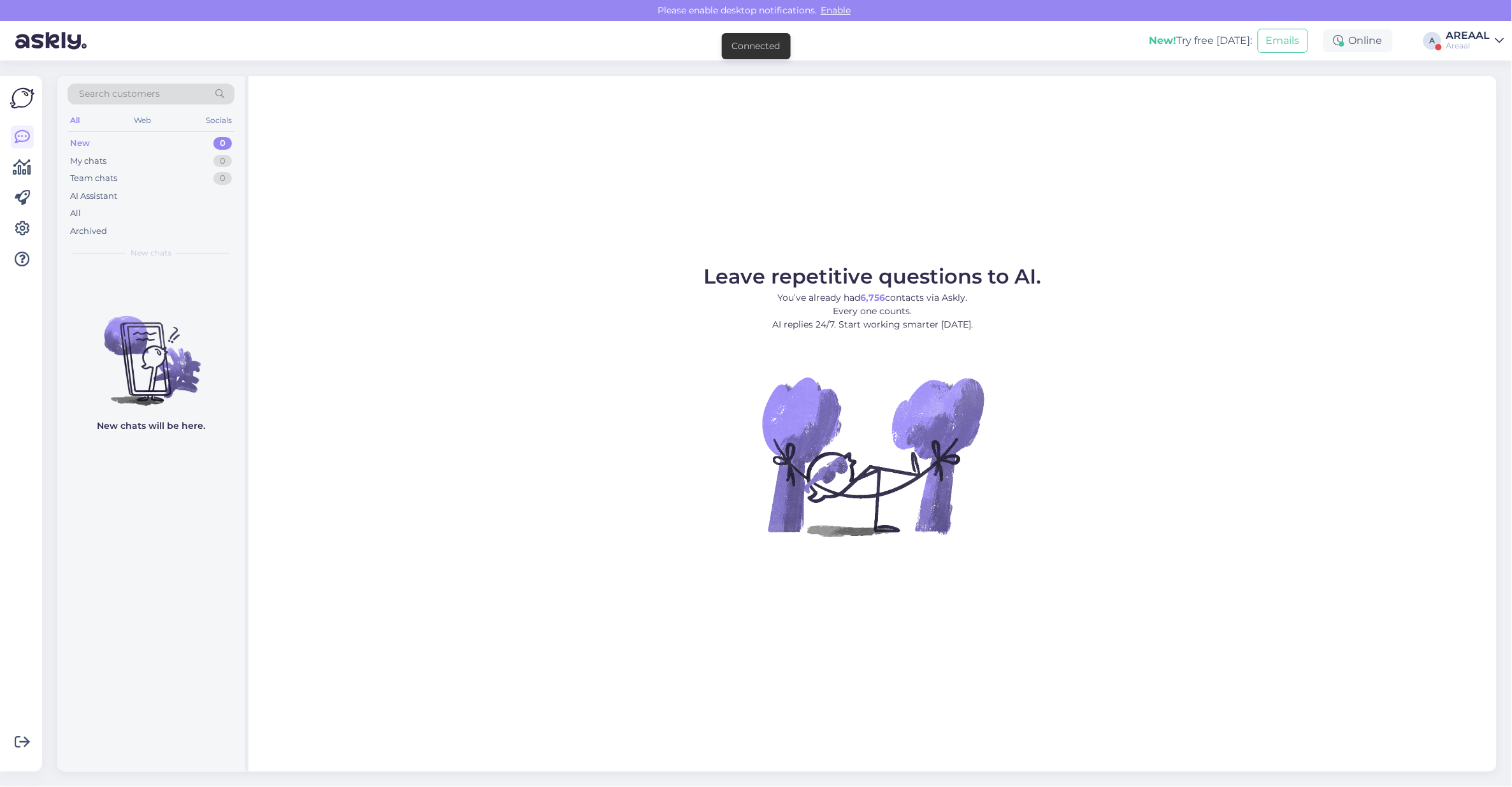
click at [1473, 42] on div "Areaal" at bounding box center [1468, 46] width 44 height 10
click at [1467, 93] on button "Open" at bounding box center [1476, 99] width 35 height 20
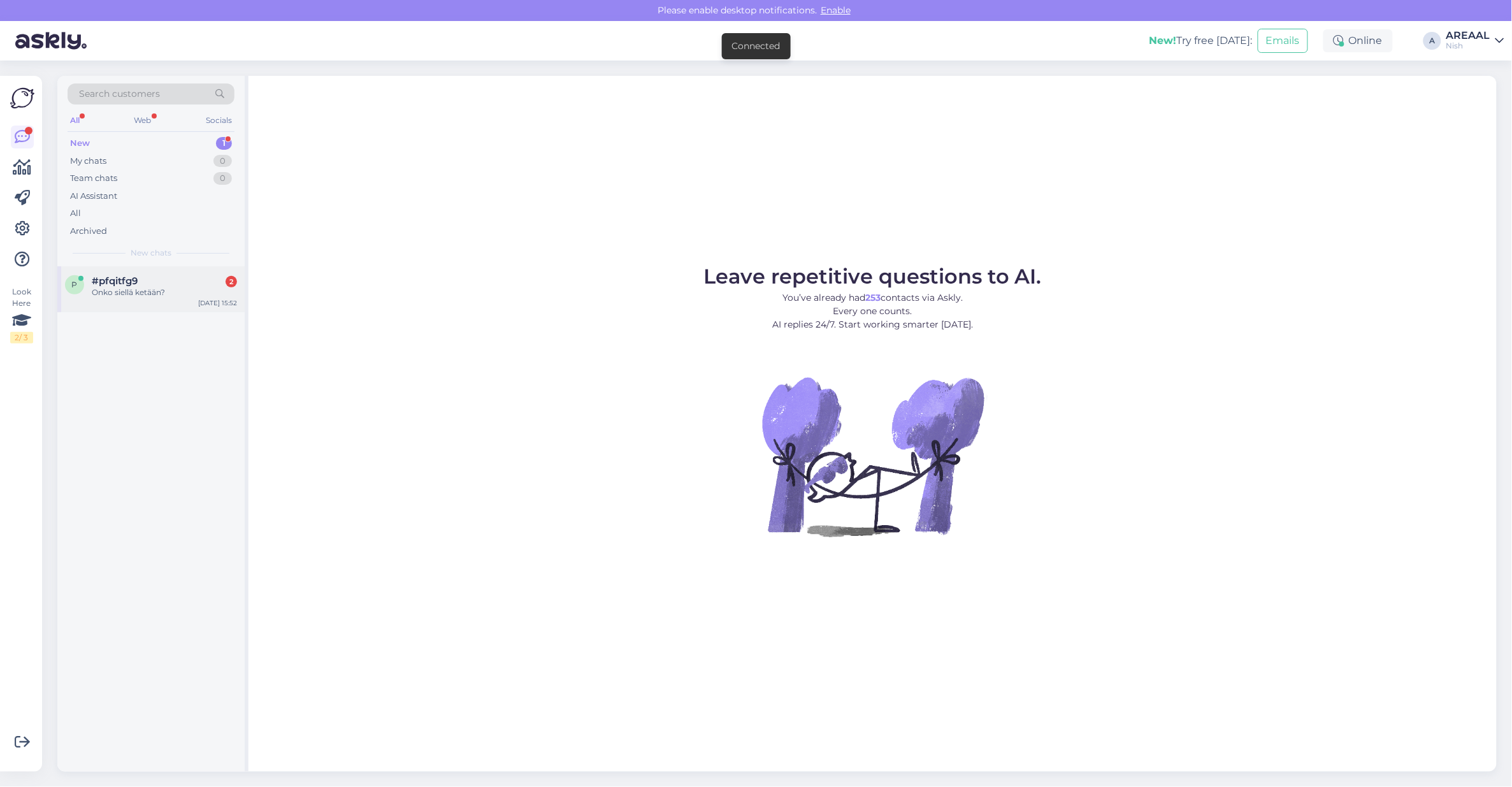
click at [157, 287] on div "Onko siellä ketään?" at bounding box center [164, 292] width 145 height 12
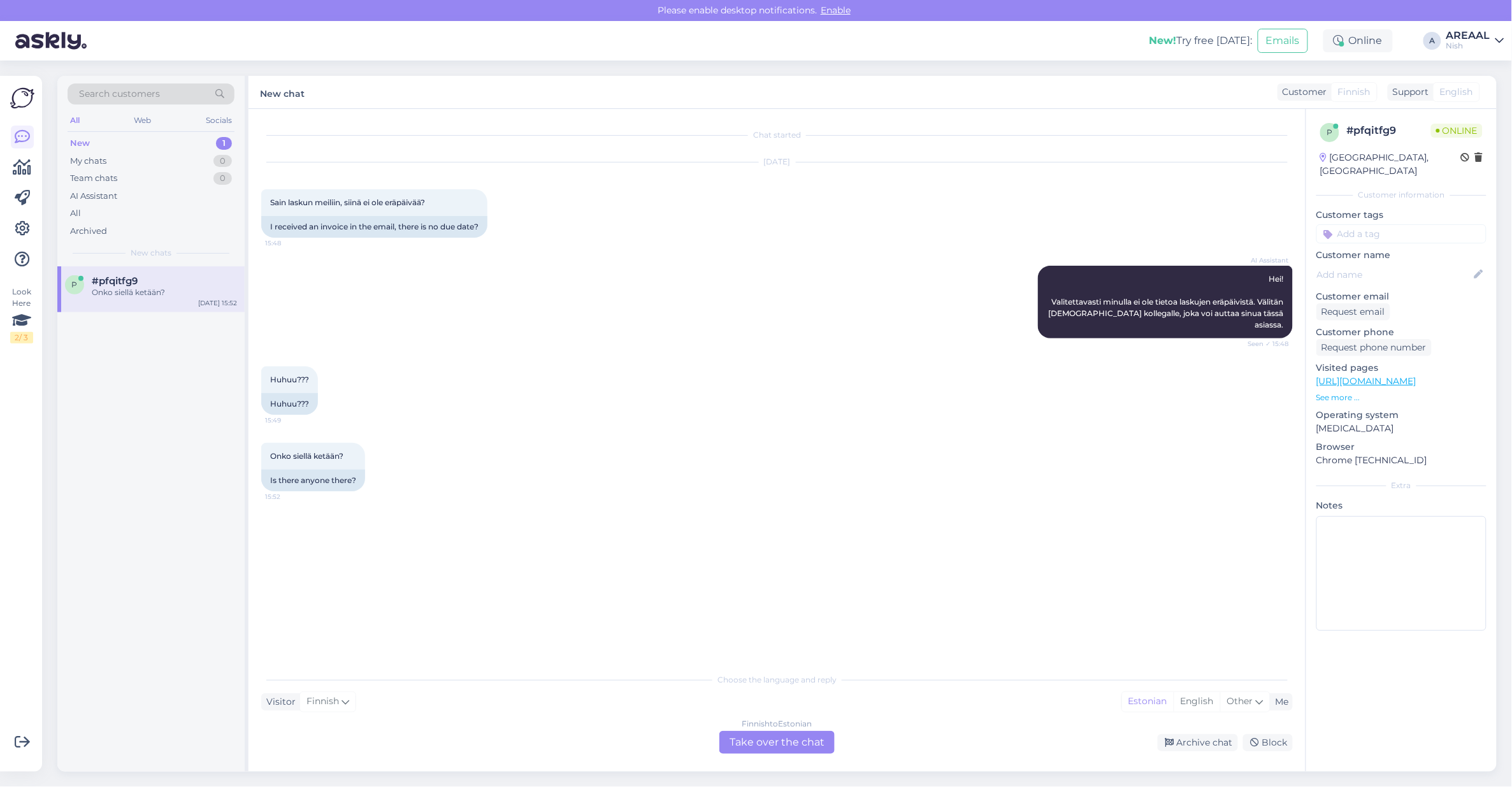
click at [785, 759] on div "Chat started Aug 11 2025 Sain laskun meiliin, siinä ei ole eräpäivää? 15:48 I r…" at bounding box center [777, 440] width 1057 height 663
click at [781, 741] on div "Finnish to Estonian Take over the chat" at bounding box center [776, 742] width 115 height 23
click at [781, 734] on div "Finnish to Estonian Take over the chat" at bounding box center [776, 742] width 115 height 23
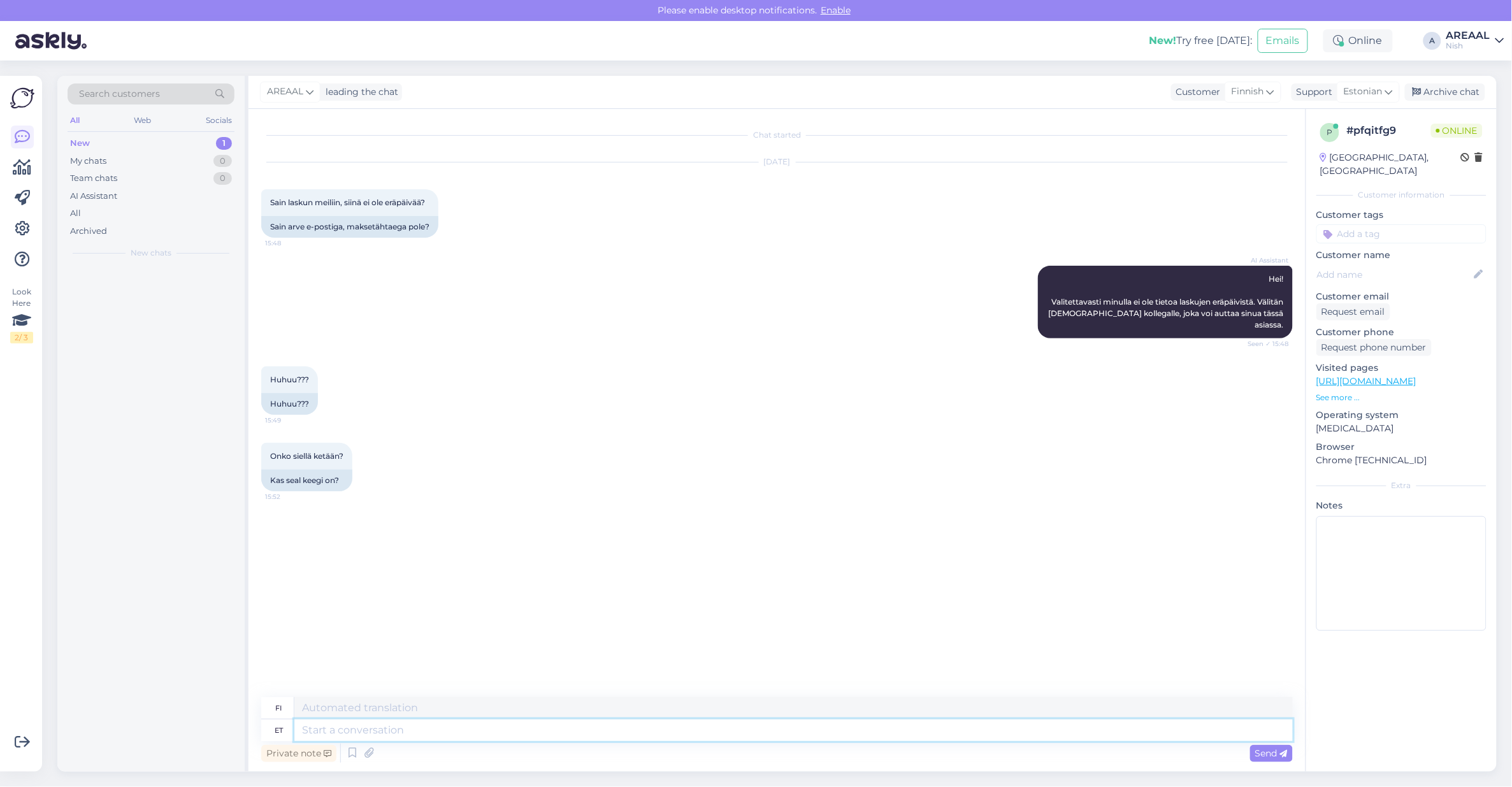
click at [781, 734] on textarea at bounding box center [794, 730] width 998 height 22
type textarea "What"
type textarea "Mitä"
type textarea "What is th"
type textarea "Mikä on"
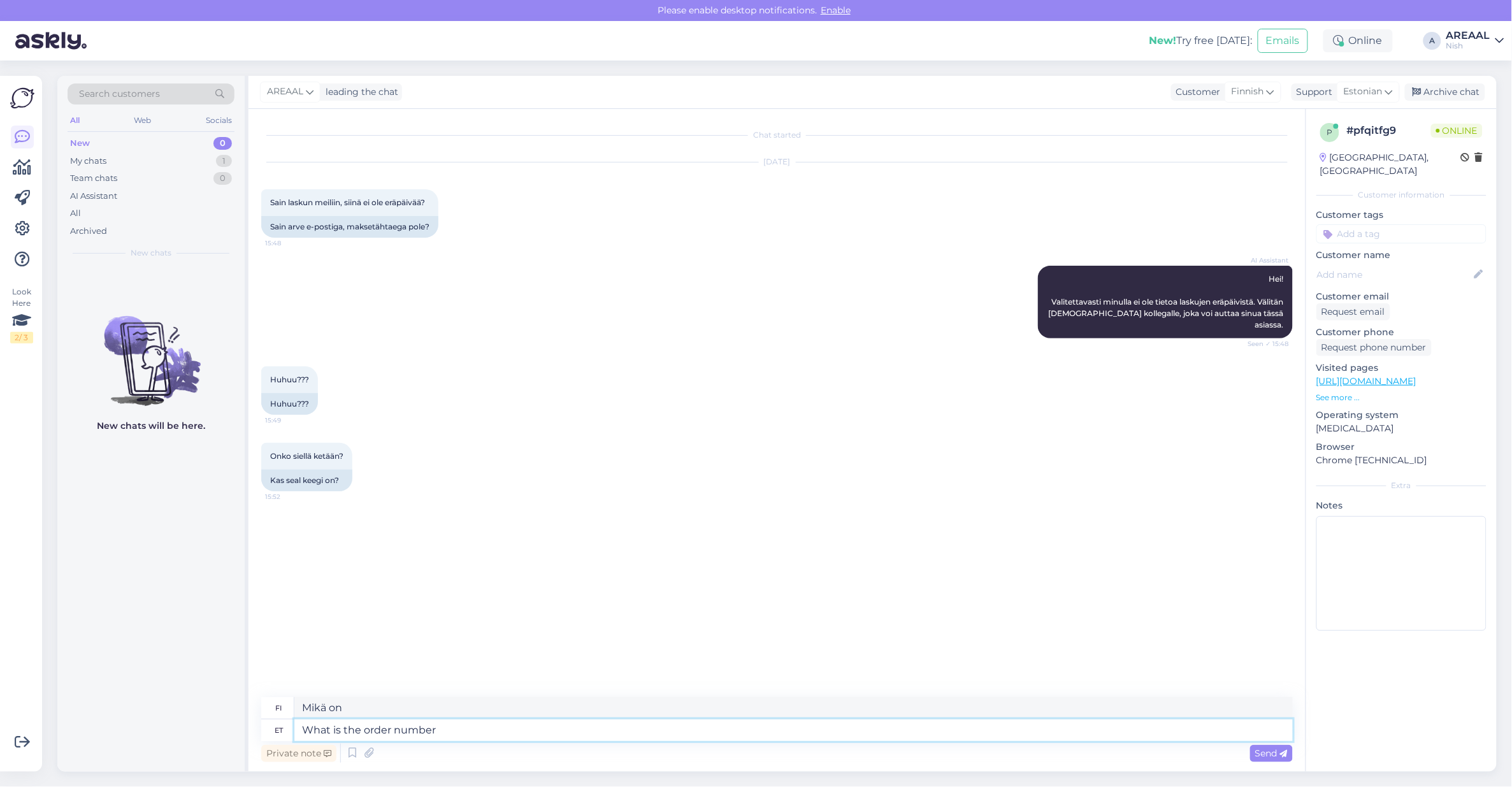
type textarea "What is the order number?"
type textarea "Mikä on tilausnumero?"
click at [217, 160] on div "1" at bounding box center [224, 161] width 16 height 13
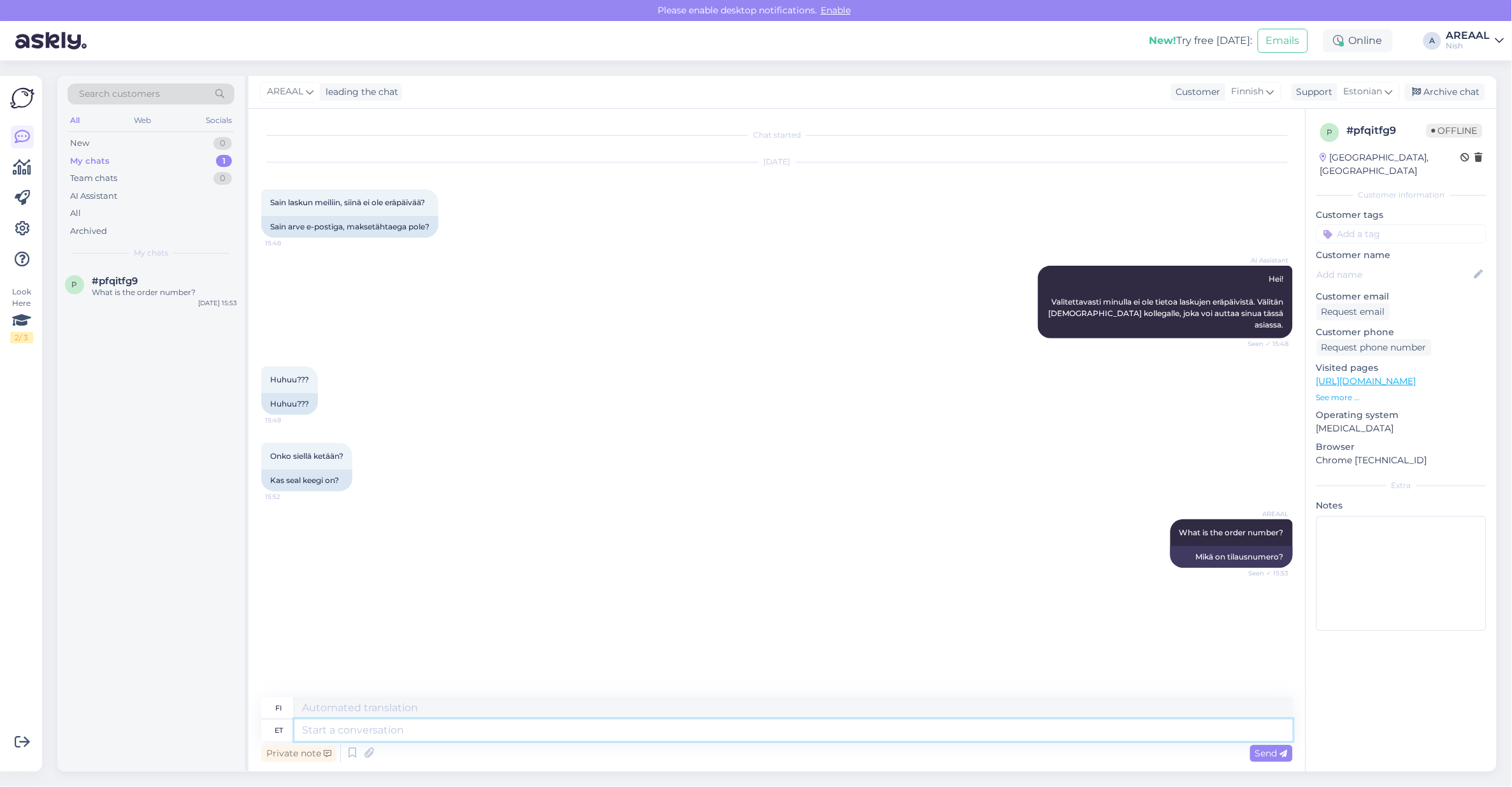
click at [869, 721] on textarea at bounding box center [794, 730] width 998 height 22
type textarea "The"
type textarea "The order wi"
type textarea "Tilaus"
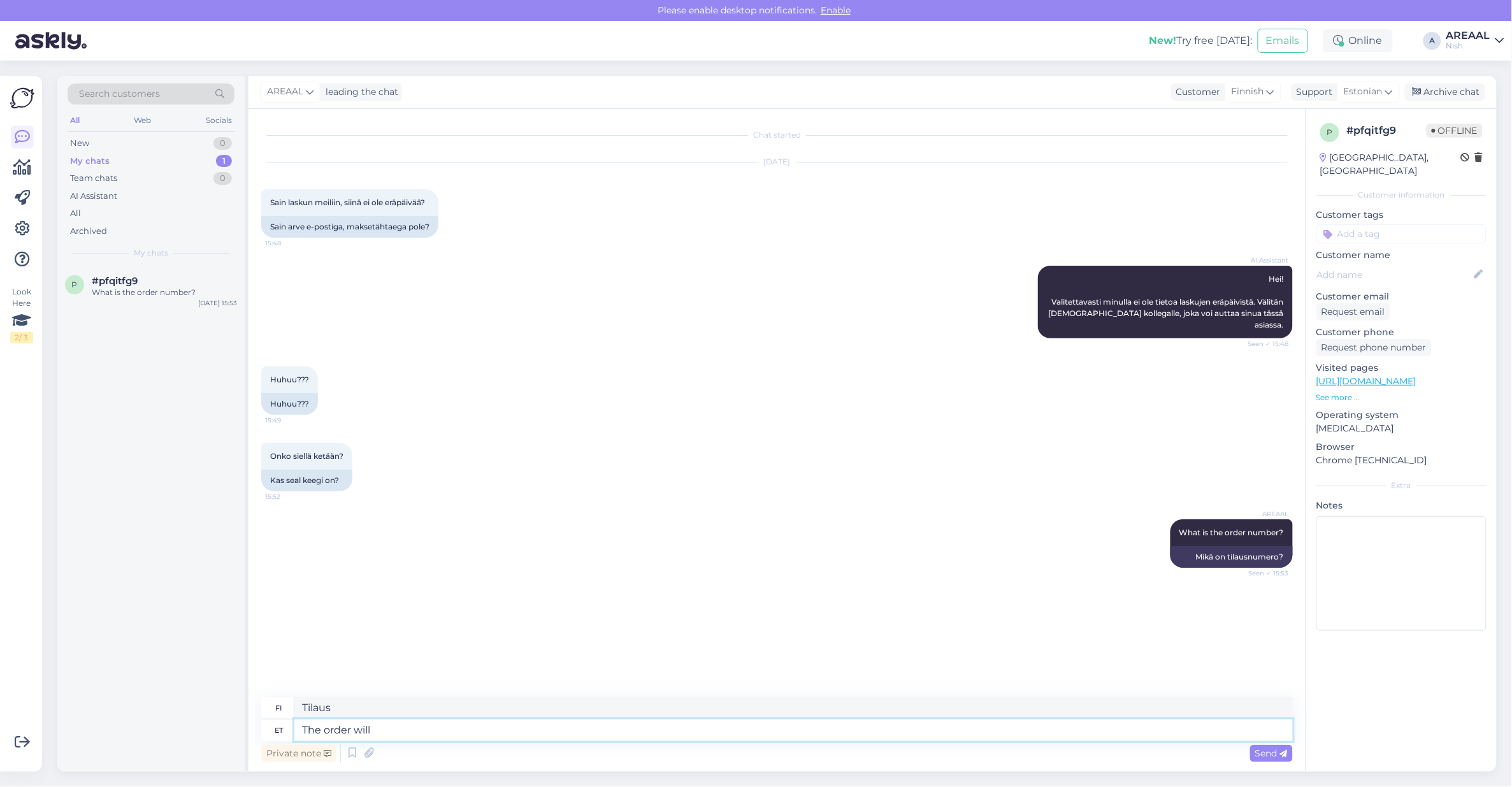
type textarea "The order will e"
type textarea "Tilaus tulee"
type textarea "The order will be ship"
type textarea "Tilaus tulee olemaan"
type textarea "The order will be shipped"
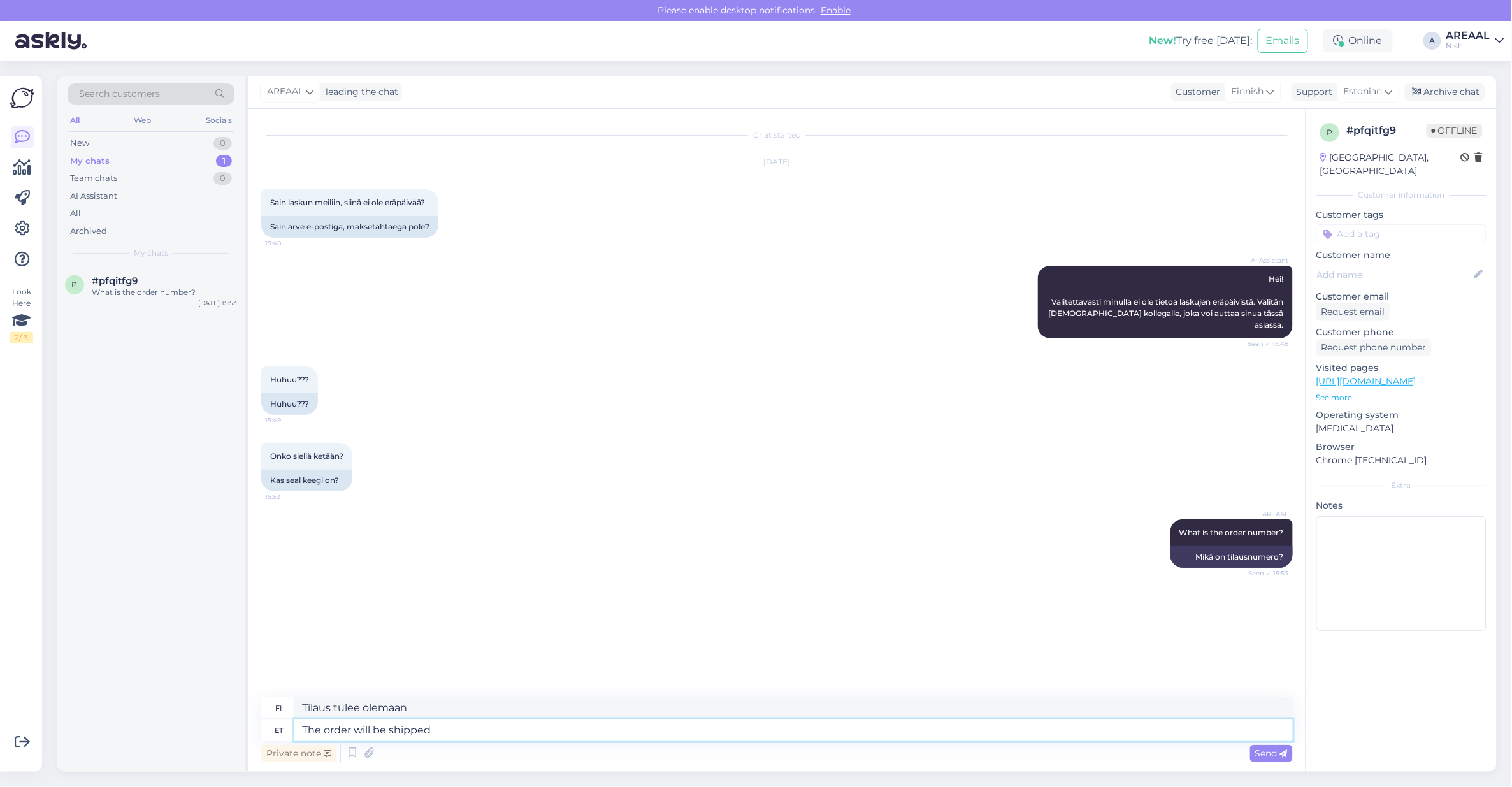
type textarea "Tilaus lähetetään."
type textarea "The order will be shipped after th"
type textarea "Tilaus lähetetään myöhemmin"
type textarea "The order will be shipped after the invoi"
type textarea "Tilaus lähetetään sen jälkeen, kun"
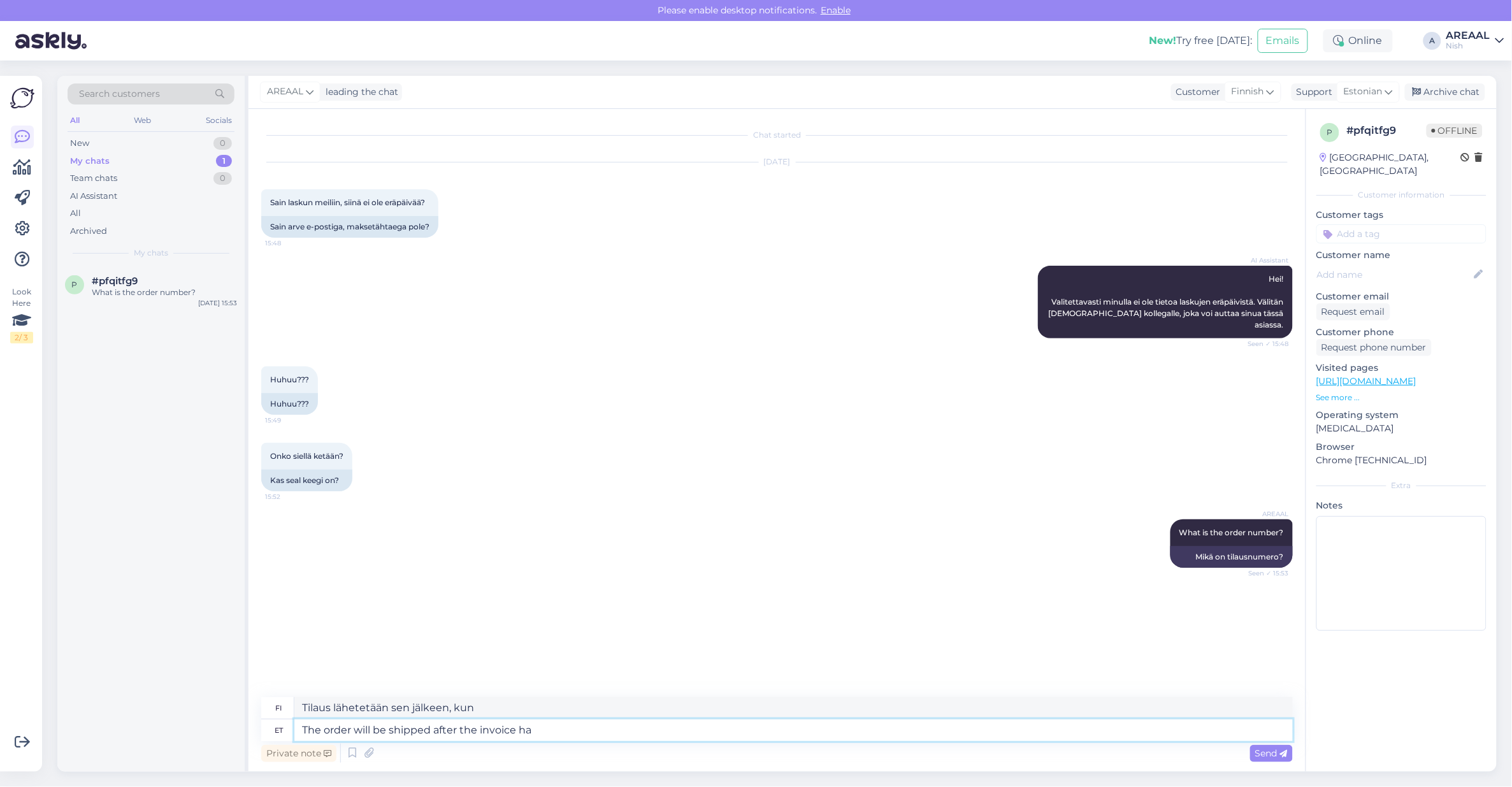
type textarea "The order will be shipped after the invoice has"
type textarea "Tilaus lähetetään laskun jälkeen"
type textarea "The order will be shipped after the invoice has be"
type textarea "Tilaus lähetetään laskun vastaanottamisen jälkeen"
type textarea "The order will be shipped after the invoice has been paid."
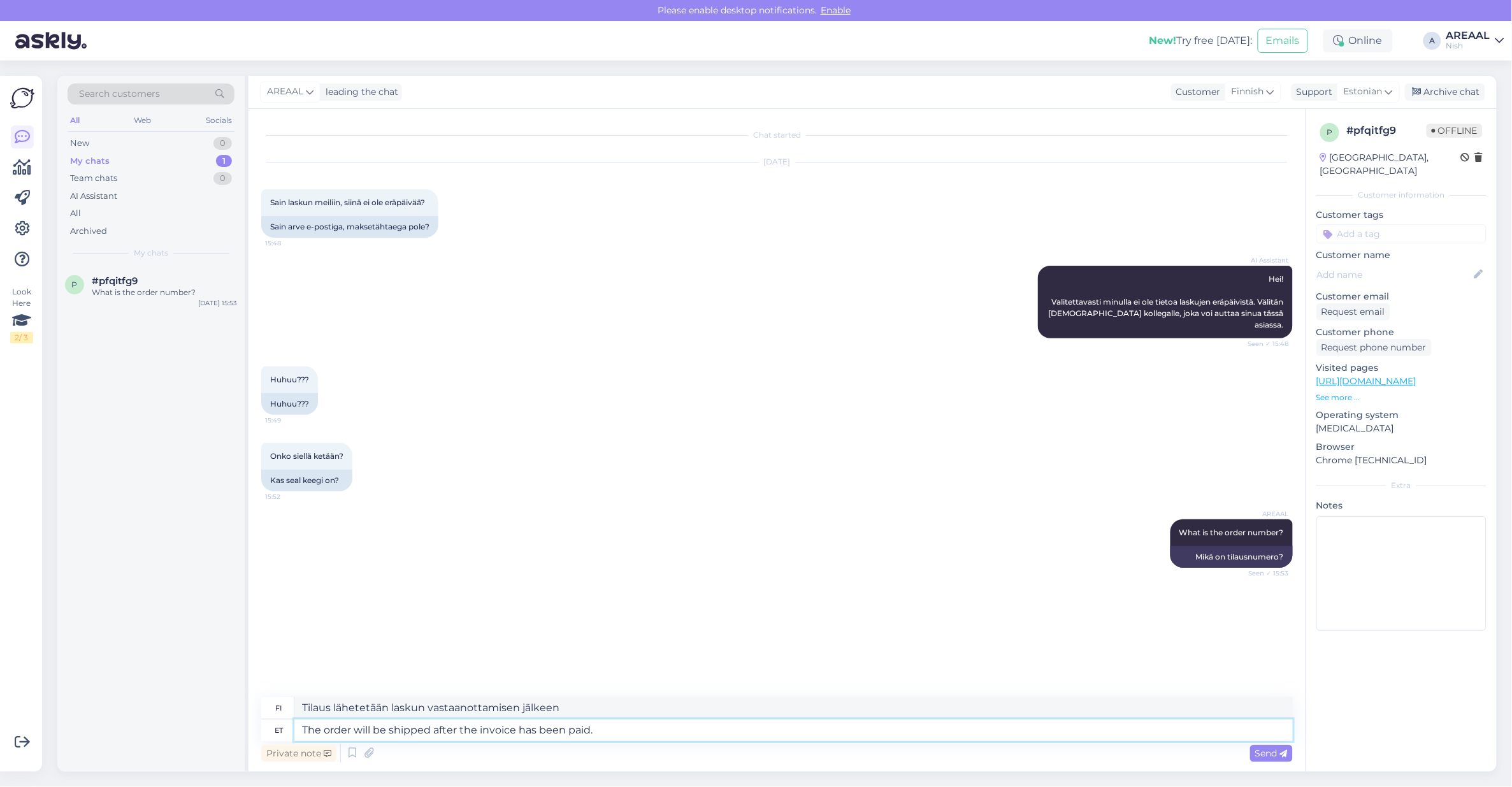
type textarea "Tilaus lähetetään laskun maksamisen jälkeen."
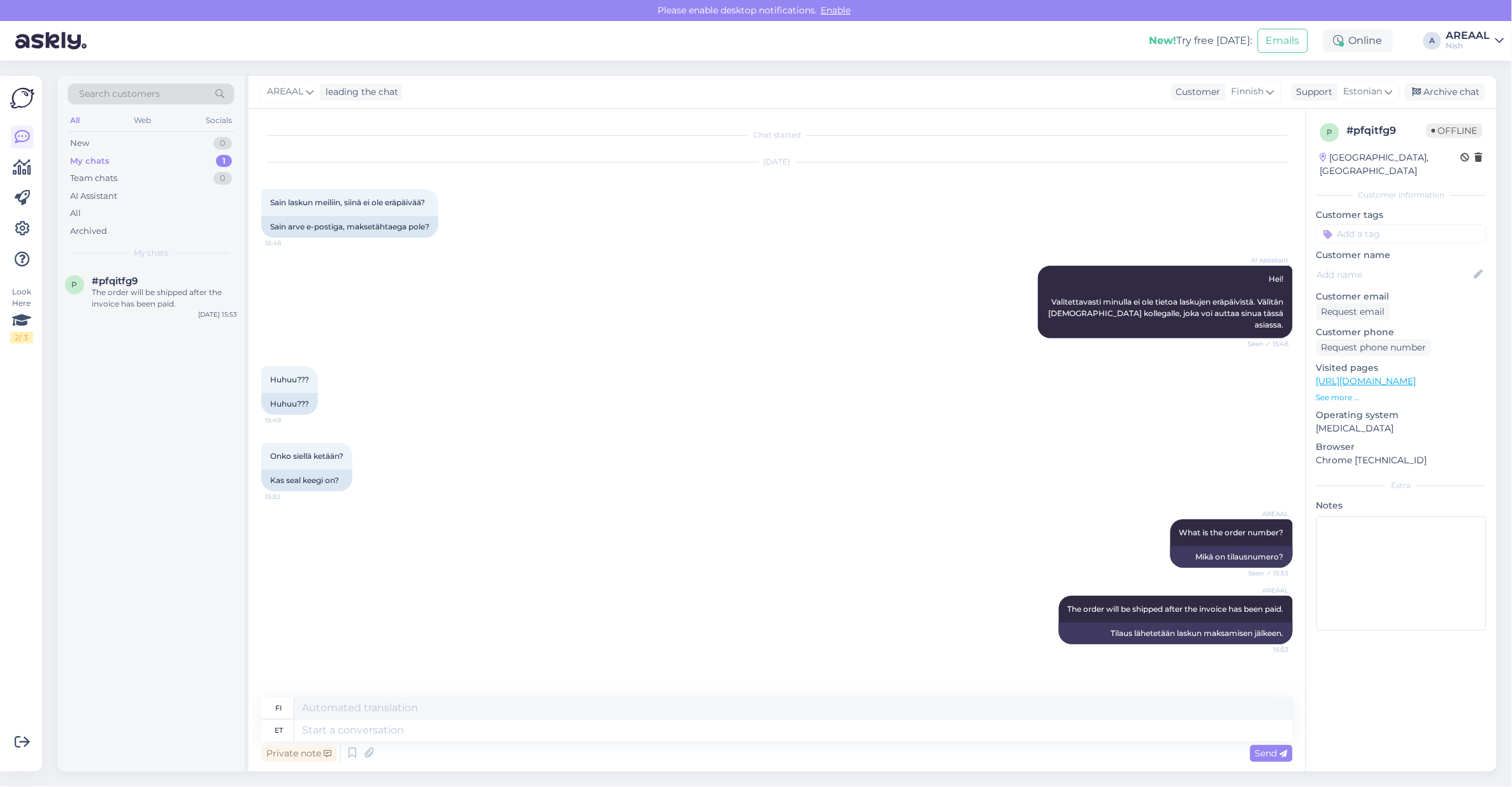
click at [883, 278] on div "AI Assistant Hei! Valitettavasti minulla ei ole tietoa laskujen eräpäivistä. Vä…" at bounding box center [777, 302] width 1031 height 100
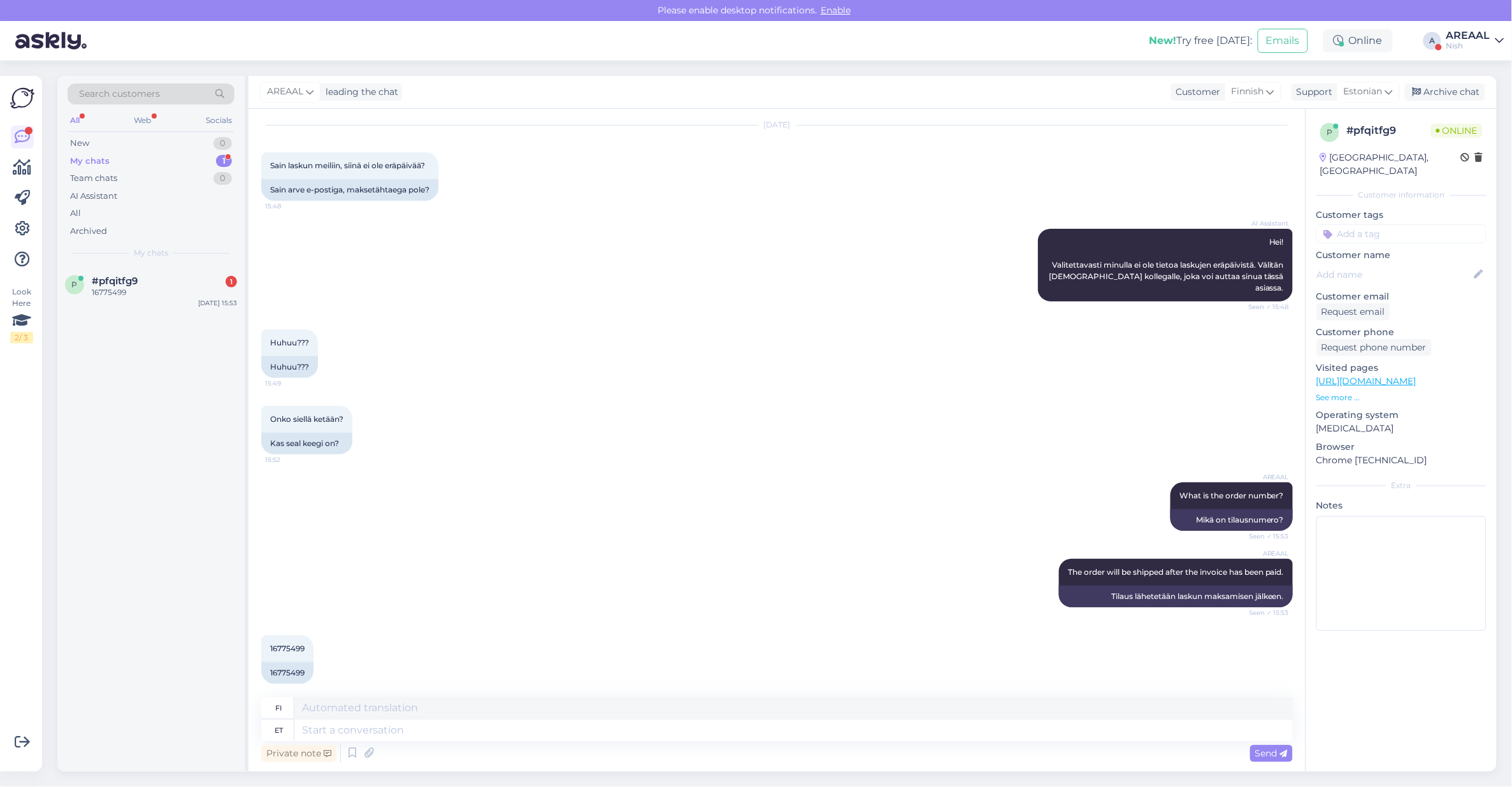
click at [1476, 33] on div "AREAAL" at bounding box center [1468, 35] width 44 height 10
click at [1480, 69] on button "Open" at bounding box center [1476, 71] width 35 height 20
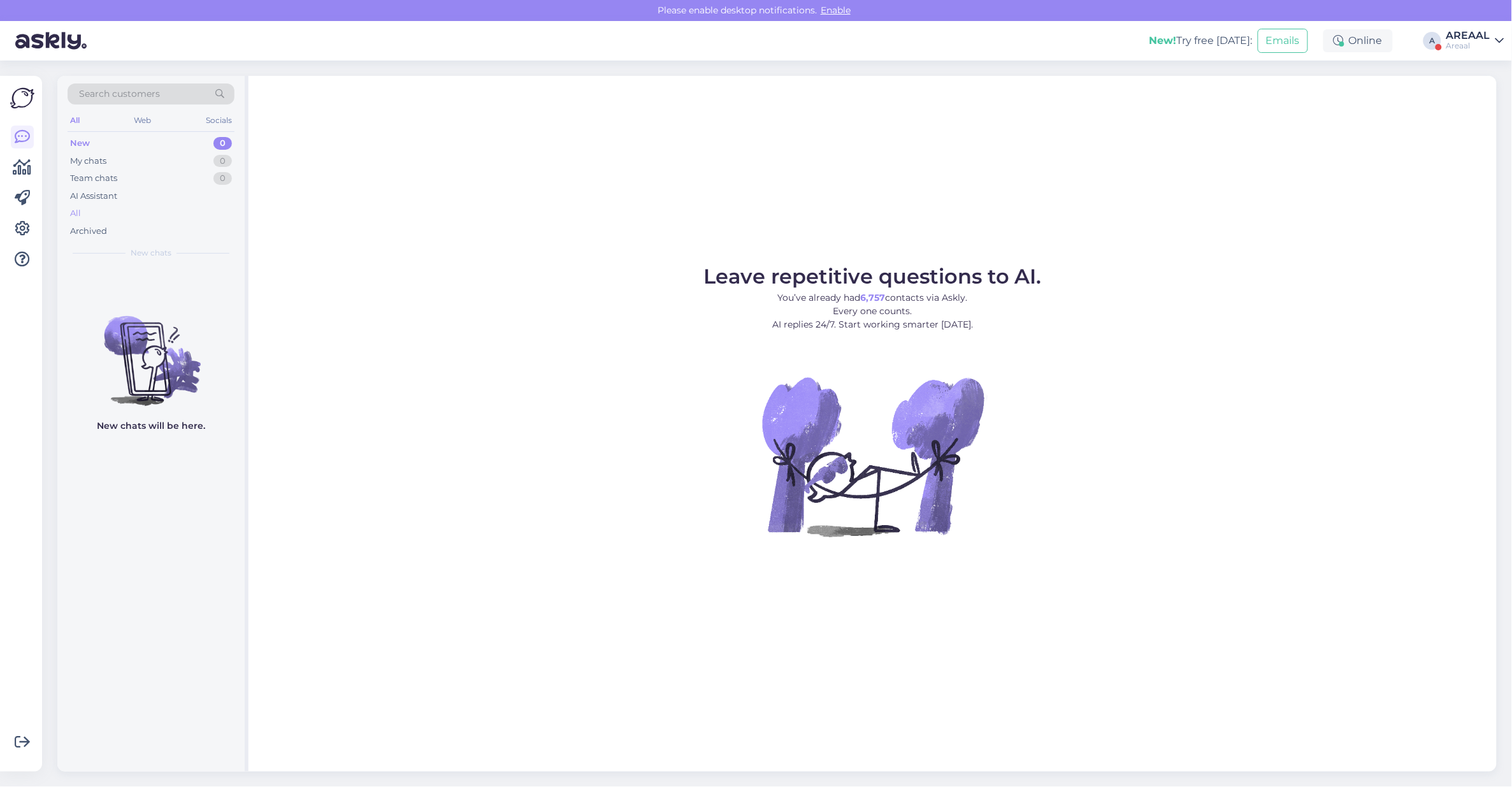
click at [174, 208] on div "All" at bounding box center [151, 213] width 167 height 18
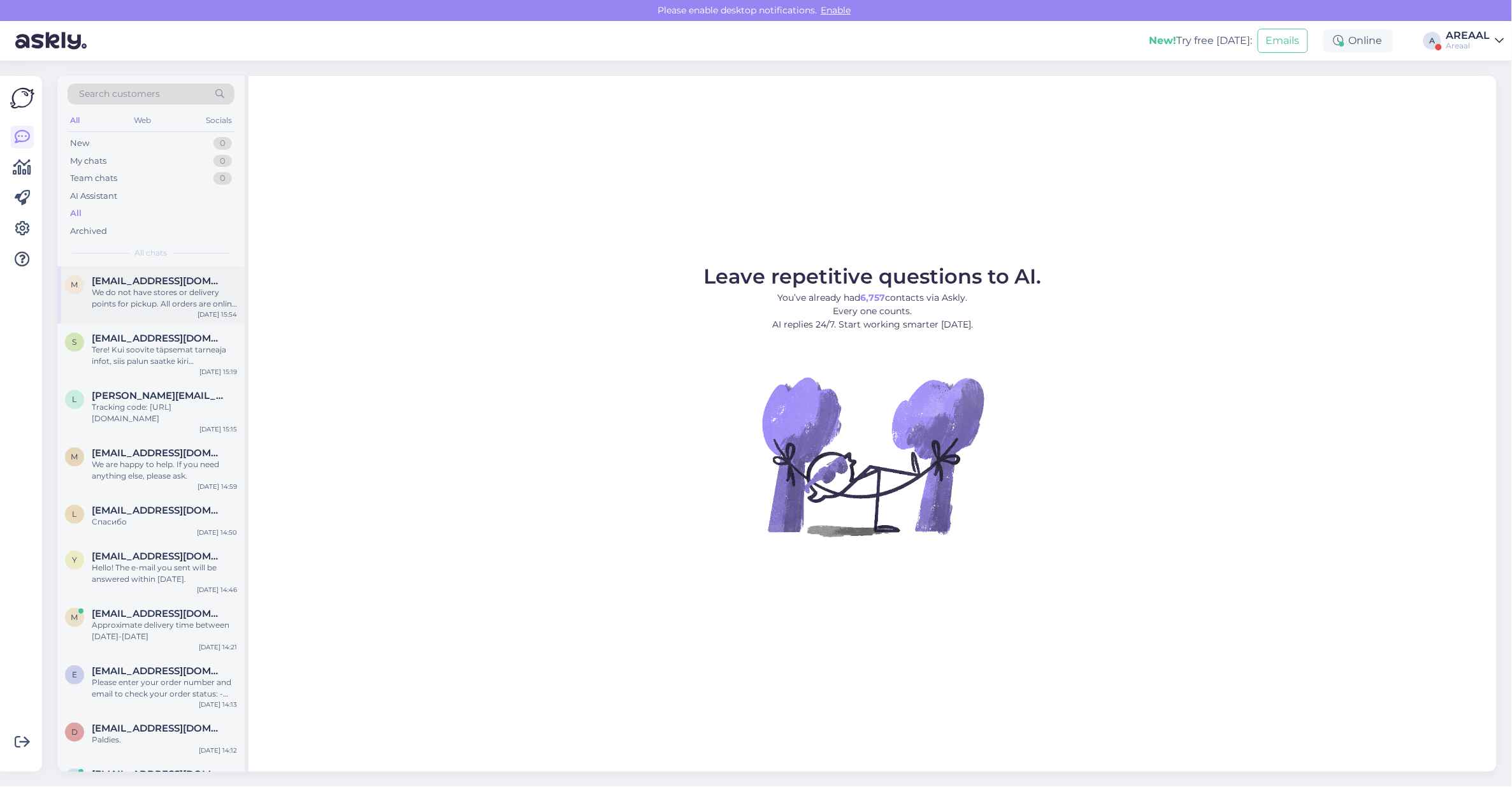
click at [177, 299] on div "We do not have stores or delivery points for pickup. All orders are online and …" at bounding box center [164, 299] width 145 height 23
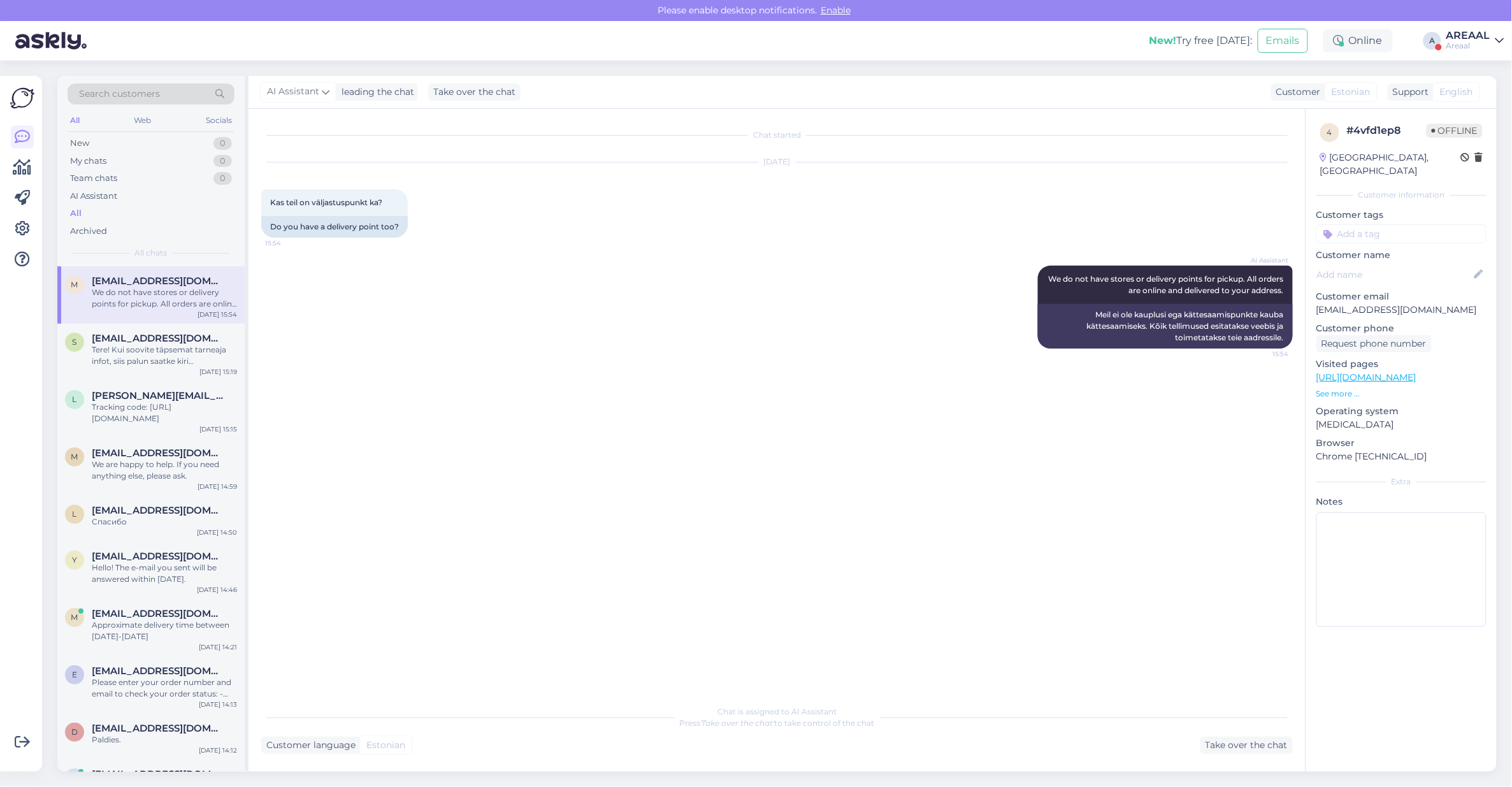
click at [693, 350] on div "AI Assistant We do not have stores or delivery points for pickup. All orders ar…" at bounding box center [777, 307] width 1031 height 111
click at [1467, 33] on div "AREAAL" at bounding box center [1468, 35] width 44 height 10
click at [1482, 89] on button "Open" at bounding box center [1476, 99] width 35 height 20
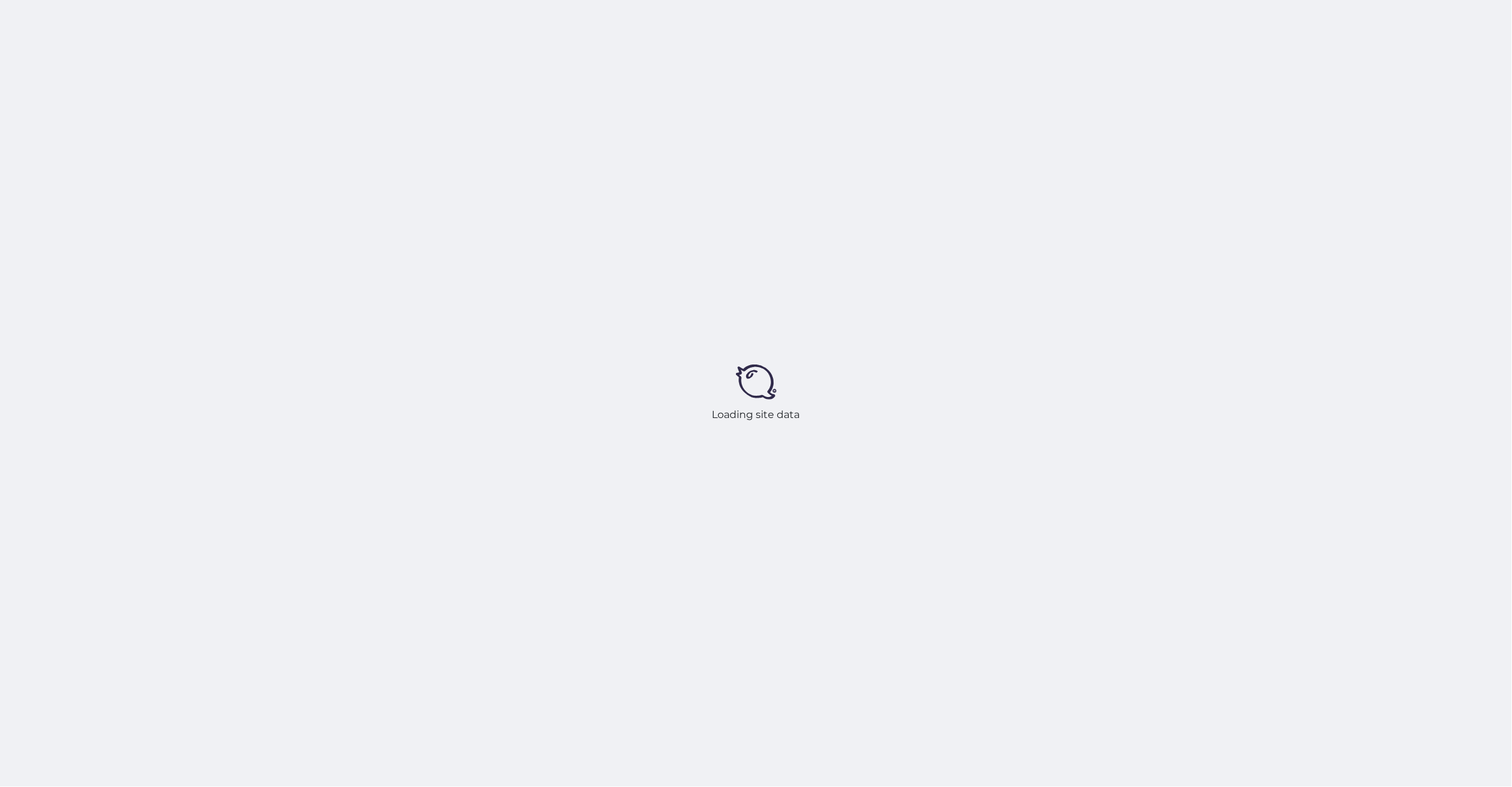
click at [1484, 100] on div "Loading site data" at bounding box center [756, 394] width 1512 height 787
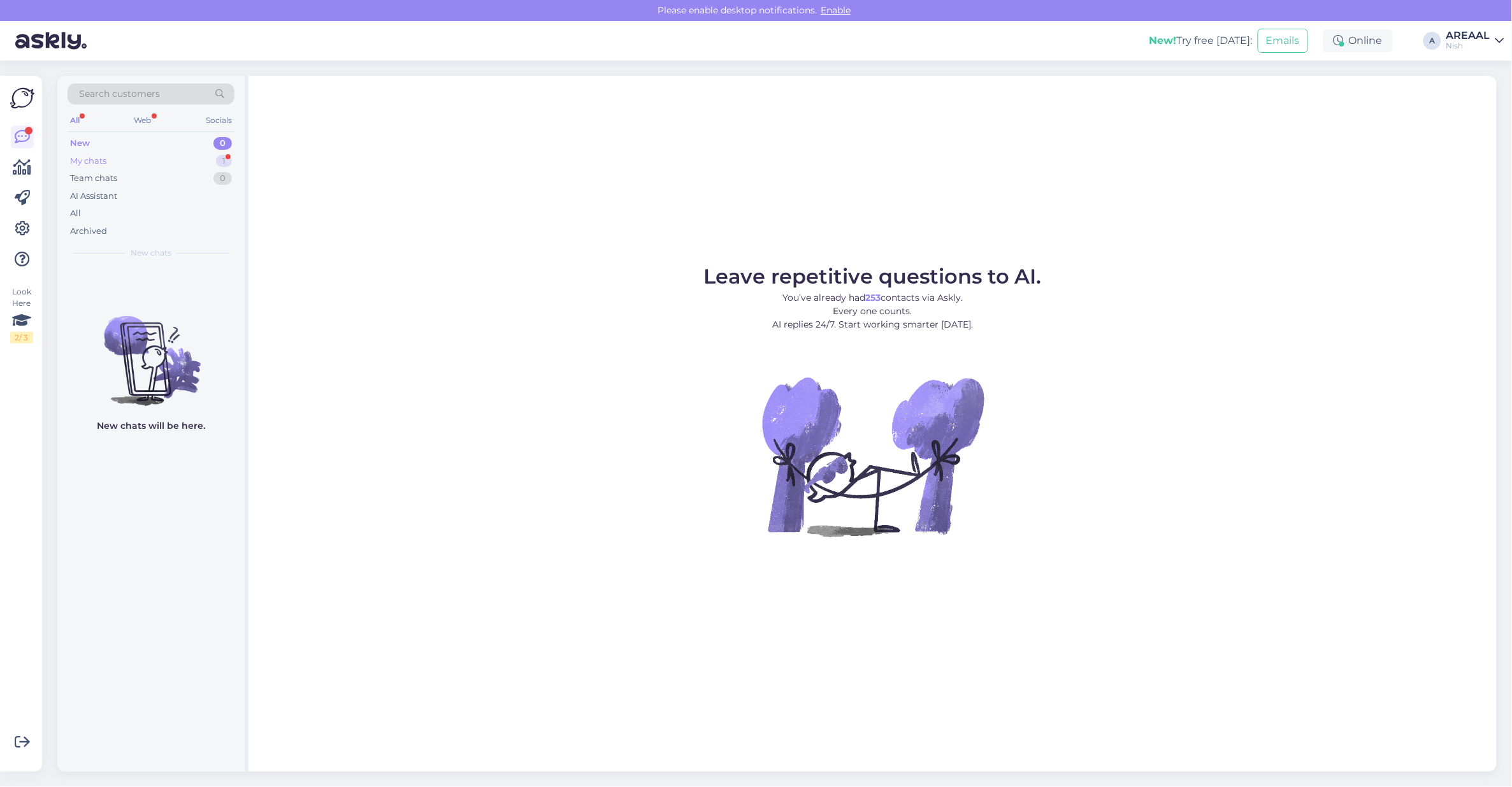
click at [157, 167] on div "My chats 1" at bounding box center [151, 160] width 167 height 18
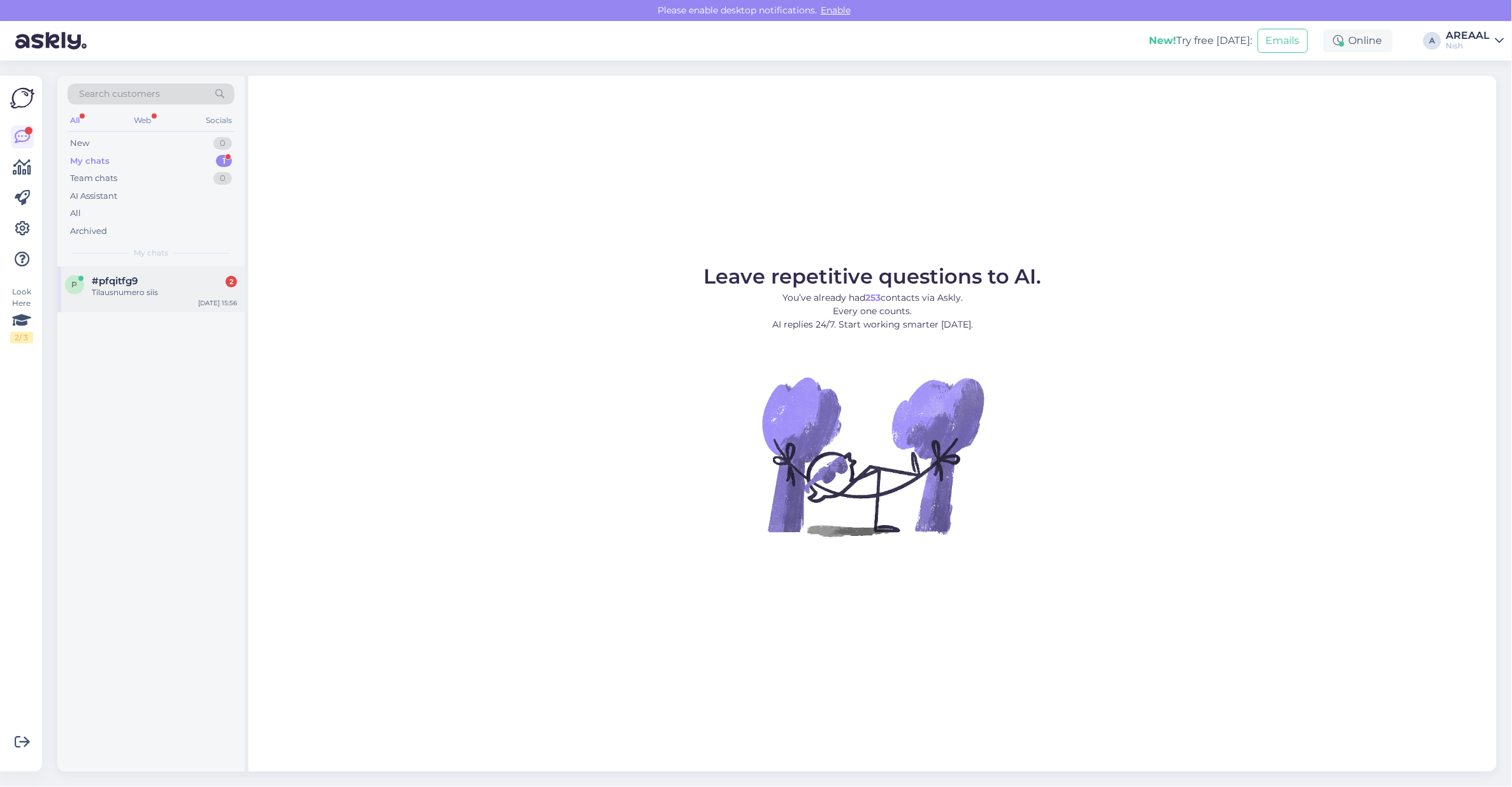
click at [189, 303] on div "p #pfqitfg9 2 Tilausnumero siis Aug 11 15:56" at bounding box center [150, 289] width 187 height 46
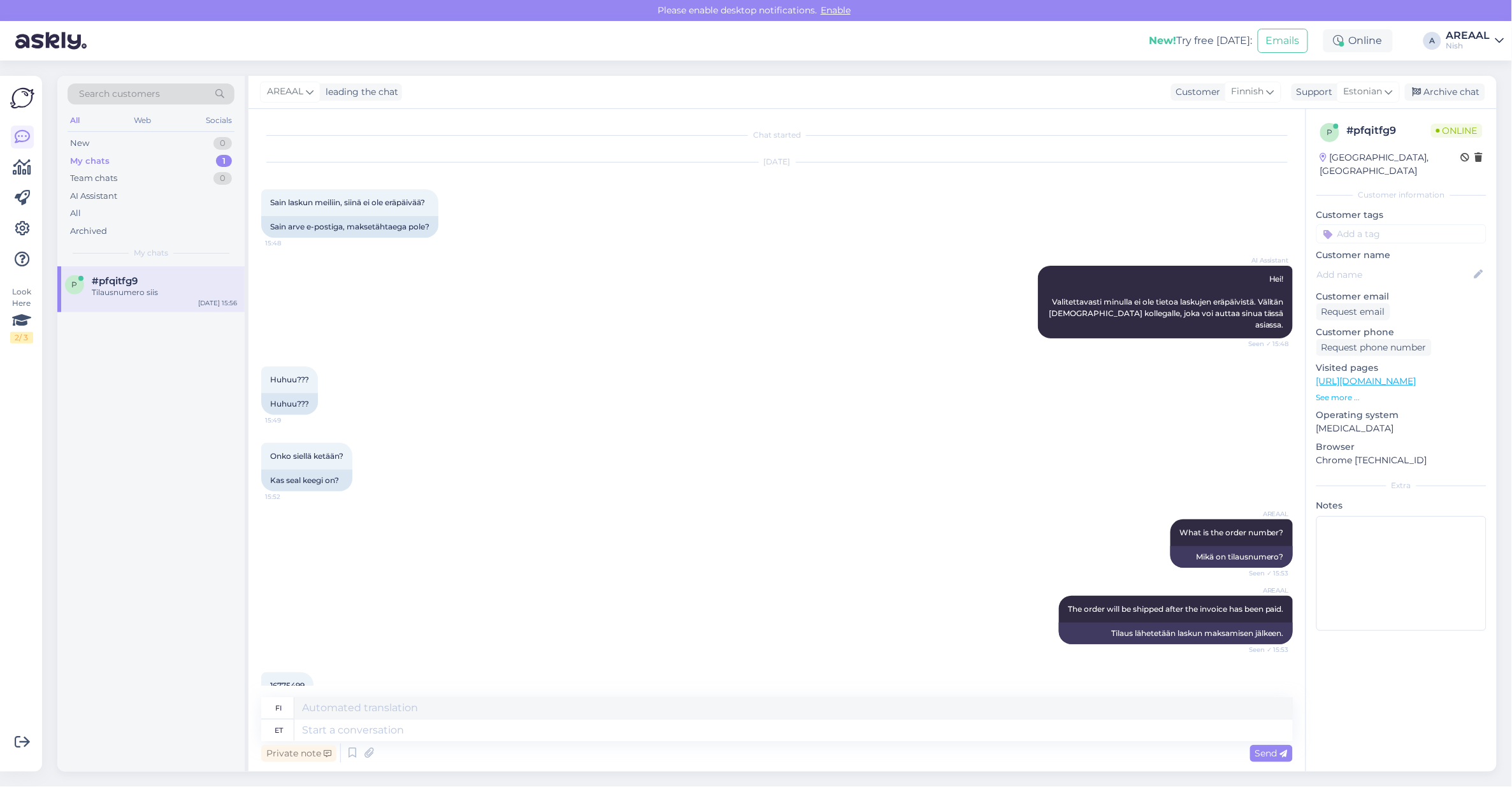
scroll to position [113, 0]
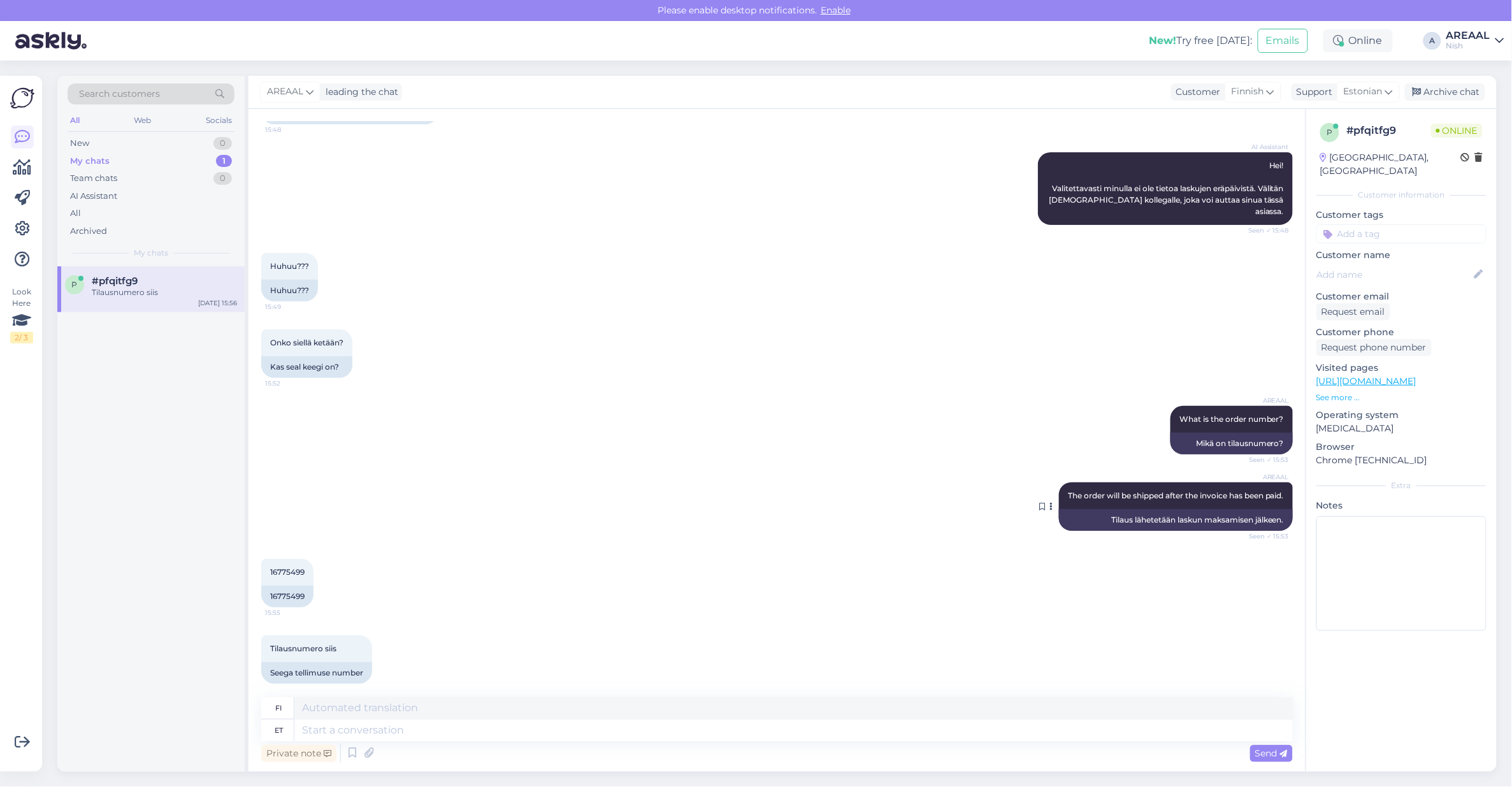
click at [1144, 509] on div "Tilaus lähetetään laskun maksamisen jälkeen." at bounding box center [1176, 520] width 234 height 22
click at [1143, 491] on div "AREAAL The order will be shipped after the invoice has been paid. Seen ✓ 15:53" at bounding box center [1176, 495] width 234 height 27
click at [1142, 491] on span "The order will be shipped after the invoice has been paid." at bounding box center [1176, 495] width 216 height 9
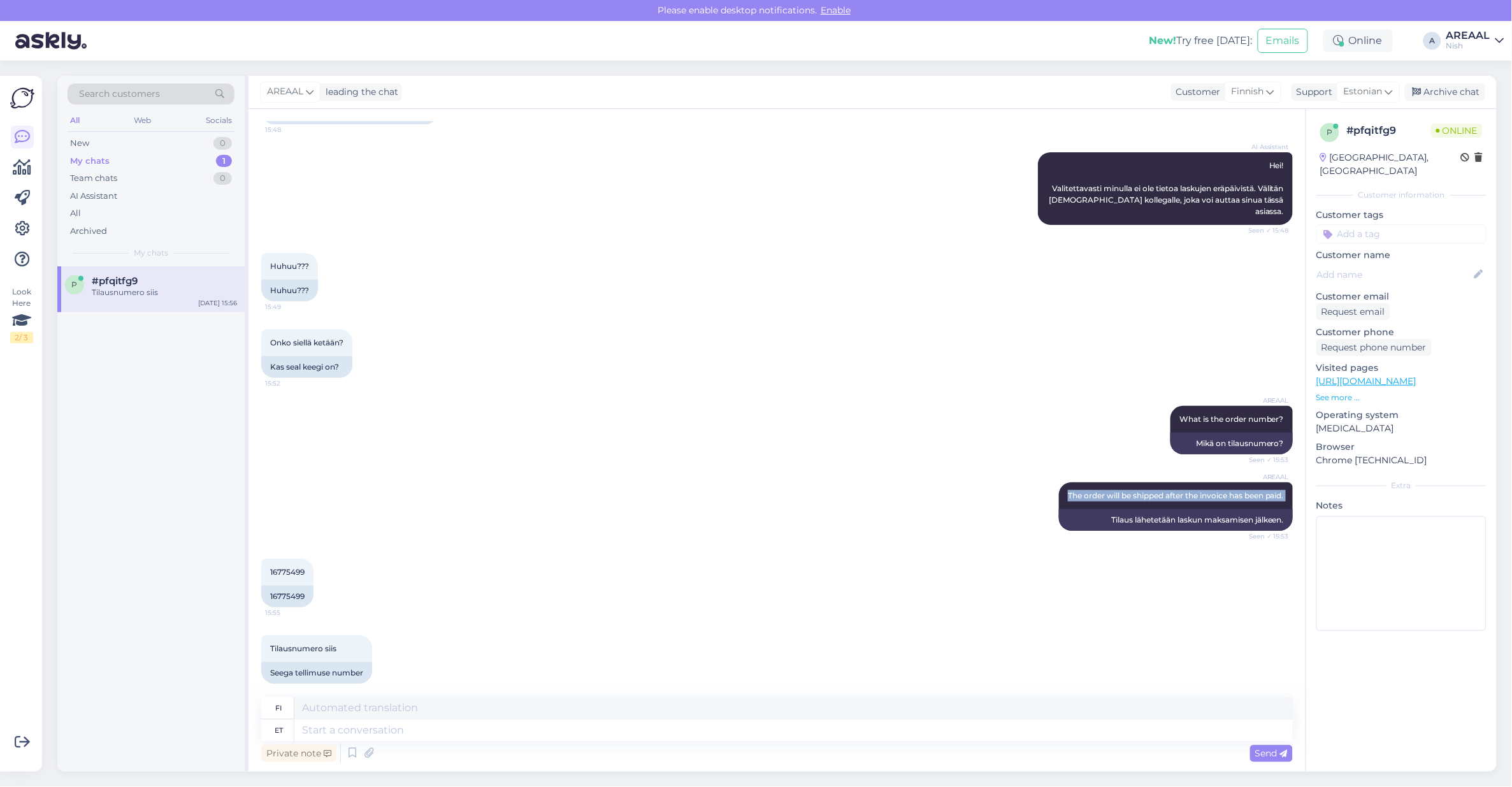
copy div "The order will be shipped after the invoice has been paid. Seen ✓ 15:53"
click at [418, 725] on textarea at bounding box center [794, 730] width 998 height 22
paste textarea "The order will be shipped after the invoice has been paid."
type textarea "The order will be shipped after the invoice has been paid."
type textarea "Tilaus lähetetään laskun maksamisen jälkeen."
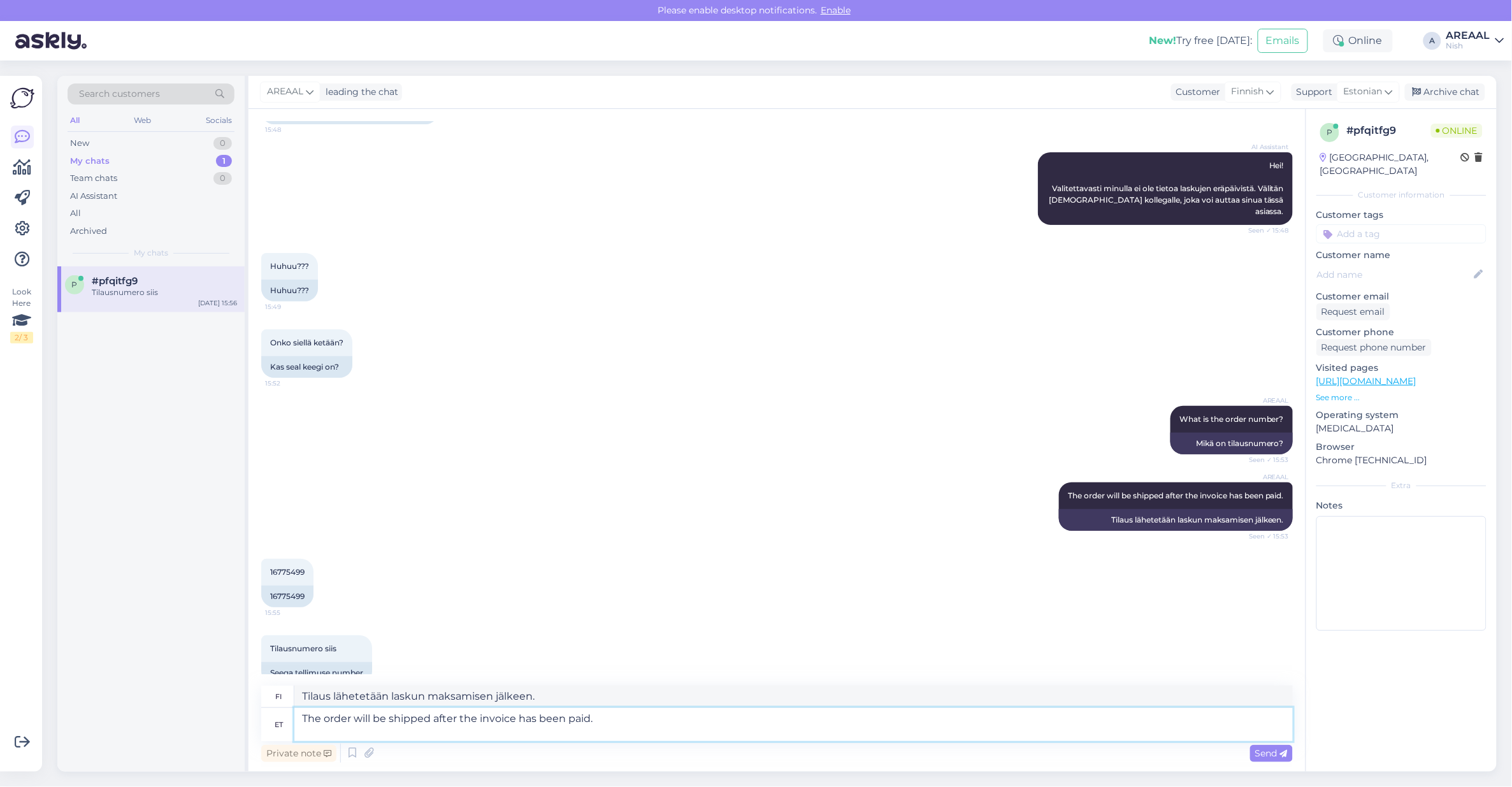
click at [749, 728] on textarea "The order will be shipped after the invoice has been paid." at bounding box center [794, 725] width 998 height 33
click at [749, 721] on textarea "The order will be shipped after the invoice has been paid." at bounding box center [794, 725] width 998 height 33
type textarea "The order will be shipped after the invoice has been paid. Approximate delivery…"
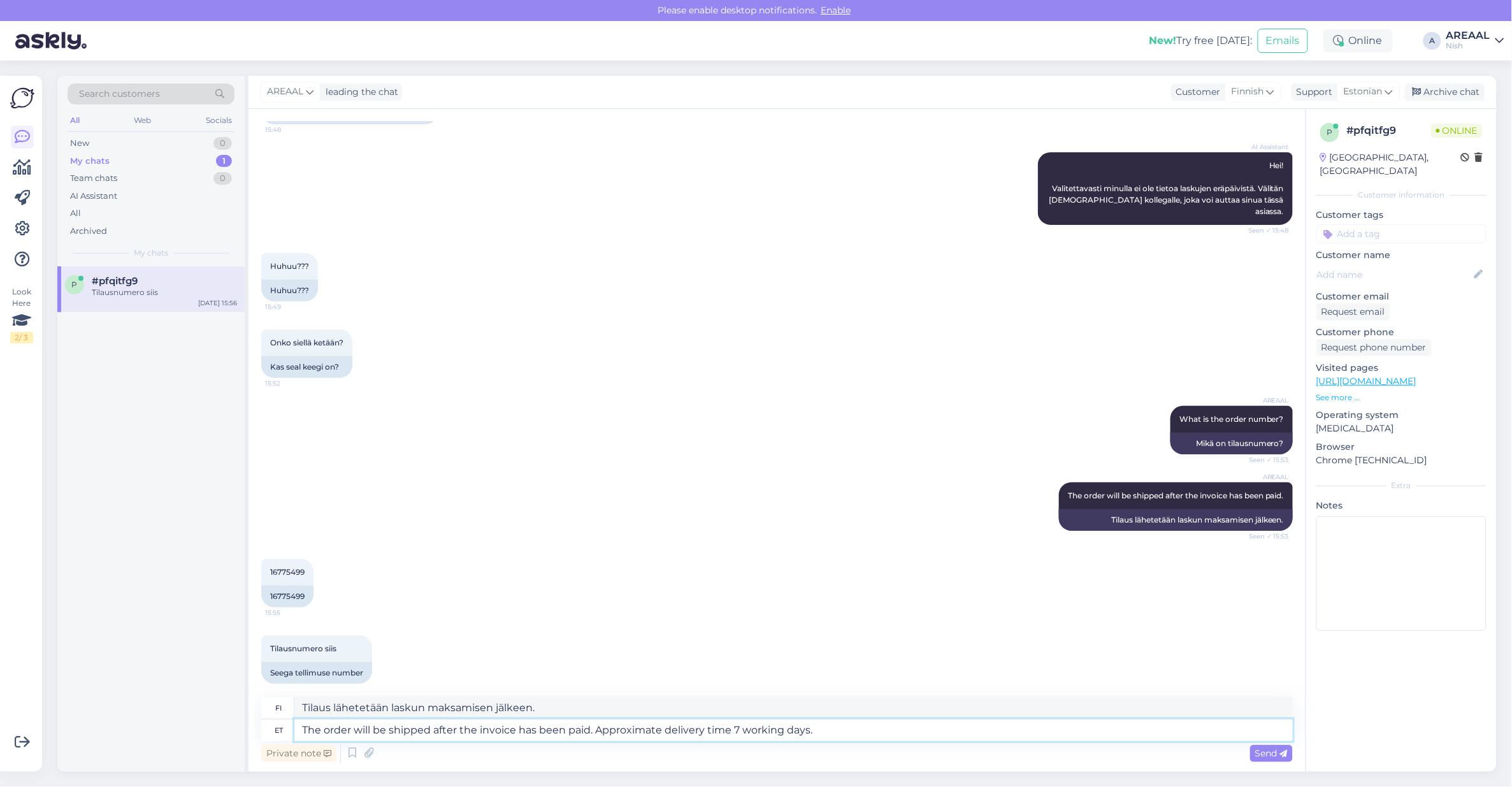
type textarea "Tilaus lähetetään laskun maksamisen jälkeen. Arvioitu toimitusaika 7 arkipäivää."
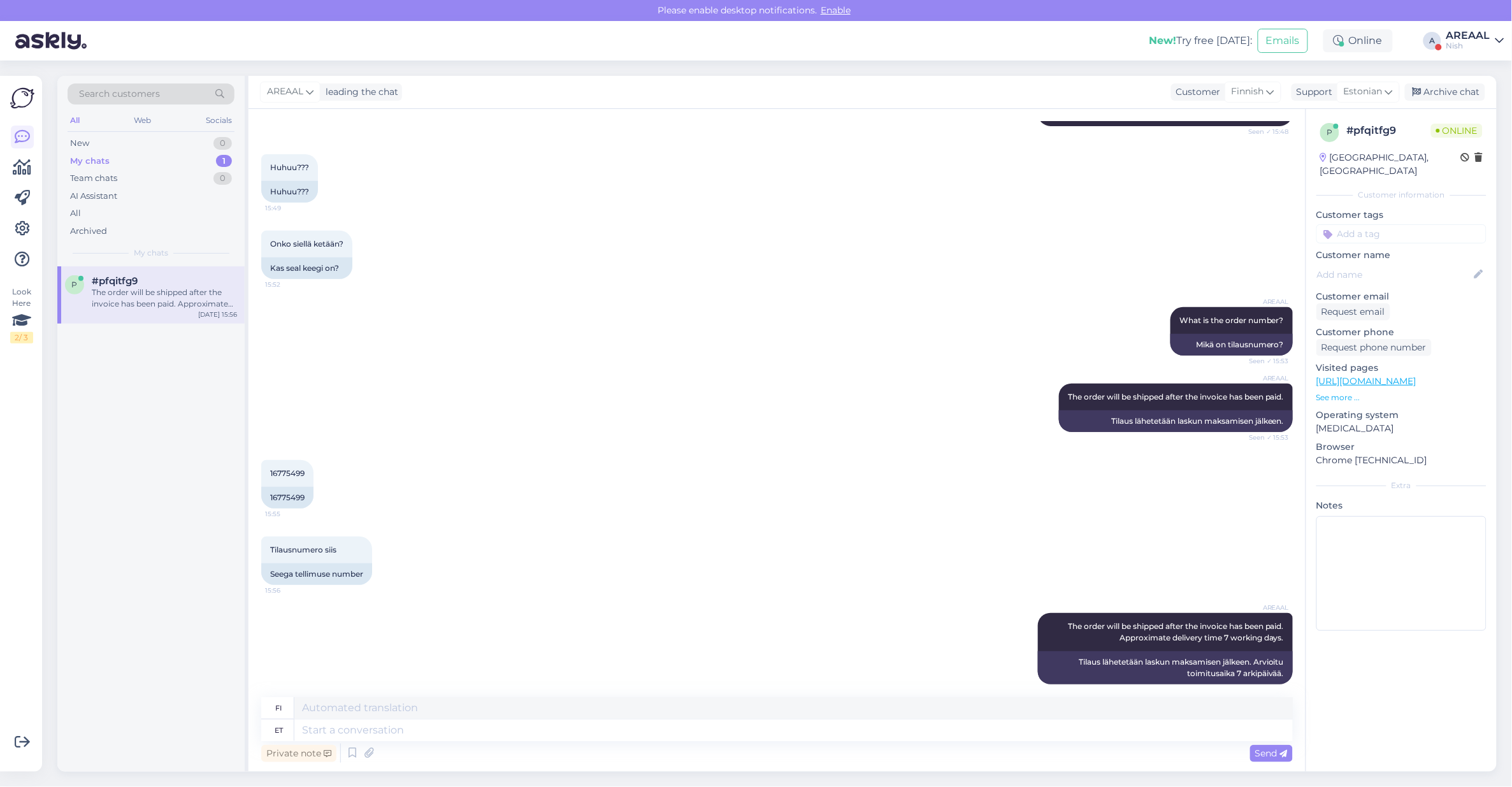
click at [1476, 52] on div "New! Try free today: Emails Online A AREAAL Nish" at bounding box center [756, 40] width 1512 height 39
click at [1483, 26] on div "New! Try free today: Emails Online A AREAAL Nish" at bounding box center [756, 40] width 1512 height 39
click at [1480, 41] on div "Nish" at bounding box center [1468, 46] width 44 height 10
click at [1483, 64] on button "Open" at bounding box center [1476, 71] width 35 height 20
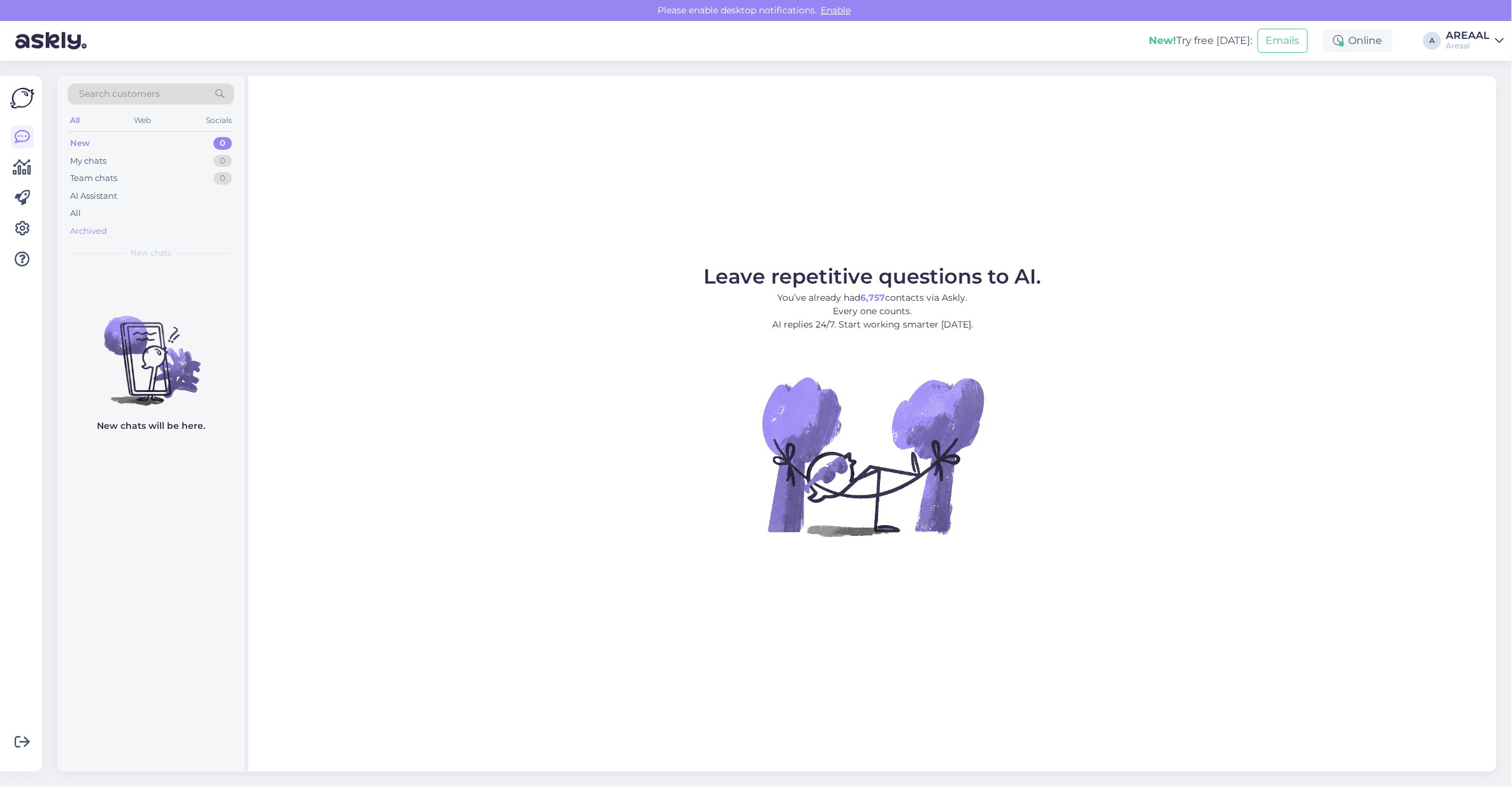
click at [164, 231] on div "Archived" at bounding box center [151, 231] width 167 height 18
click at [164, 215] on div "All" at bounding box center [151, 213] width 167 height 18
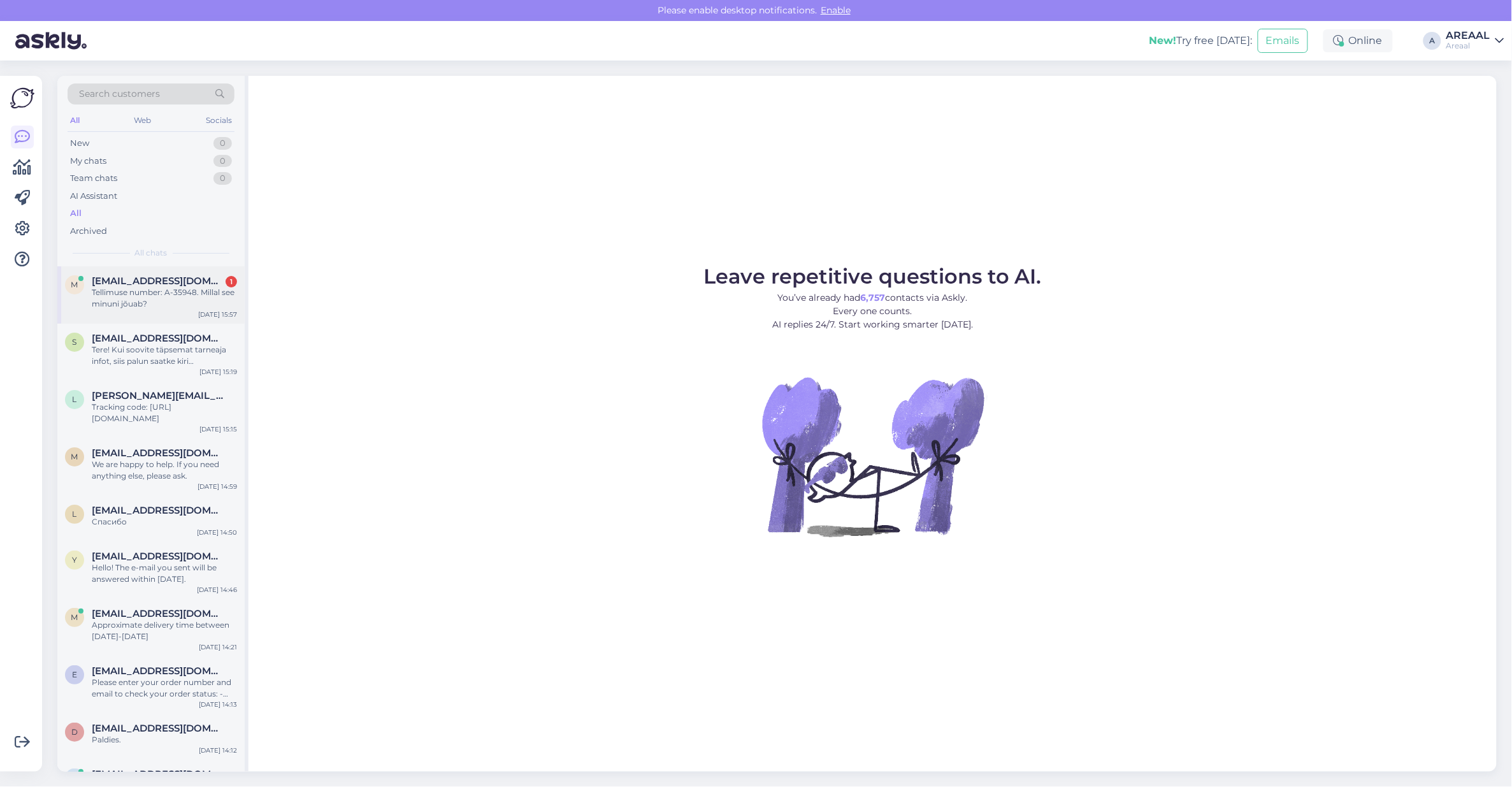
click at [164, 272] on div "m mxrtlehtsalu@gmail.com 1 Tellimuse number: A-35948. Millal see minuni jõuab? …" at bounding box center [150, 295] width 187 height 57
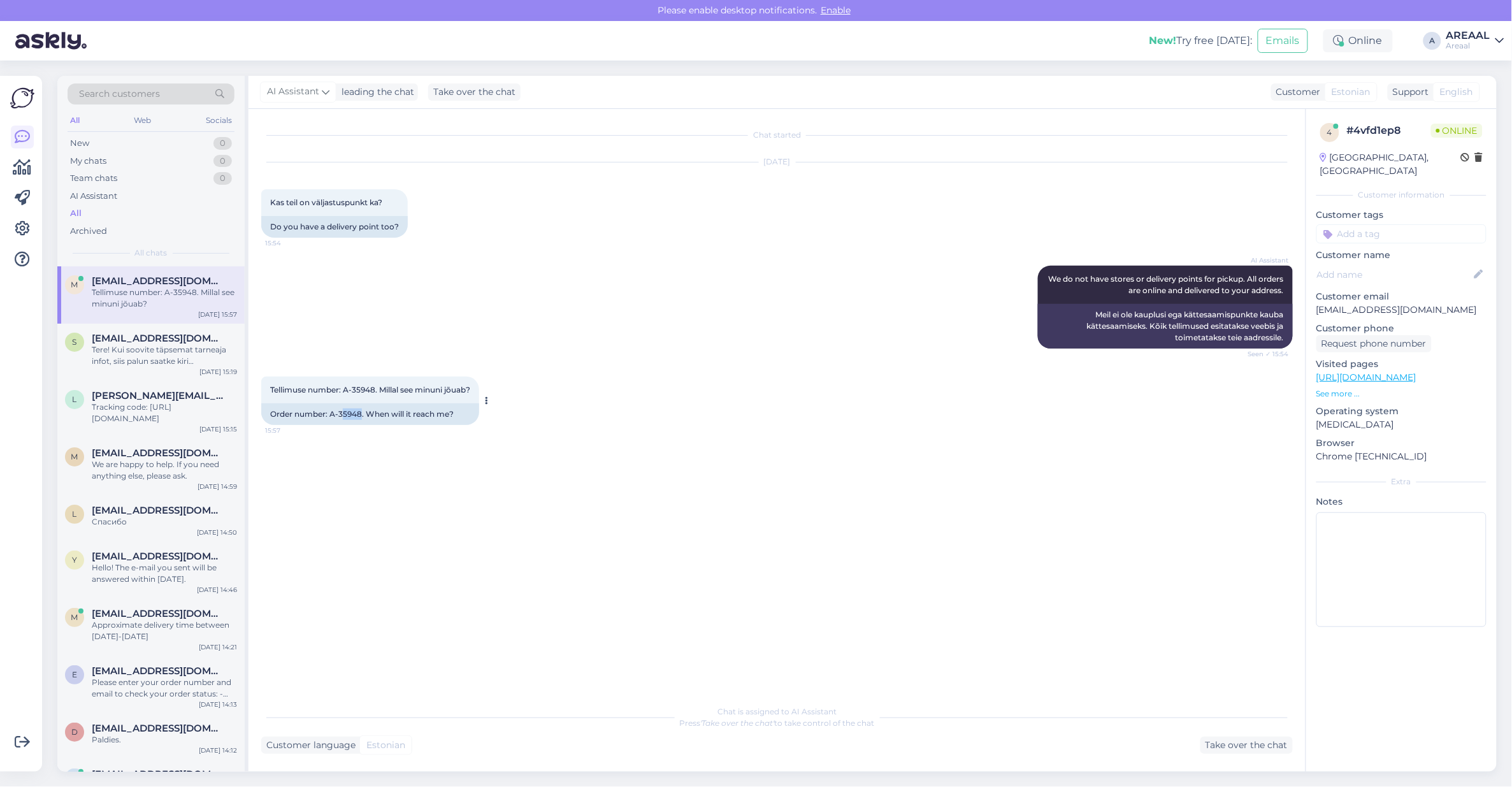
copy div "5948"
copy div ": A-35948"
copy div "A-35948"
drag, startPoint x: 354, startPoint y: 416, endPoint x: 330, endPoint y: 419, distance: 24.2
click at [330, 419] on div "Order number: A-35948. When will it reach me?" at bounding box center [370, 414] width 218 height 22
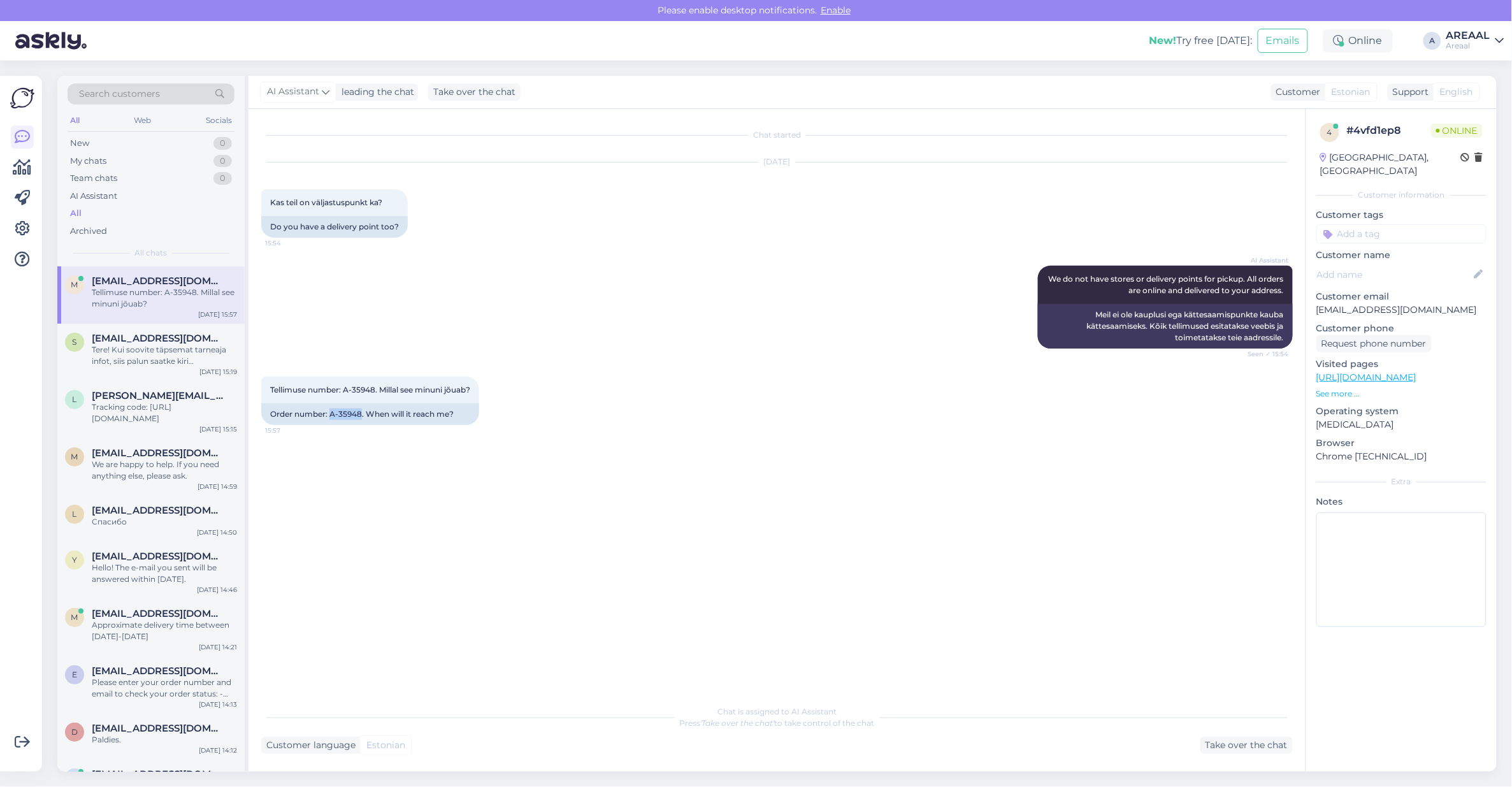
click at [766, 721] on icon "'Take over the chat'" at bounding box center [737, 723] width 74 height 9
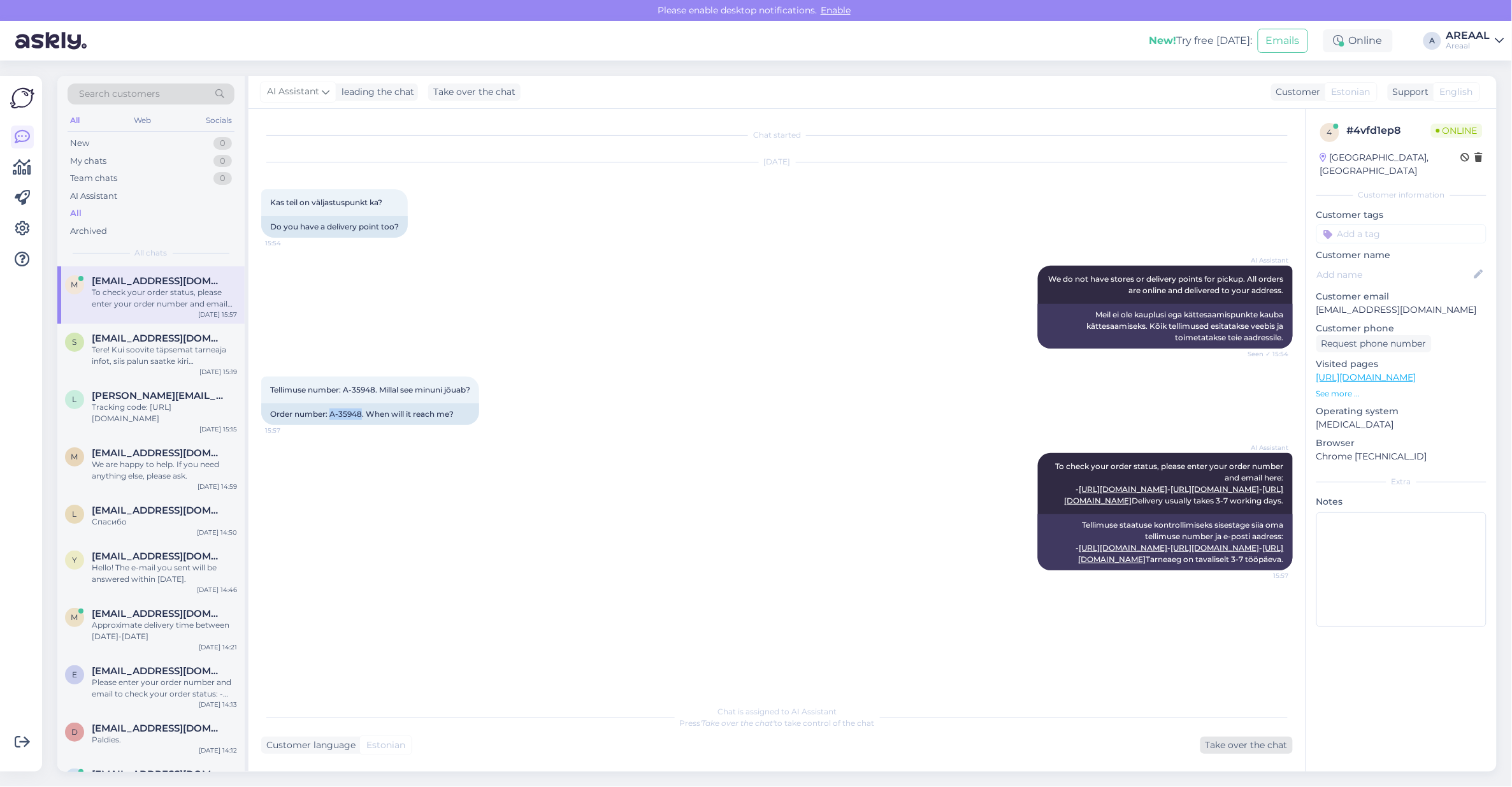
click at [1220, 745] on div "Take over the chat" at bounding box center [1247, 745] width 93 height 17
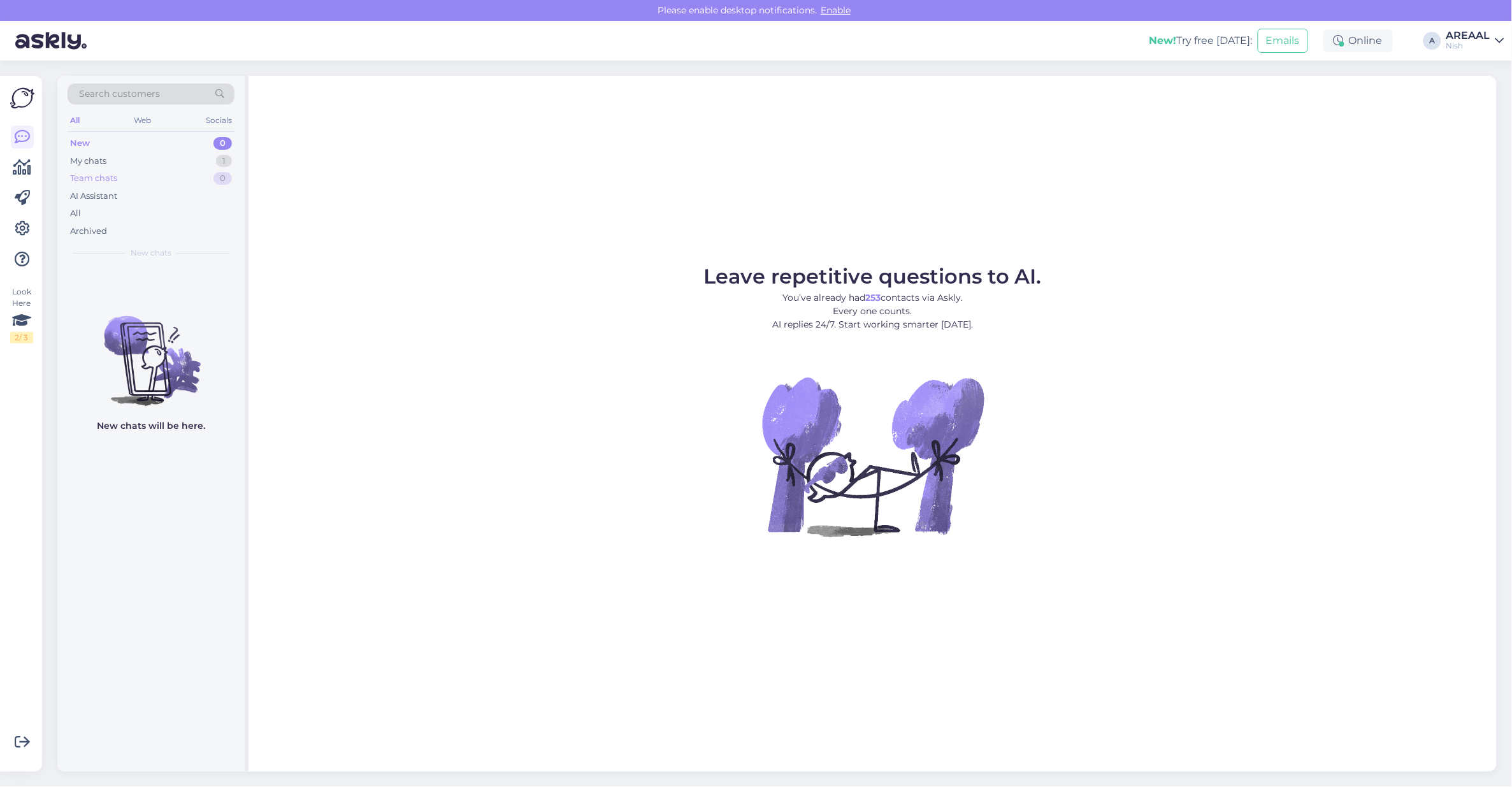
click at [187, 174] on div "Team chats 0" at bounding box center [151, 178] width 167 height 18
click at [194, 161] on div "My chats 1" at bounding box center [151, 160] width 167 height 18
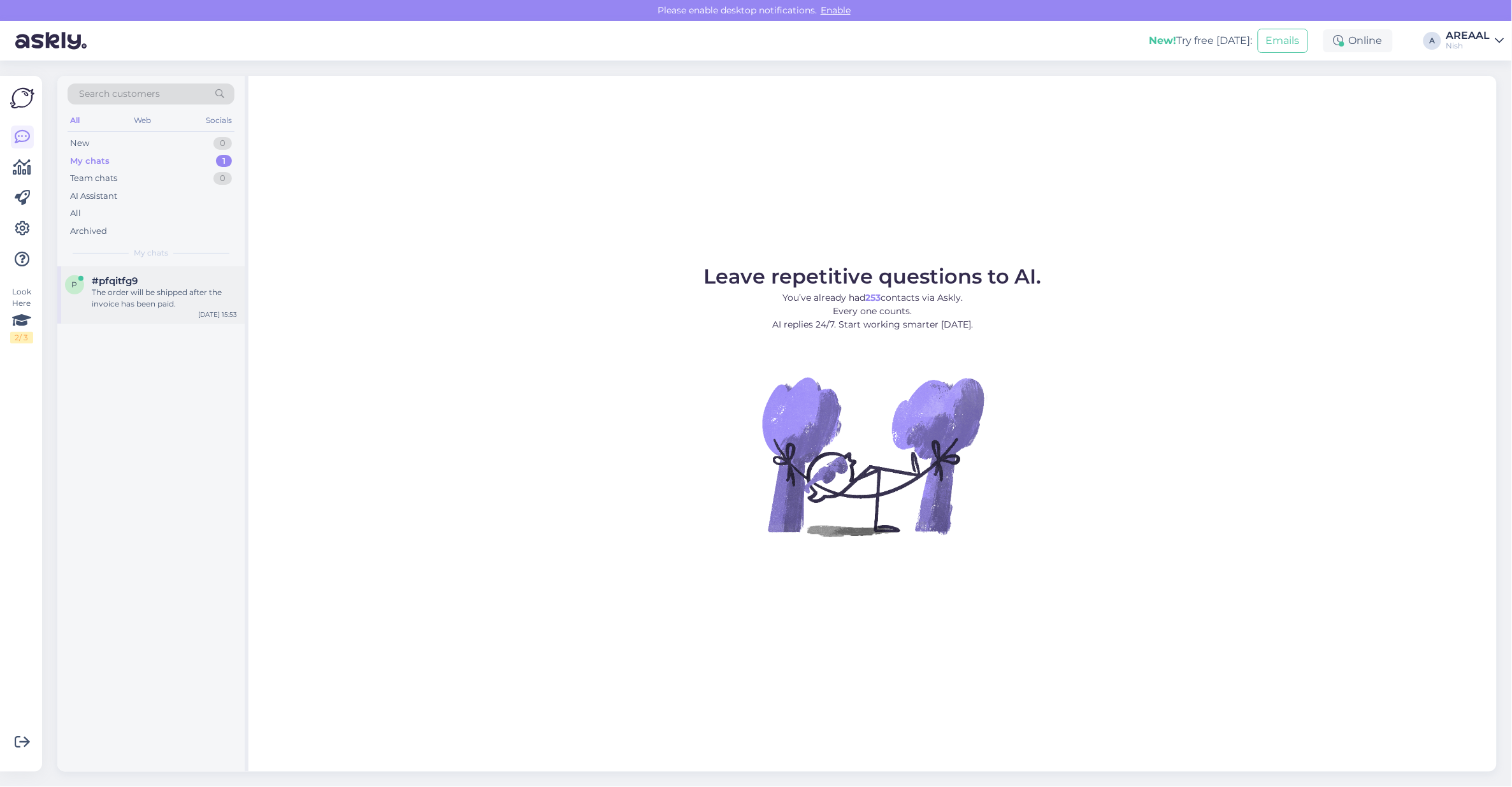
click at [190, 291] on div "The order will be shipped after the invoice has been paid." at bounding box center [164, 299] width 145 height 23
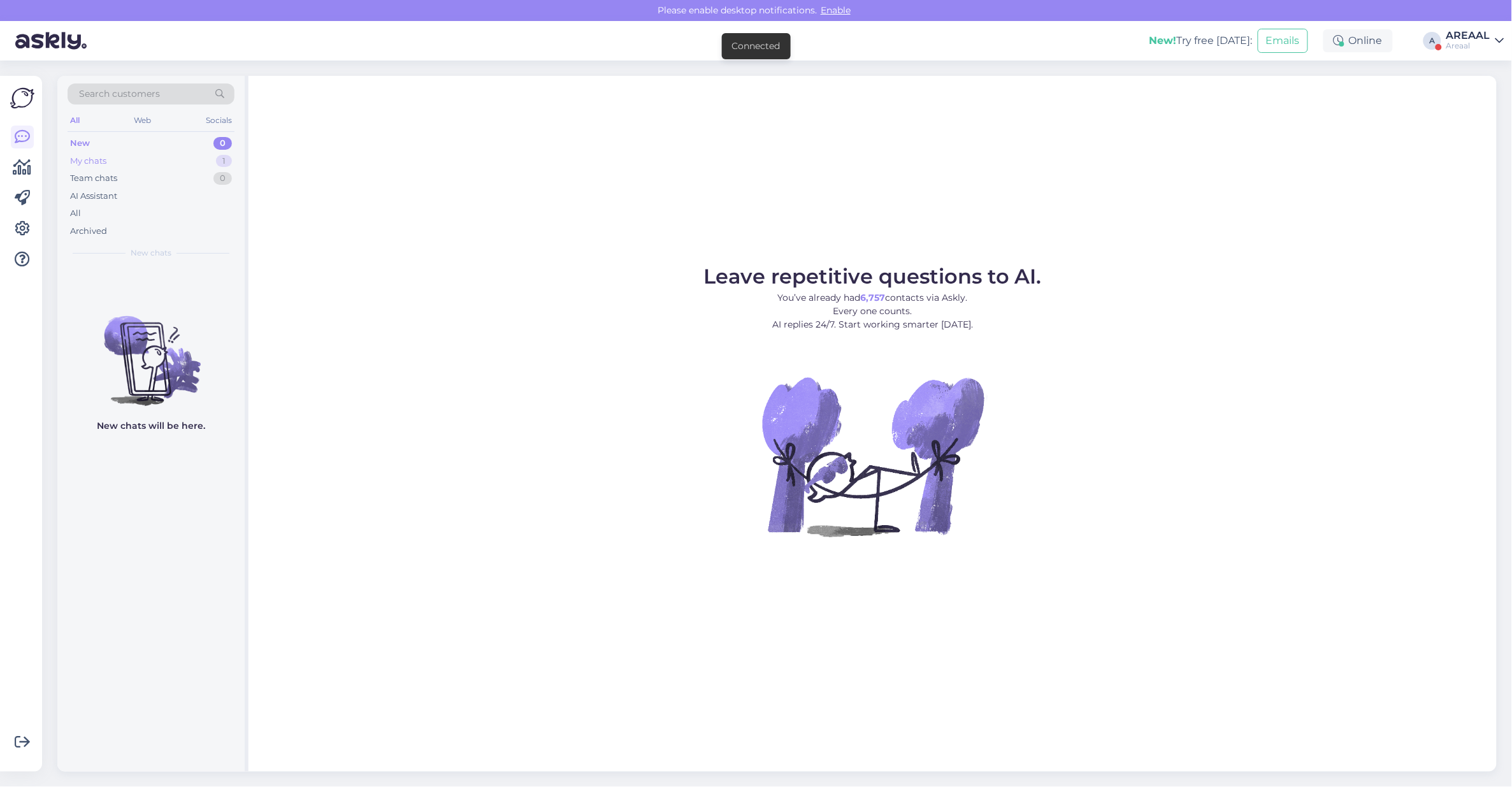
click at [196, 164] on div "My chats 1" at bounding box center [151, 160] width 167 height 18
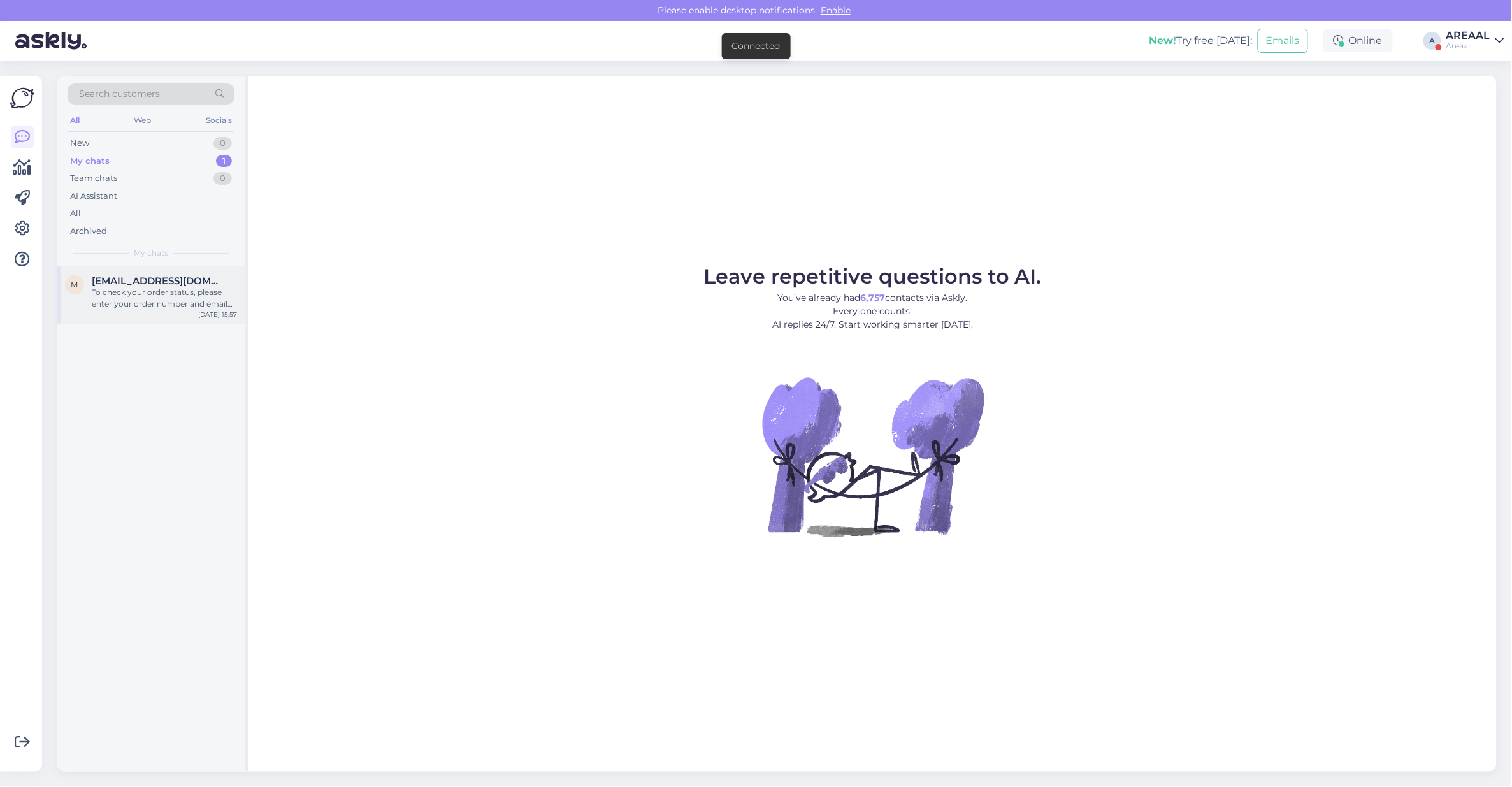
click at [183, 295] on div "To check your order status, please enter your order number and email here: - [U…" at bounding box center [164, 299] width 145 height 23
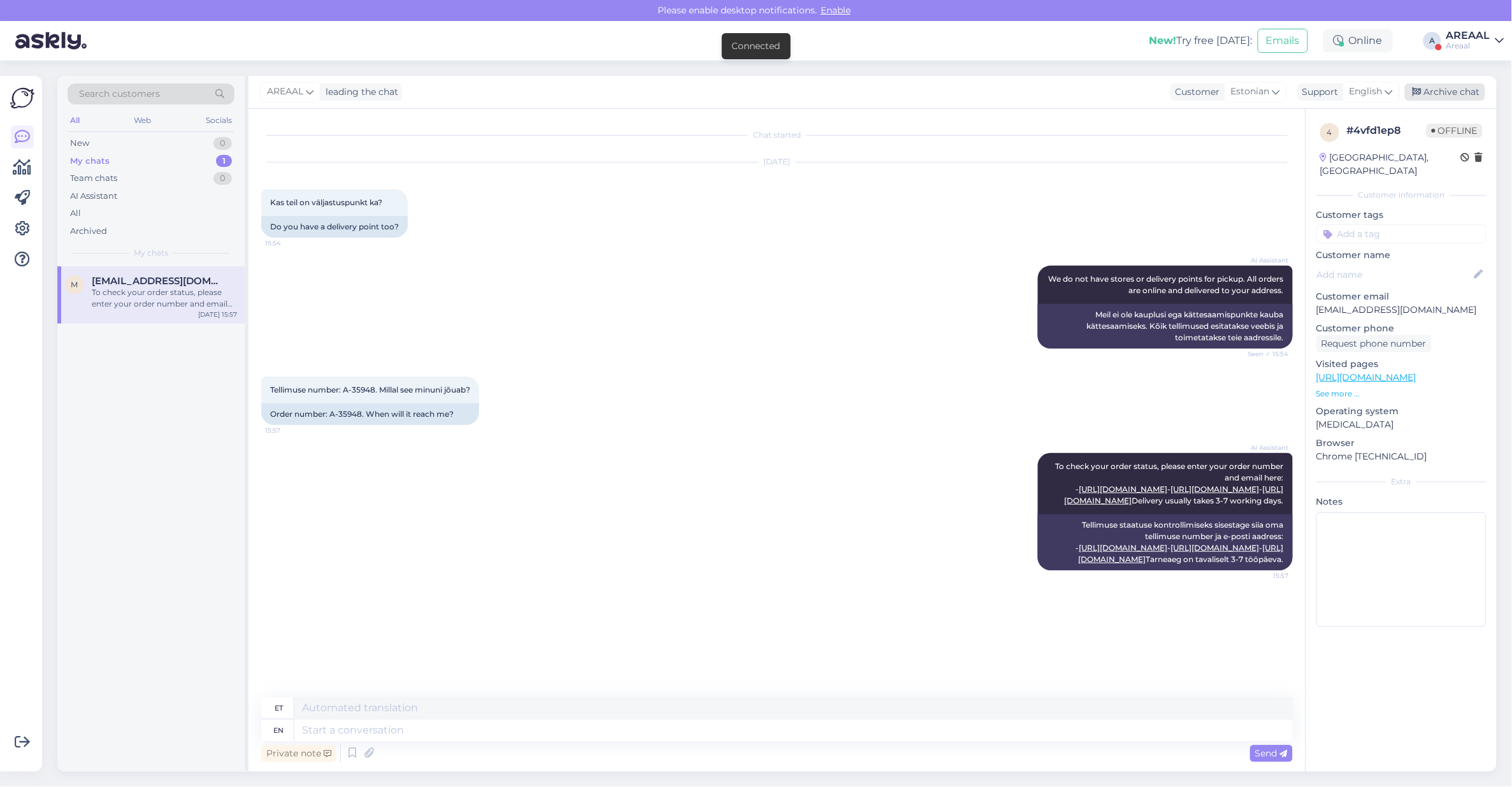
click at [1450, 97] on div "Archive chat" at bounding box center [1445, 92] width 80 height 17
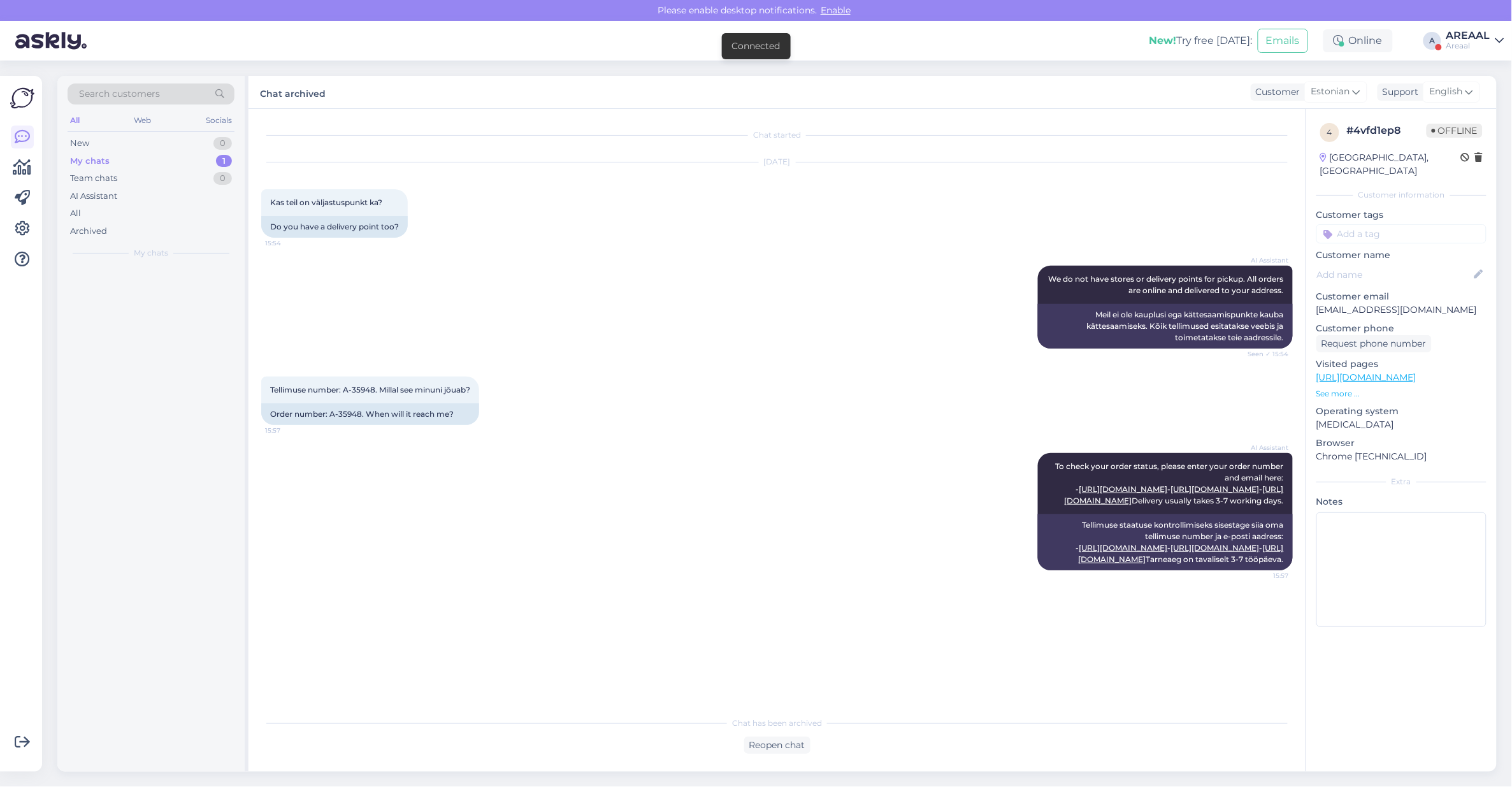
click at [1459, 46] on div "Areaal" at bounding box center [1468, 46] width 44 height 10
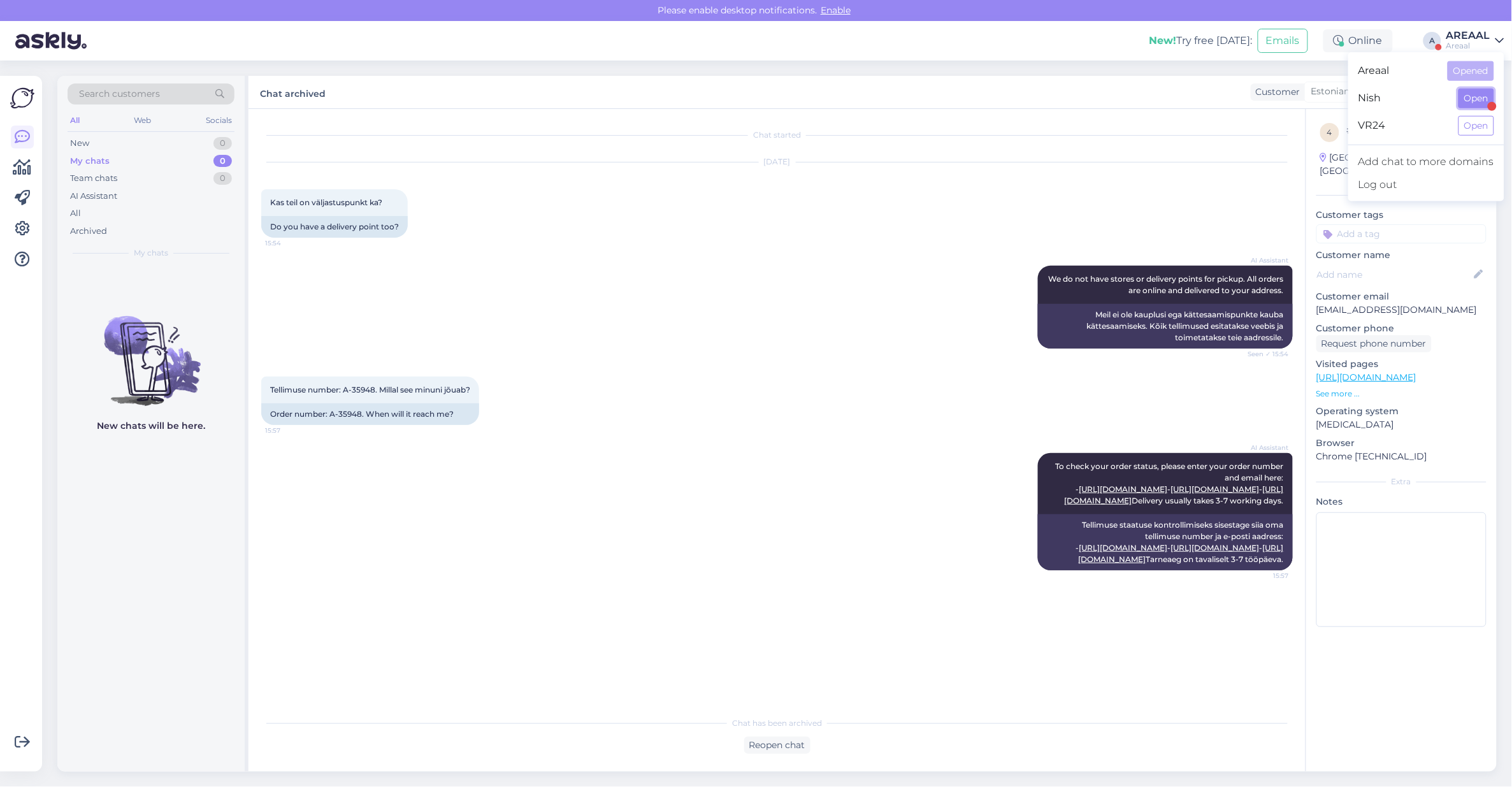
click at [1477, 93] on button "Open" at bounding box center [1476, 99] width 35 height 20
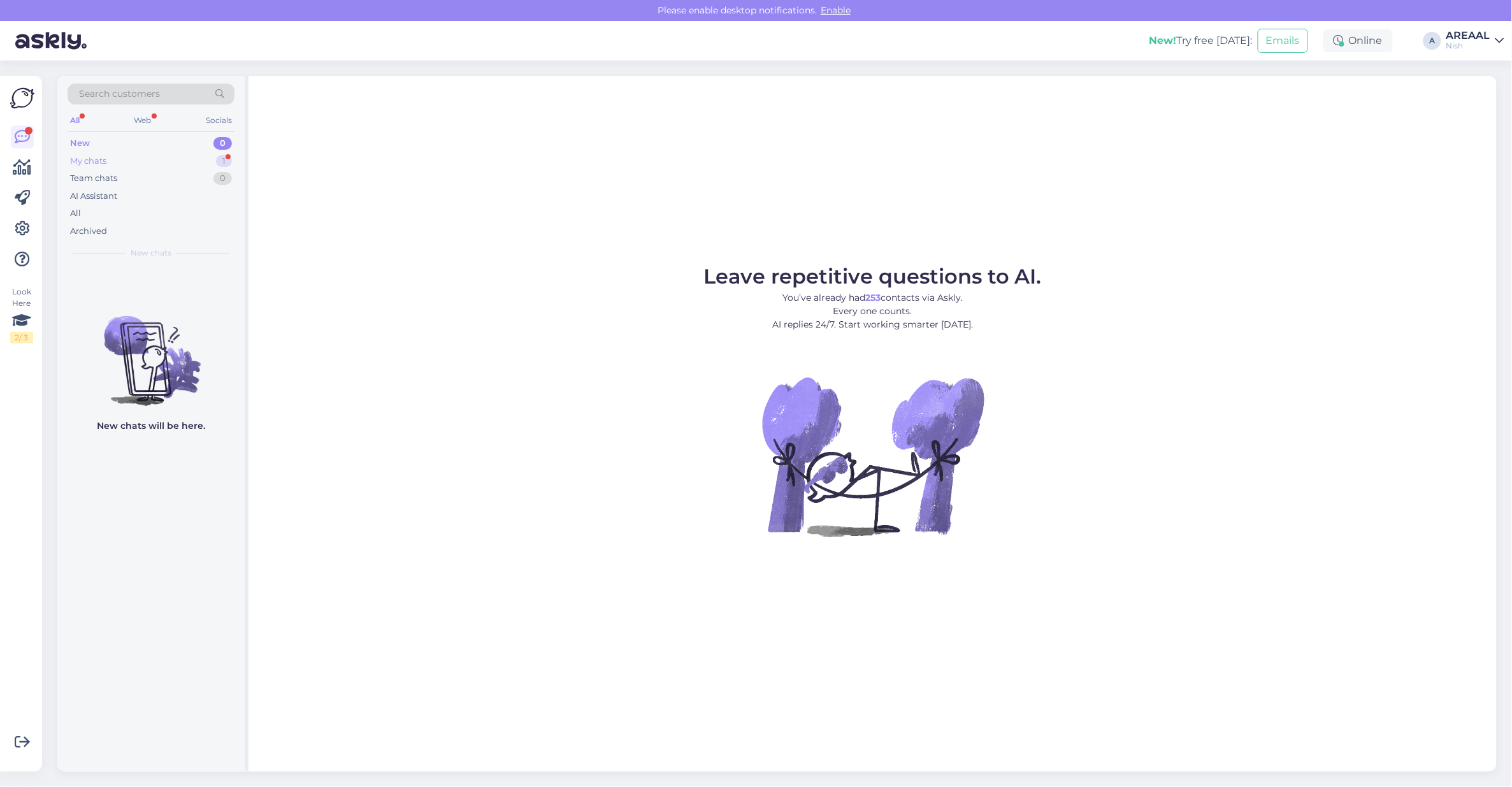
click at [218, 160] on div "1" at bounding box center [224, 161] width 16 height 13
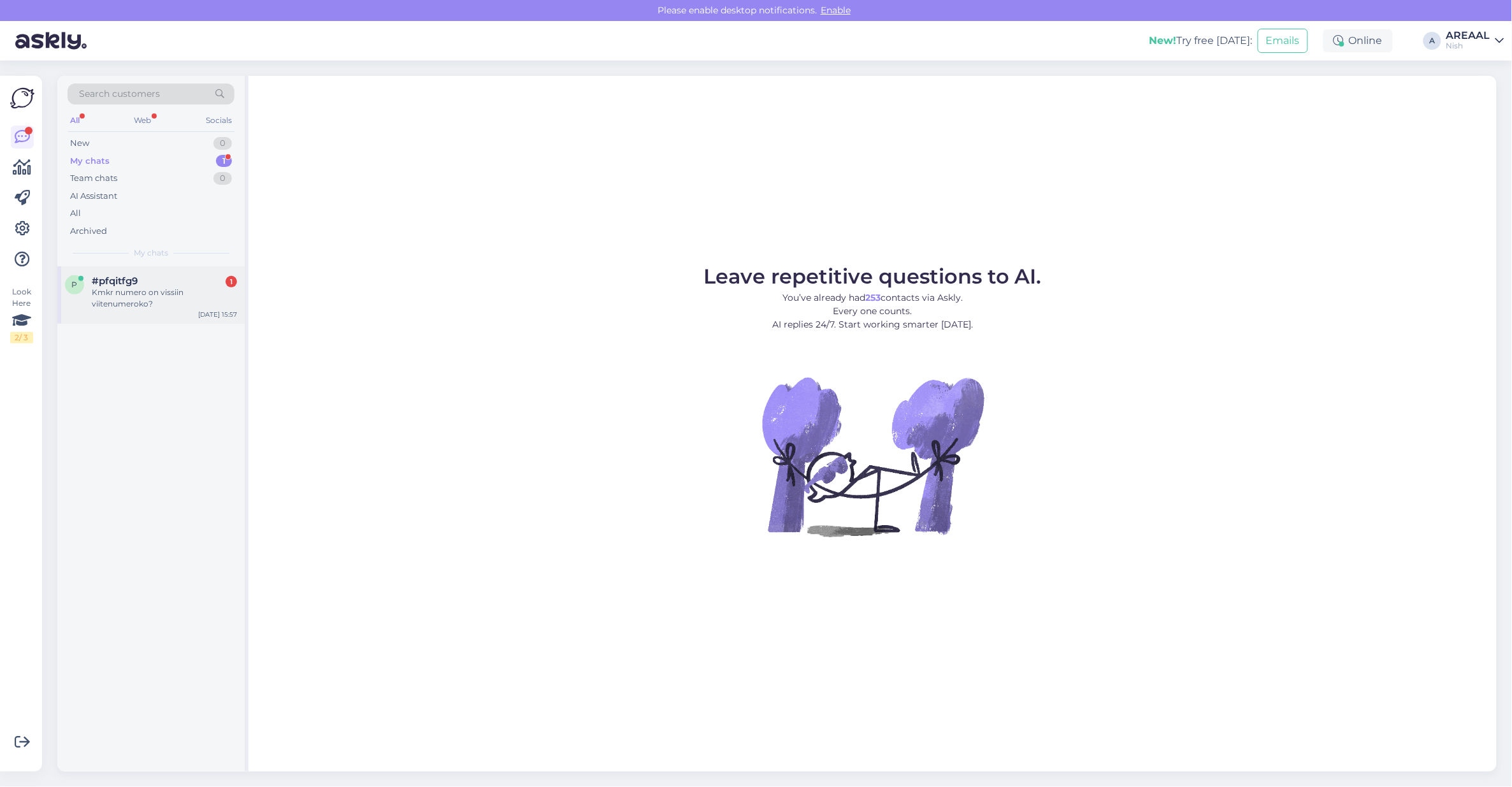
click at [201, 298] on div "Kmkr numero on vissiin viitenumeroko?" at bounding box center [164, 299] width 145 height 23
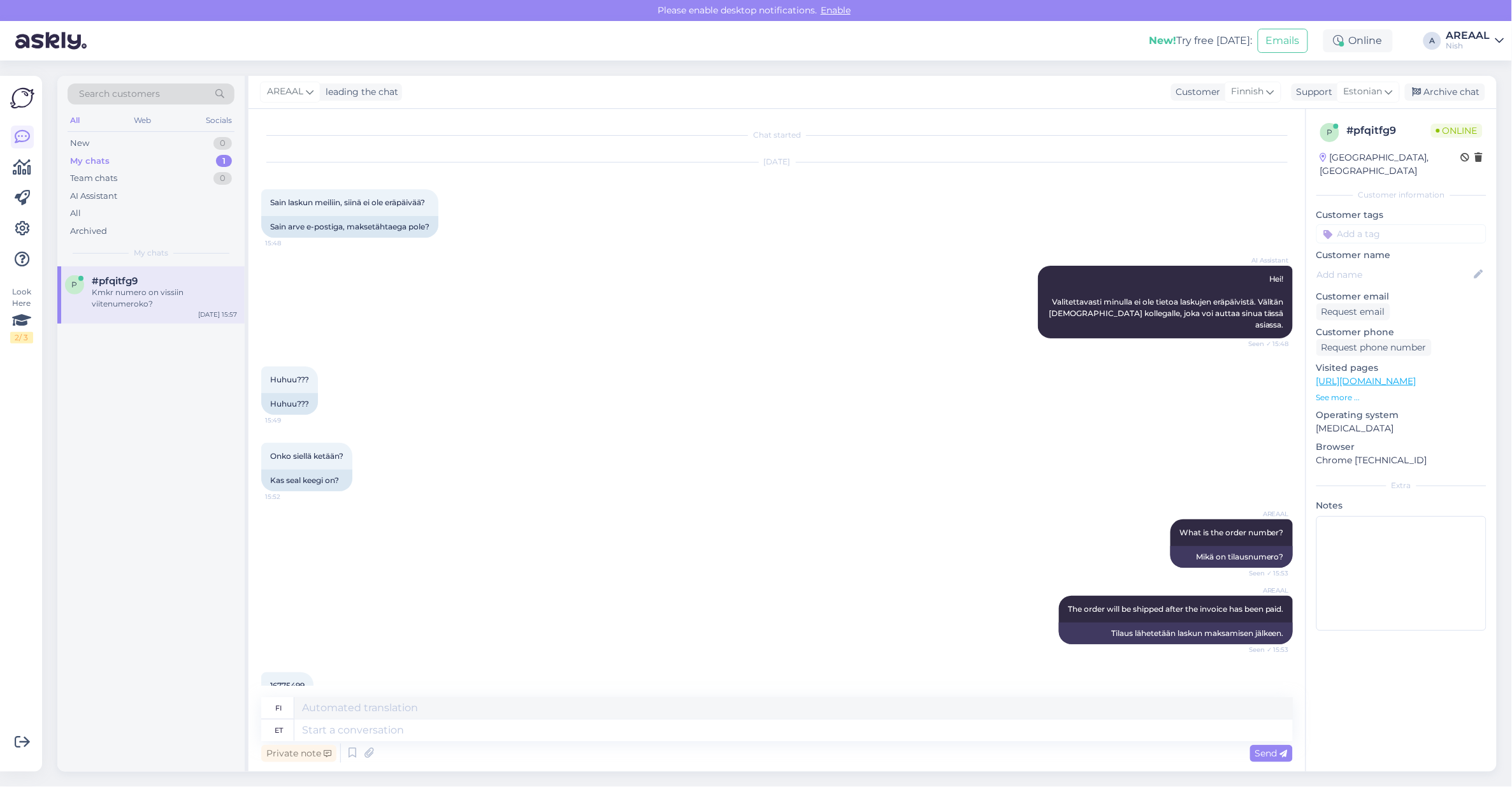
scroll to position [289, 0]
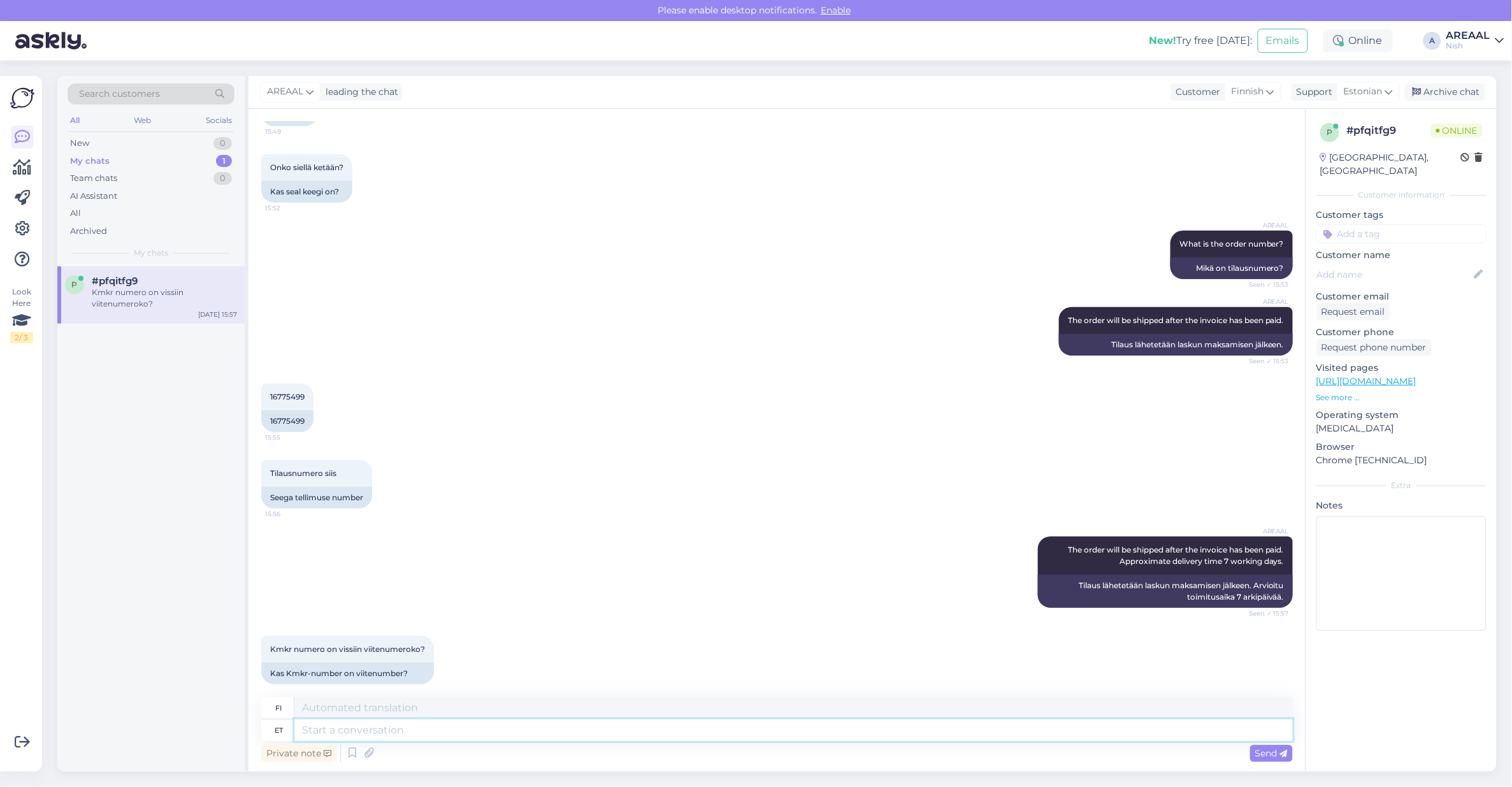
click at [547, 721] on textarea at bounding box center [794, 730] width 998 height 22
click at [547, 728] on textarea at bounding box center [794, 730] width 998 height 22
type textarea "Viitenumbrit ei"
type textarea "Viitenumerot"
type textarea "Viitenumbrit ei"
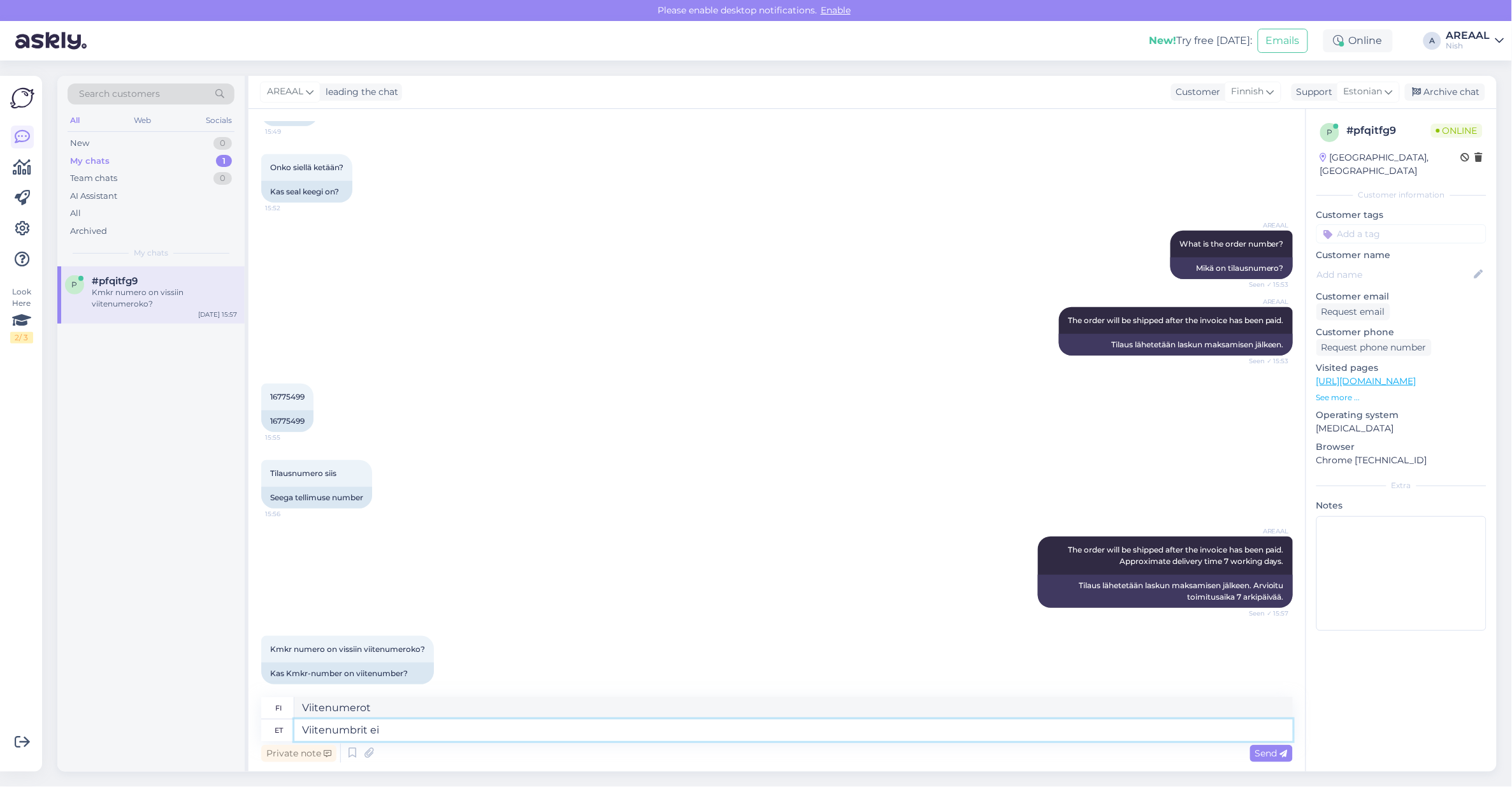
type textarea "Ei viitenumeroa"
type textarea "Viitenumbrit ei ole va"
type textarea "Viitenumeroa ei ole."
type textarea "Viitenumbrit ei [PERSON_NAME] lis"
type textarea "Viitenumeroa ei vaadita."
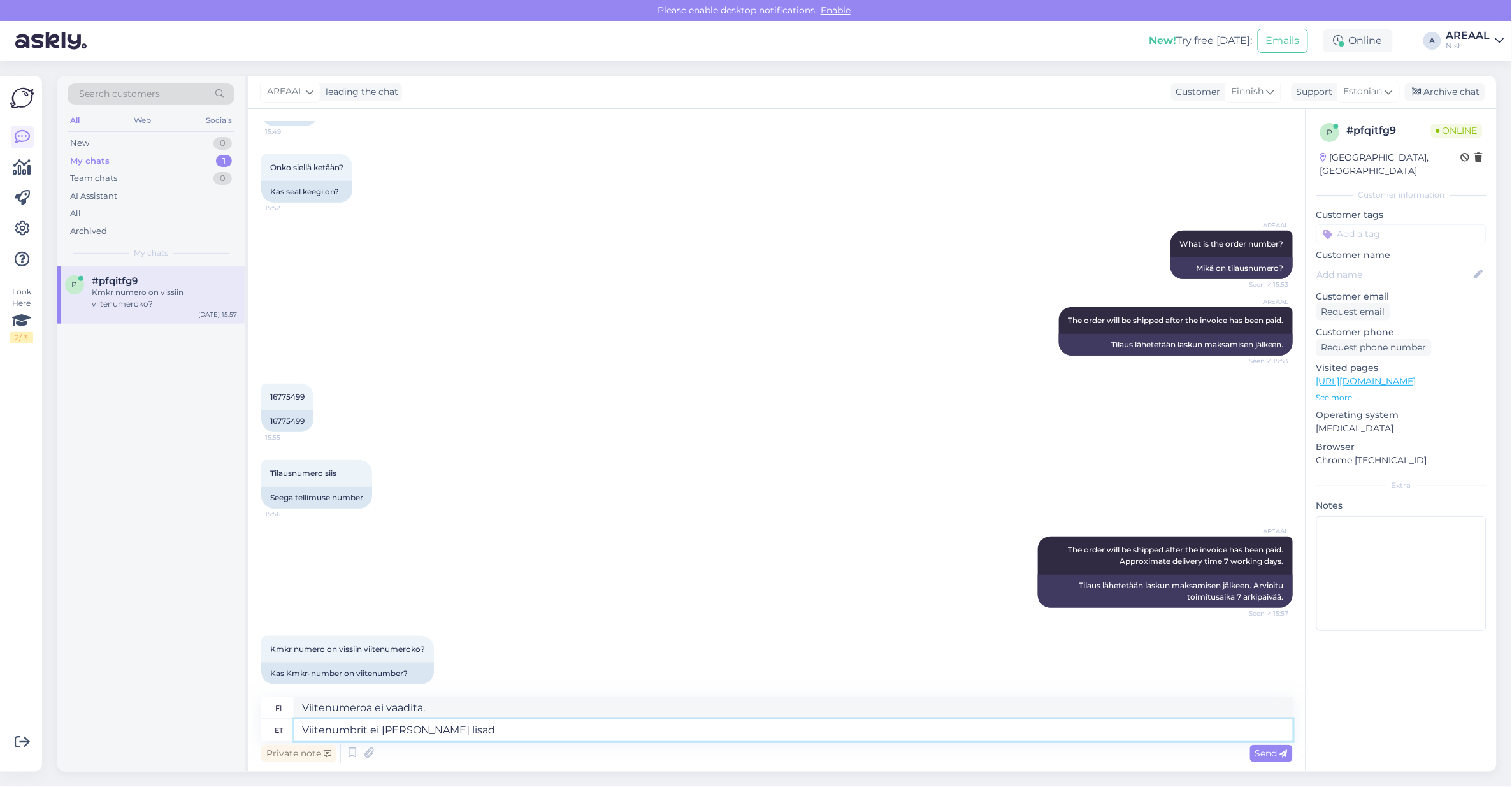
type textarea "Viitenumbrit ei [PERSON_NAME] lisada"
type textarea "Viitenumeroa ei tarvitse lisätä"
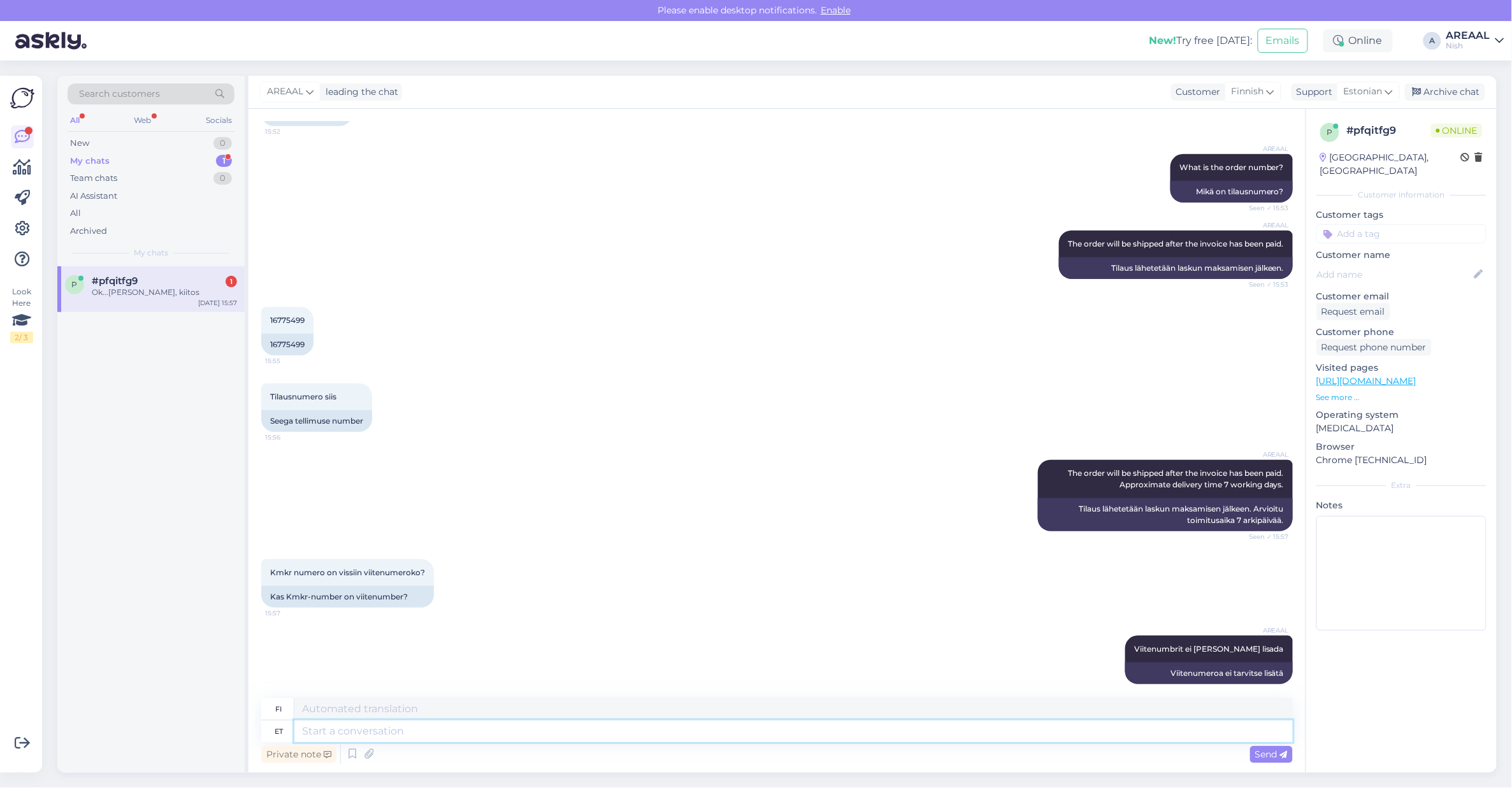
scroll to position [440, 0]
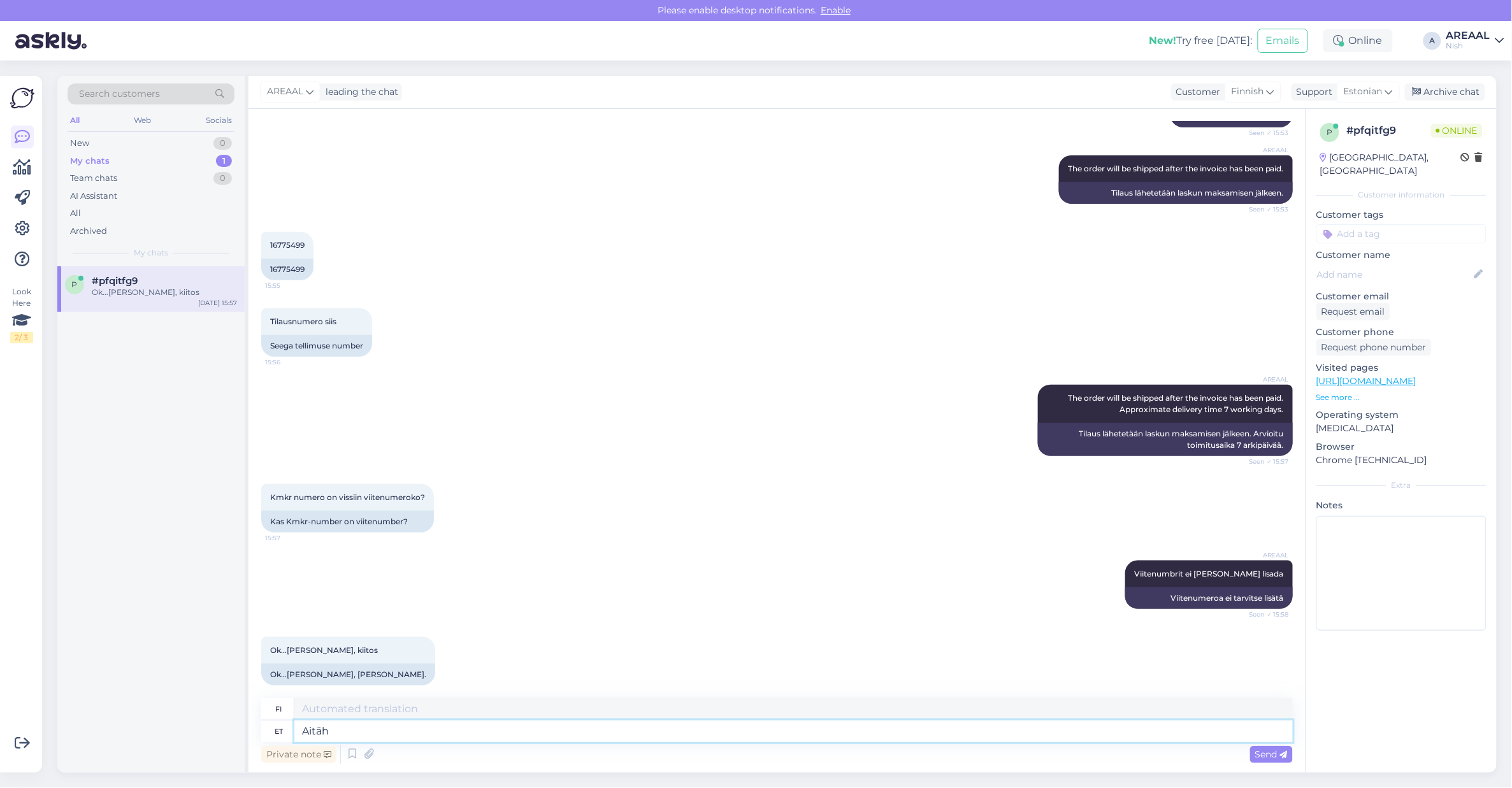
type textarea "Aitäh T"
type textarea "Kiitos"
type textarea "Aitäh Teile!"
type textarea "Kiitos!"
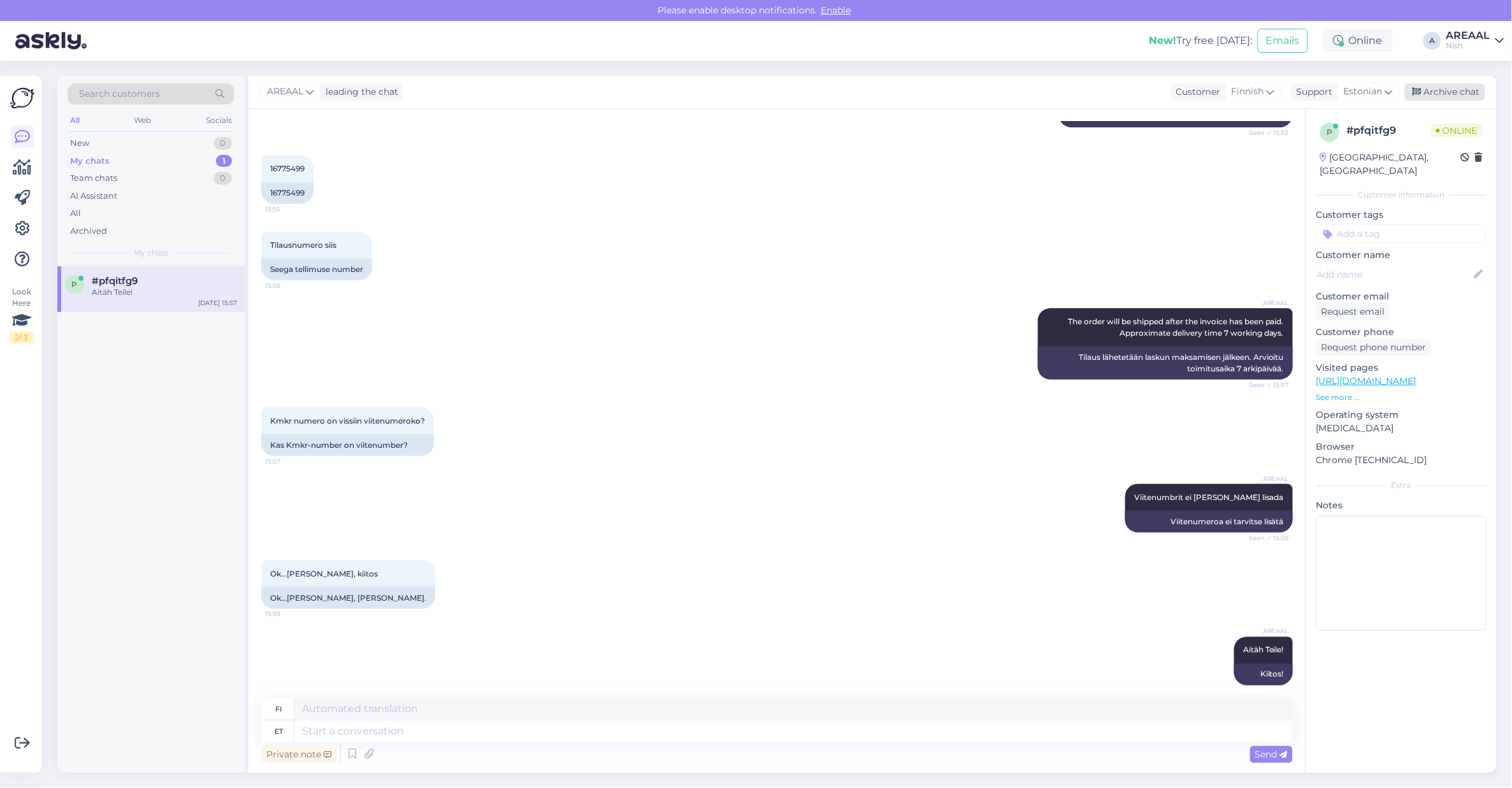
click at [1460, 89] on div "Archive chat" at bounding box center [1445, 92] width 80 height 17
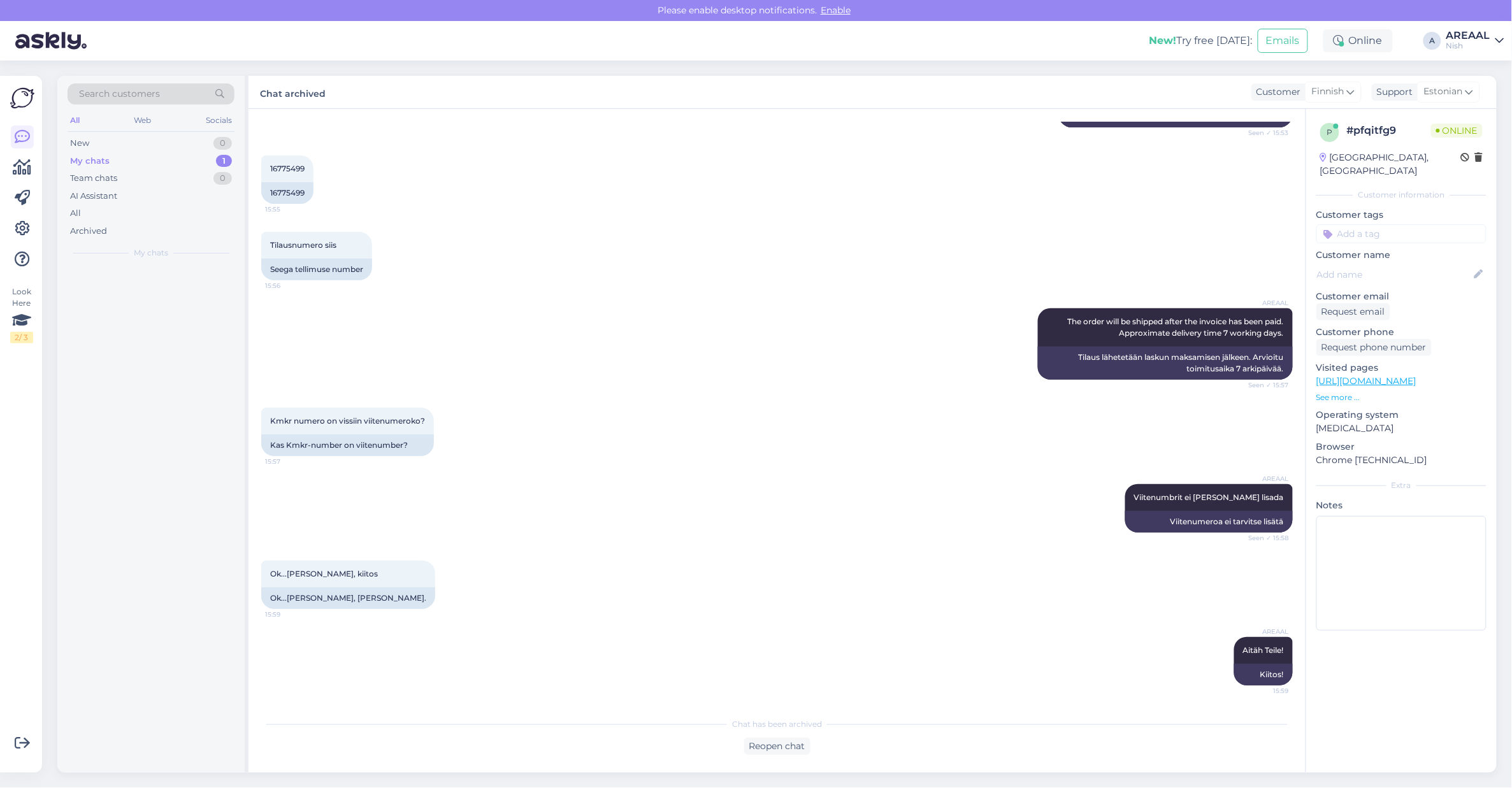
scroll to position [503, 0]
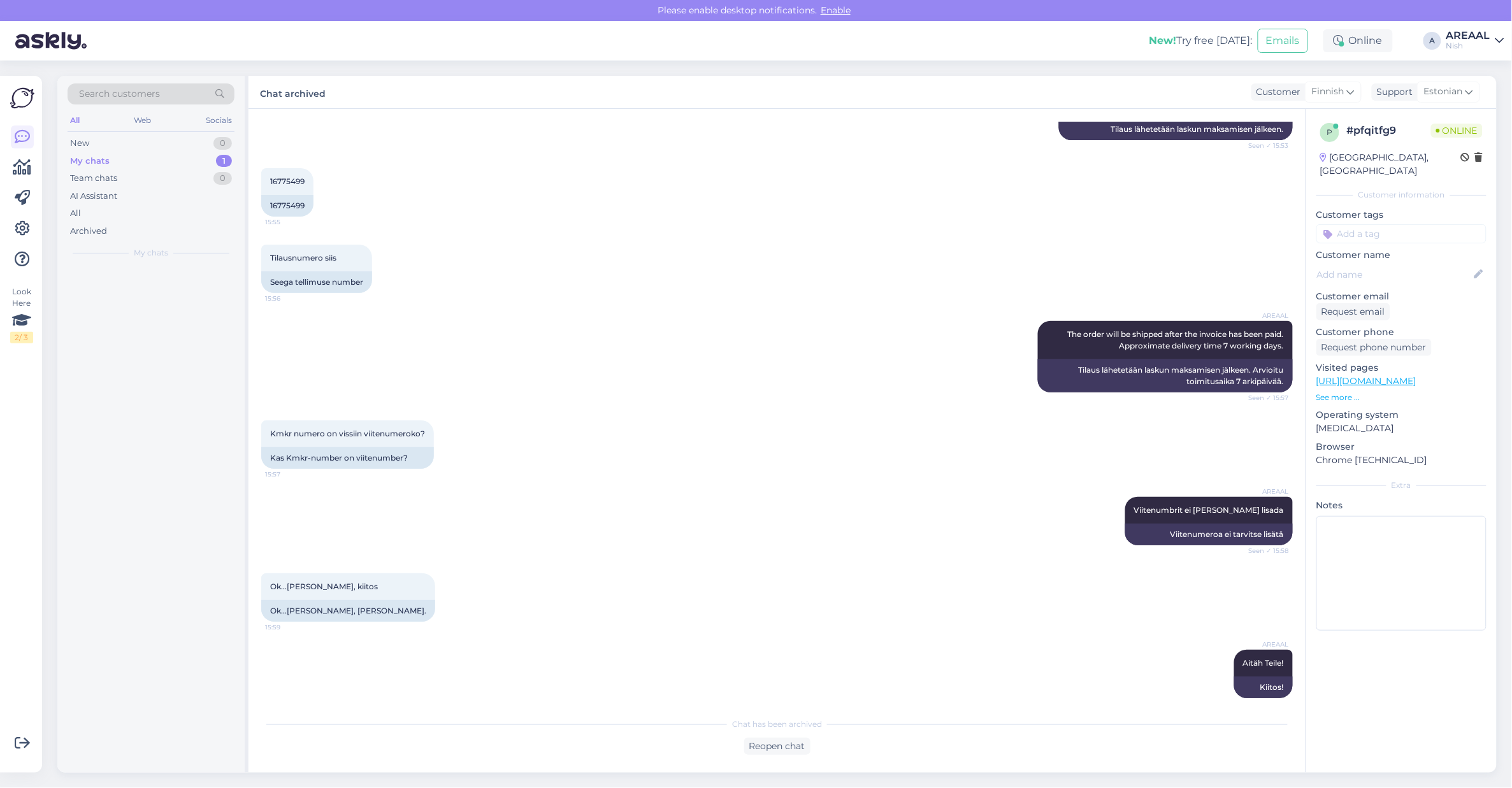
click at [1460, 42] on div "Nish" at bounding box center [1468, 45] width 44 height 10
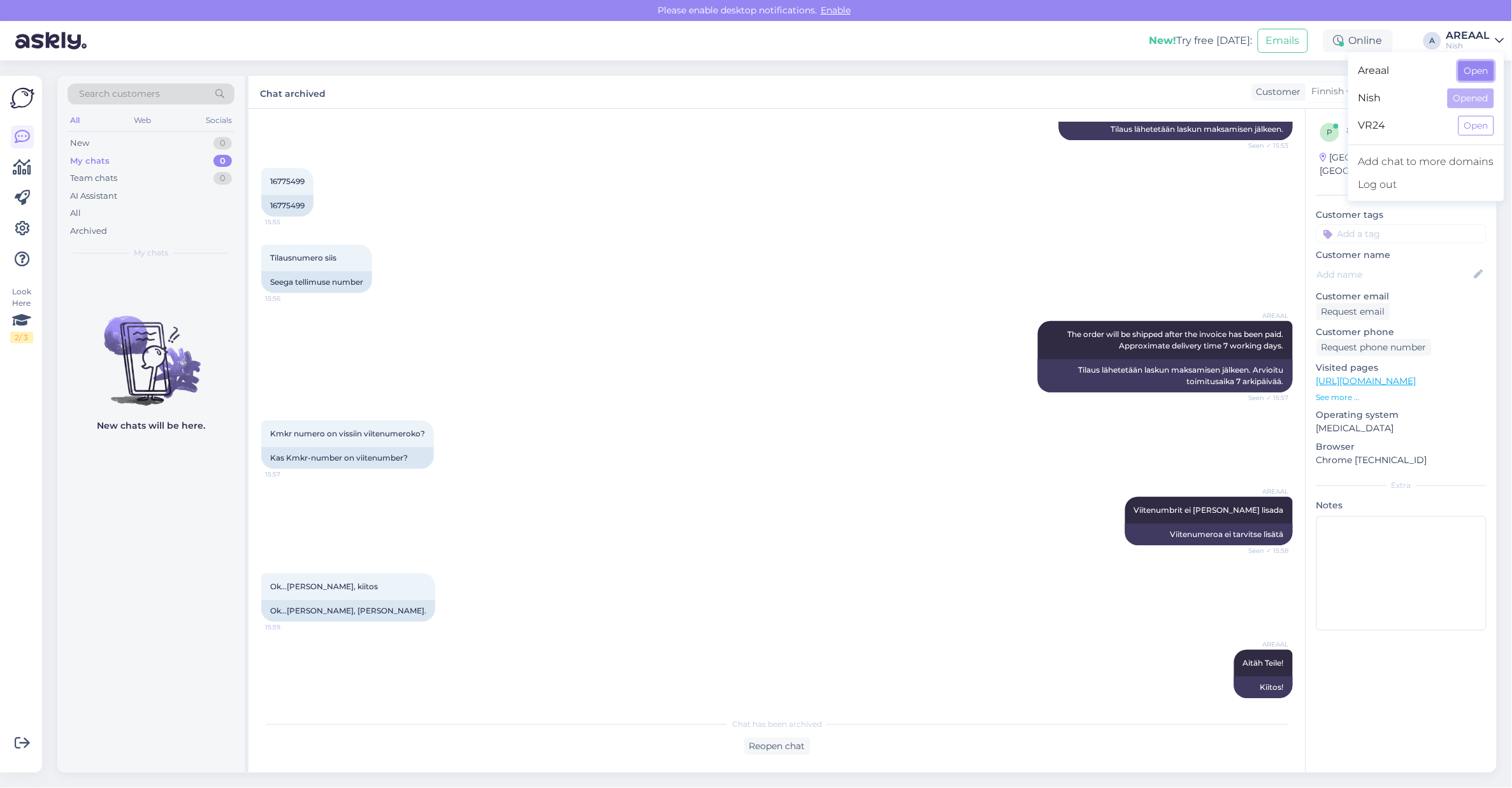
click at [1461, 68] on button "Open" at bounding box center [1476, 71] width 35 height 20
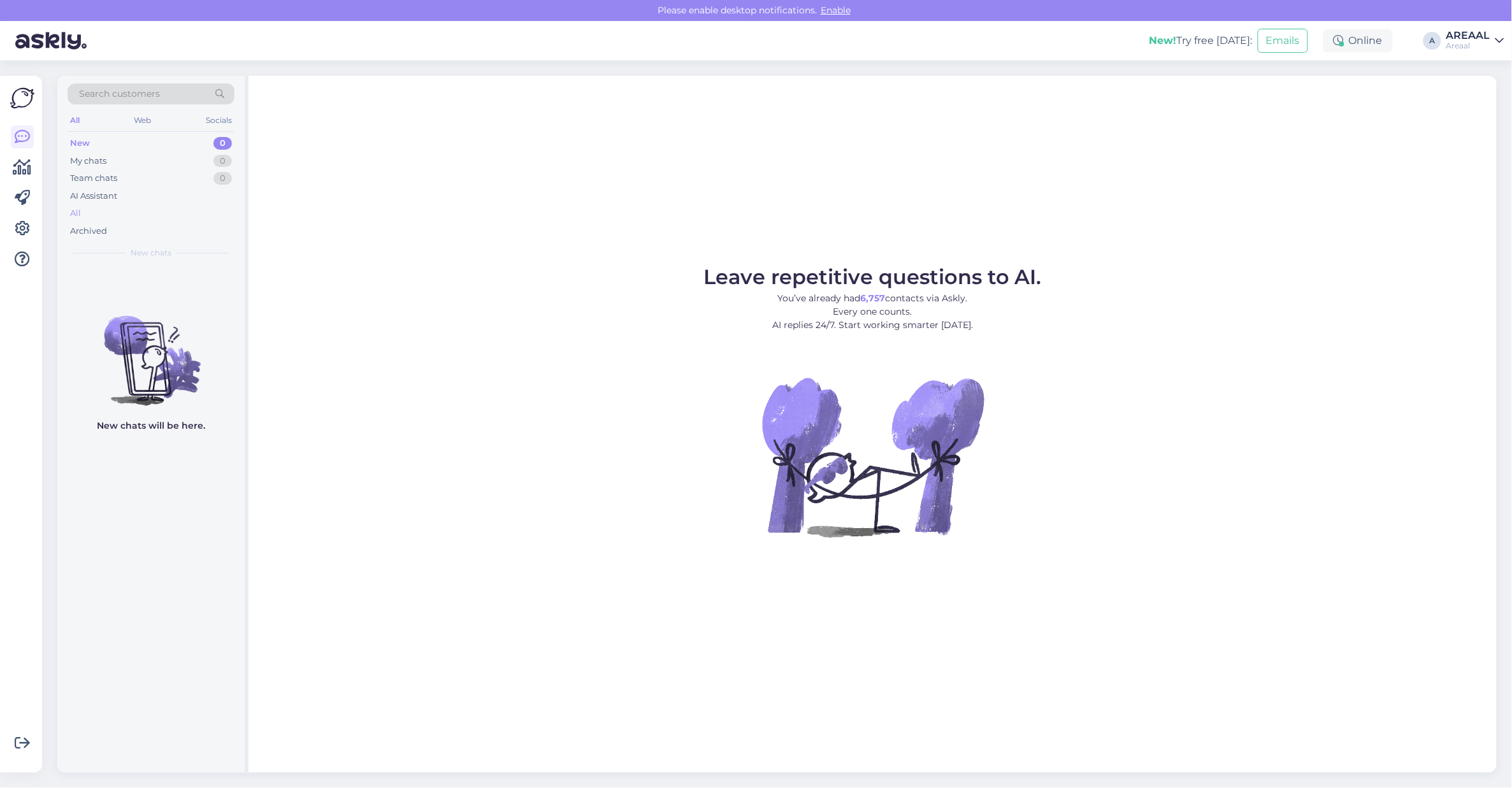
click at [96, 217] on div "All" at bounding box center [151, 213] width 167 height 18
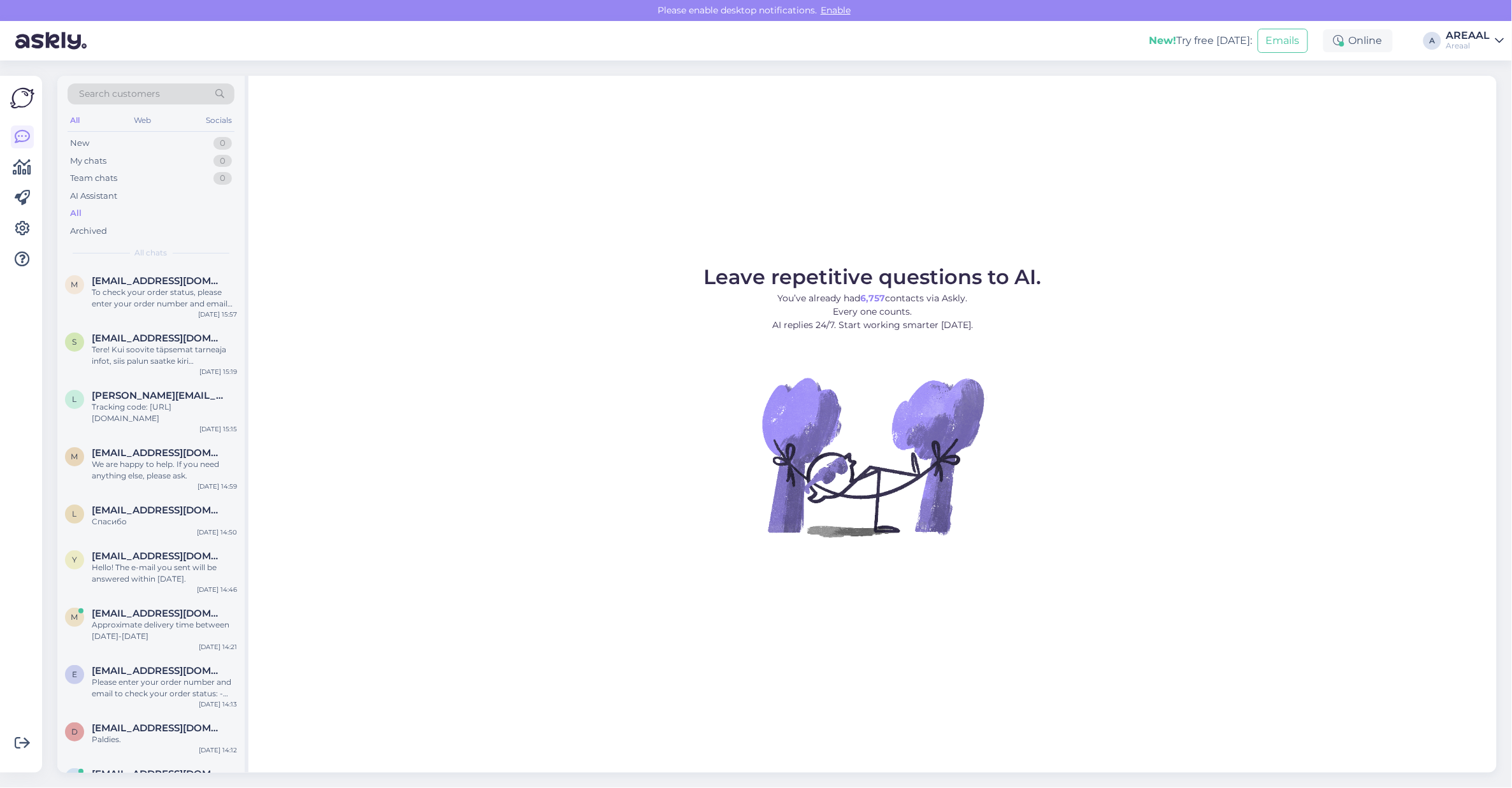
click at [1448, 33] on div "AREAAL" at bounding box center [1468, 35] width 44 height 10
click at [1478, 104] on button "Open" at bounding box center [1476, 99] width 35 height 20
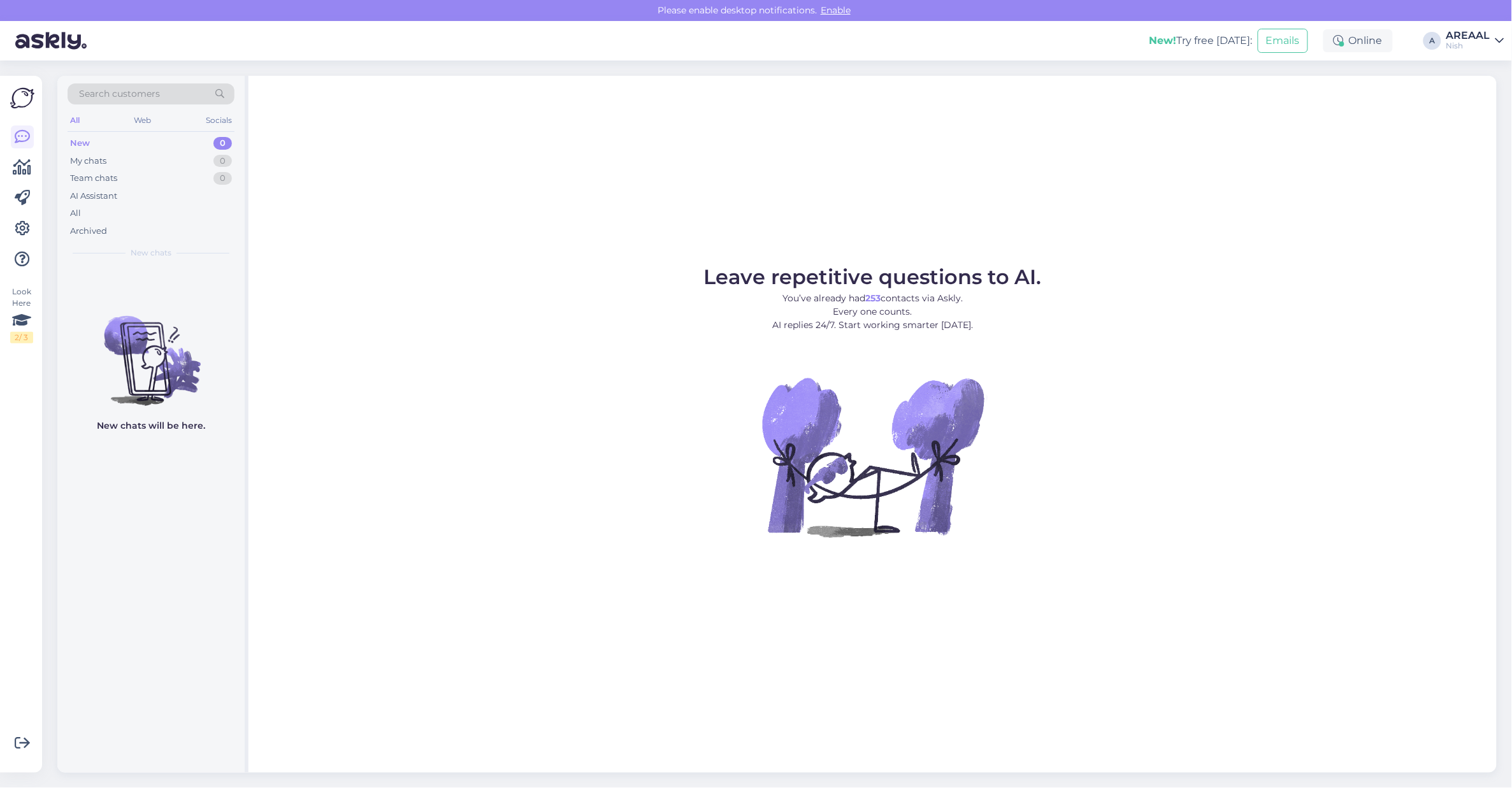
click at [1487, 33] on div "AREAAL" at bounding box center [1468, 35] width 44 height 10
click at [1494, 75] on div "Areaal Open" at bounding box center [1426, 71] width 156 height 28
click at [1480, 71] on button "Open" at bounding box center [1476, 71] width 35 height 20
click at [160, 198] on div "AI Assistant" at bounding box center [151, 196] width 167 height 18
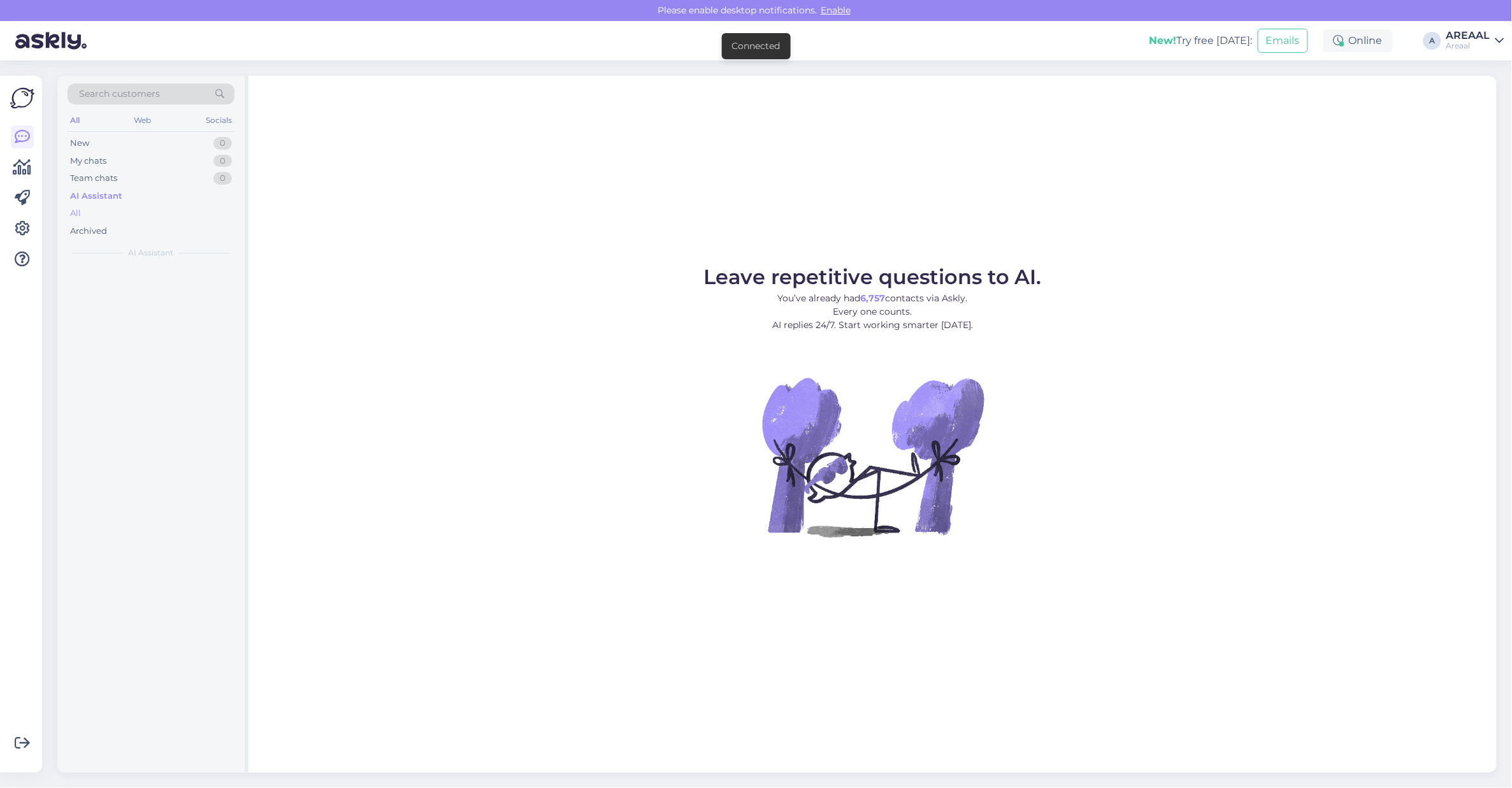
click at [156, 207] on div "All" at bounding box center [151, 213] width 167 height 18
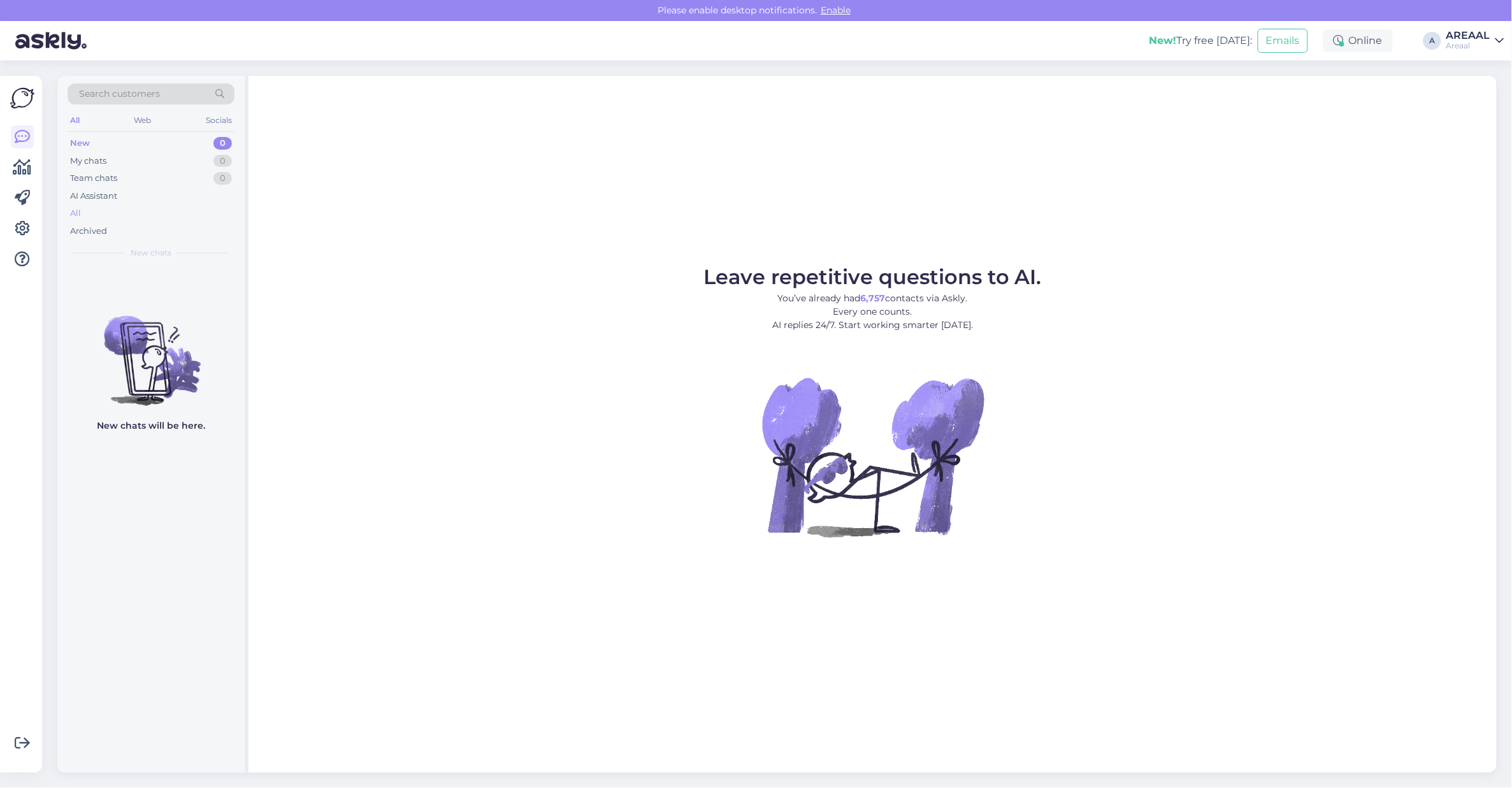
click at [138, 205] on div "All" at bounding box center [151, 213] width 167 height 18
click at [181, 225] on div "Archived" at bounding box center [151, 231] width 167 height 18
click at [184, 209] on div "All" at bounding box center [151, 213] width 167 height 18
click at [160, 215] on div "All" at bounding box center [151, 213] width 167 height 18
click at [221, 215] on div "All" at bounding box center [151, 213] width 167 height 18
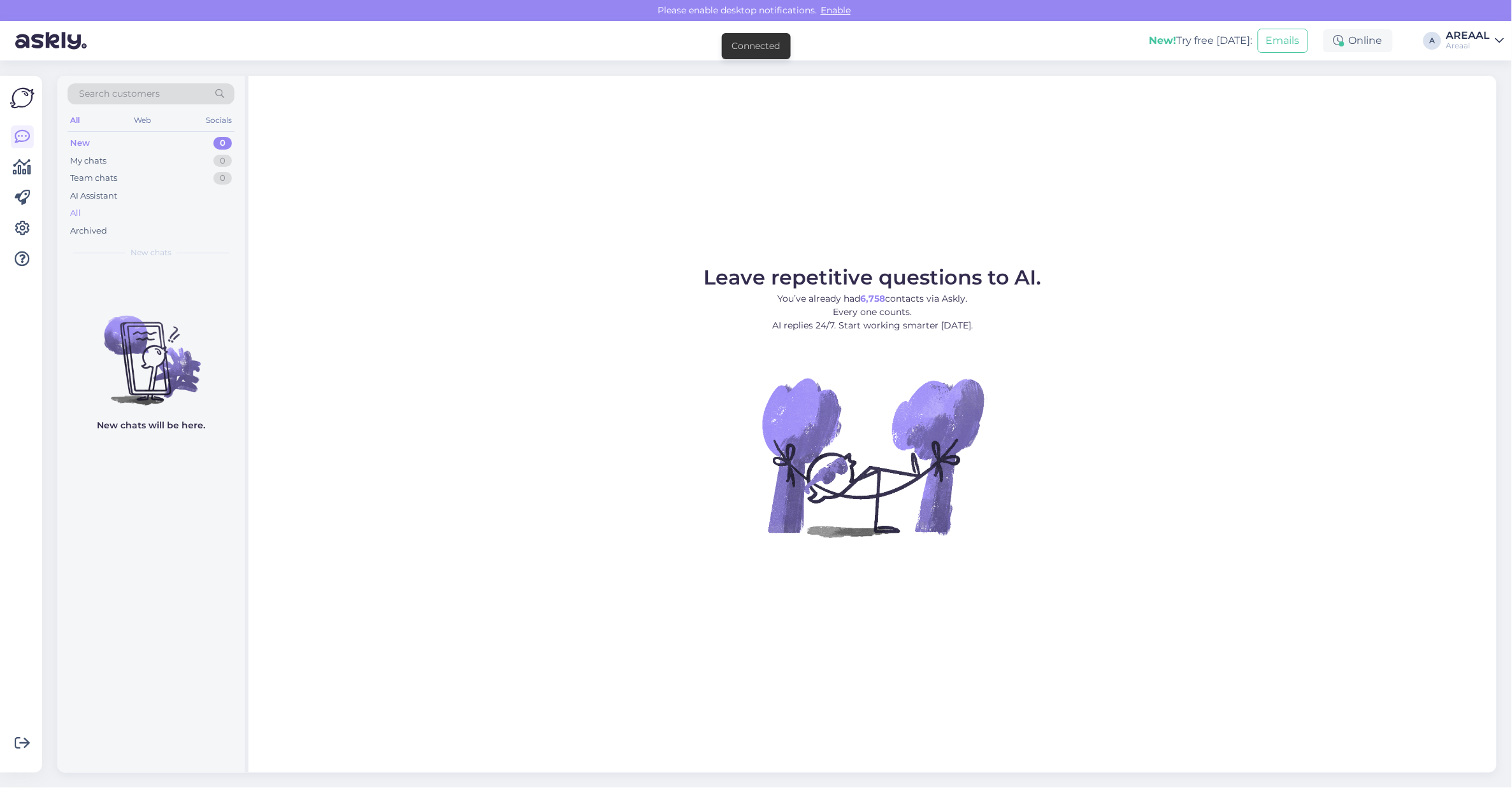
click at [137, 212] on div "All" at bounding box center [151, 213] width 167 height 18
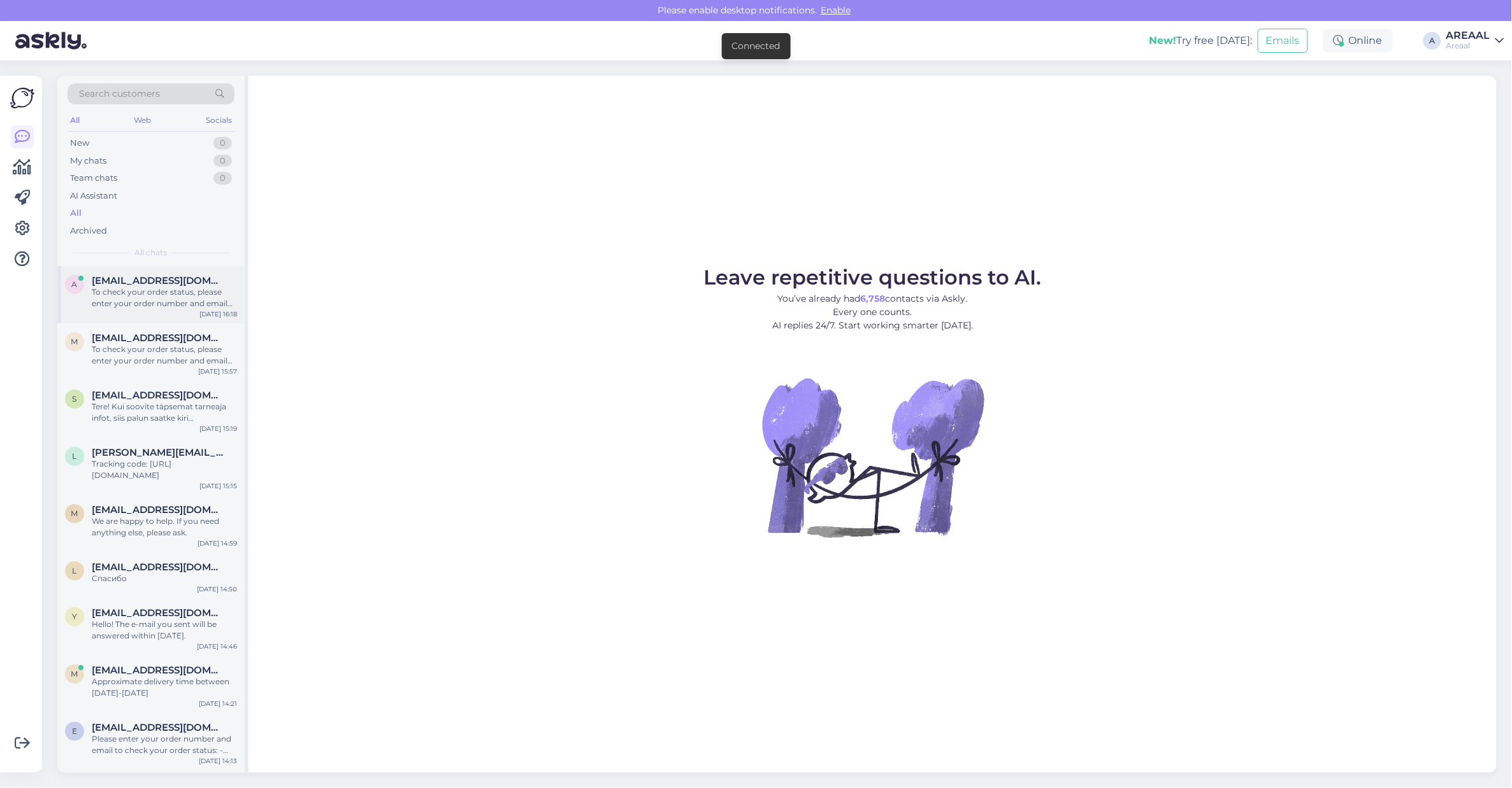
click at [144, 290] on div "To check your order status, please enter your order number and email here: - [U…" at bounding box center [164, 298] width 145 height 23
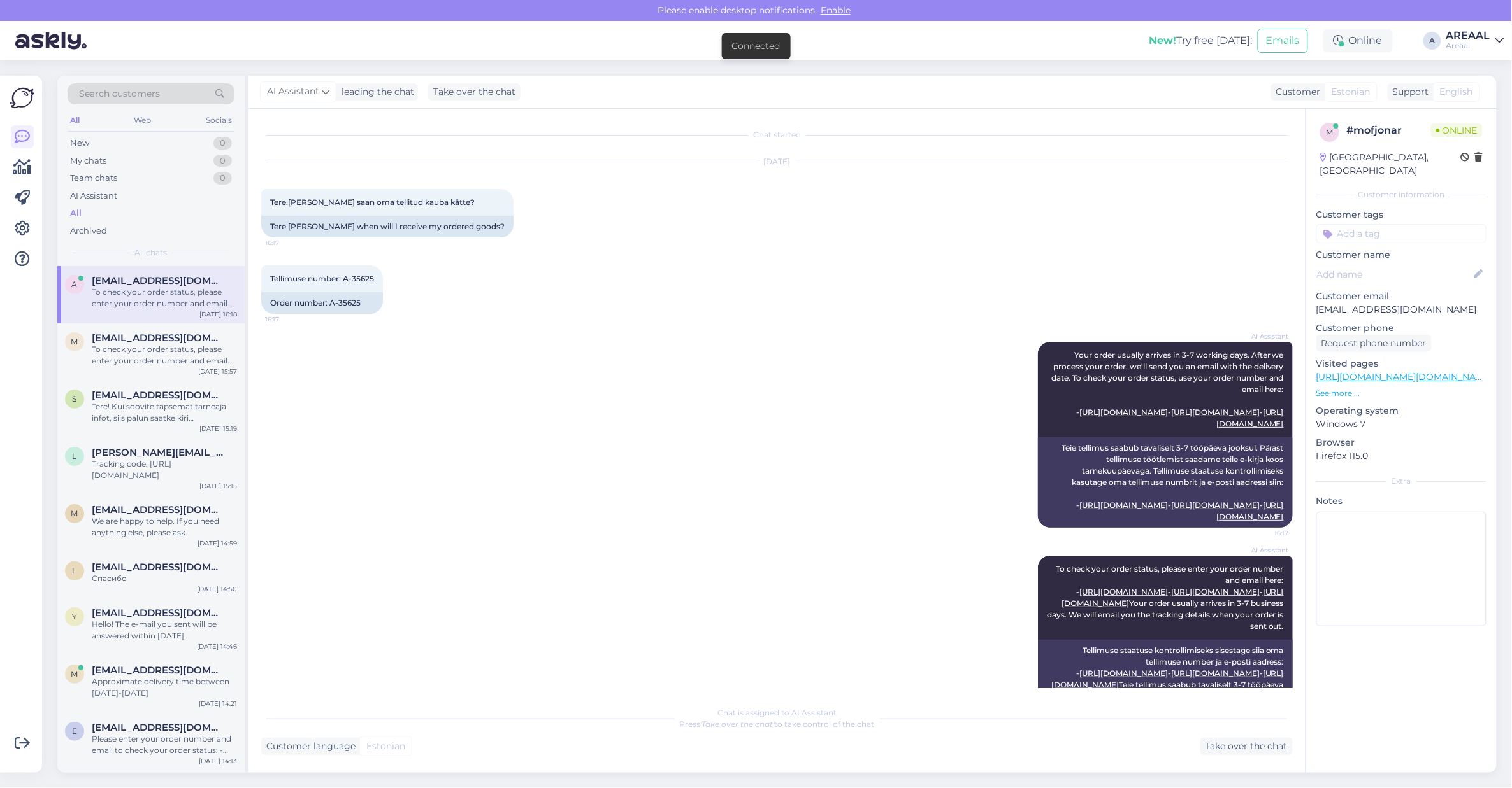
scroll to position [123, 0]
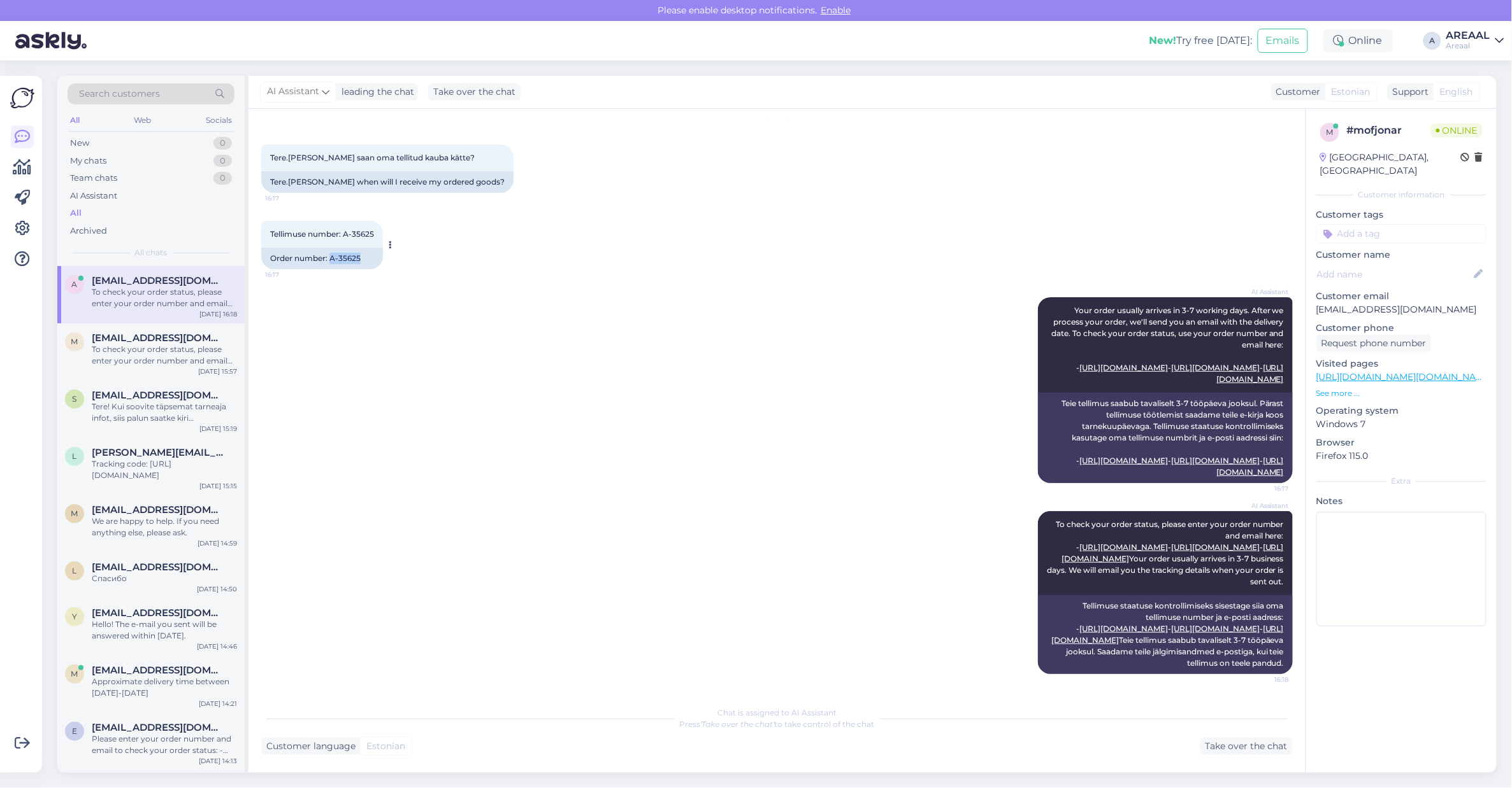
copy div "A-35625"
drag, startPoint x: 360, startPoint y: 182, endPoint x: 329, endPoint y: 187, distance: 31.4
click at [329, 248] on div "Order number: A-35625" at bounding box center [322, 258] width 122 height 22
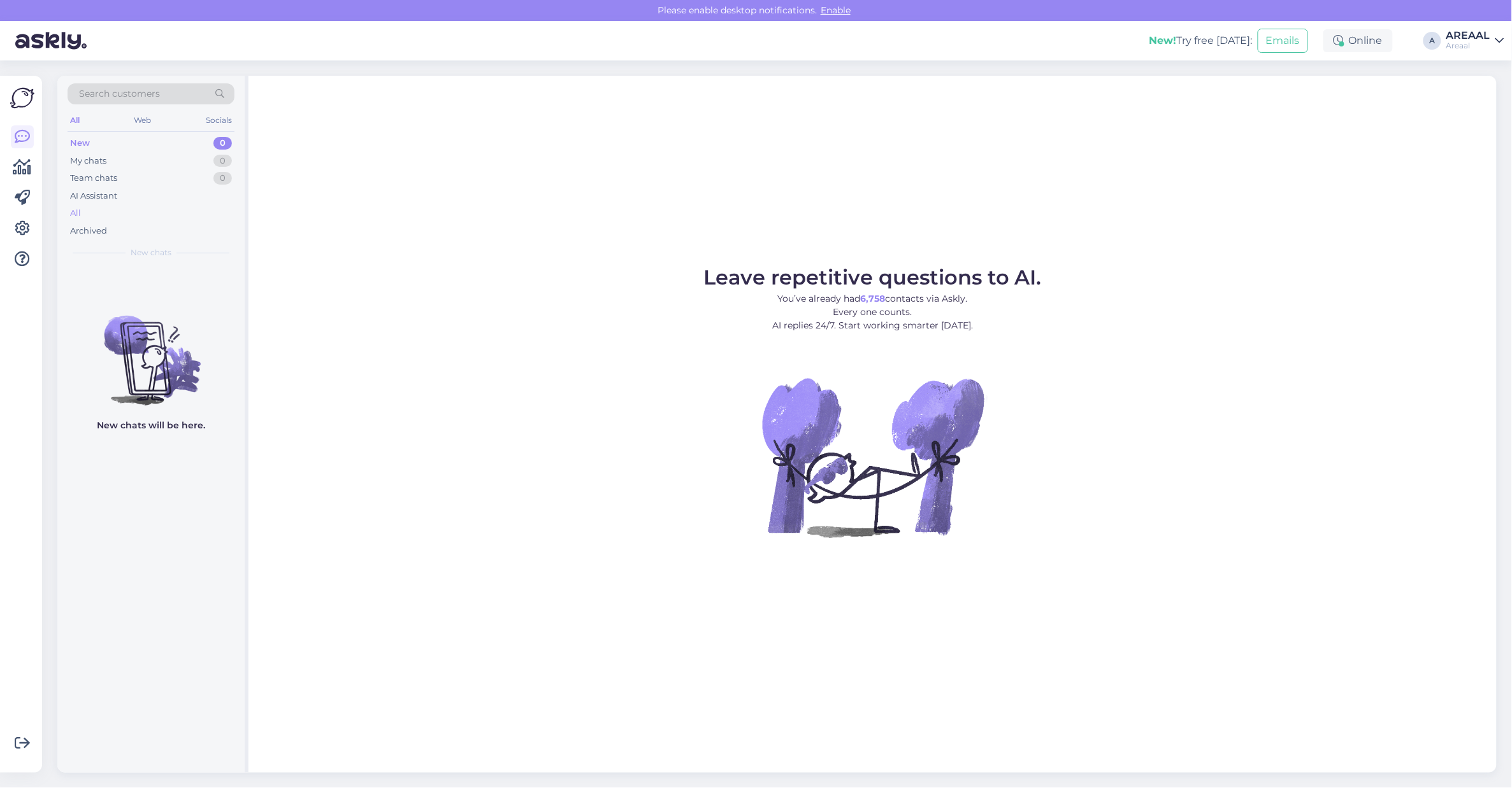
click at [175, 208] on div "All" at bounding box center [151, 213] width 167 height 18
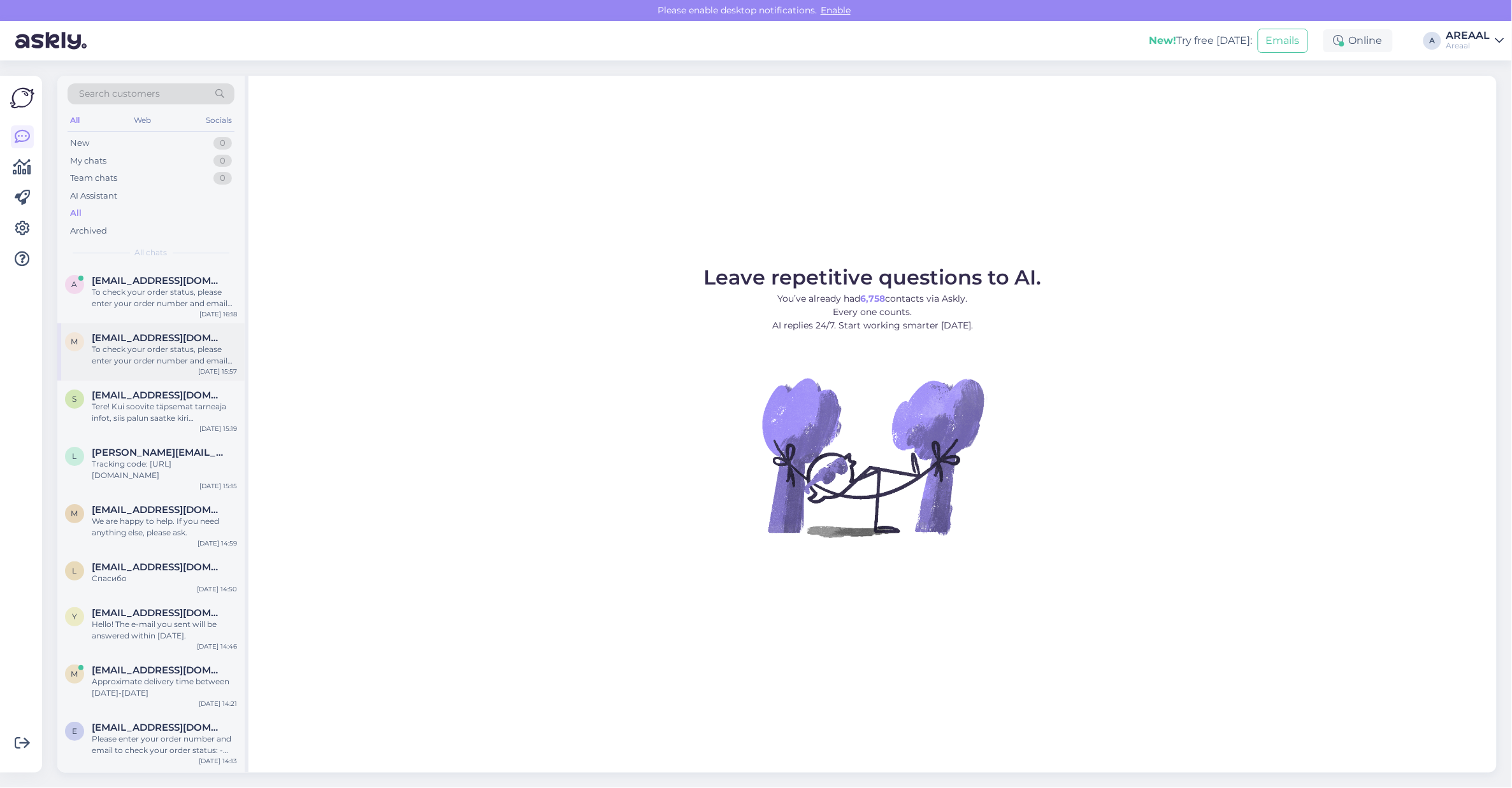
click at [154, 325] on div "m [EMAIL_ADDRESS][DOMAIN_NAME] To check your order status, please enter your or…" at bounding box center [150, 352] width 187 height 57
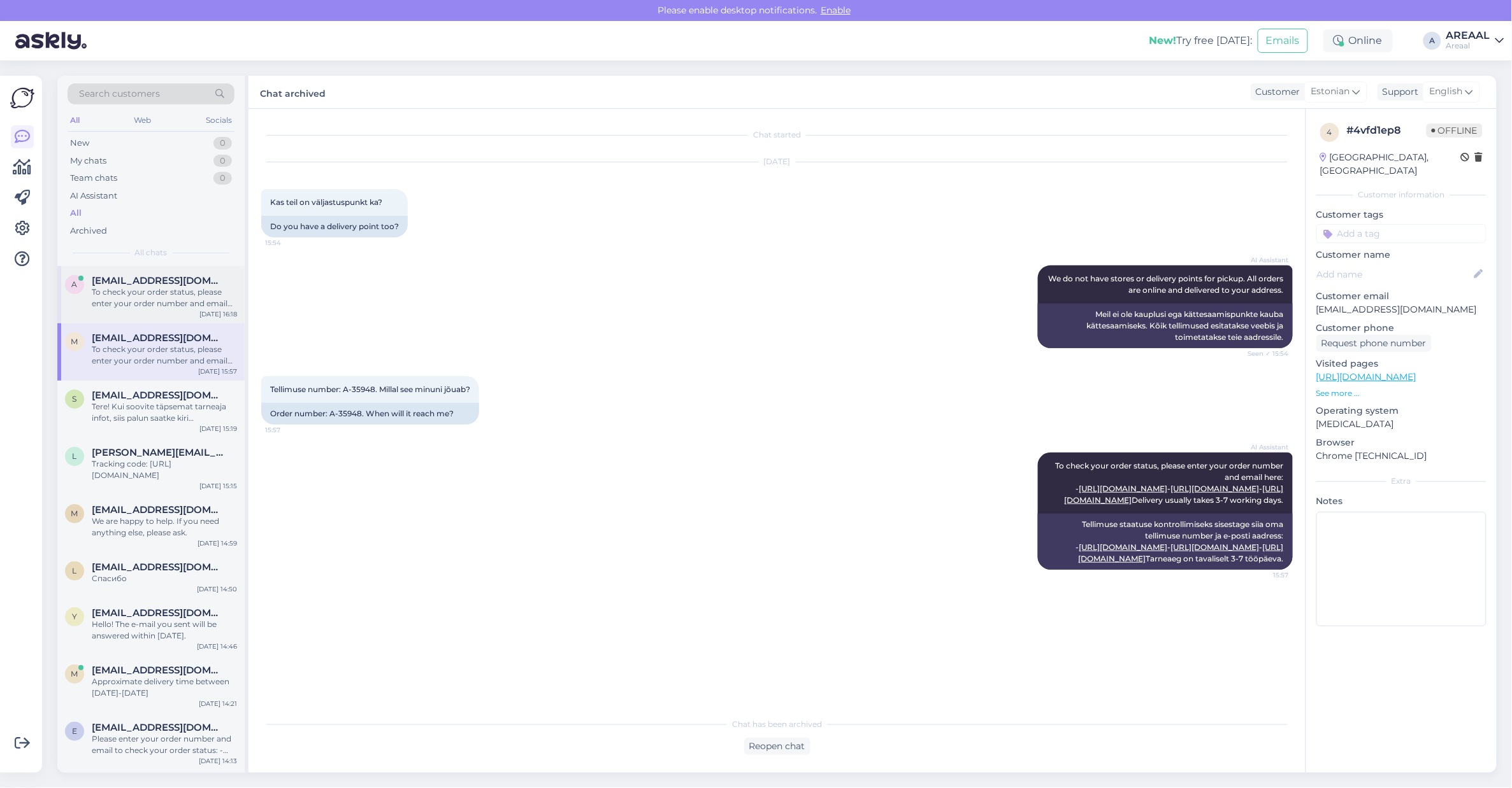
click at [154, 295] on div "To check your order status, please enter your order number and email here: - [U…" at bounding box center [164, 298] width 145 height 23
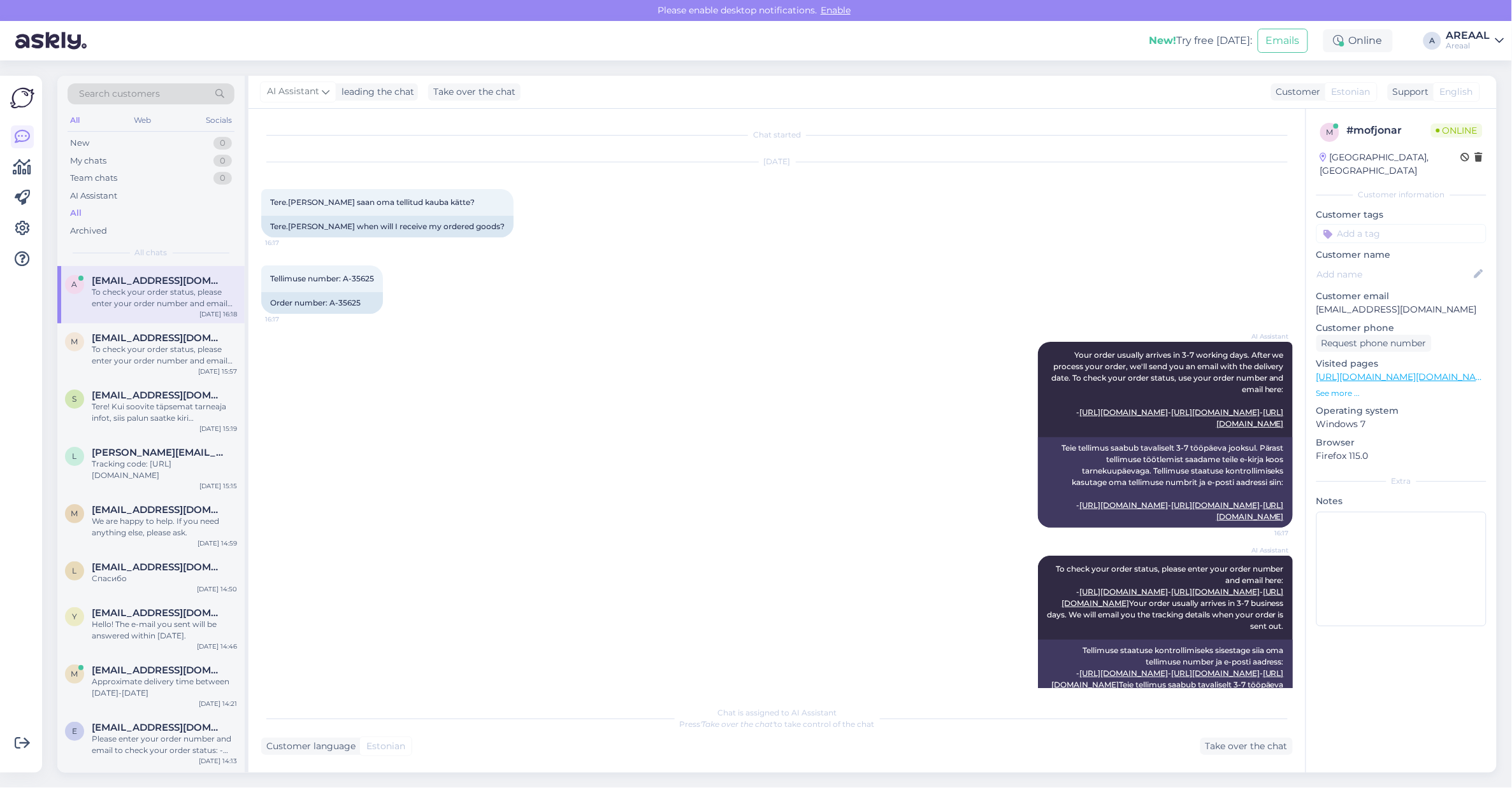
scroll to position [123, 0]
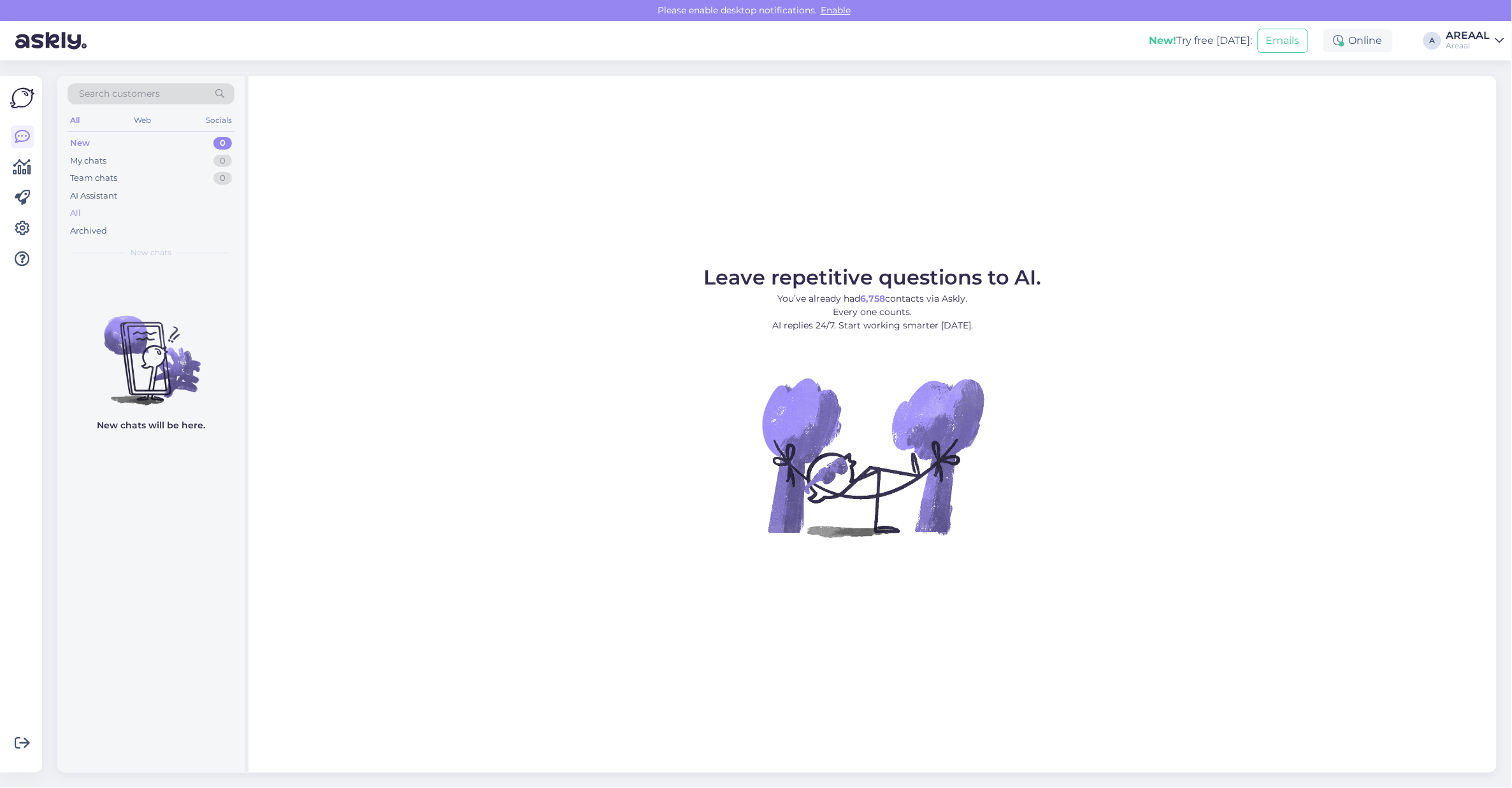
click at [151, 221] on div "All" at bounding box center [151, 213] width 167 height 18
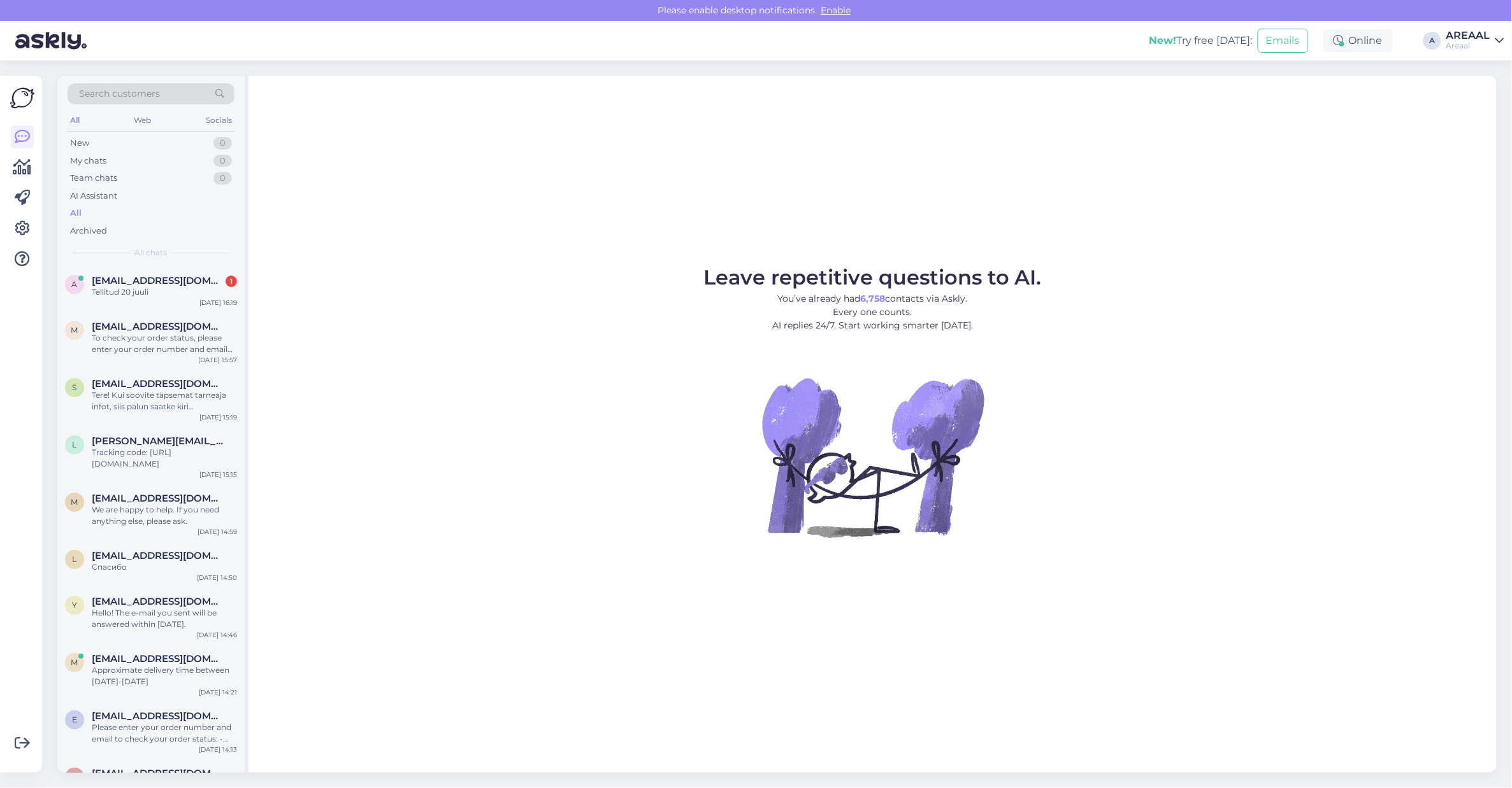
click at [545, 173] on div "Leave repetitive questions to AI. You’ve already had 6,758 contacts via Askly. …" at bounding box center [872, 424] width 1248 height 697
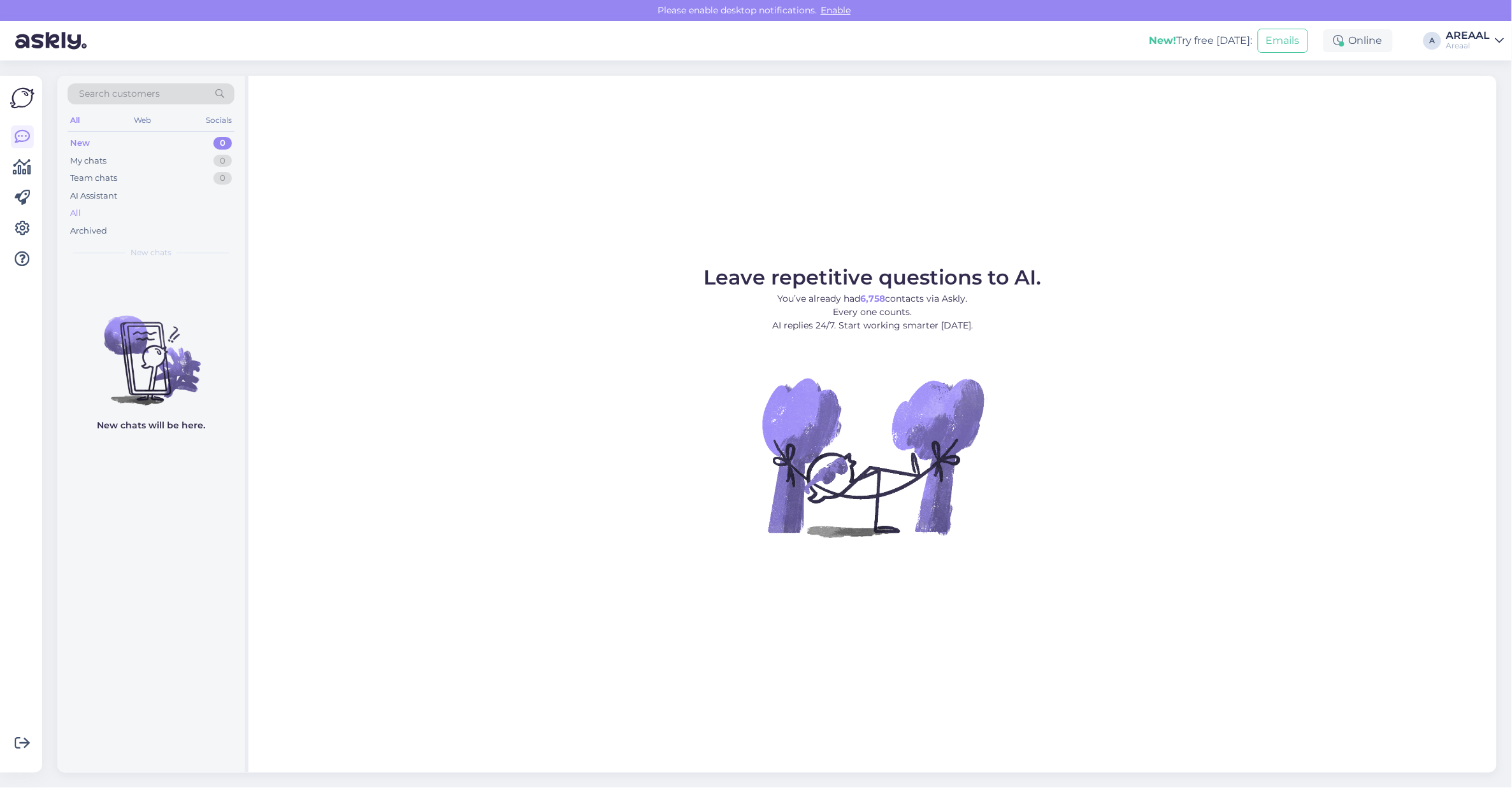
click at [175, 212] on div "All" at bounding box center [151, 213] width 167 height 18
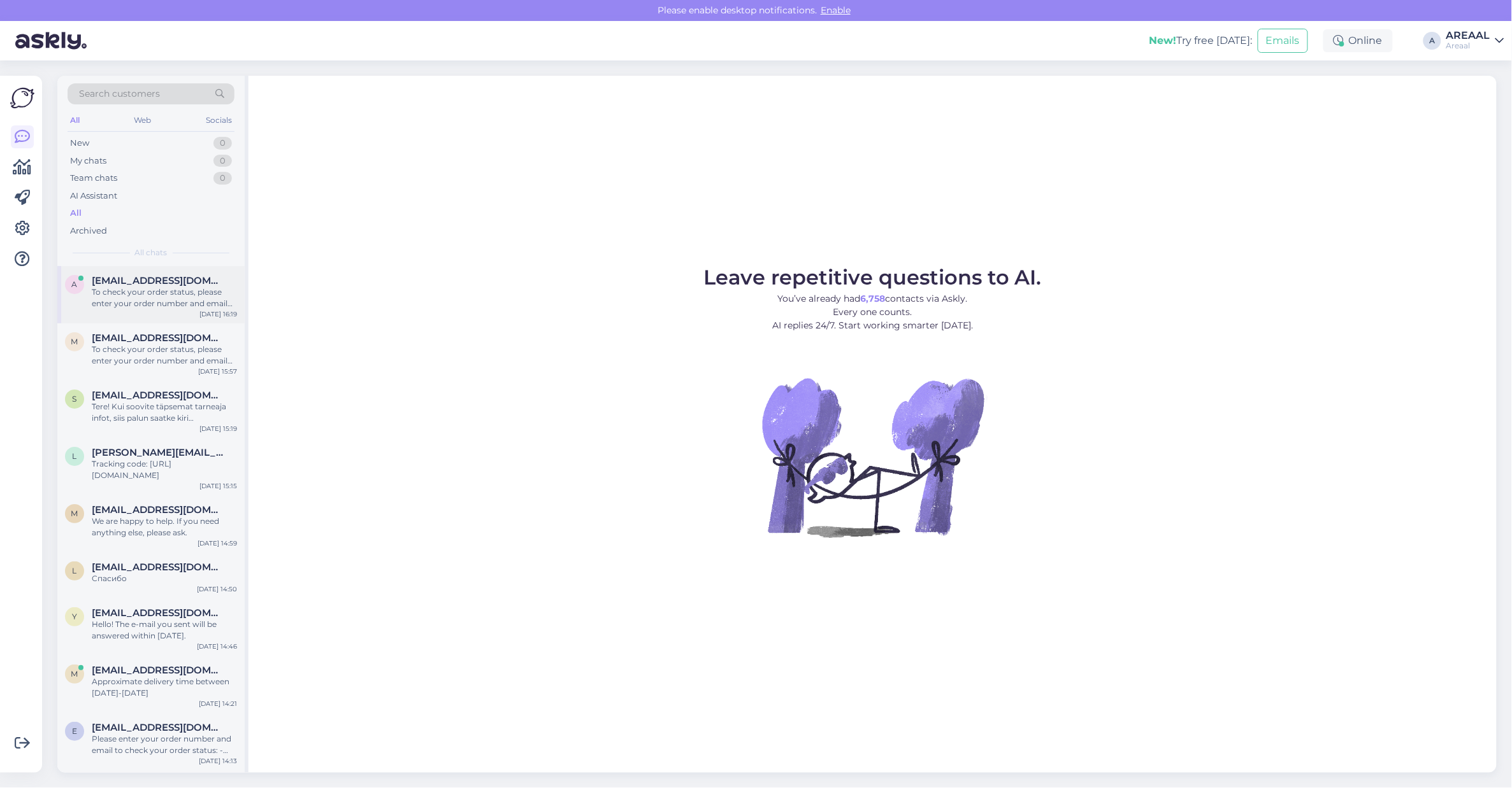
click at [159, 298] on div "To check your order status, please enter your order number and email here: - [U…" at bounding box center [164, 298] width 145 height 23
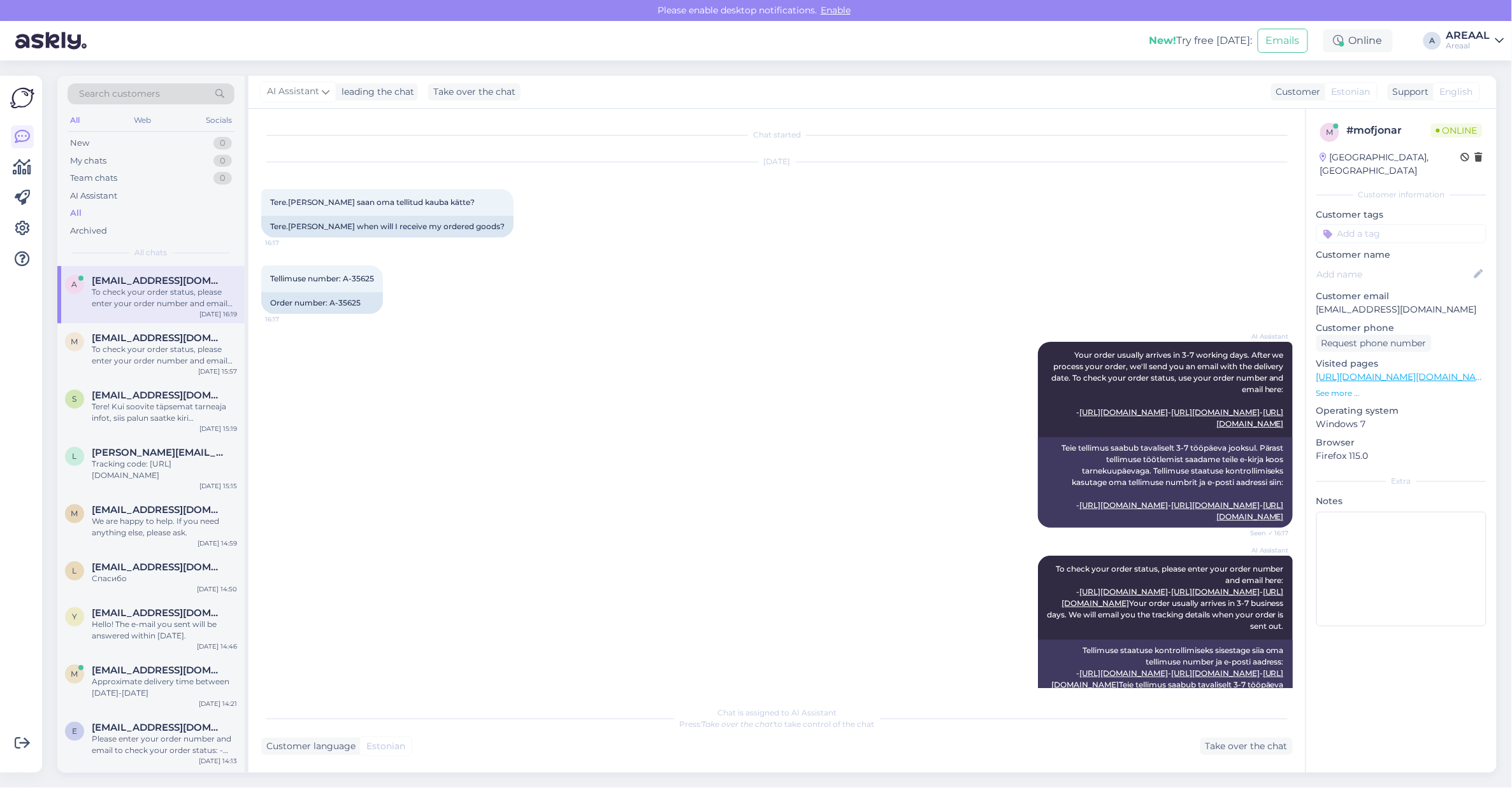
scroll to position [459, 0]
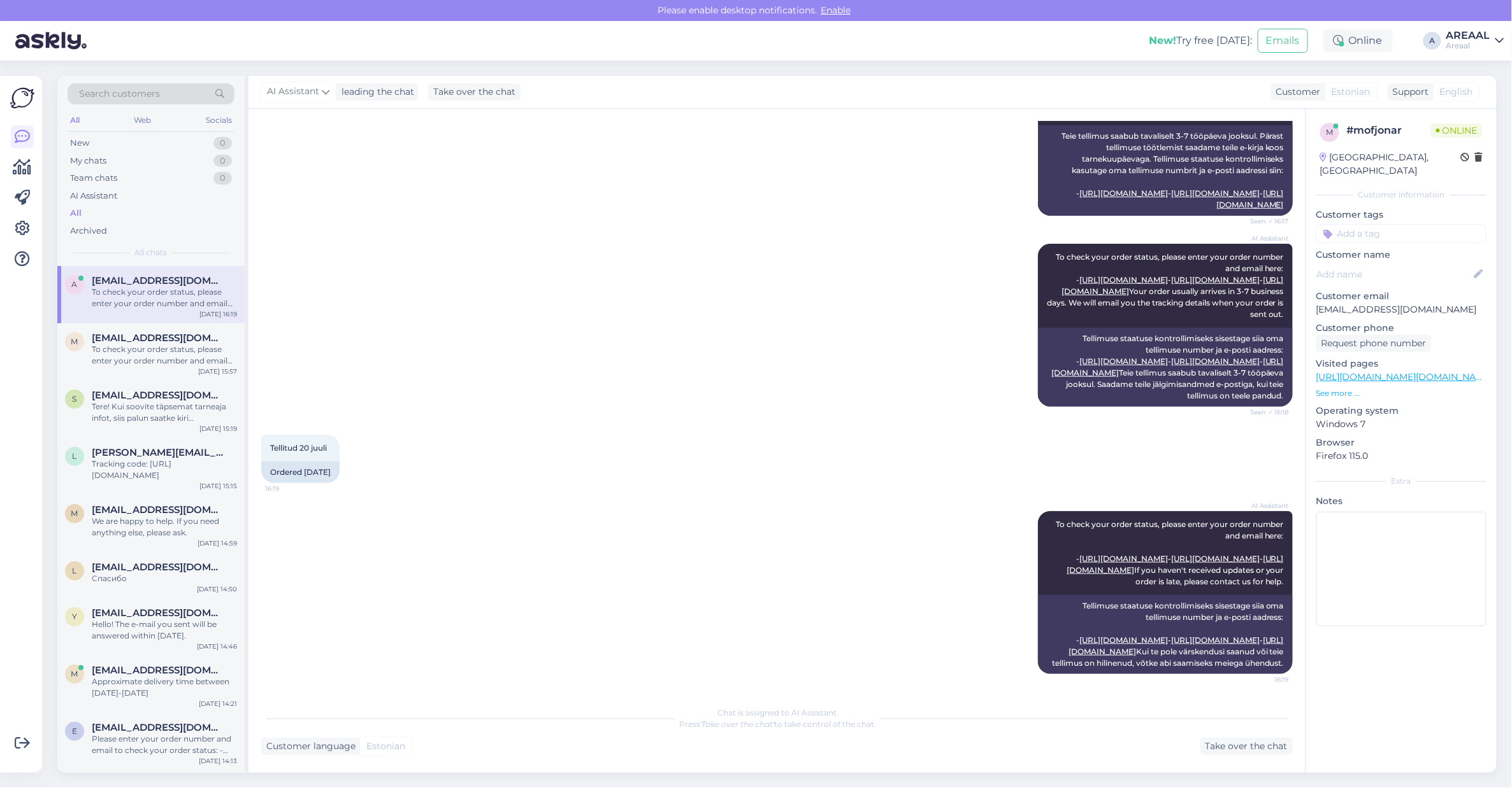
click at [1241, 759] on div "Chat started [DATE] Tere.[PERSON_NAME] saan oma tellitud kauba kätte? 16:17 Ter…" at bounding box center [777, 440] width 1057 height 664
click at [1247, 753] on div "Take over the chat" at bounding box center [1247, 746] width 93 height 17
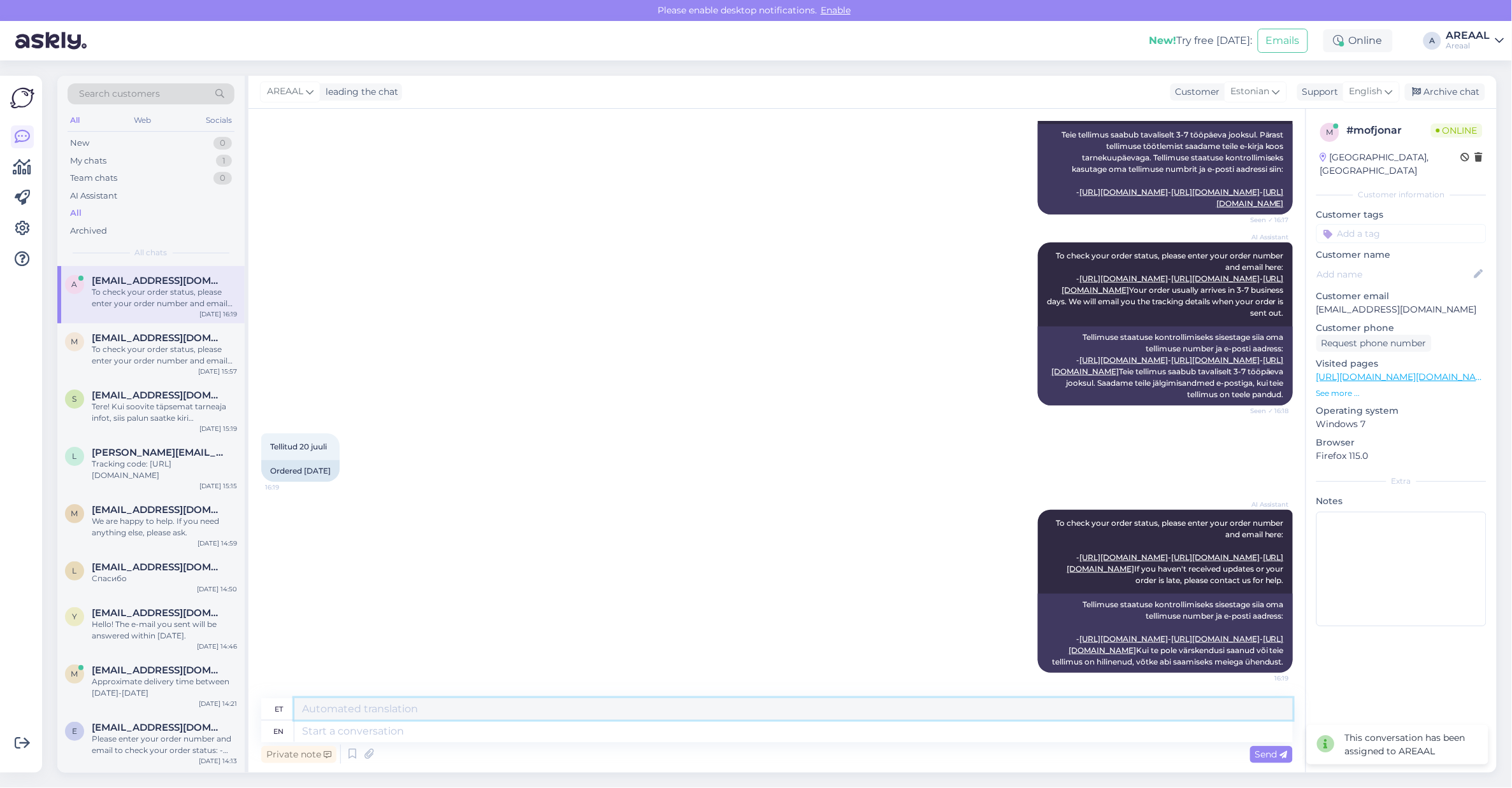
click at [638, 719] on textarea at bounding box center [794, 709] width 998 height 22
click at [637, 736] on textarea at bounding box center [794, 732] width 998 height 22
paste textarea "Kahjuks peame teada andma, et hetkel X jõudmine meie lattu on hilinenud. Tarnea…"
type textarea "Kahjuks peame teada andma, et hetkel X jõudmine meie lattu on hilinenud. Tarnea…"
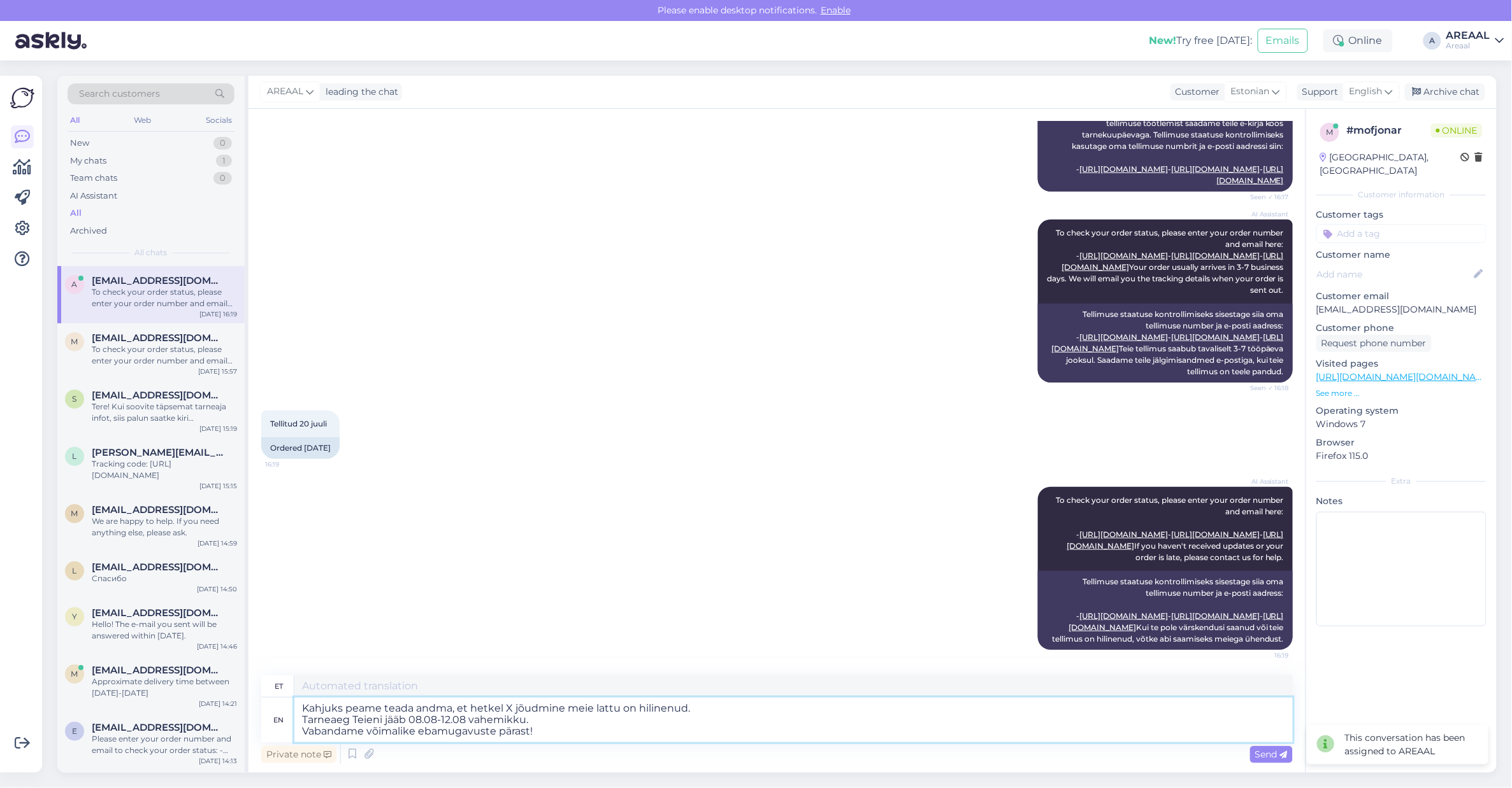
type textarea "Kindlasti peame teadma andma, et hetkel X jõudmine meie lattu on hilinenud. Tar…"
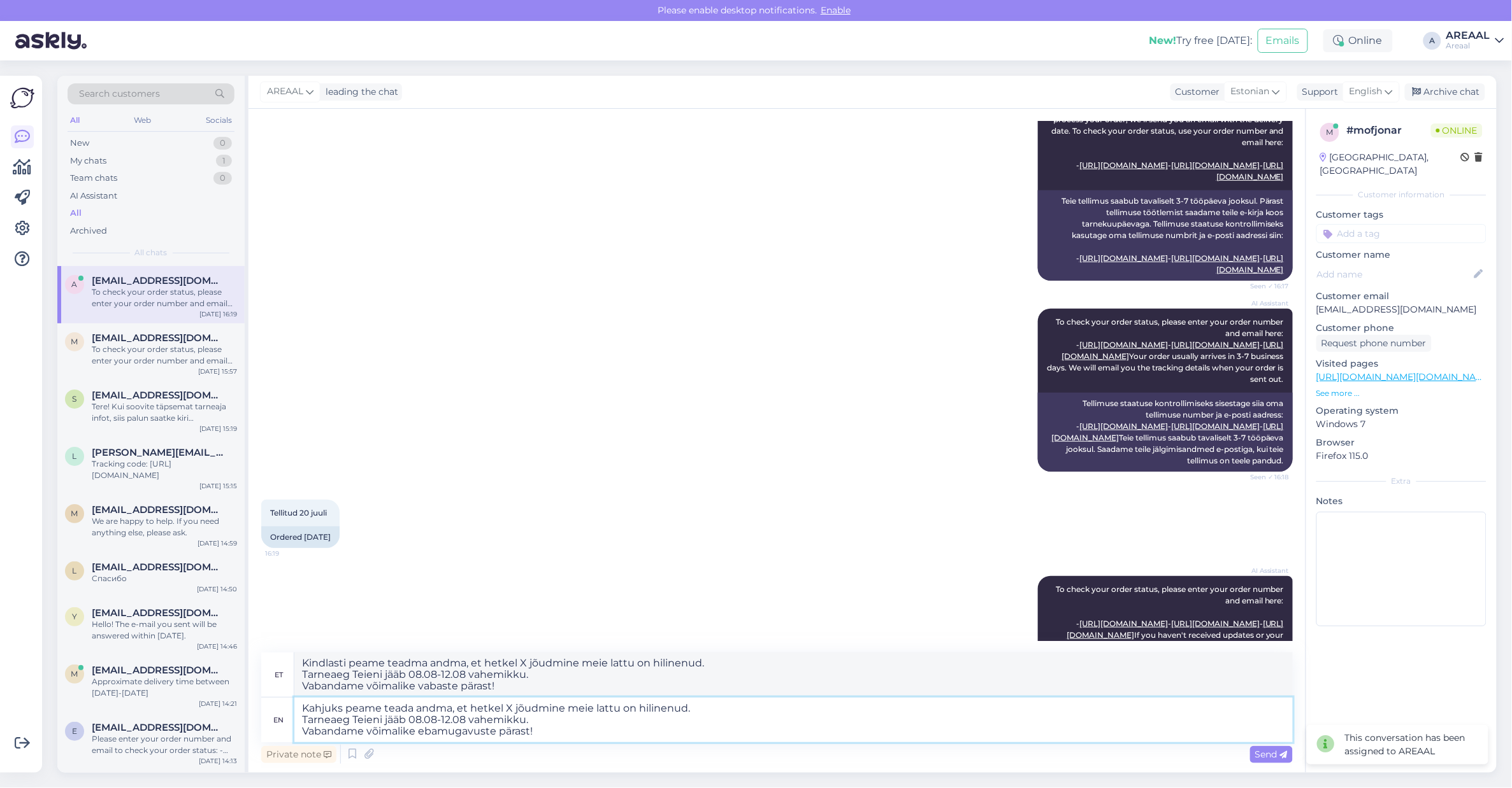
scroll to position [0, 0]
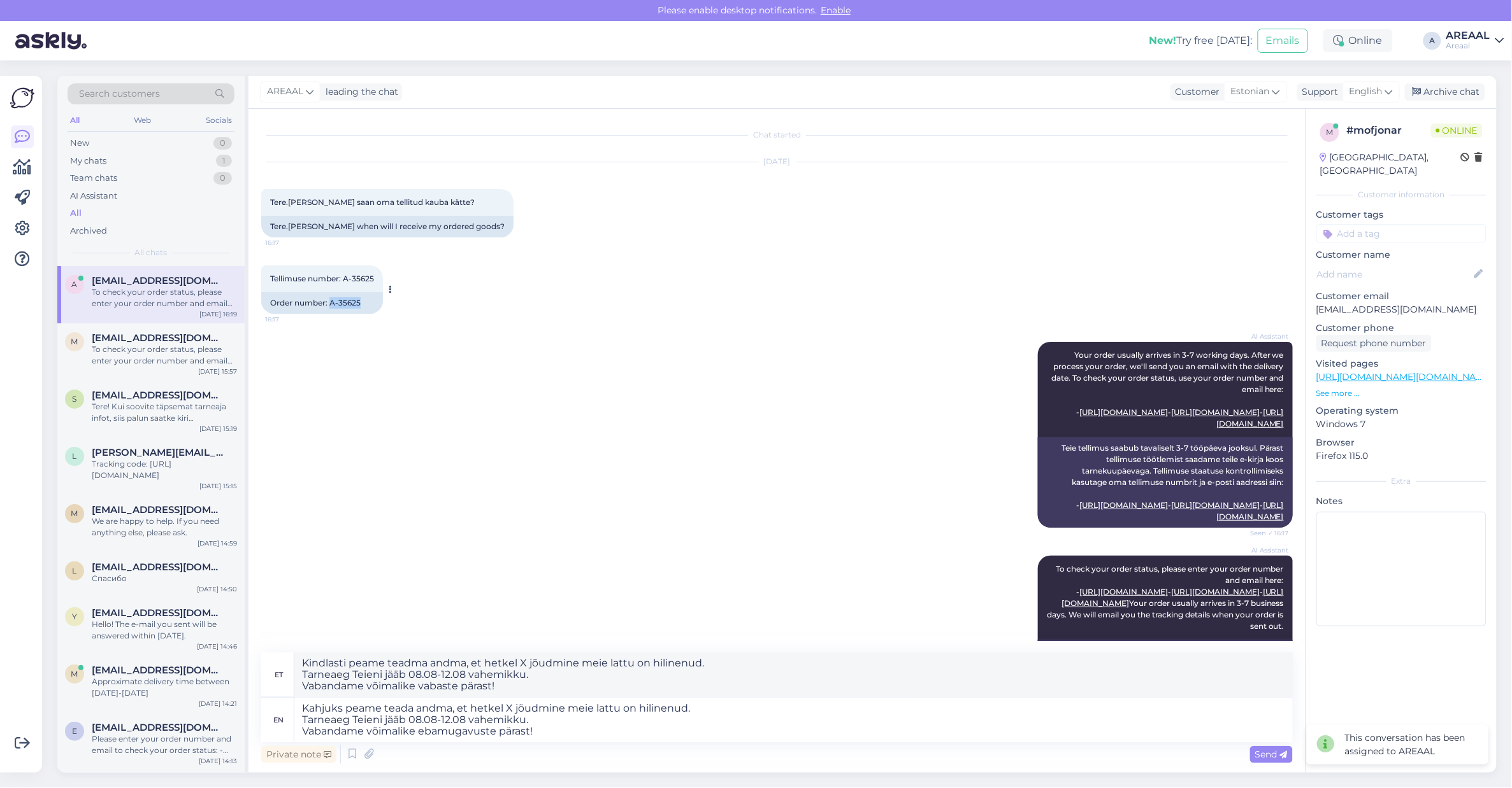
copy div "A-35625"
drag, startPoint x: 371, startPoint y: 296, endPoint x: 329, endPoint y: 309, distance: 44.0
click at [329, 309] on div "Order number: A-35625" at bounding box center [322, 303] width 122 height 22
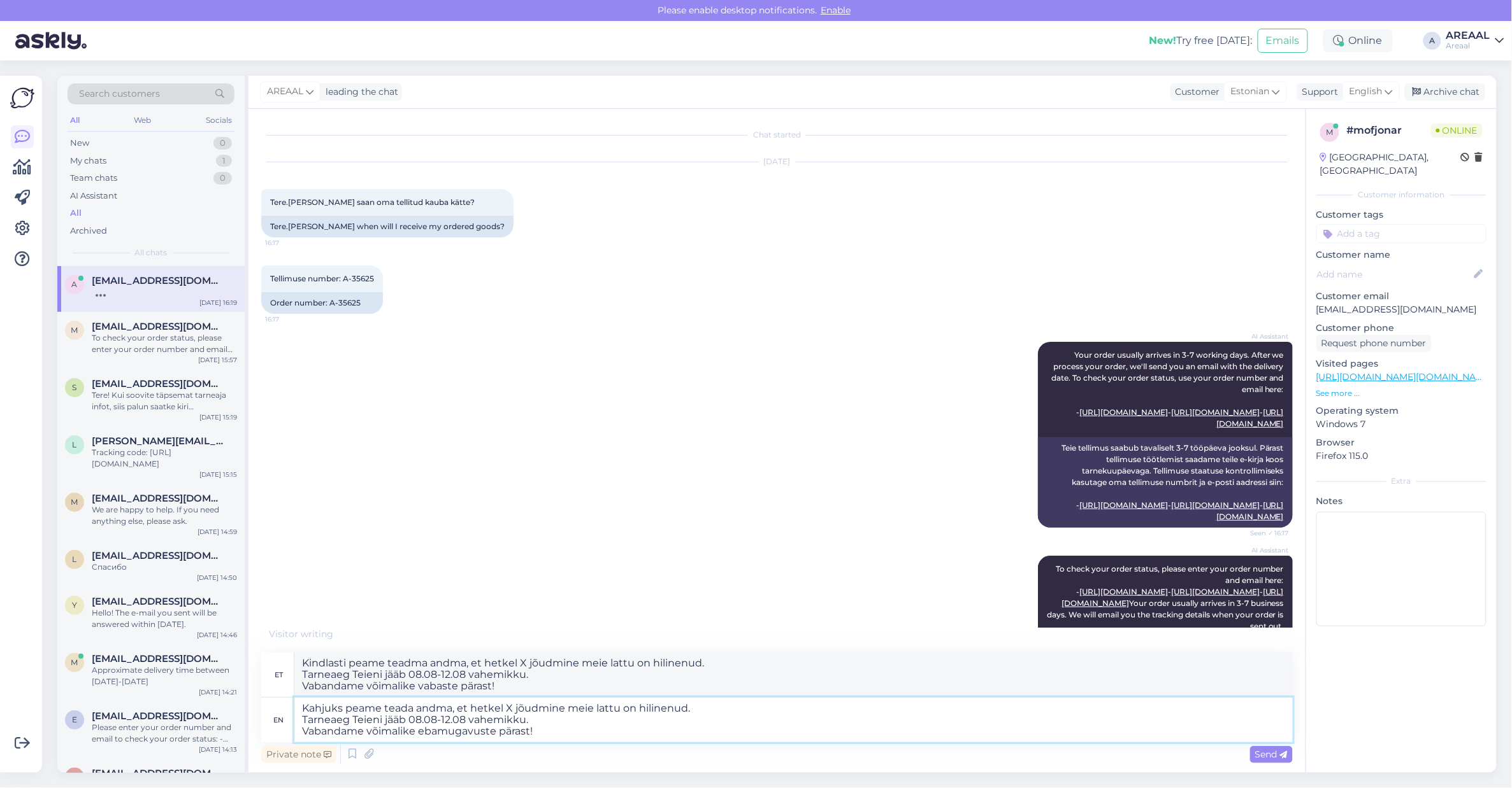
click at [505, 705] on textarea "Kahjuks peame teada andma, et hetkel X jõudmine meie lattu on hilinenud. Tarnea…" at bounding box center [794, 720] width 998 height 45
paste textarea "Vinüülplaadimängija DP-300F, Denon"
type textarea "Kahjuks peame teada andma, et hetkel Vinüülplaadimängija DP-300F, Denon jõudmin…"
type textarea "Kindlasti peame teadma andma, et hetkel Vinüülplaadimängija DP-300F, Denon jõud…"
drag, startPoint x: 469, startPoint y: 719, endPoint x: 406, endPoint y: 715, distance: 63.1
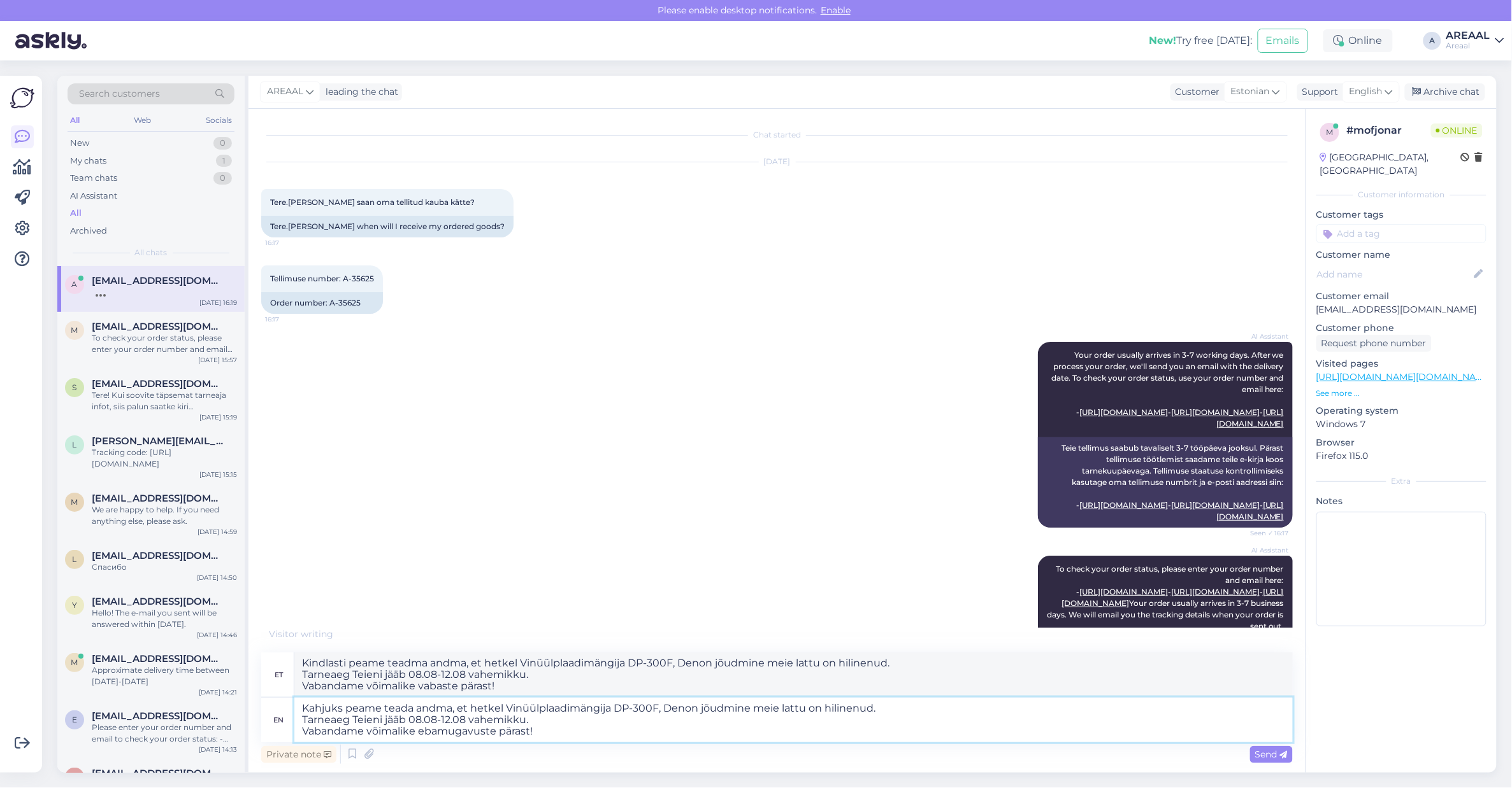
click at [406, 715] on textarea "Kahjuks peame teada andma, et hetkel Vinüülplaadimängija DP-300F, Denon jõudmin…" at bounding box center [794, 720] width 998 height 45
type textarea "Kahjuks peame teada andma, et hetkel Vinüülplaadimängija DP-300F, Denon jõudmin…"
type textarea "Kindlasti peame teadma andma, et hetkel Vinüülplaadimängija DP-300F, Denon jõud…"
type textarea "Kahjuks peame teada andma, et hetkel Vinüülplaadimängija DP-300F, Denon jõudmin…"
type textarea "Kindlasti peame teadma andma, et hetkel Vinüülplaadimängija DP-300F, Denon jõud…"
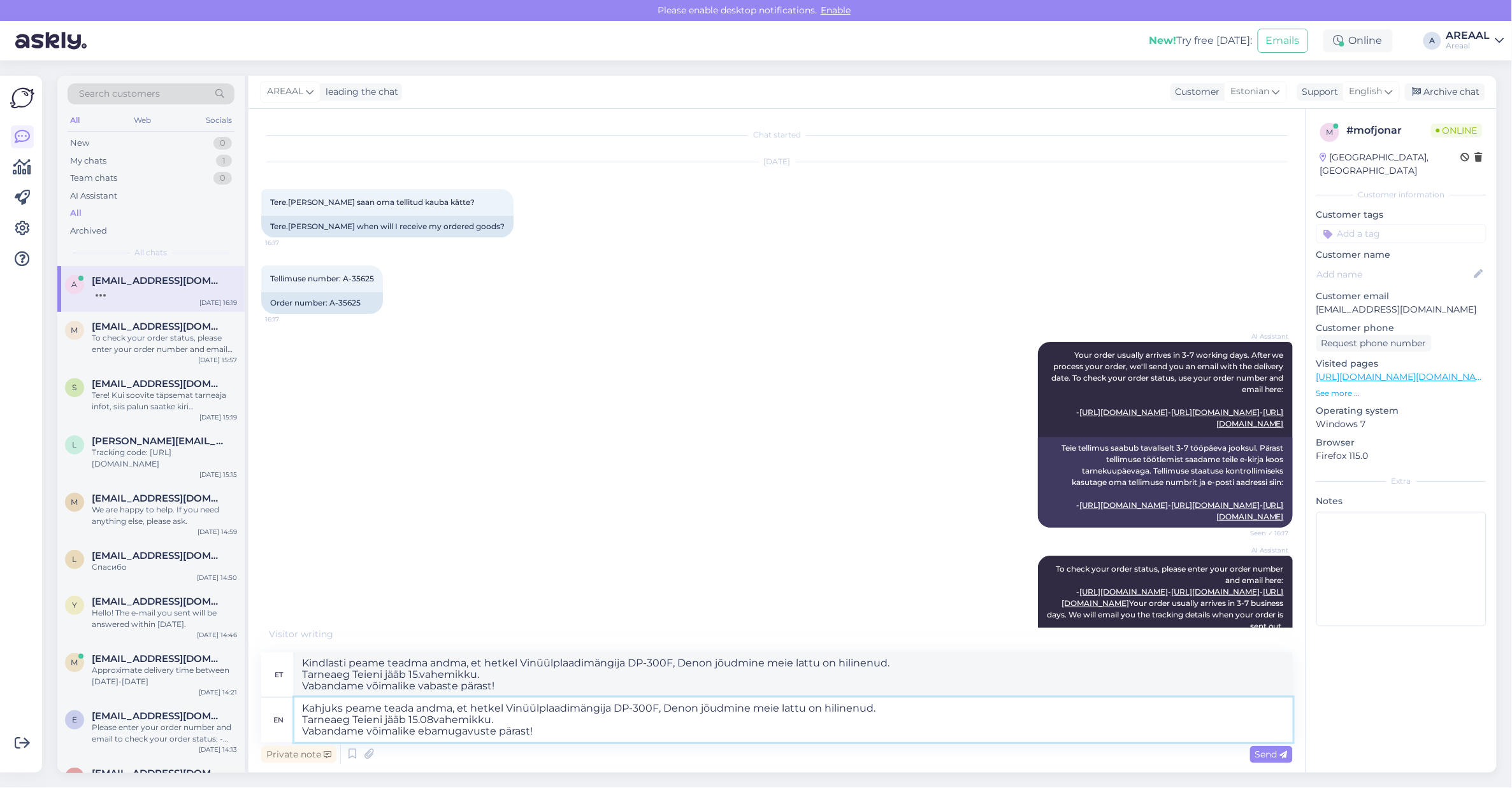
type textarea "Kahjuks peame teada andma, et hetkel Vinüülplaadimängija DP-300F, Denon jõudmin…"
type textarea "Kindlasti peame teadma andma, et hetkel Vinüülplaadimängija DP-300F, Denon jõud…"
type textarea "Kahjuks peame teada andma, et hetkel Vinüülplaadimängija DP-300F, Denon jõudmin…"
type textarea "Kindlasti peame teadma andma, et hetkel Vinüülplaadimängija DP-300F, Denon jõud…"
type textarea "Kahjuks peame teada andma, et hetkel Vinüülplaadimängija DP-300F, Denon jõudmin…"
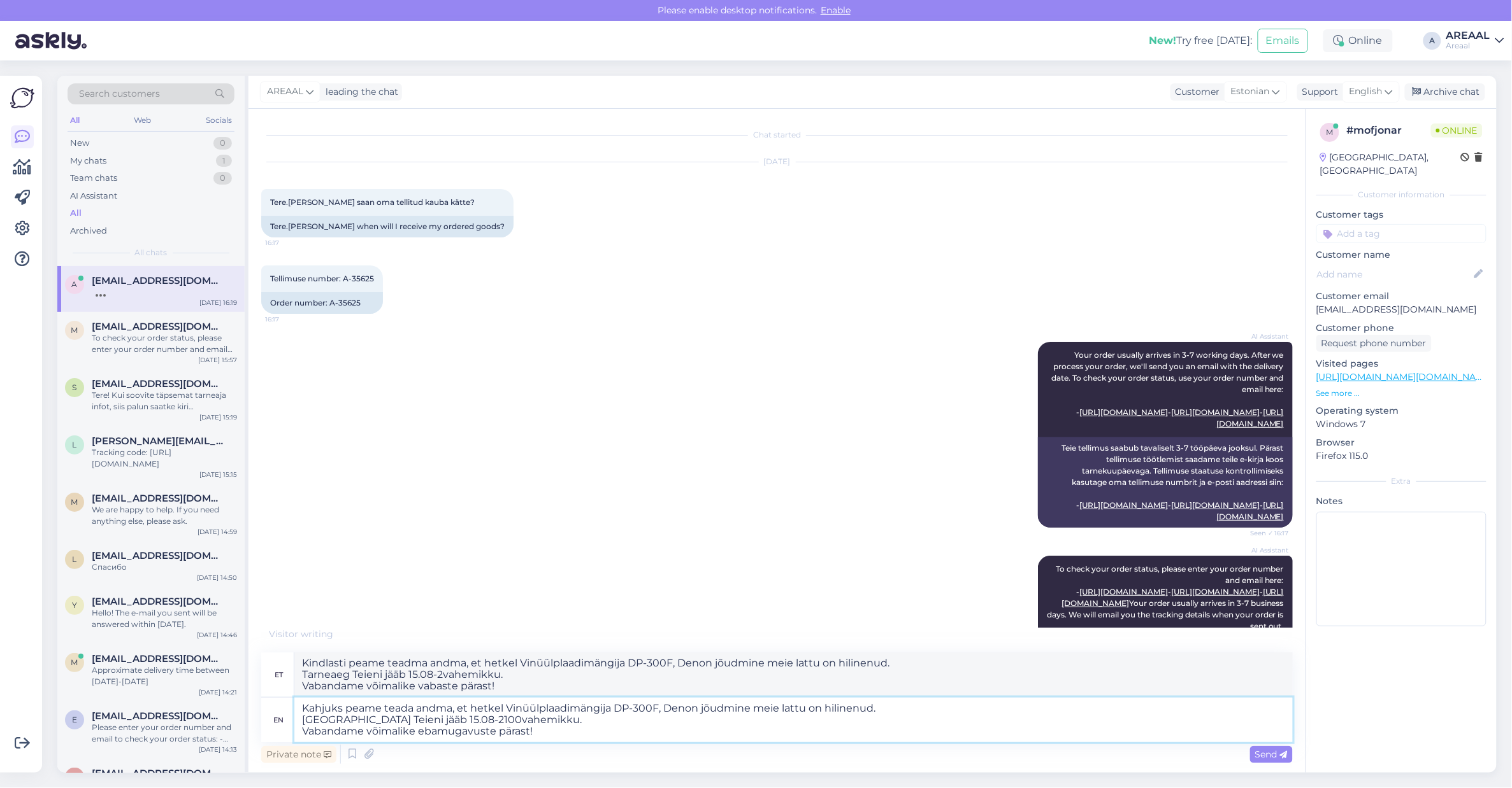
type textarea "Kindlasti peame teadma andma, et hetkel Vinüülplaadimängija DP-300F, Denon jõud…"
type textarea "Kahjuks peame teada andma, et hetkel Vinüülplaadimängija DP-300F, Denon jõudmin…"
type textarea "Kindlasti peame teadma andma, et hetkel Vinüülplaadimängija DP-300F, Denon jõud…"
type textarea "Kahjuks peame teada andma, et hetkel Vinüülplaadimängija DP-300F, Denon jõudmin…"
type textarea "Kindlasti peame teadma andma, et hetkel Vinüülplaadimängija DP-300F, Denon jõud…"
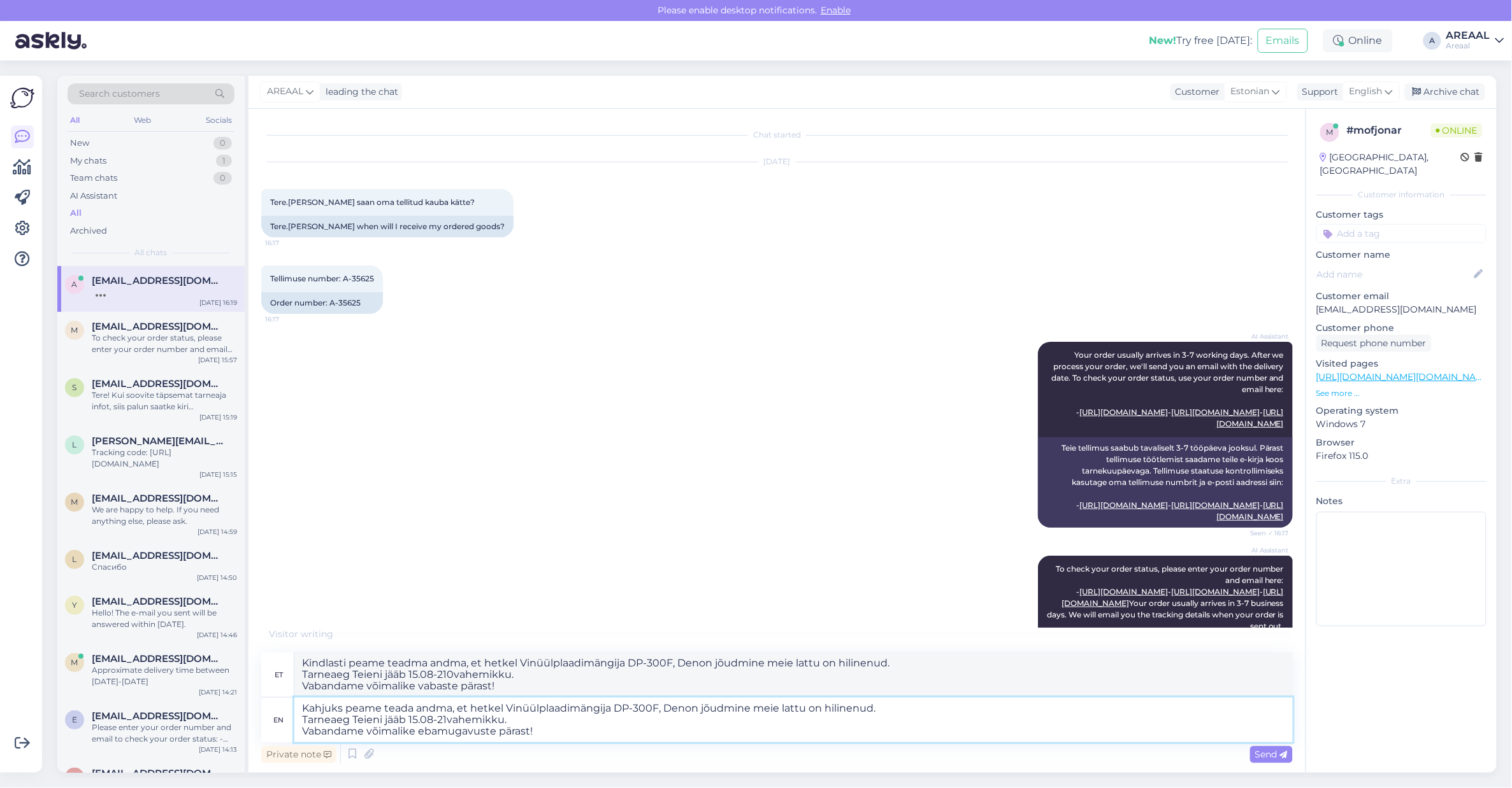
type textarea "Kahjuks peame teada andma, et hetkel Vinüülplaadimängija DP-300F, Denon jõudmin…"
type textarea "Kindlasti peame teadma andma, et hetkel Vinüülplaadimängija DP-300F, Denon jõud…"
type textarea "Kahjuks peame teada andma, et hetkel Vinüülplaadimängija DP-300F, Denon jõudmin…"
type textarea "Kindlasti peame teadma andma, et hetkel Vinüülplaadimängija DP-300F, Denon jõud…"
type textarea "Kahjuks peame teada andma, et hetkel Vinüülplaadimängija DP-300F, Denon jõudmin…"
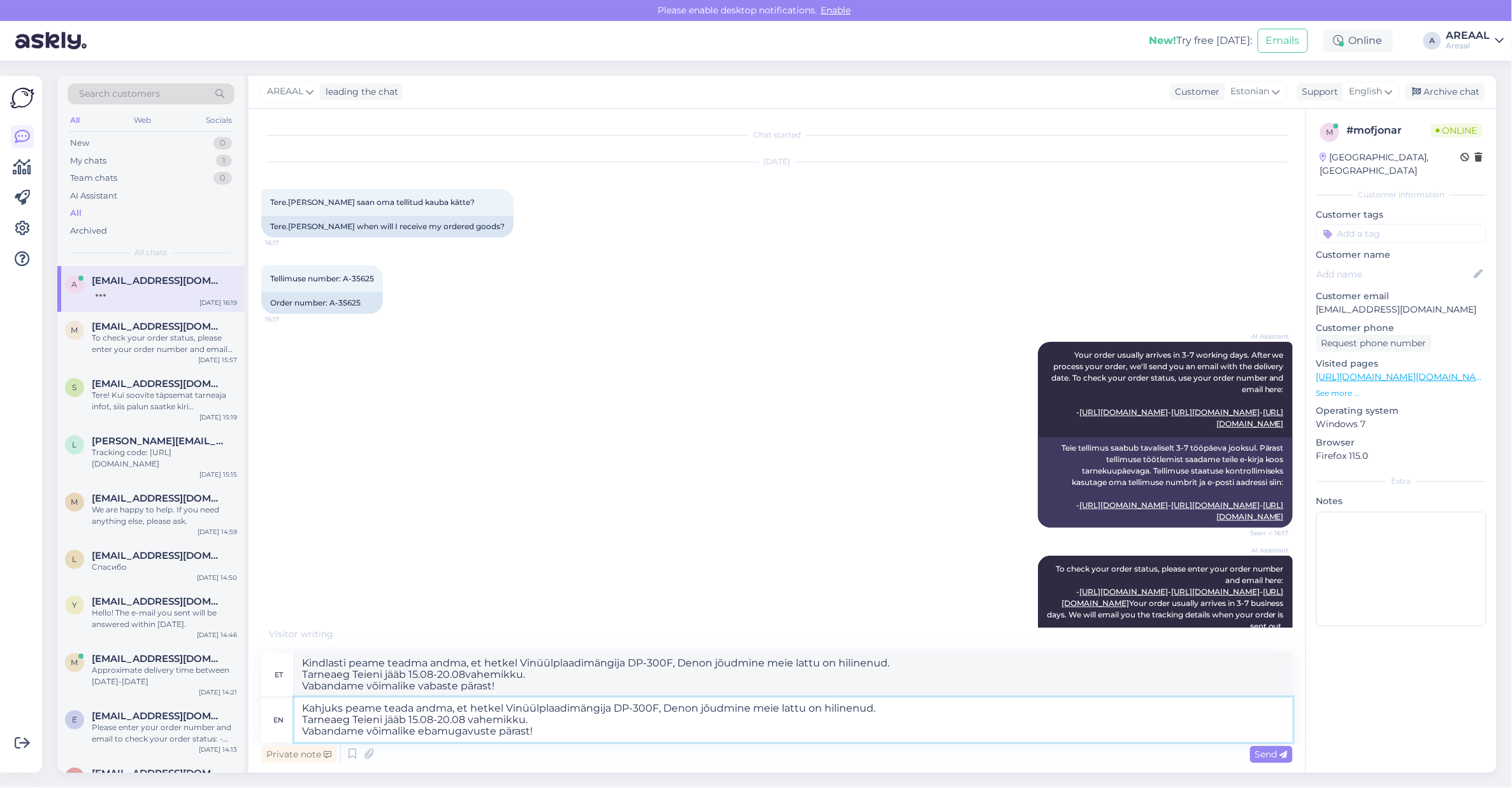
type textarea "Kindlasti peame teadma andma, et hetkel Vinüülplaadimängija DP-300F, Denon jõud…"
click at [895, 720] on textarea "Kahjuks peame teada andma, et hetkel Vinüülplaadimängija DP-300F, Denon jõudmin…" at bounding box center [794, 720] width 998 height 45
drag, startPoint x: 839, startPoint y: 721, endPoint x: 862, endPoint y: 710, distance: 25.5
click at [844, 715] on textarea "Kahjuks peame teada andma, et hetkel Vinüülplaadimängija DP-300F, Denon jõudmin…" at bounding box center [794, 720] width 998 height 45
click at [886, 707] on textarea "Kahjuks peame teada andma, et hetkel Vinüülplaadimängija DP-300F, Denon jõudmin…" at bounding box center [794, 720] width 998 height 45
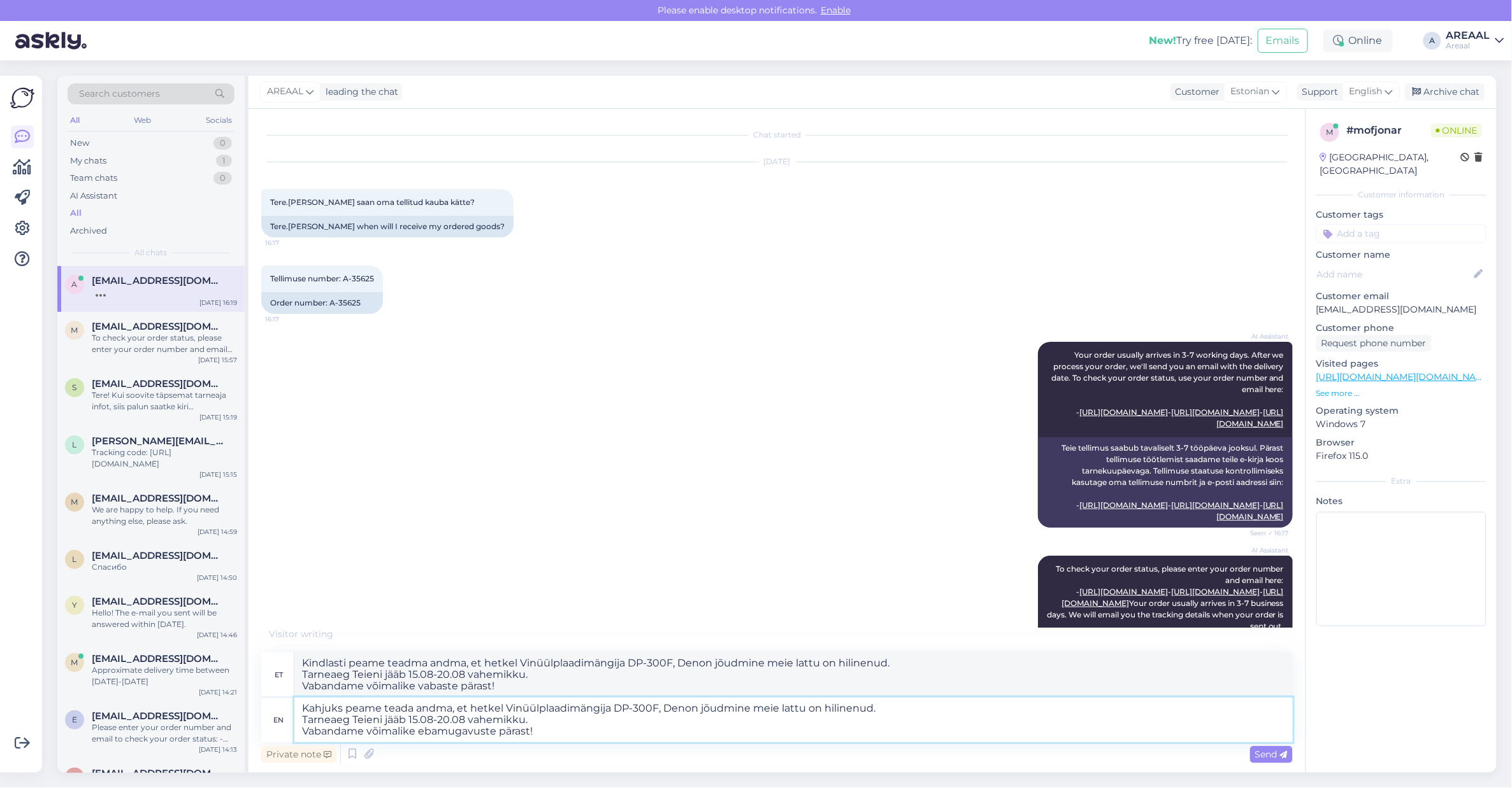
click at [906, 714] on textarea "Kahjuks peame teada andma, et hetkel Vinüülplaadimängija DP-300F, Denon jõudmin…" at bounding box center [794, 720] width 998 height 45
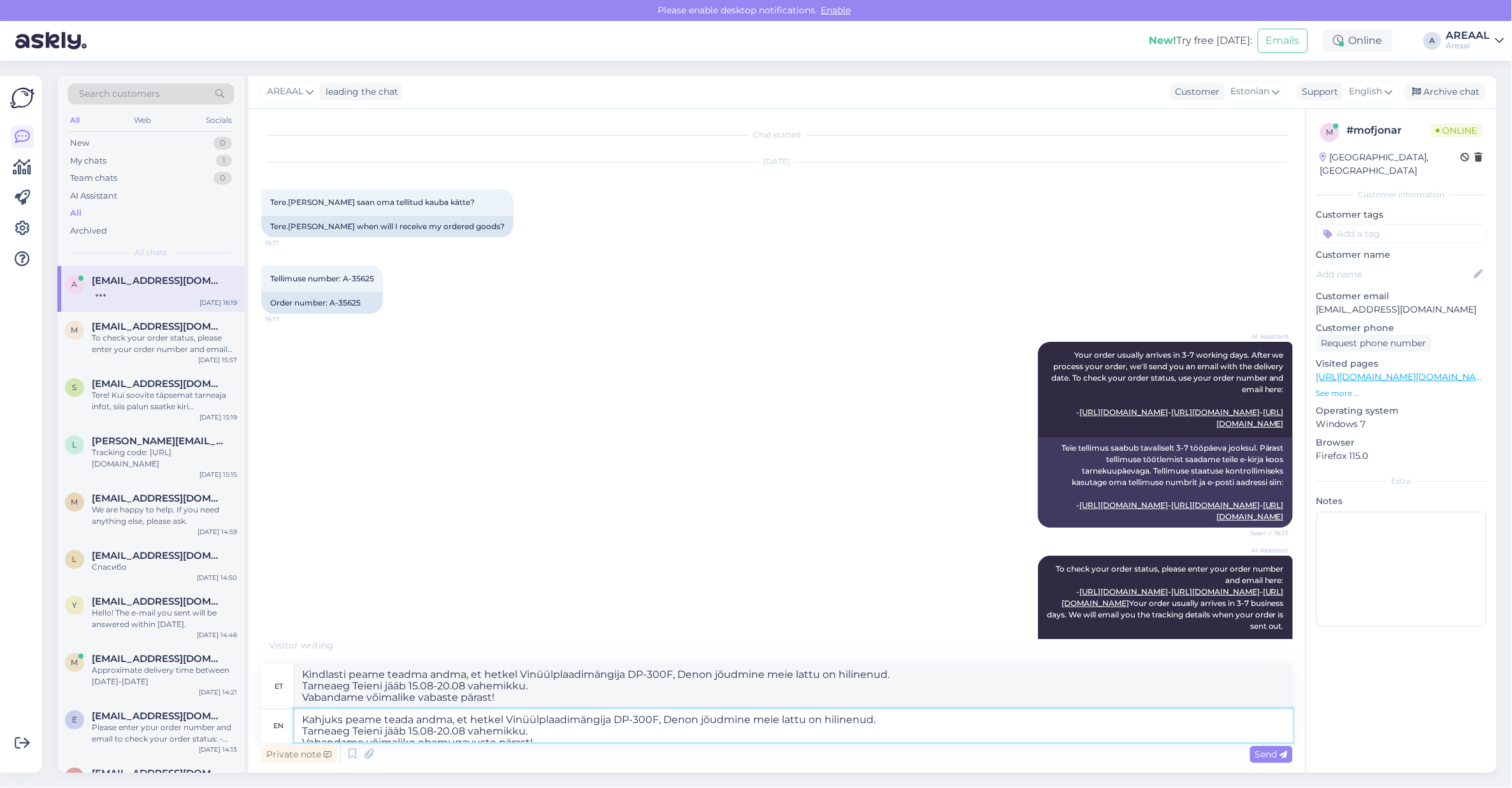
type textarea "Kahjuks peame teada andma, et hetkel Vinüülplaadimängija DP-300F, Denon jõudmin…"
type textarea "Kindlasti peame teadma andma, et hetkel Vinüülplaadimängija DP-300F, Denon jõud…"
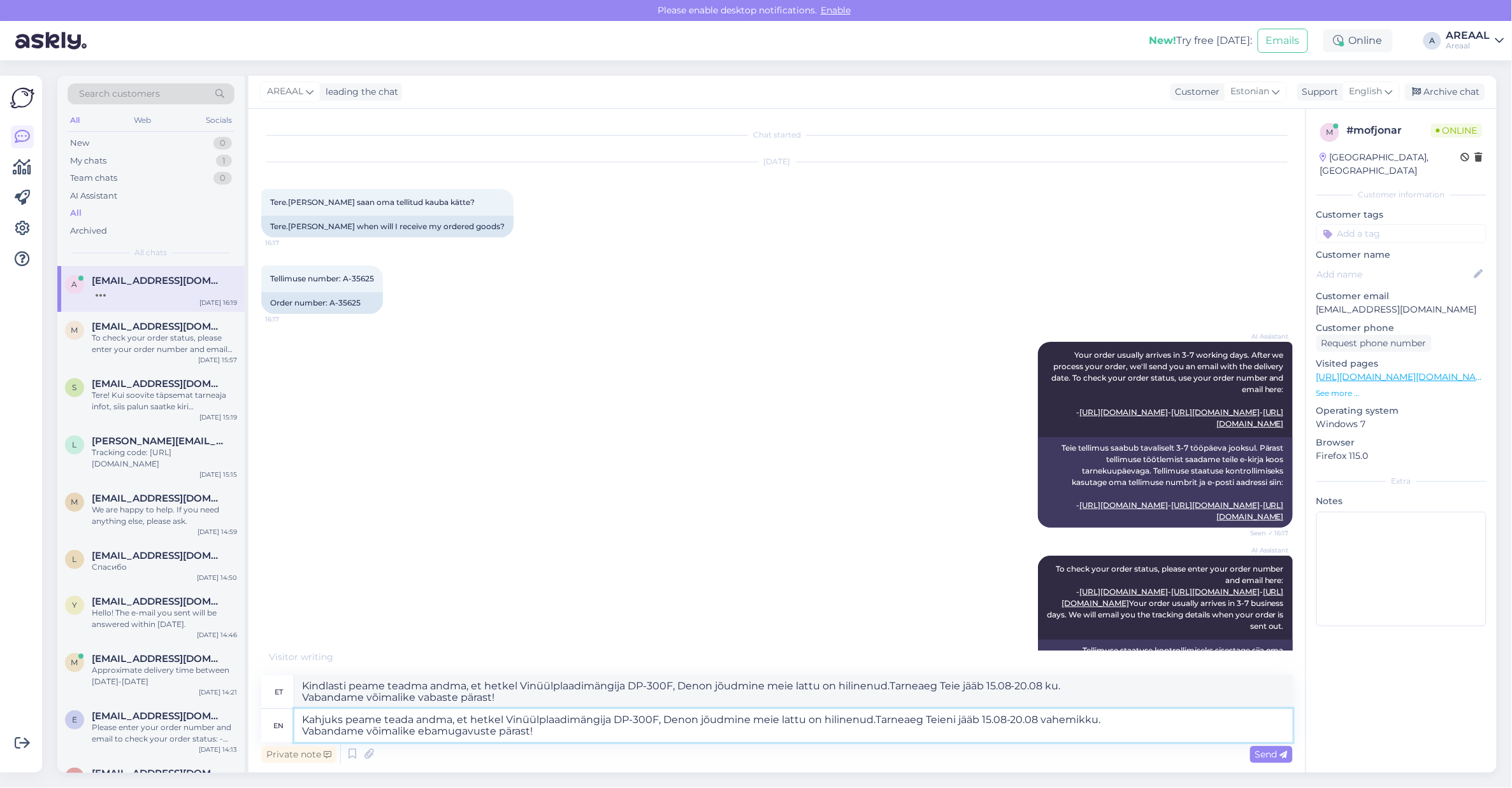
type textarea "Kahjuks peame teada andma, et hetkel Vinüülplaadimängija DP-300F, Denon jõudmin…"
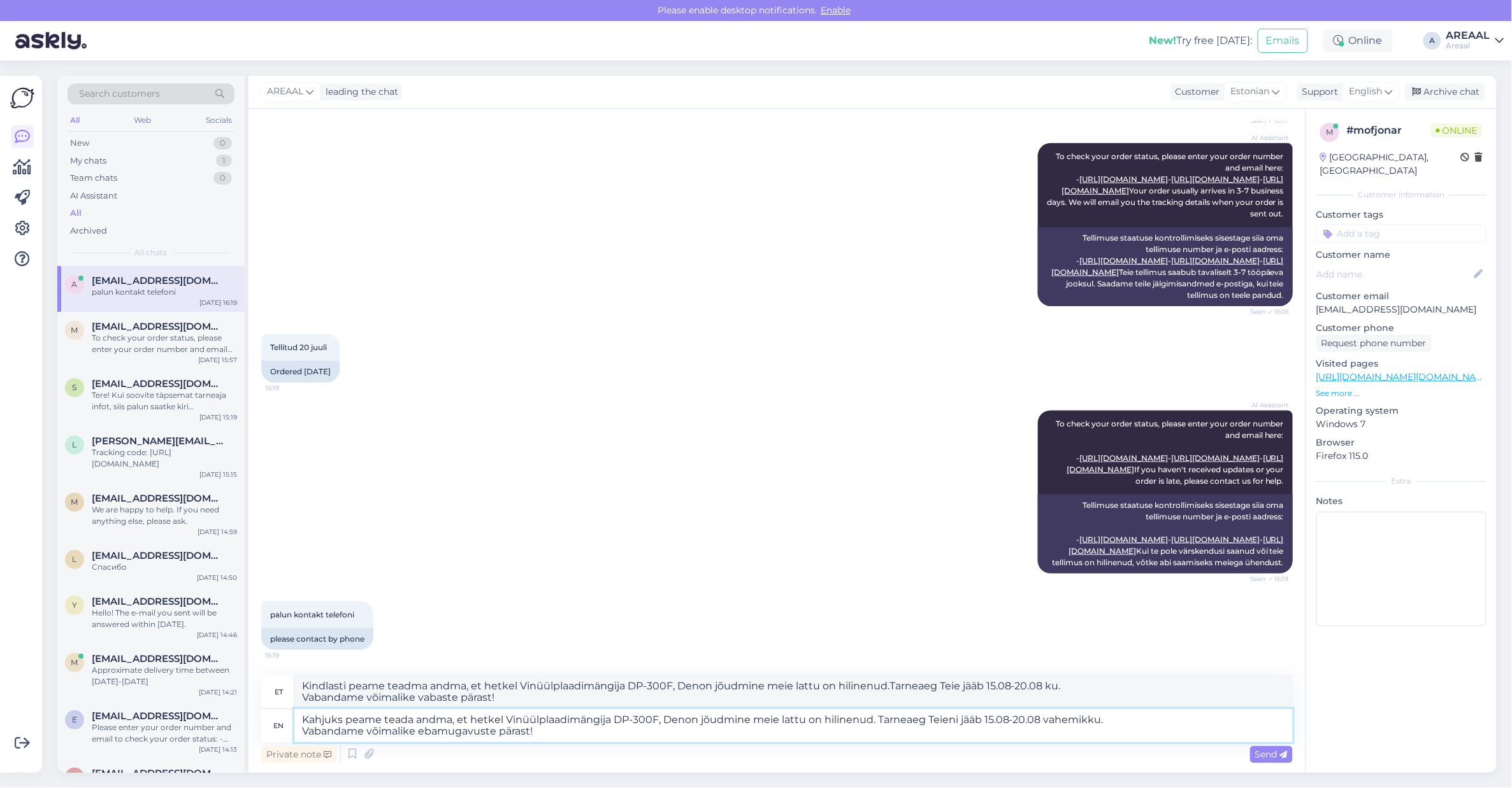
type textarea "Kindlasti peame teadma andma, et hetkel Vinüülplaadimängija DP-300F, Denon jõud…"
drag, startPoint x: 1122, startPoint y: 719, endPoint x: 1160, endPoint y: 719, distance: 38.0
click at [1122, 719] on textarea "Kahjuks peame teada andma, et hetkel Vinüülplaadimängija DP-300F, Denon jõudmin…" at bounding box center [794, 726] width 998 height 33
type textarea "Kahjuks peame teada andma, et hetkel Vinüülplaadimängija DP-300F, Denon jõudmin…"
type textarea "Kindlasti peame teadma andma, et hetkel Vinüülplaadimängija DP-300F, Denon jõud…"
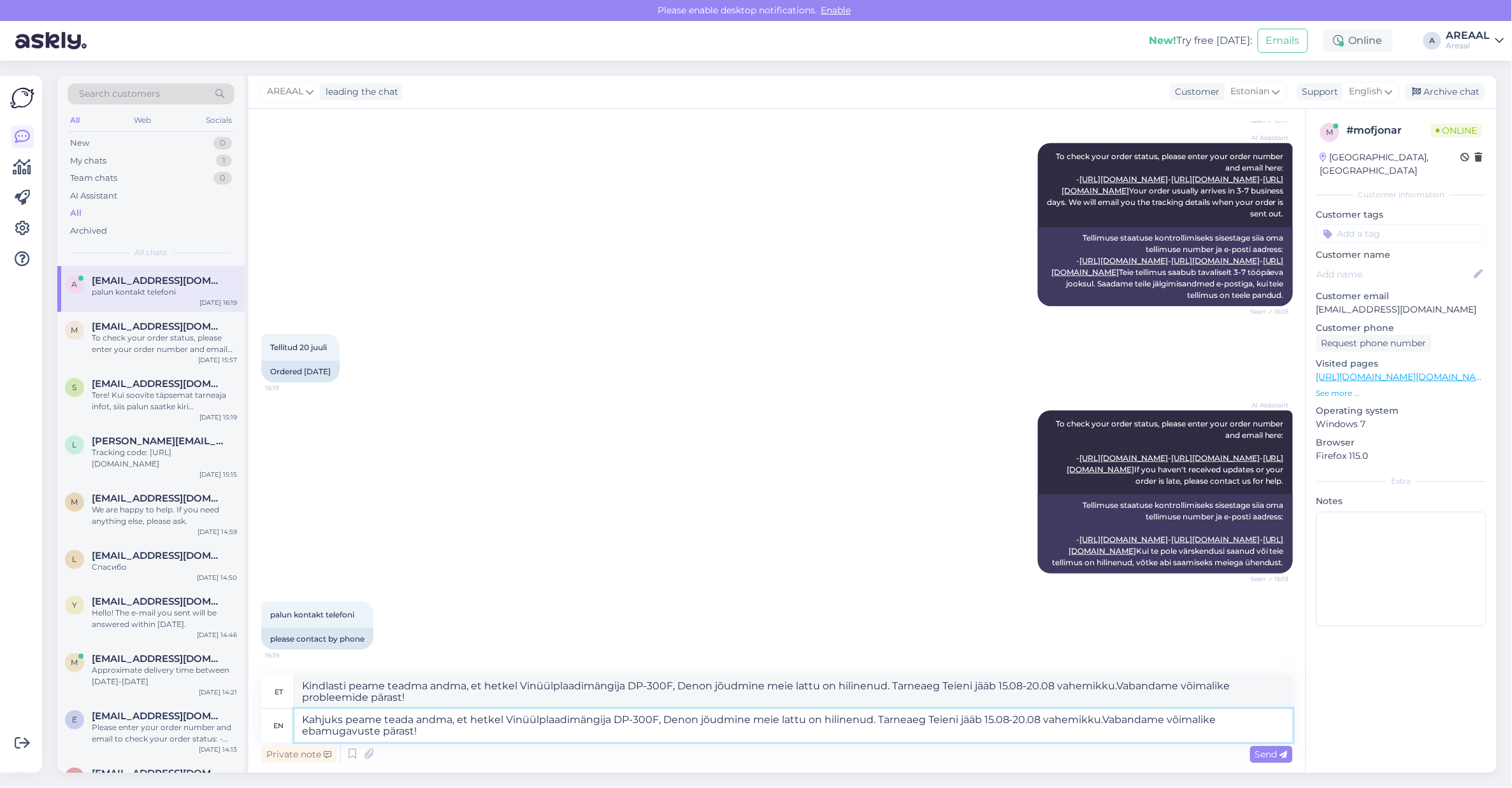
type textarea "Kahjuks peame teada andma, et hetkel Vinüülplaadimängija DP-300F, Denon jõudmin…"
type textarea "Kindlasti peame teadma andma, et hetkel Vinüülplaadimängija DP-300F, Denon jõud…"
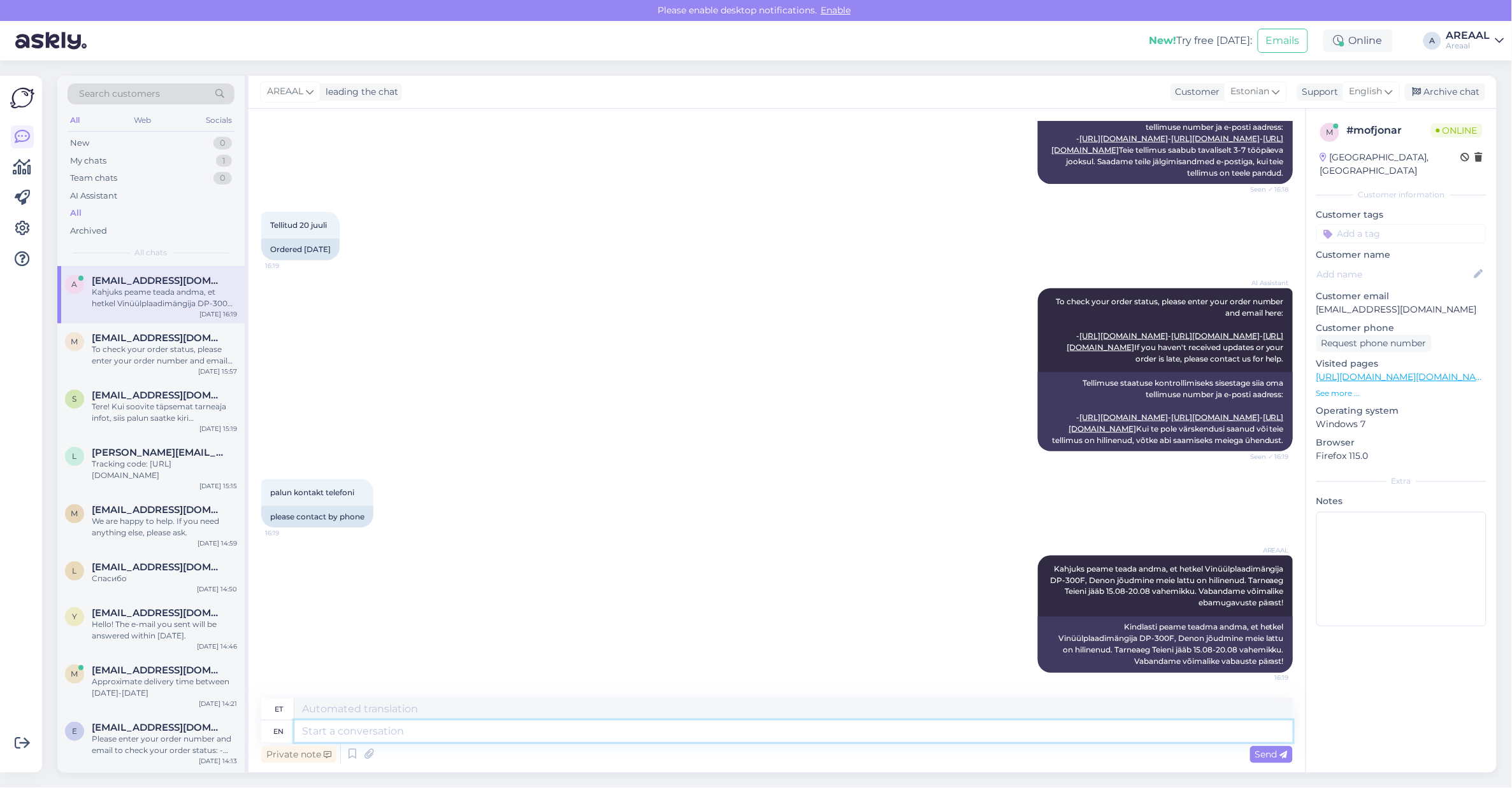
scroll to position [682, 0]
type textarea "Kui se"
type textarea "Kui"
type textarea "Kui see tar"
type textarea "Kui see"
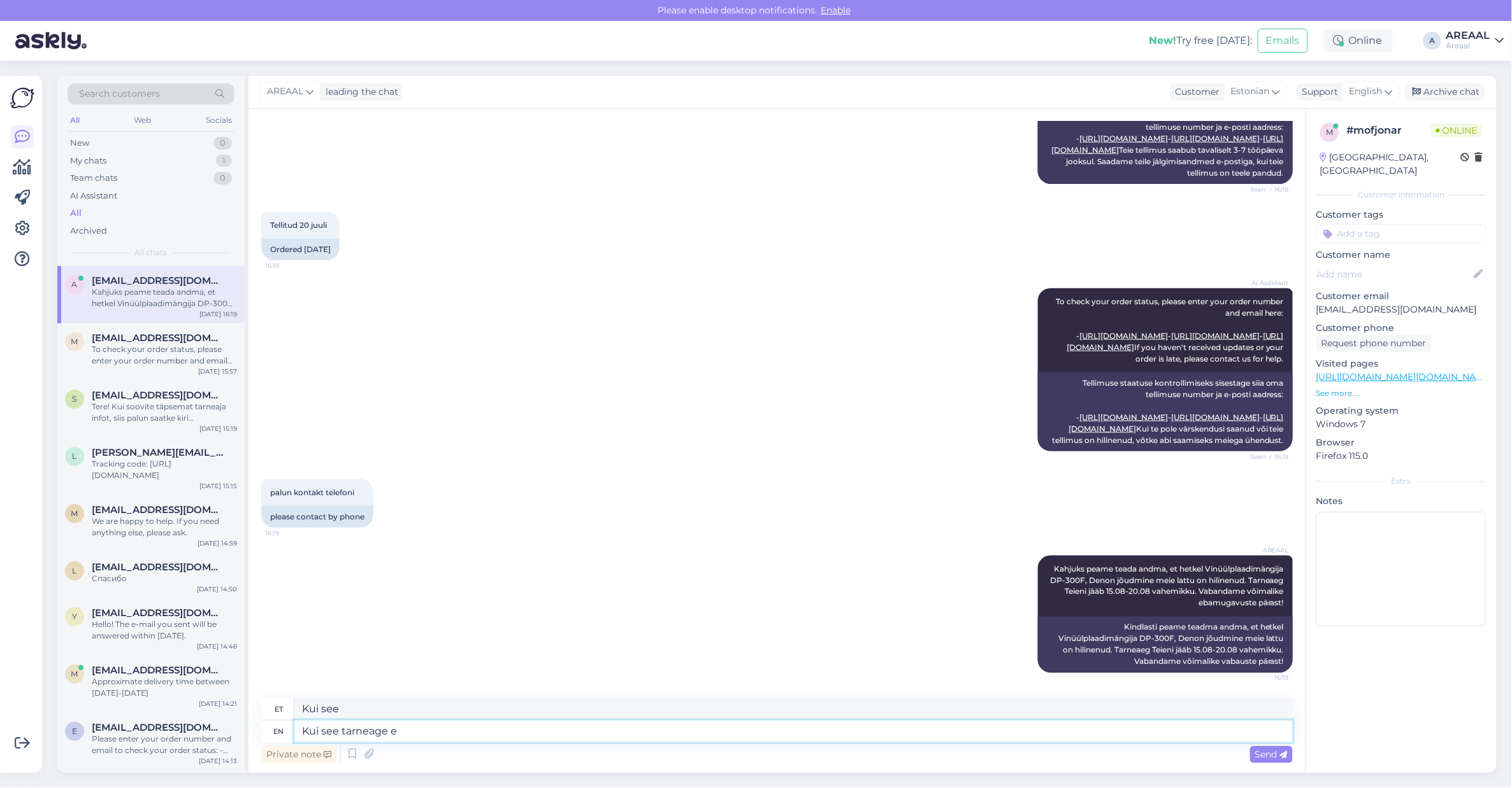
type textarea "Kui see tarneage ei"
type textarea "Kui see tarneage"
type textarea "Kui see tarneaeg ei"
type textarea "Kui see tarneaeg"
type textarea "Kui see tarneaeg ei ol"
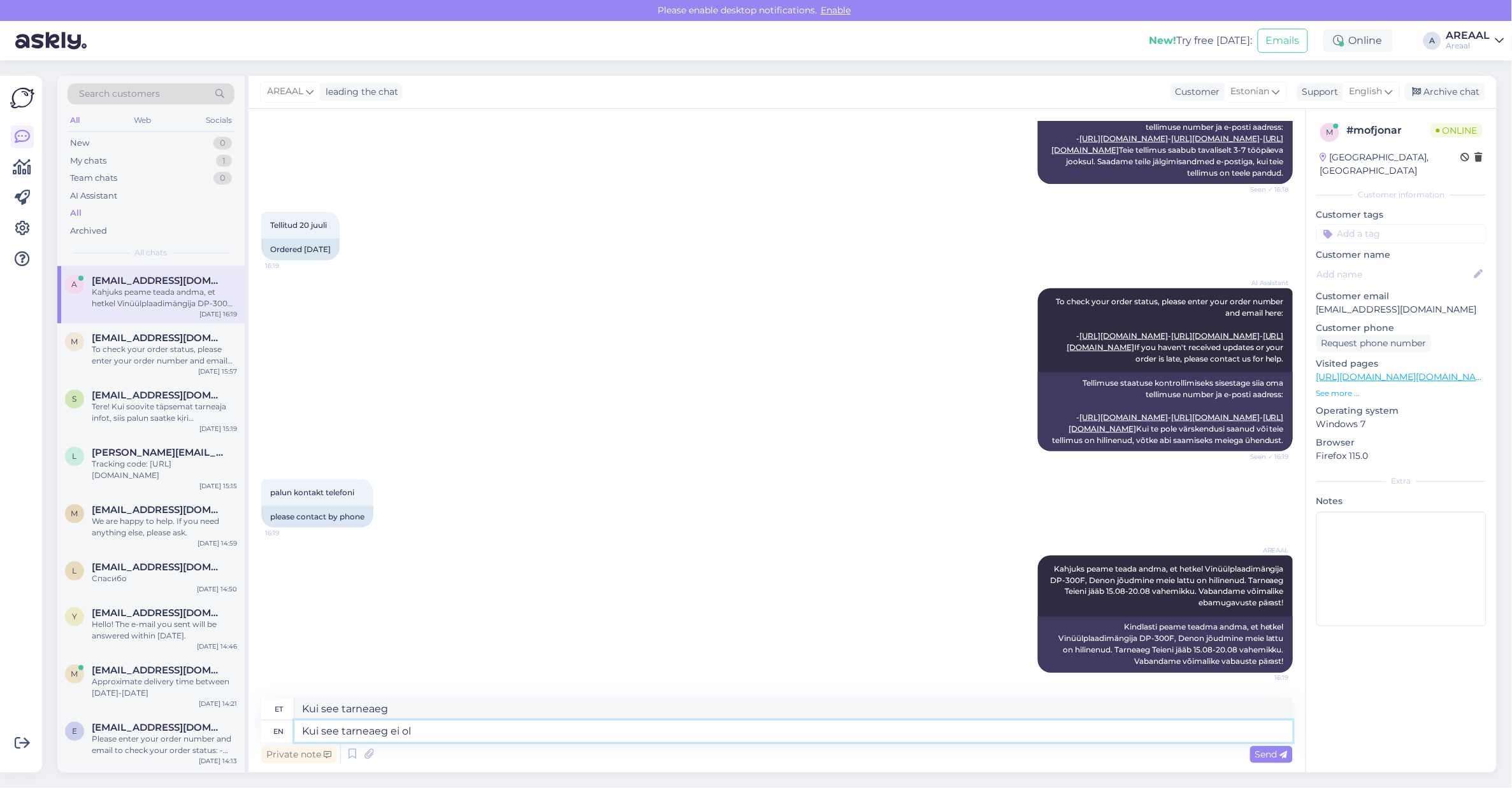
type textarea "Kui see tarneaeg ei"
type textarea "Kui see tarneaeg ei ole sob"
type textarea "Kui see tarneaeg ei ole"
type textarea "Kui see tarneaeg ei ole sobilik, si"
type textarea "Kui see tarneaeg ei ole sobilik,"
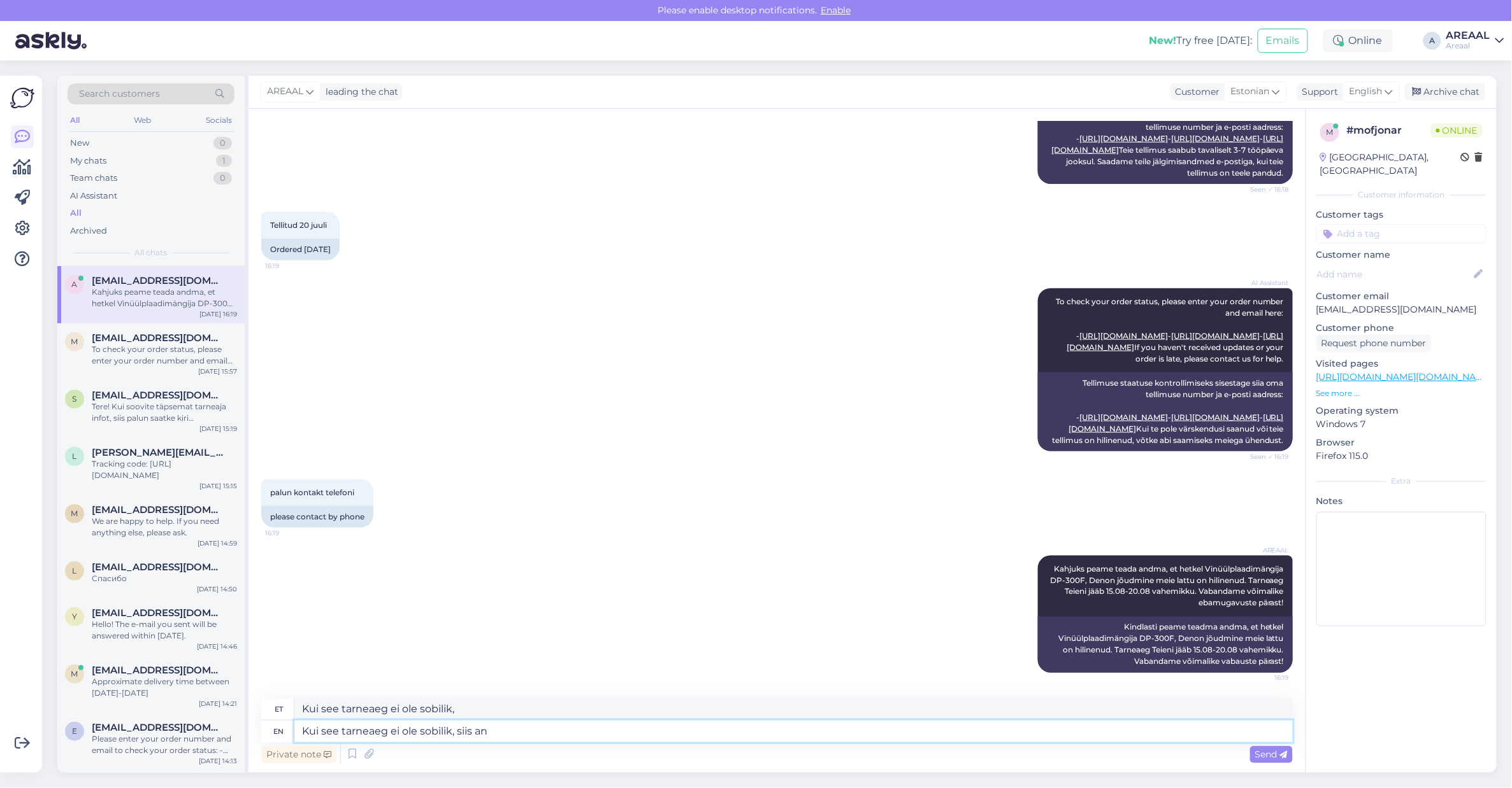
type textarea "Kui see tarneaeg ei ole sobilik, siis and"
type textarea "Kui see tarneaeg ei ole sobilik, siis"
type textarea "Kui see tarneaeg ei ole sobilik, siis andke"
type textarea "Kui see tarneaeg ei ole sobilik, siis andke teada ja"
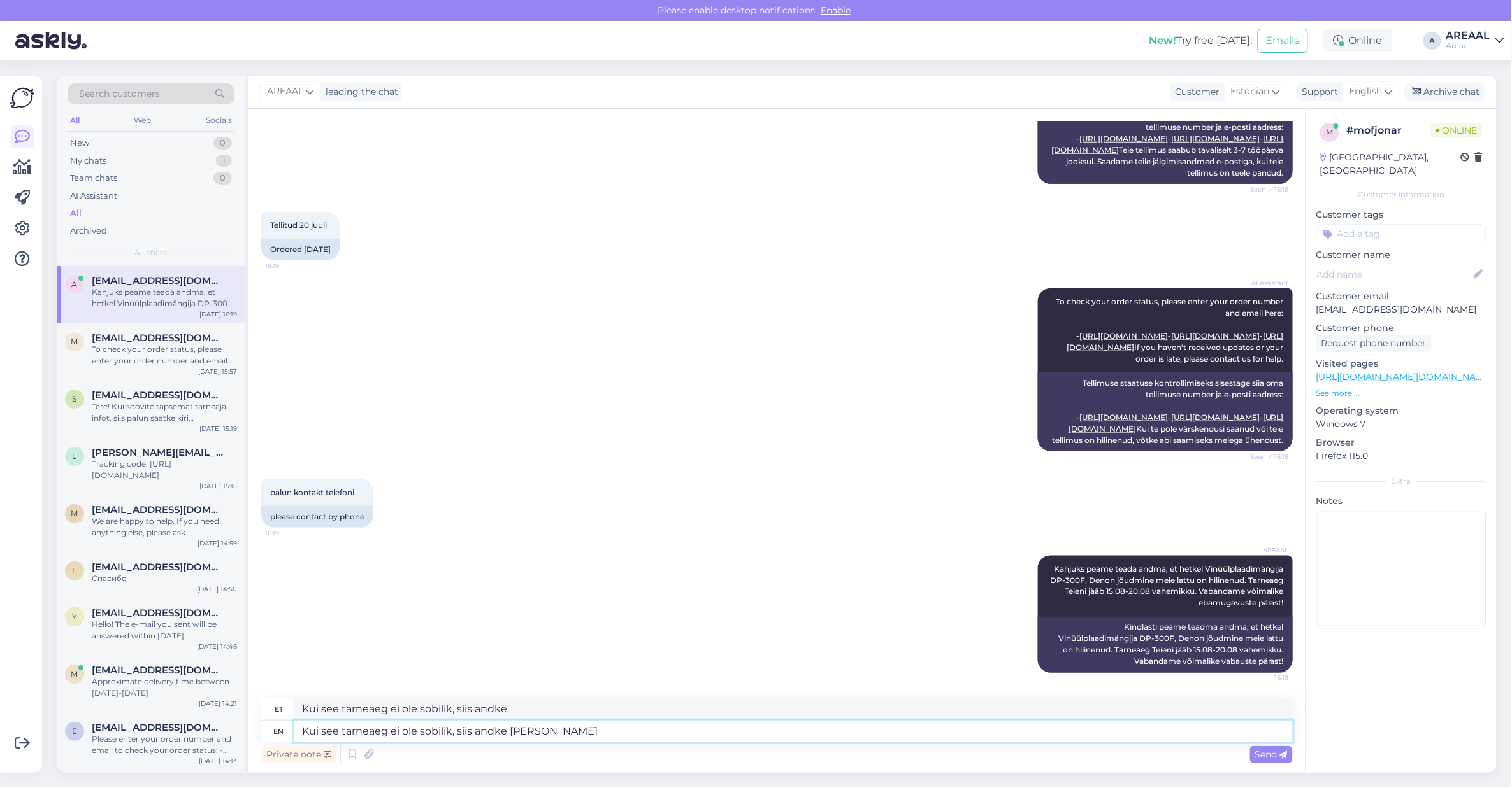
type textarea "Kui see tarneaeg ei ole sobilik, siis andke teada"
type textarea "Kui see tarneaeg ei ole sobilik, siis andke teada ja sa"
type textarea "Kui see tarneaeg ei ole sobilik, siis andke teada ja"
type textarea "Kui see tarneaeg ei ole sobilik, siis andke teada ja saame rah"
type textarea "Kui see tarneaeg ei ole sobilik, siis andke teada ja saame"
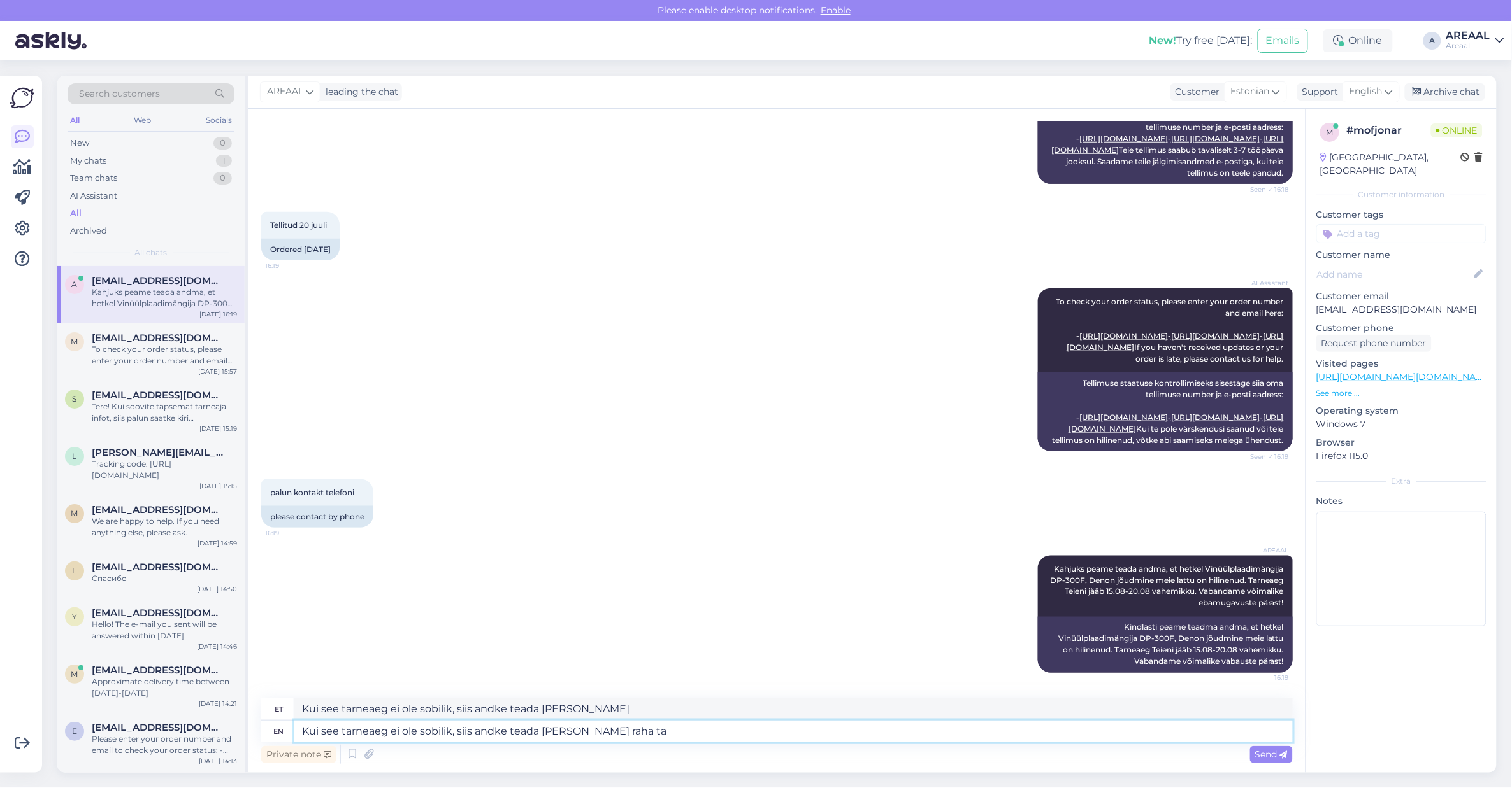
type textarea "Kui see tarneaeg ei ole sobilik, siis andke teada ja saame raha tag"
type textarea "Kui see tarneaeg ei ole sobilik, siis andke teada ja saame raha"
type textarea "Kui see tarneaeg ei ole sobilik, siis andke teada ja saame raha tagasi kan"
type textarea "Kui see tarneaeg ei ole sobilik, siis andke teada ja saame raha tagasi"
type textarea "Kui see tarneaeg ei ole sobilik, siis andke teada ja saame raha tagasi kanda"
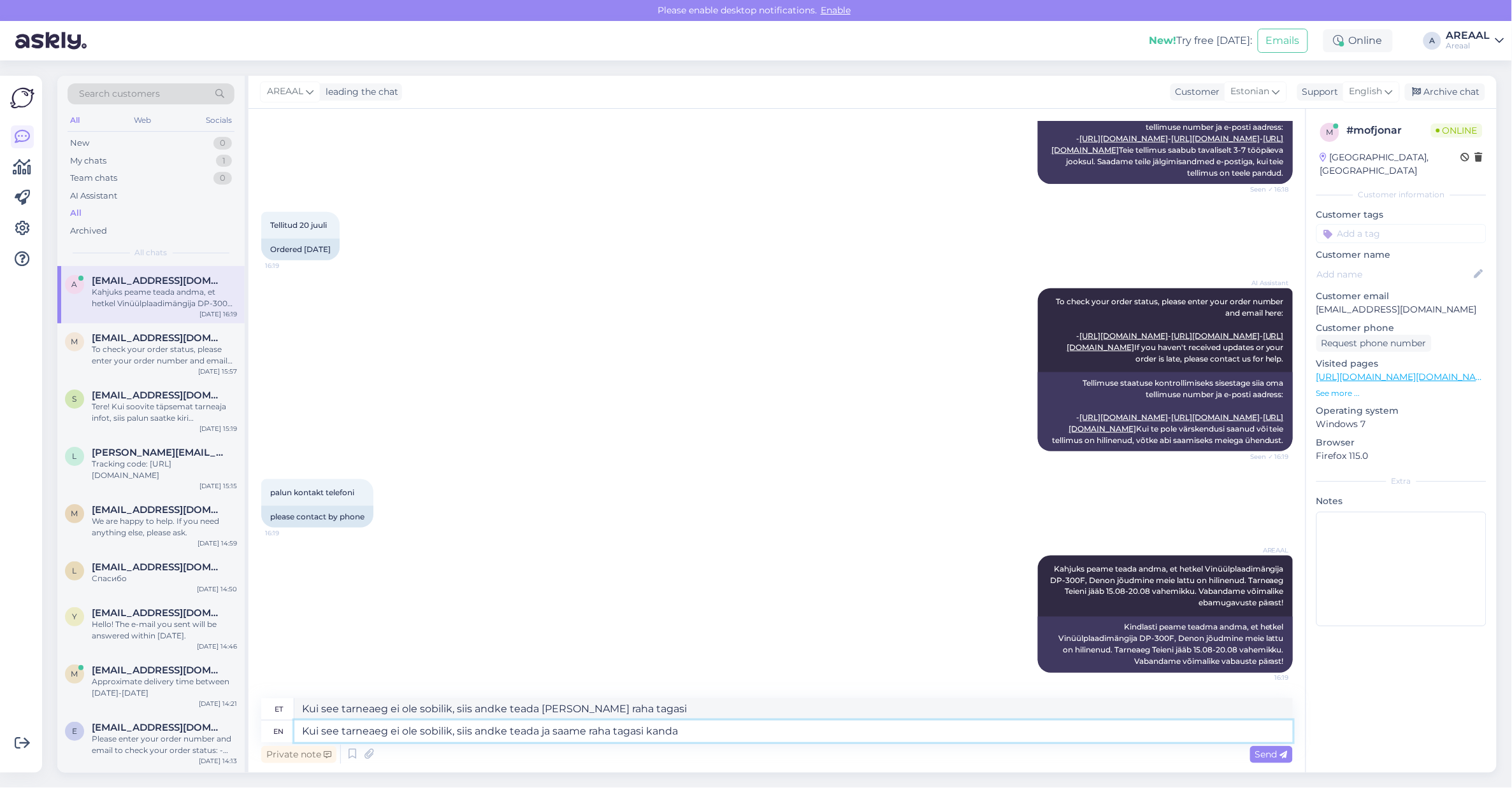
type textarea "Kui see tarneaeg ei ole sobilik, siis andke teada ja saame raha tagasi kanda"
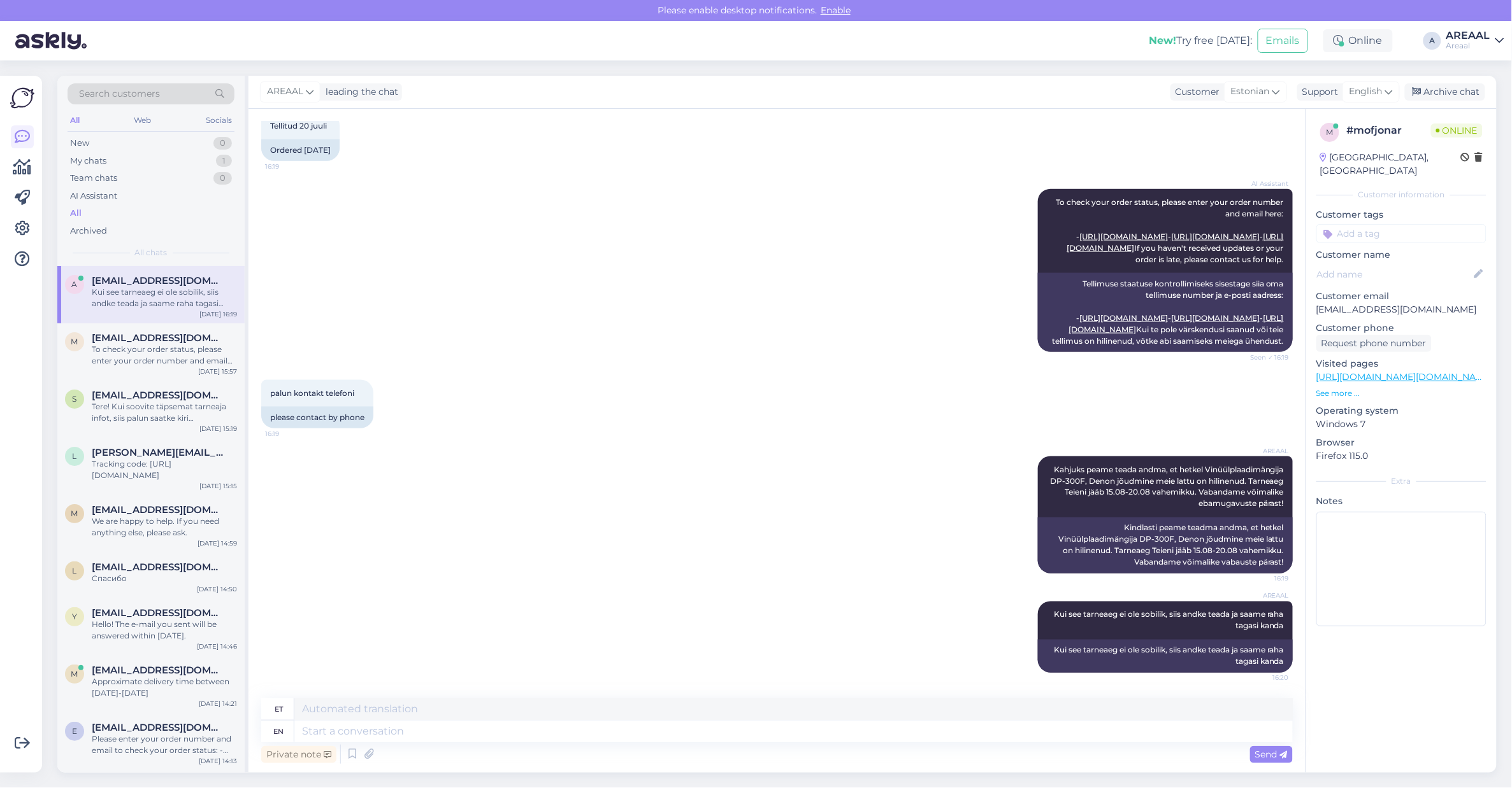
drag, startPoint x: 943, startPoint y: 127, endPoint x: 880, endPoint y: 81, distance: 78.0
click at [943, 175] on div "AI Assistant To check your order status, please enter your order number and ema…" at bounding box center [777, 271] width 1031 height 191
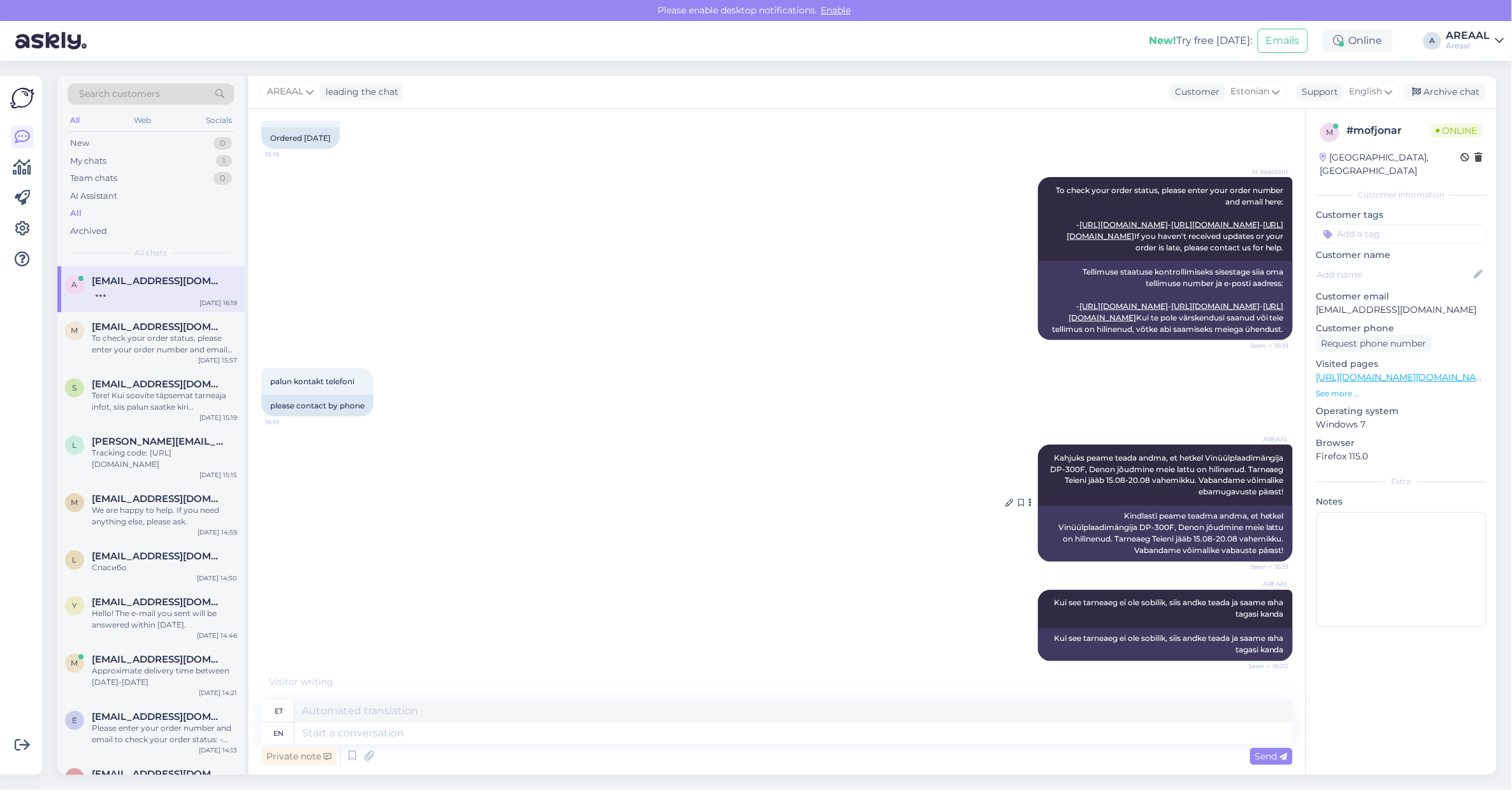
drag, startPoint x: 1032, startPoint y: 471, endPoint x: 1279, endPoint y: 511, distance: 250.2
click at [1279, 506] on div "AREAAL Kahjuks peame teada andma, et hetkel Vinüülplaadimängija DP-300F, Denon …" at bounding box center [1165, 474] width 255 height 61
copy span "Kahjuks peame teada andma, et hetkel Vinüülplaadimängija DP-300F, Denon jõudmin…"
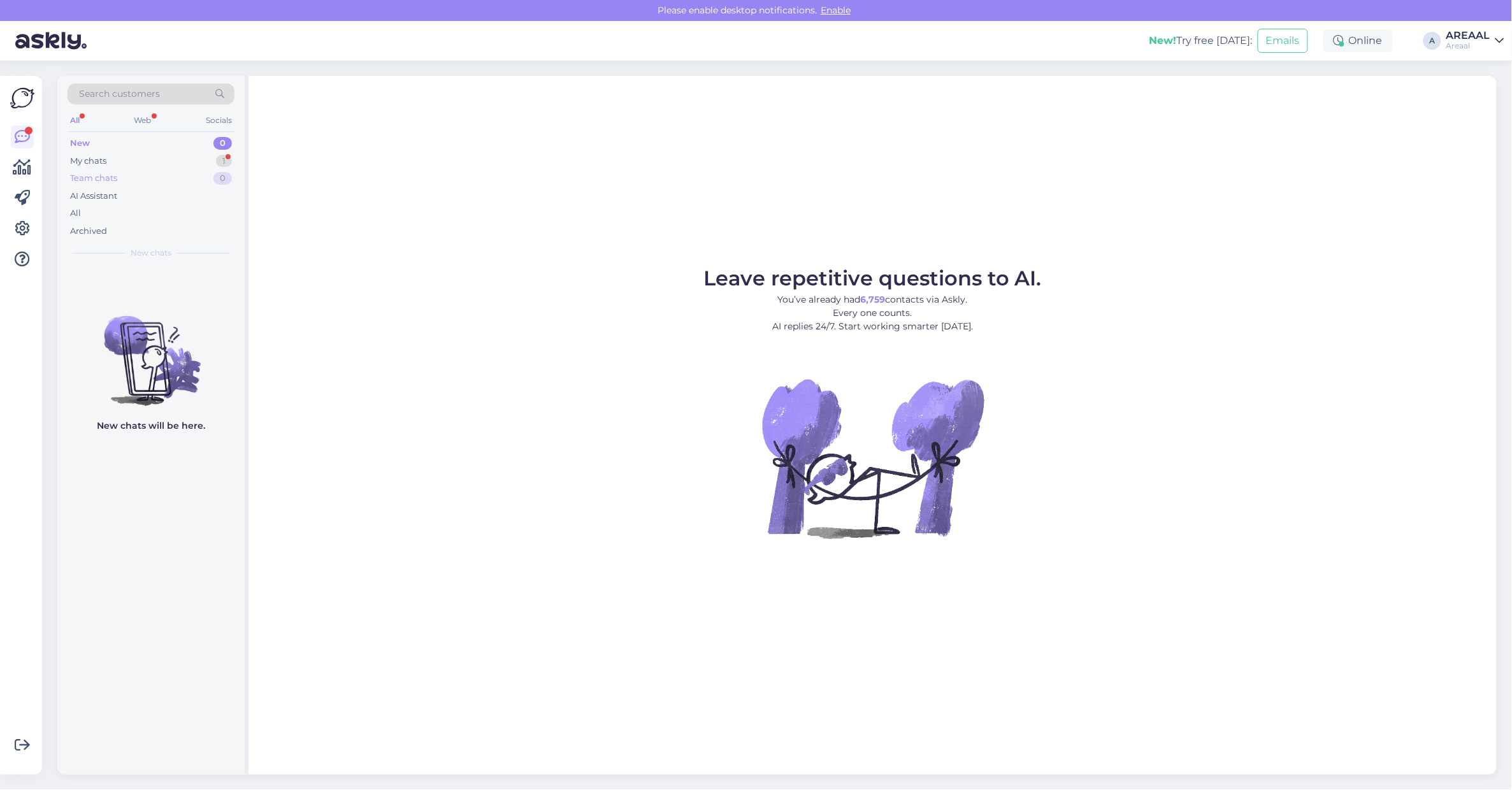
click at [196, 173] on div "Team chats 0" at bounding box center [151, 178] width 167 height 18
click at [198, 164] on div "My chats 1" at bounding box center [151, 160] width 167 height 18
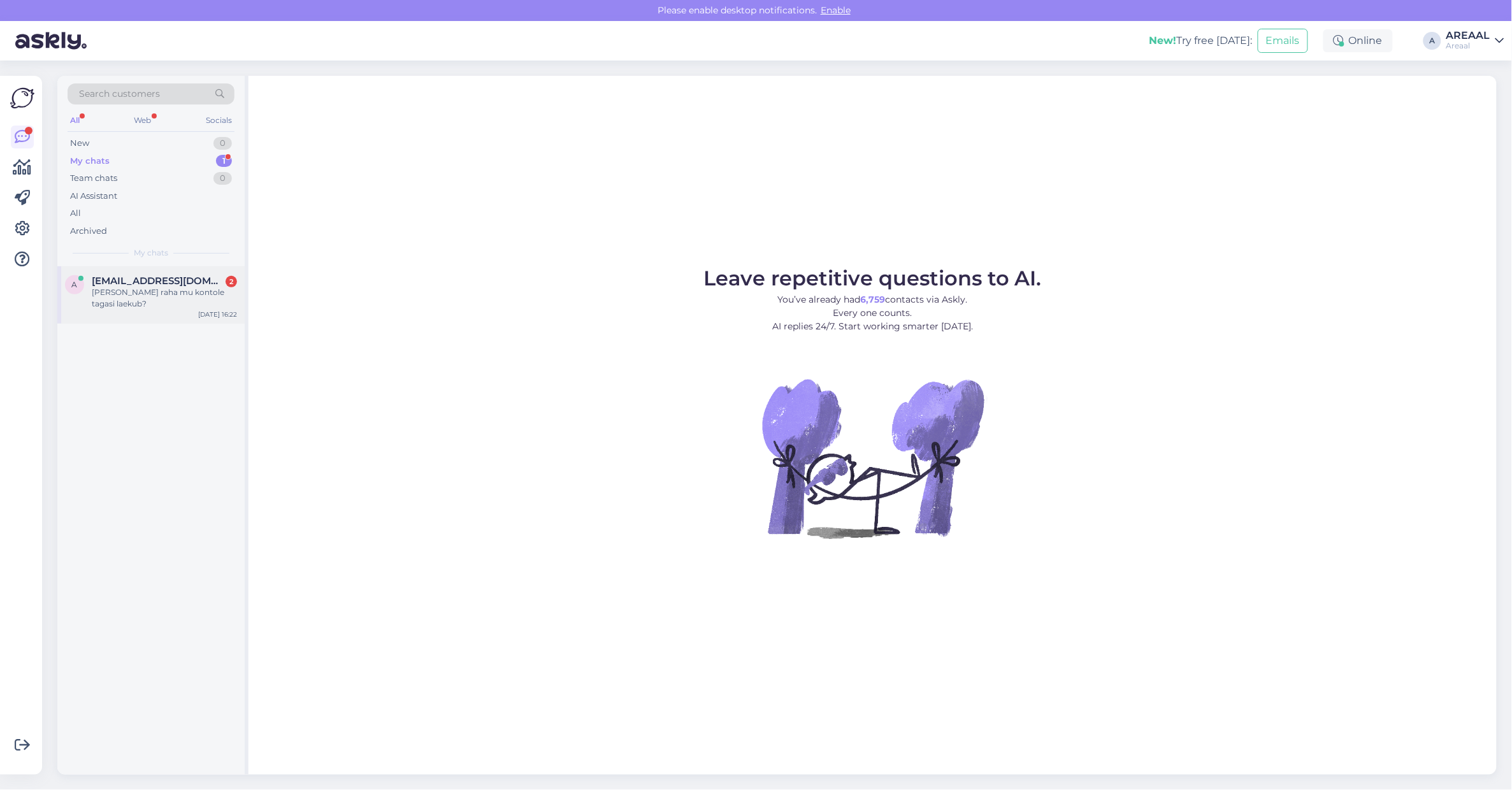
click at [161, 272] on div "a andreskupp@gmail.com 2 Millal raha mu kontole tagasi laekub? Aug 11 16:22" at bounding box center [150, 295] width 187 height 57
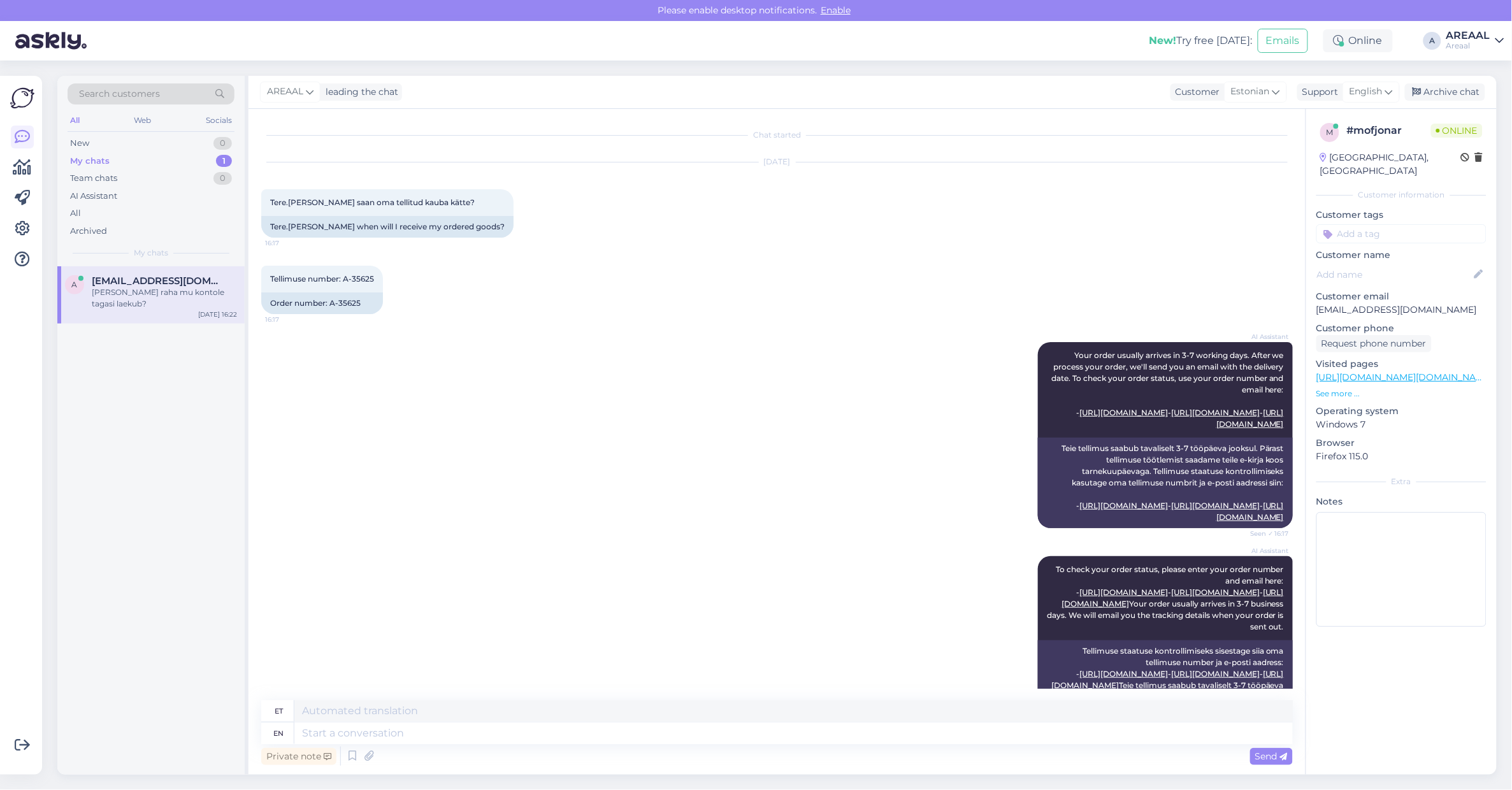
scroll to position [934, 0]
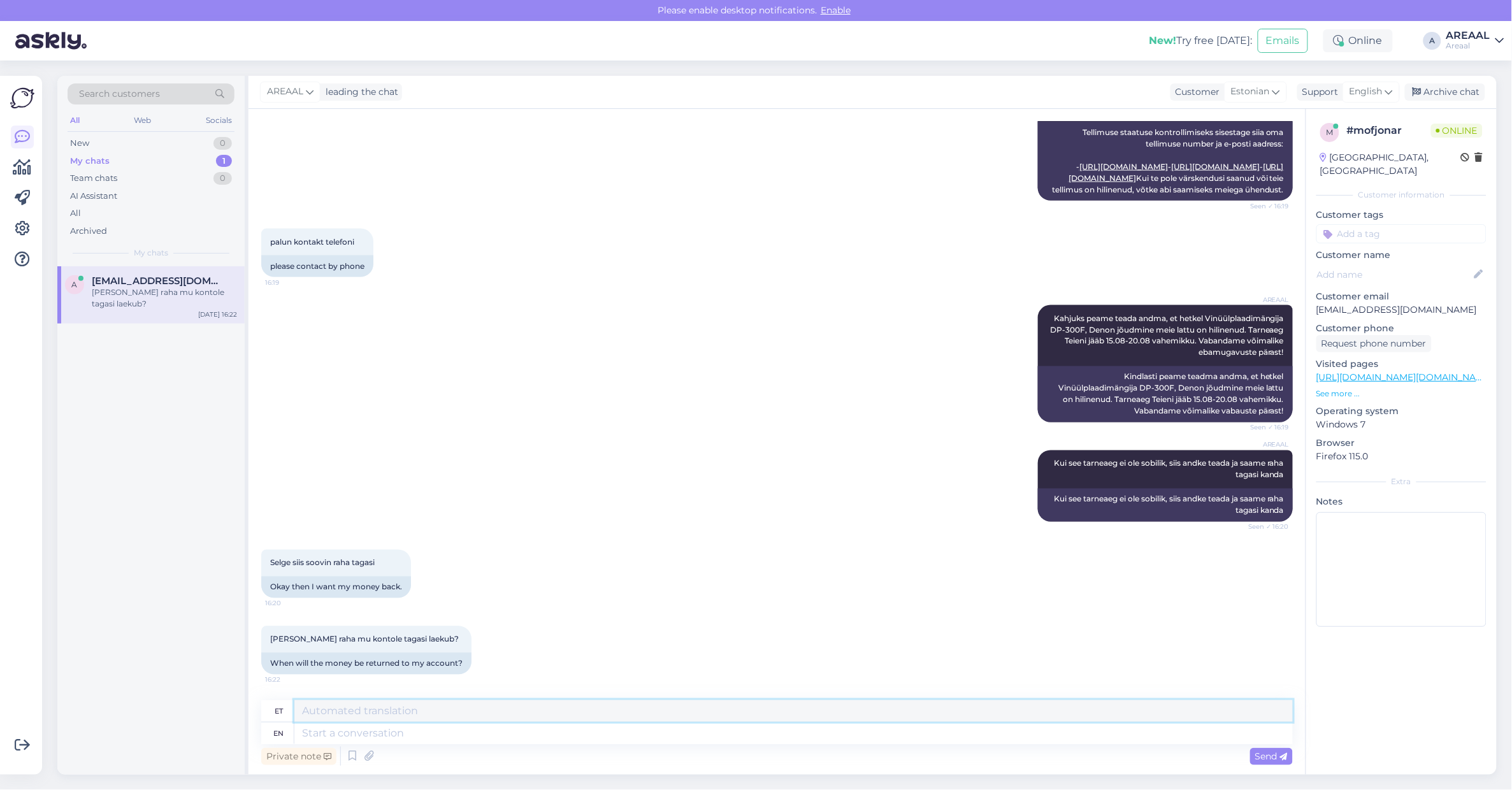
click at [497, 714] on textarea at bounding box center [794, 711] width 998 height 22
type textarea "Tavalisel t"
type textarea "Tavalisel"
type textarea "Tavaliselt l"
type textarea "Tavaliselt"
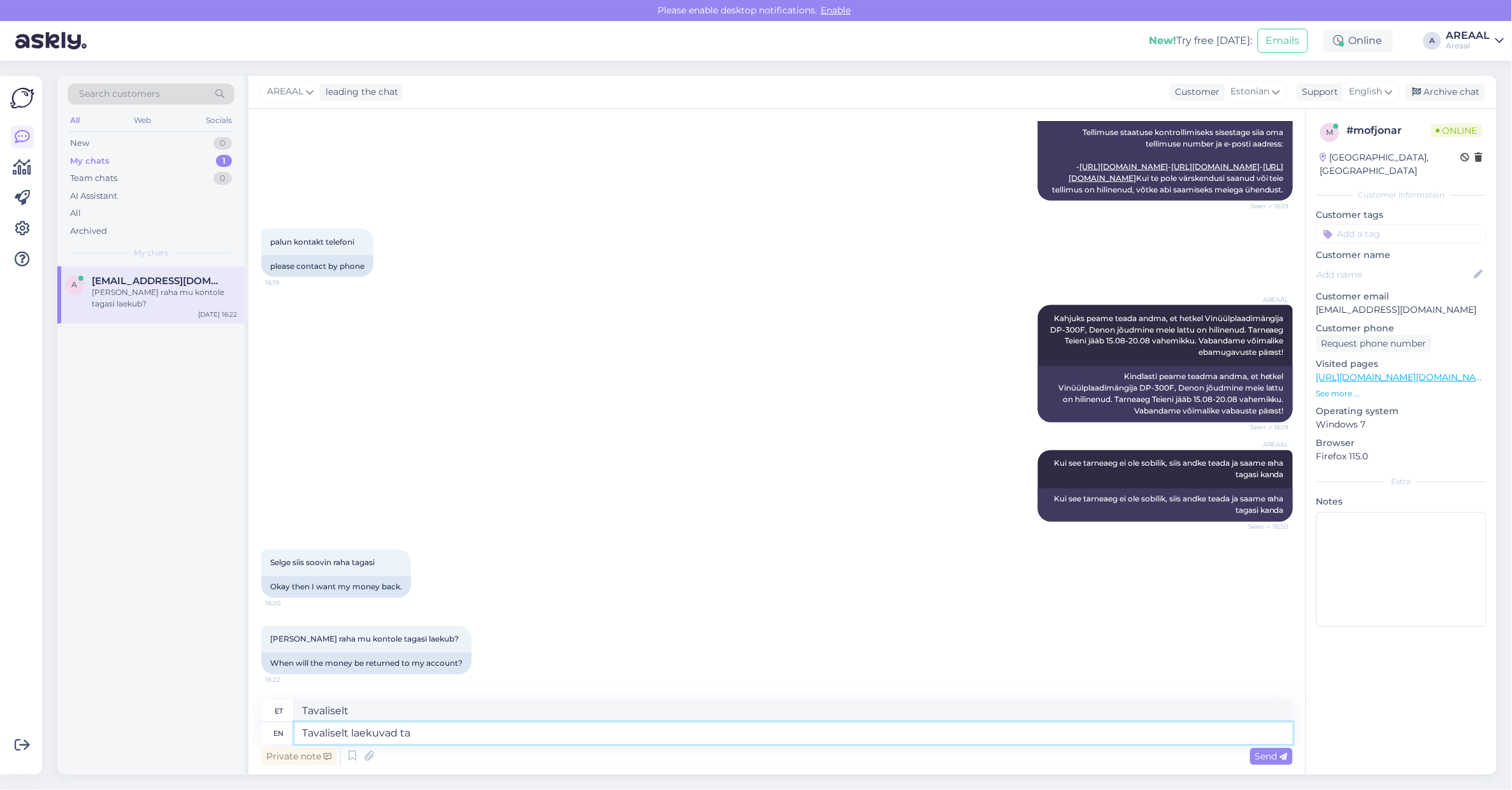
type textarea "Tavaliselt laekuvad tag"
type textarea "Tavaliselt laevad"
type textarea "Tavaliselt laekuvad tagasikande"
type textarea "kahjuks laekuvad tagasikande"
type textarea "Tavaliselt laekuvad tagasikanded pa"
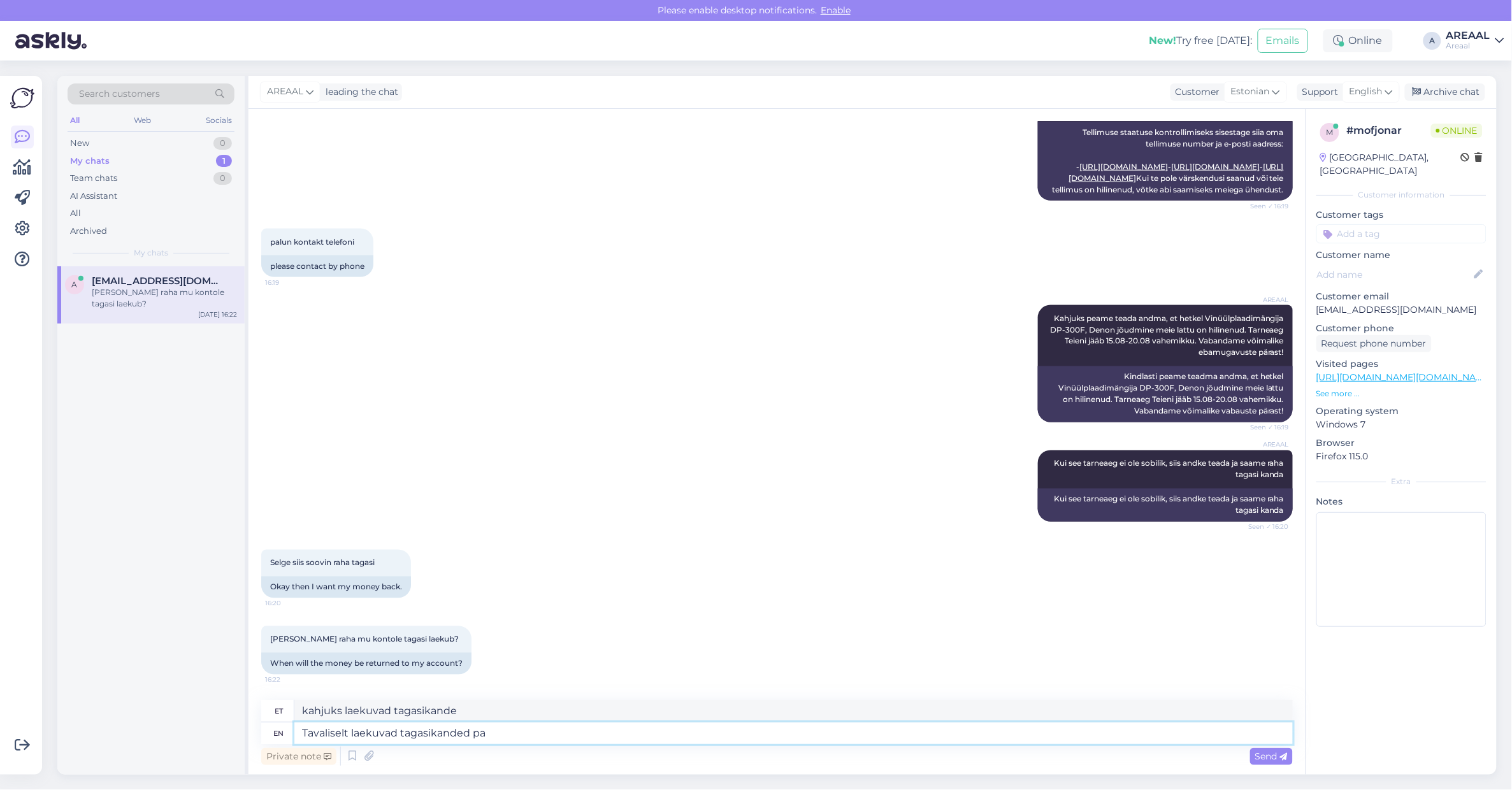
type textarea "kahjuks laekuvad tagasikanded"
type textarea "Tavaliselt laekuvad tagasikanded paari tö"
type textarea "pakkuda laekuvad tagasikanded paari"
type textarea "Tavaliselt laekuvad tagasikanded paari tööpäeva jo"
type textarea "tavaliselt laekuvad tagasikanded paari tööpäeva"
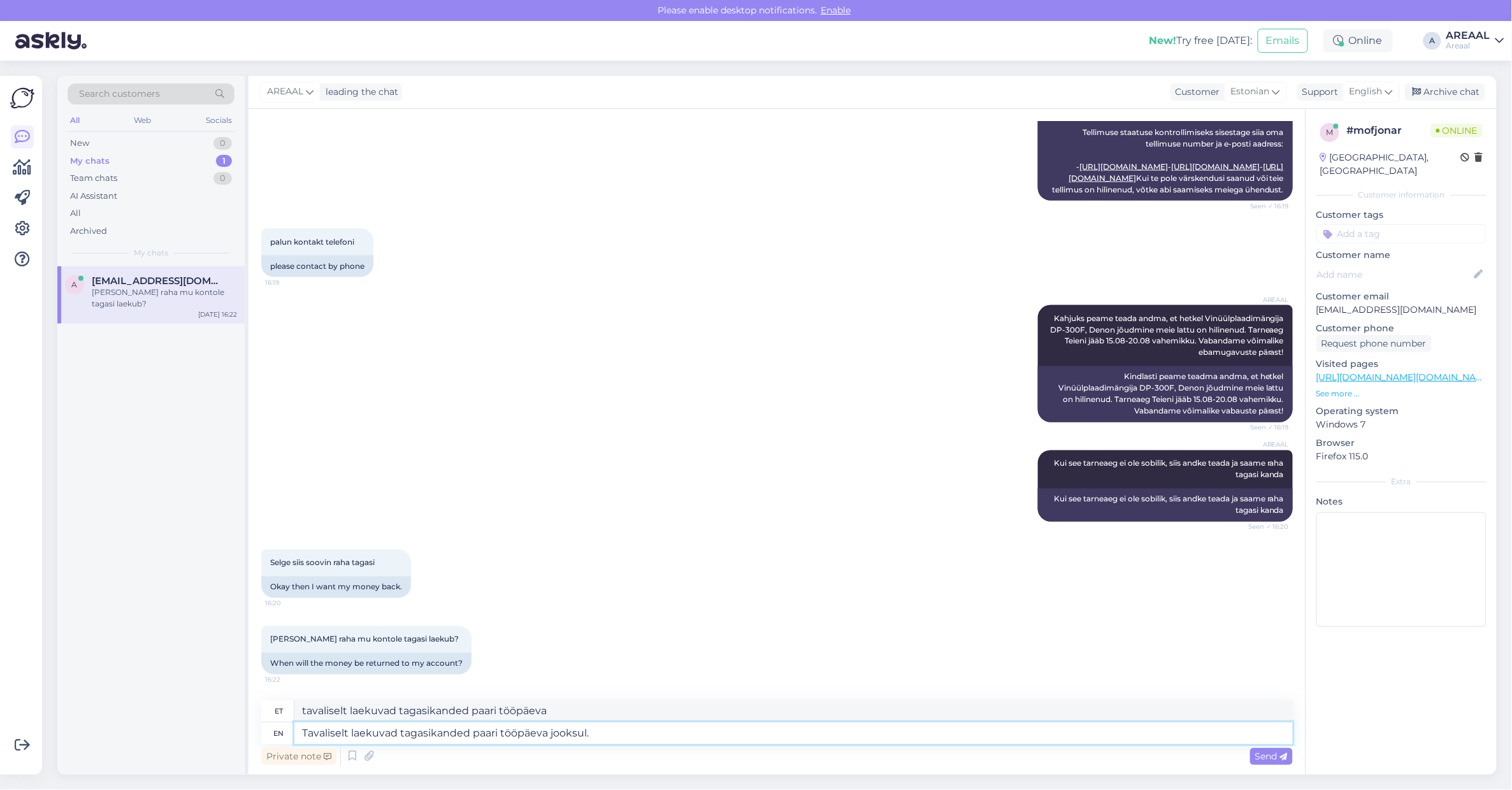
type textarea "Tavaliselt laekuvad tagasikanded paari tööpäeva jooksul."
type textarea "näiteks laekuvad tagasikanded paari tööpäeva jooksul."
type textarea "Tavaliselt laekuvad tagasikanded paari tööpäeva jooksul"
type textarea "näiteks laekuvad tagasikanded paari tööpäeva jooksul"
click at [501, 724] on textarea "Tavaliselt laekuvad tagasikanded paari tööpäeva jooksul" at bounding box center [794, 734] width 998 height 22
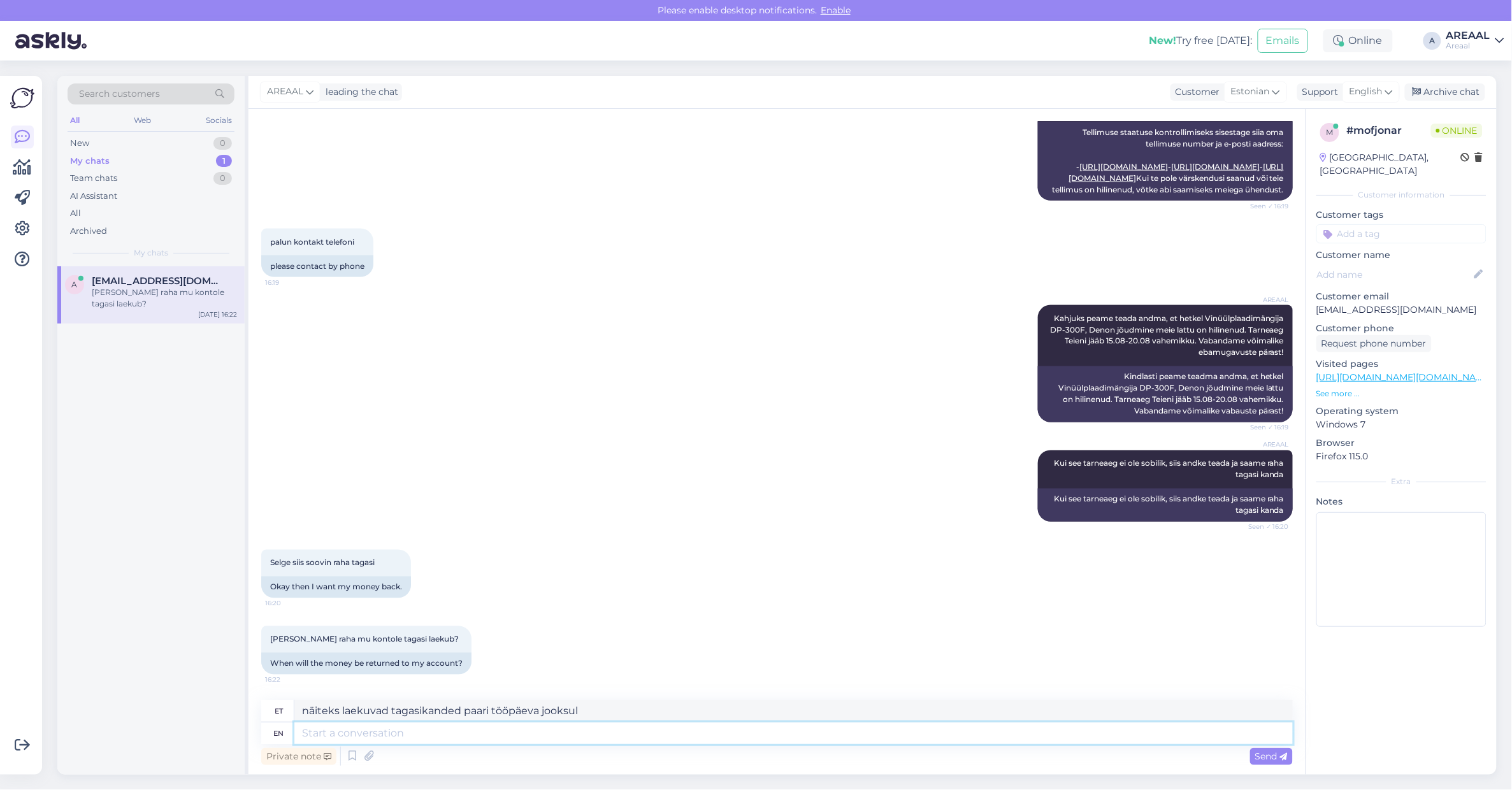
paste textarea "Tavaliselt laekuvad tagasikanded paari tööpäeva jooksul"
type textarea "Tavaliselt laekuvad tagasikanded paari tööpäeva jooksul"
click at [502, 712] on textarea "näiteks laekuvad tagasikanded paari tööpäeva jooksul" at bounding box center [794, 711] width 998 height 22
paste textarea "Tavaliselt"
type textarea "näiteks laekuvad tagasikanded paari tööpäeva jooksul"
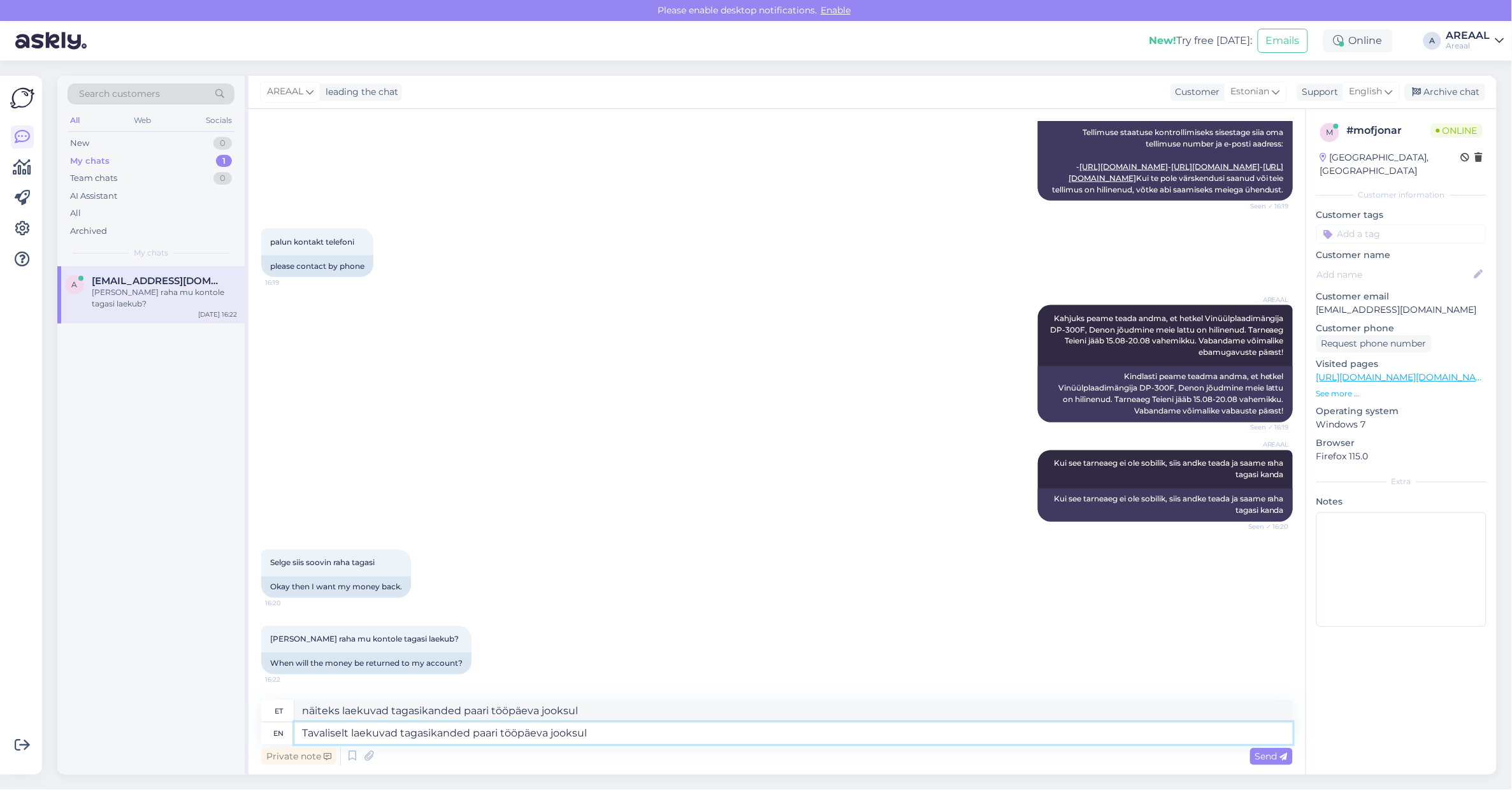
click at [717, 738] on textarea "Tavaliselt laekuvad tagasikanded paari tööpäeva jooksul" at bounding box center [794, 734] width 998 height 22
click at [708, 709] on textarea "näiteks laekuvad tagasikanded paari tööpäeva jooksul" at bounding box center [794, 711] width 998 height 22
click at [705, 739] on textarea "Tavaliselt laekuvad tagasikanded paari tööpäeva jooksul" at bounding box center [794, 734] width 998 height 22
click at [1379, 90] on span "English" at bounding box center [1365, 92] width 33 height 14
type input "est"
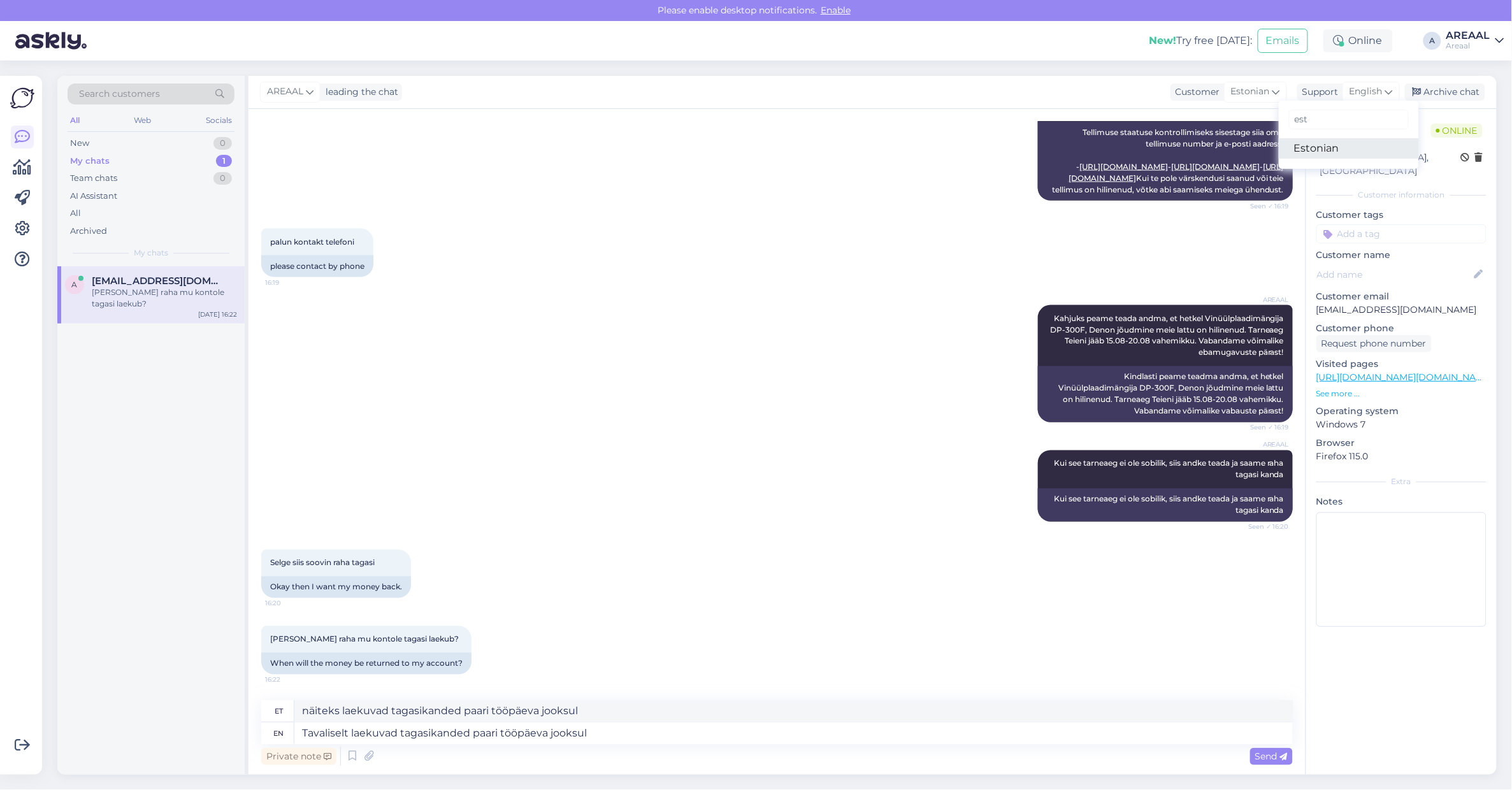
click at [1324, 154] on link "Estonian" at bounding box center [1349, 148] width 140 height 20
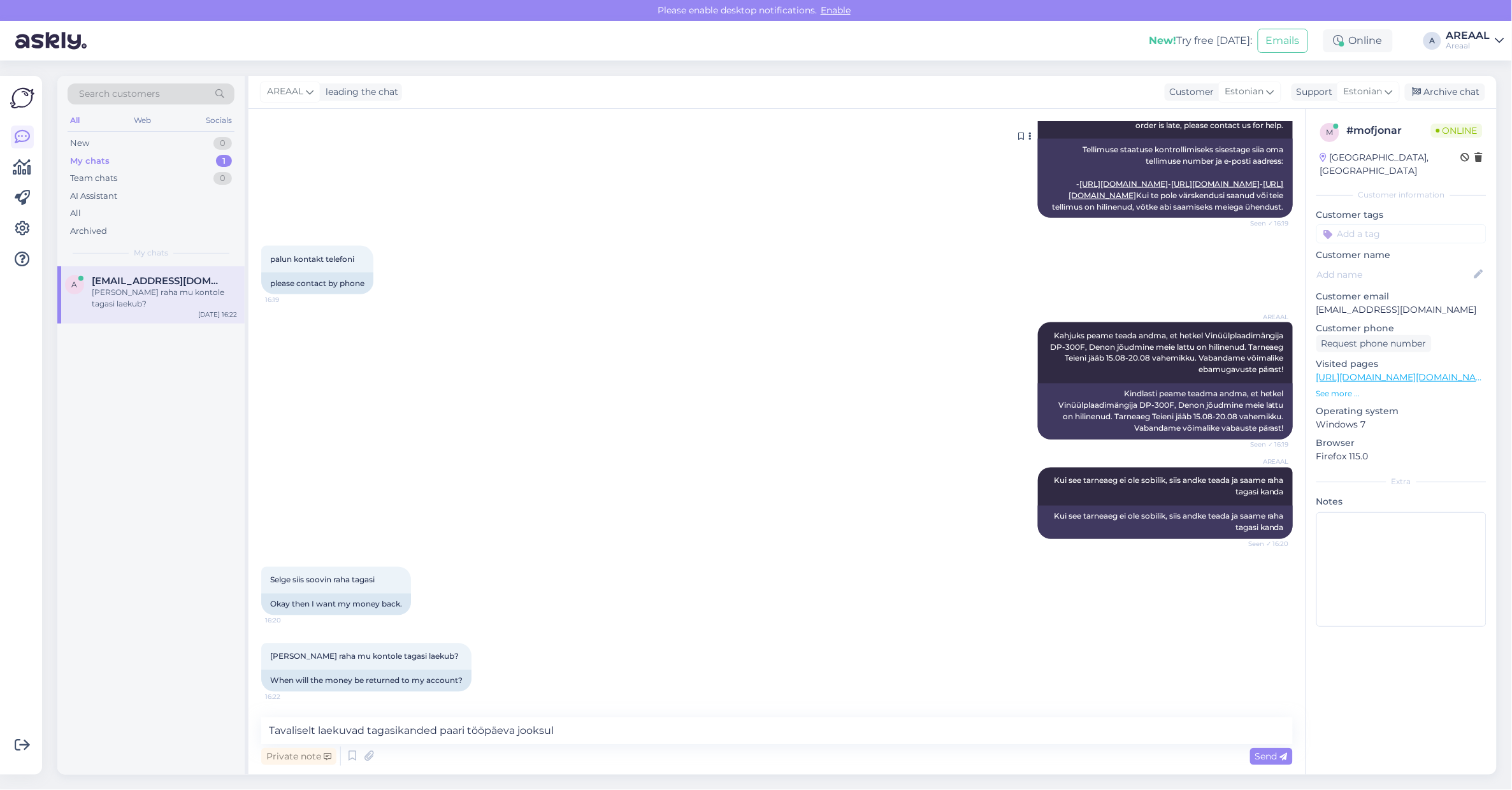
scroll to position [917, 0]
click at [664, 741] on textarea "Tavaliselt laekuvad tagasikanded paari tööpäeva jooksul" at bounding box center [777, 731] width 1031 height 27
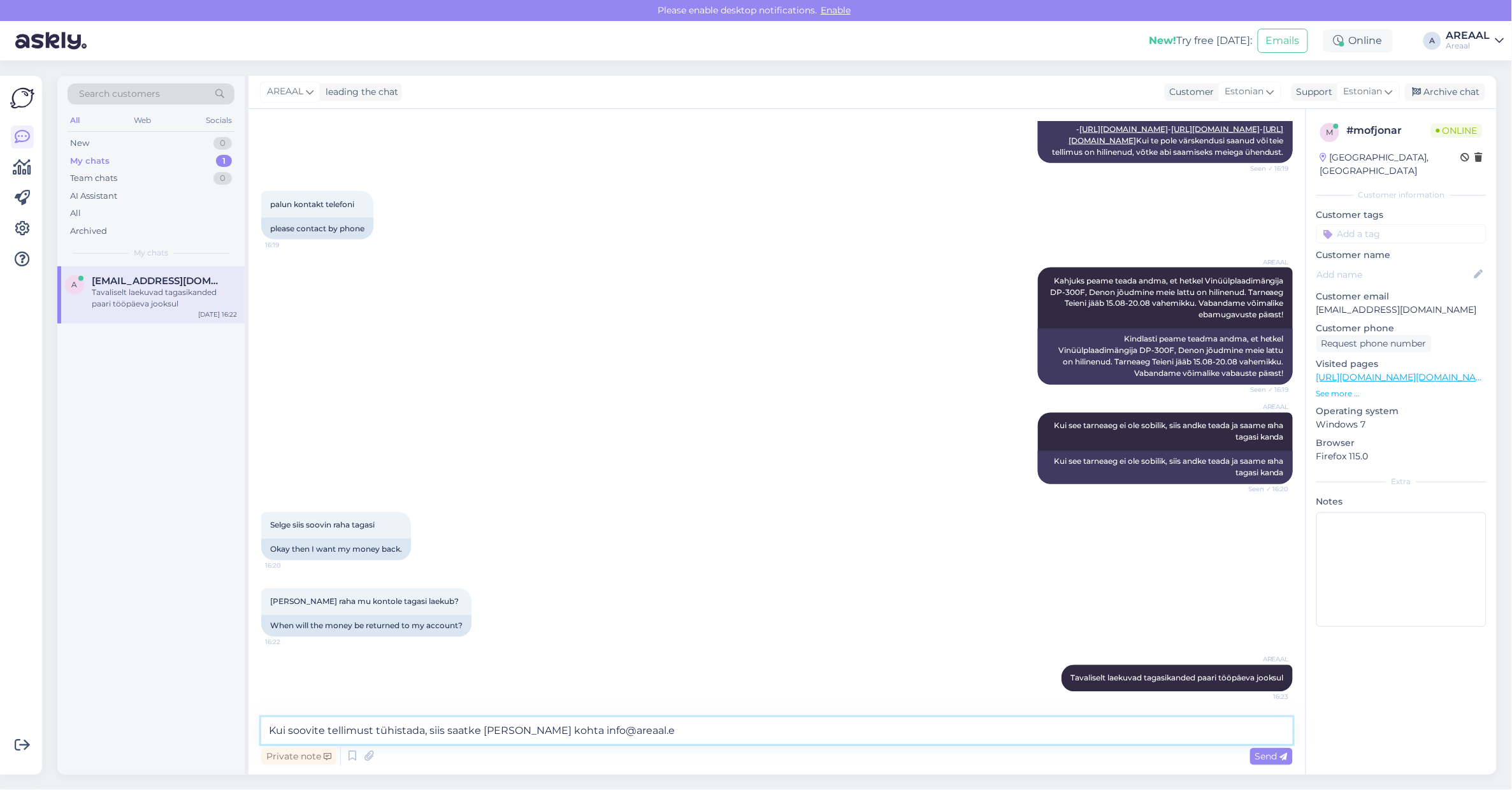
type textarea "Kui soovite tellimust tühistada, siis saatke [PERSON_NAME] kohta [EMAIL_ADDRESS…"
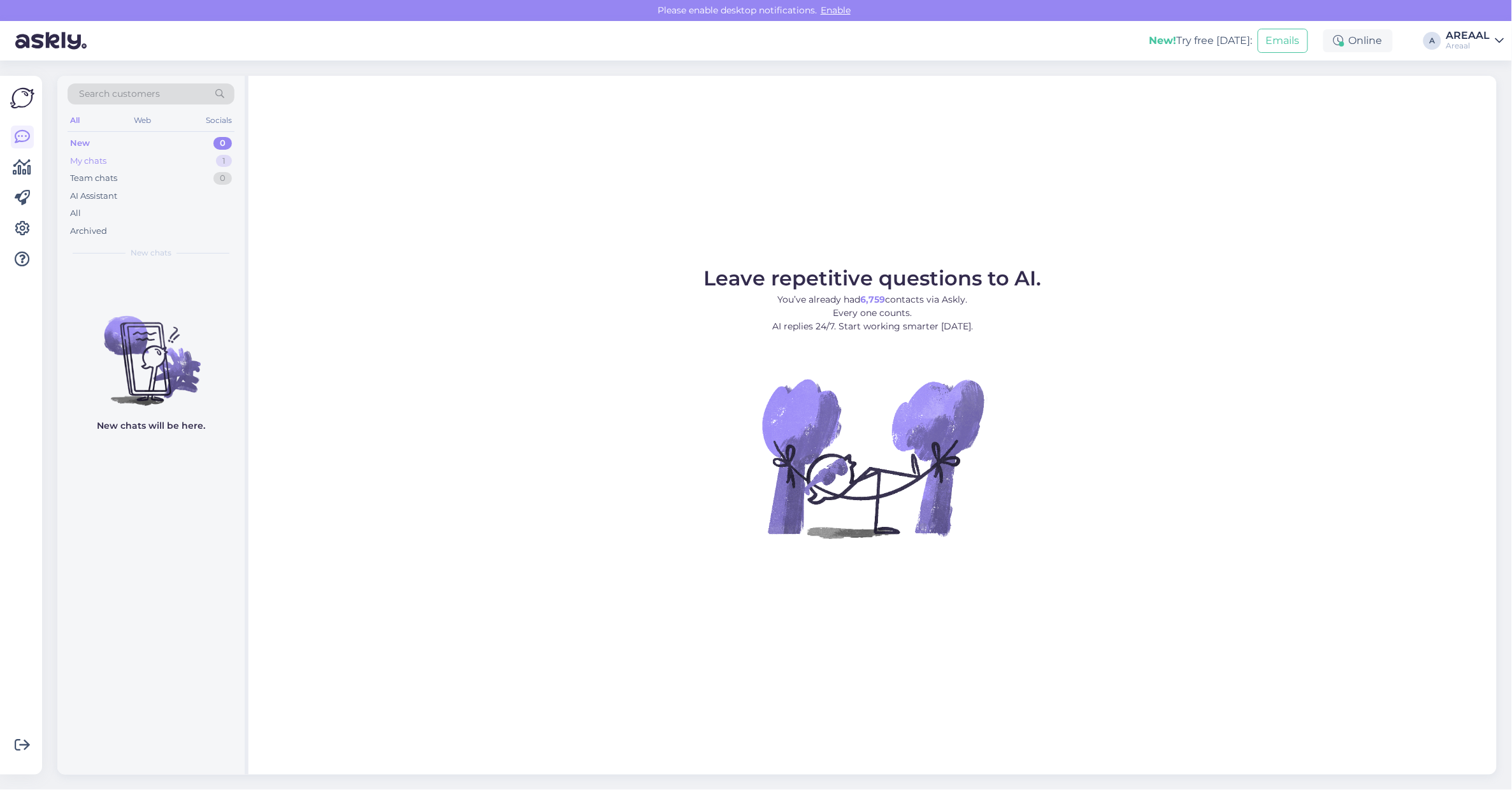
click at [225, 157] on div "1" at bounding box center [224, 161] width 16 height 13
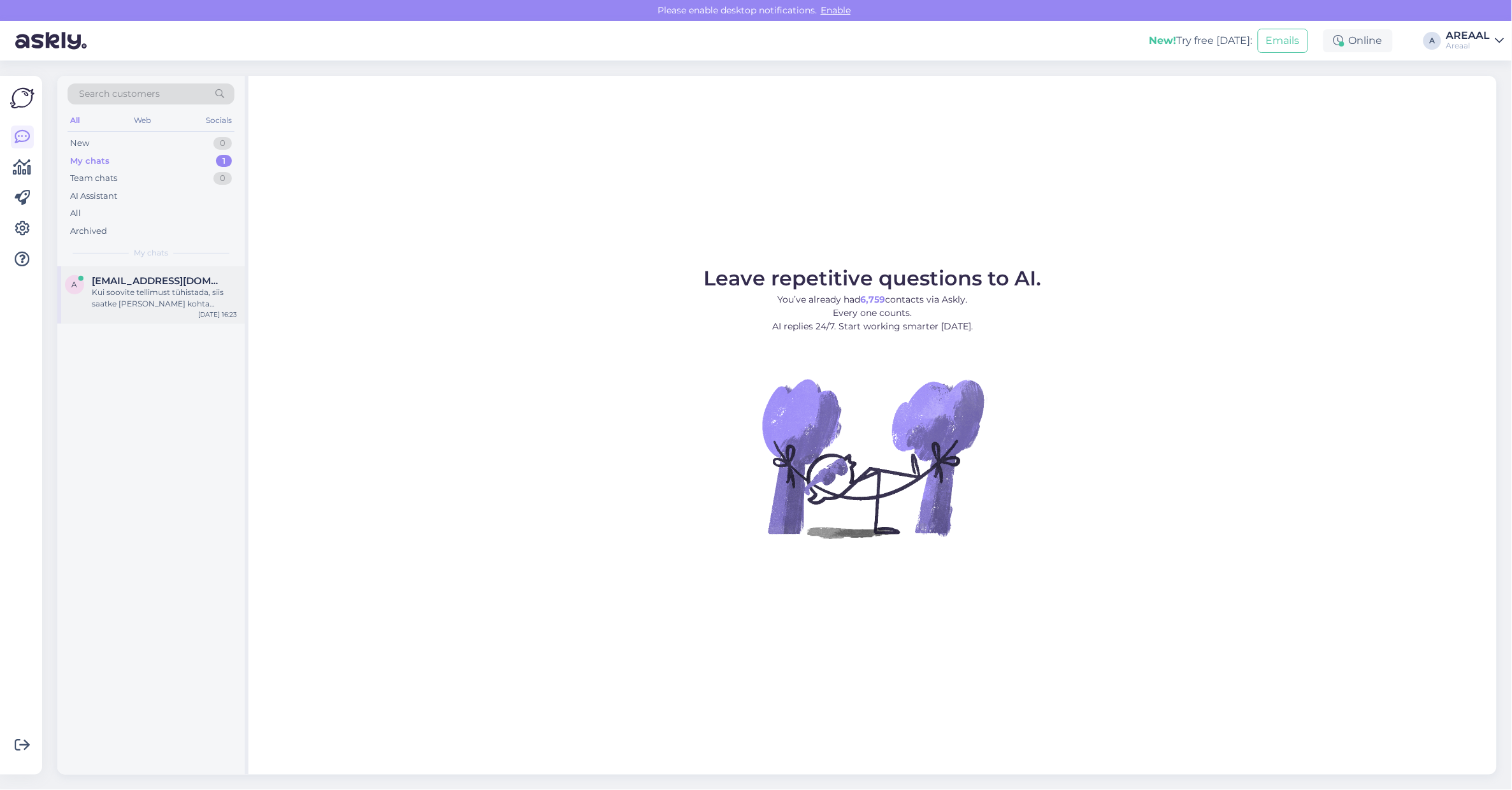
click at [199, 292] on div "Kui soovite tellimust tühistada, siis saatke [PERSON_NAME] kohta [EMAIL_ADDRESS…" at bounding box center [164, 299] width 145 height 23
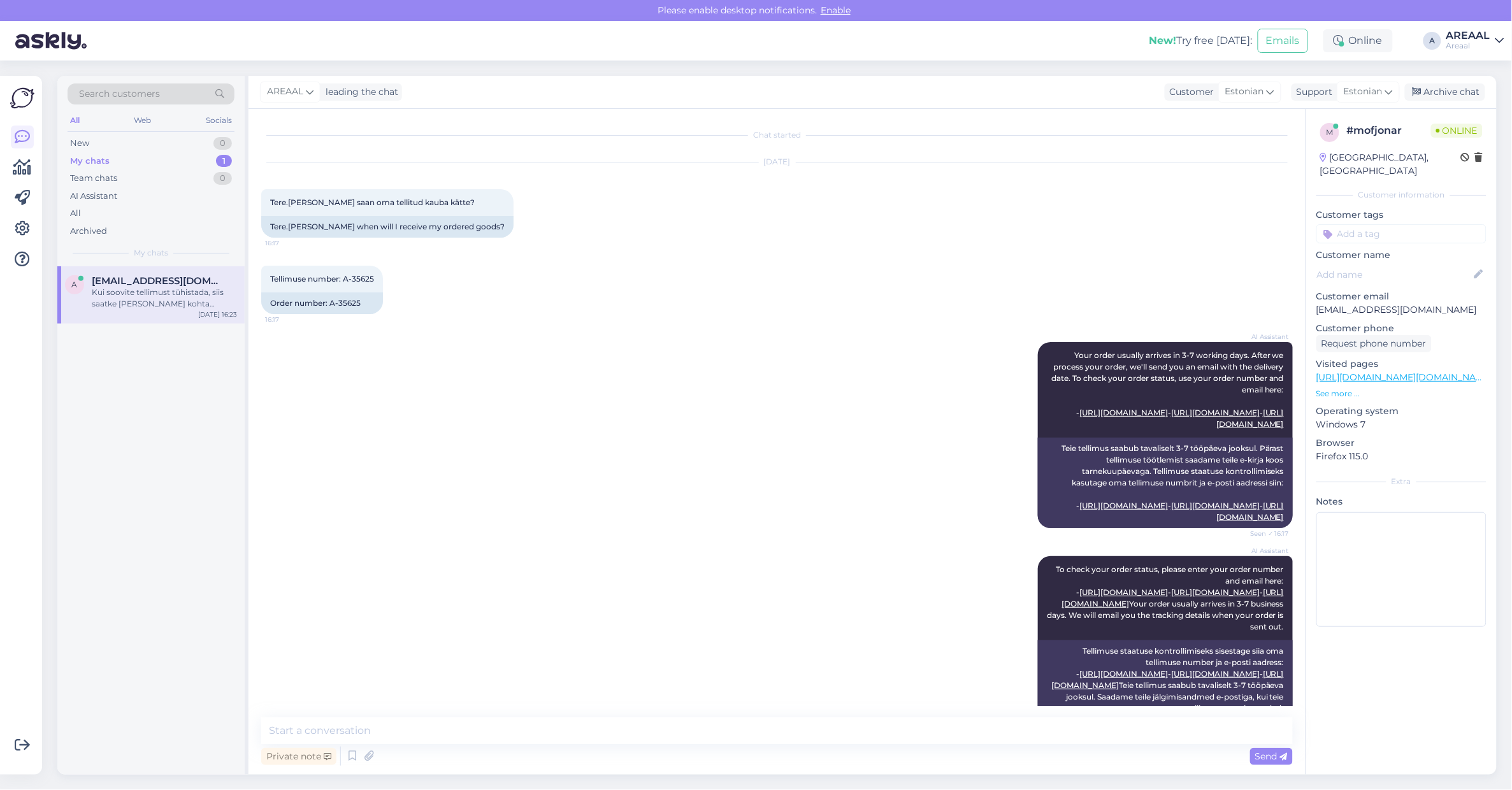
scroll to position [1038, 0]
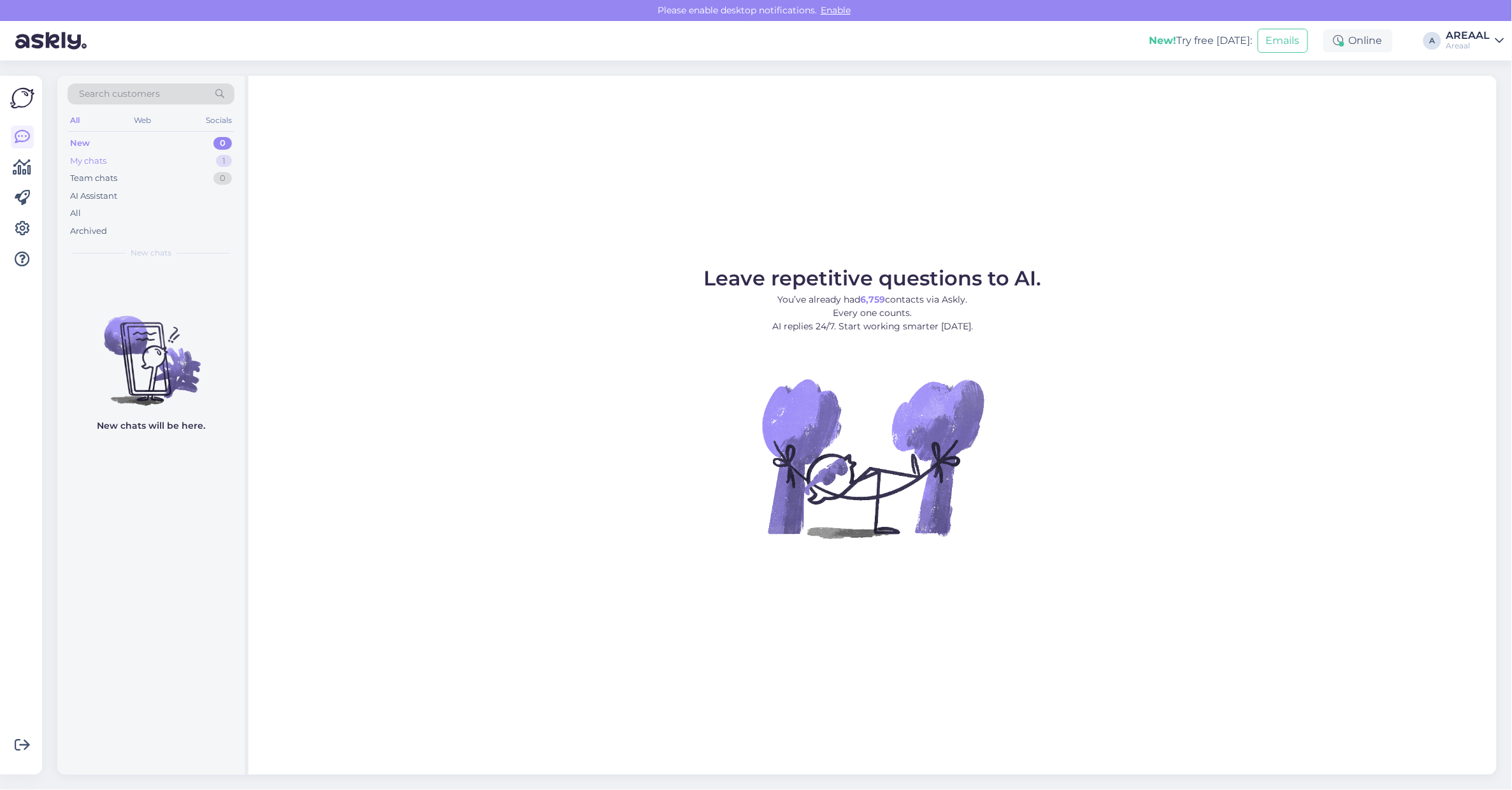
click at [225, 163] on div "1" at bounding box center [224, 161] width 16 height 13
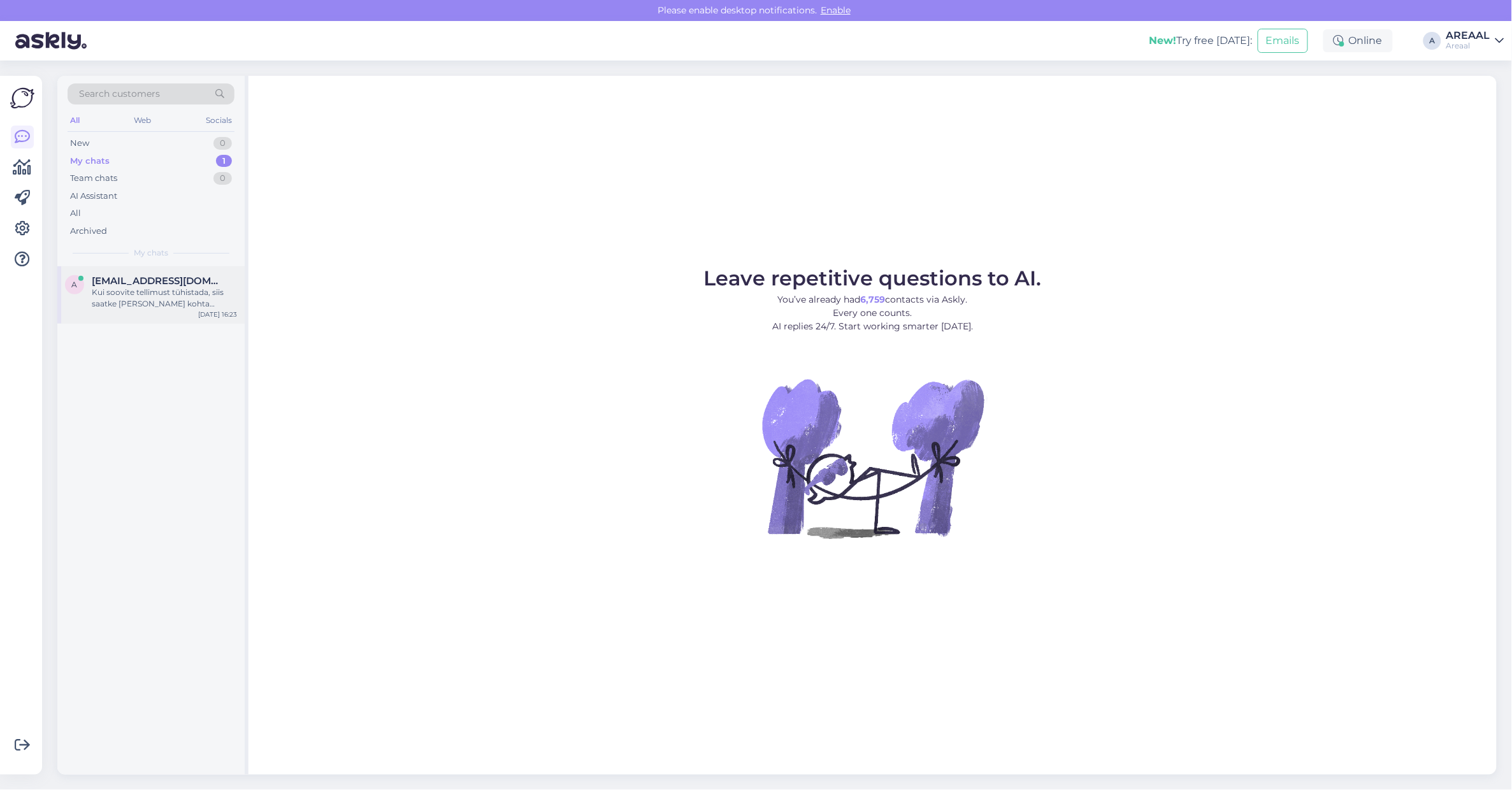
click at [209, 275] on span "[EMAIL_ADDRESS][DOMAIN_NAME]" at bounding box center [158, 281] width 133 height 12
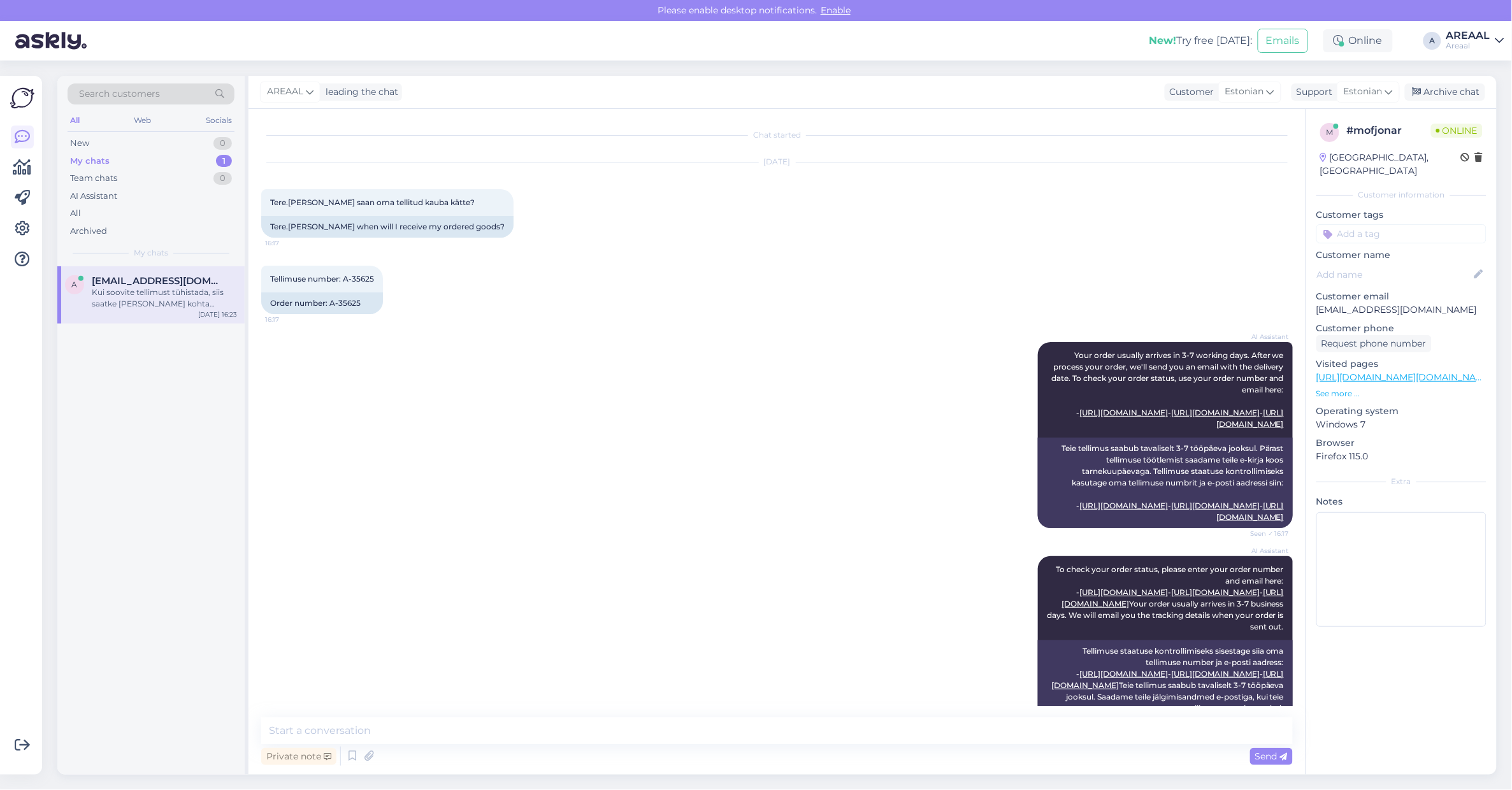
scroll to position [1038, 0]
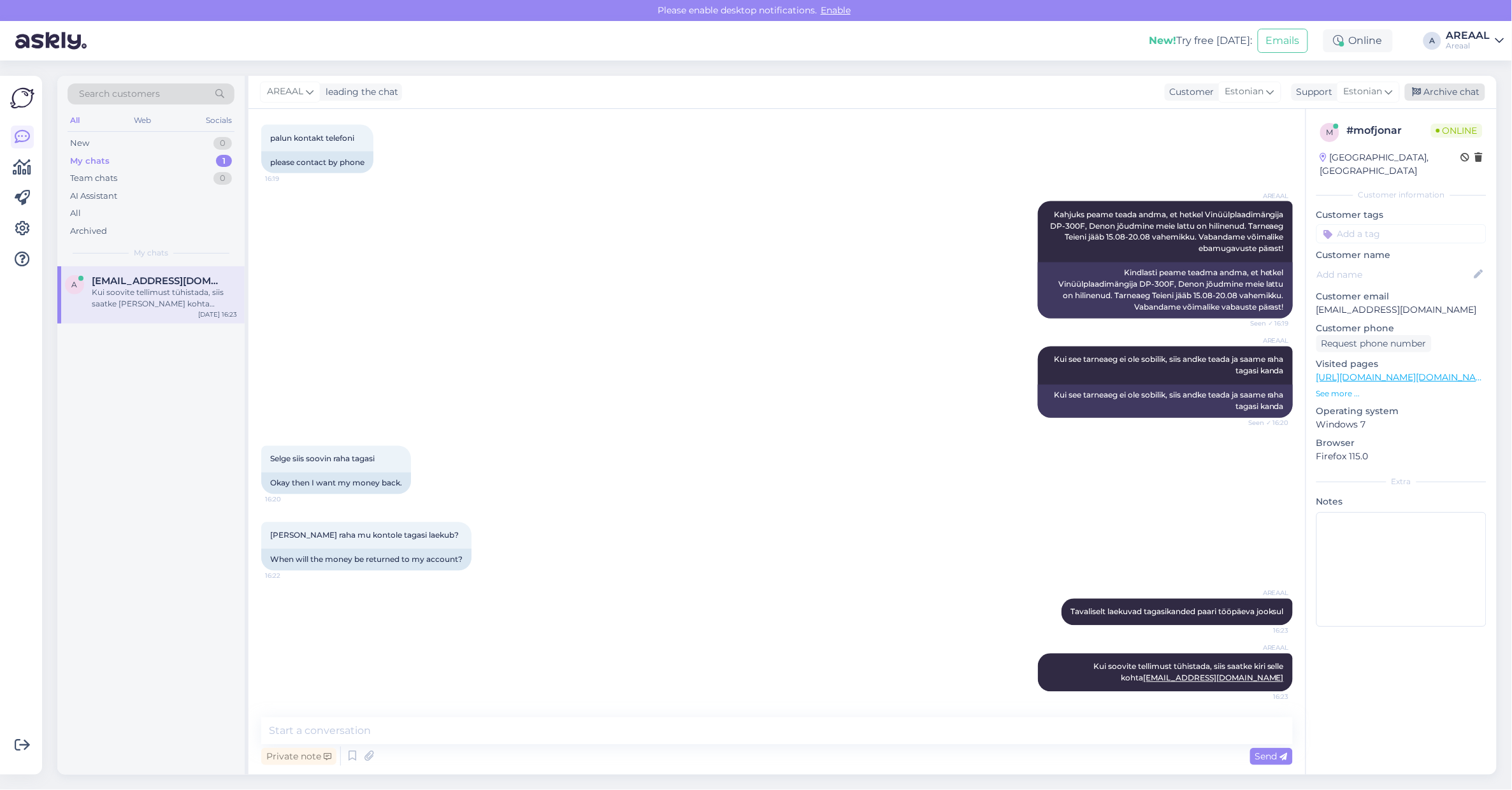
click at [1456, 83] on div "Archive chat" at bounding box center [1445, 92] width 80 height 17
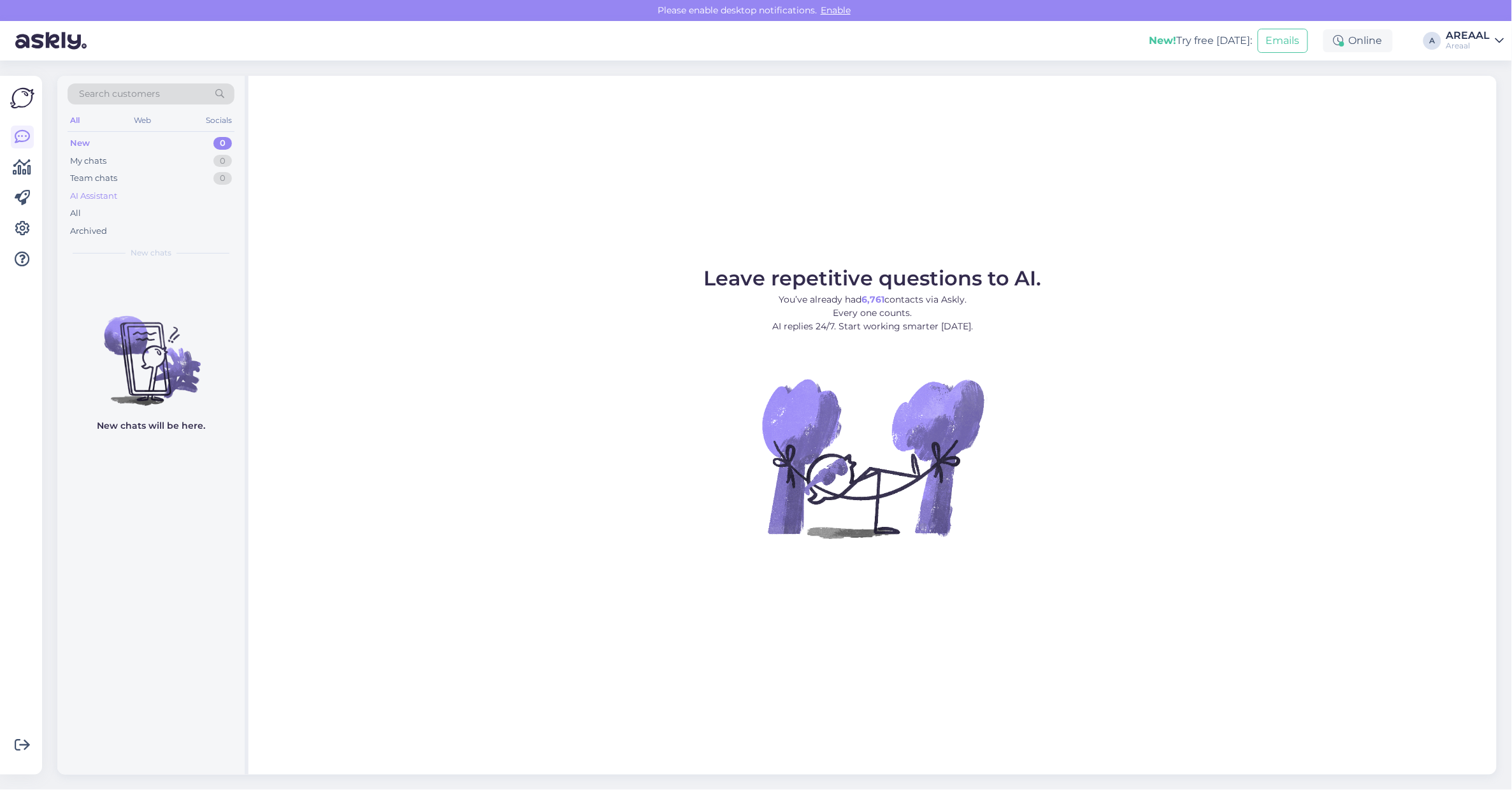
click at [156, 203] on div "AI Assistant" at bounding box center [151, 196] width 167 height 18
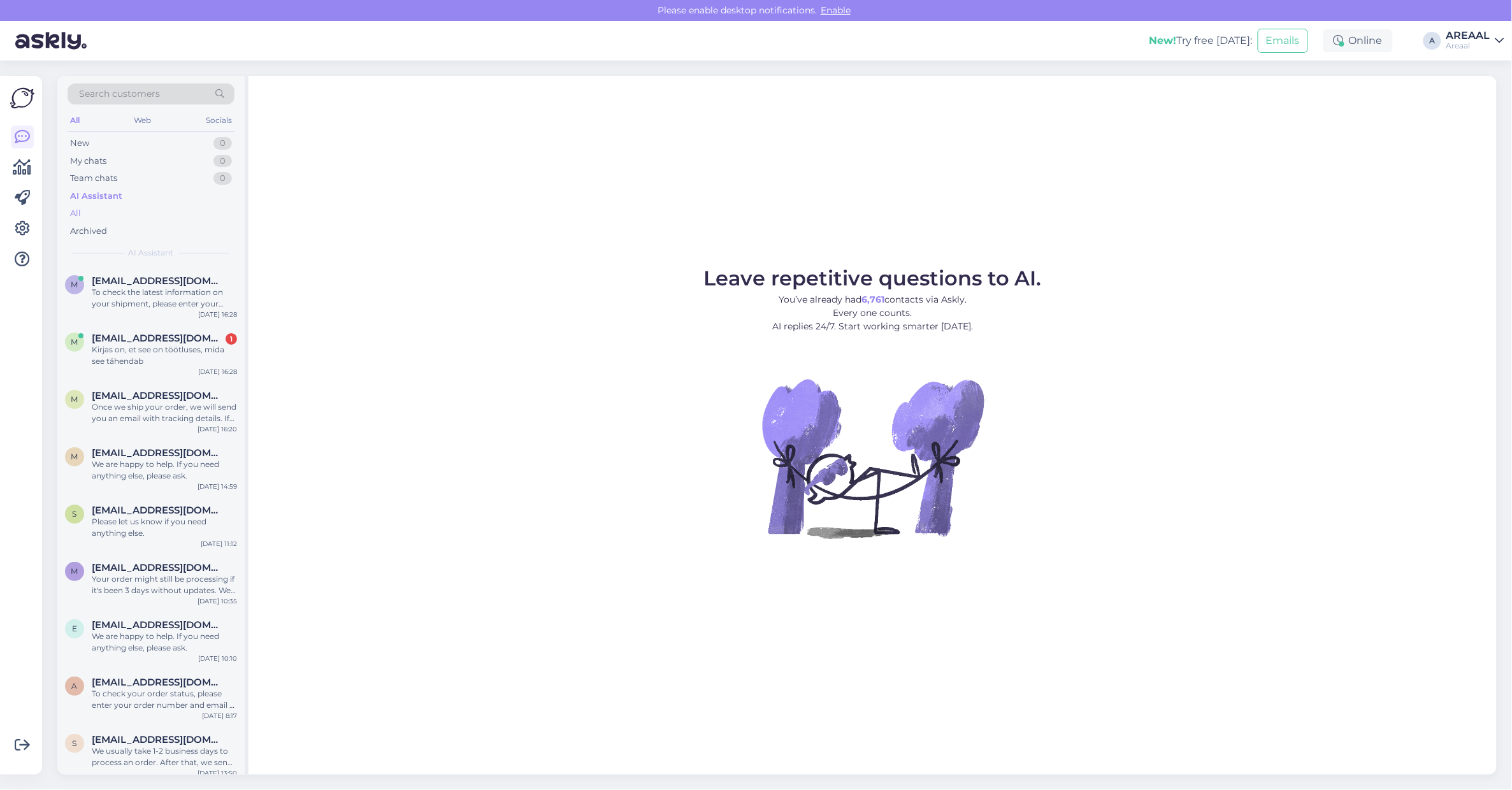
click at [150, 214] on div "All" at bounding box center [151, 213] width 167 height 18
click at [503, 260] on div "Leave repetitive questions to AI. You’ve already had 6,761 contacts via Askly. …" at bounding box center [872, 425] width 1248 height 699
click at [223, 330] on div "m matitein@gmail.com 1 Kirjas on, et see on töötluses, mida see tähendab Aug 11…" at bounding box center [150, 353] width 187 height 57
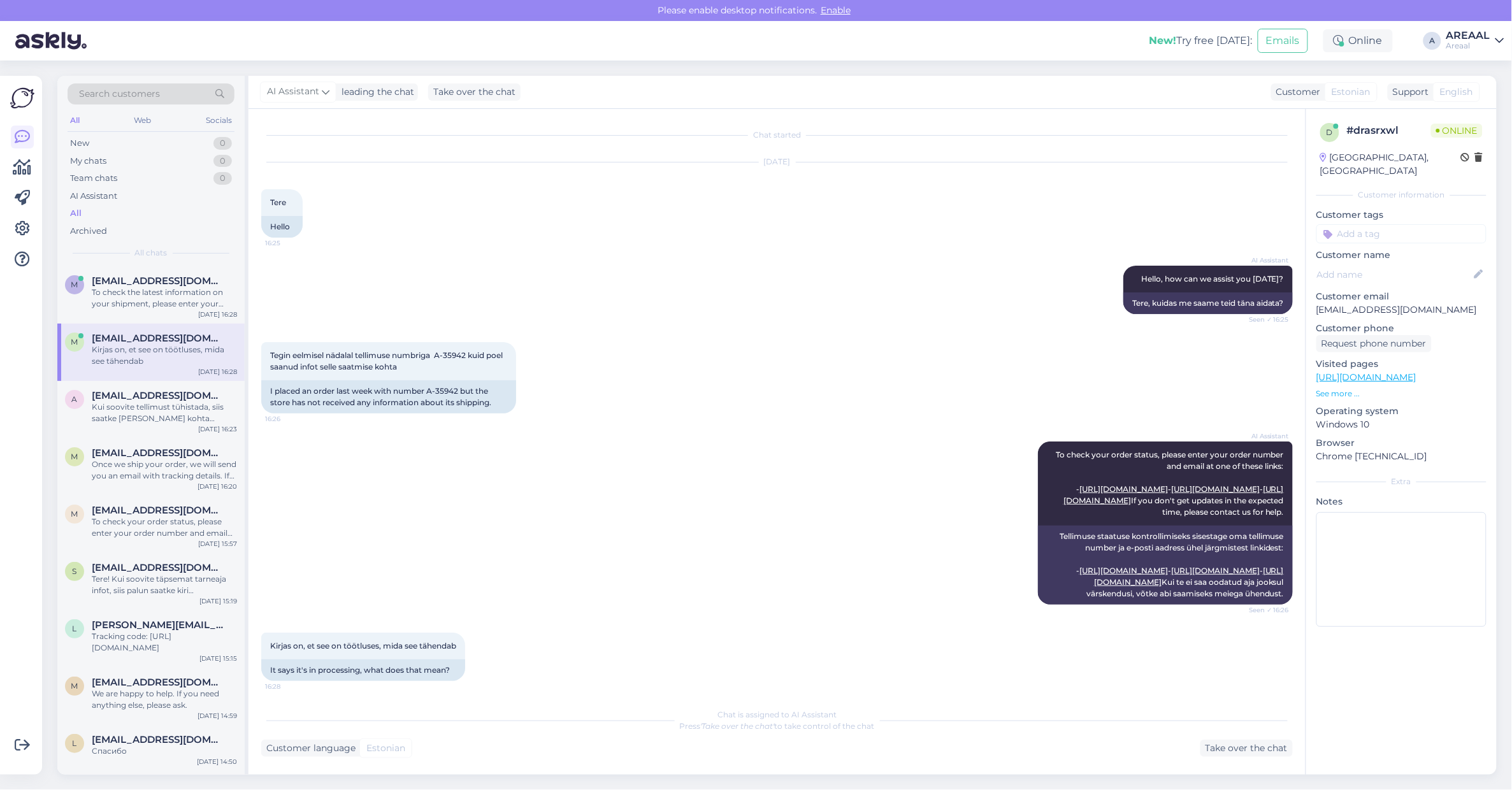
scroll to position [73, 0]
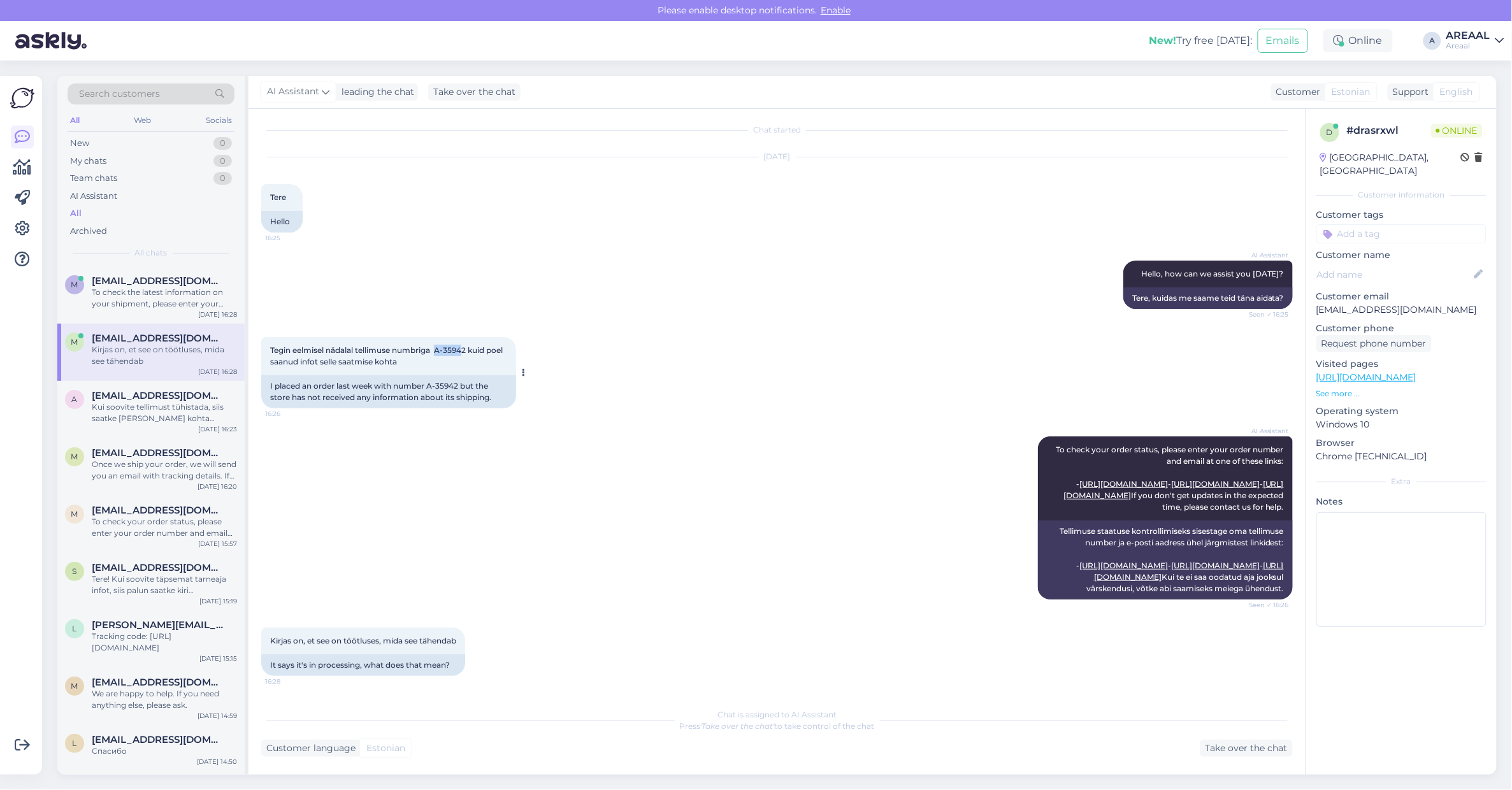
copy span "A-3594"
copy span "A-35942"
drag, startPoint x: 440, startPoint y: 285, endPoint x: 470, endPoint y: 285, distance: 30.0
click at [470, 337] on div "Tegin eelmisel nädalal tellimuse numbriga A-35942 kuid poel saanud infot selle …" at bounding box center [389, 356] width 255 height 39
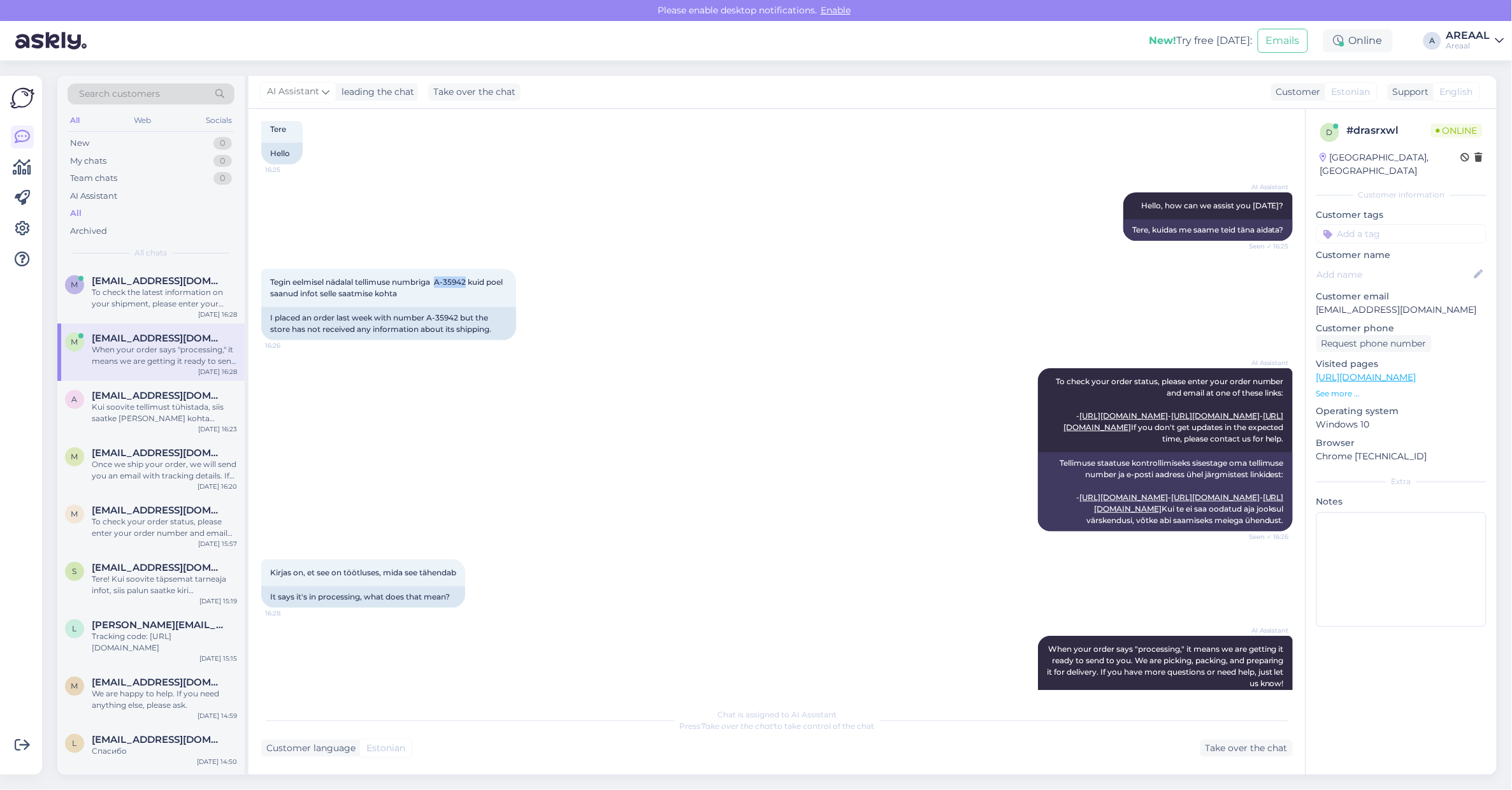
scroll to position [218, 0]
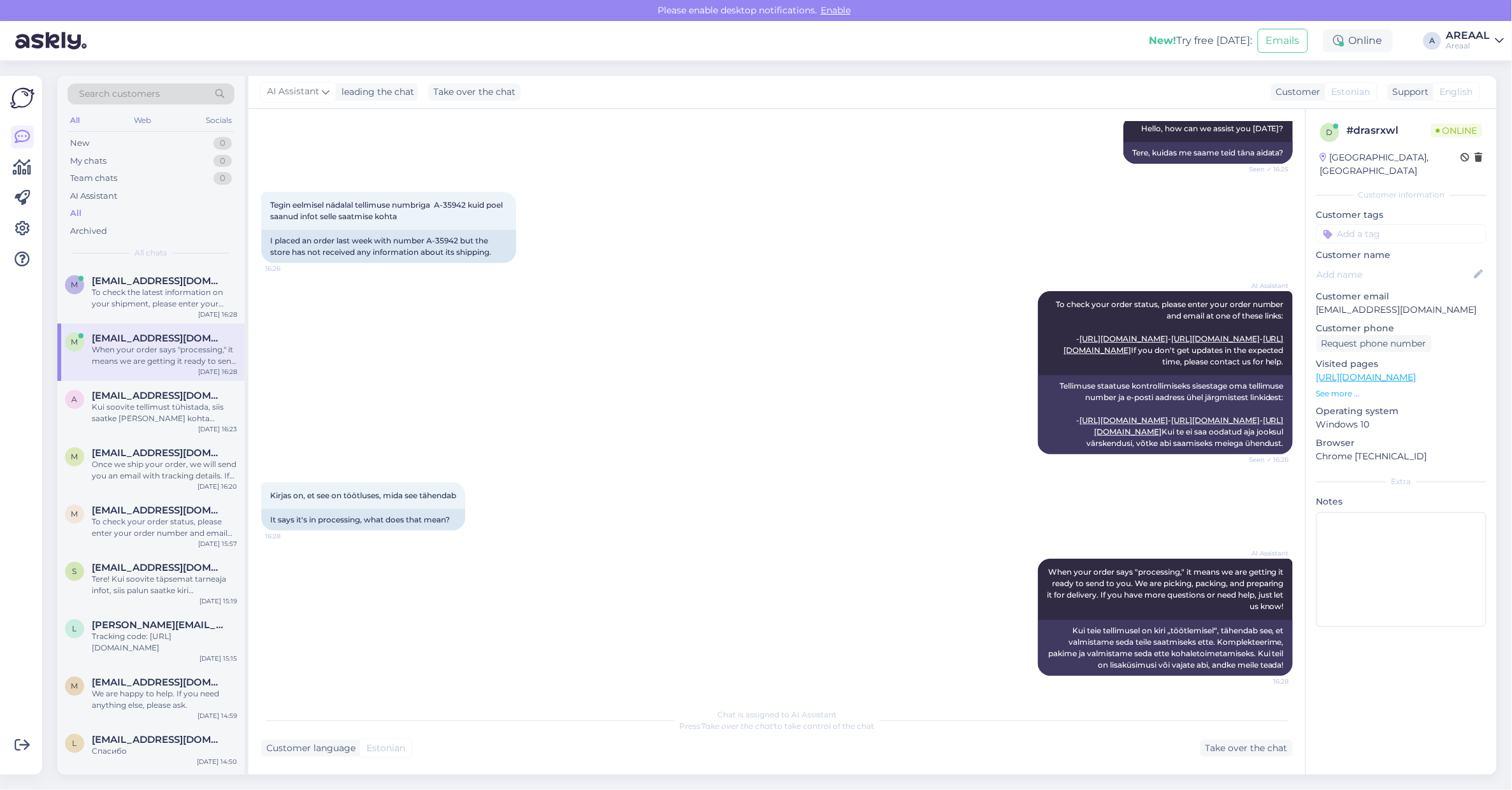
click at [1250, 762] on div "Chat started Aug 11 2025 Tere 16:25 Hello AI Assistant Hello, how can we assist…" at bounding box center [777, 441] width 1057 height 666
click at [1231, 753] on div "Take over the chat" at bounding box center [1247, 748] width 93 height 17
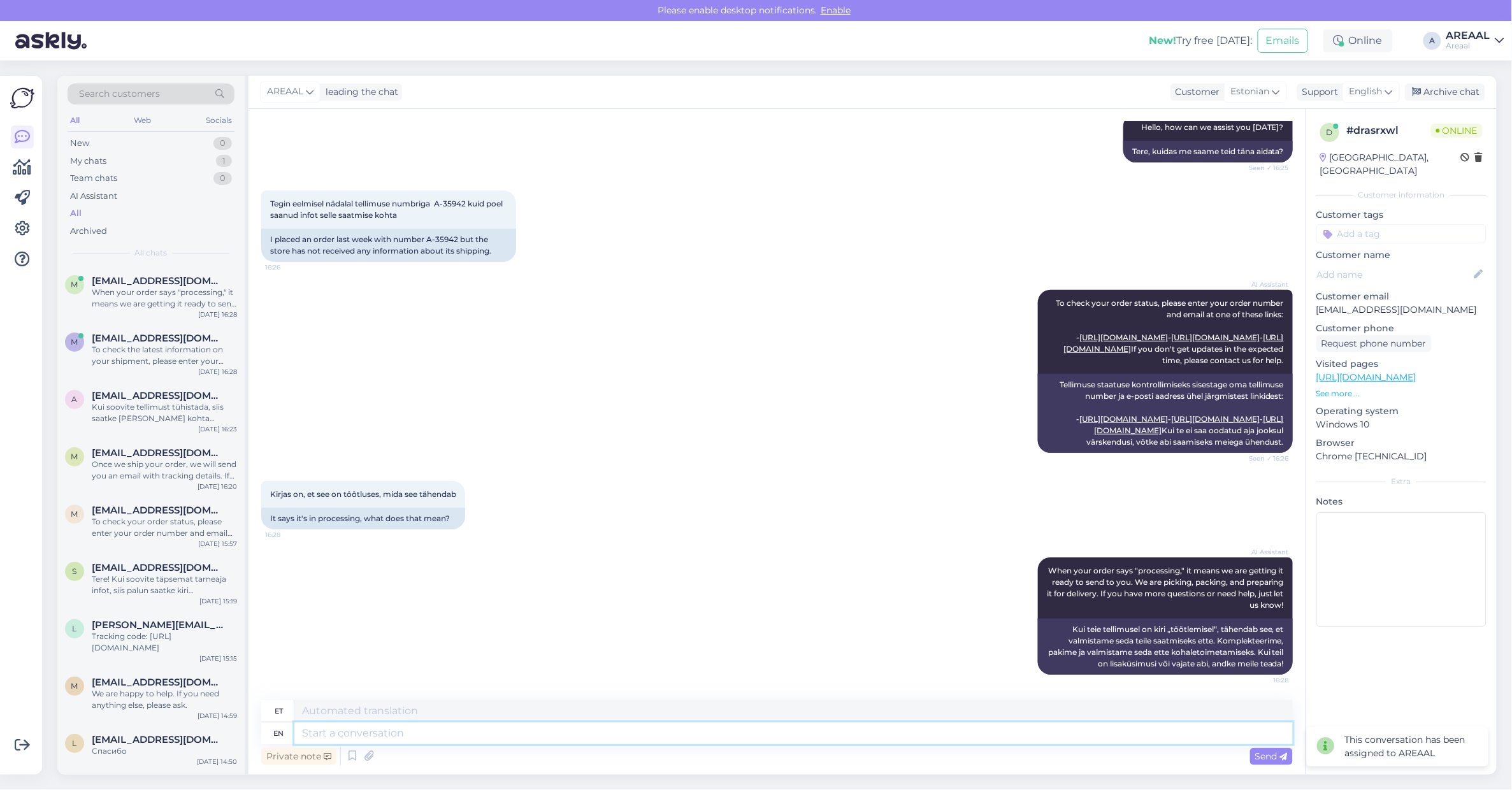
click at [1008, 739] on textarea at bounding box center [794, 734] width 998 height 22
click at [1443, 90] on div "Archive chat" at bounding box center [1445, 92] width 80 height 17
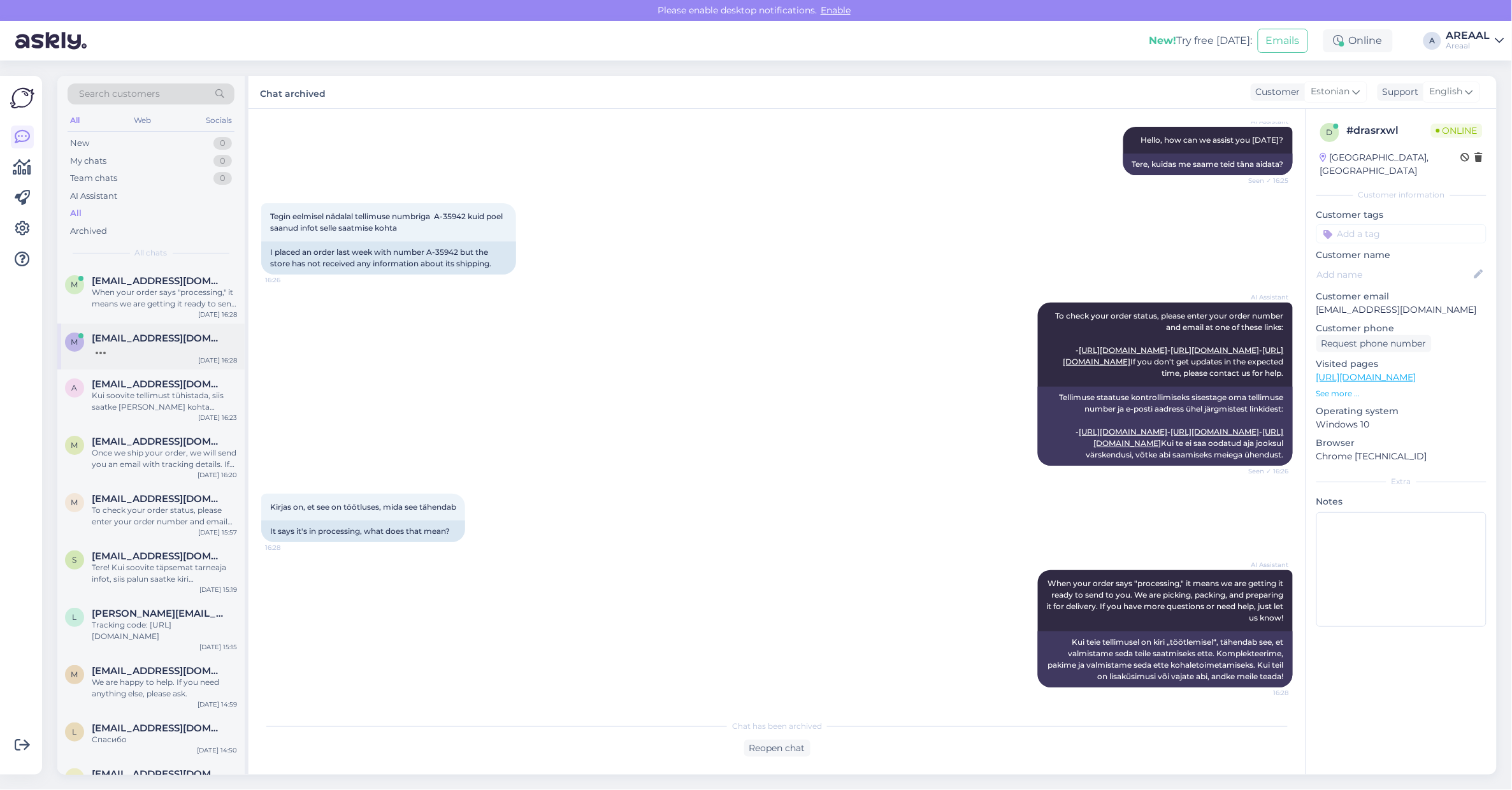
click at [159, 362] on div "m migle.bendziute@gmail.com Aug 11 16:28" at bounding box center [150, 346] width 187 height 46
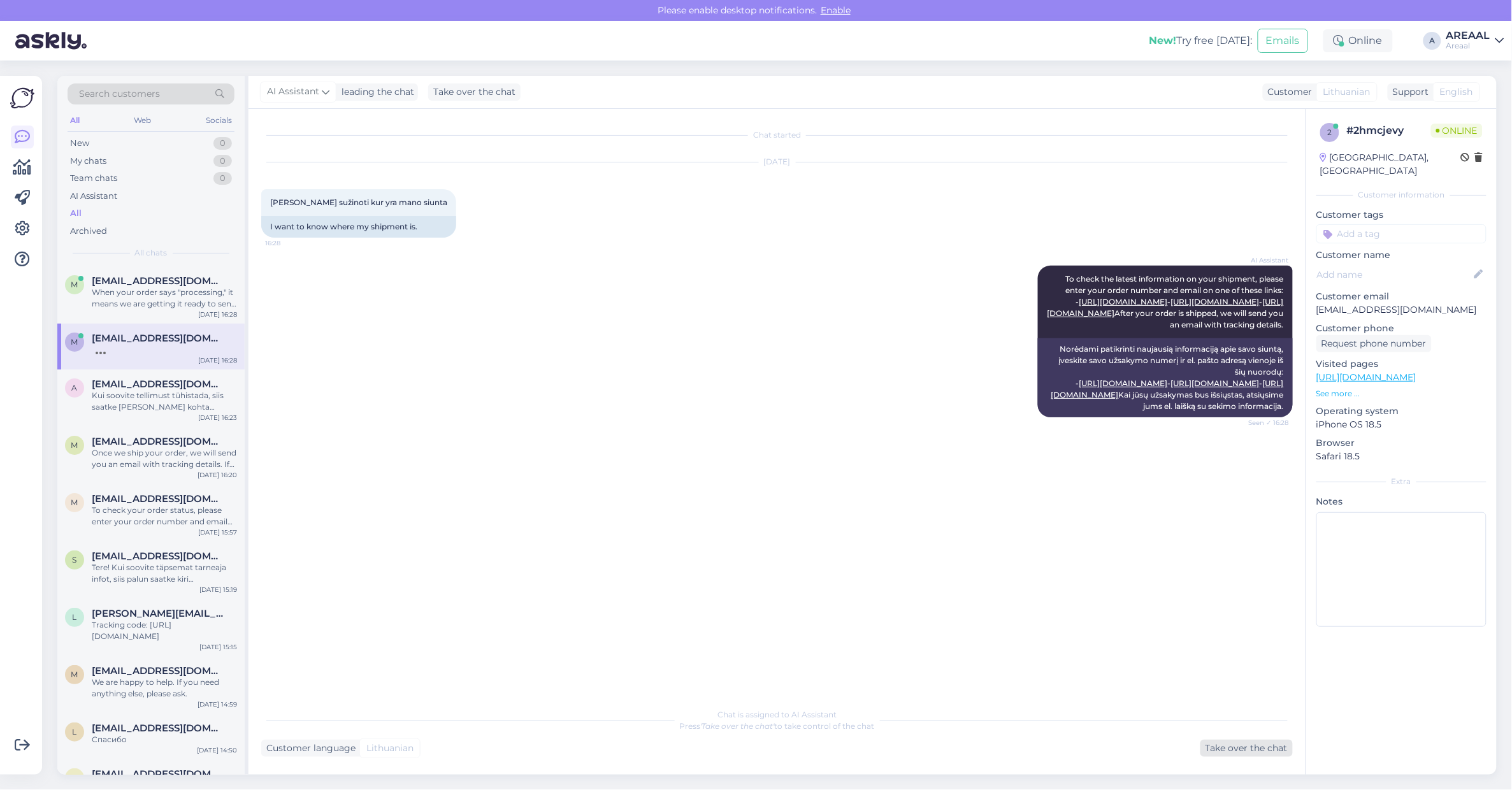
click at [1204, 741] on div "Take over the chat" at bounding box center [1247, 748] width 93 height 17
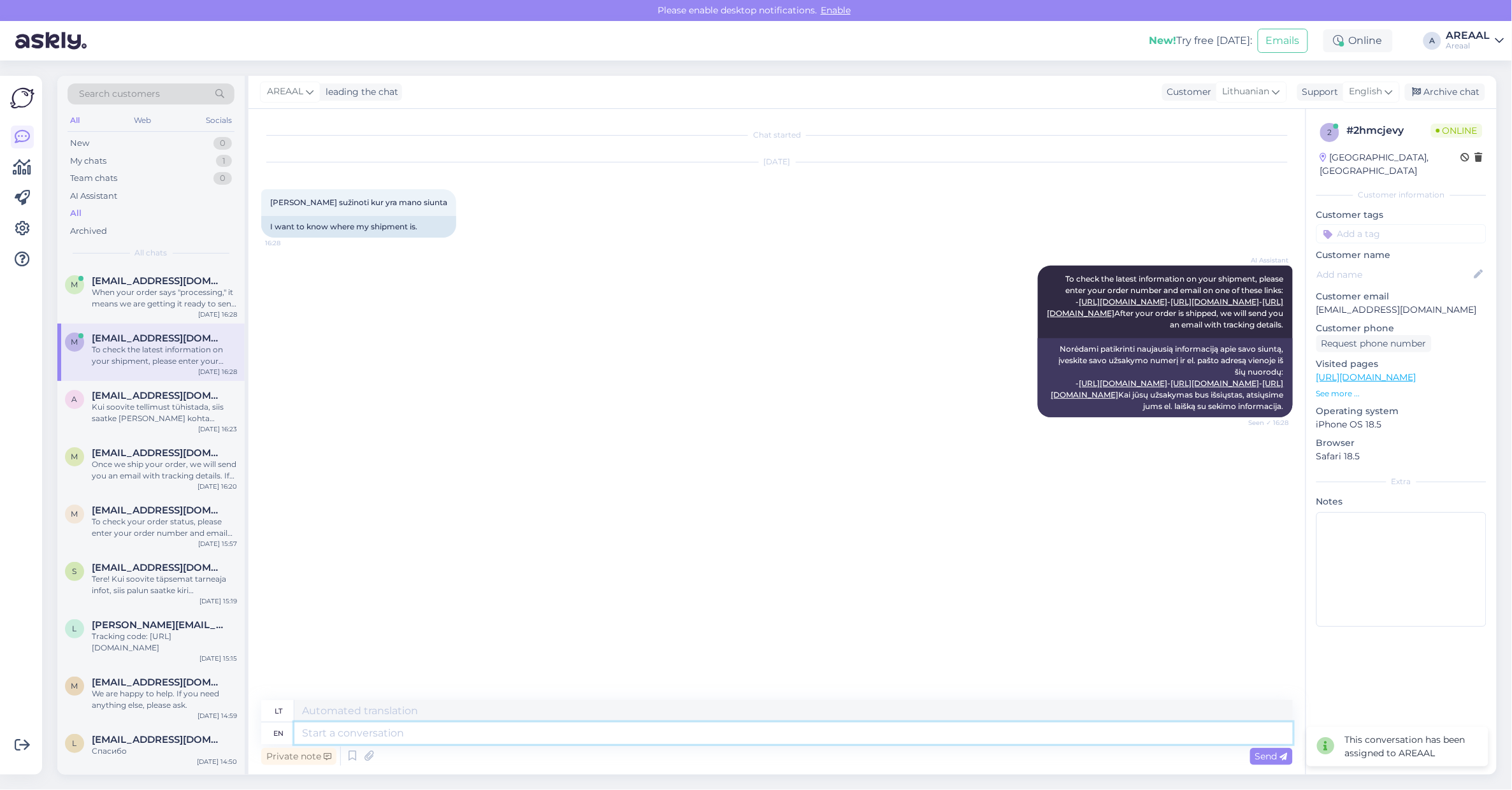
click at [991, 734] on textarea at bounding box center [794, 734] width 998 height 22
type textarea "Approximate de"
type textarea "Apytikslis"
type textarea "Approximate delivery ti"
type textarea "Apytikslis pristatymo laikas"
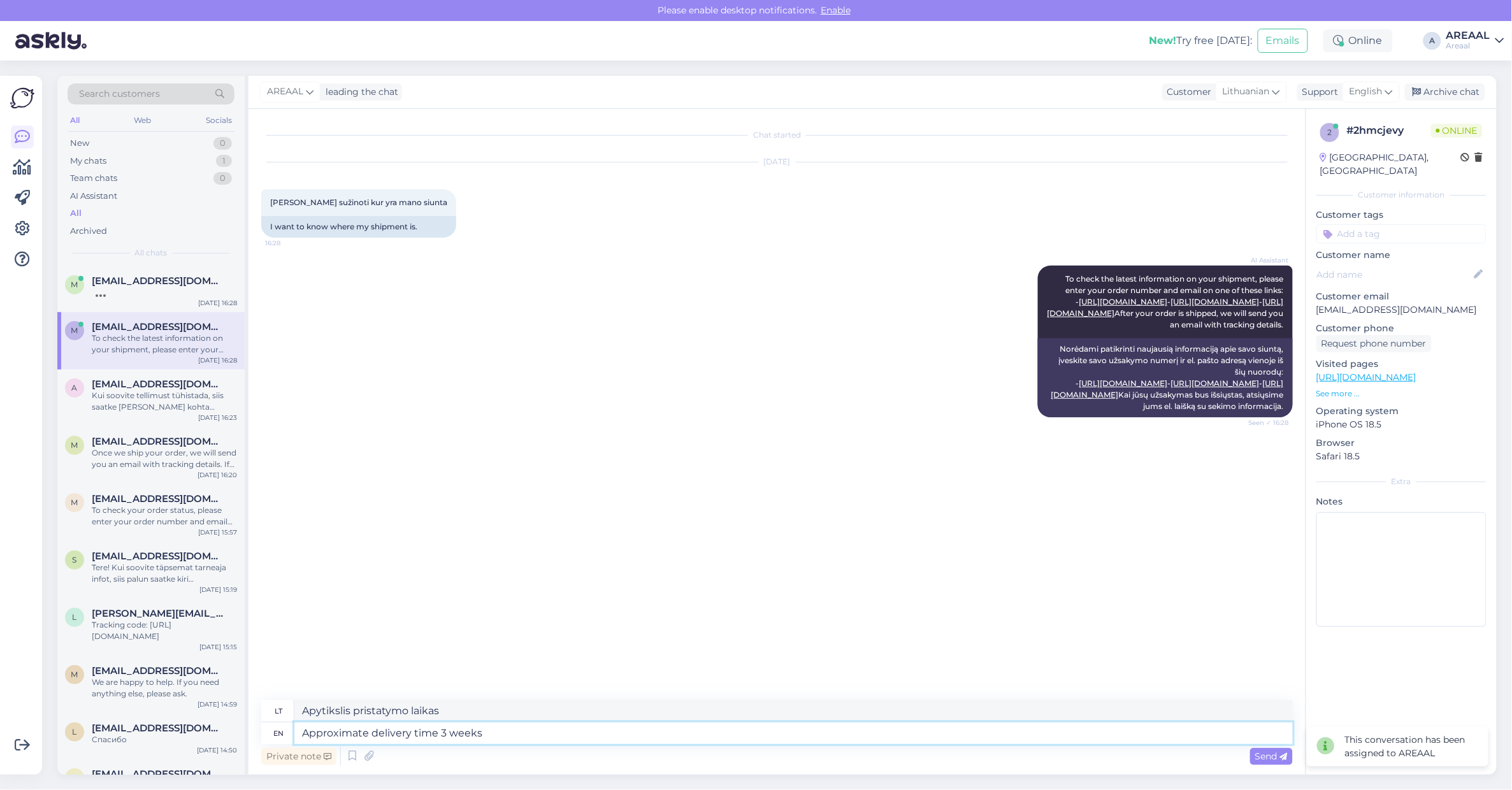
type textarea "Approximate delivery time 3 weeks s"
type textarea "Apytikslis pristatymo laikas 3"
type textarea "Approximate delivery time 3 weeks since"
type textarea "Apytikslis pristatymo laikas nuo 3 savaičių"
type textarea "Approximate delivery time 3 wee"
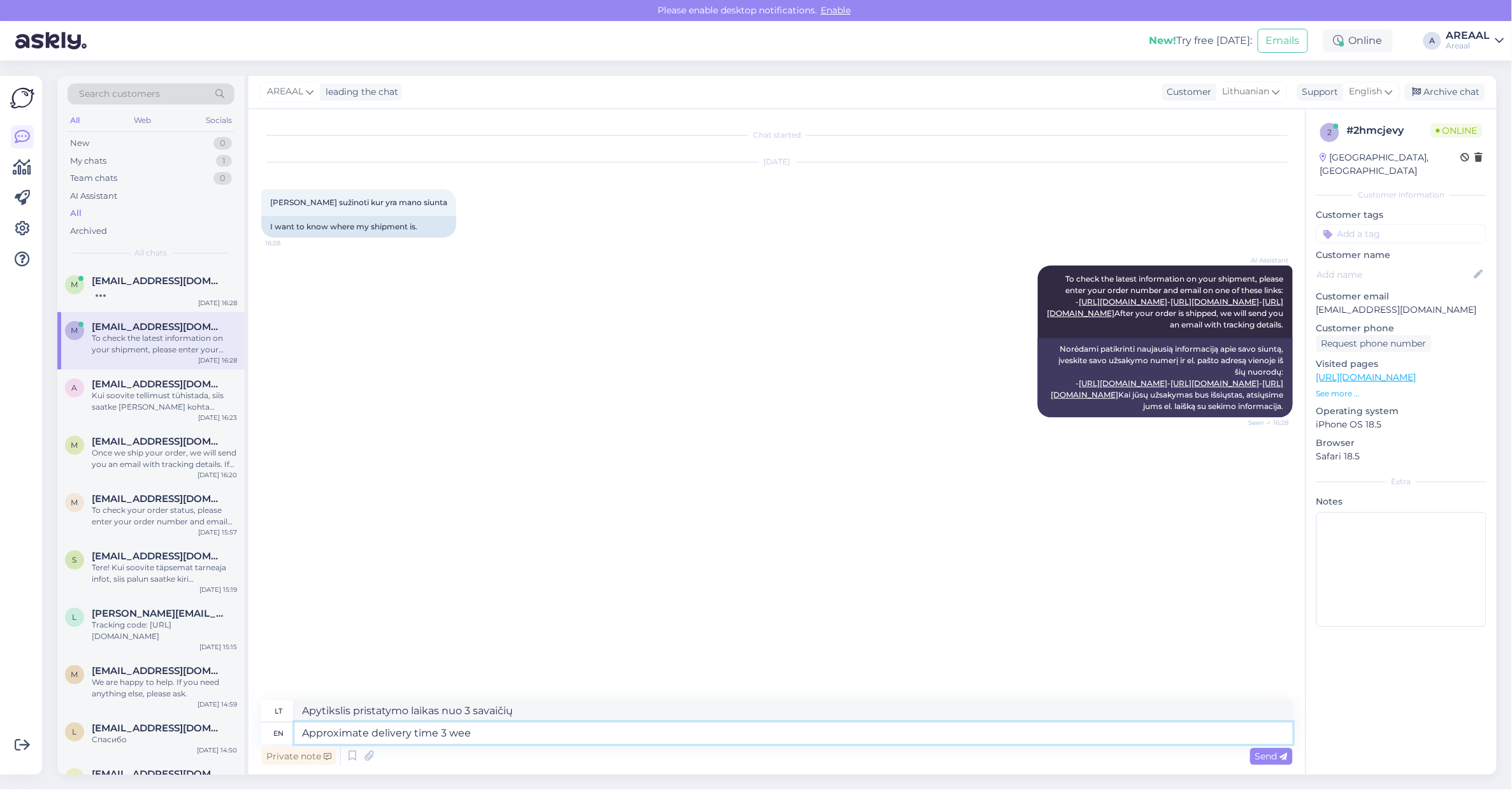
type textarea "Apytikslis pristatymo laikas 3 savaitės"
type textarea "Approximate delivery tim"
type textarea "Apytikslis pristatymo laikas 3"
type textarea "Approximate delivery t"
type textarea "Apytikslis pristatymo laikas"
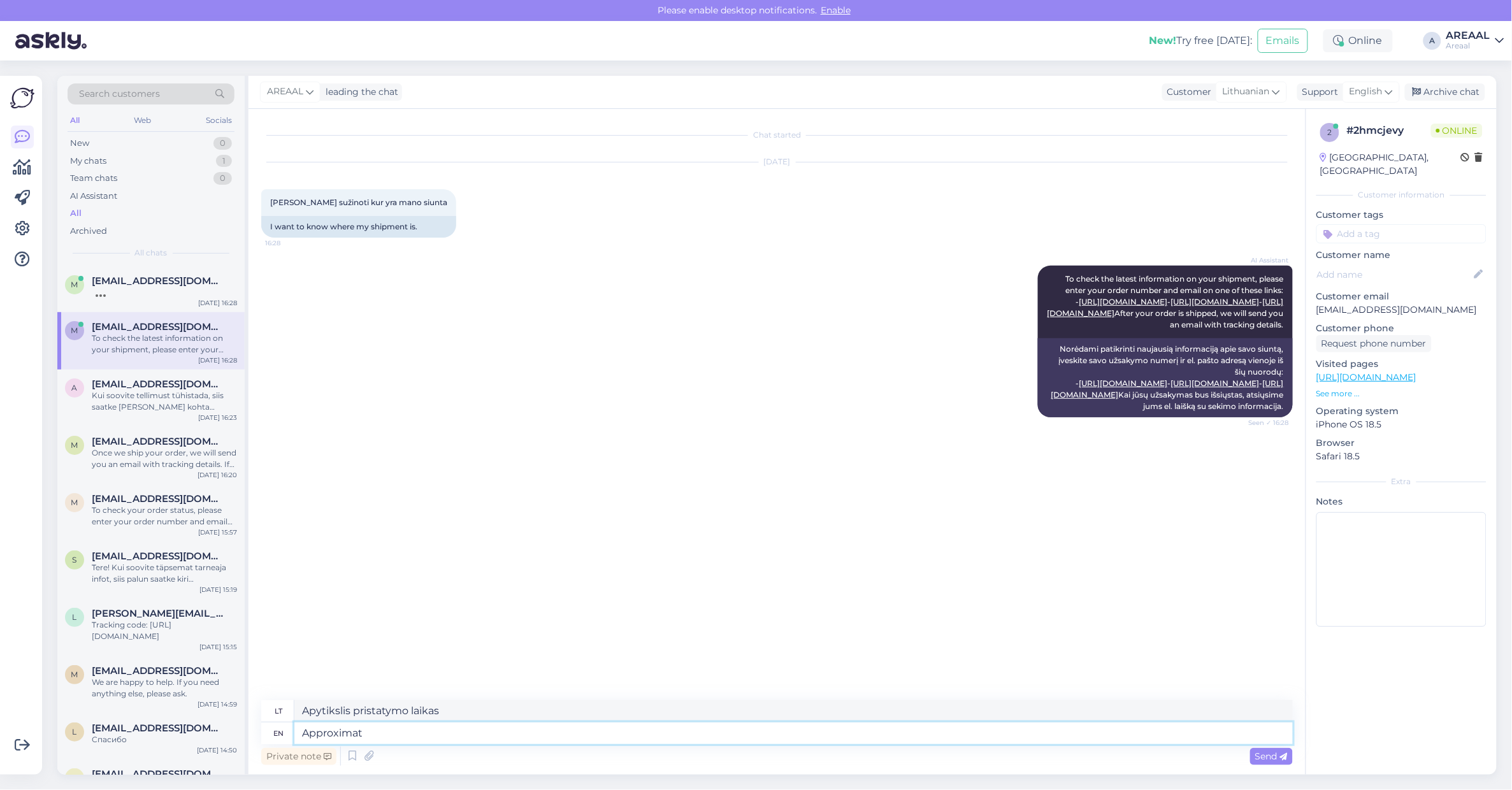
type textarea "Approxima"
type textarea "Apytikslis"
type textarea "A"
type textarea "Product h"
type textarea "Produktas"
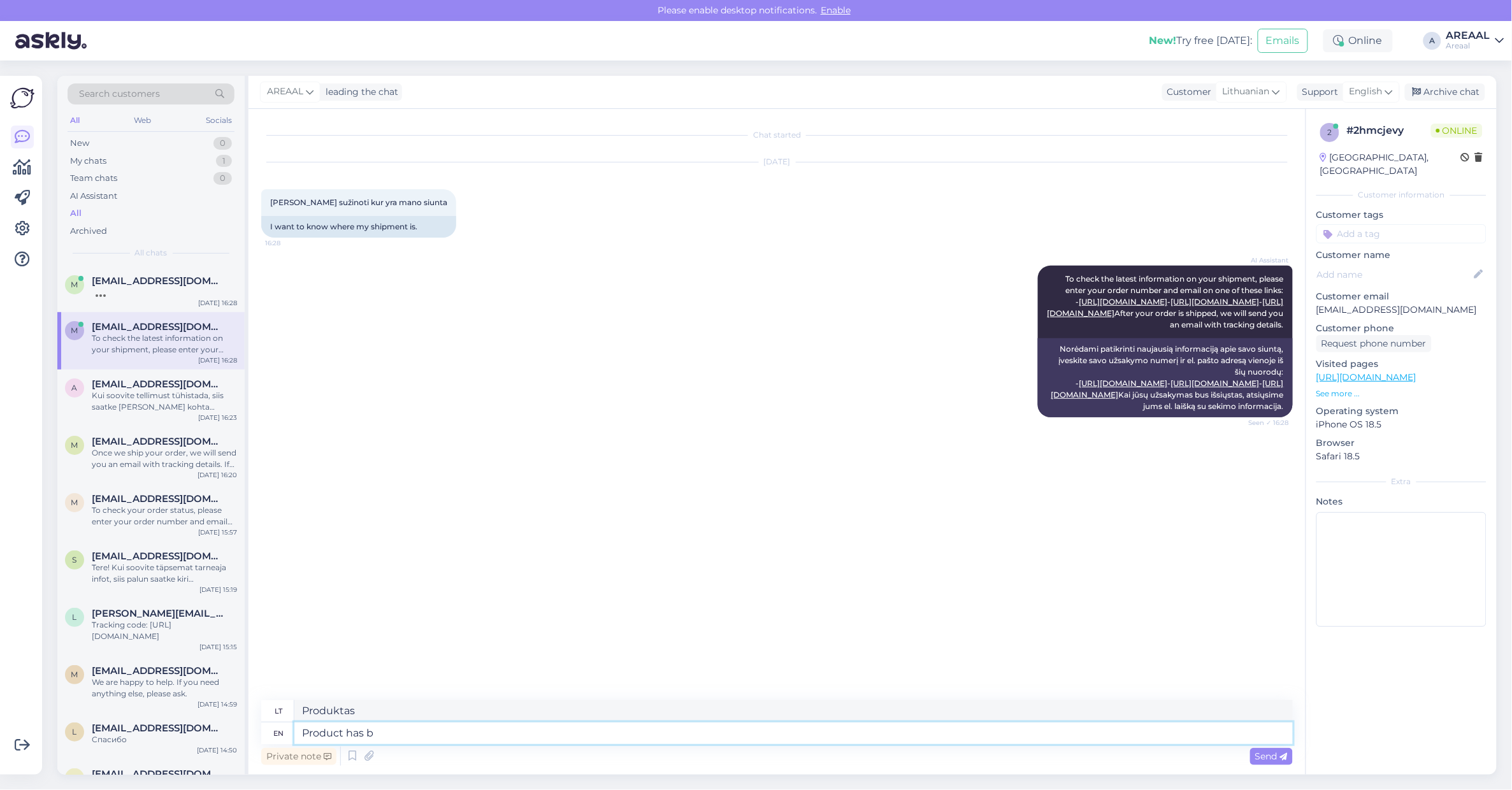
type textarea "Product has be"
type textarea "Produktas turi"
type textarea "Product has been ord"
type textarea "Produktas buvo"
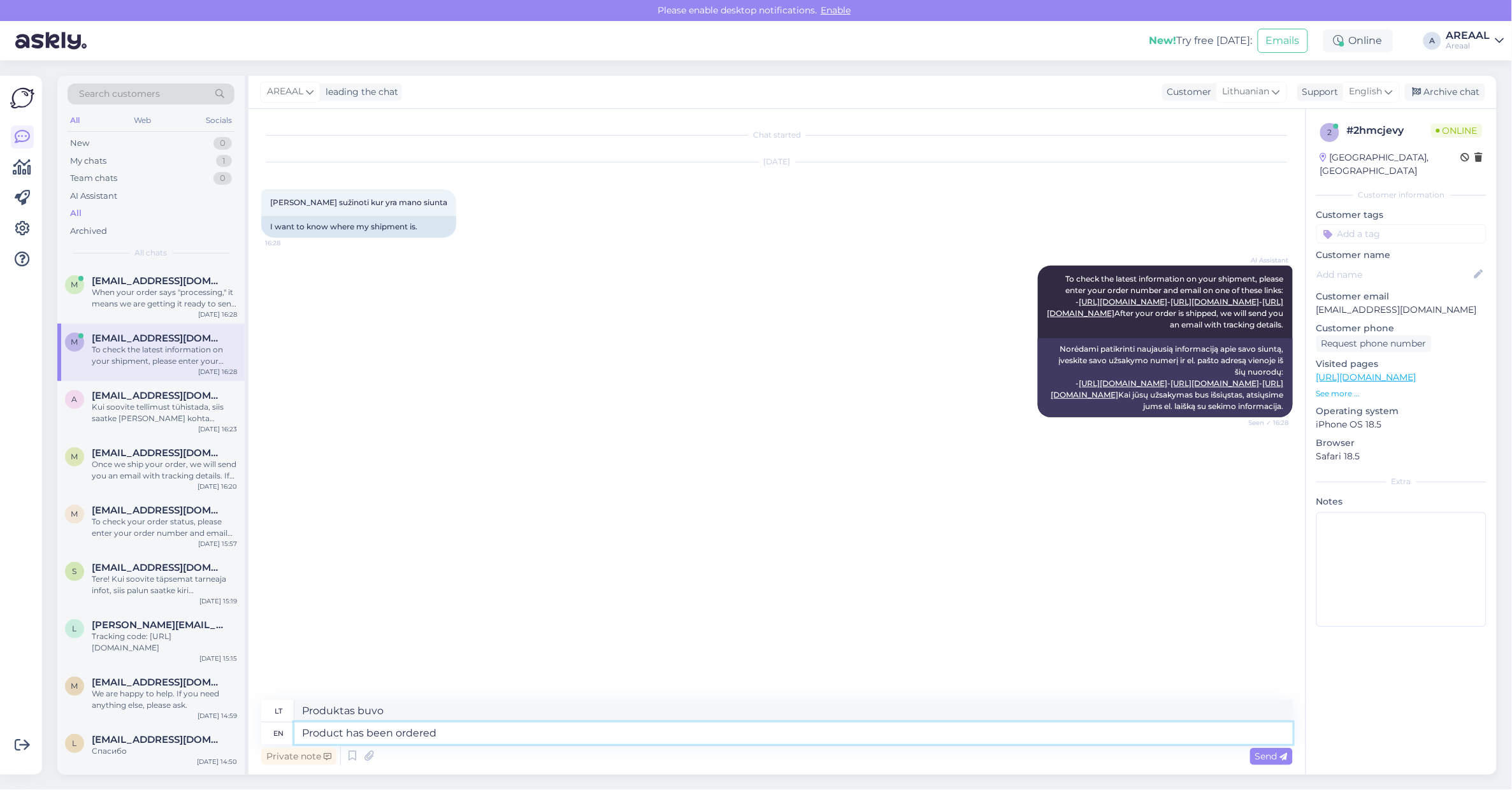
type textarea "Product has been ordered t"
type textarea "Produktas užsakytas"
type textarea "Product has been ordered t o"
type textarea "Produktas buvo užsakytas t"
type textarea "Product has been ordered to wa"
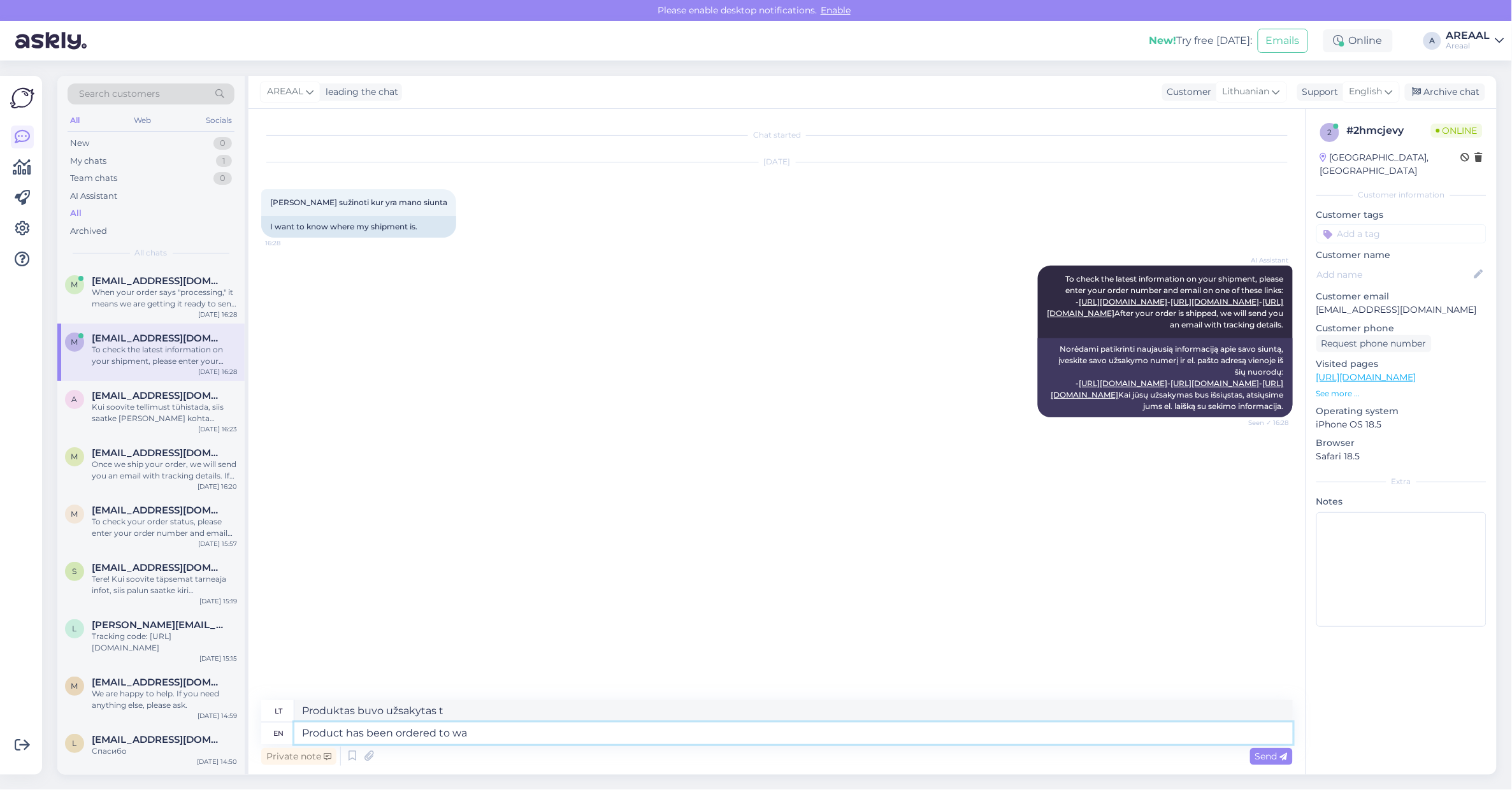
type textarea "Produktas buvo užsakytas iki"
type textarea "Product has been ordered to warehouse. A"
type textarea "Produktas užsakytas į sandėlį."
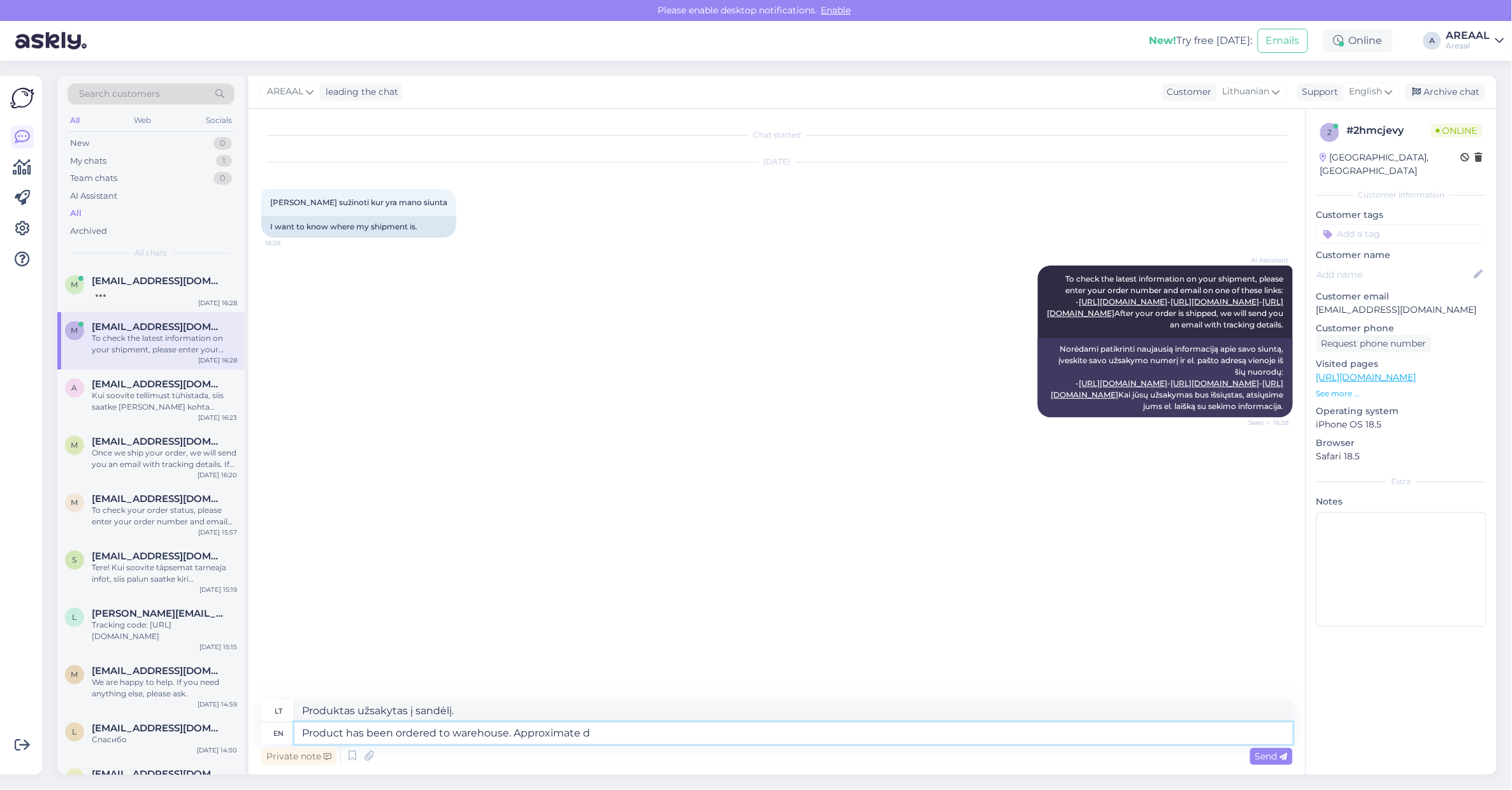
type textarea "Product has been ordered to warehouse. Approximate de"
type textarea "Produktas užsakytas į sandėlį. Apytikslis laikas"
type textarea "Product has been ordered to warehouse. Approximate delivery itm"
type textarea "Produktas užsakytas į sandėlį. Apytikslis pristatymo laikas"
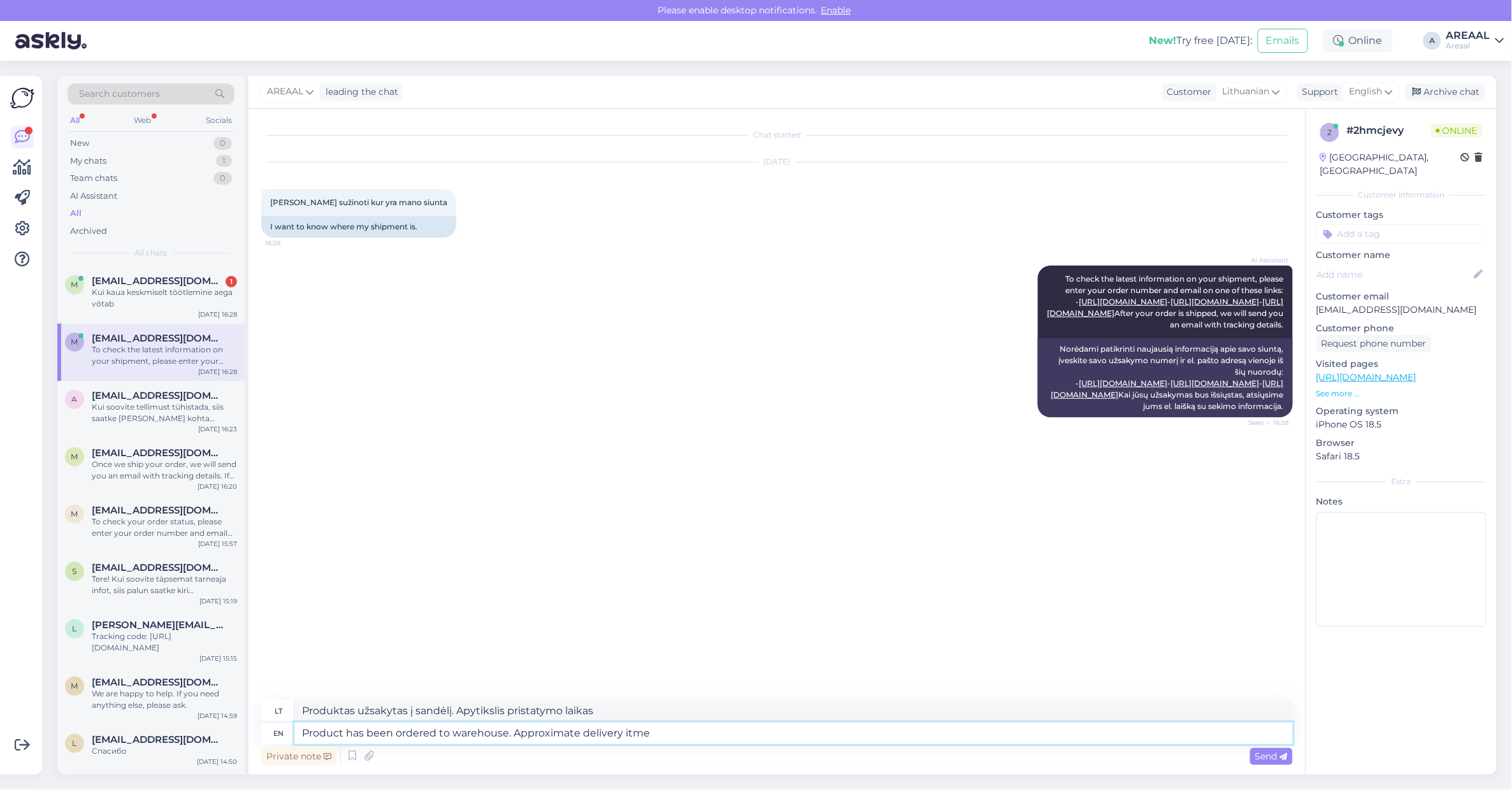
drag, startPoint x: 647, startPoint y: 742, endPoint x: 623, endPoint y: 733, distance: 25.6
click at [646, 742] on textarea "Product has been ordered to warehouse. Approximate delivery itme" at bounding box center [794, 734] width 998 height 22
drag, startPoint x: 657, startPoint y: 734, endPoint x: 773, endPoint y: 745, distance: 116.5
click at [748, 744] on div "lt Produktas užsakytas į sandėlį. Apytikslis pristatymo laikas en Product has b…" at bounding box center [777, 734] width 1031 height 68
type textarea "Product has been ordered to warehouse. Approximate delivery time between 15-"
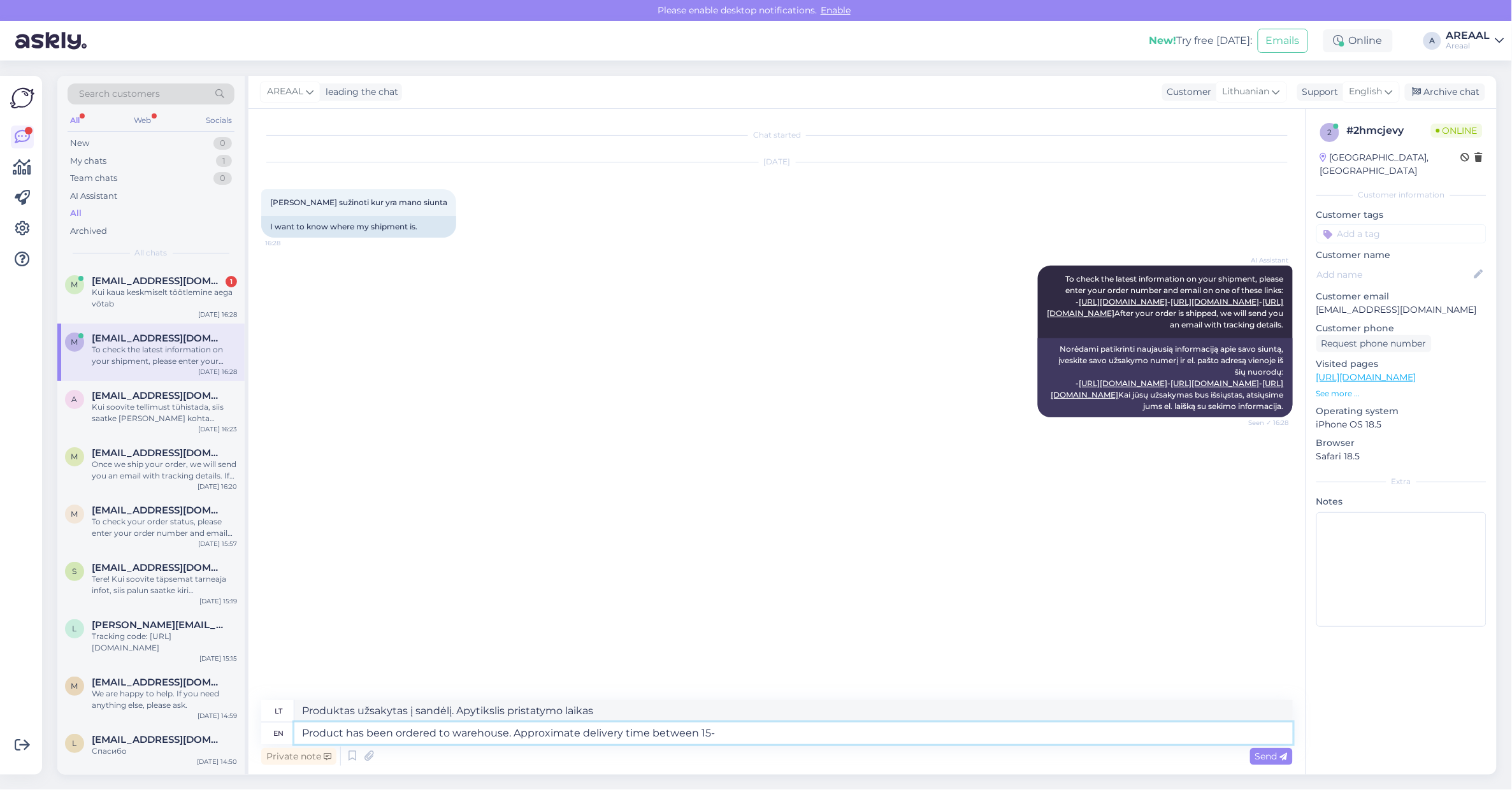
type textarea "Produktas užsakytas į sandėlį. Apytikslis pristatymo laikas nuo"
type textarea "Product has been ordered to warehouse. Approximate delivery time between 15-200…"
type textarea "Produktas užsakytas į sandėlį. Apytikslis pristatymo laikas yra nuo 15 iki 200 …"
type textarea "Product has been ordered to warehouse. Approximate delivery time between 15-200…"
type textarea "Produktas užsakytas į sandėlį. Apytikslis pristatymo laikas rugpjūčio 15–200 d."
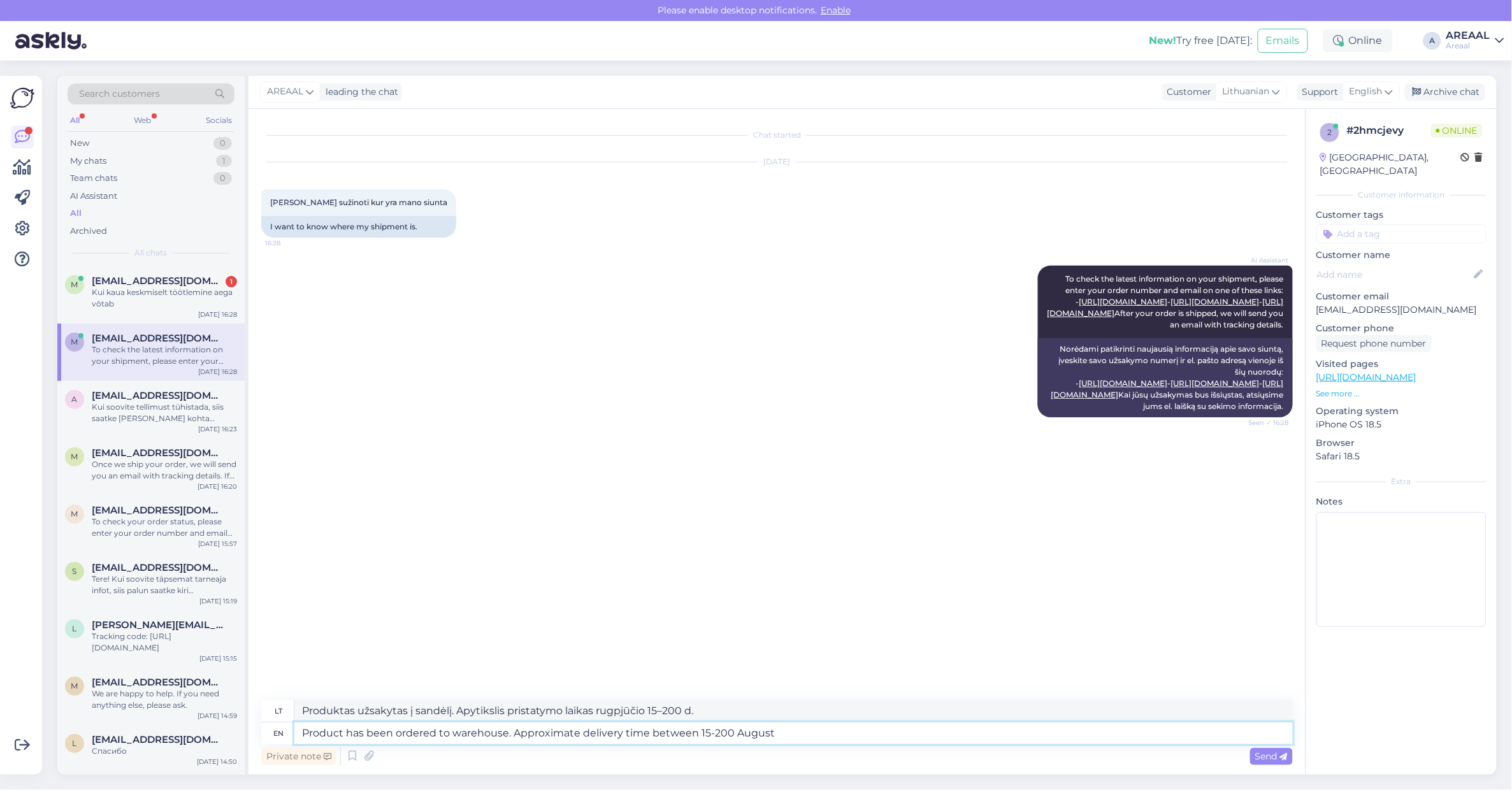
type textarea "Product has been ordered to warehouse. Approximate delivery time between [DATE]…"
type textarea "Produktas užsakytas į sandėlį. Apytikslis pristatymo laikas rugpjūčio 15–20 d."
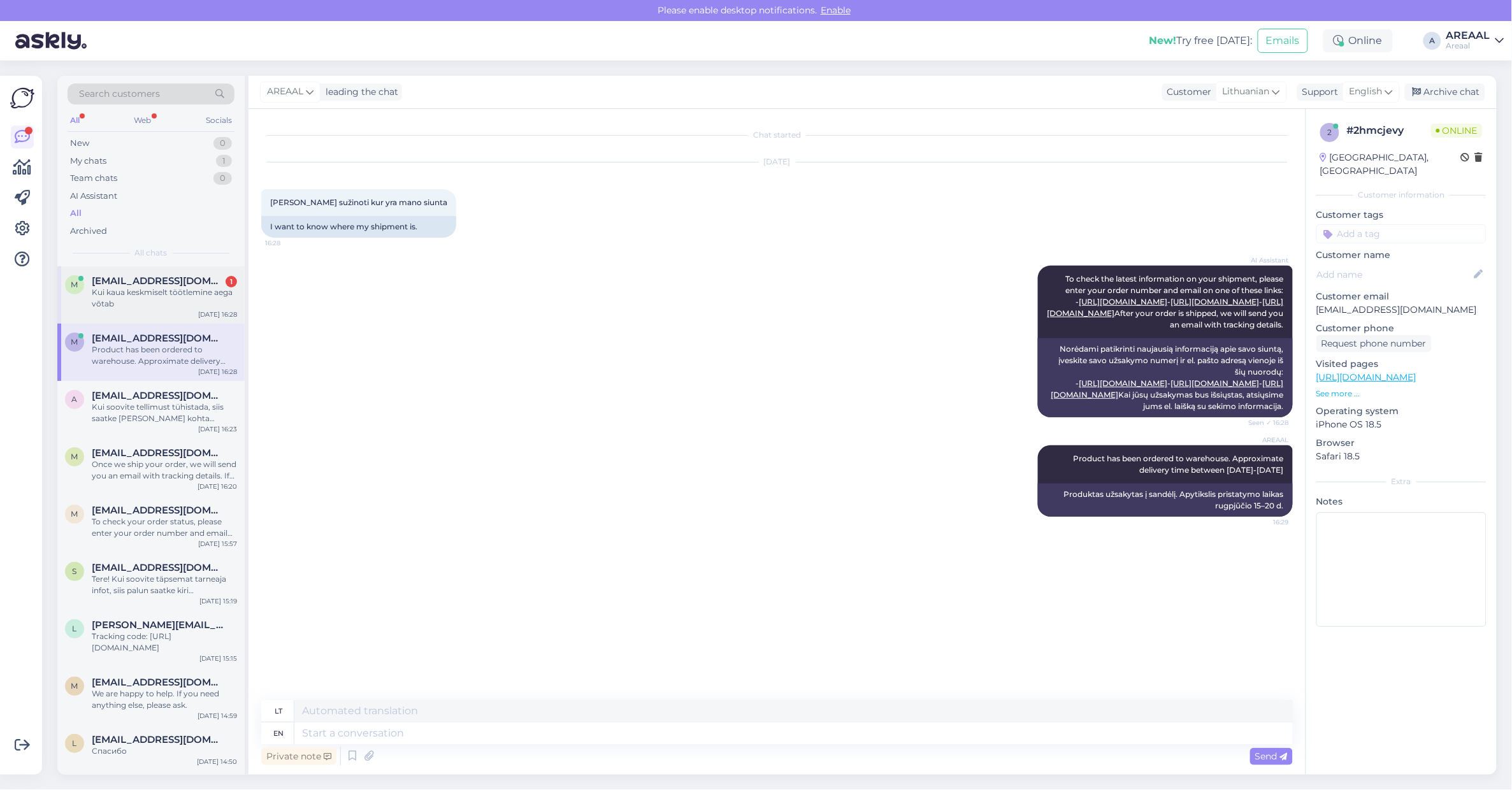
click at [159, 303] on div "Kui kaua keskmiselt töötlemine aega võtab" at bounding box center [164, 299] width 145 height 23
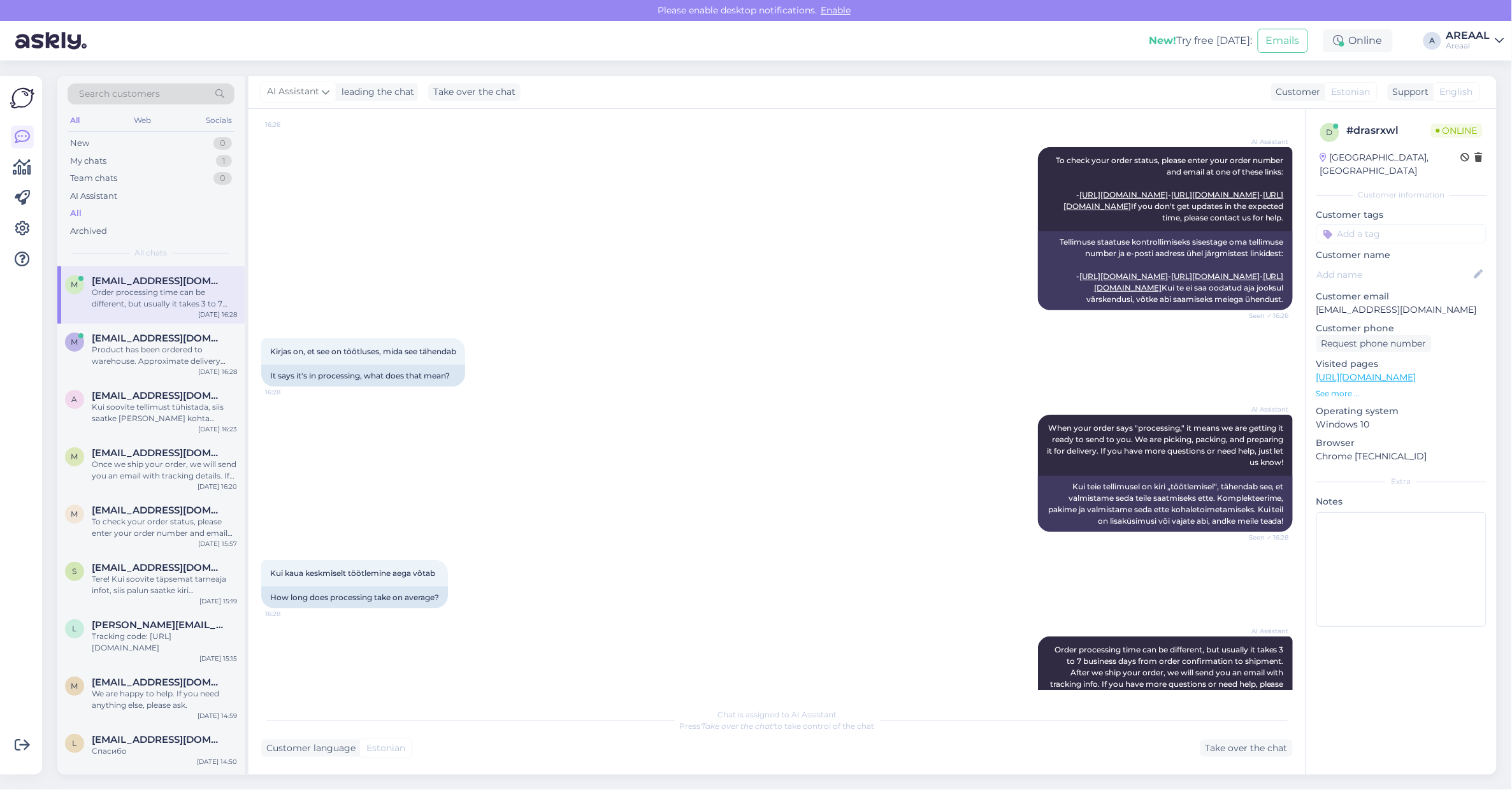
scroll to position [451, 0]
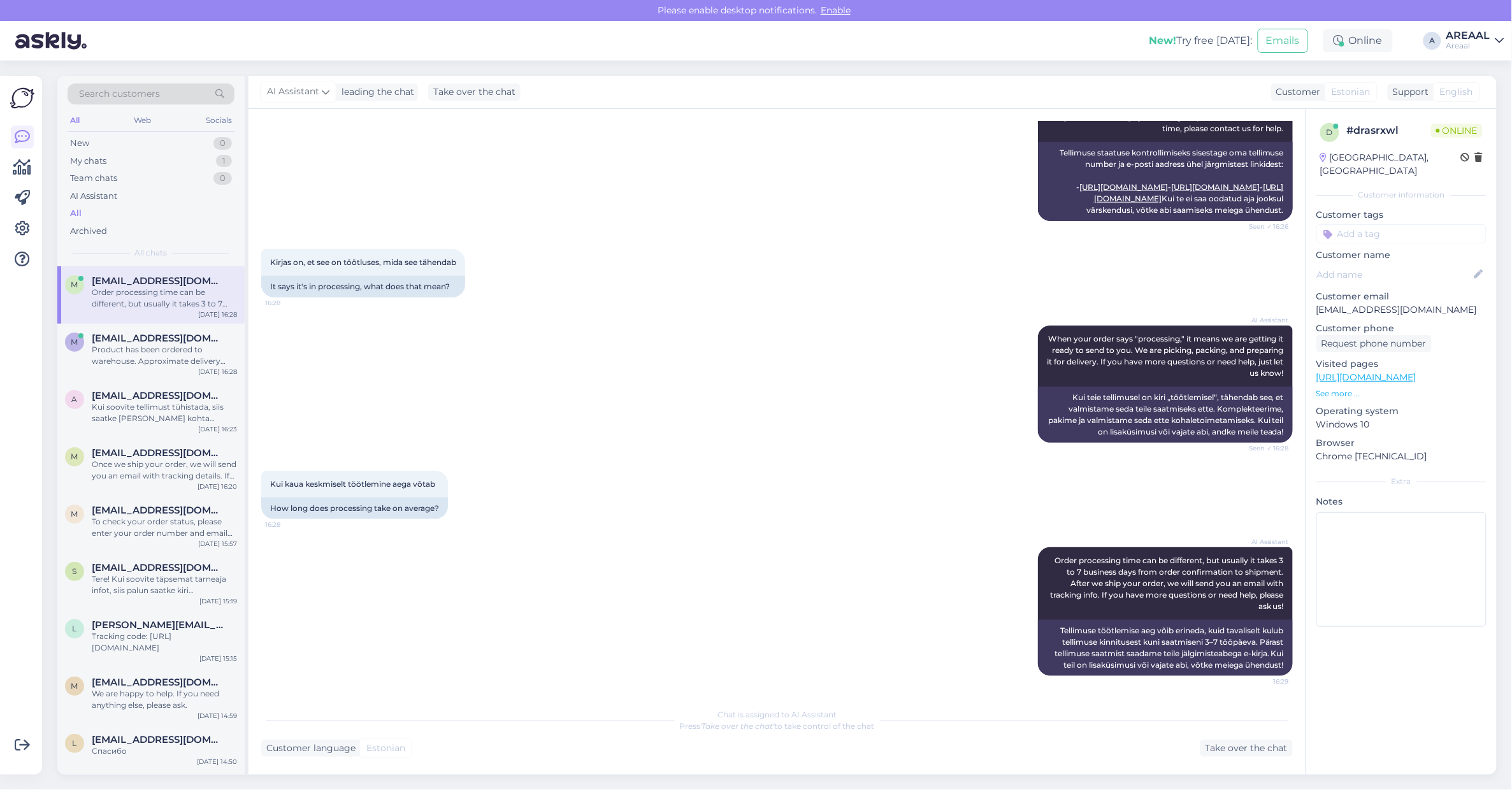
click at [577, 242] on div "Kirjas on, et see on töötluses, mida see tähendab 16:28 It says it's in process…" at bounding box center [777, 273] width 1031 height 76
click at [157, 160] on div "My chats 1" at bounding box center [151, 160] width 167 height 18
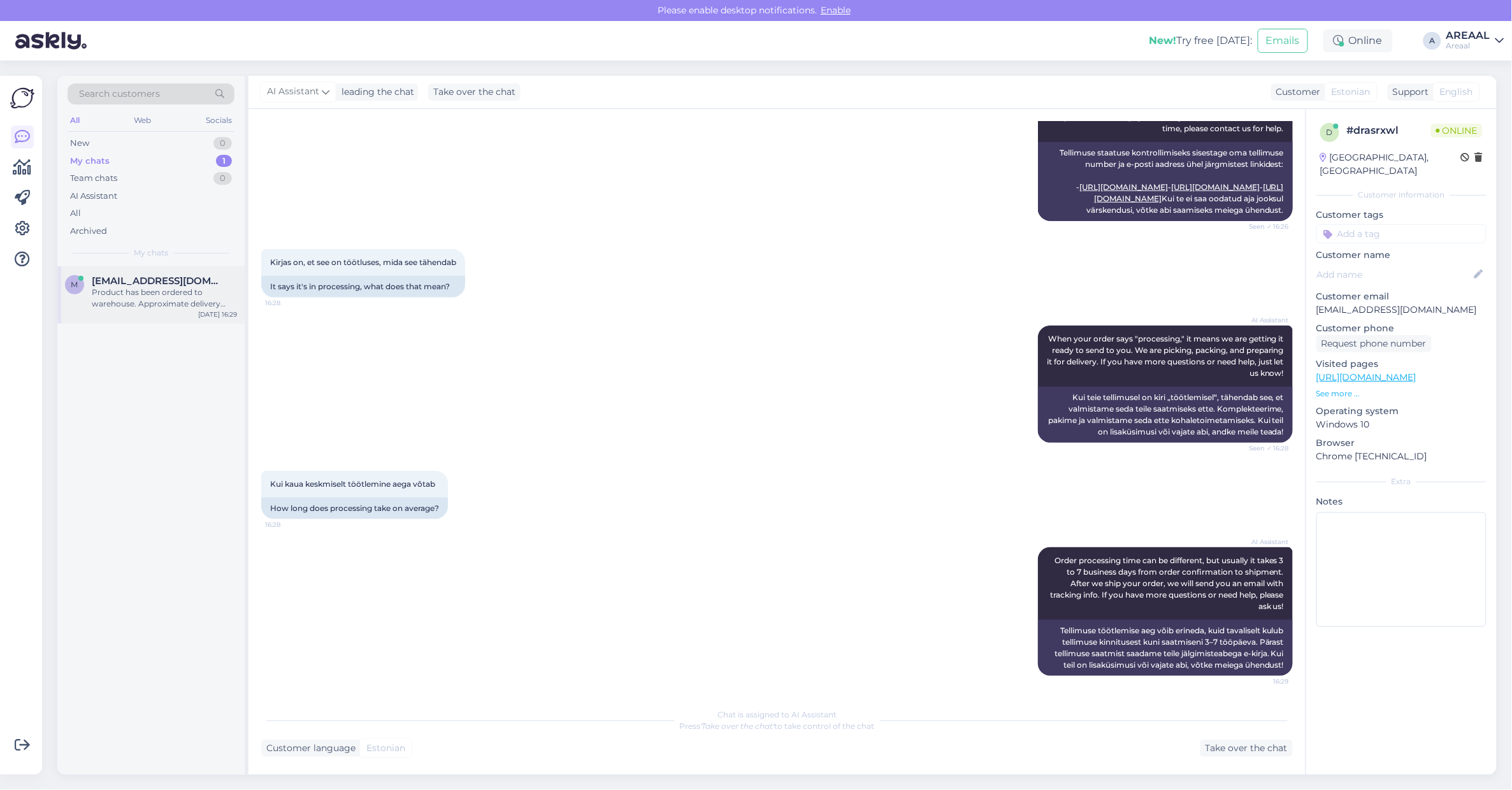
click at [156, 302] on div "Product has been ordered to warehouse. Approximate delivery time between 15-20 …" at bounding box center [164, 299] width 145 height 23
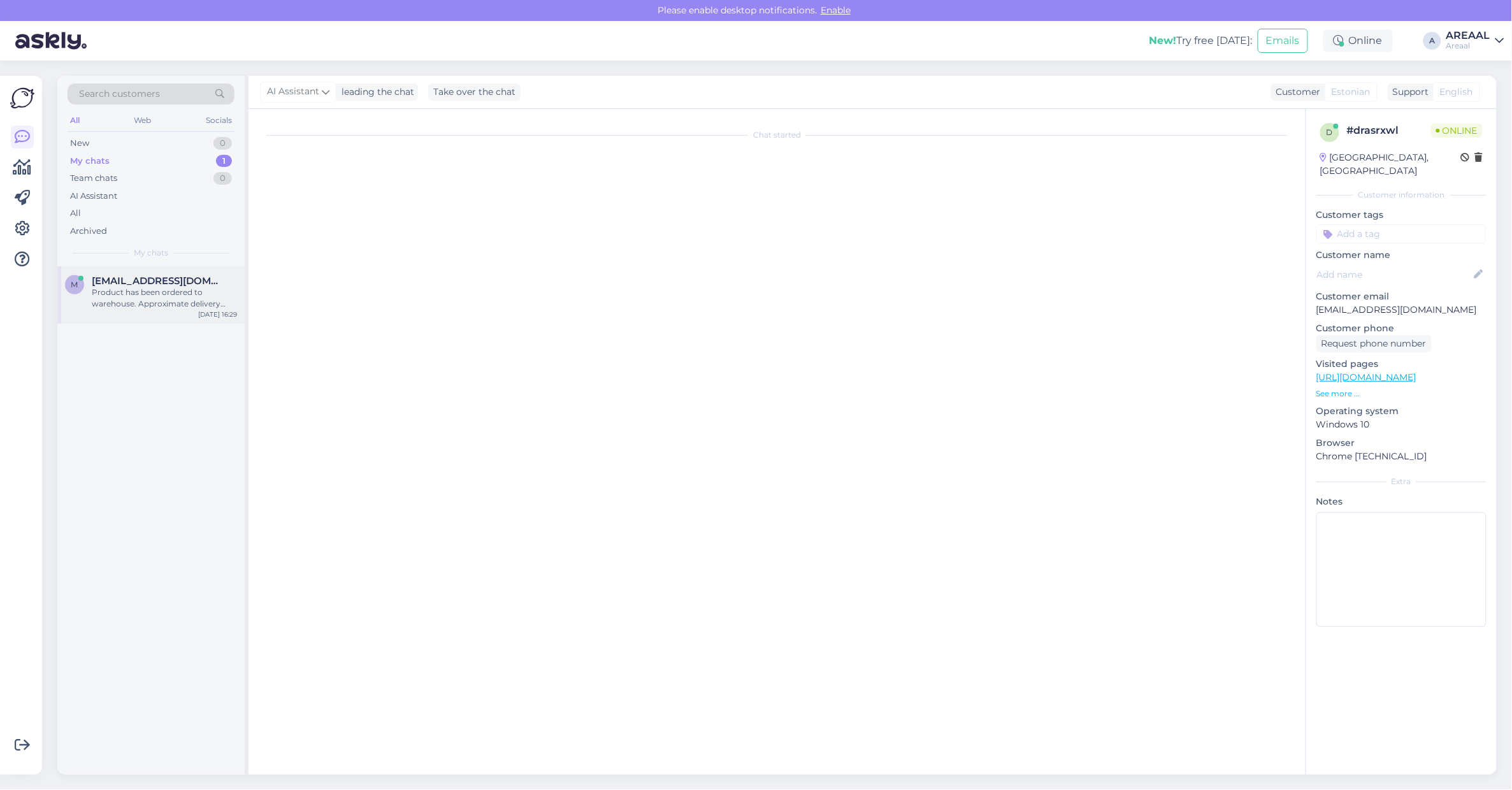
scroll to position [0, 0]
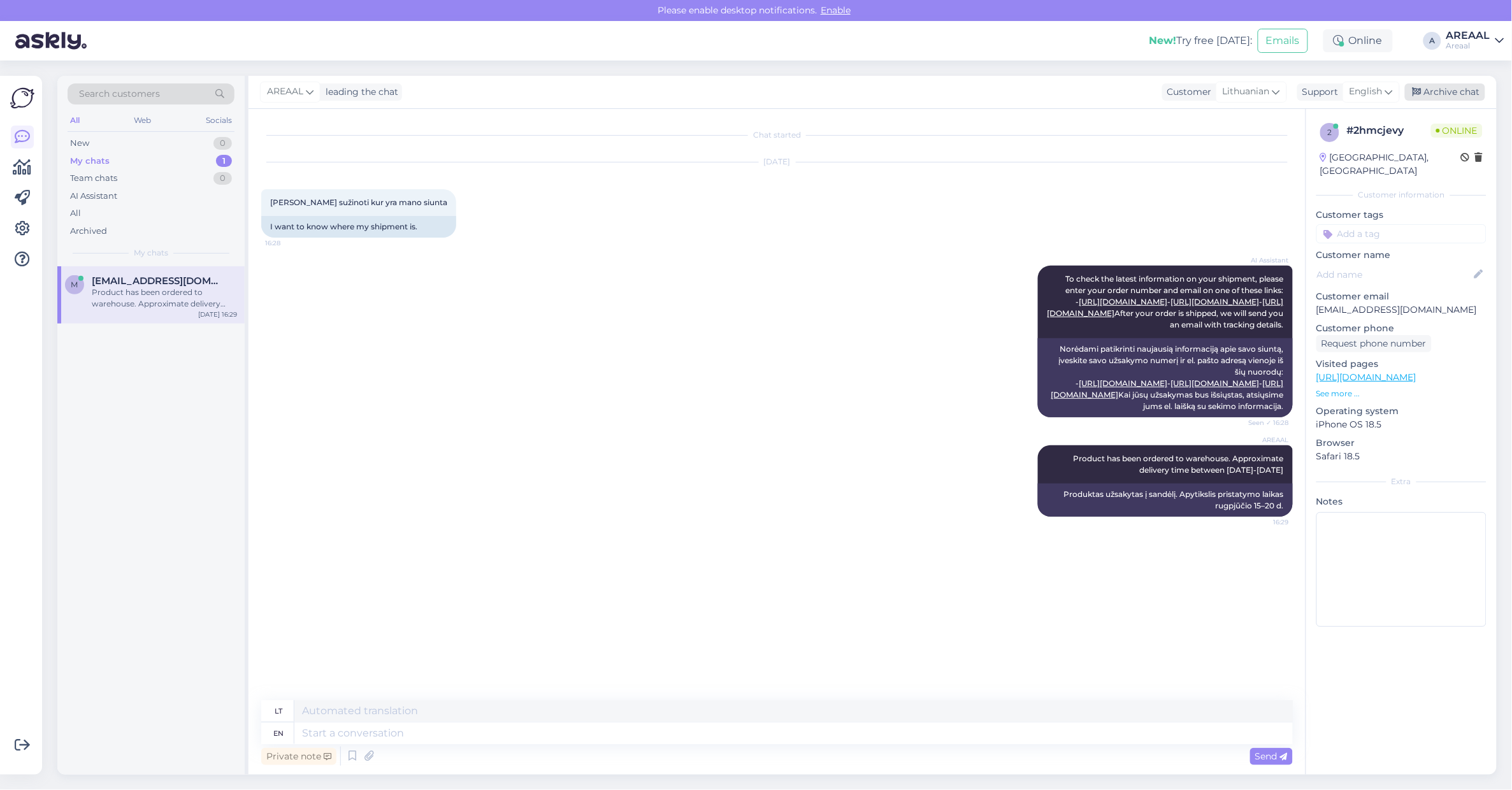
click at [1453, 93] on div "Archive chat" at bounding box center [1445, 92] width 80 height 17
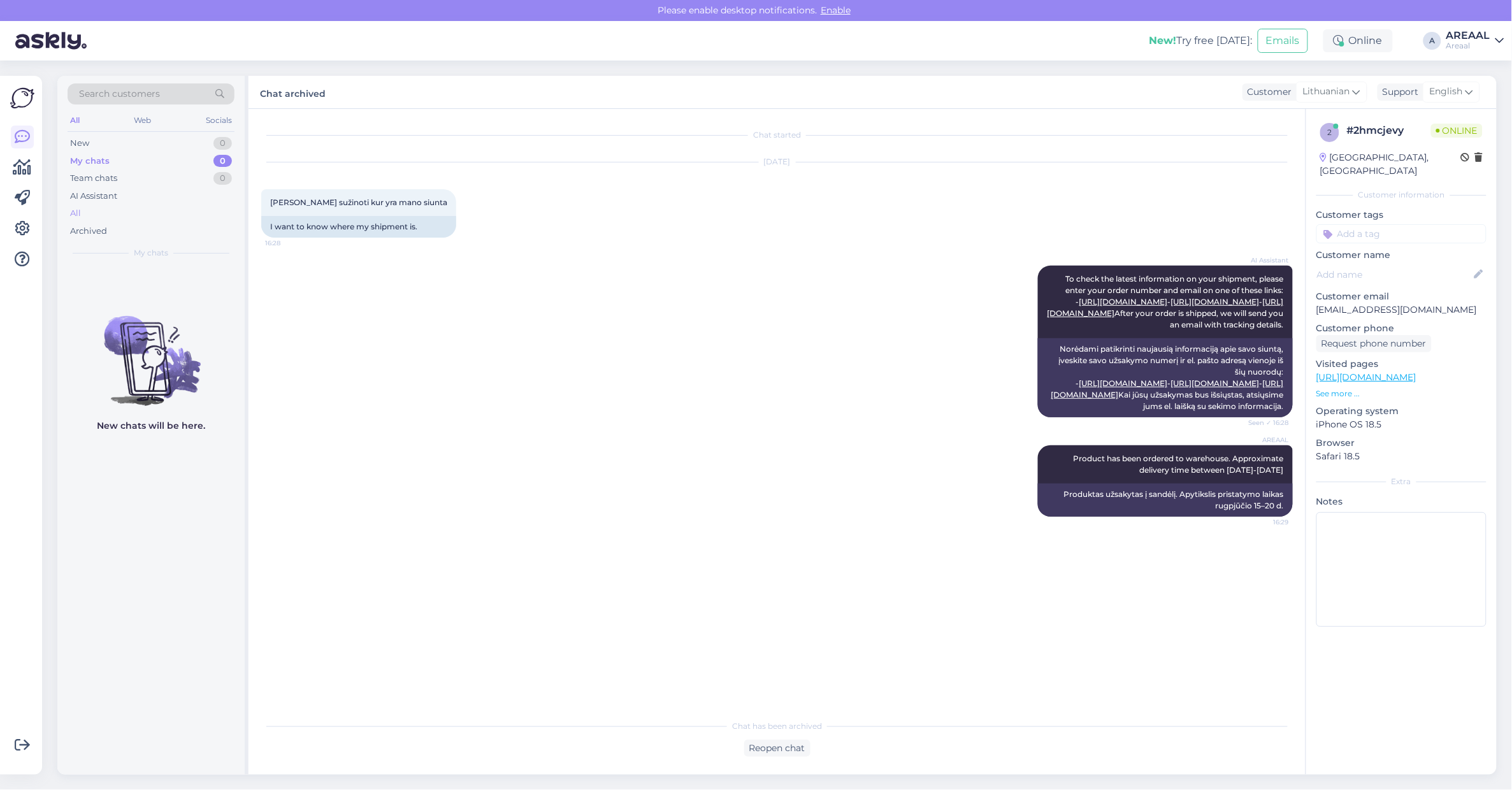
click at [156, 204] on div "All" at bounding box center [151, 213] width 167 height 18
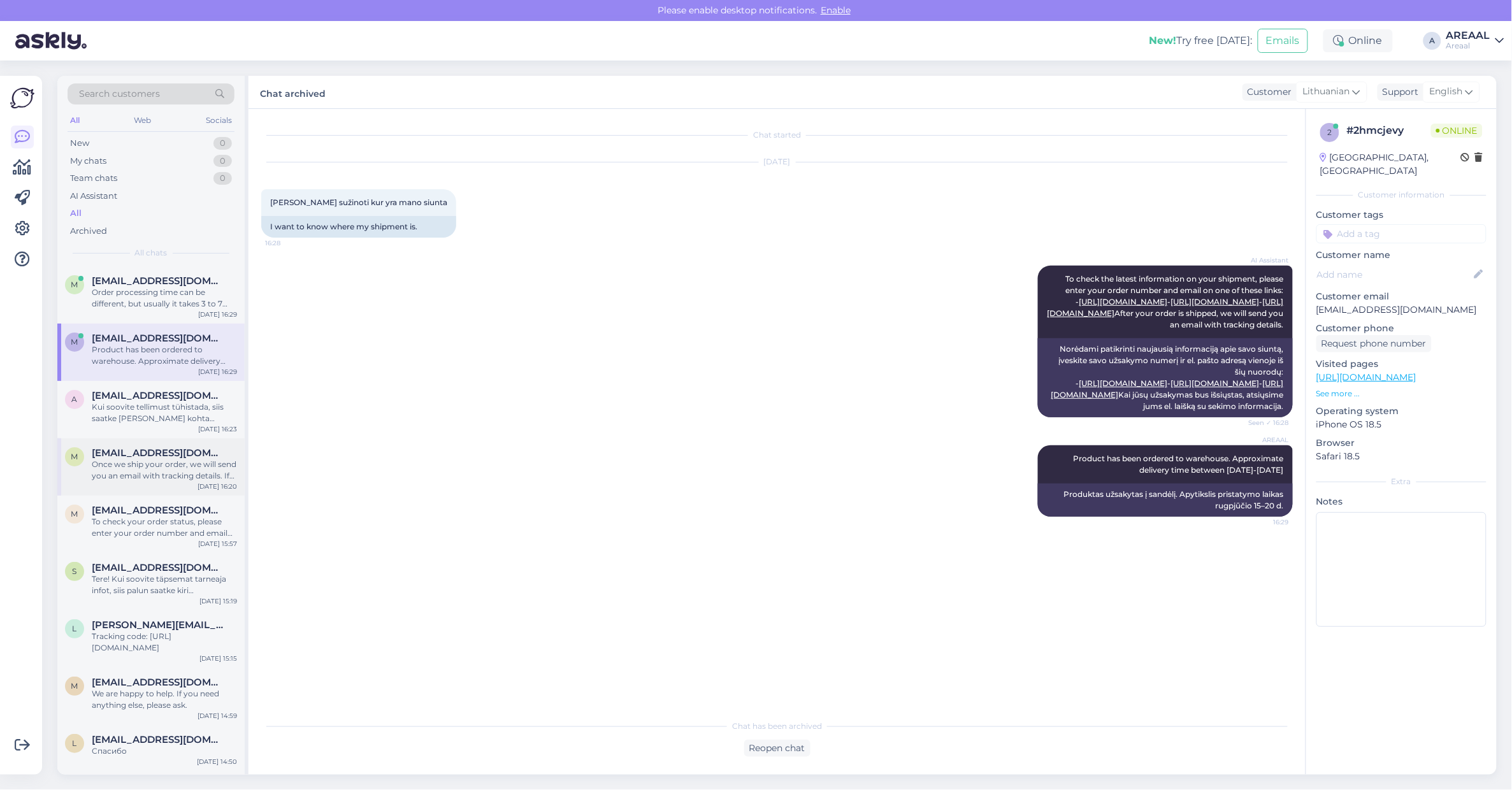
click at [97, 478] on div "Once we ship your order, we will send you an email with tracking details. If yo…" at bounding box center [164, 471] width 145 height 23
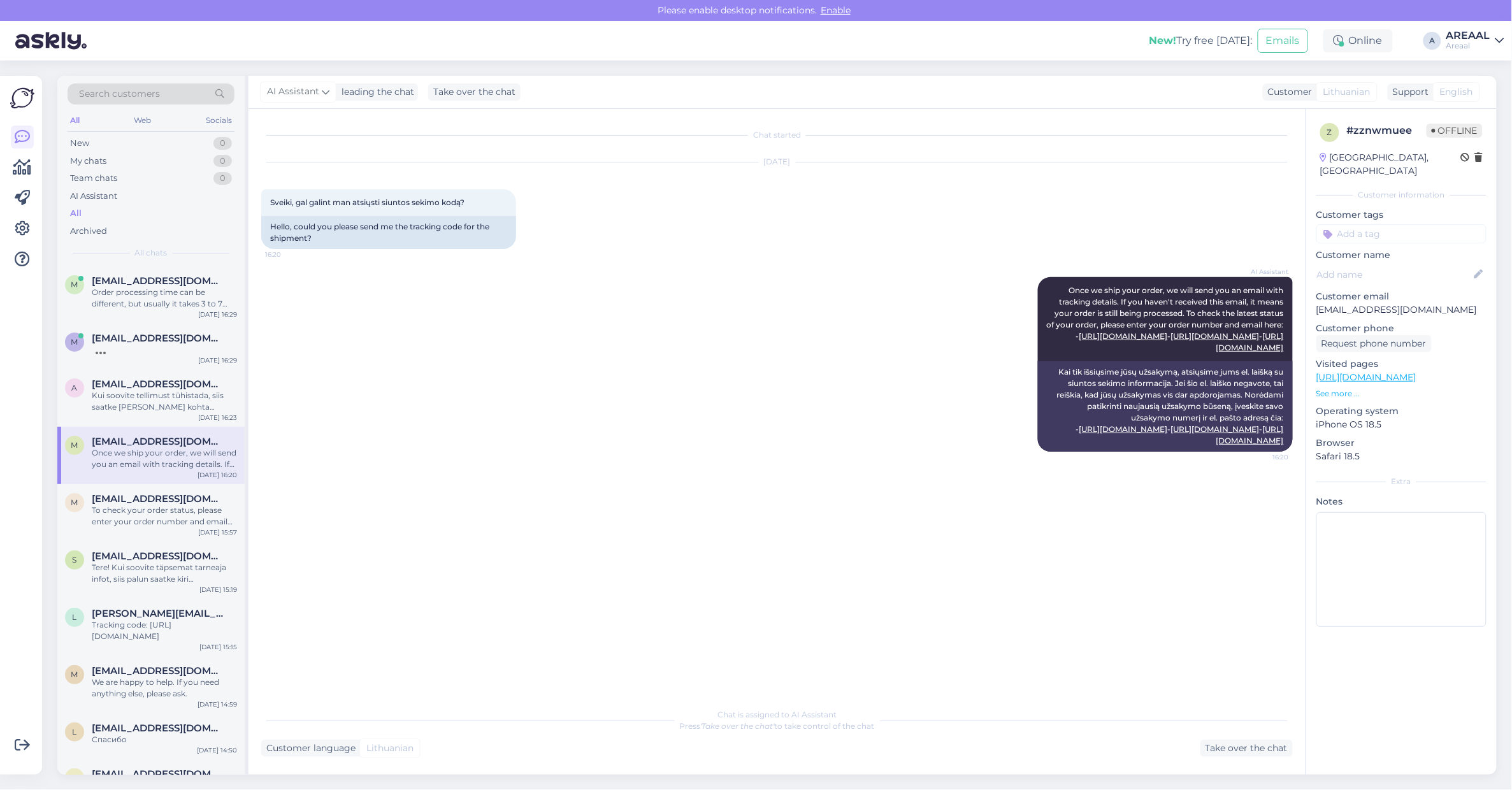
click at [500, 421] on div "AI Assistant Once we ship your order, we will send you an email with tracking d…" at bounding box center [777, 364] width 1031 height 203
click at [160, 413] on div "a andreskupp@gmail.com Kui soovite tellimust tühistada, siis saatke kiri selle …" at bounding box center [150, 398] width 187 height 57
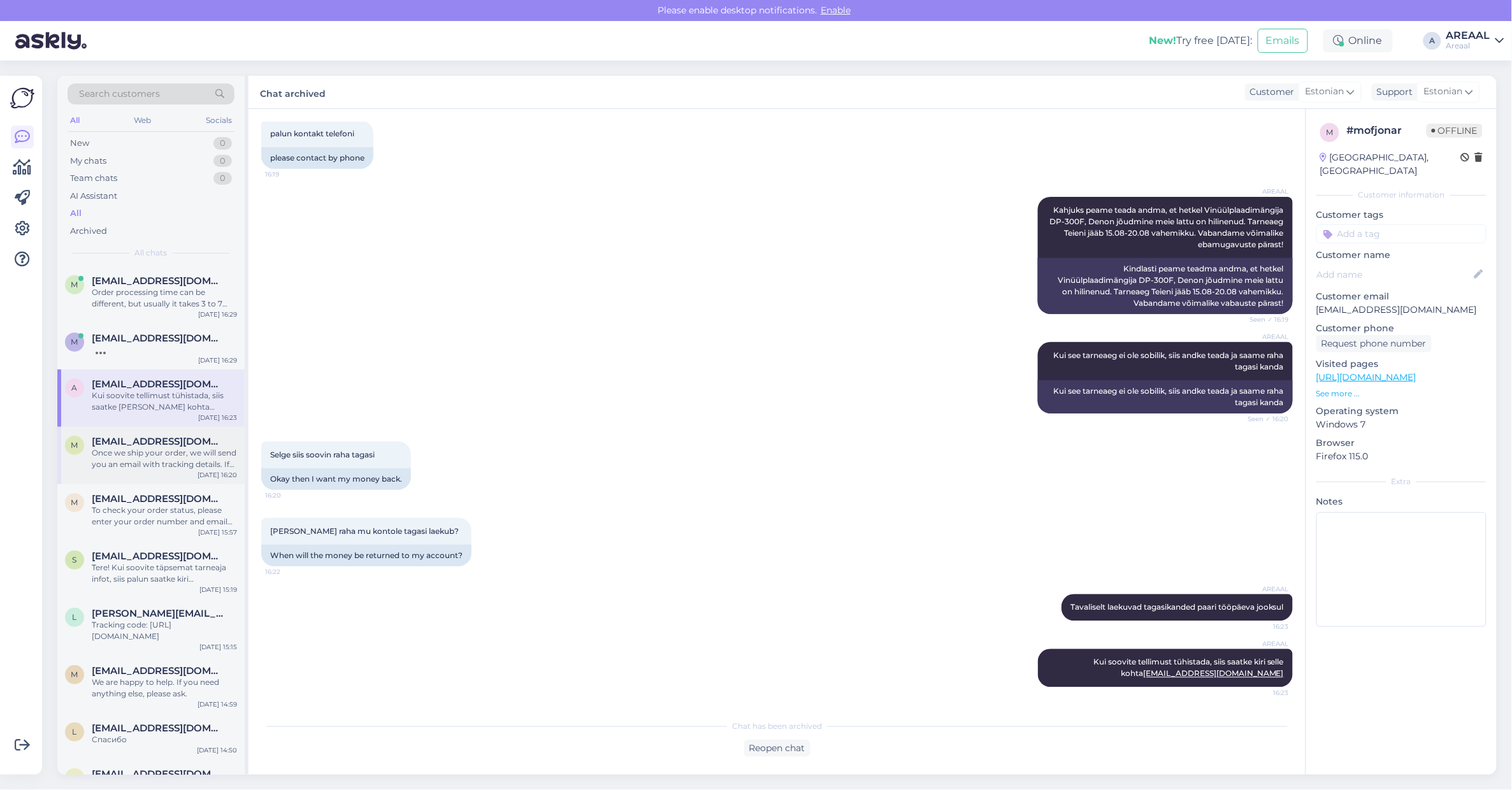
click at [150, 469] on div "Once we ship your order, we will send you an email with tracking details. If yo…" at bounding box center [164, 459] width 145 height 23
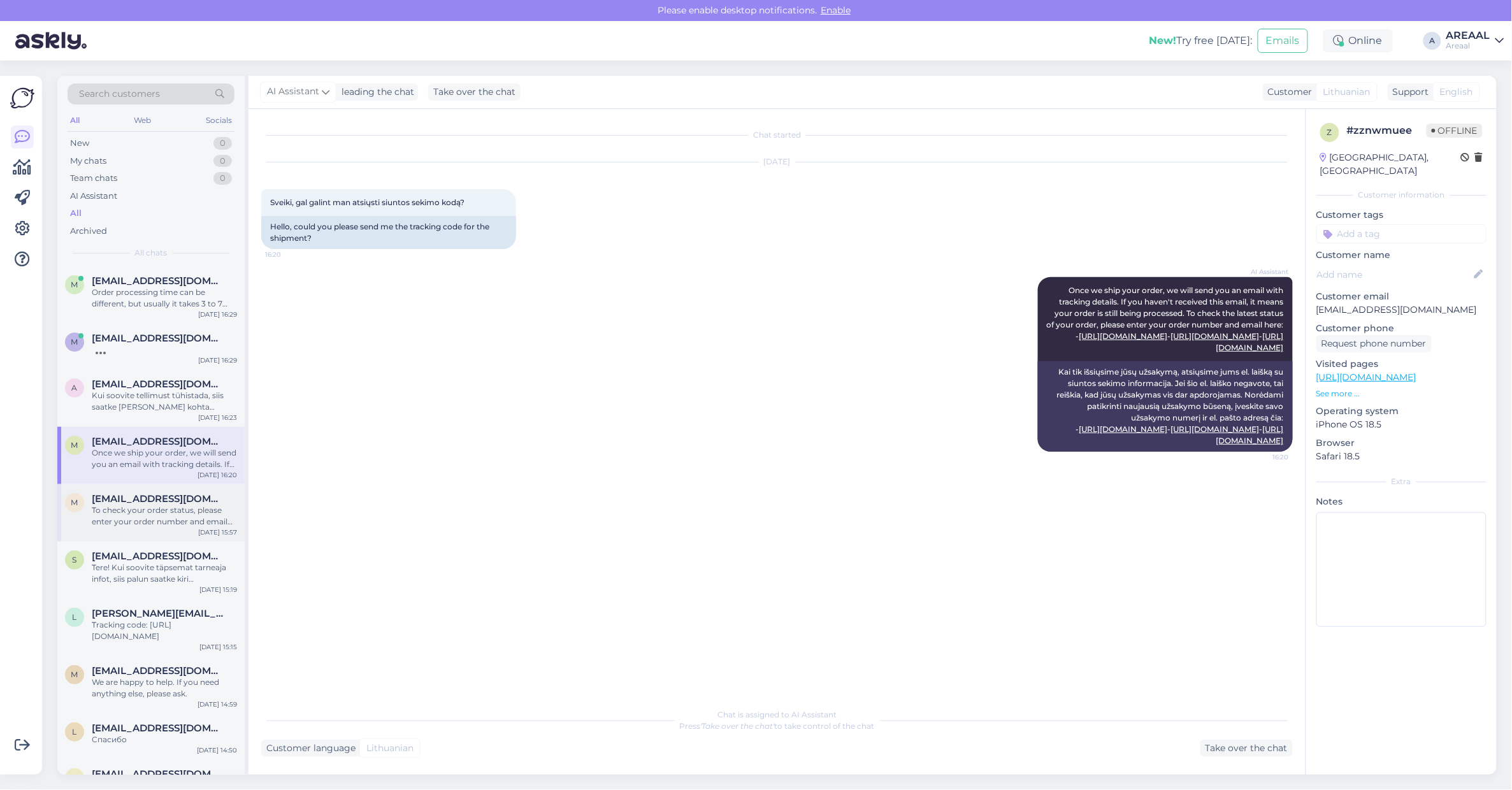
click at [170, 507] on div "To check your order status, please enter your order number and email here: - ht…" at bounding box center [164, 516] width 145 height 23
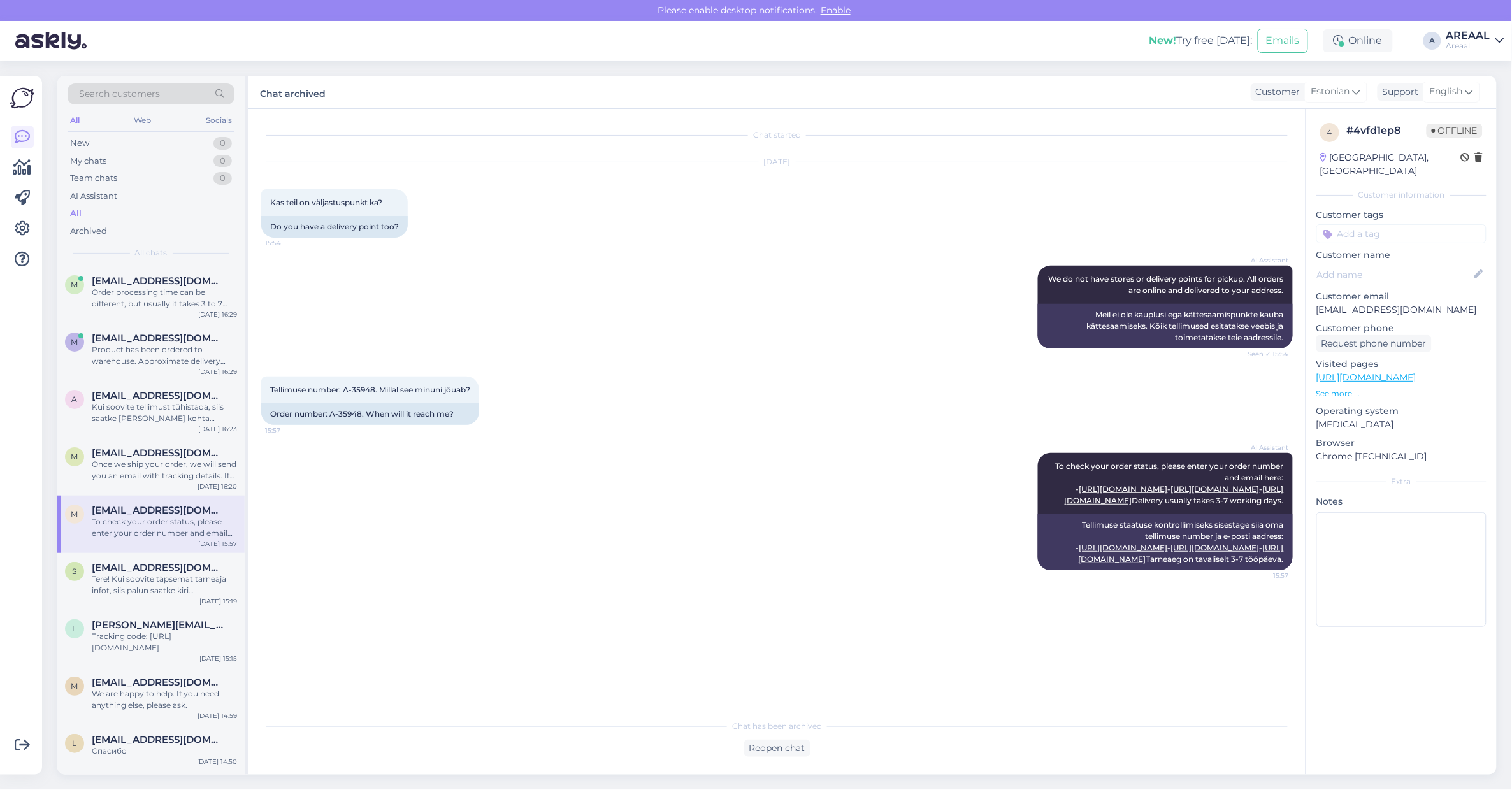
click at [154, 265] on div "Search customers All Web Socials New 0 My chats 0 Team chats 0 AI Assistant All…" at bounding box center [150, 170] width 187 height 191
click at [157, 287] on div "Order processing time can be different, but usually it takes 3 to 7 business da…" at bounding box center [164, 299] width 145 height 23
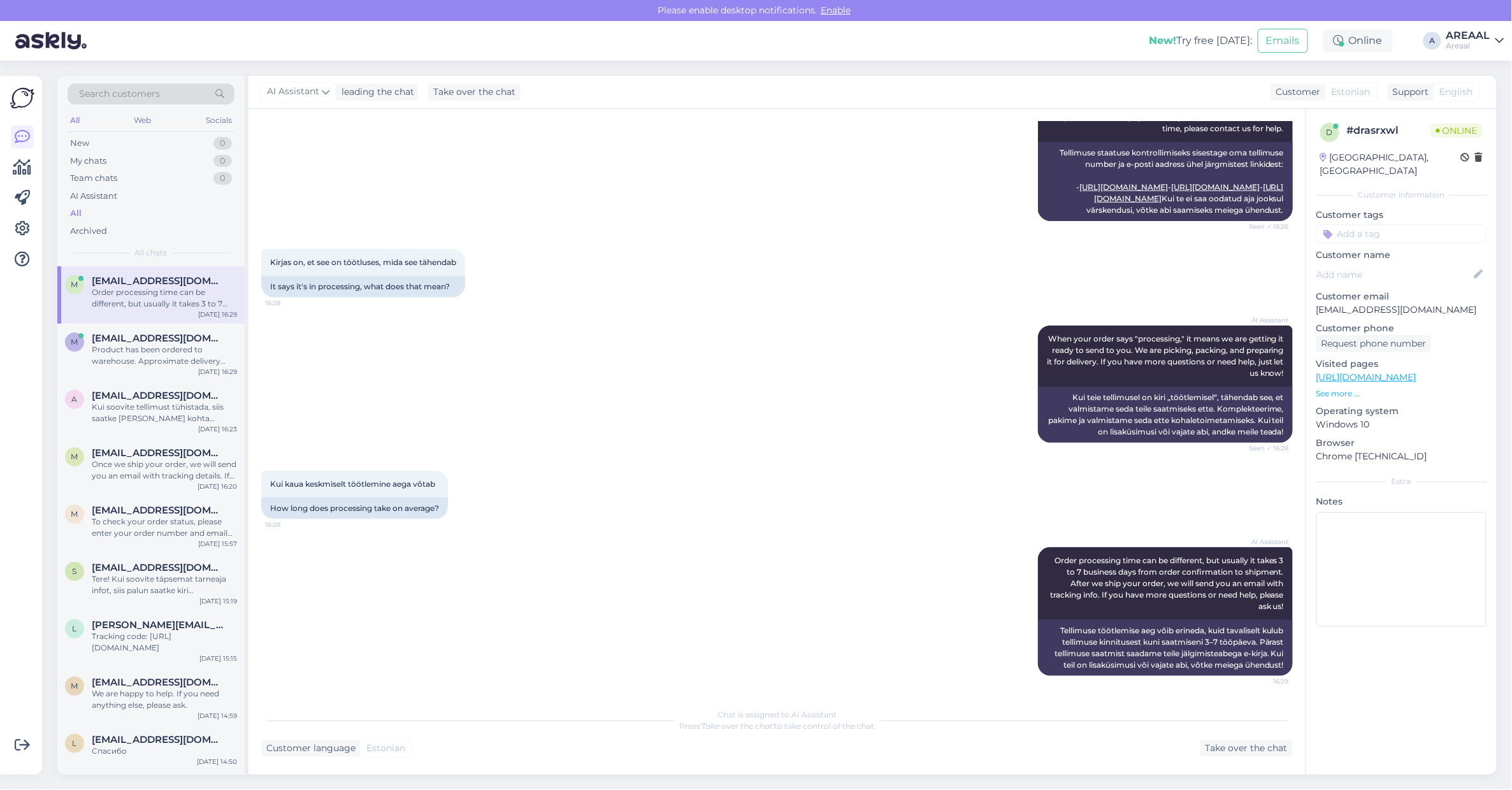
click at [532, 402] on div "AI Assistant When your order says "processing," it means we are getting it read…" at bounding box center [777, 384] width 1031 height 145
click at [871, 423] on div "AI Assistant When your order says "processing," it means we are getting it read…" at bounding box center [777, 384] width 1031 height 145
click at [803, 259] on div "Kirjas on, et see on töötluses, mida see tähendab 16:28 It says it's in process…" at bounding box center [777, 273] width 1031 height 76
click at [185, 353] on div "Product has been ordered to warehouse. Approximate delivery time between 15-20 …" at bounding box center [164, 356] width 145 height 23
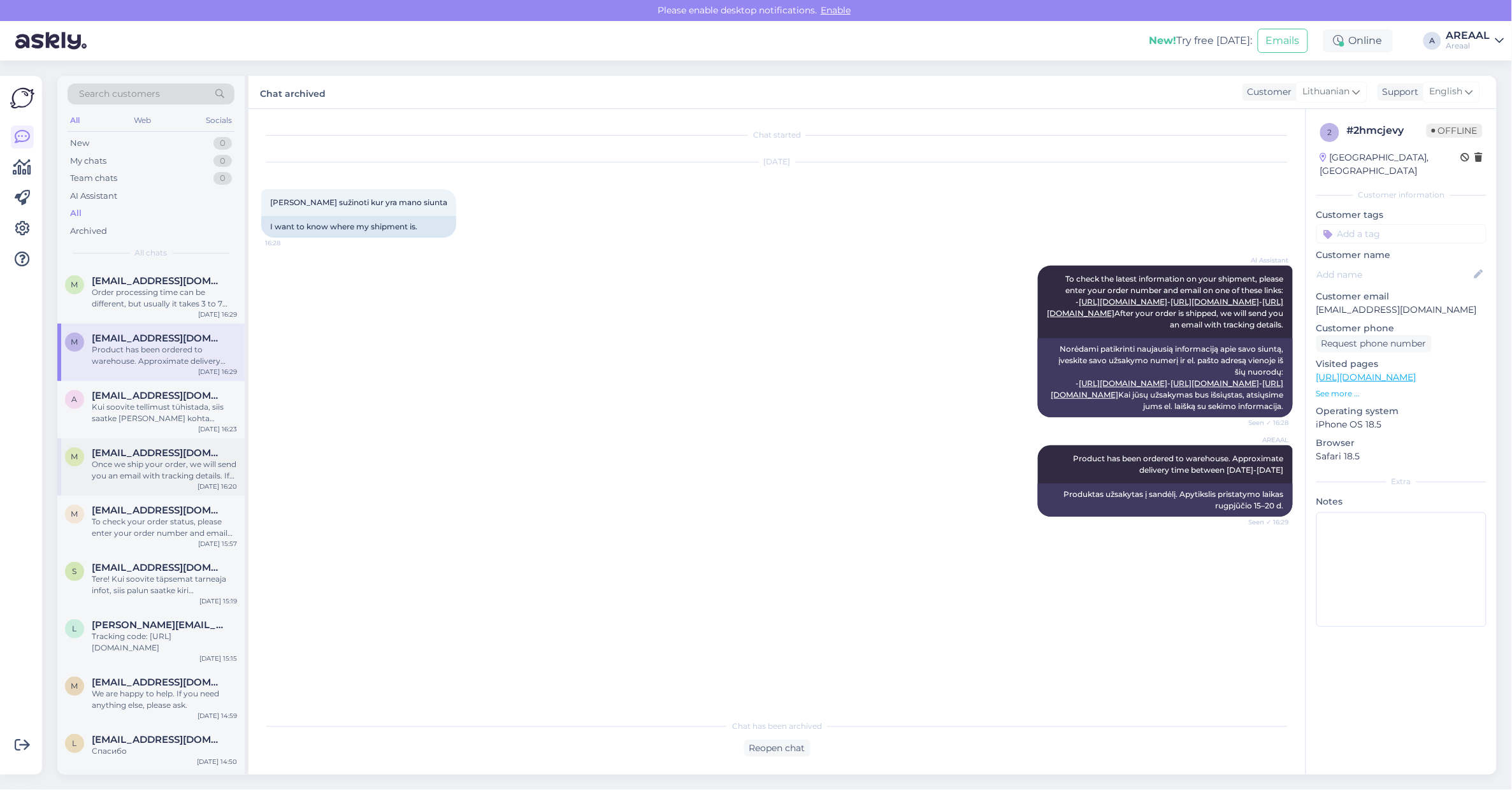
click at [161, 446] on div "m migle.bendziute@gmail.com Once we ship your order, we will send you an email …" at bounding box center [150, 467] width 187 height 57
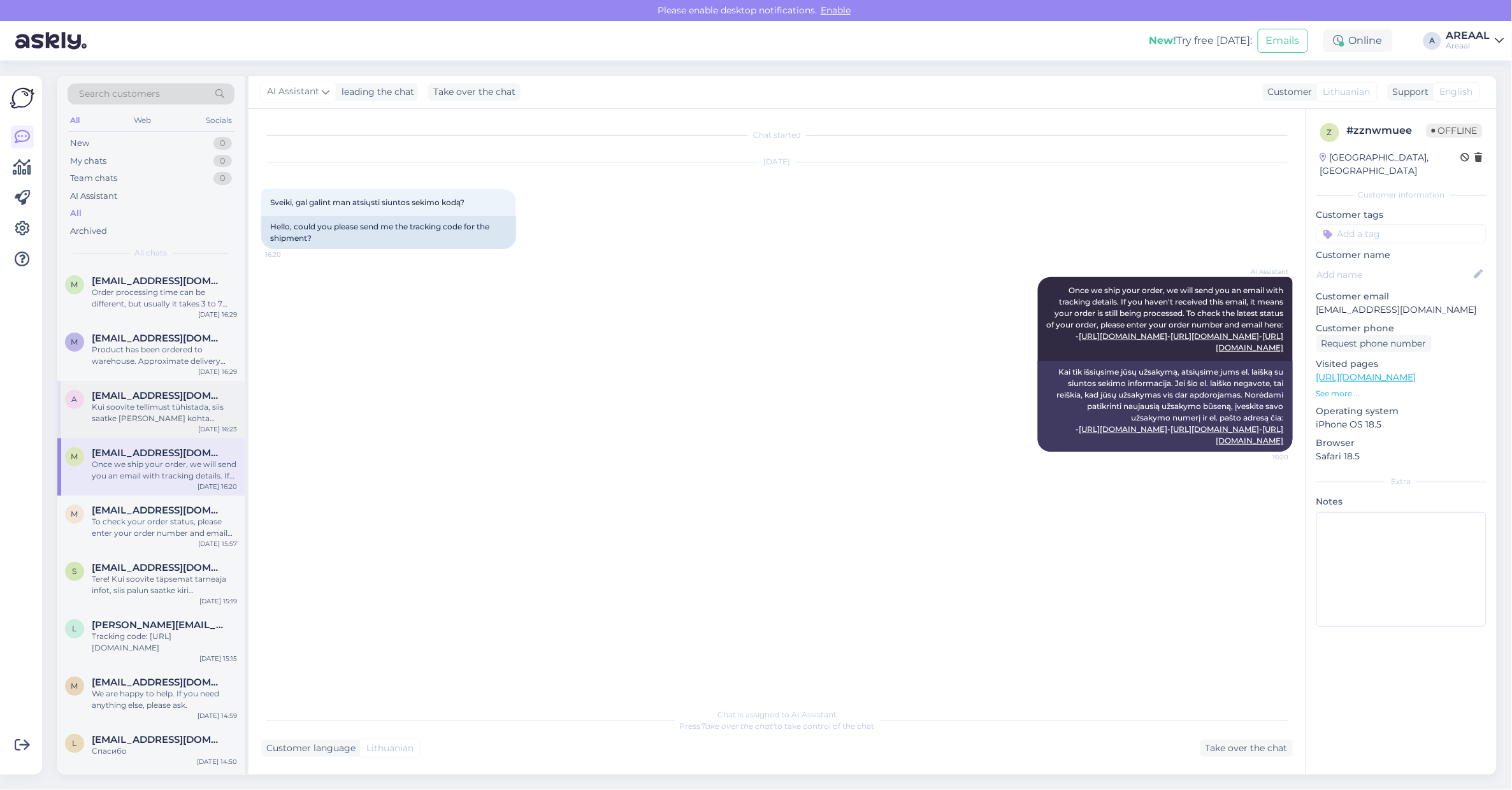
click at [164, 415] on div "Kui soovite tellimust tühistada, siis saatke [PERSON_NAME] kohta [EMAIL_ADDRESS…" at bounding box center [164, 413] width 145 height 23
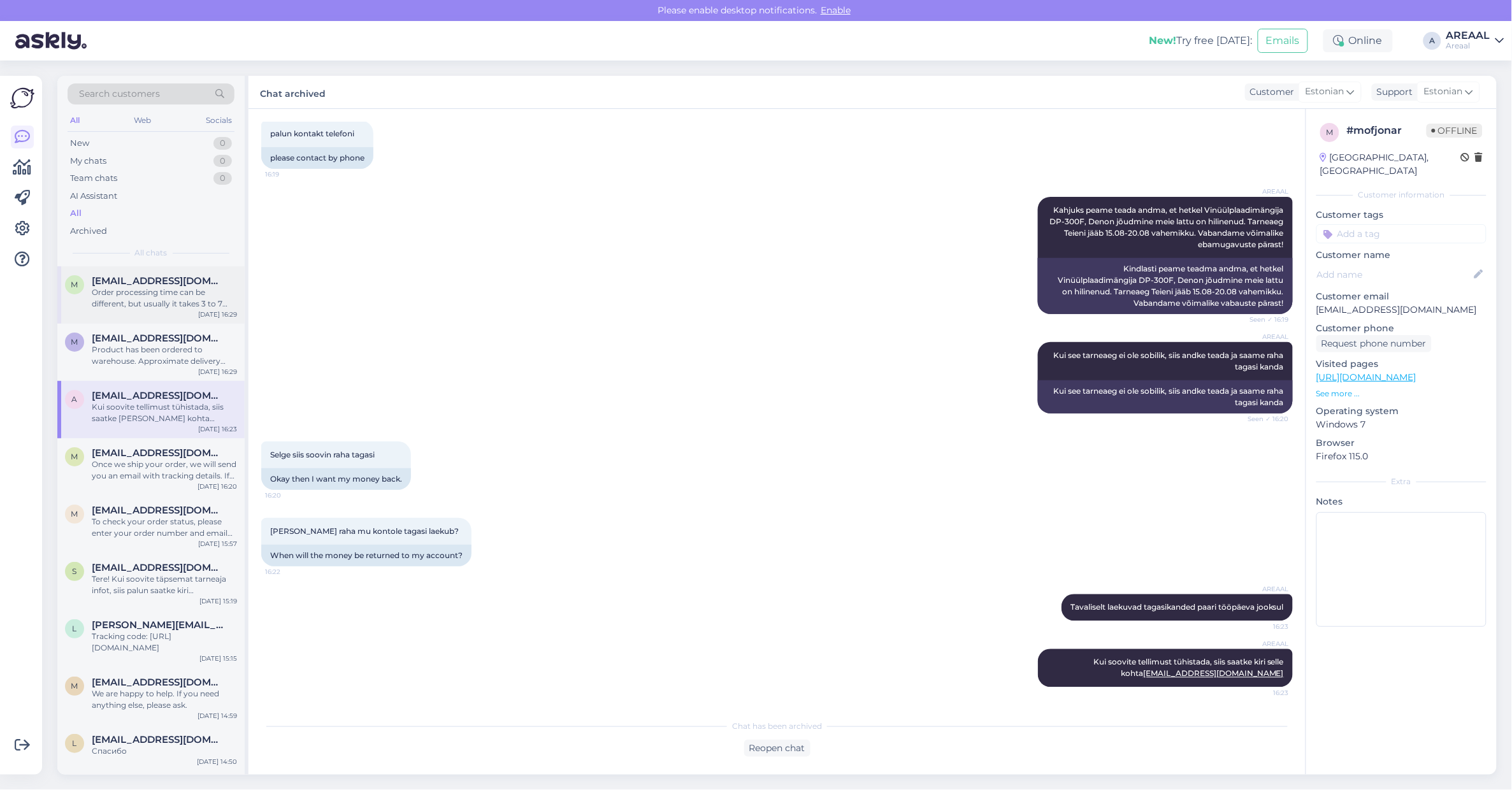
click at [152, 308] on div "Order processing time can be different, but usually it takes 3 to 7 business da…" at bounding box center [164, 299] width 145 height 23
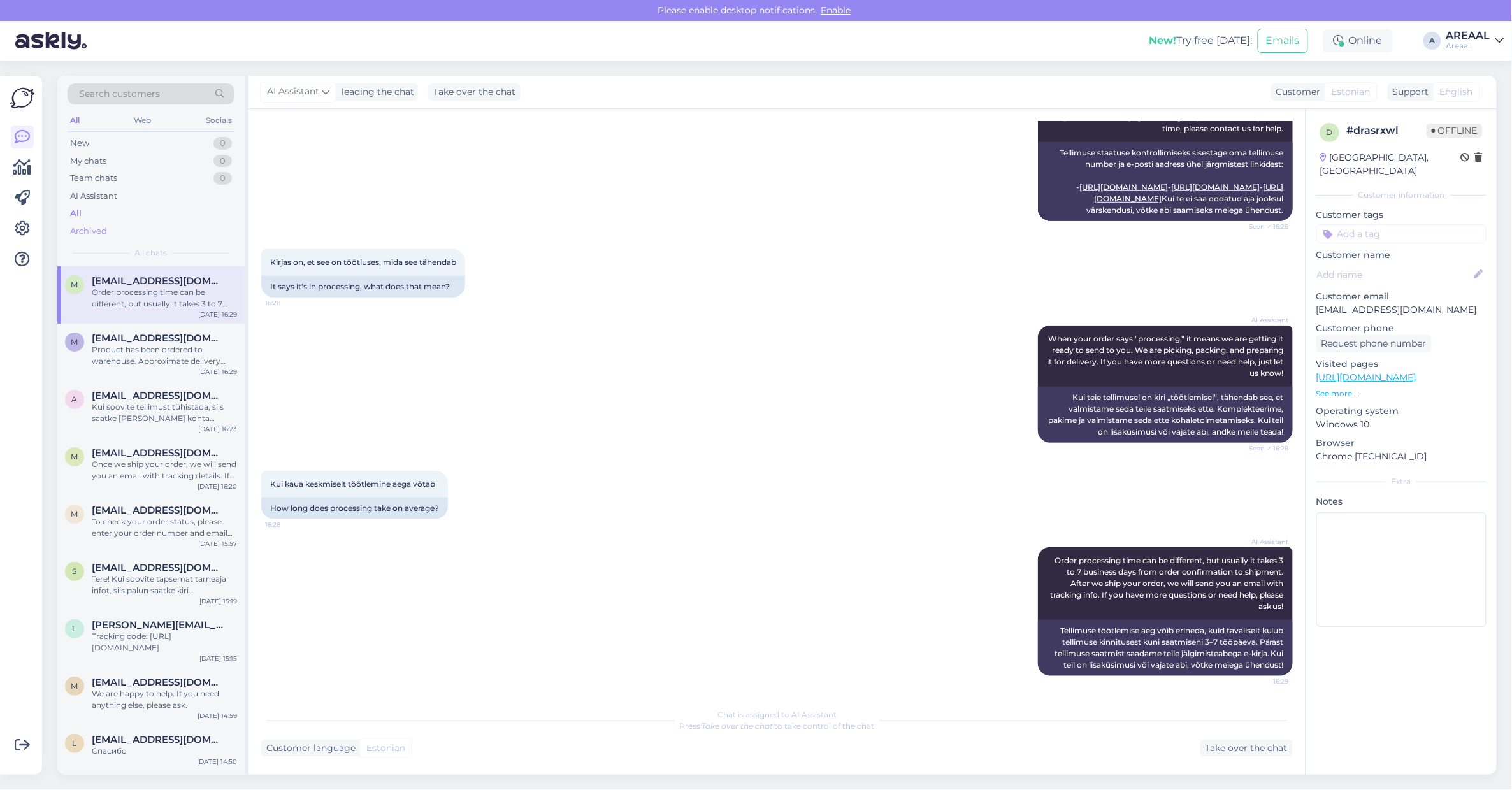
click at [130, 227] on div "Archived" at bounding box center [151, 231] width 167 height 18
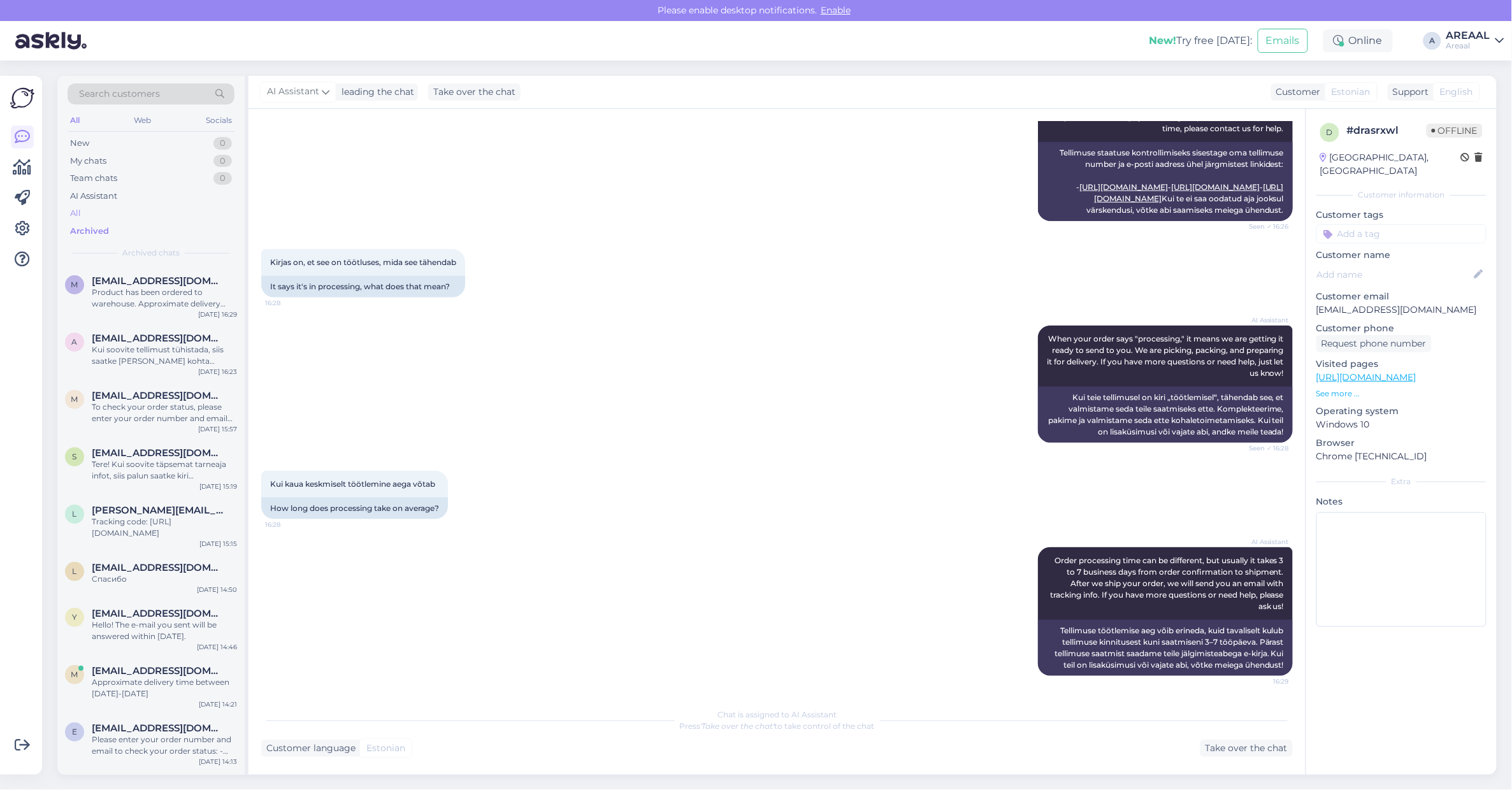
click at [119, 217] on div "All" at bounding box center [151, 213] width 167 height 18
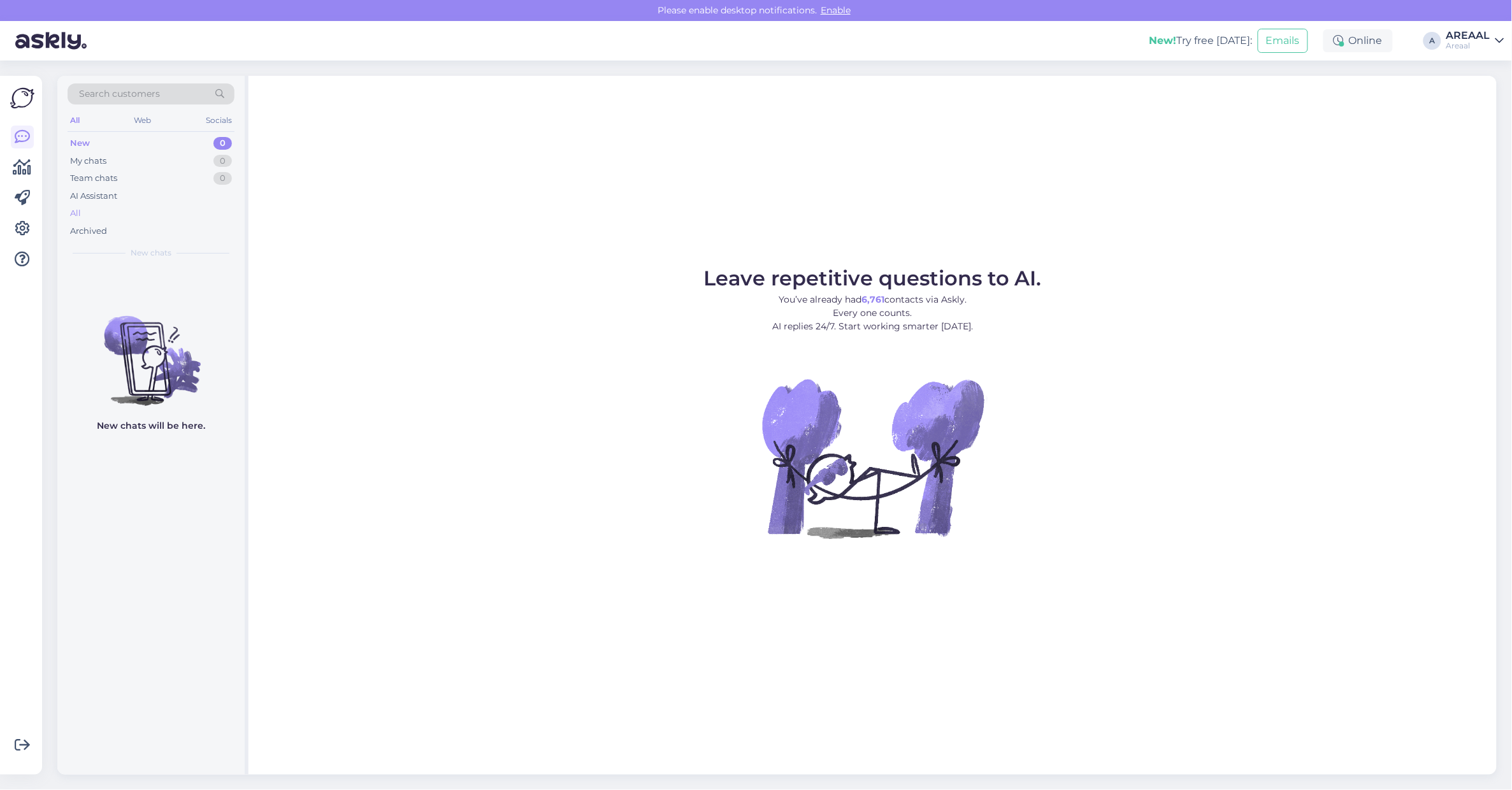
click at [140, 214] on div "All" at bounding box center [151, 213] width 167 height 18
click at [182, 214] on div "All" at bounding box center [151, 213] width 167 height 18
click at [97, 211] on div "All" at bounding box center [151, 213] width 167 height 18
click at [150, 211] on div "All" at bounding box center [151, 213] width 167 height 18
click at [164, 209] on div "All" at bounding box center [151, 213] width 167 height 18
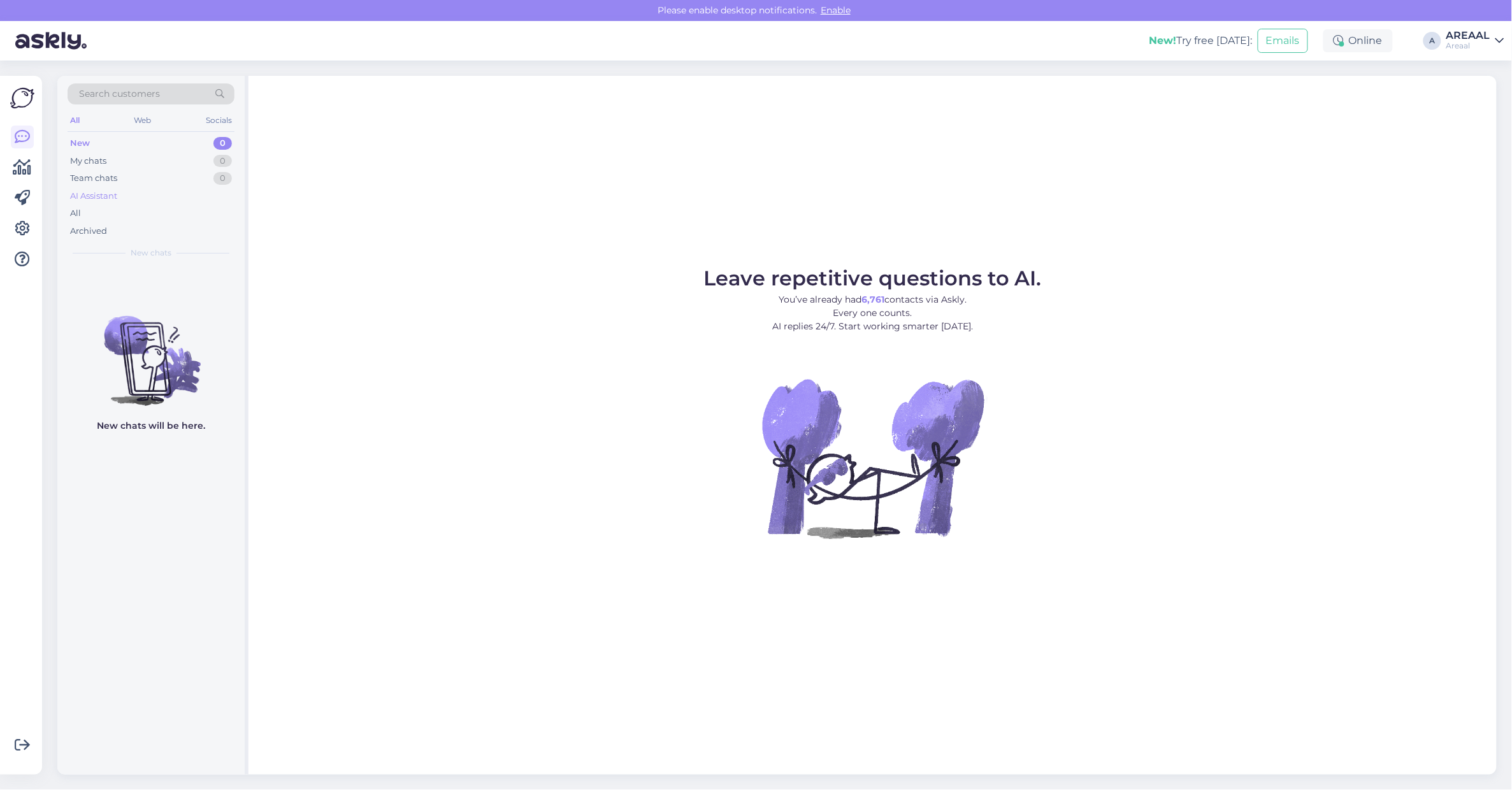
click at [109, 204] on div "AI Assistant" at bounding box center [151, 196] width 167 height 18
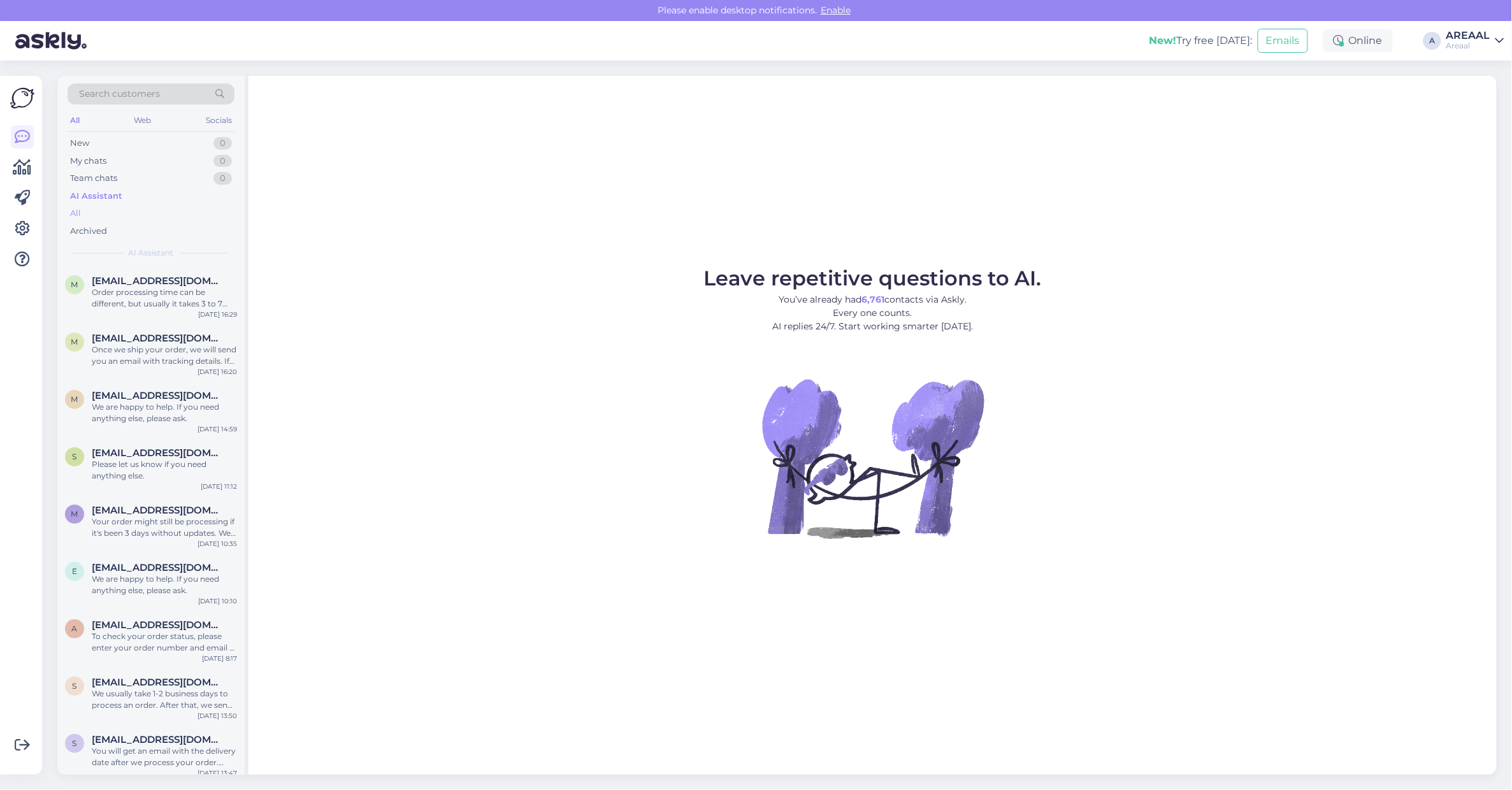
click at [108, 206] on div "All" at bounding box center [151, 213] width 167 height 18
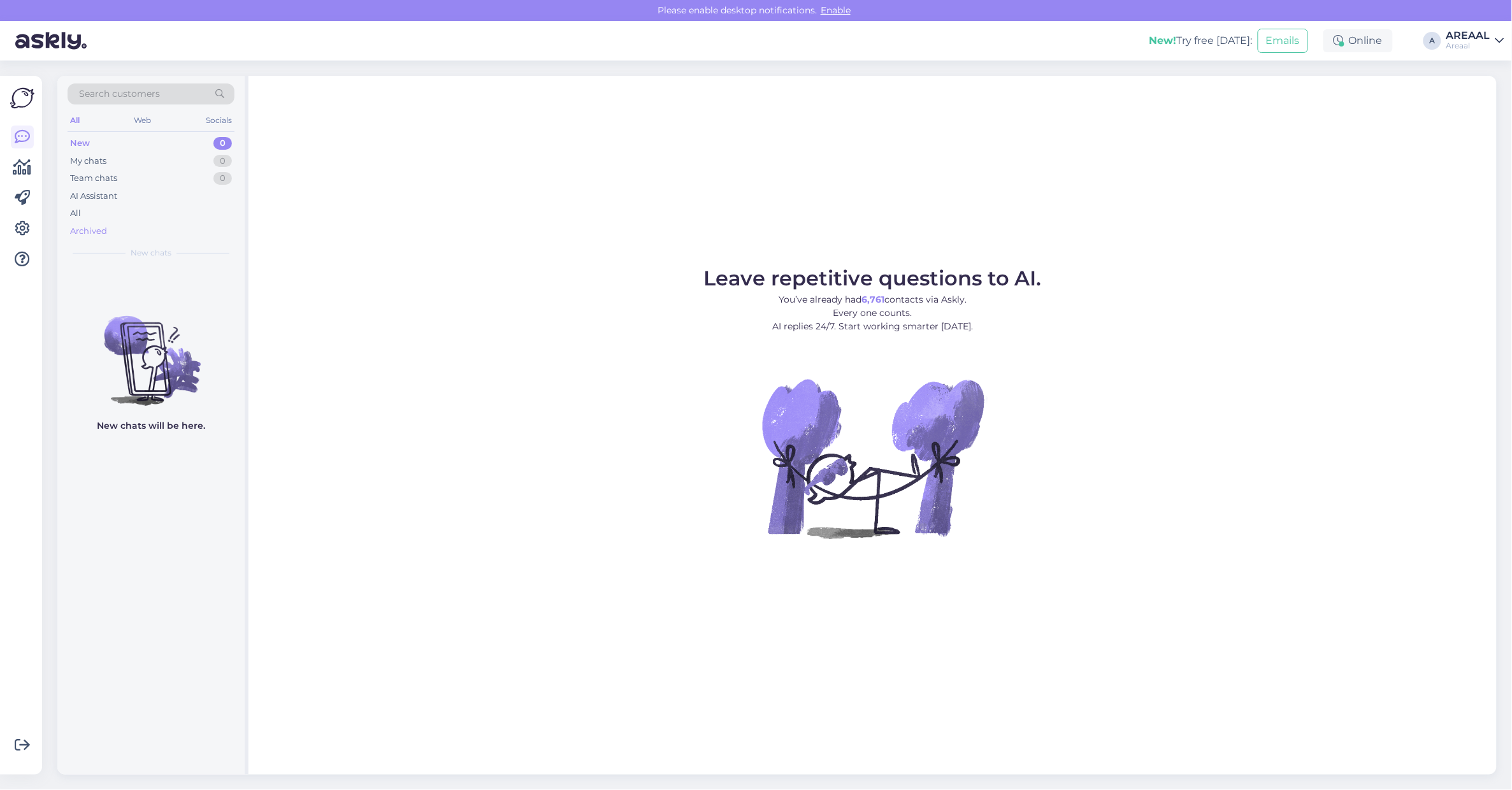
click at [75, 225] on div "Archived" at bounding box center [89, 231] width 37 height 13
click at [94, 211] on div "All" at bounding box center [151, 213] width 167 height 18
click at [113, 217] on div "All" at bounding box center [151, 213] width 167 height 18
click at [170, 214] on div "All" at bounding box center [151, 213] width 167 height 18
click at [184, 211] on div "All" at bounding box center [151, 213] width 167 height 18
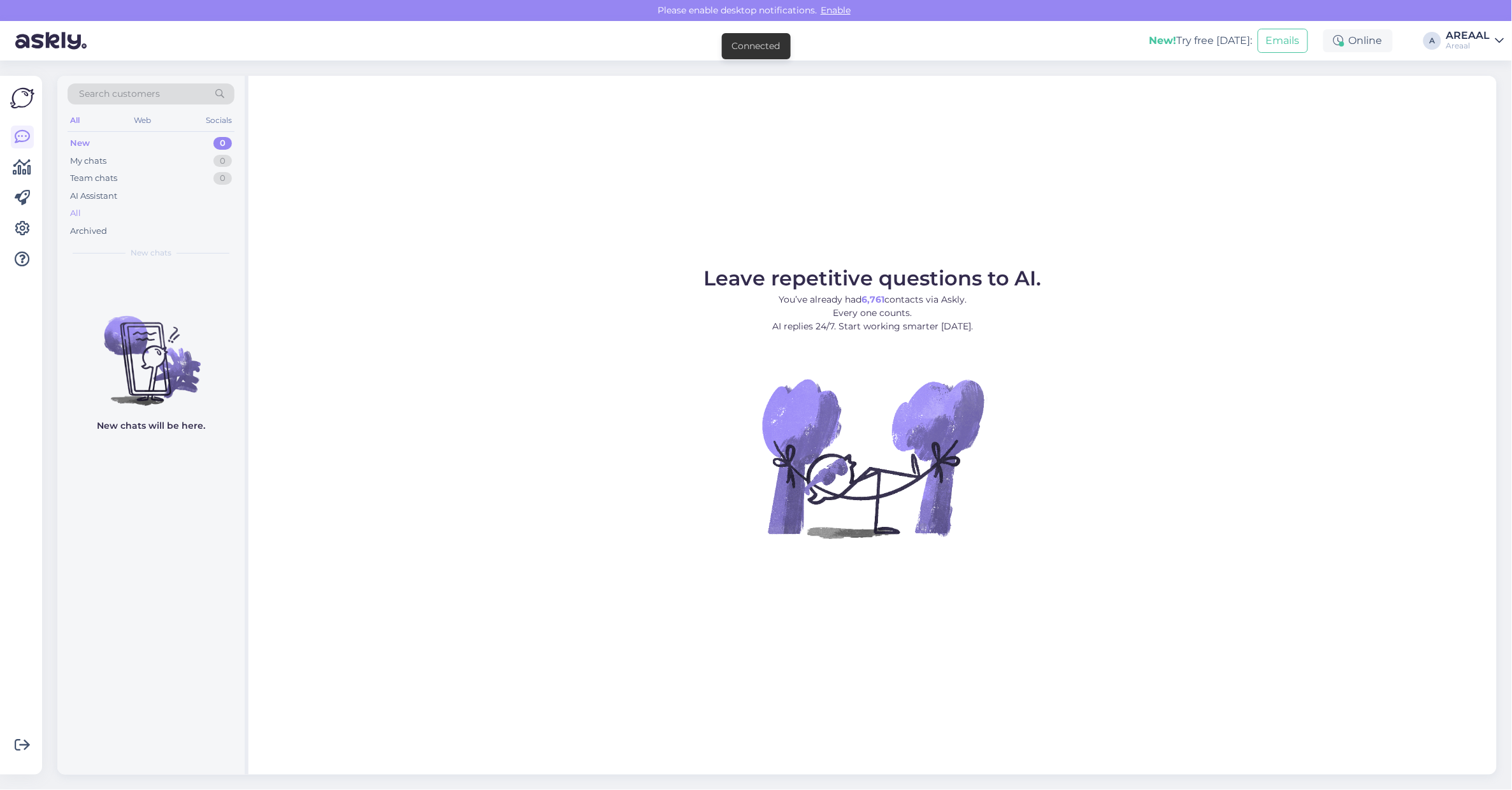
click at [199, 218] on div "All" at bounding box center [151, 213] width 167 height 18
click at [148, 214] on div "All" at bounding box center [151, 213] width 167 height 18
